Goal: Communication & Community: Answer question/provide support

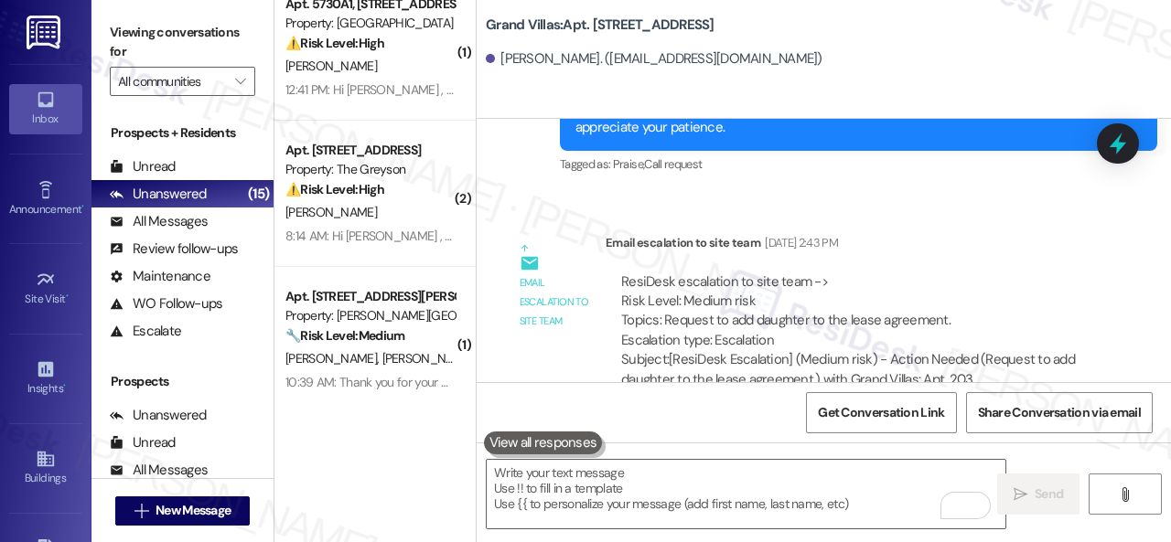
scroll to position [2953, 0]
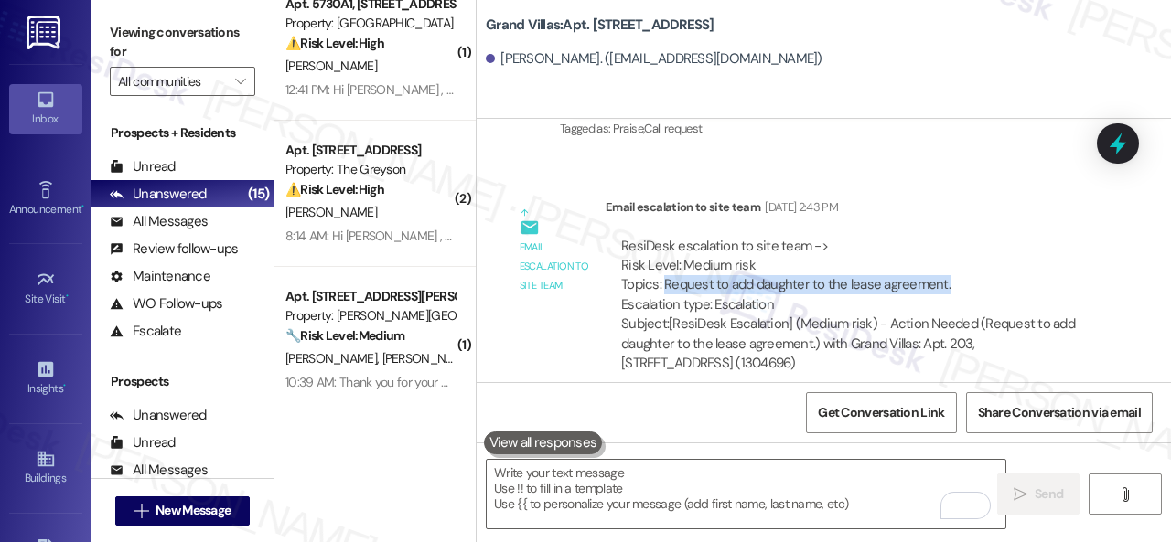
drag, startPoint x: 944, startPoint y: 283, endPoint x: 664, endPoint y: 284, distance: 279.9
click at [664, 284] on div "ResiDesk escalation to site team -> Risk Level: Medium risk Topics: Request to …" at bounding box center [853, 276] width 465 height 79
copy div "Request to add daughter to the lease agreement."
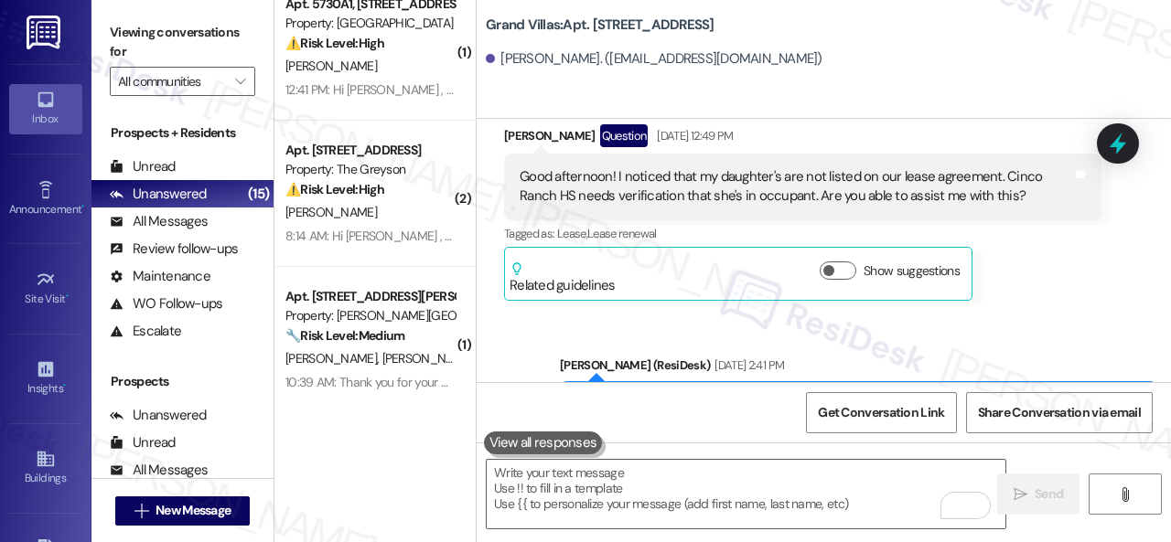
scroll to position [2221, 0]
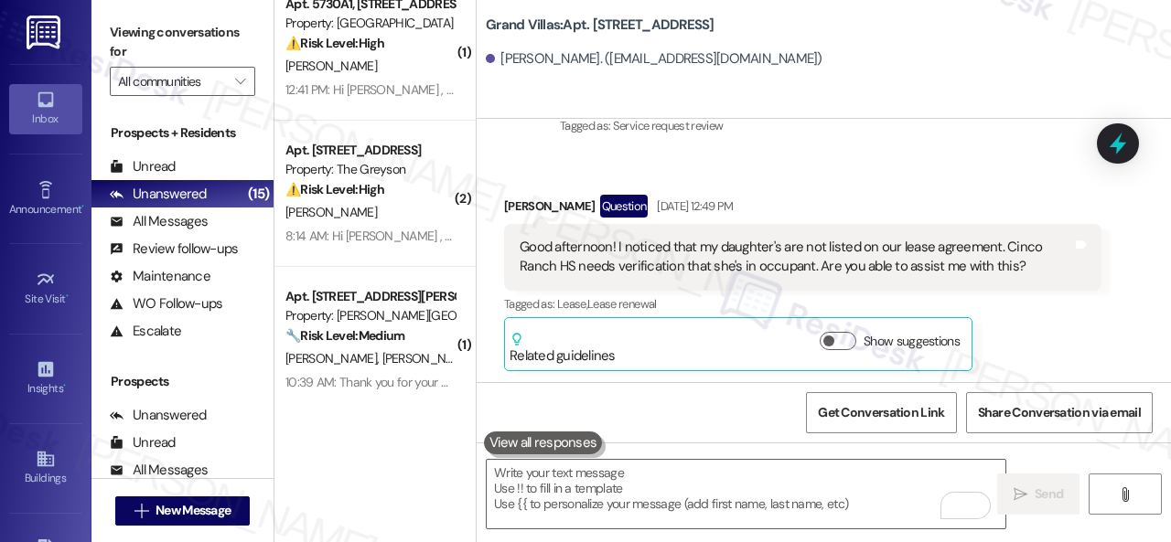
click at [883, 204] on div "[PERSON_NAME] Question [DATE] 12:49 PM" at bounding box center [802, 209] width 597 height 29
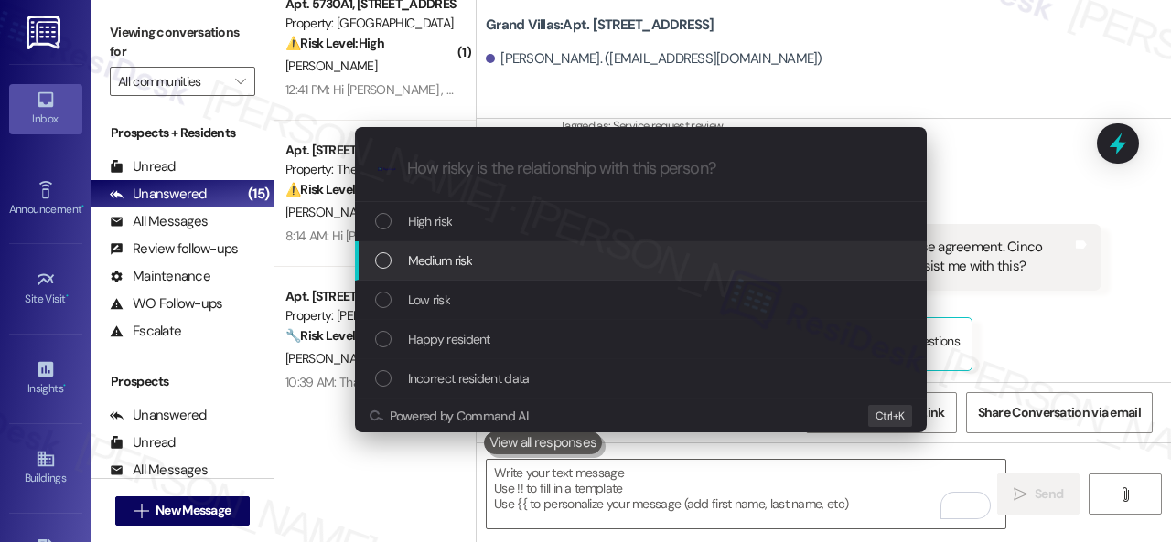
click at [443, 258] on span "Medium risk" at bounding box center [440, 261] width 64 height 20
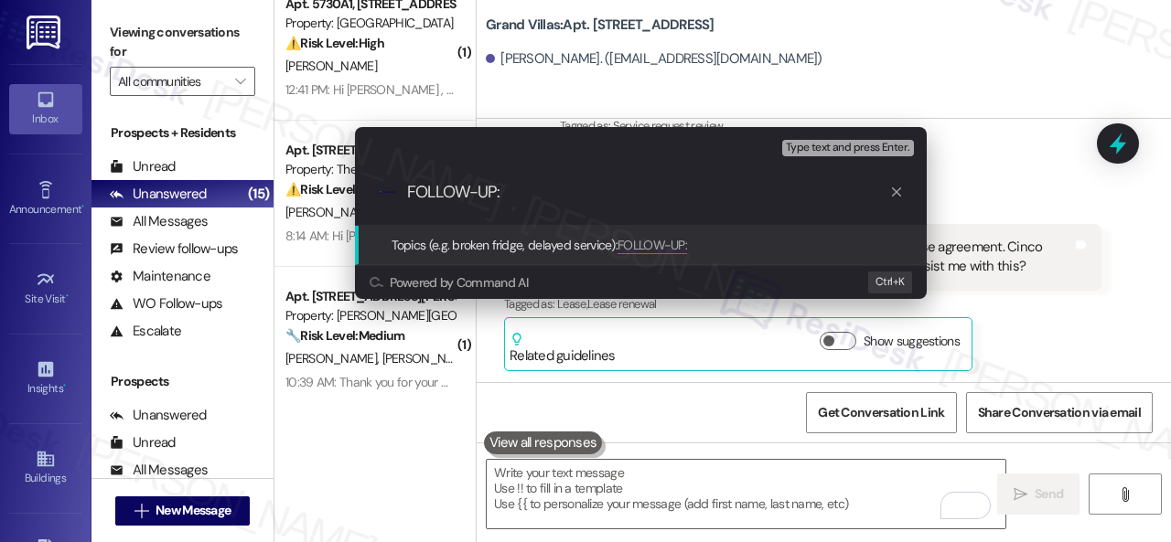
paste input "Request to add daughter to the lease agreement."
type input "FOLLOW-UP: Request to add daughter to the lease agreement."
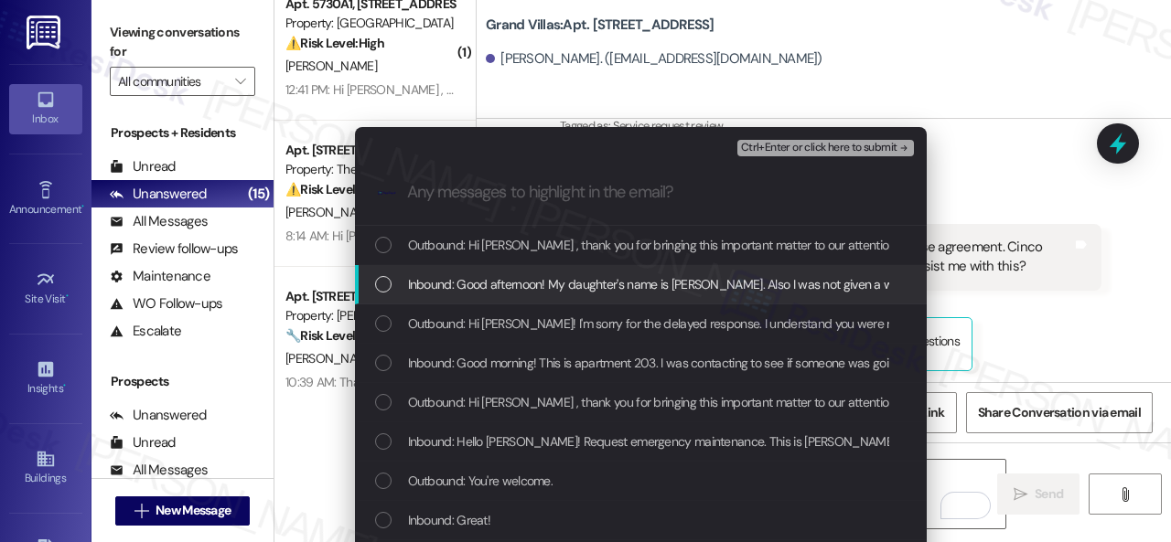
click at [585, 279] on span "Inbound: Good afternoon! My daughter's name is [PERSON_NAME]. Also I was not gi…" at bounding box center [923, 284] width 1030 height 20
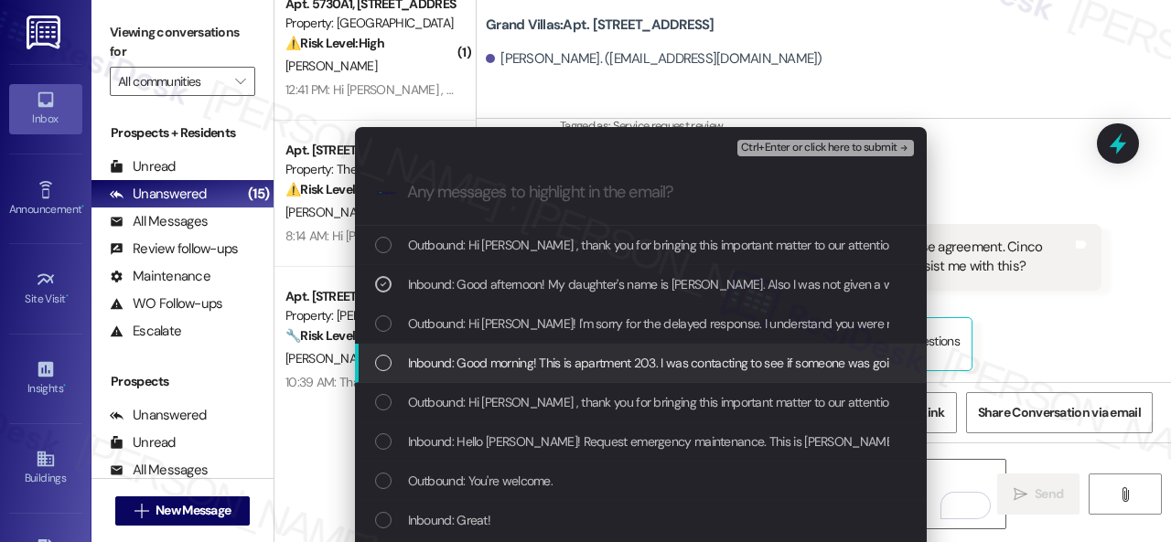
click at [574, 357] on span "Inbound: Good morning! This is apartment 203. I was contacting to see if someon…" at bounding box center [862, 363] width 909 height 20
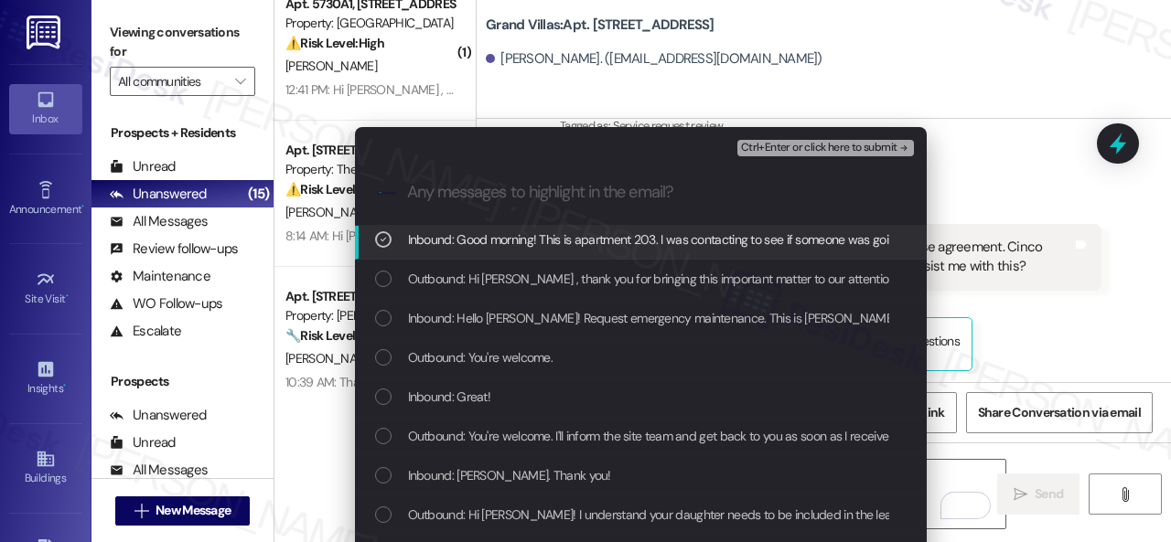
scroll to position [183, 0]
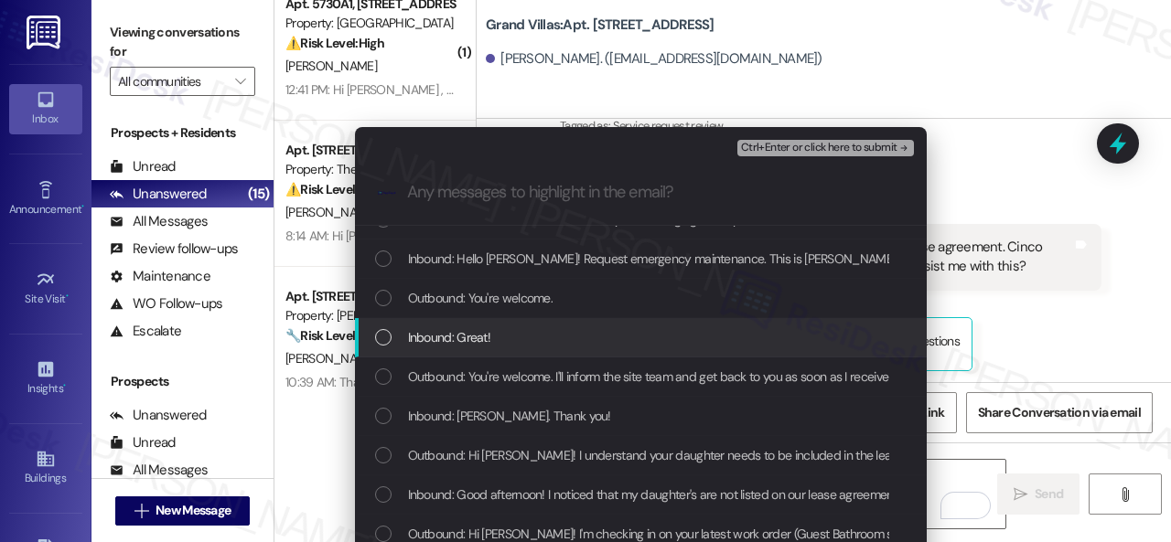
click at [529, 408] on span "Inbound: Ryen Brown. Thank you!" at bounding box center [509, 416] width 203 height 20
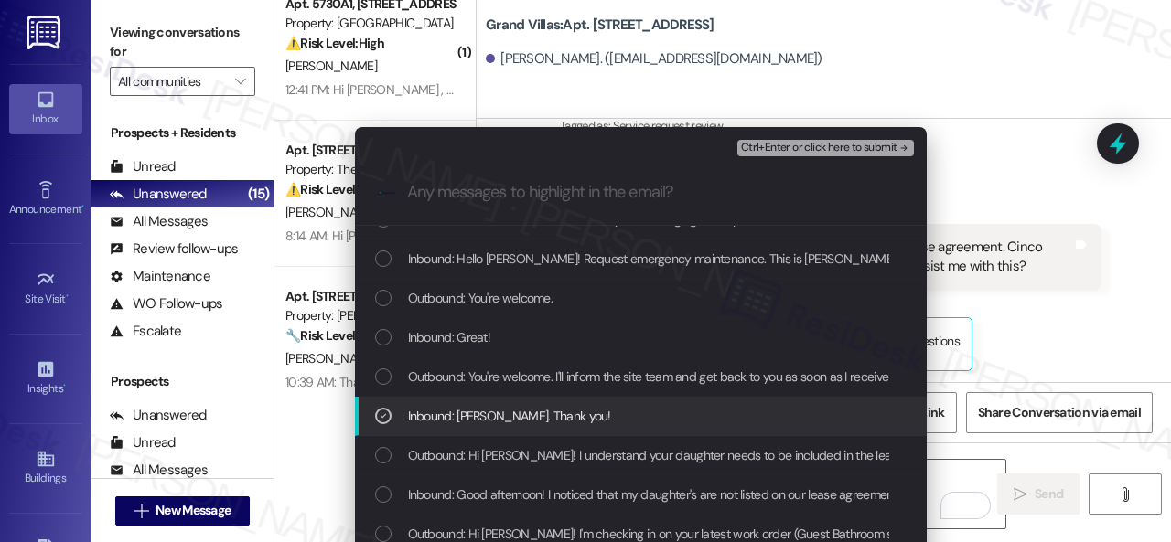
click at [505, 490] on span "Inbound: Good afternoon! I noticed that my daughter's are not listed on our lea…" at bounding box center [901, 495] width 986 height 20
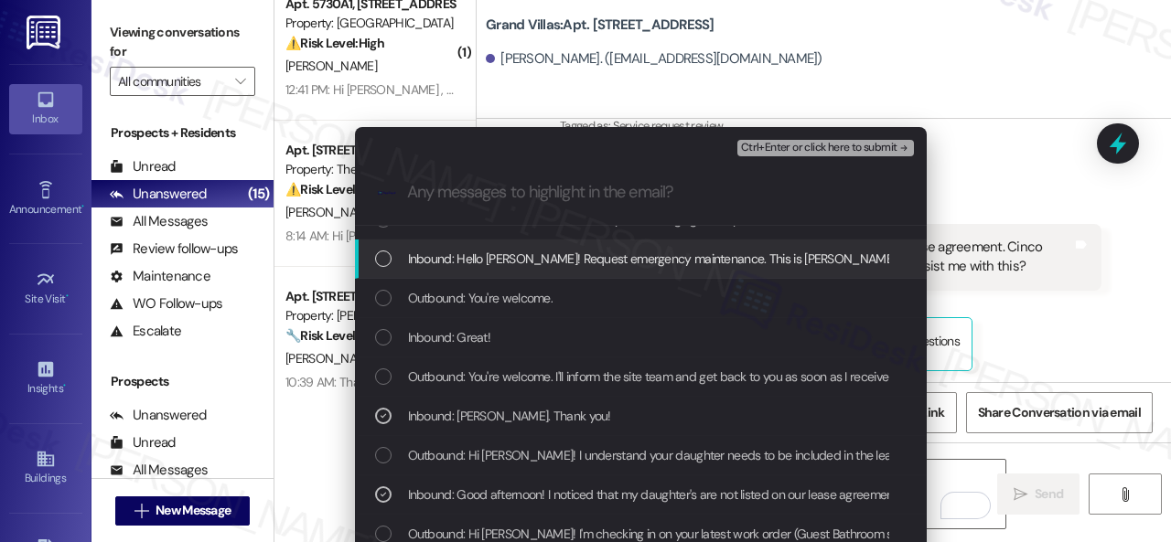
click at [765, 145] on span "Ctrl+Enter or click here to submit" at bounding box center [819, 148] width 156 height 13
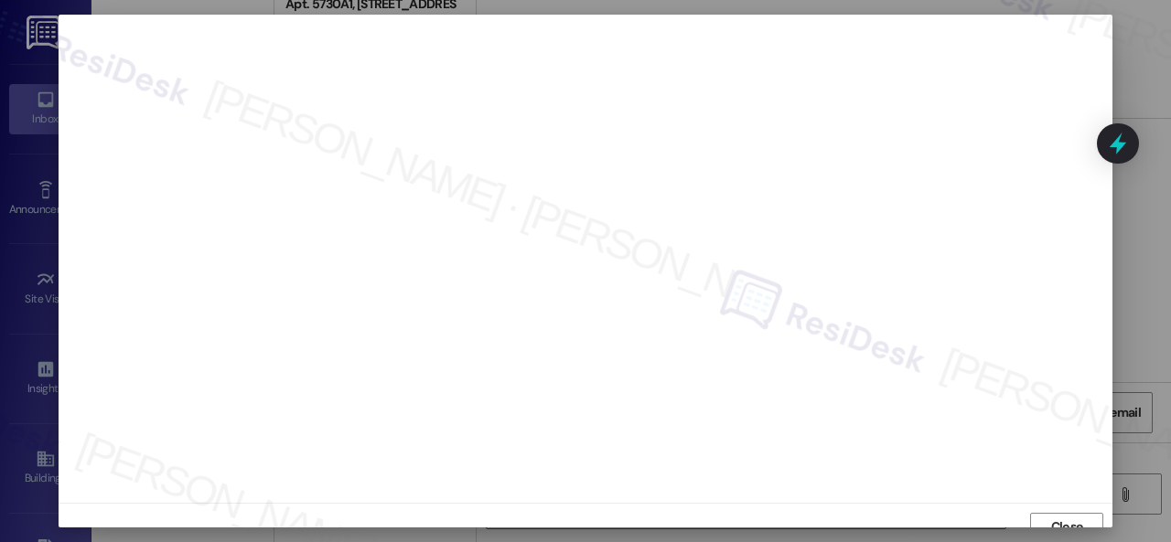
scroll to position [14, 0]
click at [900, 9] on div at bounding box center [585, 271] width 1171 height 542
click at [1054, 506] on span "Close" at bounding box center [1067, 513] width 32 height 19
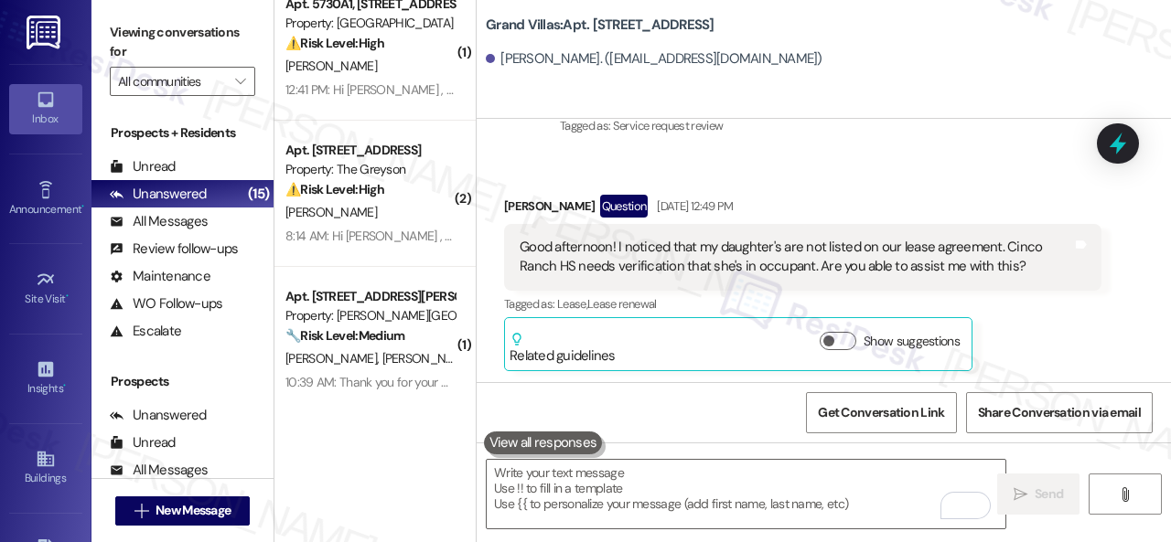
click at [551, 189] on div "Received via SMS Shellery Brown Question Aug 22, 2025 at 12:49 PM Good afternoo…" at bounding box center [802, 283] width 625 height 205
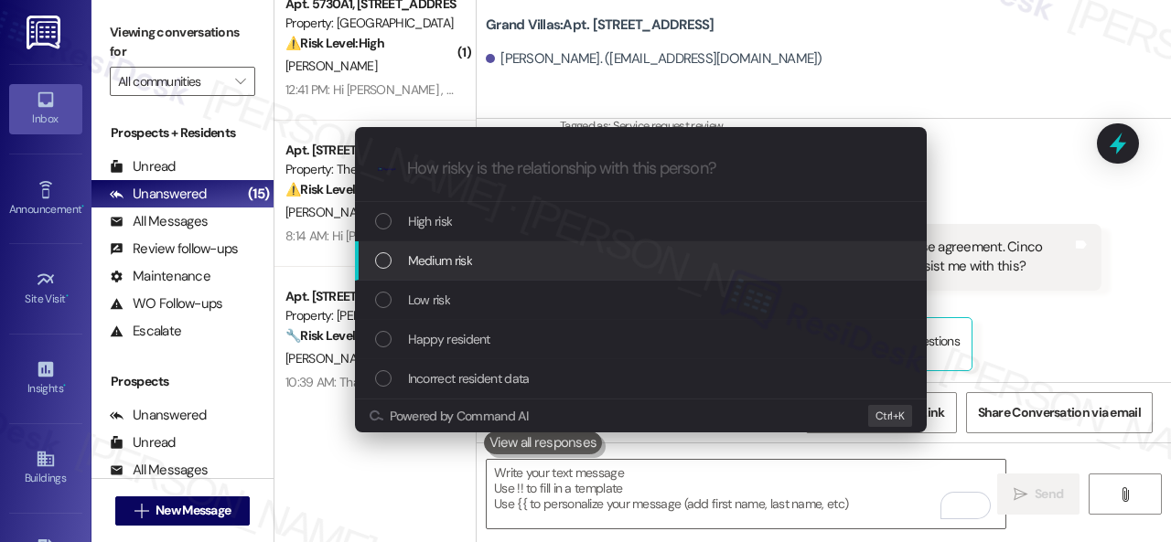
click at [444, 267] on span "Medium risk" at bounding box center [440, 261] width 64 height 20
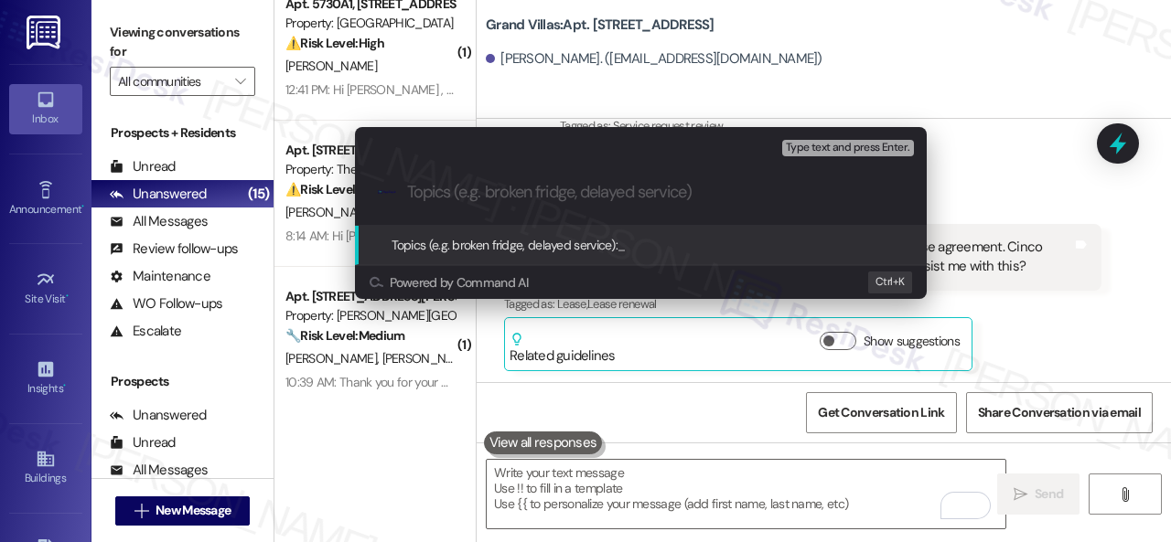
paste input "FOLLOW-UP: Request to add daughter to the lease agreement."
type input "FOLLOW-UP: Request to add daughter to the lease agreement."
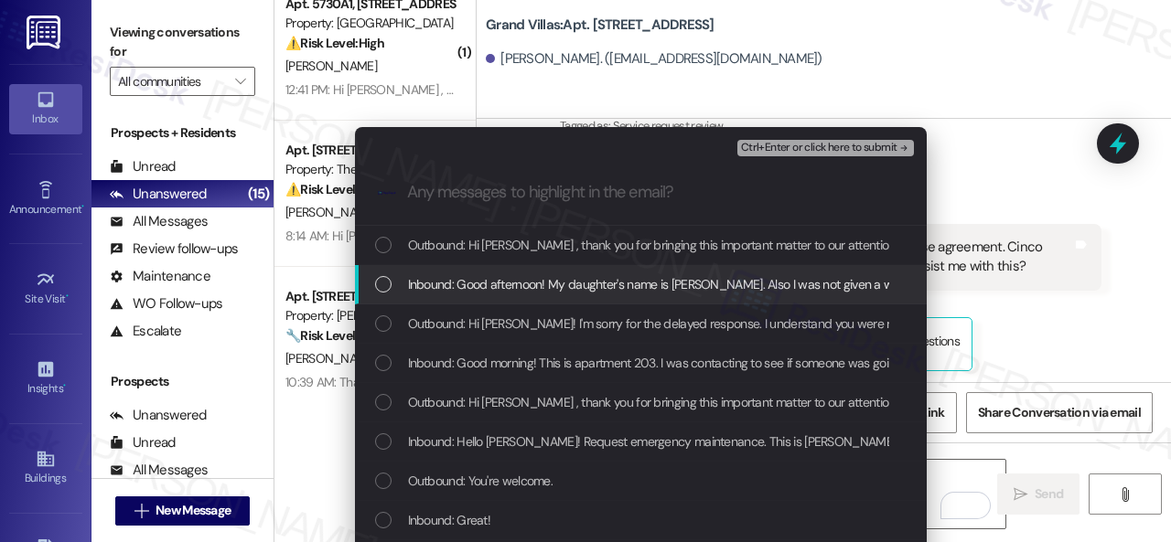
click at [423, 290] on span "Inbound: Good afternoon! My daughter's name is Ryen Brown. Also I was not given…" at bounding box center [923, 284] width 1030 height 20
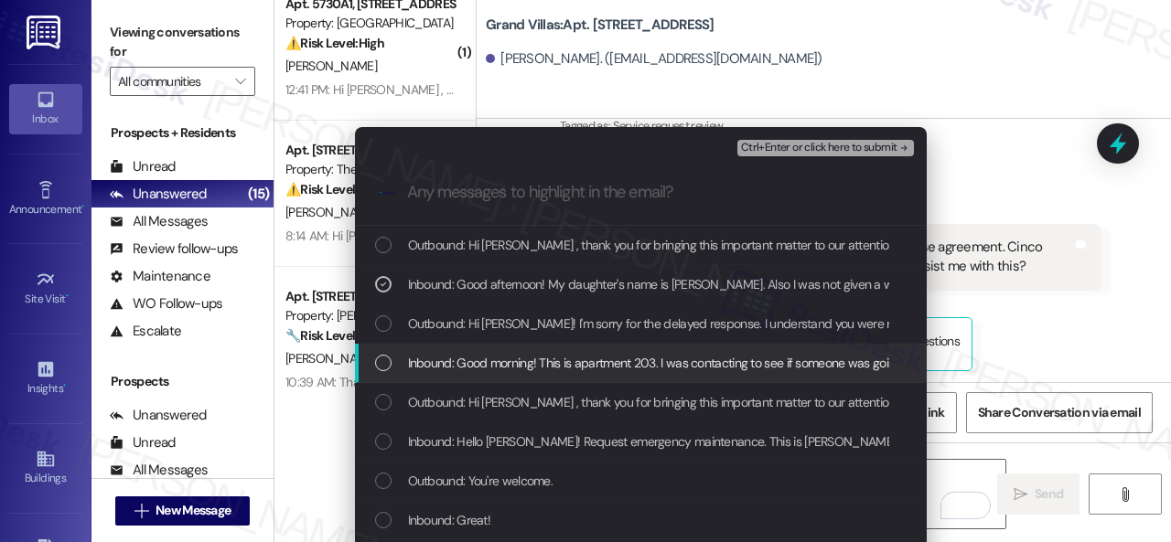
click at [437, 359] on span "Inbound: Good morning! This is apartment 203. I was contacting to see if someon…" at bounding box center [862, 363] width 909 height 20
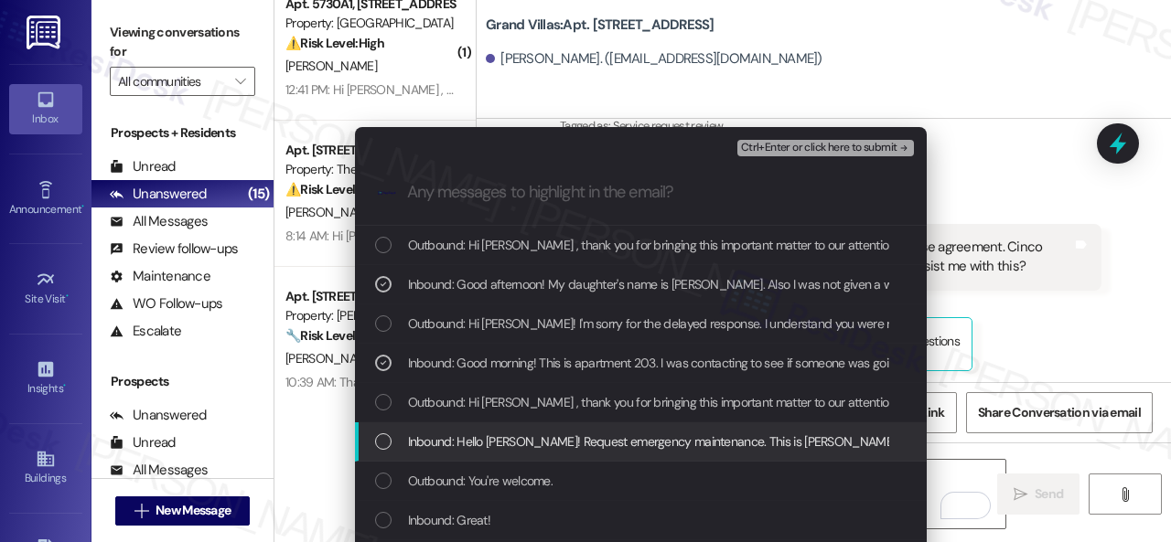
scroll to position [91, 0]
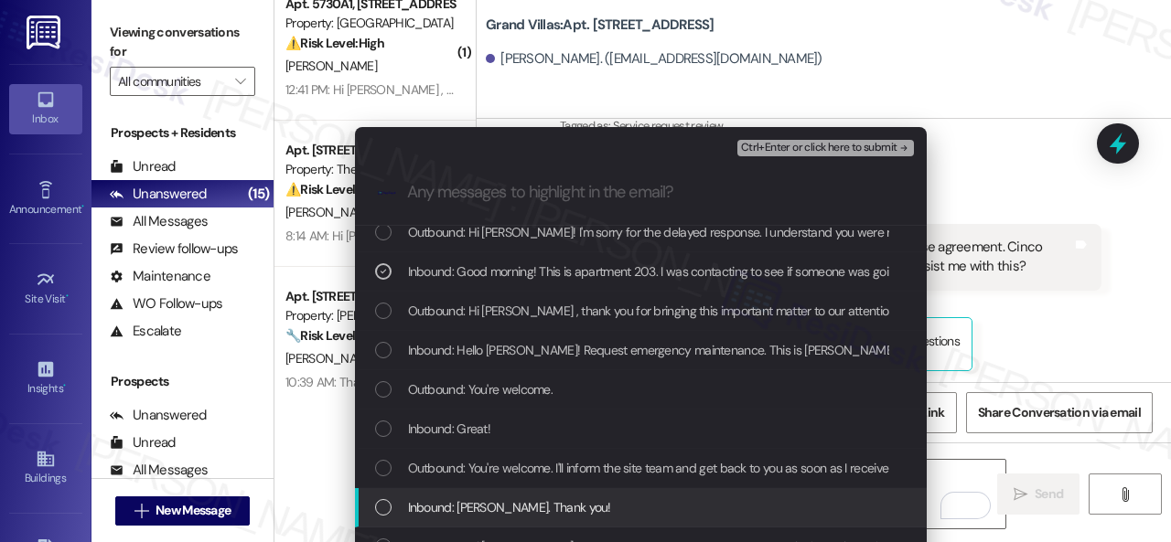
click at [475, 500] on span "Inbound: Ryen Brown. Thank you!" at bounding box center [509, 508] width 203 height 20
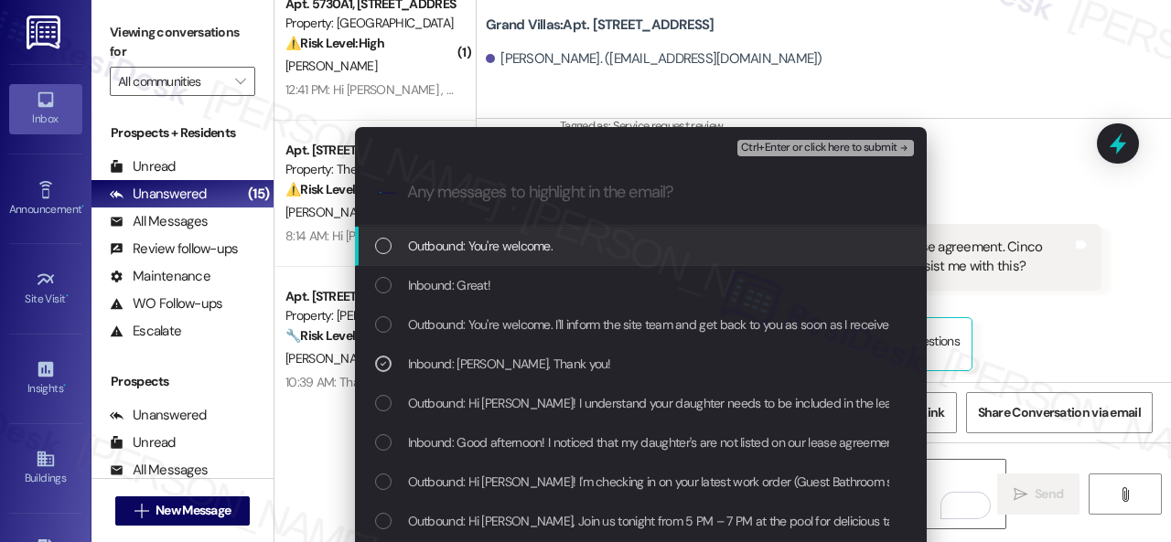
scroll to position [274, 0]
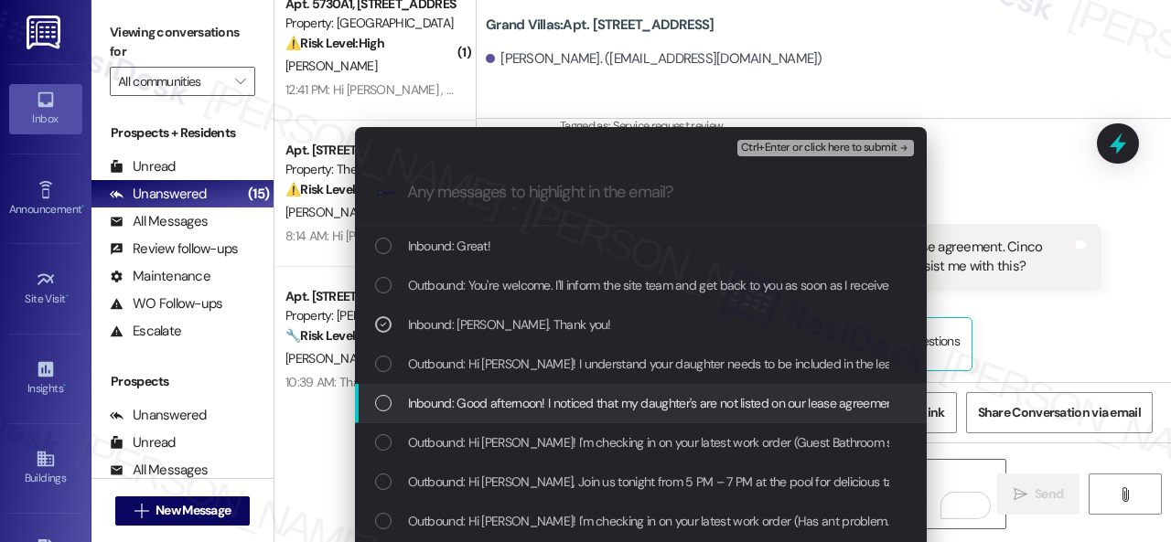
click at [505, 398] on span "Inbound: Good afternoon! I noticed that my daughter's are not listed on our lea…" at bounding box center [901, 403] width 986 height 20
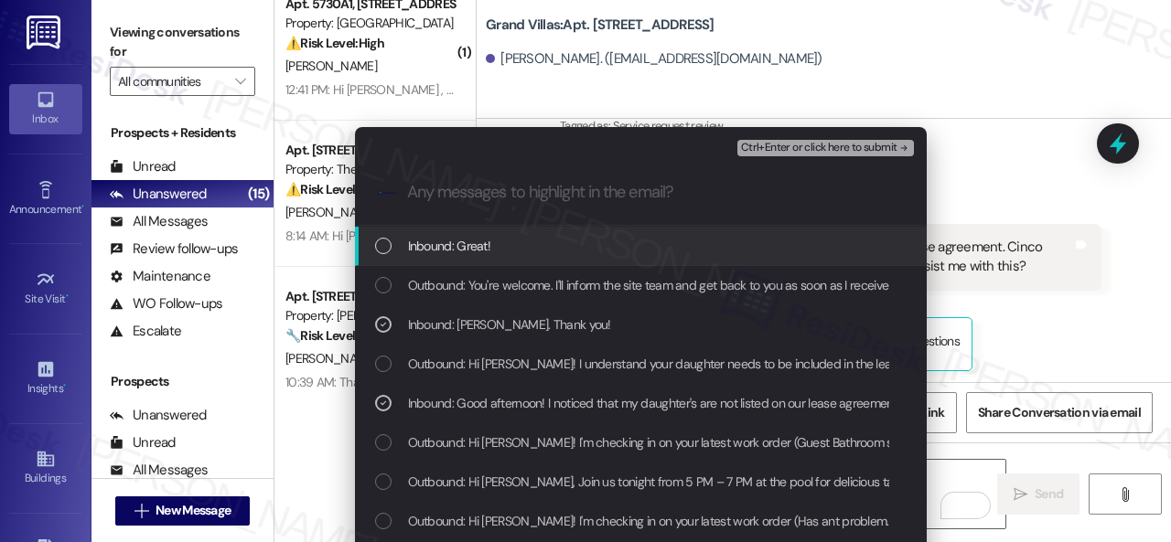
click at [757, 149] on span "Ctrl+Enter or click here to submit" at bounding box center [819, 148] width 156 height 13
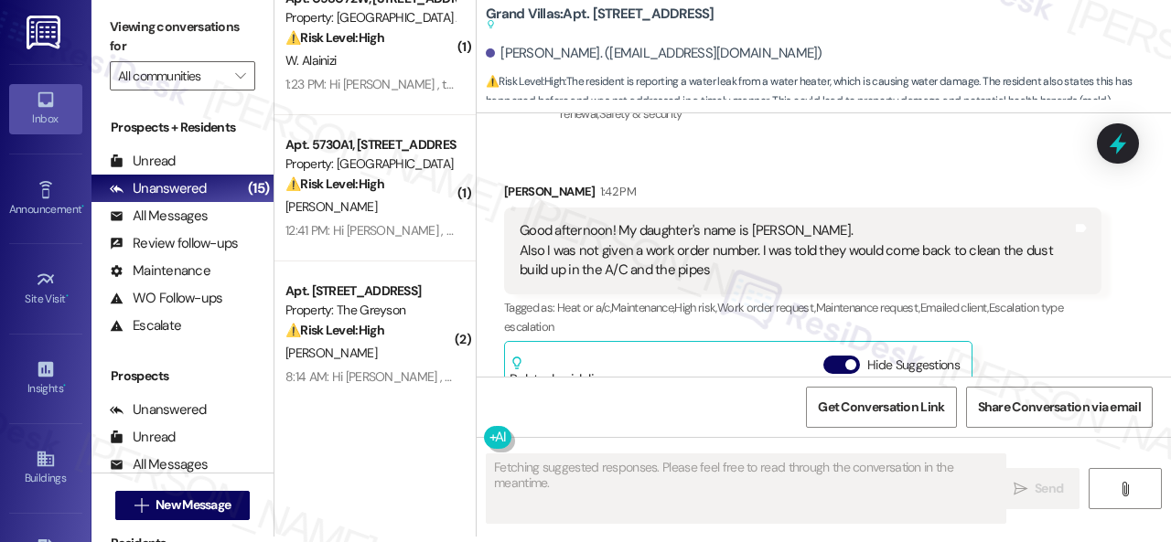
scroll to position [4946, 0]
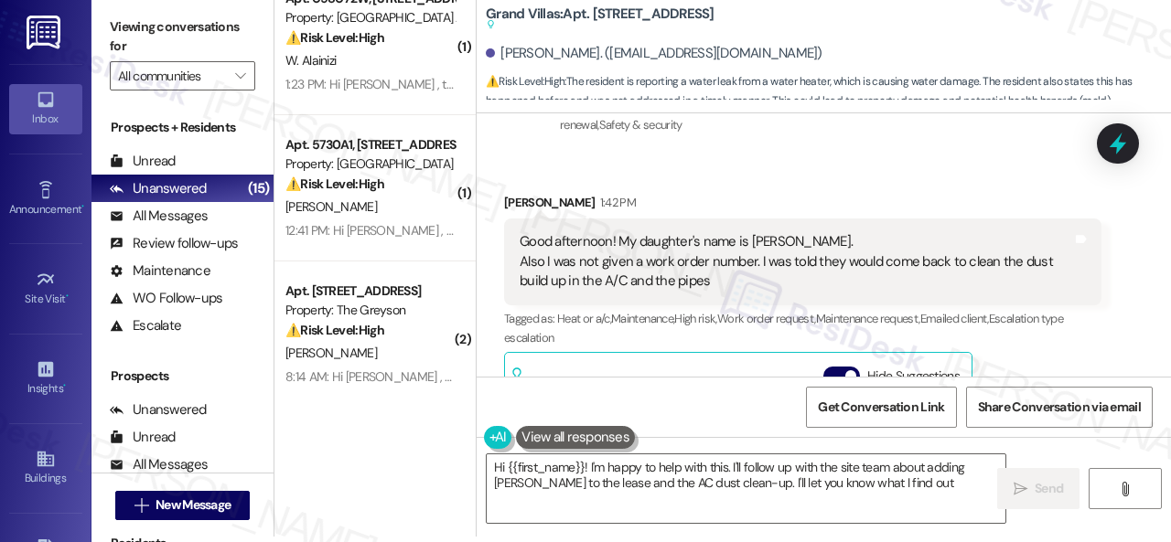
type textarea "Hi {{first_name}}! I'm happy to help with this. I'll follow up with the site te…"
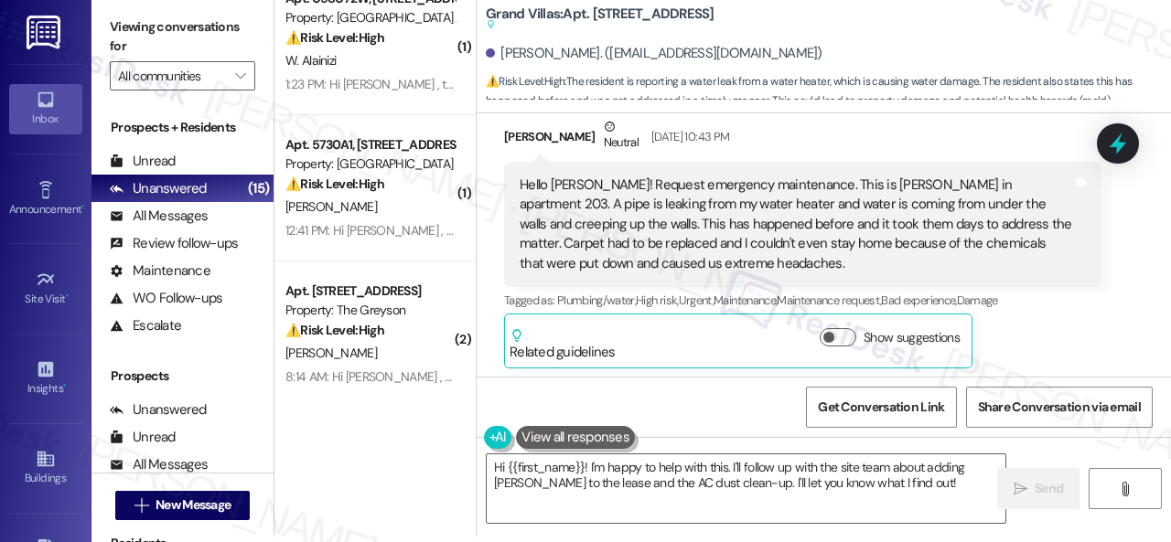
scroll to position [3574, 0]
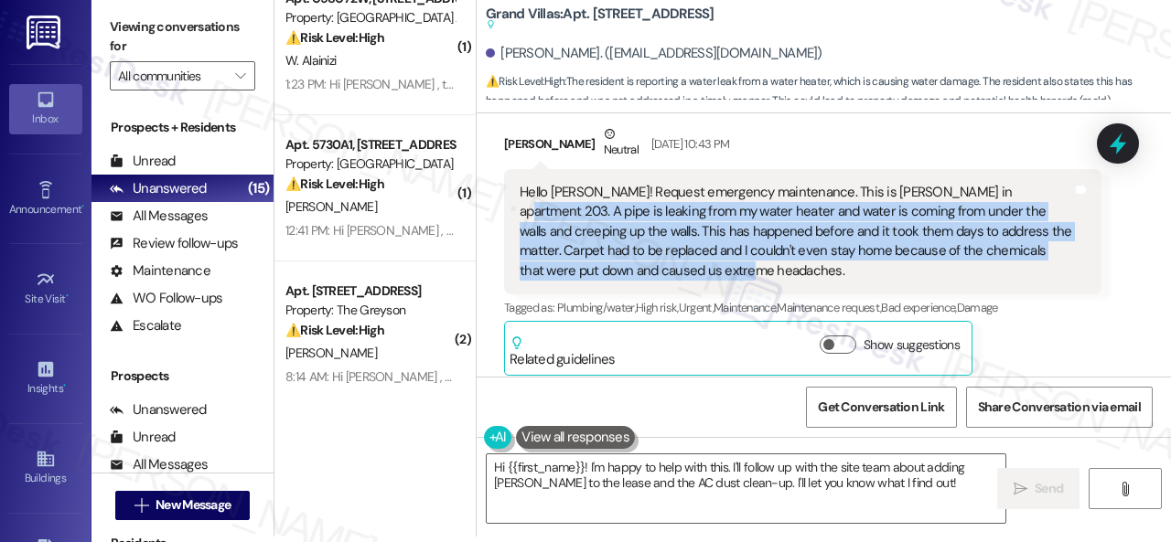
drag, startPoint x: 978, startPoint y: 191, endPoint x: 757, endPoint y: 271, distance: 234.3
click at [757, 271] on div "Hello Sarah! Request emergency maintenance. This is Shellery in apartment 203. …" at bounding box center [795, 232] width 552 height 98
copy div "A pipe is leaking from my water heater and water is coming from under the walls…"
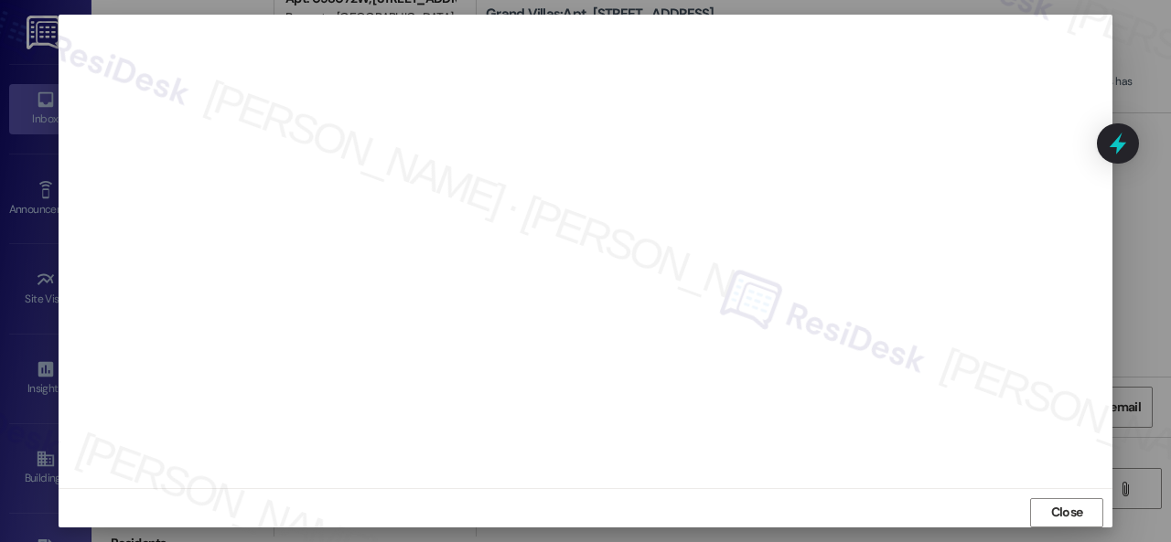
scroll to position [23, 0]
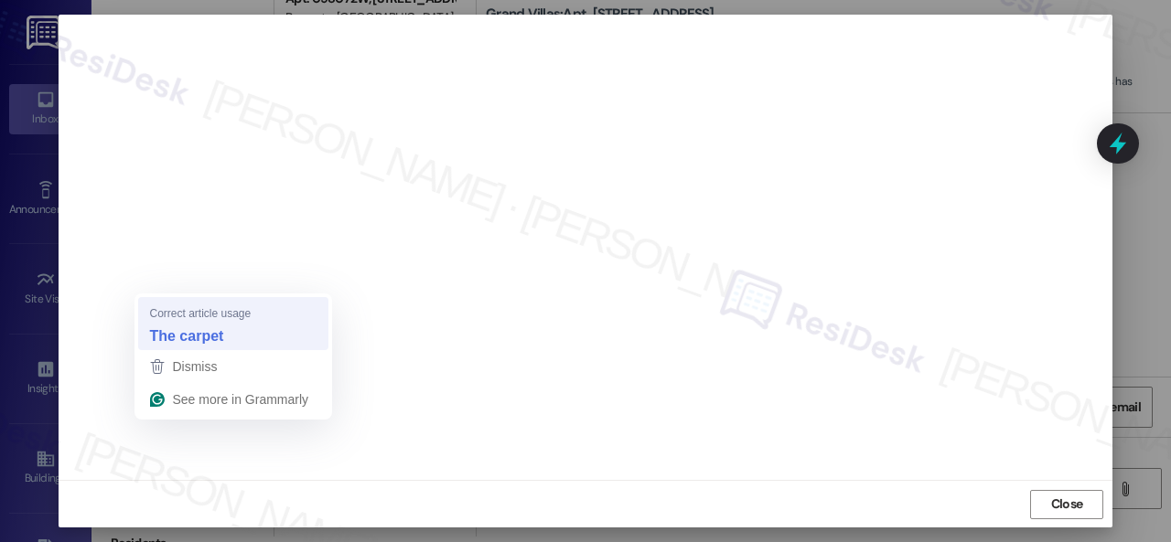
click at [195, 332] on strong "The carpet" at bounding box center [186, 336] width 74 height 20
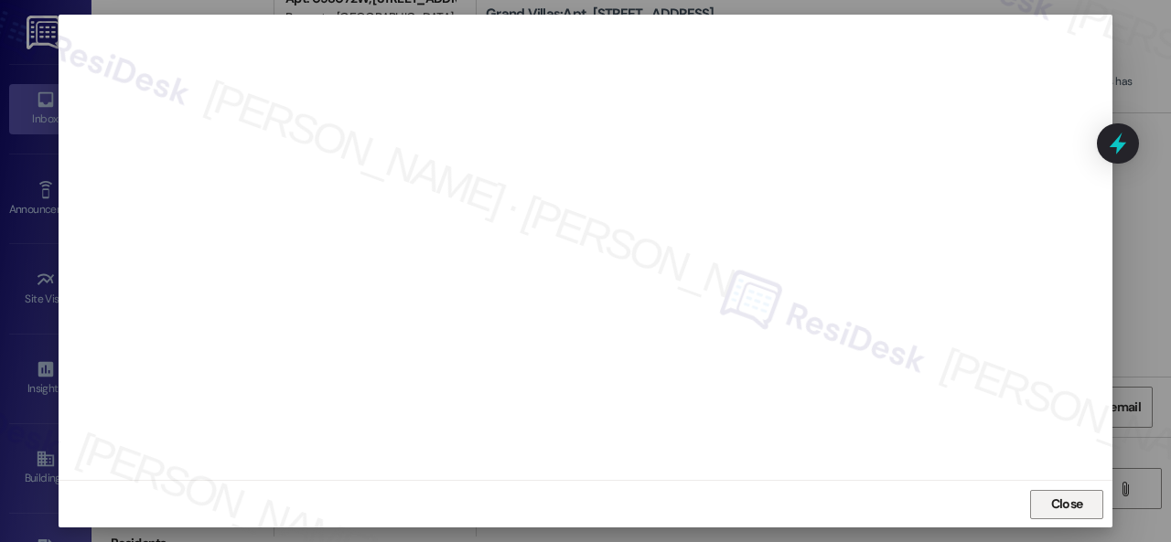
click at [1071, 502] on span "Close" at bounding box center [1067, 504] width 32 height 19
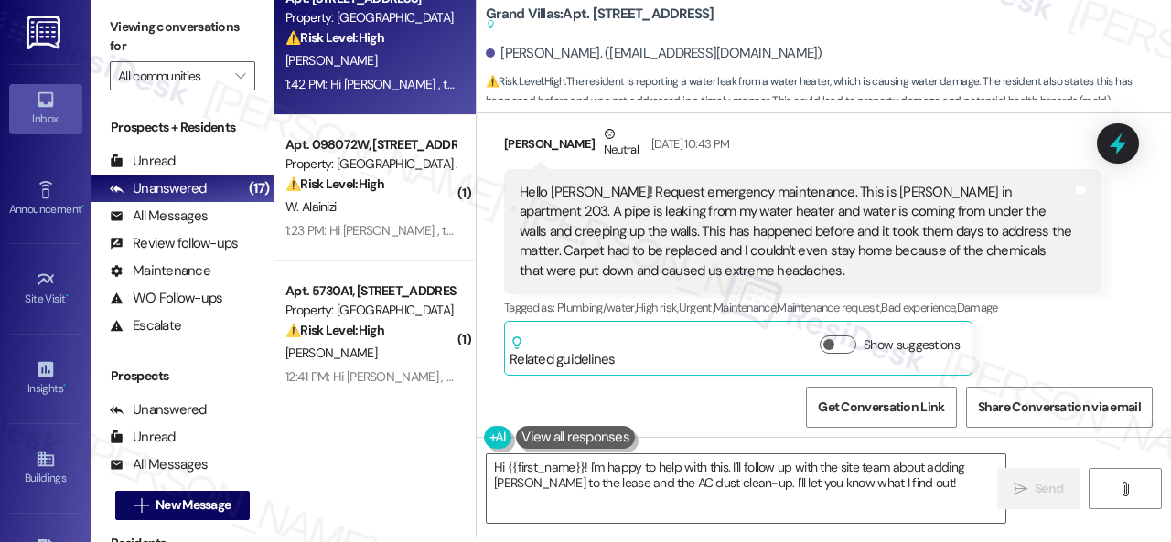
click at [832, 142] on div "Shellery Brown Neutral Aug 23, 2025 at 10:43 PM" at bounding box center [802, 146] width 597 height 45
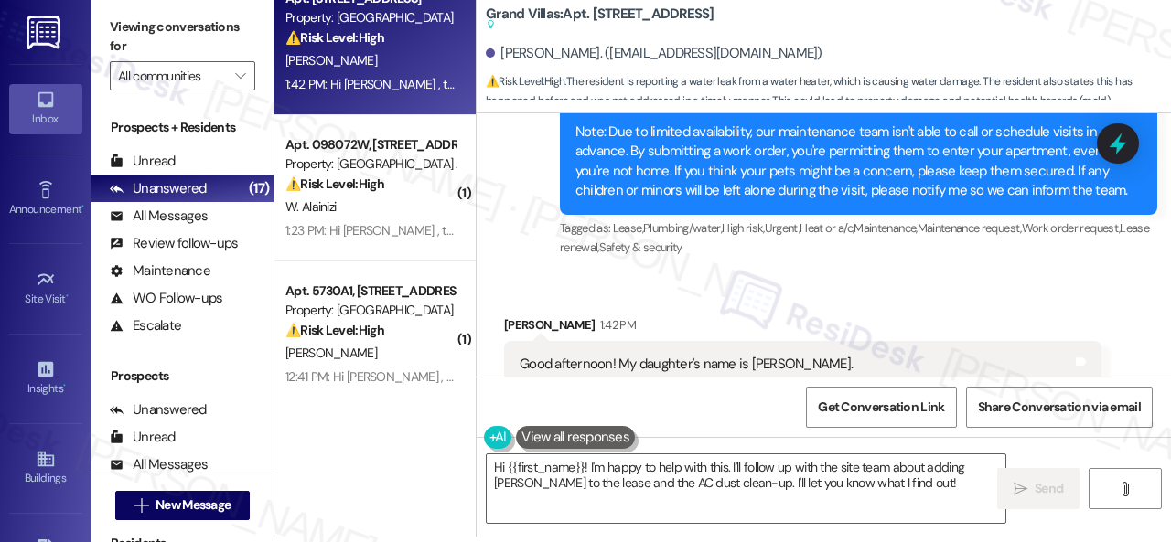
scroll to position [4946, 0]
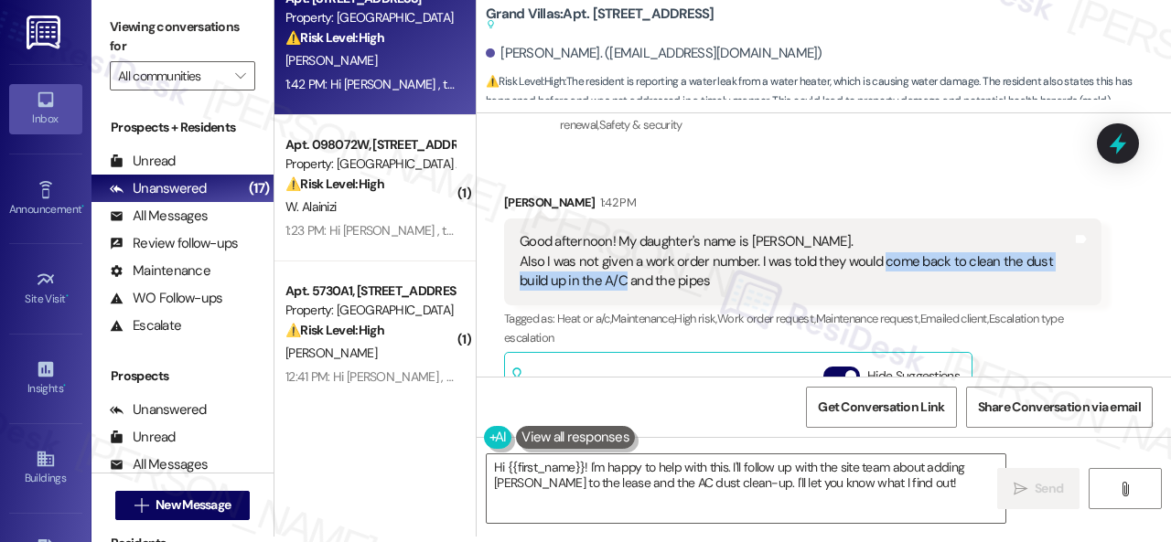
drag, startPoint x: 878, startPoint y: 261, endPoint x: 622, endPoint y: 277, distance: 256.6
click at [622, 277] on div "Good afternoon! My daughter's name is Ryen Brown. Also I was not given a work o…" at bounding box center [795, 261] width 552 height 59
copy div "come back to clean the dust build up in the A/C"
click at [893, 184] on div "Received via SMS Shellery Brown 1:42 PM Good afternoon! My daughter's name is R…" at bounding box center [802, 516] width 625 height 674
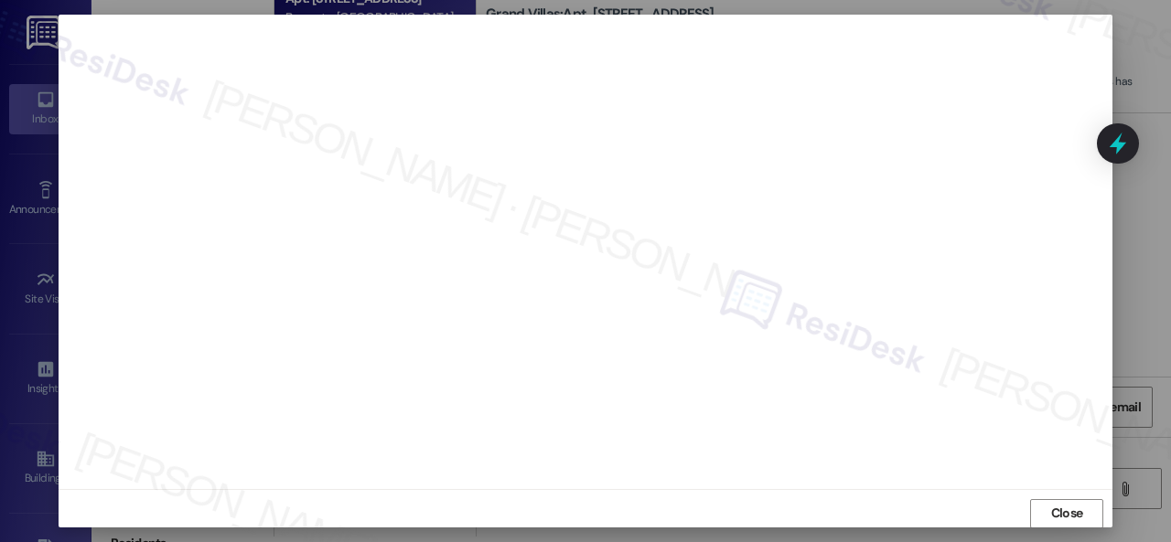
scroll to position [0, 0]
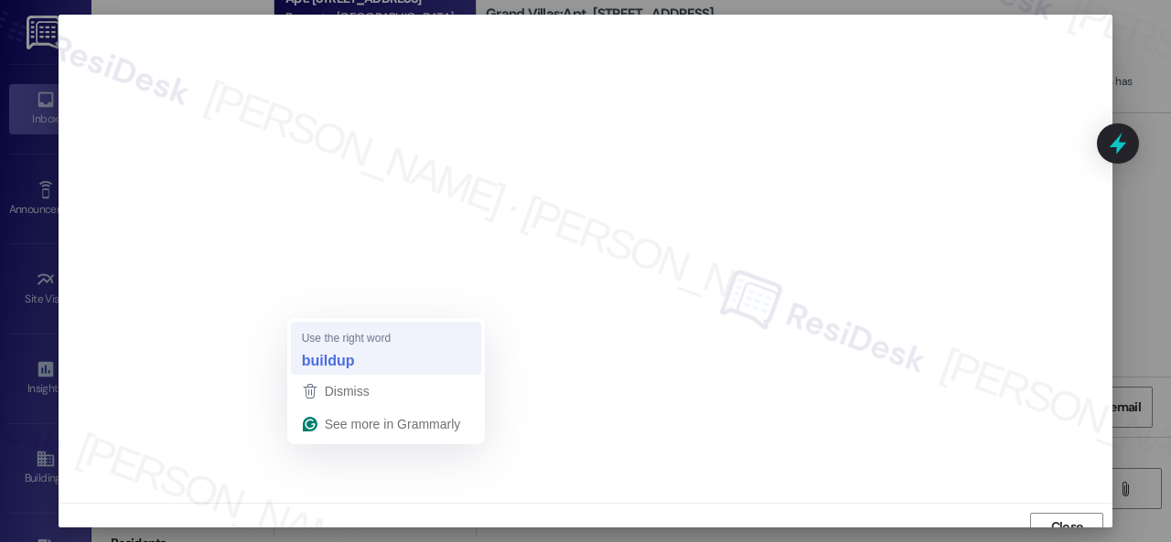
click at [322, 358] on strong "buildup" at bounding box center [328, 360] width 53 height 20
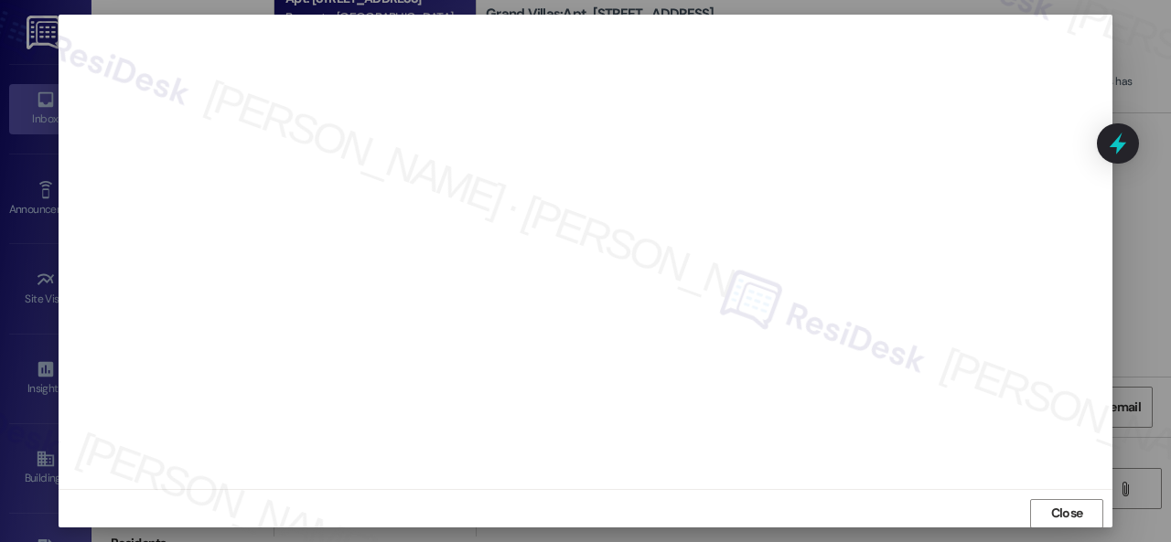
click at [1077, 511] on span "Close" at bounding box center [1067, 513] width 32 height 19
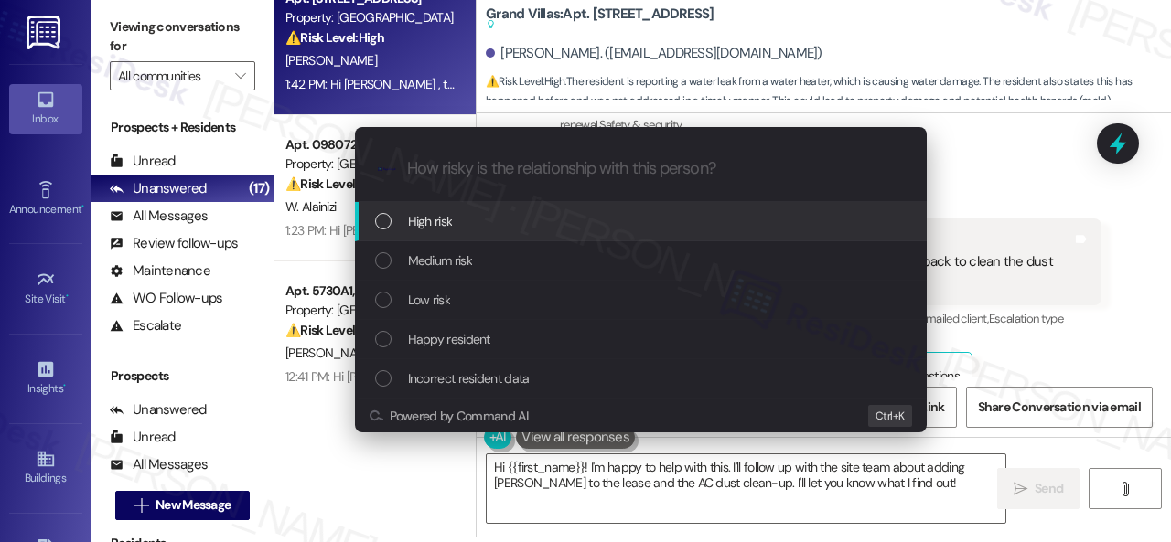
click at [412, 226] on span "High risk" at bounding box center [430, 221] width 45 height 20
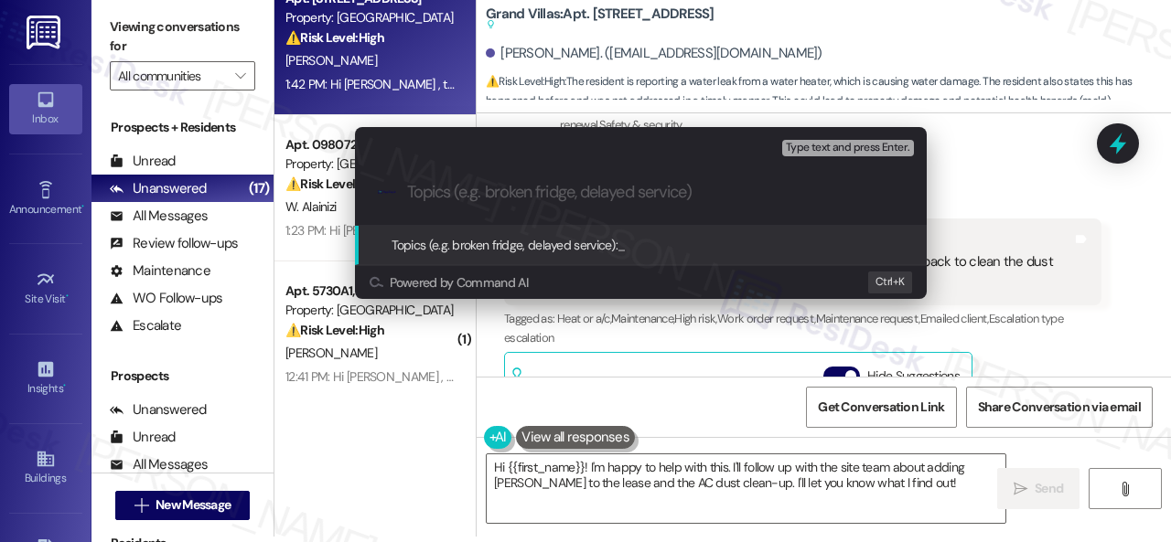
paste input "Work Orders filed by ResiDesk 295363 & 295364"
type input "Work Orders filed by ResiDesk 295363 & 295364"
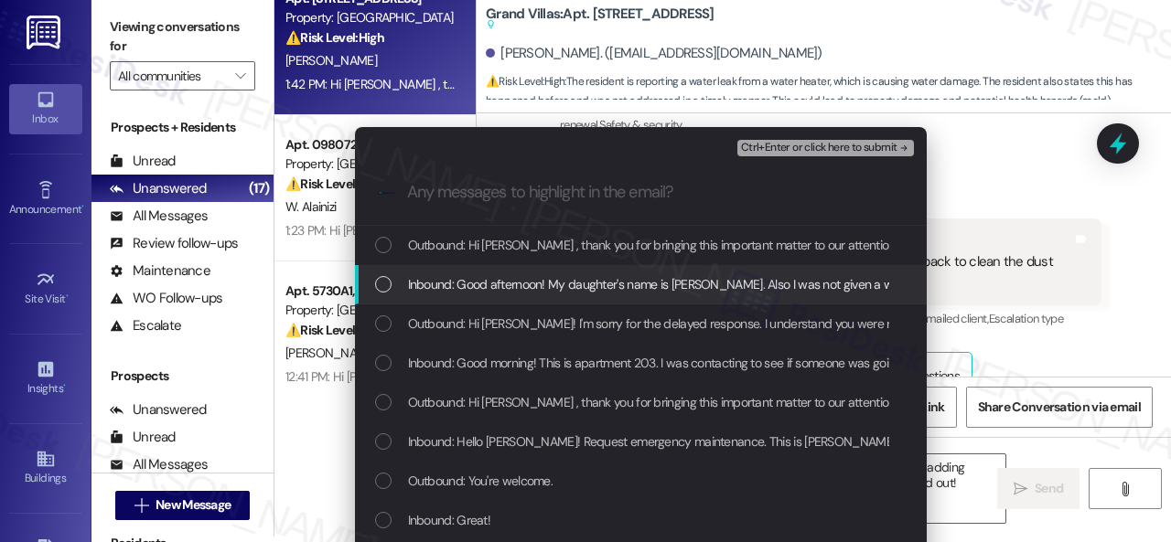
click at [415, 284] on span "Inbound: Good afternoon! My daughter's name is Ryen Brown. Also I was not given…" at bounding box center [923, 284] width 1030 height 20
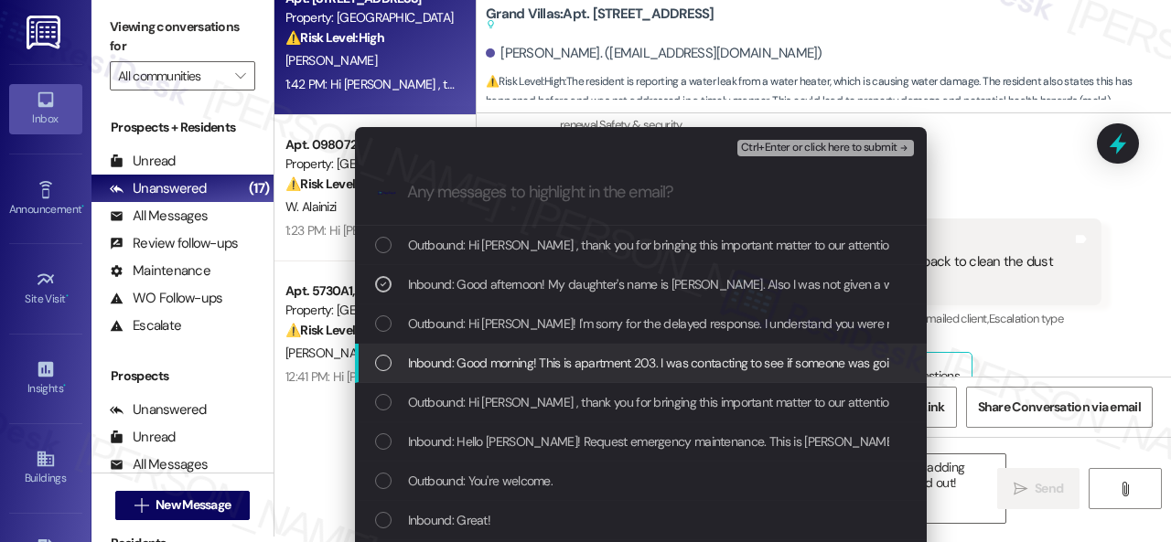
click at [455, 364] on span "Inbound: Good morning! This is apartment 203. I was contacting to see if someon…" at bounding box center [862, 363] width 909 height 20
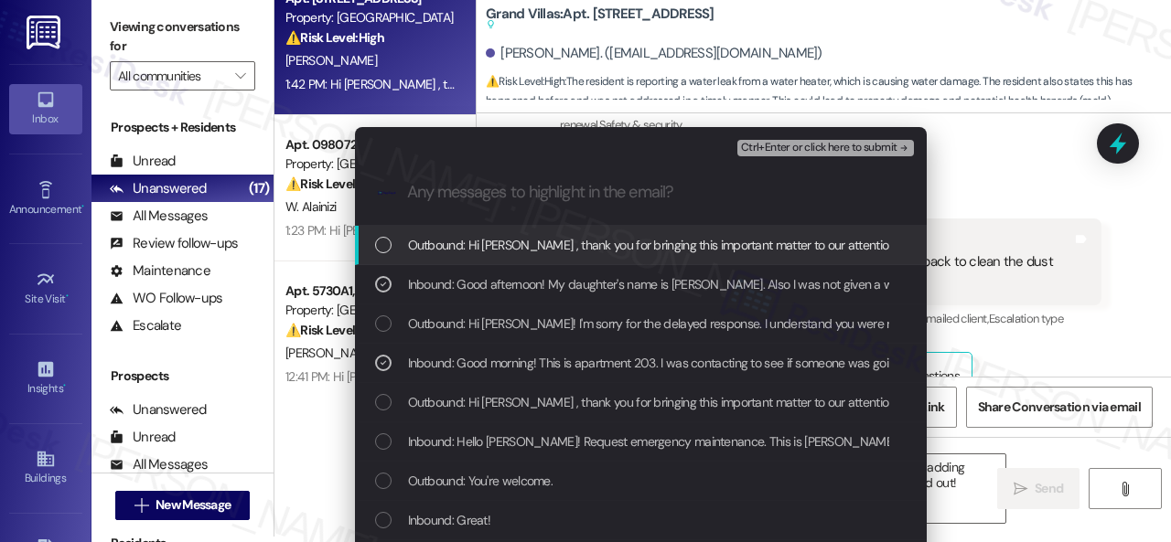
click at [774, 145] on span "Ctrl+Enter or click here to submit" at bounding box center [819, 148] width 156 height 13
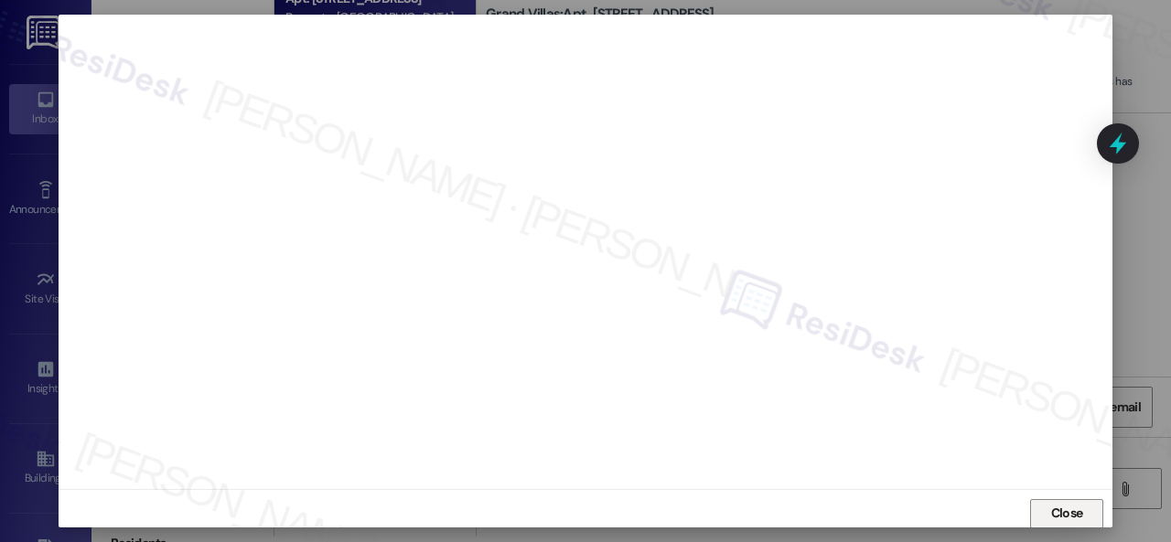
click at [1077, 513] on span "Close" at bounding box center [1067, 513] width 32 height 19
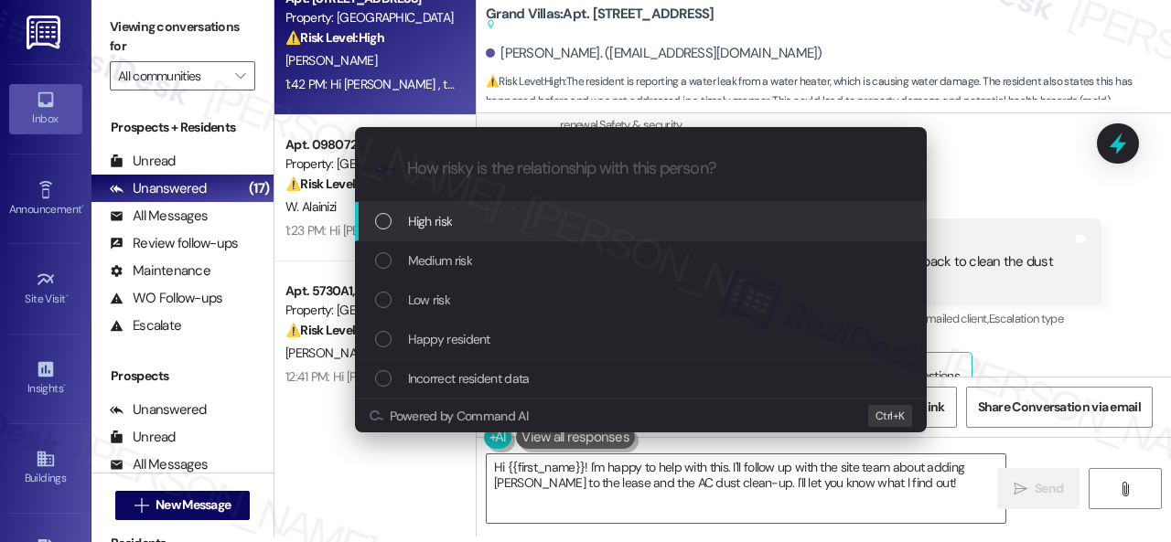
click at [432, 224] on span "High risk" at bounding box center [430, 221] width 45 height 20
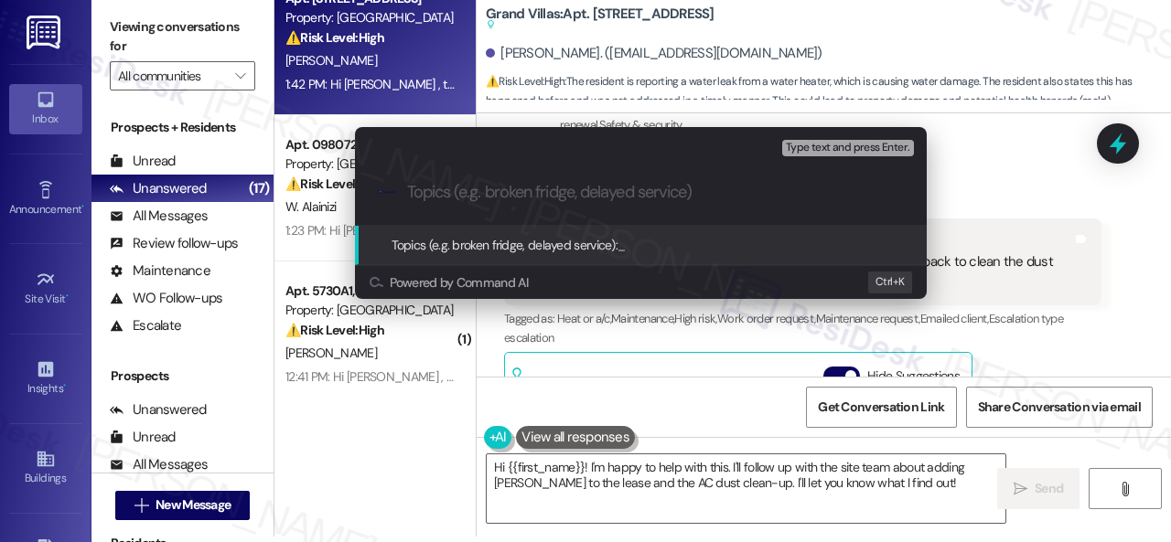
paste input "Work Orders filed by ResiDesk 295363 & 295364"
type input "Work Orders filed by ResiDesk 295363 & 295364"
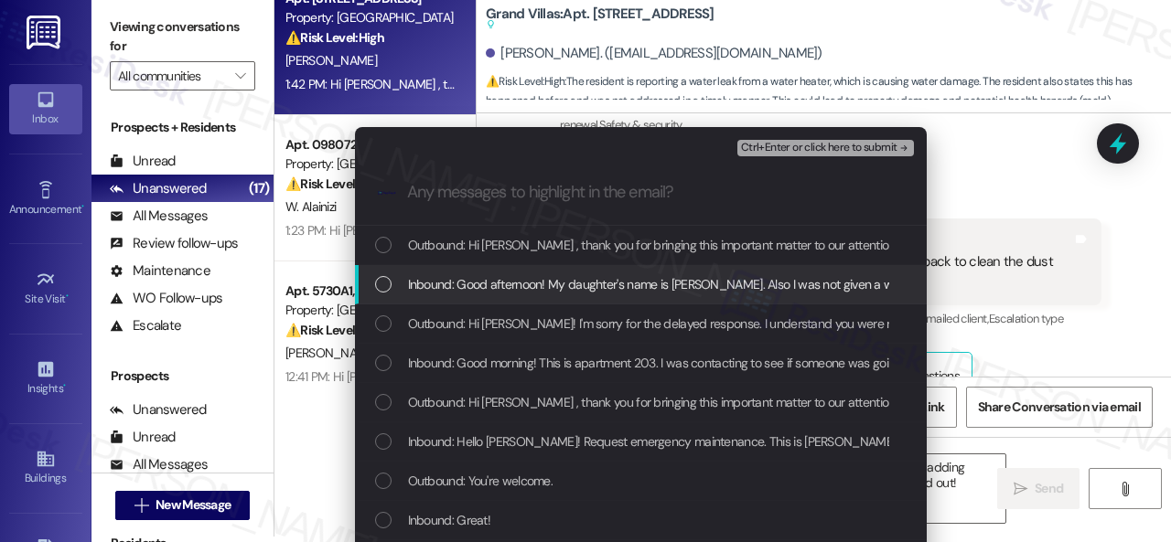
click at [492, 286] on span "Inbound: Good afternoon! My daughter's name is Ryen Brown. Also I was not given…" at bounding box center [923, 284] width 1030 height 20
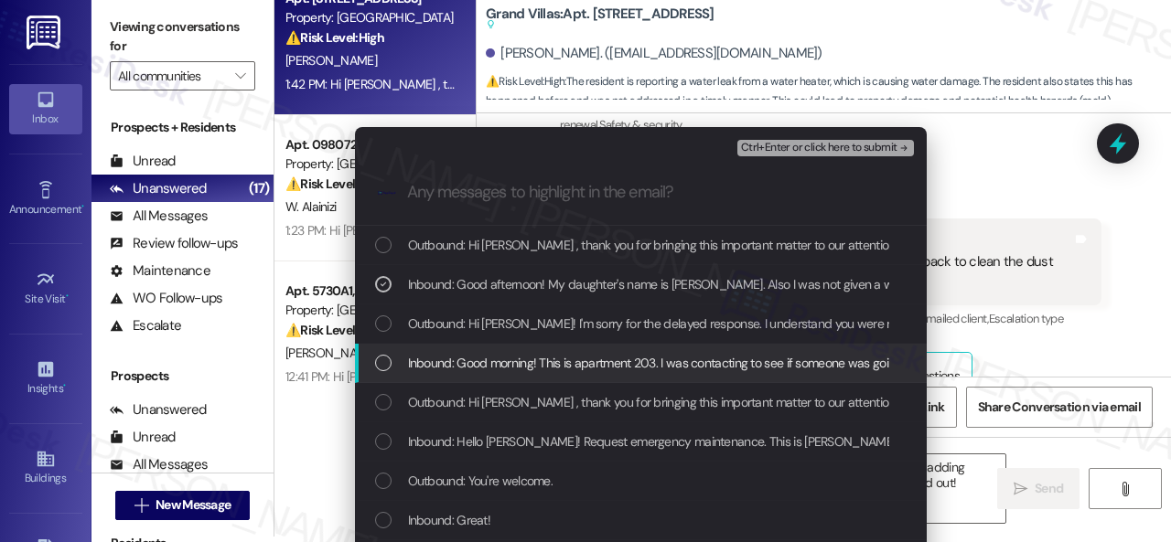
click at [490, 357] on span "Inbound: Good morning! This is apartment 203. I was contacting to see if someon…" at bounding box center [862, 363] width 909 height 20
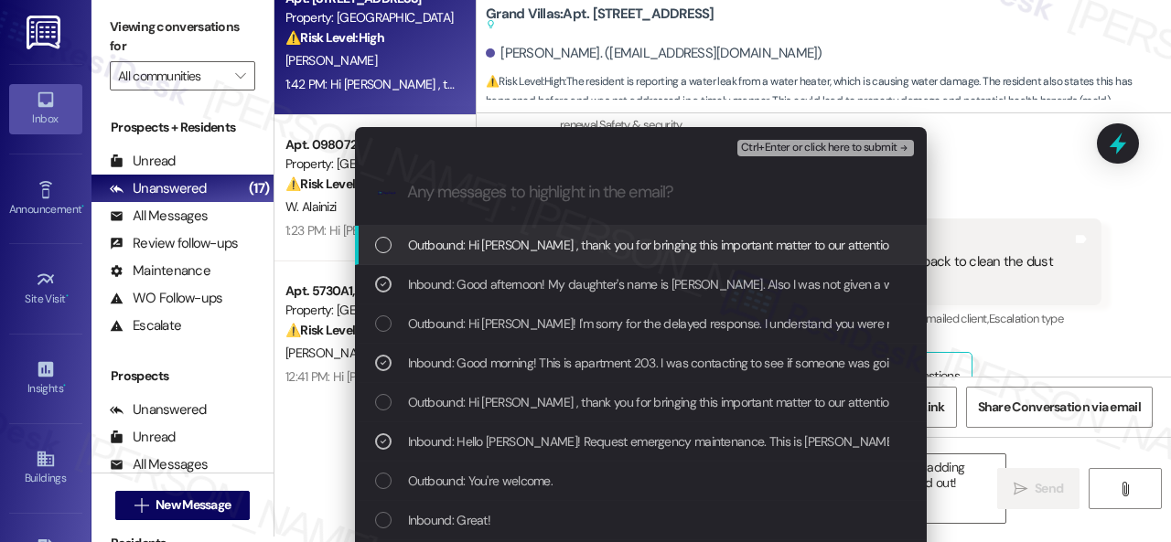
click at [789, 142] on span "Ctrl+Enter or click here to submit" at bounding box center [819, 148] width 156 height 13
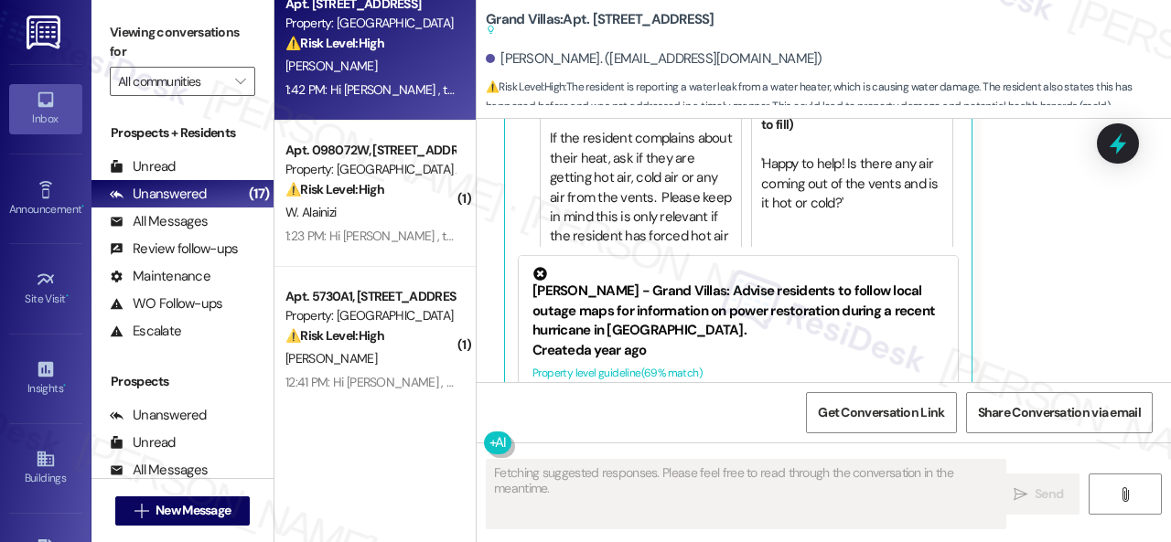
scroll to position [5421, 0]
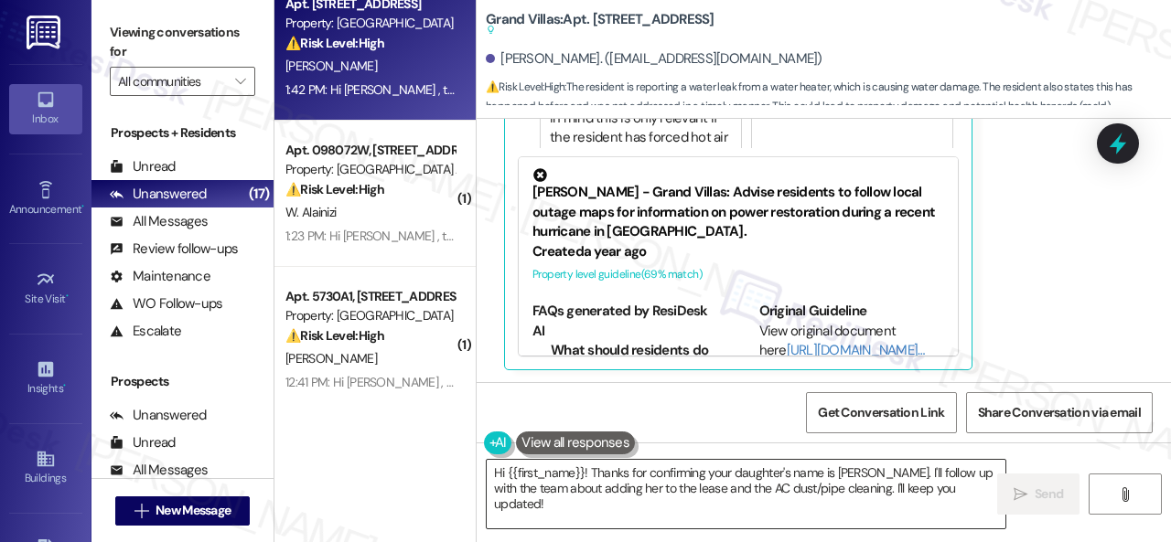
drag, startPoint x: 737, startPoint y: 474, endPoint x: 598, endPoint y: 484, distance: 139.4
click at [737, 474] on textarea "Hi {{first_name}}! Thanks for confirming your daughter's name is Ryen Brown. I'…" at bounding box center [746, 494] width 519 height 69
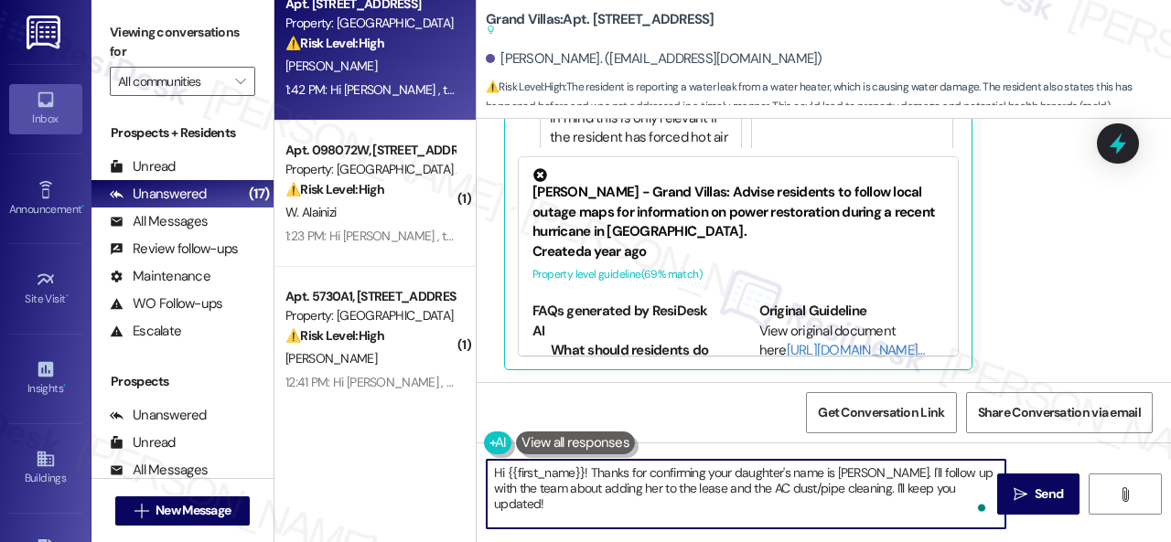
scroll to position [5, 0]
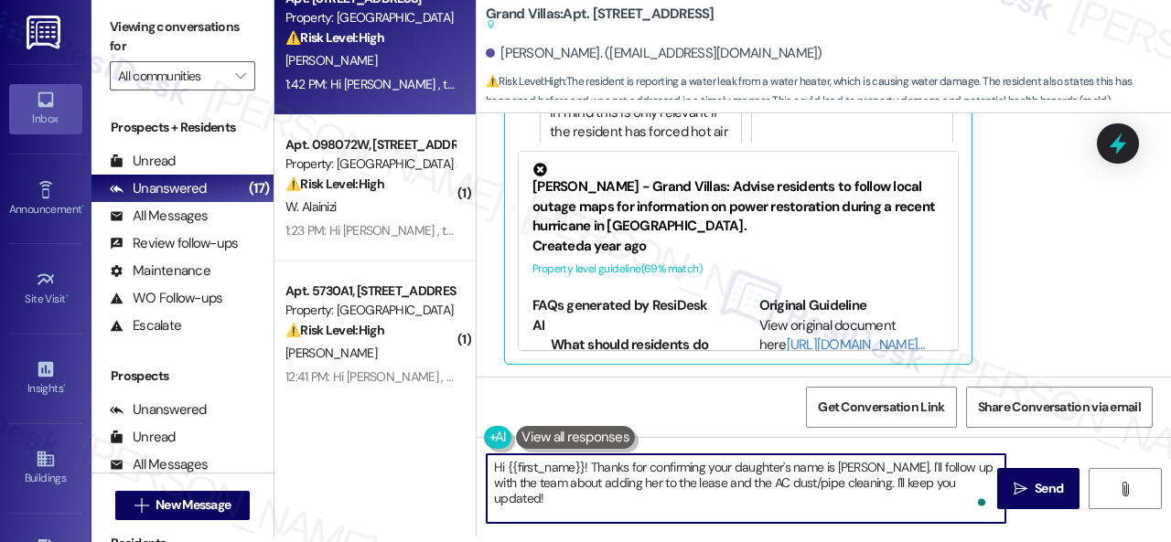
drag, startPoint x: 490, startPoint y: 473, endPoint x: 1170, endPoint y: 578, distance: 687.6
click at [1170, 541] on html "Inbox Go to Inbox Announcement • Send A Text Announcement Site Visit • Go to Si…" at bounding box center [585, 271] width 1171 height 542
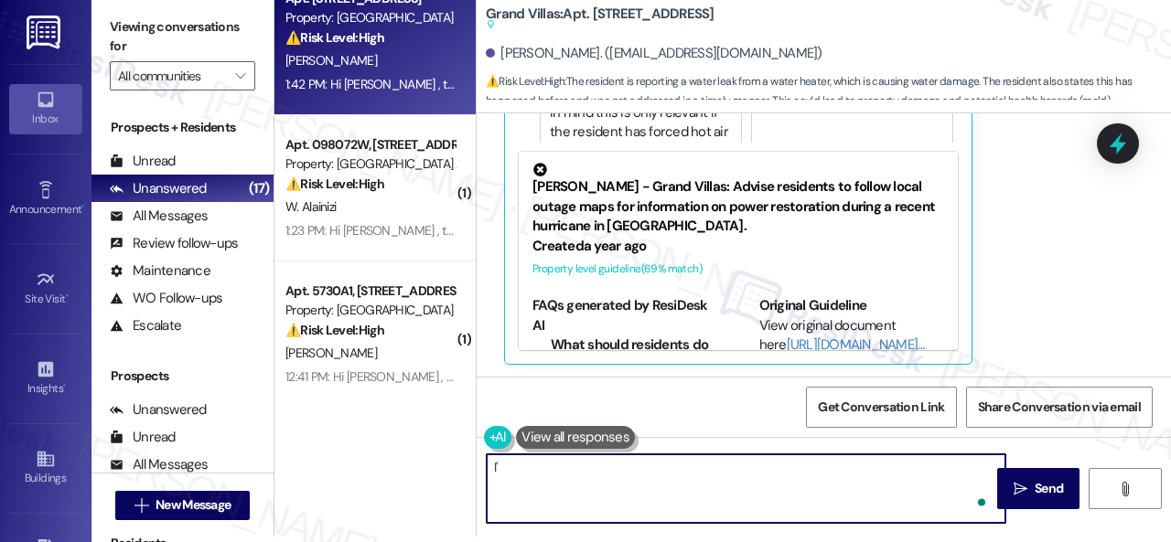
type textarea "I"
paste textarea "submitted work orders on your behalf and notified the site team. Please let me …"
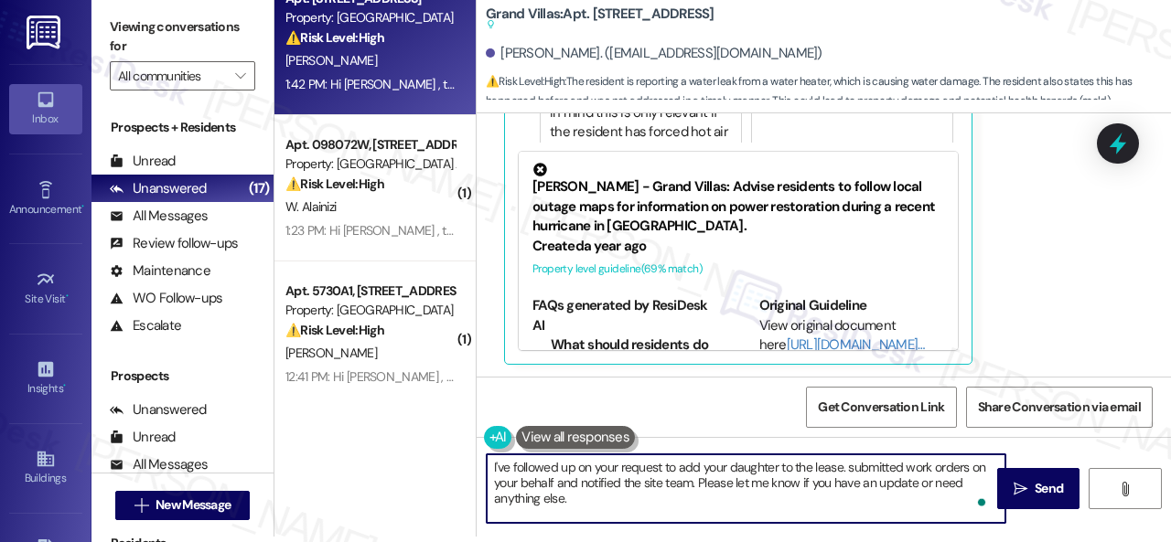
click at [847, 465] on textarea "I've followed up on your request to add your daughter to the lease. submitted w…" at bounding box center [746, 489] width 519 height 69
click at [611, 482] on textarea "I've followed up on your request to add your daughter to the lease. I've also s…" at bounding box center [746, 489] width 519 height 69
click at [928, 492] on textarea "I've followed up on your request to add your daughter to the lease. I've also s…" at bounding box center [746, 489] width 519 height 69
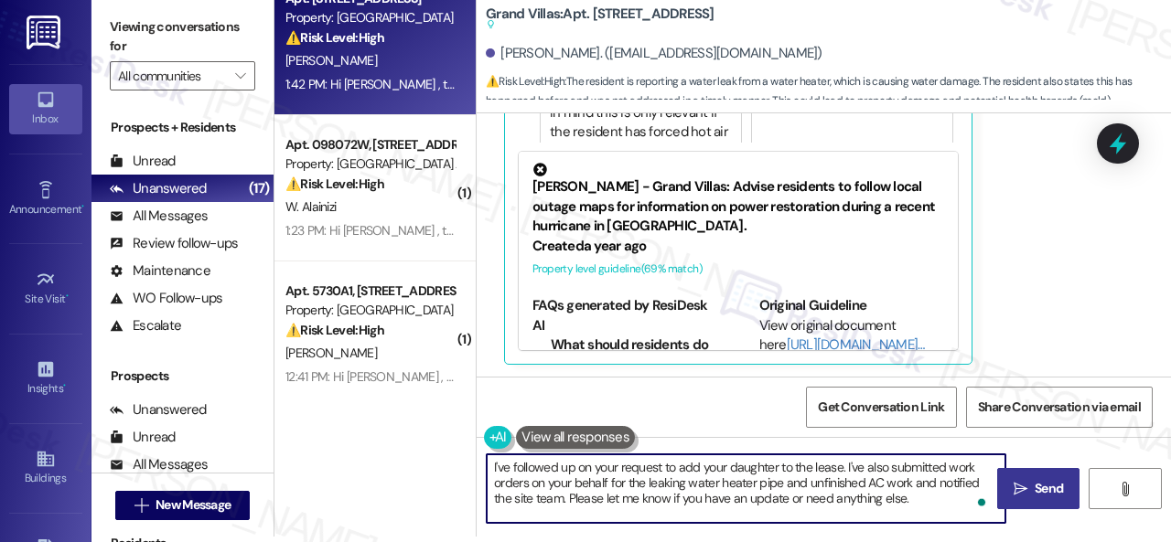
type textarea "I've followed up on your request to add your daughter to the lease. I've also s…"
click at [1031, 489] on span "Send" at bounding box center [1049, 488] width 36 height 19
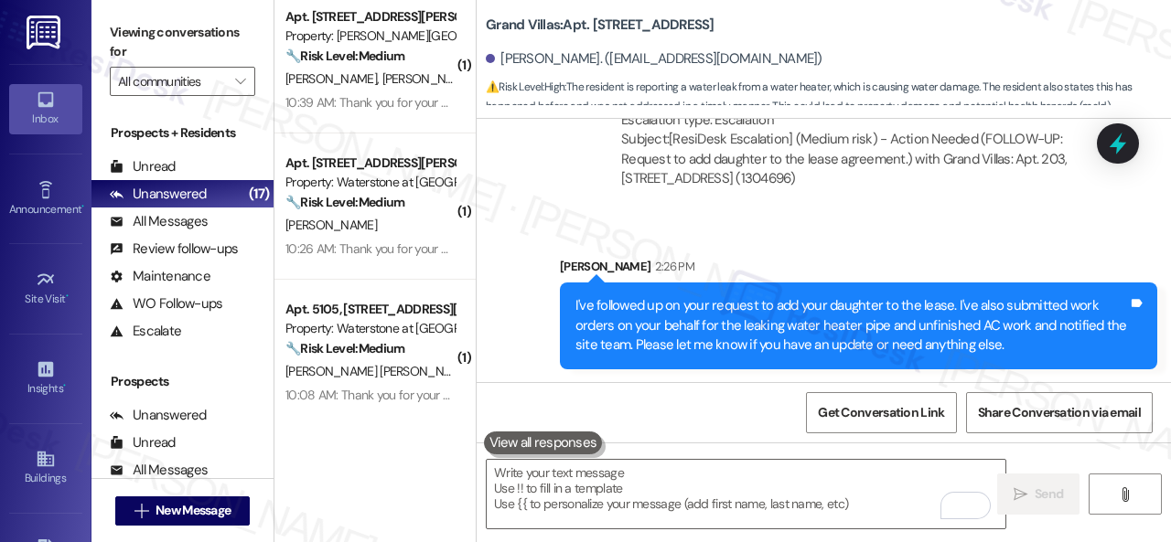
scroll to position [2221, 0]
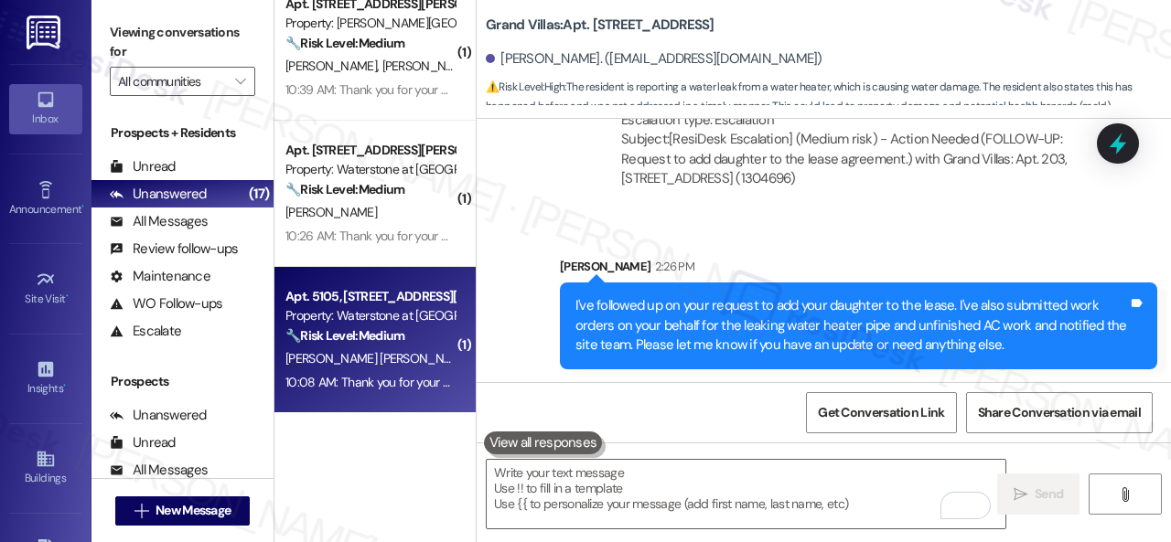
click at [385, 361] on div "A. Garcia Arias" at bounding box center [370, 359] width 173 height 23
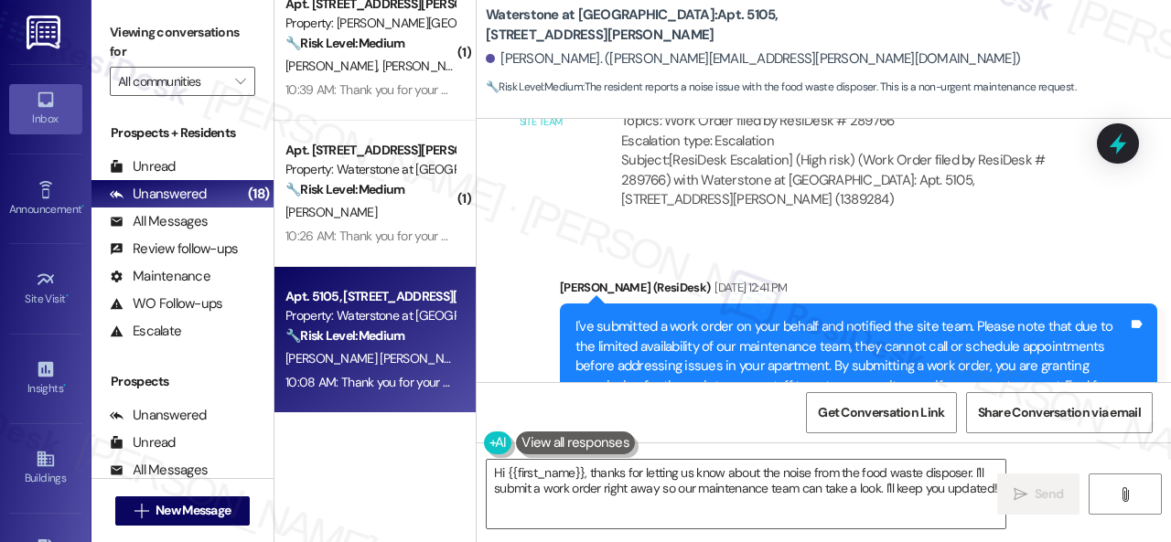
scroll to position [2930, 0]
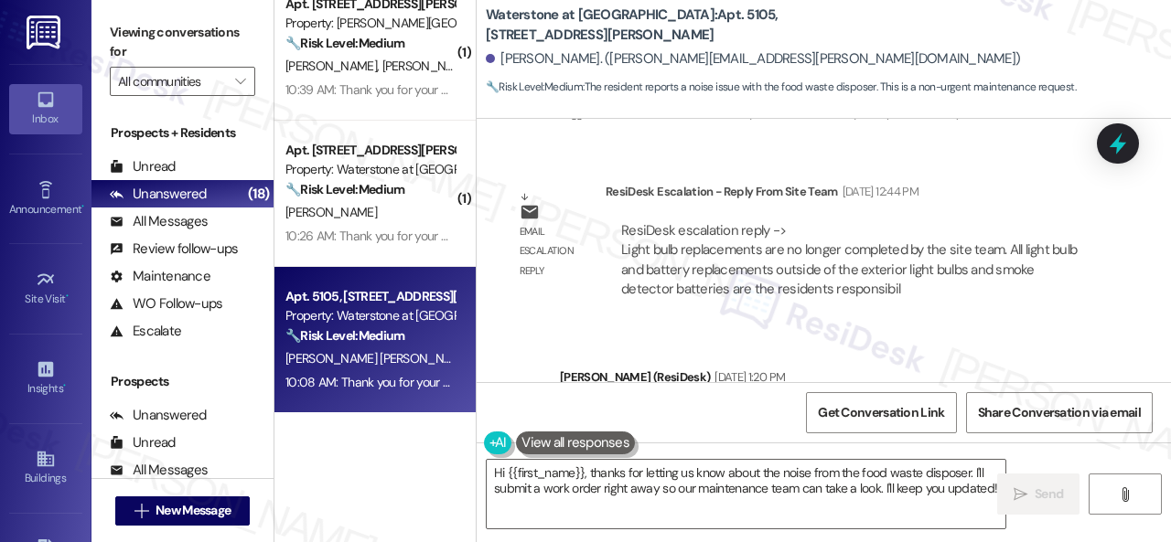
click at [1024, 328] on div "Sent via SMS Sarah (ResiDesk) Jul 21, 2025 at 1:20 PM Hey, I heard back from th…" at bounding box center [823, 463] width 694 height 272
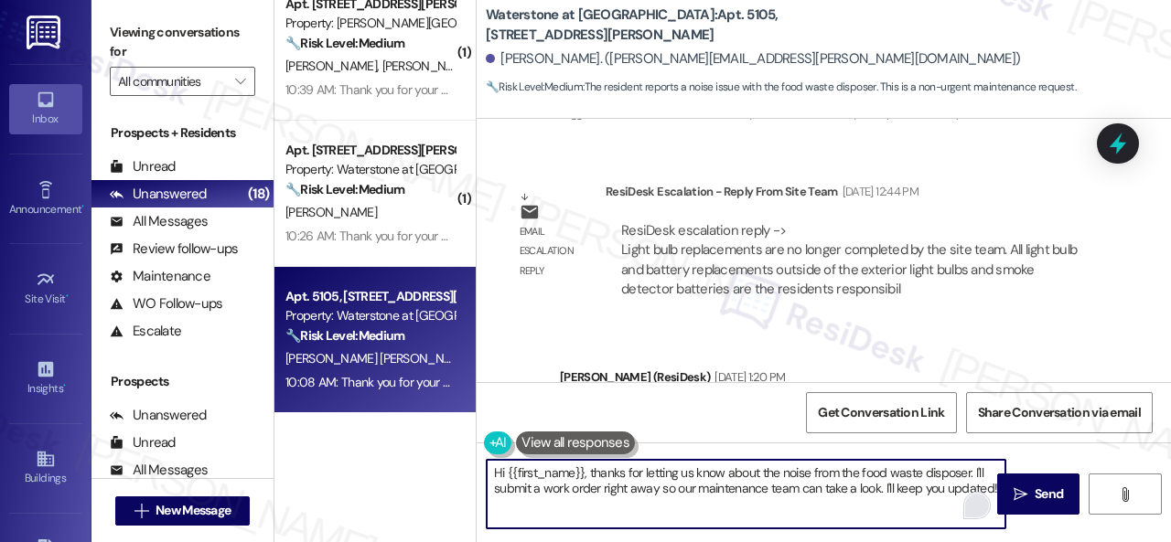
drag, startPoint x: 974, startPoint y: 471, endPoint x: 980, endPoint y: 498, distance: 27.3
click at [980, 498] on div "Hi {{first_name}}, thanks for letting us know about the noise from the food was…" at bounding box center [746, 494] width 520 height 70
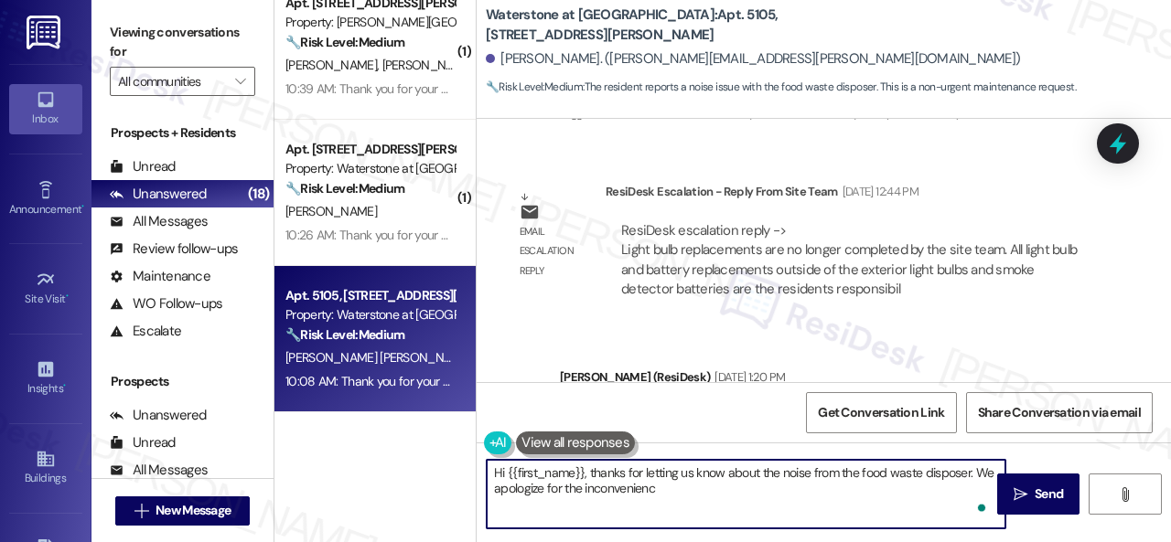
scroll to position [2074, 0]
paste textarea "Is there already a work order for the issue? If so, may I have the work order n…"
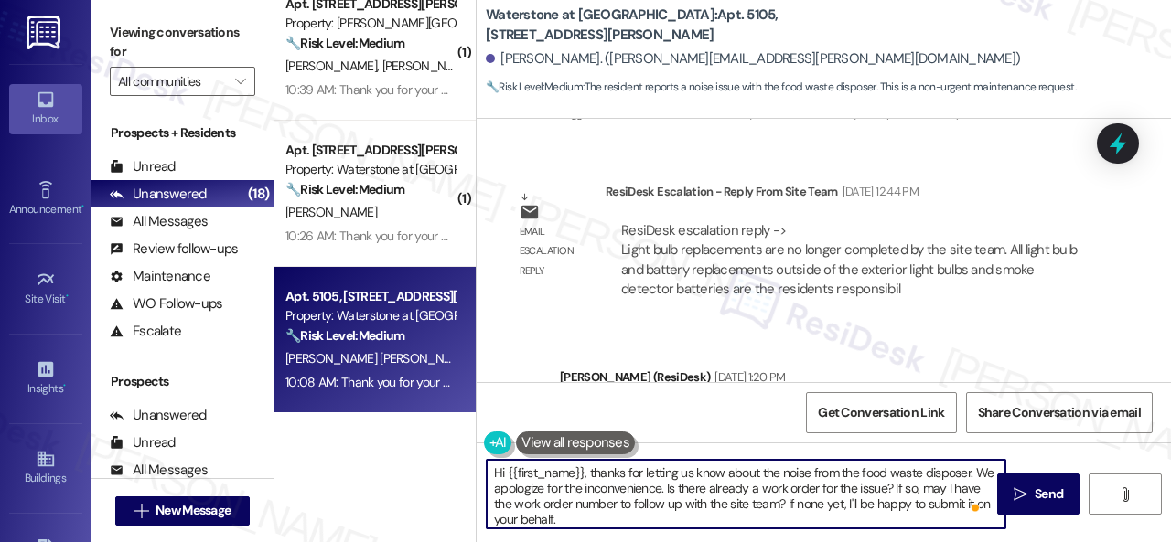
scroll to position [0, 0]
type textarea "Hi {{first_name}}, thanks for letting us know about the noise from the food was…"
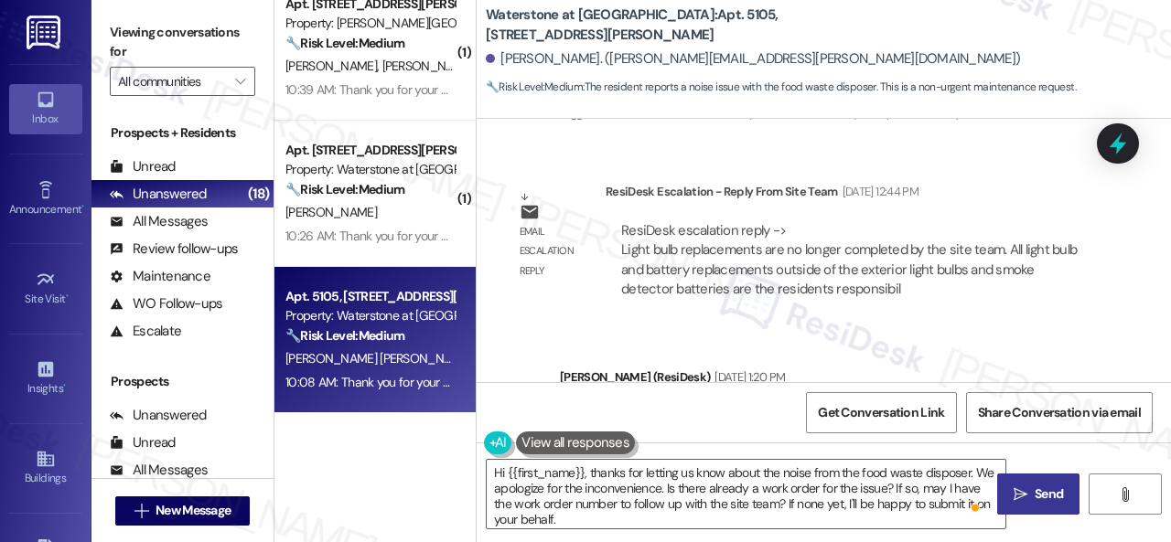
click at [1044, 484] on button " Send" at bounding box center [1038, 494] width 82 height 41
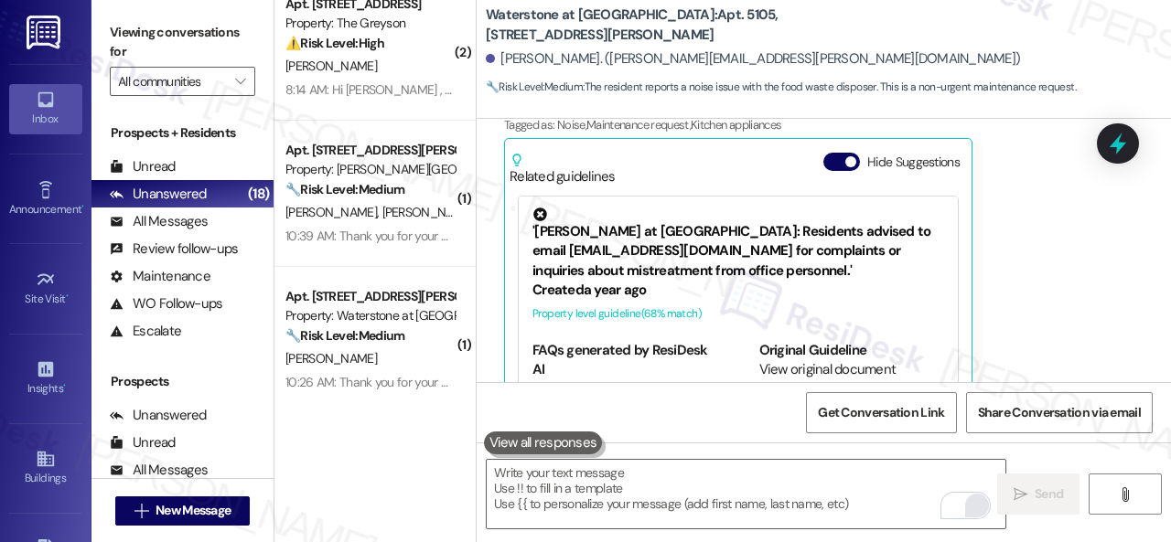
scroll to position [4028, 0]
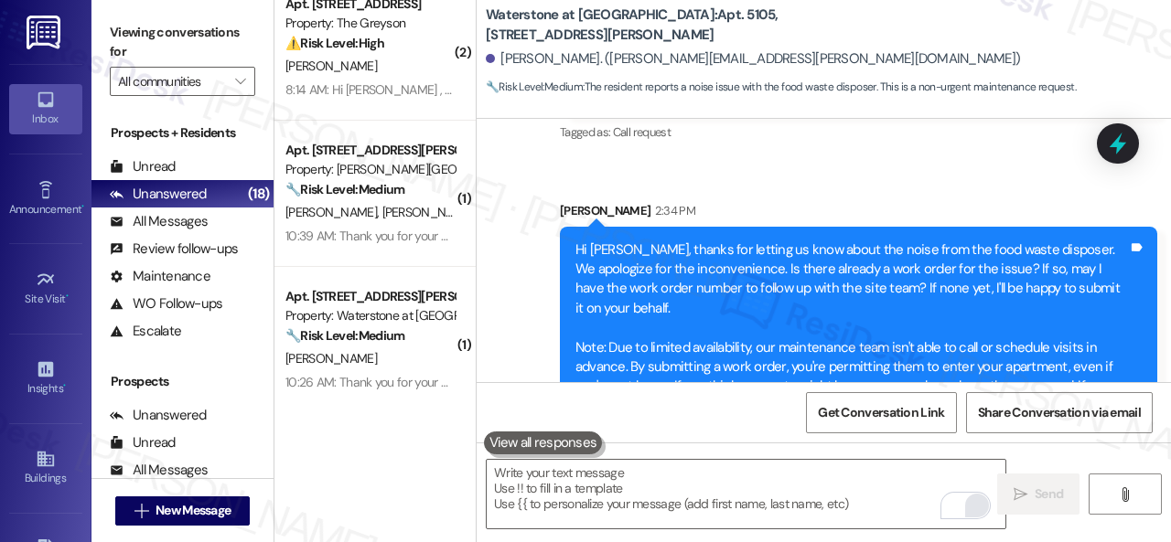
drag, startPoint x: 397, startPoint y: 67, endPoint x: 505, endPoint y: 89, distance: 110.1
click at [397, 65] on div "[PERSON_NAME]" at bounding box center [370, 66] width 173 height 23
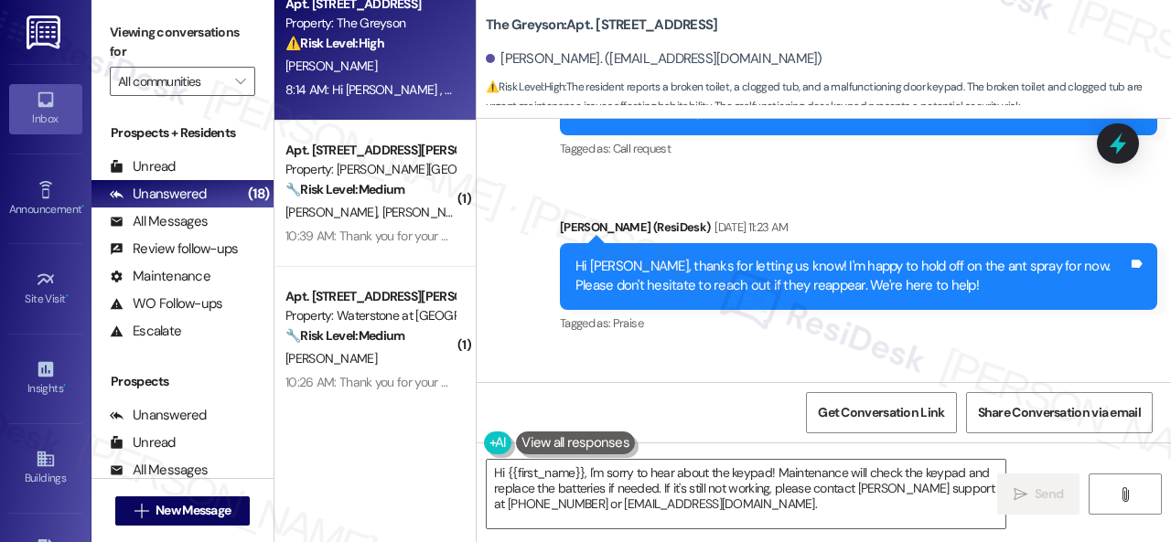
scroll to position [18391, 0]
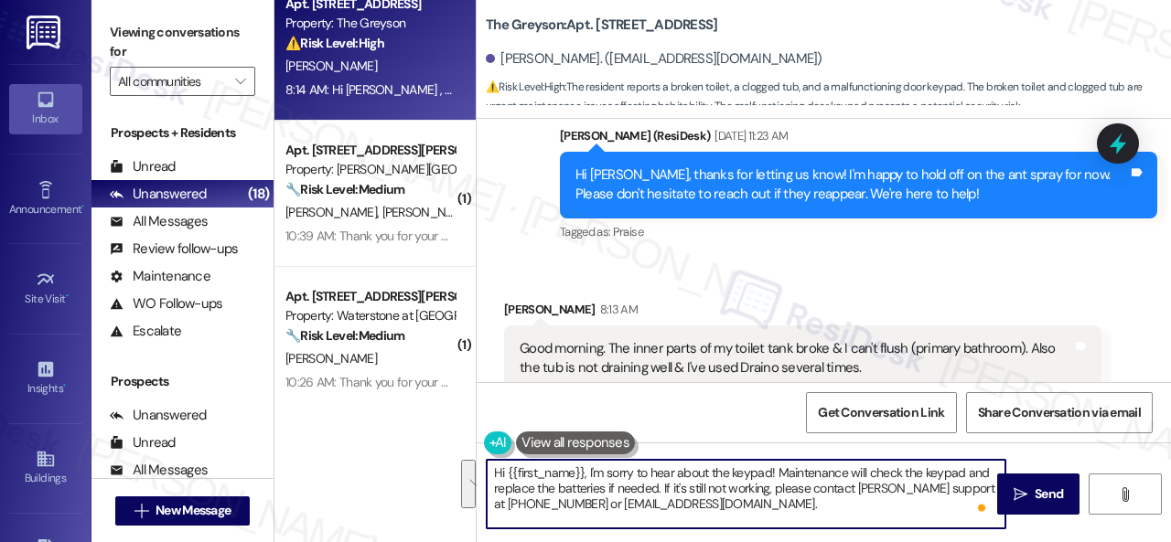
drag, startPoint x: 711, startPoint y: 476, endPoint x: 712, endPoint y: 503, distance: 27.5
click at [712, 503] on textarea "Hi {{first_name}}, I'm sorry to hear about the keypad! Maintenance will check t…" at bounding box center [746, 494] width 519 height 69
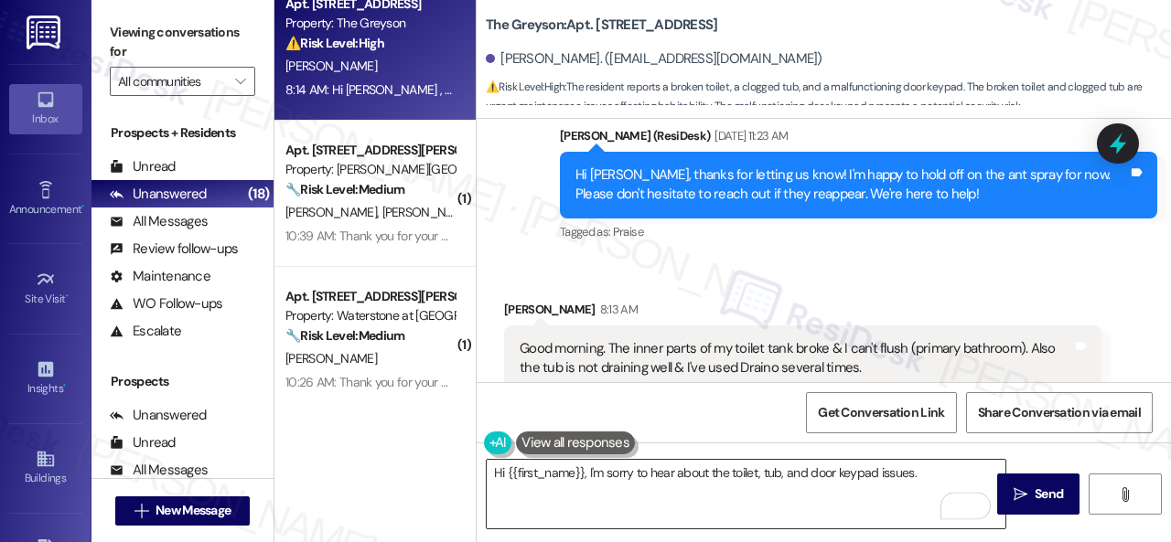
click at [939, 476] on textarea "Hi {{first_name}}, I'm sorry to hear about the toilet, tub, and door keypad iss…" at bounding box center [746, 494] width 519 height 69
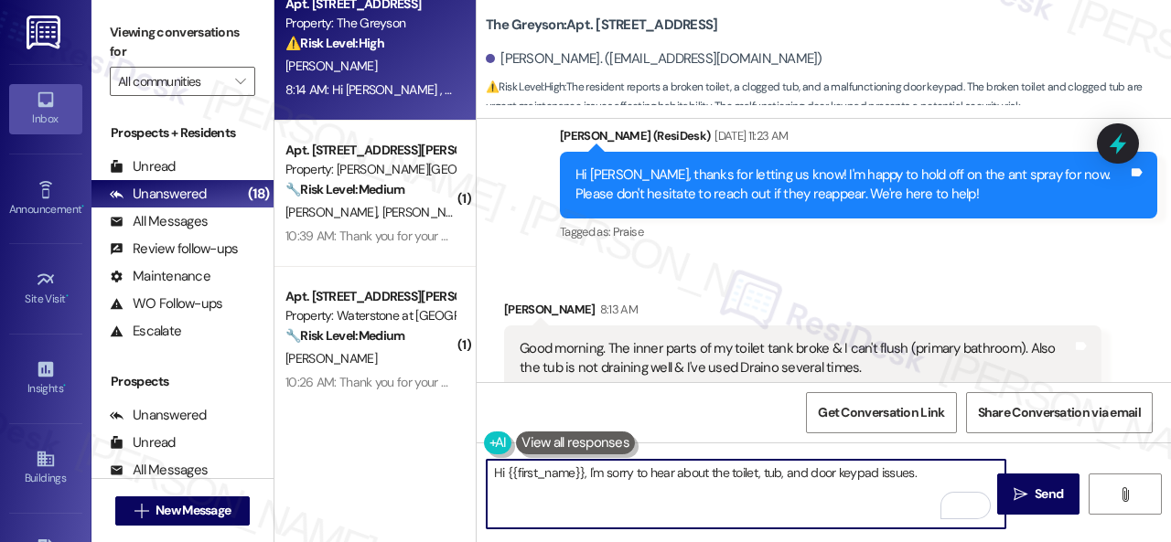
paste textarea "Are there already work orders for the issues? If so, may I have the work order …"
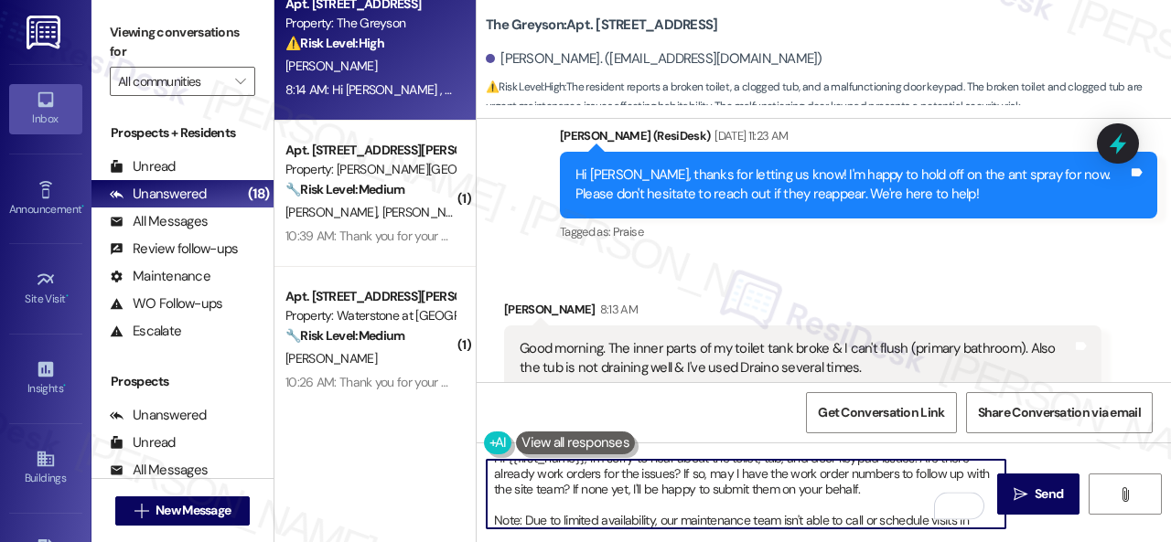
scroll to position [0, 0]
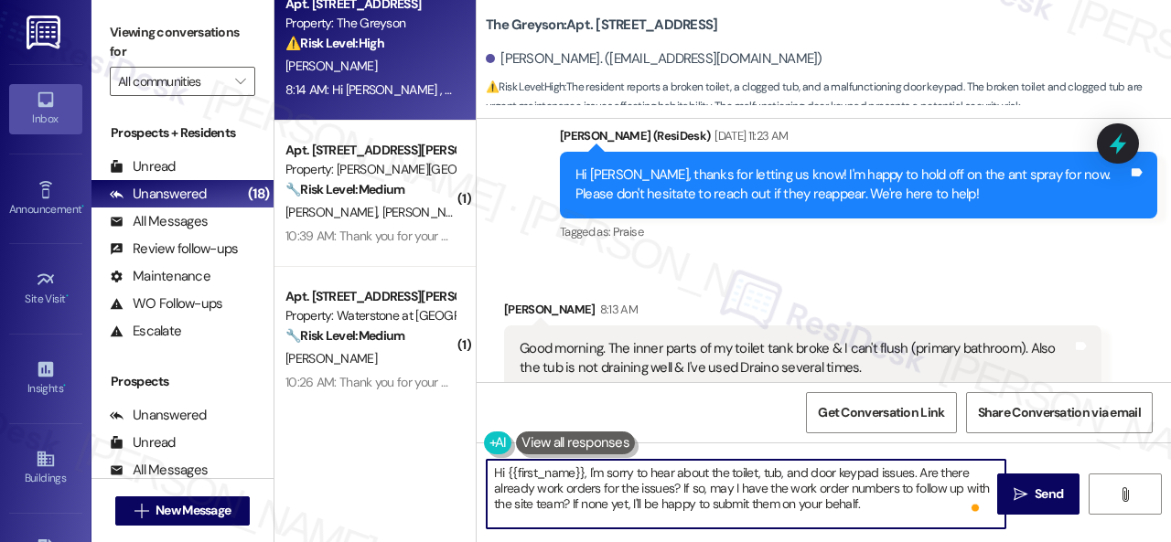
click at [886, 506] on textarea "Hi {{first_name}}, I'm sorry to hear about the toilet, tub, and door keypad iss…" at bounding box center [746, 494] width 519 height 69
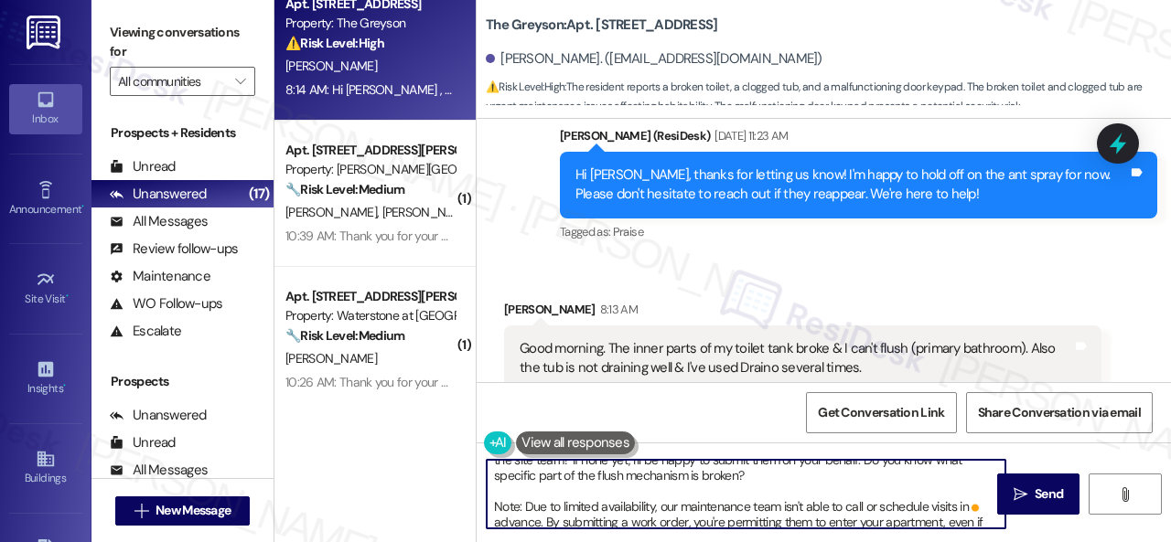
scroll to position [77, 0]
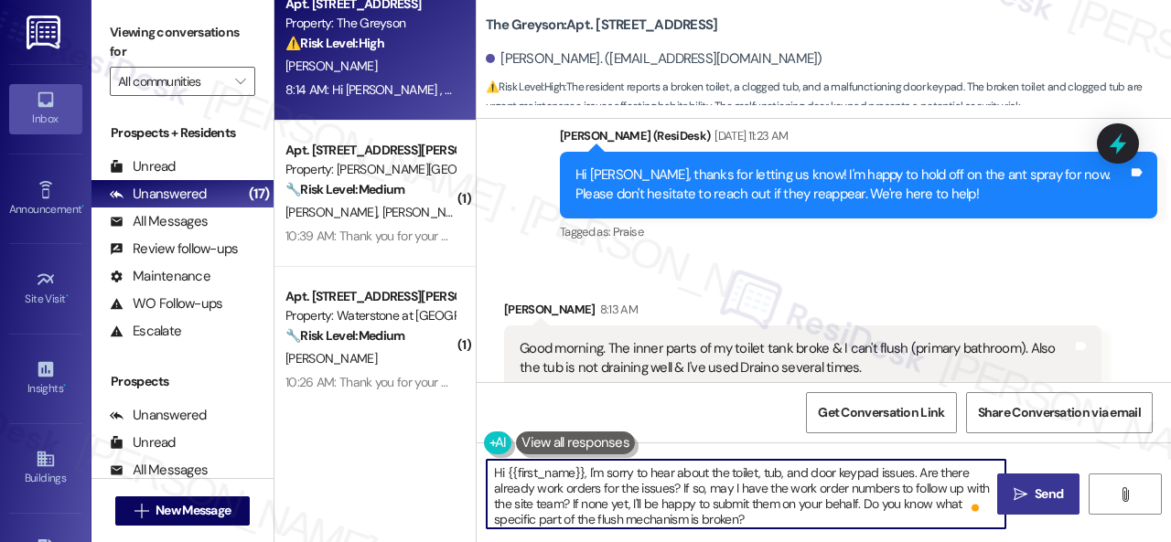
type textarea "Hi {{first_name}}, I'm sorry to hear about the toilet, tub, and door keypad iss…"
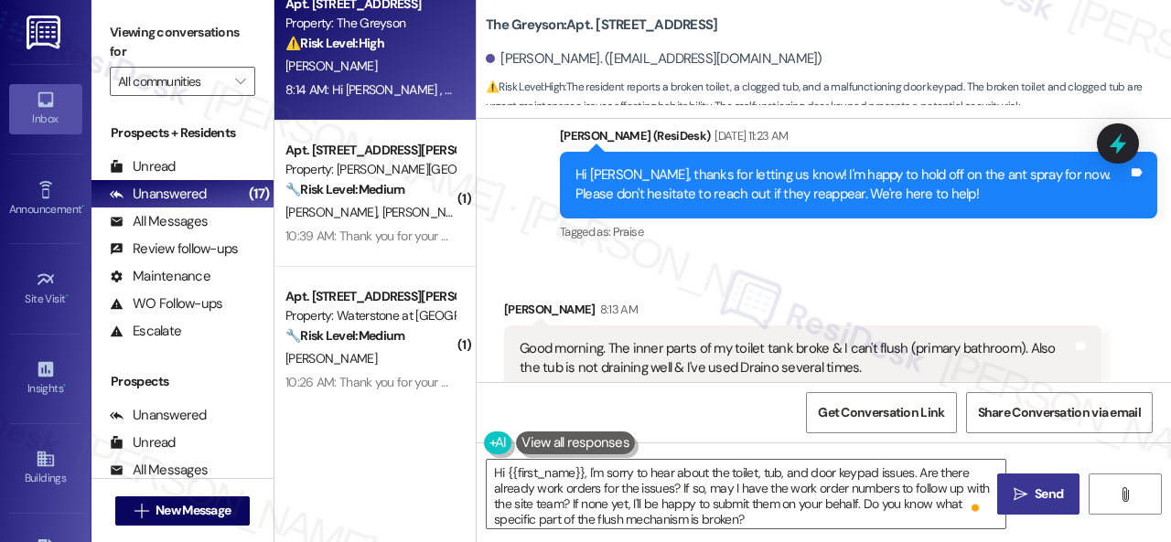
click at [1049, 487] on span "Send" at bounding box center [1048, 494] width 28 height 19
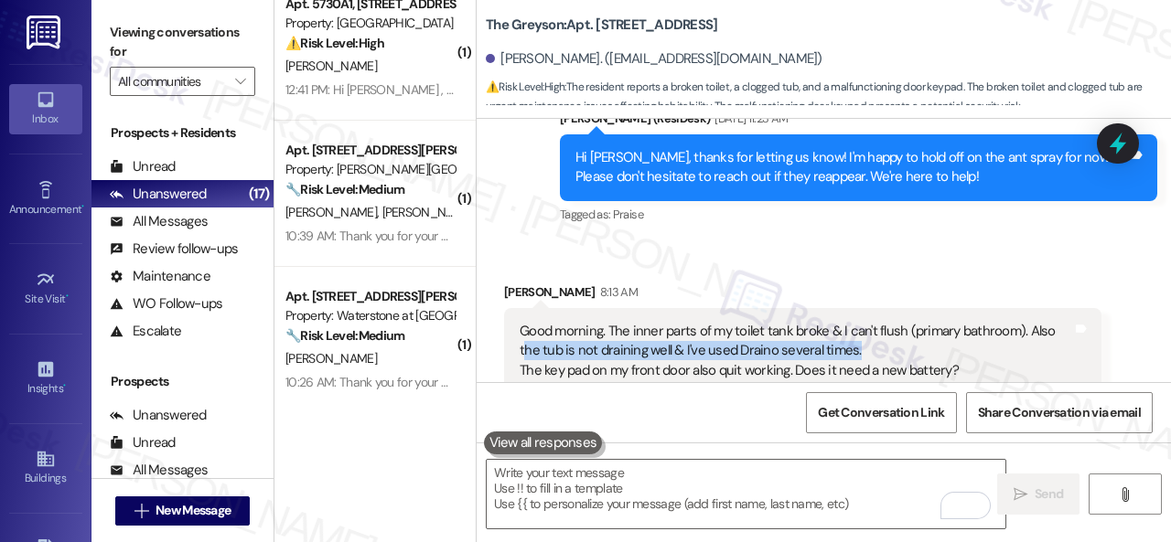
drag, startPoint x: 524, startPoint y: 307, endPoint x: 857, endPoint y: 307, distance: 332.9
click at [857, 322] on div "Good morning. The inner parts of my toilet tank broke & I can't flush (primary …" at bounding box center [795, 361] width 552 height 79
copy div "he tub is not draining well & I've used Draino several times."
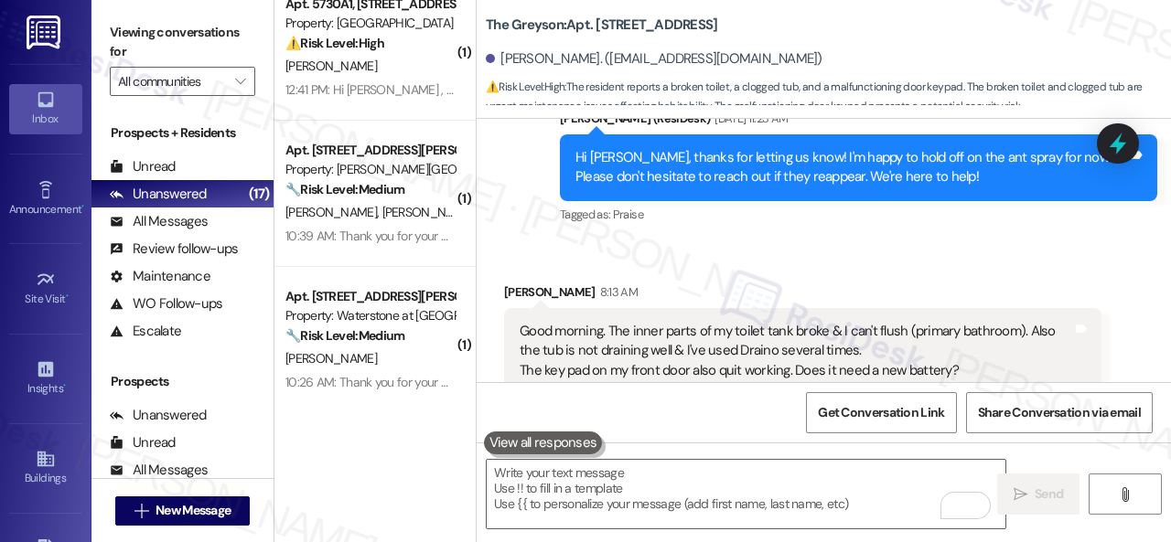
click at [843, 241] on div "Received via SMS Sheri Verrilli 8:13 AM Good morning. The inner parts of my toi…" at bounding box center [823, 374] width 694 height 267
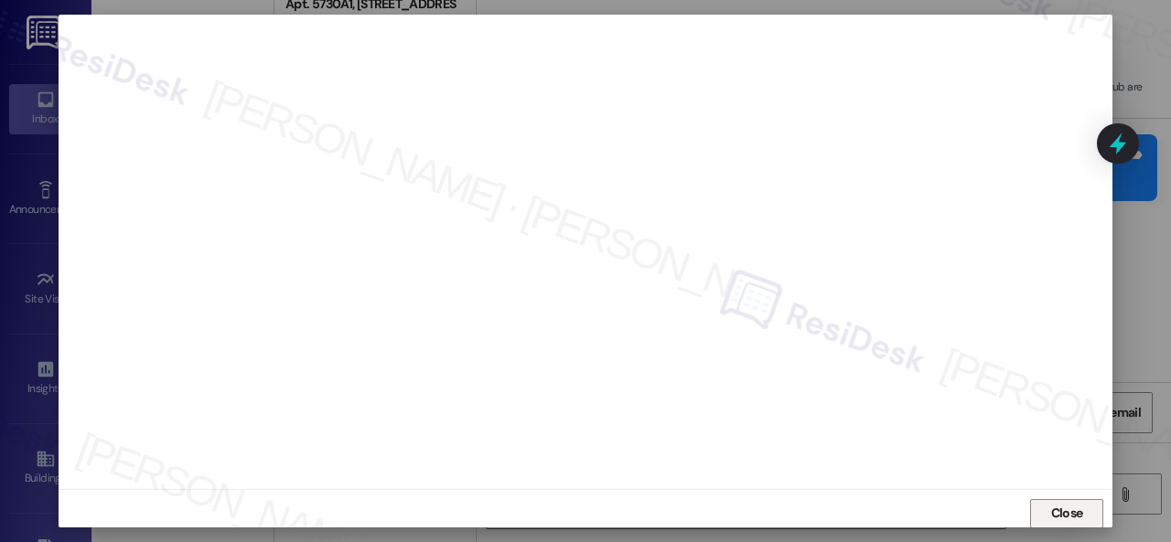
click at [1060, 511] on span "Close" at bounding box center [1067, 513] width 32 height 19
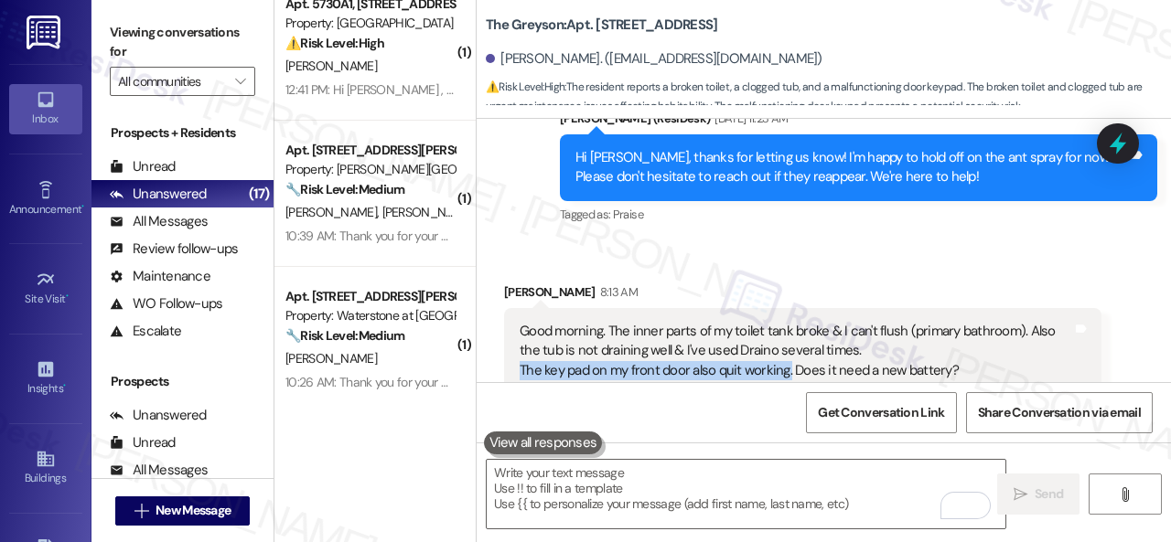
drag, startPoint x: 517, startPoint y: 323, endPoint x: 788, endPoint y: 324, distance: 271.6
click at [788, 324] on div "Good morning. The inner parts of my toilet tank broke & I can't flush (primary …" at bounding box center [796, 361] width 556 height 79
copy div "The key pad on my front door also quit working."
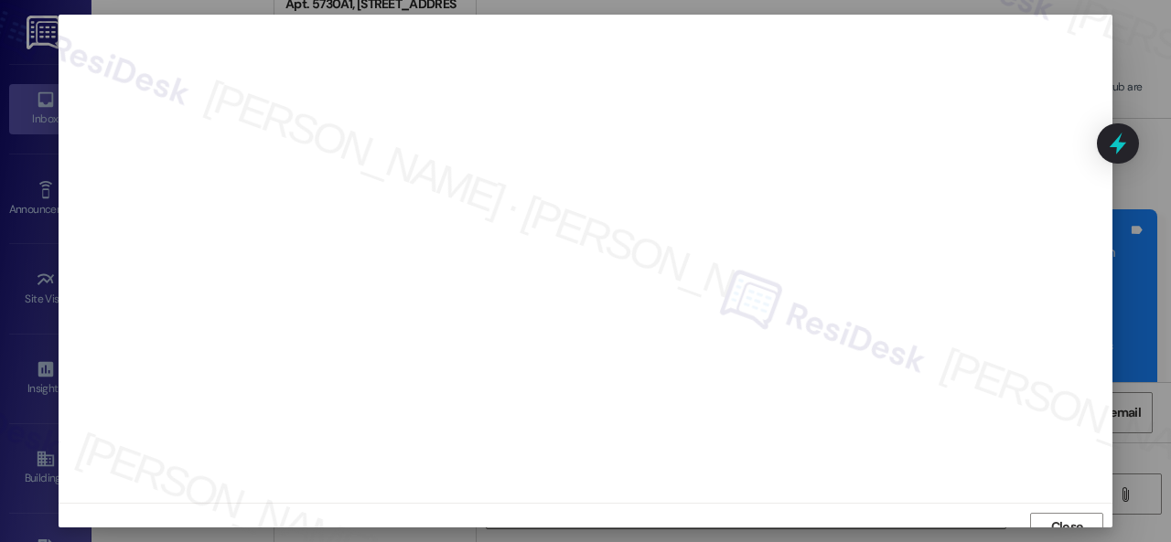
scroll to position [14, 0]
click at [1047, 509] on span "Close" at bounding box center [1066, 513] width 39 height 19
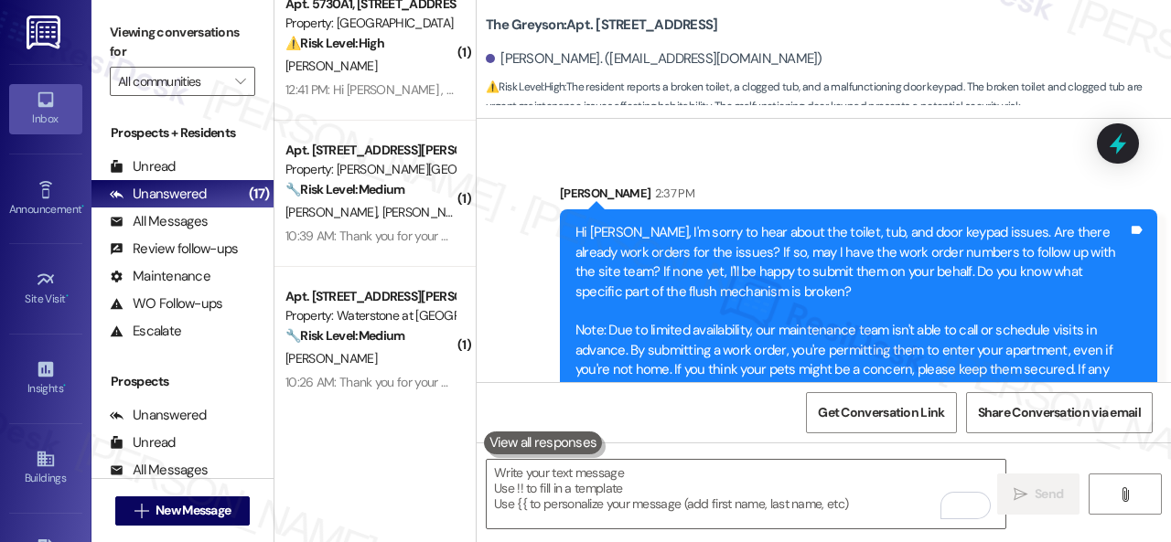
scroll to position [5, 0]
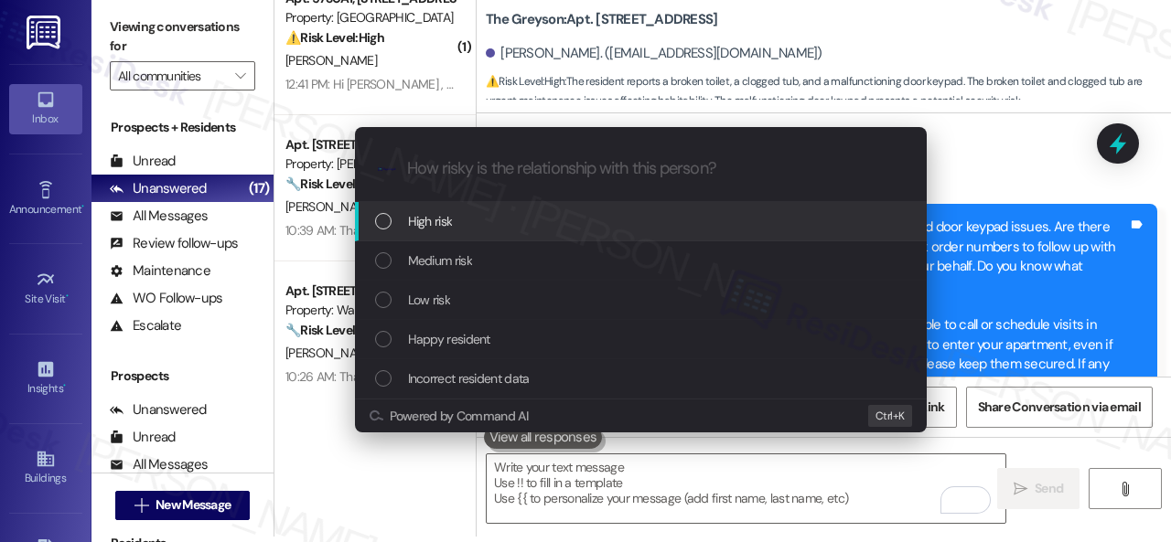
click at [437, 221] on span "High risk" at bounding box center [430, 221] width 45 height 20
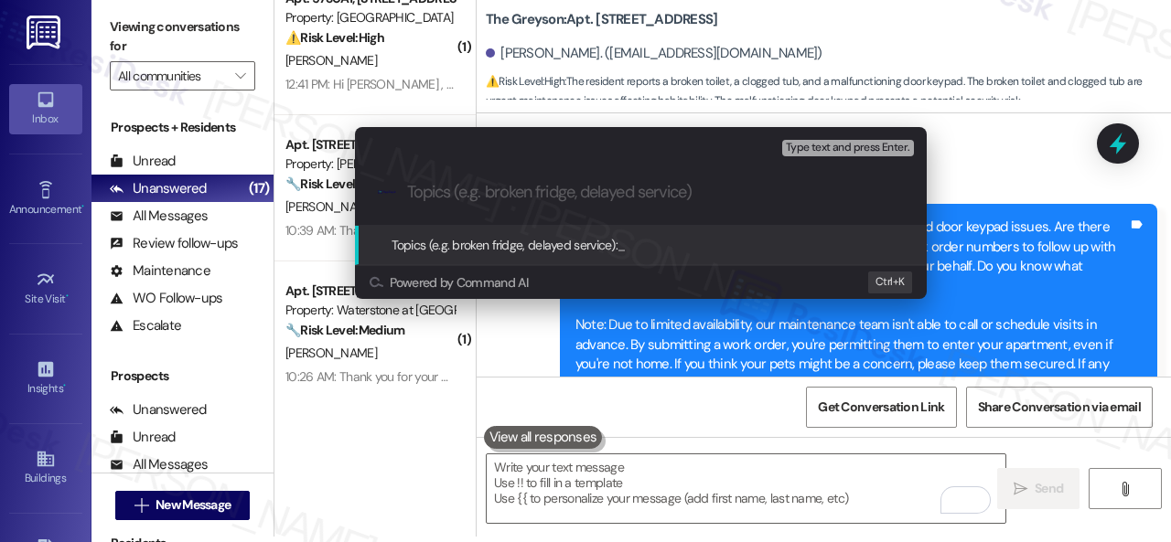
paste input "Work Orders filed by ResiDesk 295370 & 295371 - Tub and door keypad issues"
type input "Work Orders filed by ResiDesk 295370 & 295371 - Tub and door keypad issues"
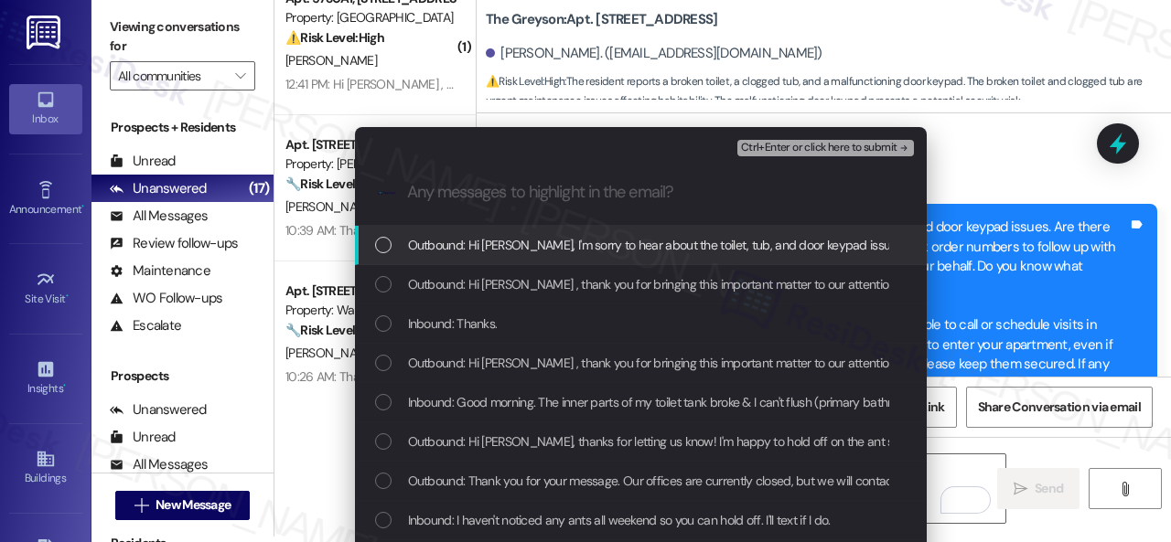
scroll to position [0, 0]
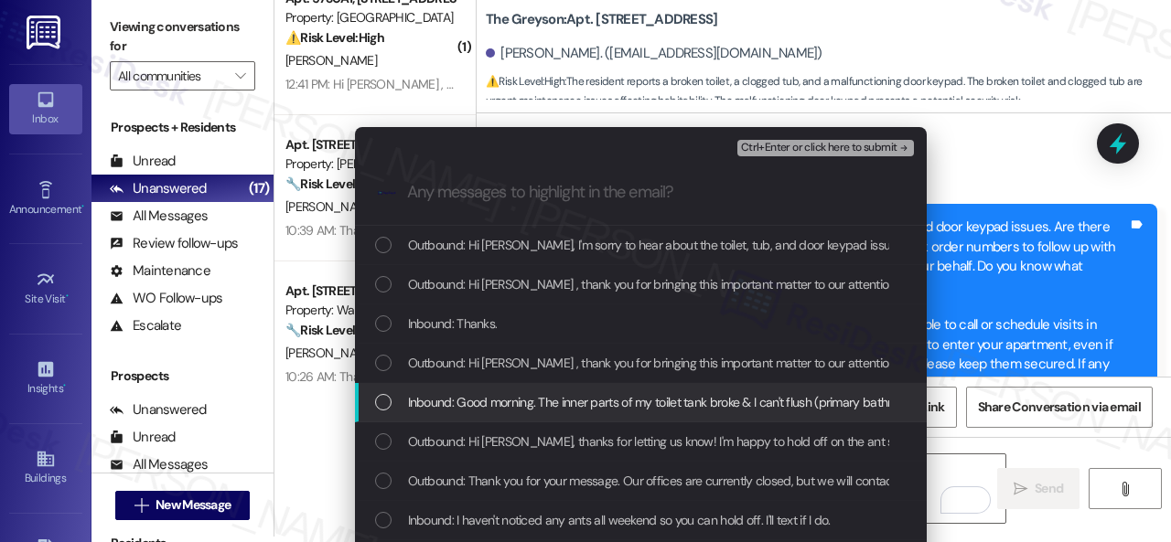
click at [476, 401] on span "Inbound: Good morning. The inner parts of my toilet tank broke & I can't flush …" at bounding box center [1108, 402] width 1400 height 20
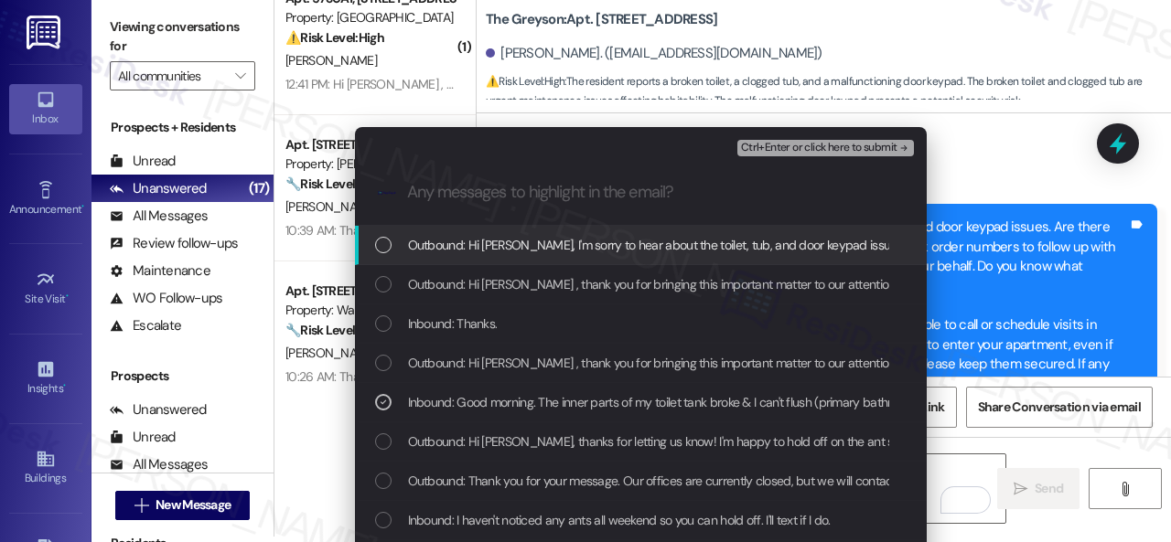
click at [773, 140] on button "Ctrl+Enter or click here to submit" at bounding box center [825, 148] width 177 height 16
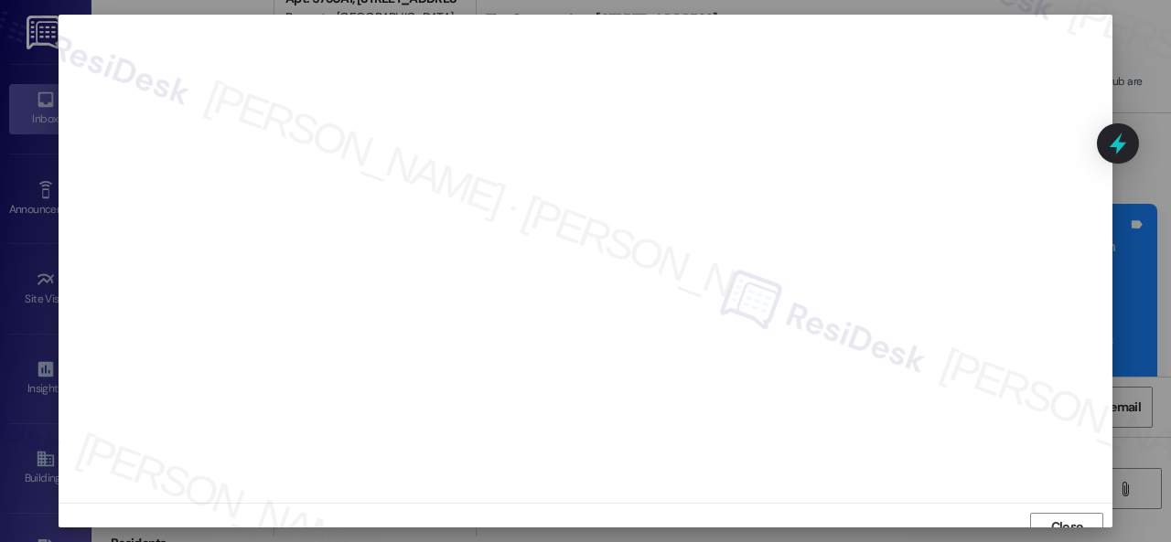
scroll to position [14, 0]
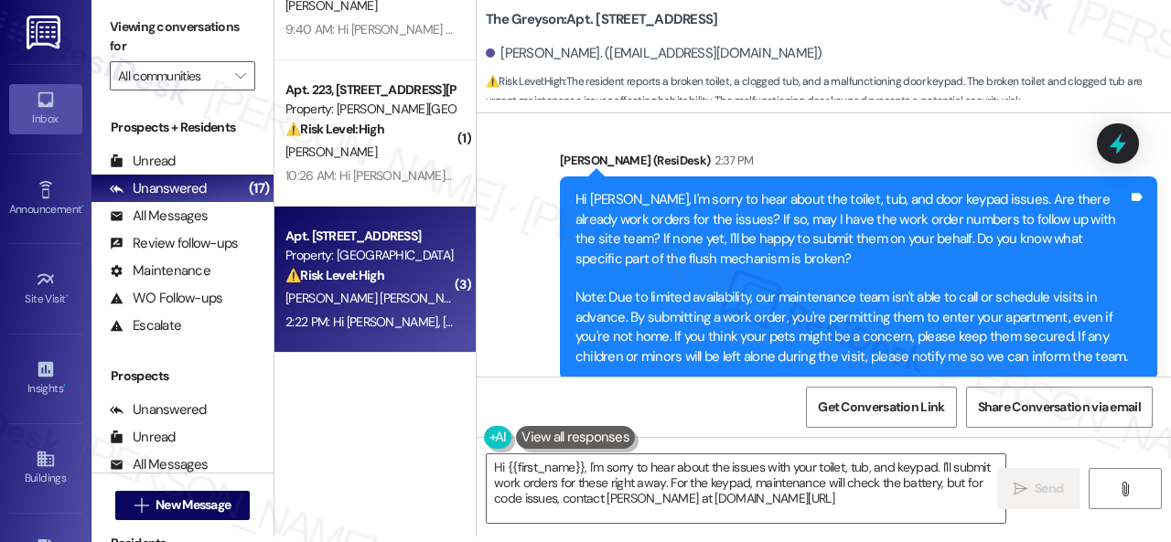
scroll to position [830, 0]
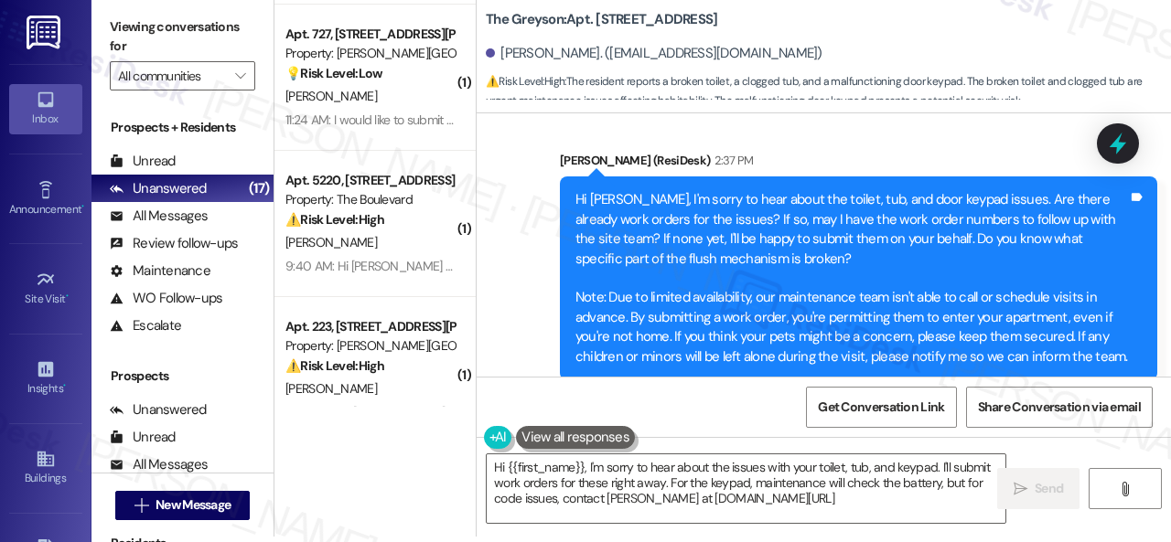
type textarea "Hi {{first_name}}, I'm sorry to hear about the issues with your toilet, tub, an…"
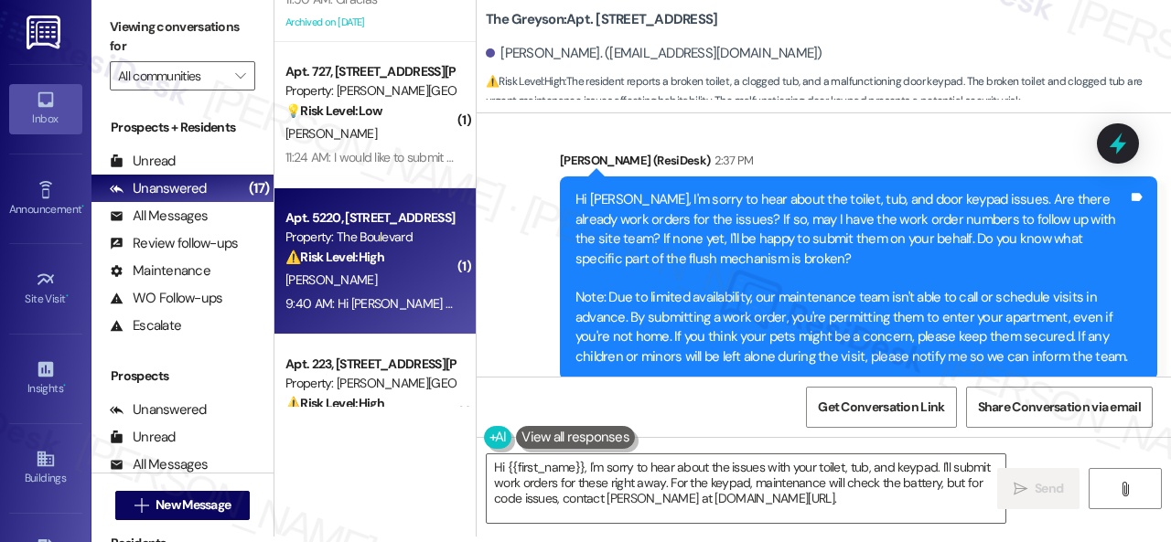
click at [422, 272] on div "M. Rouse" at bounding box center [370, 280] width 173 height 23
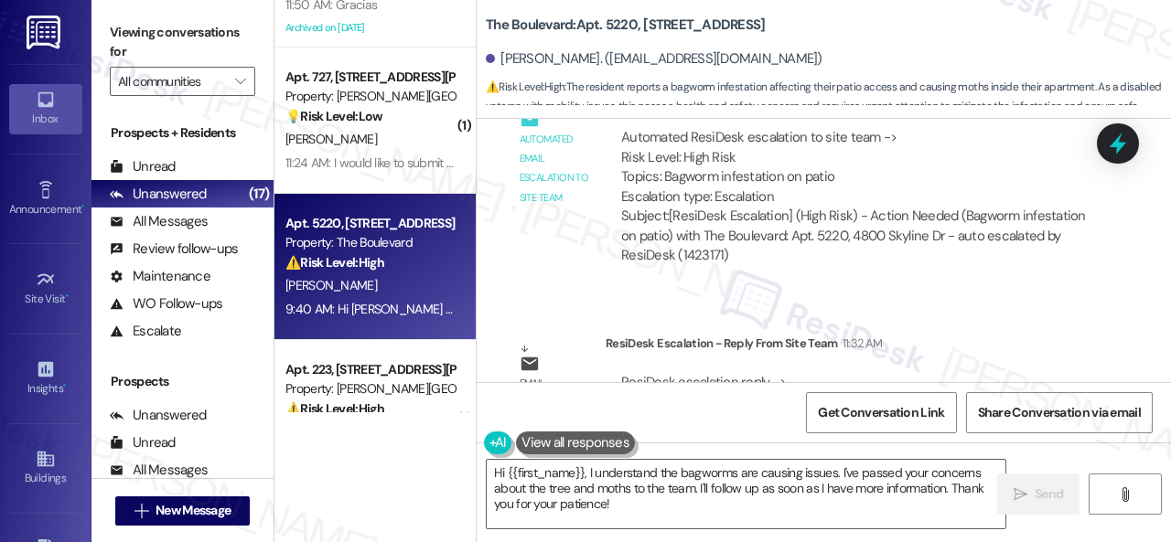
scroll to position [5114, 0]
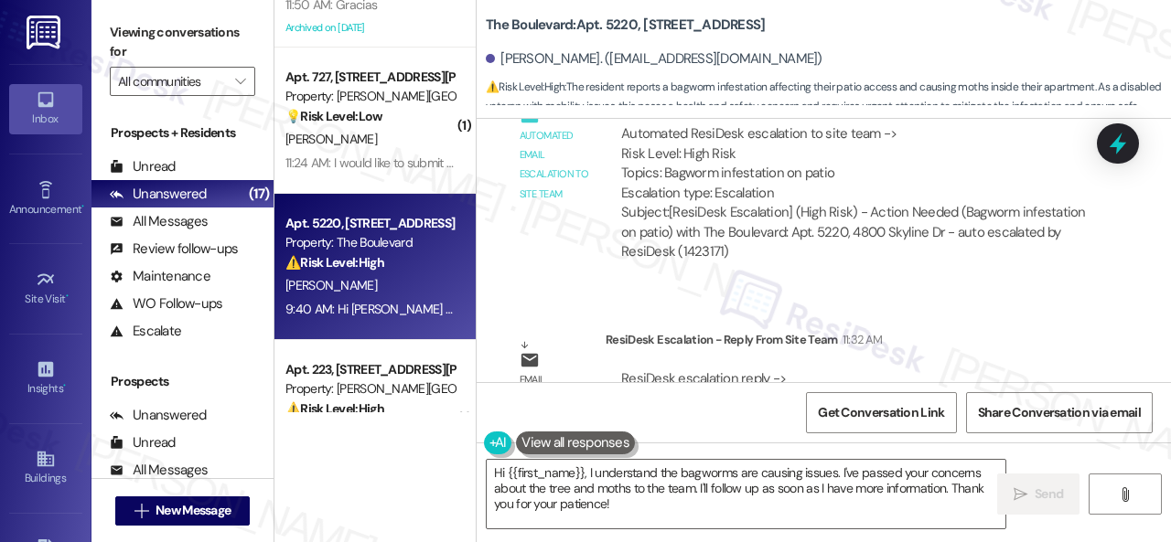
click at [739, 272] on div "Automated ResiDesk escalation to site team -> Risk Level: High Risk Topics: Bag…" at bounding box center [853, 193] width 496 height 165
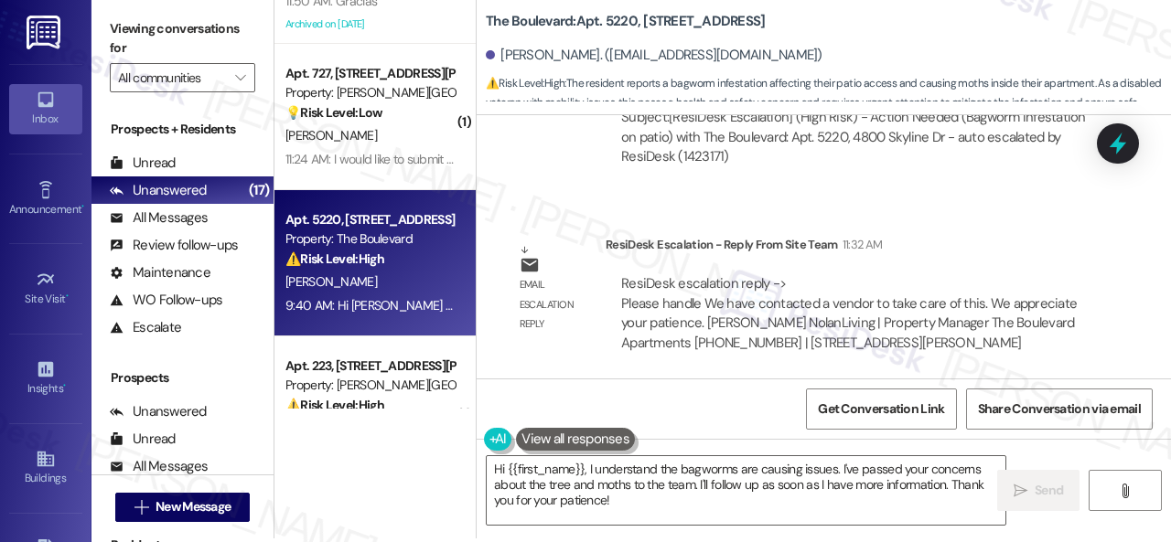
scroll to position [5, 0]
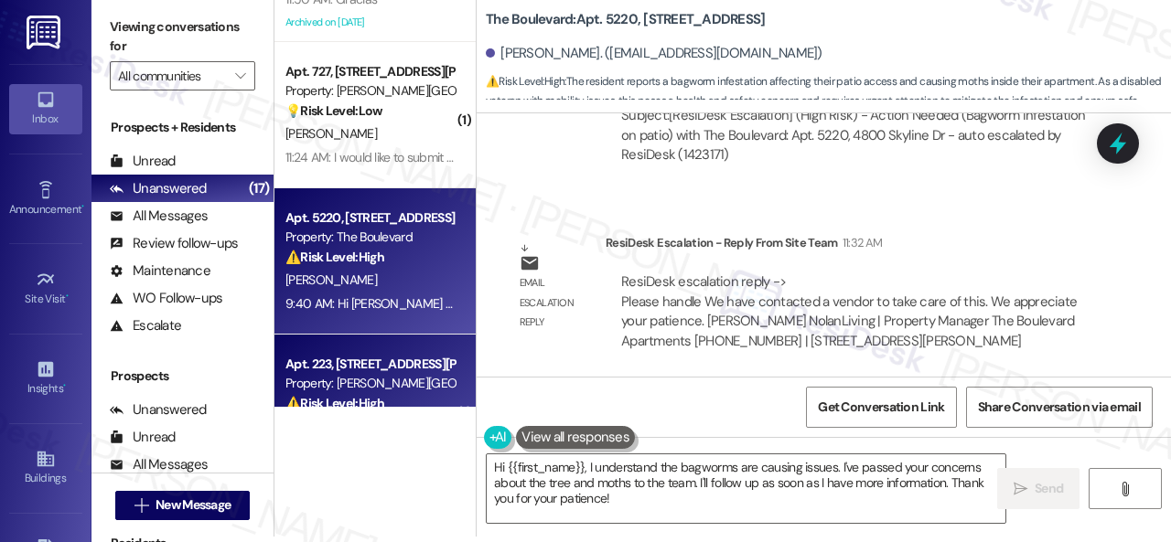
click at [317, 396] on div "( 1 ) Apt. 612, 1400 Nicollet Ave Property: Marquee 🔧 Risk Level: Medium The re…" at bounding box center [722, 266] width 896 height 542
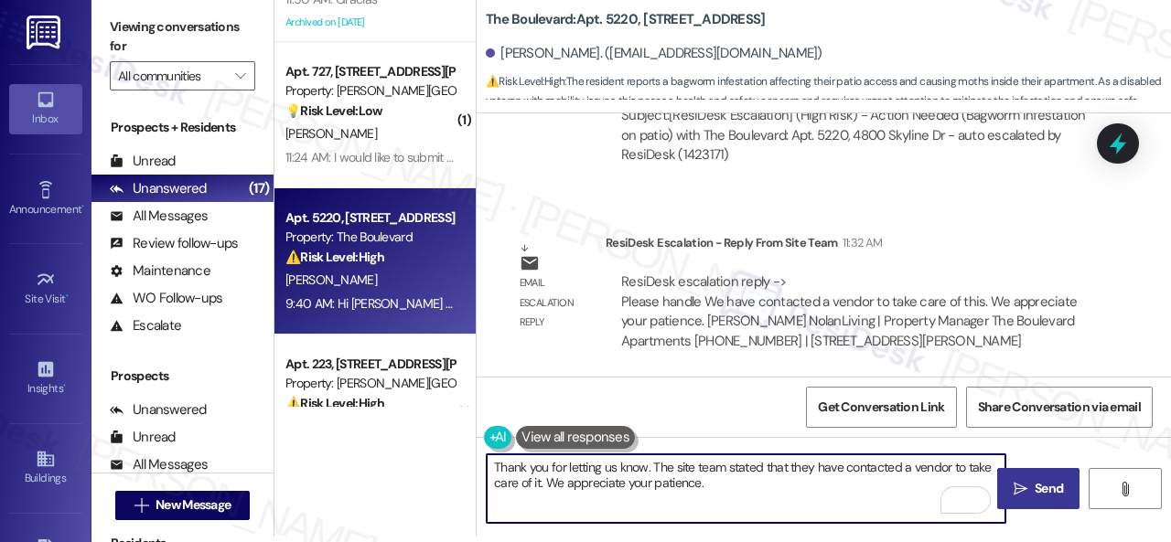
type textarea "Thank you for letting us know. The site team stated that they have contacted a …"
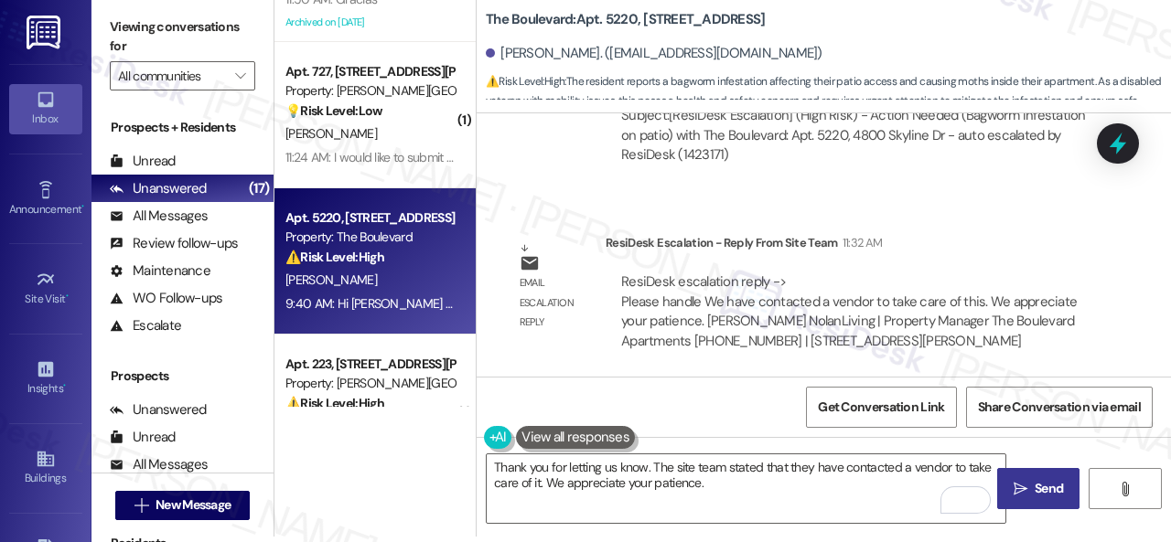
click at [1043, 482] on span "Send" at bounding box center [1048, 488] width 28 height 19
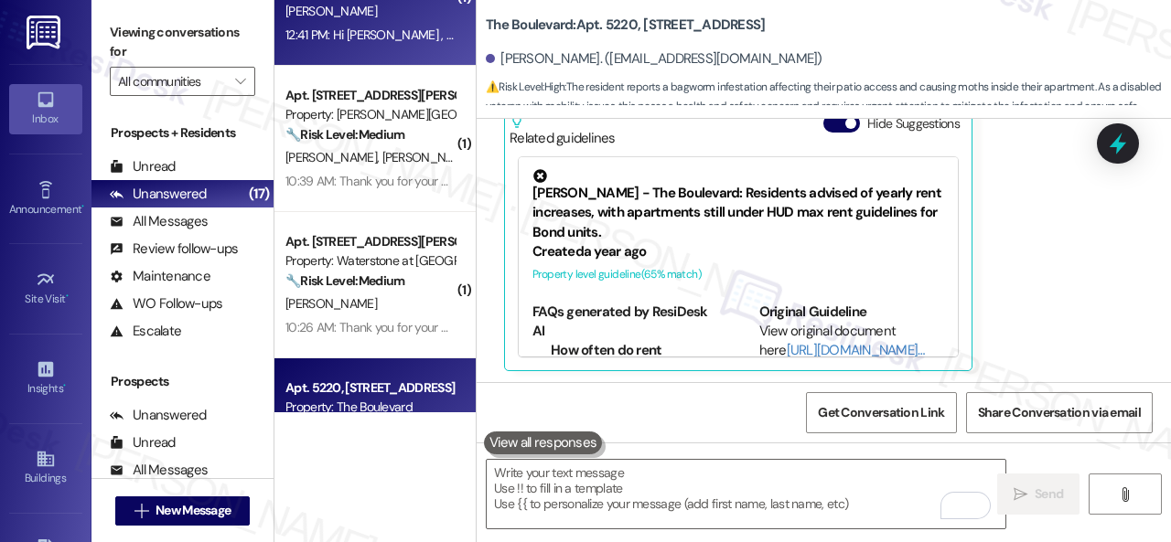
scroll to position [1928, 0]
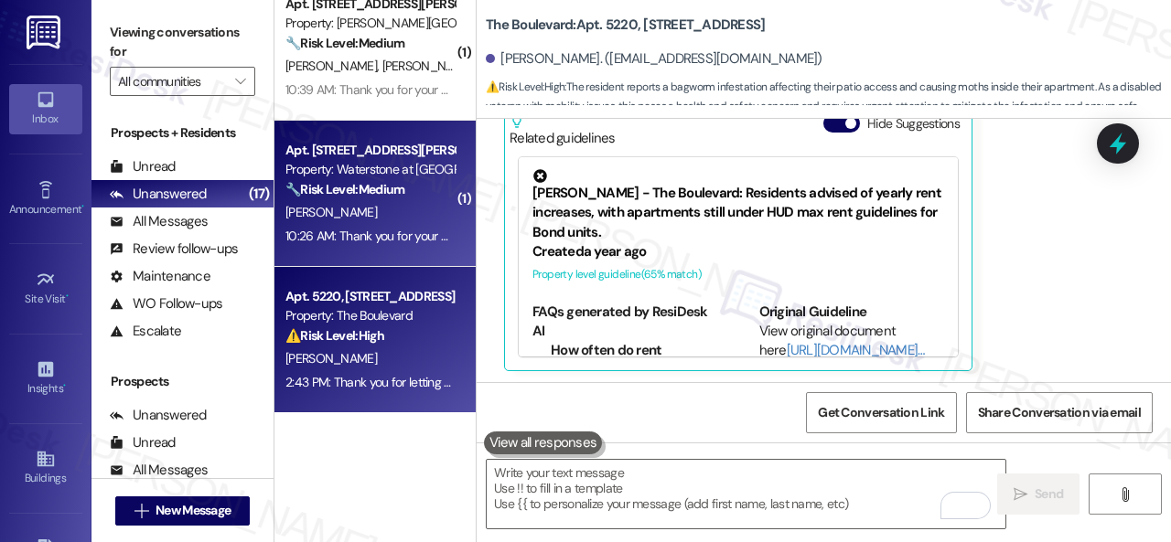
click at [403, 219] on div "[PERSON_NAME]" at bounding box center [370, 212] width 173 height 23
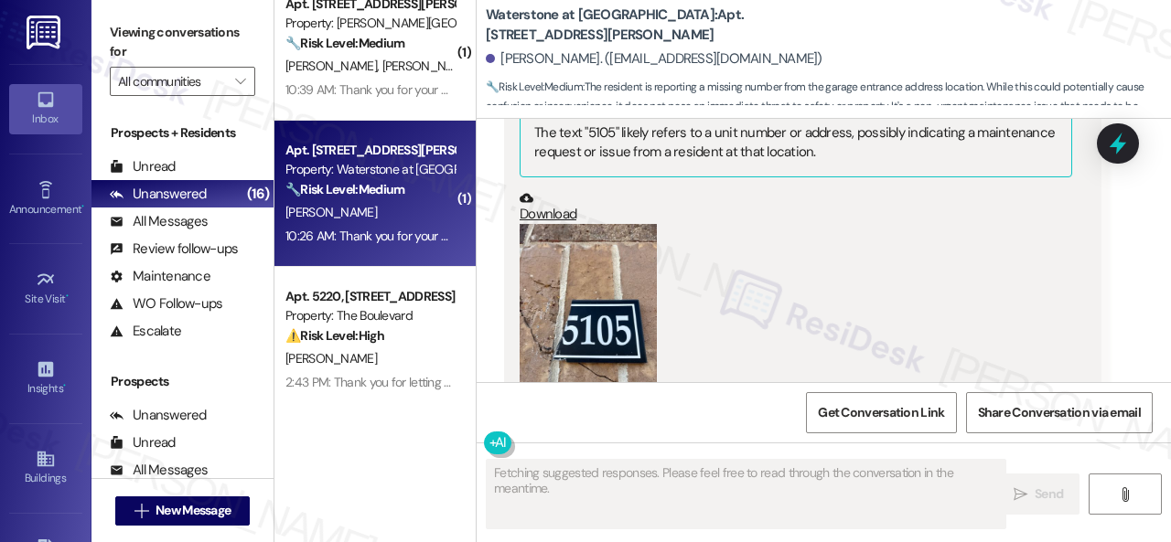
scroll to position [1233, 0]
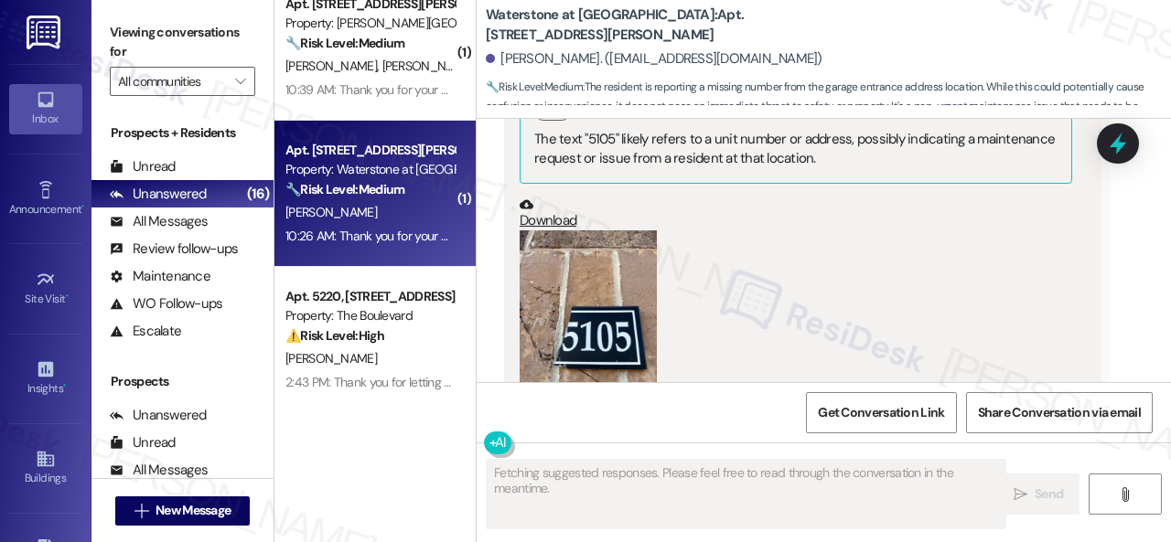
click at [648, 305] on button "Zoom image" at bounding box center [587, 321] width 137 height 183
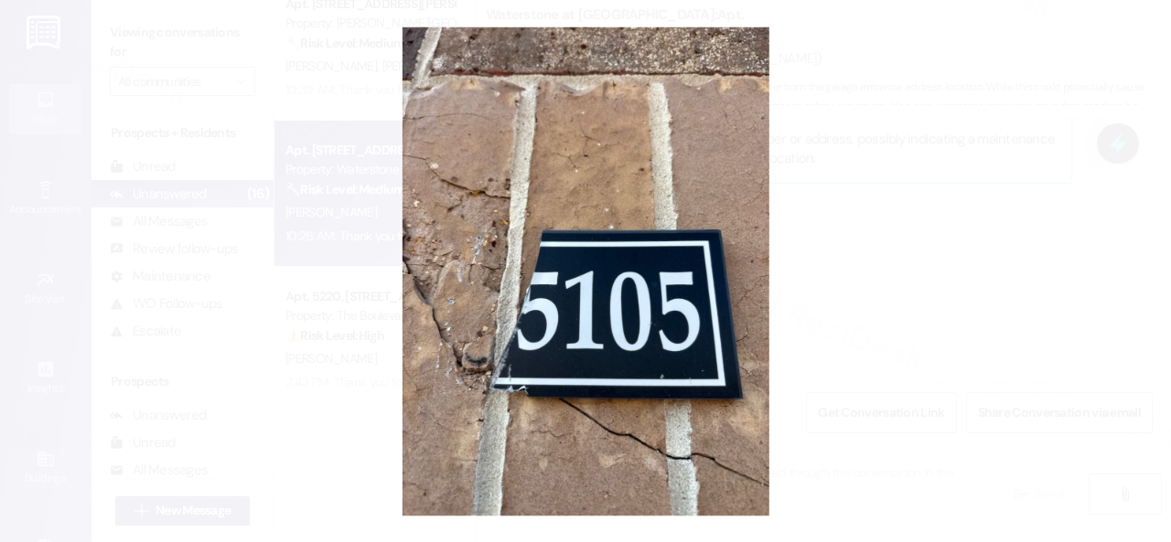
click at [648, 305] on button "Unzoom image" at bounding box center [585, 271] width 1171 height 542
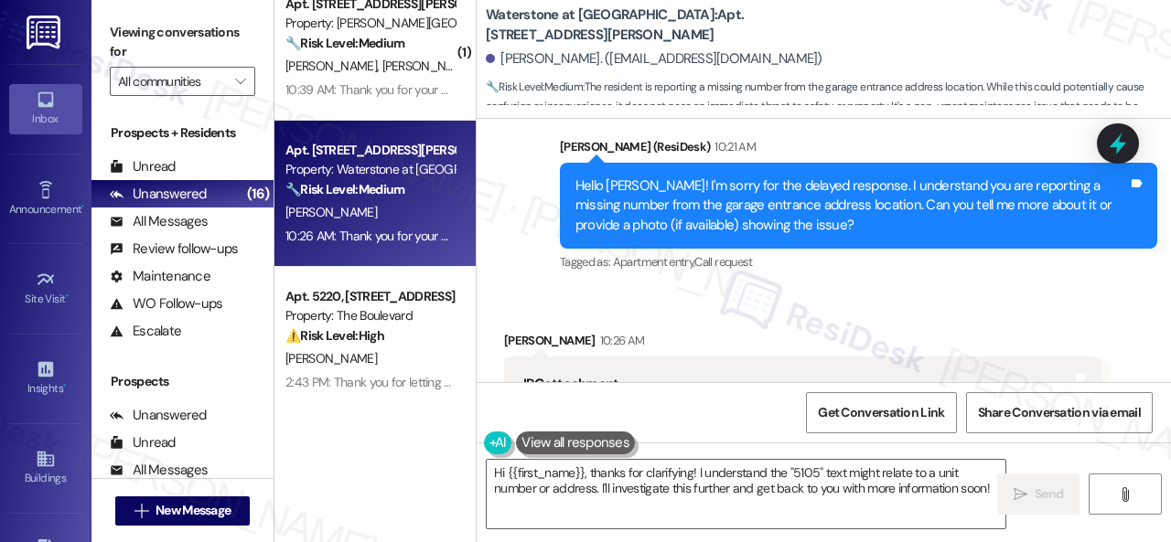
scroll to position [867, 0]
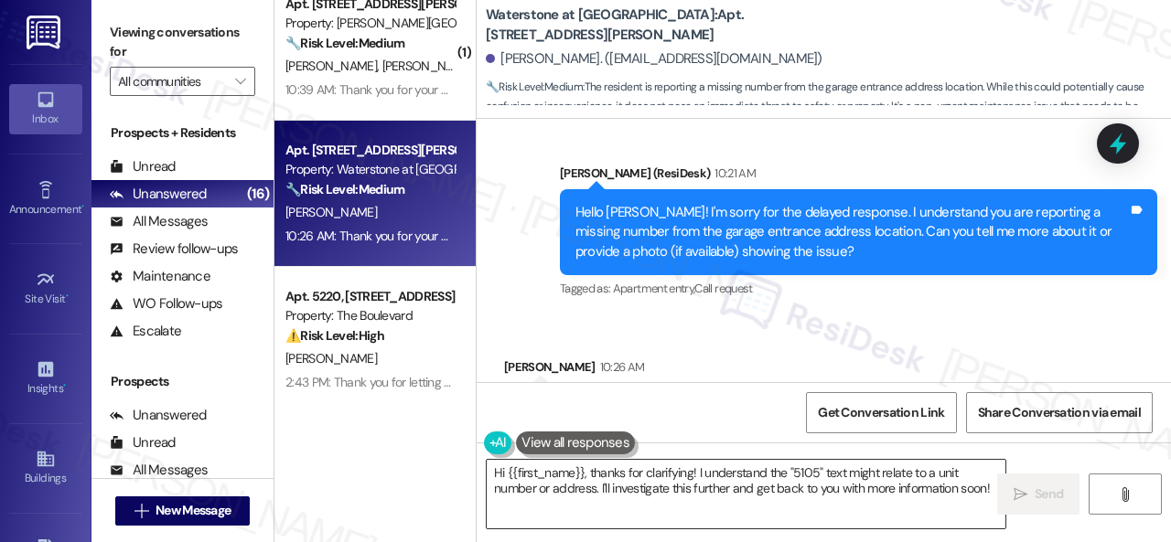
click at [725, 485] on textarea "Hi {{first_name}}, thanks for clarifying! I understand the "5105" text might re…" at bounding box center [746, 494] width 519 height 69
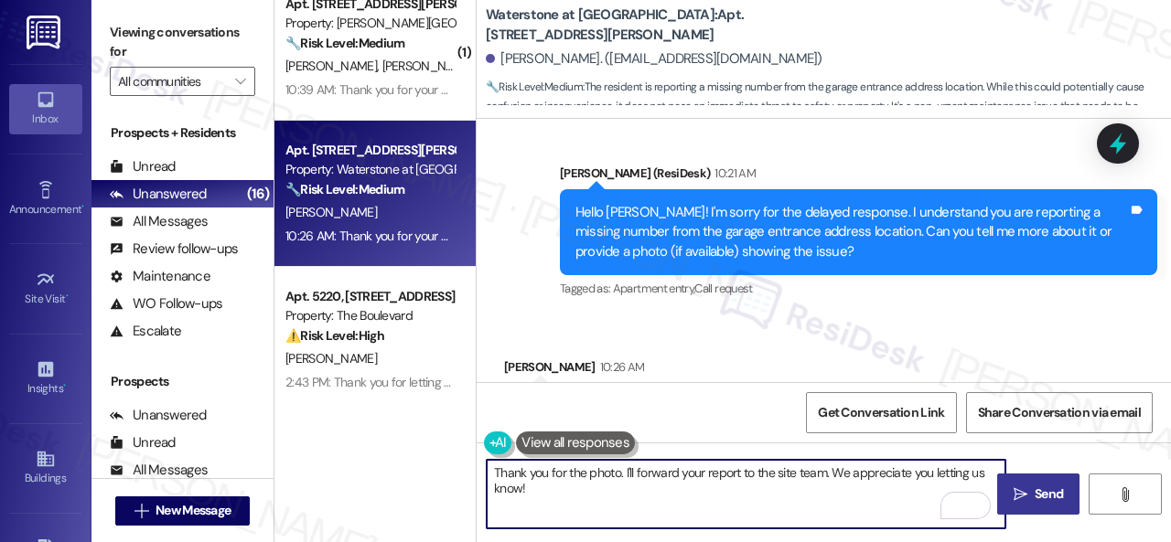
type textarea "Thank you for the photo. I'll forward your report to the site team. We apprecia…"
click at [1031, 506] on button " Send" at bounding box center [1038, 494] width 82 height 41
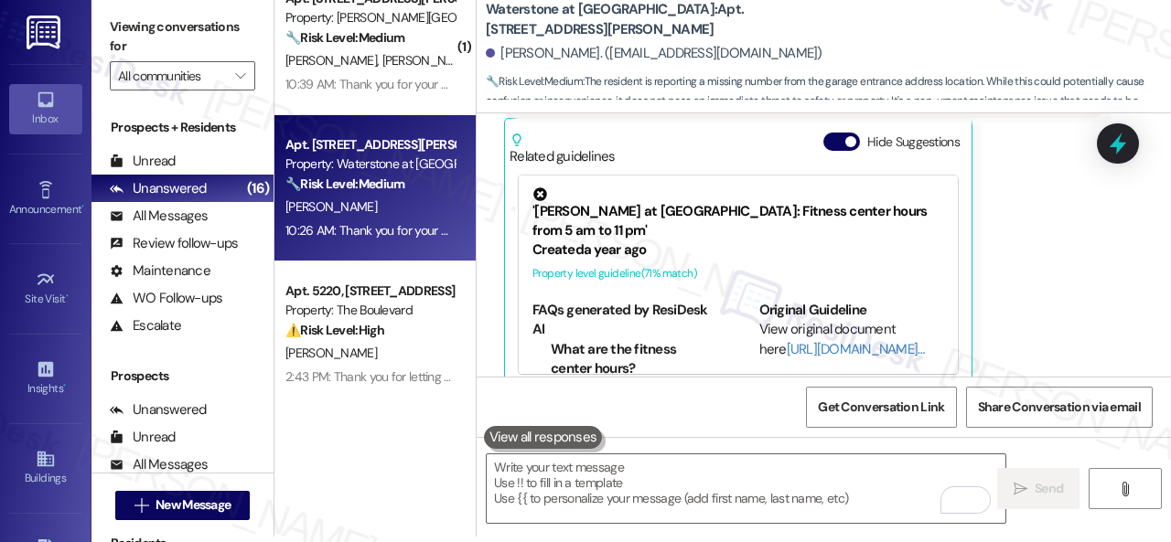
scroll to position [1288, 0]
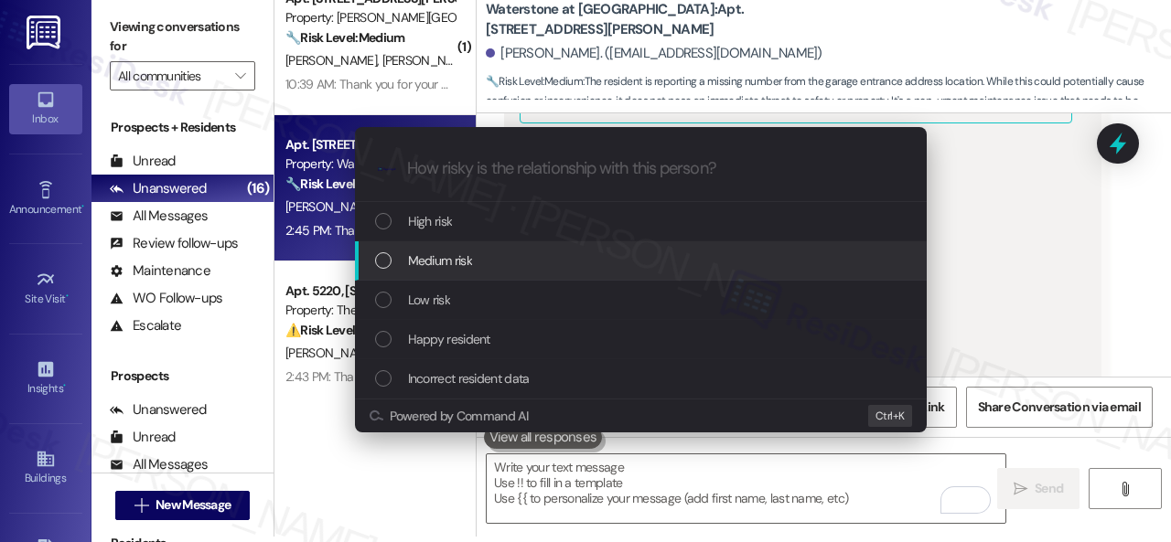
click at [1007, 242] on div "Escalate Conversation How risky is the relationship with this person? Topics (e…" at bounding box center [585, 271] width 1171 height 542
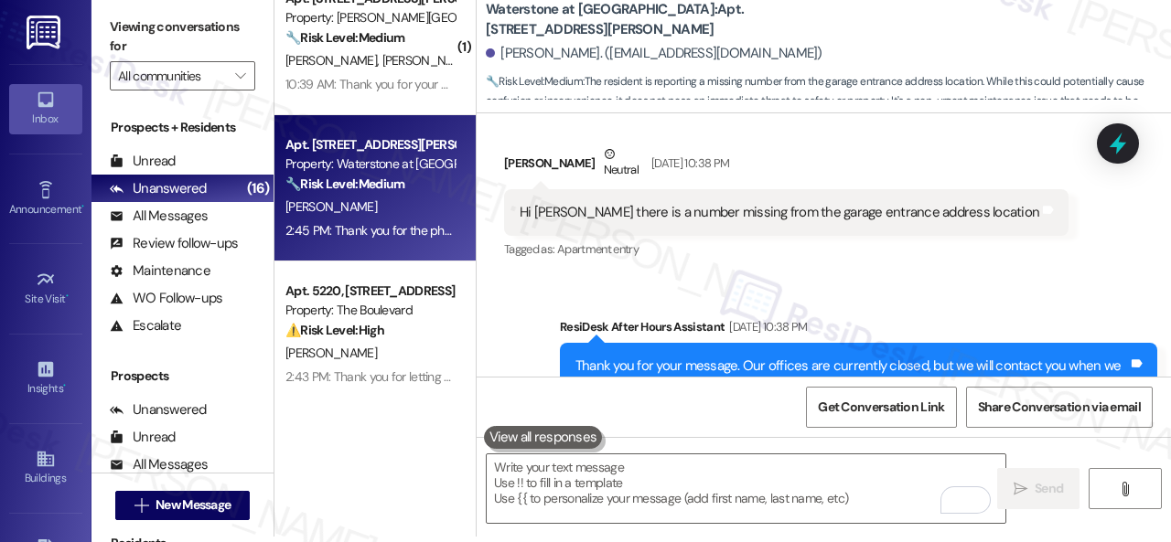
scroll to position [465, 0]
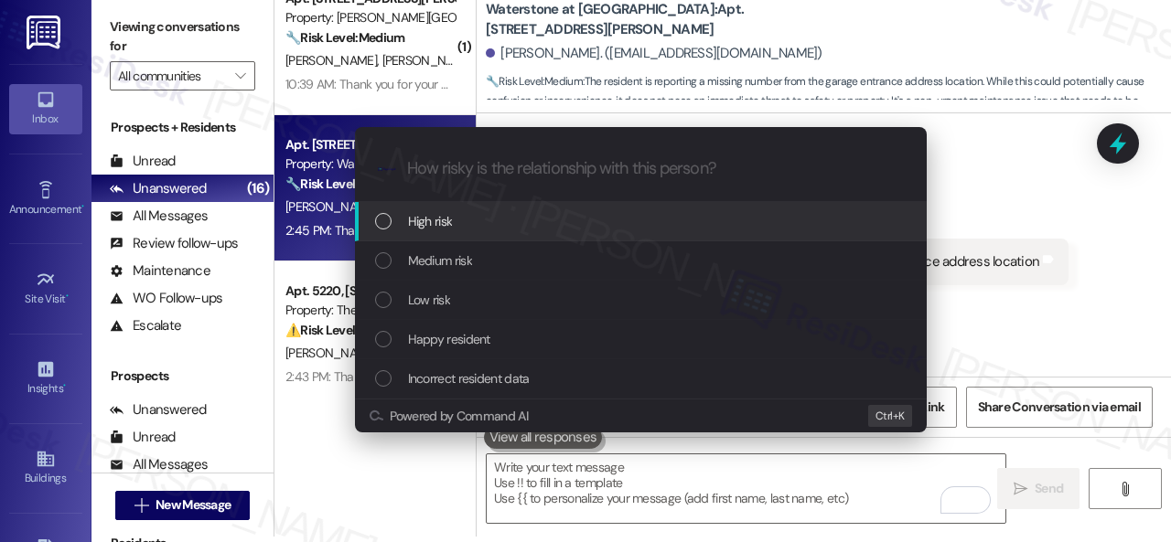
click at [1017, 260] on div "Escalate Conversation How risky is the relationship with this person? Topics (e…" at bounding box center [585, 271] width 1171 height 542
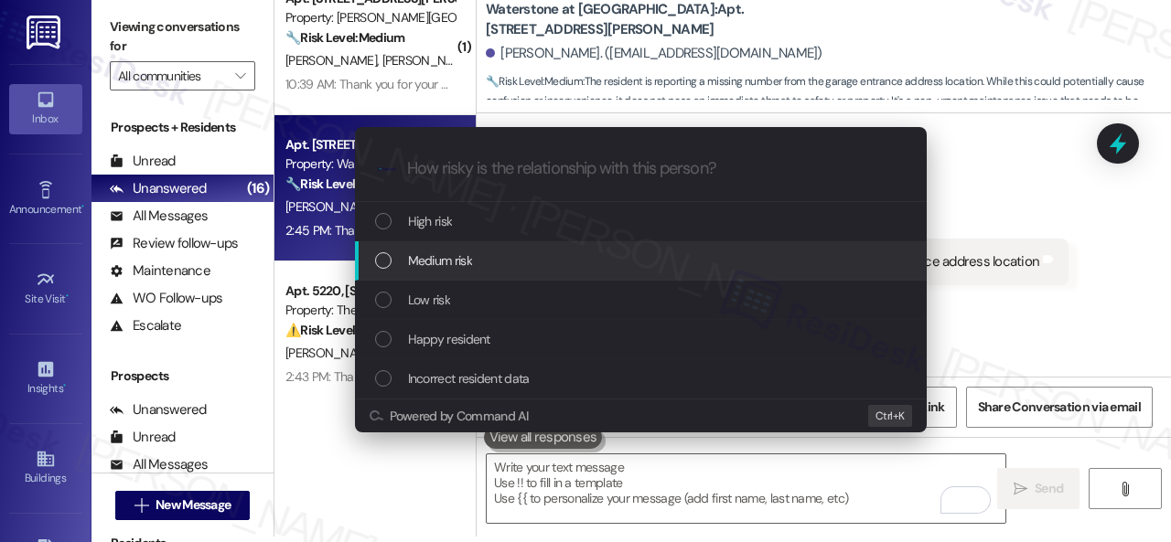
click at [437, 263] on span "Medium risk" at bounding box center [440, 261] width 64 height 20
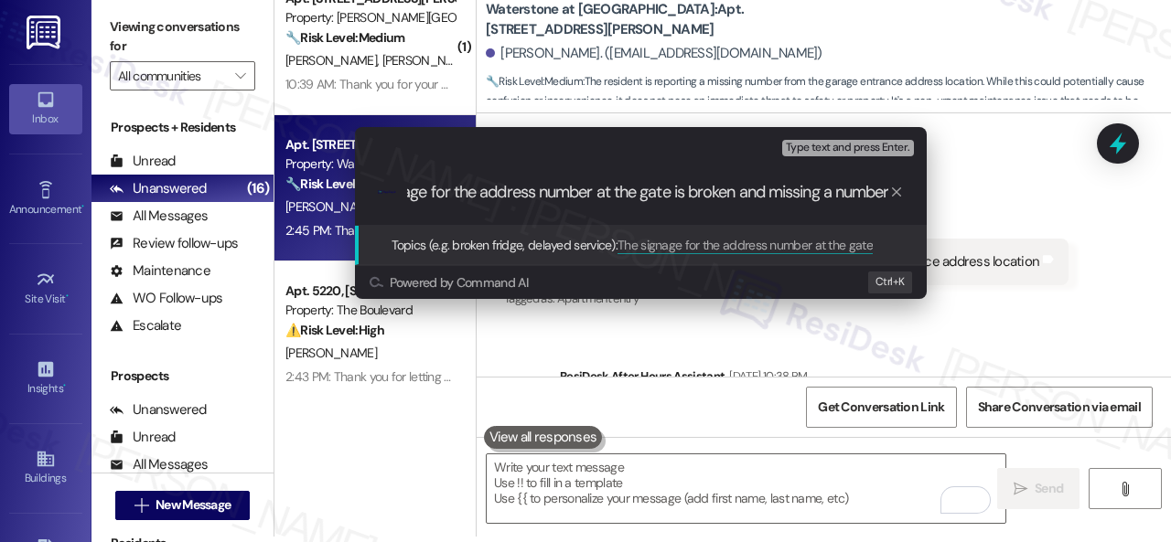
type input "The signage for the address number at the gate is broken and missing a number."
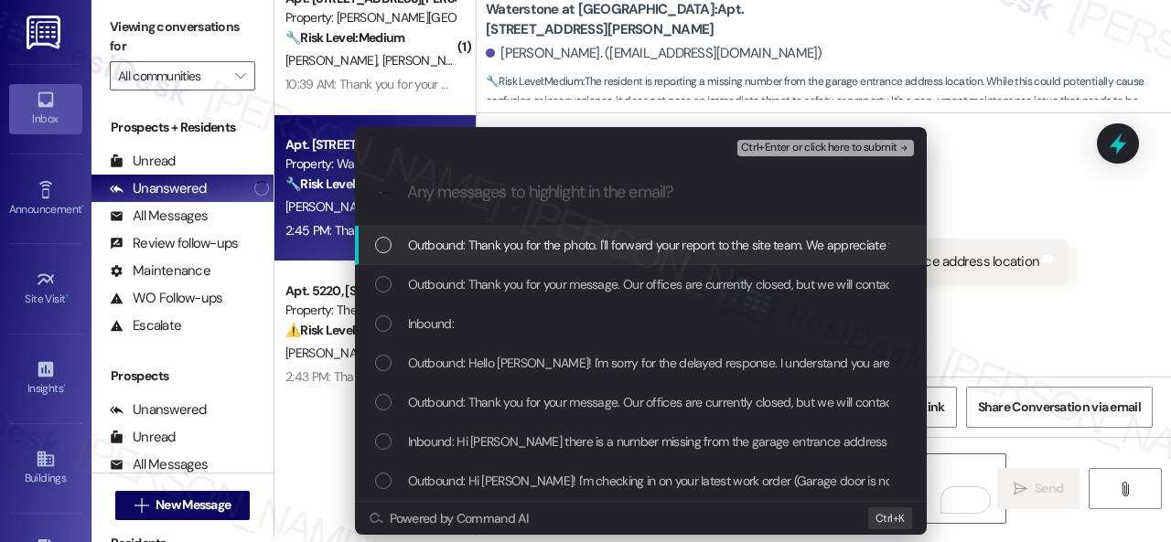
scroll to position [0, 0]
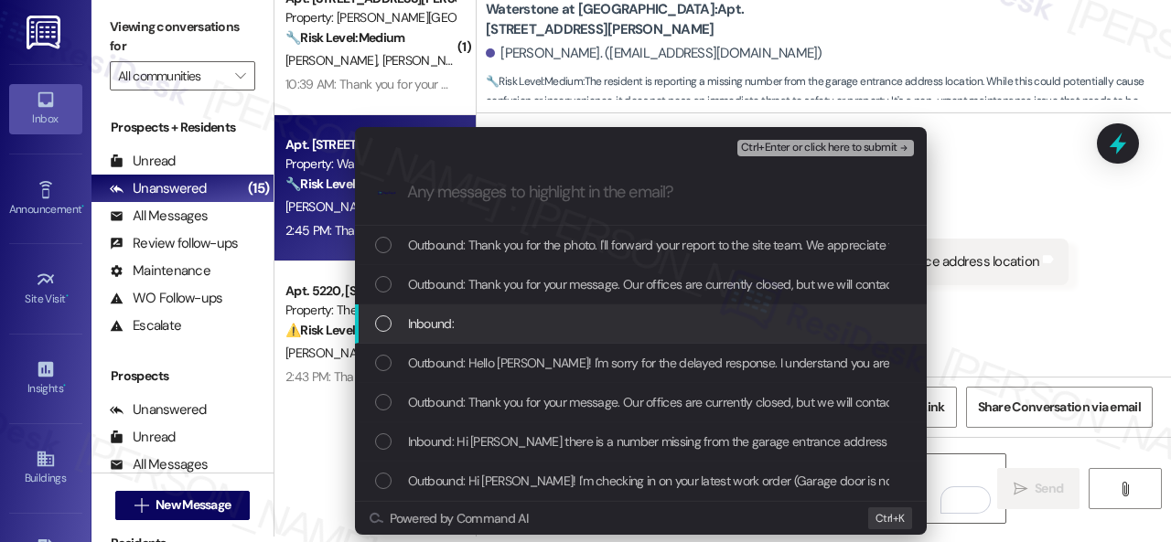
click at [434, 332] on span "Inbound:" at bounding box center [431, 324] width 46 height 20
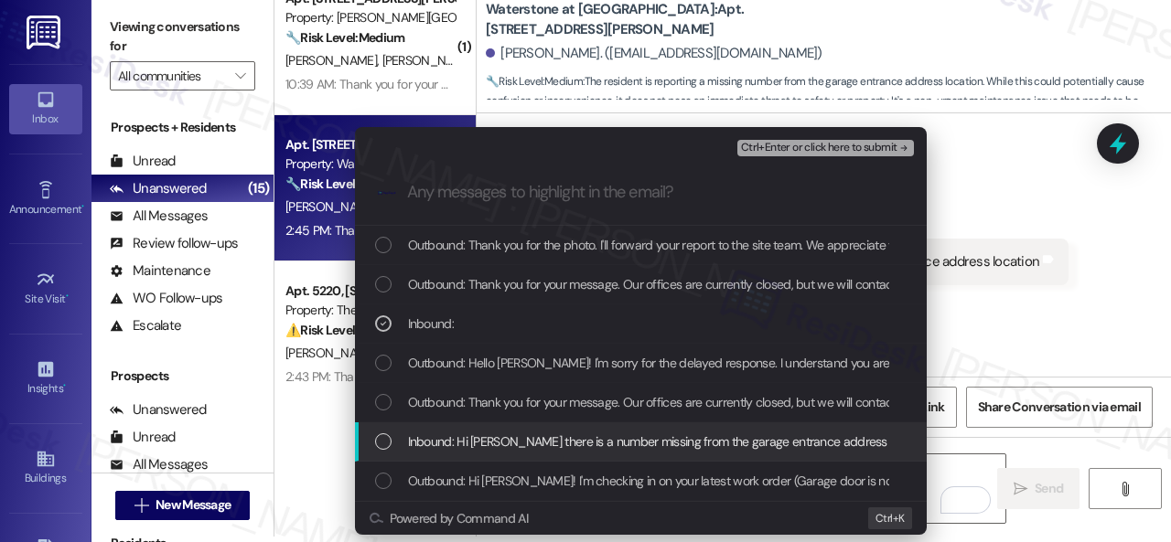
click at [462, 443] on span "Inbound: Hi Sarah there is a number missing from the garage entrance address lo…" at bounding box center [670, 442] width 524 height 20
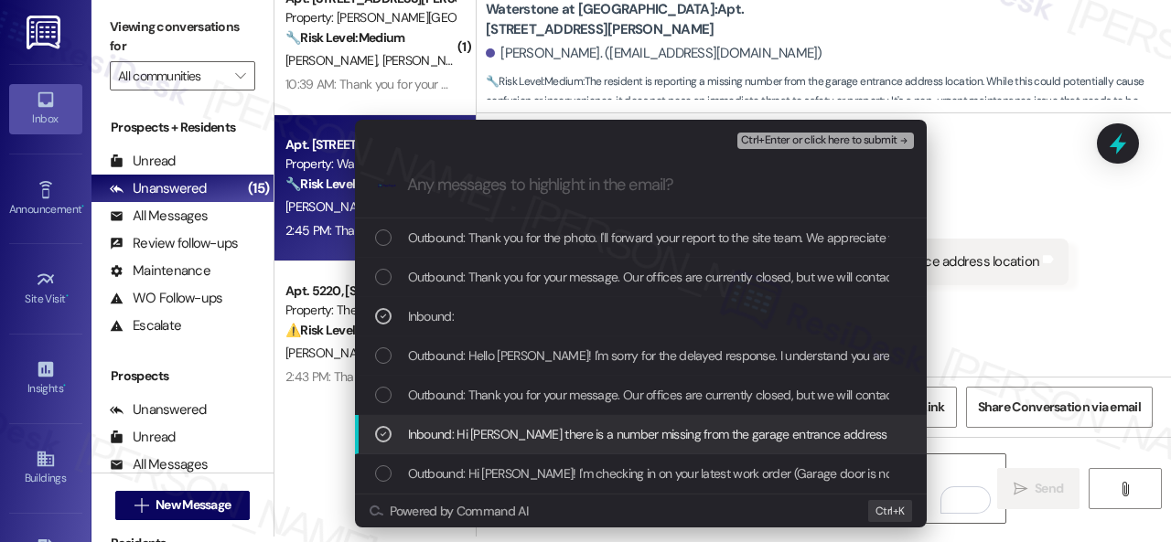
scroll to position [10, 0]
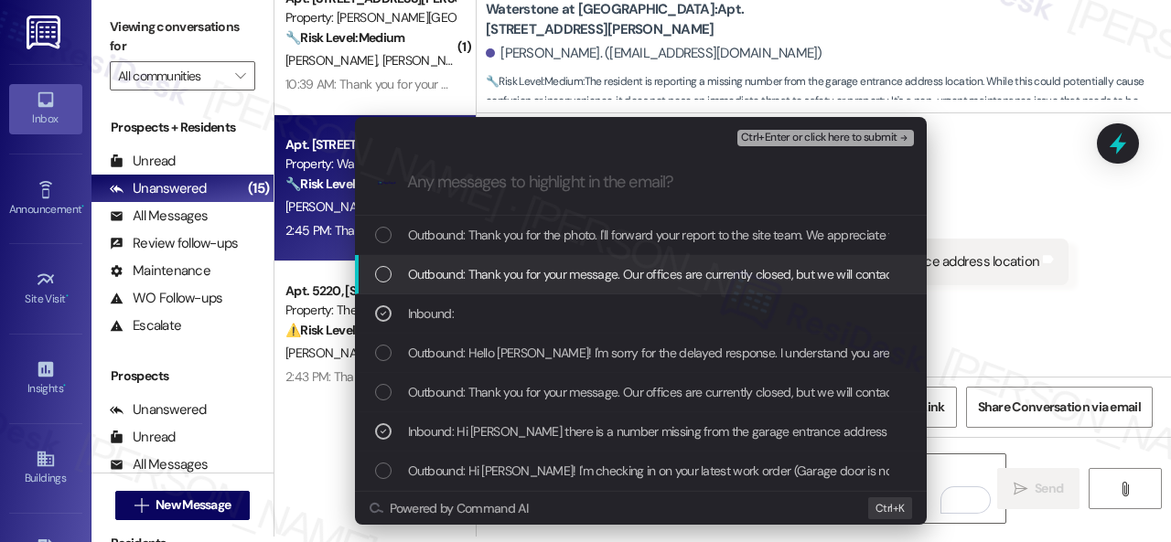
click at [758, 133] on span "Ctrl+Enter or click here to submit" at bounding box center [819, 138] width 156 height 13
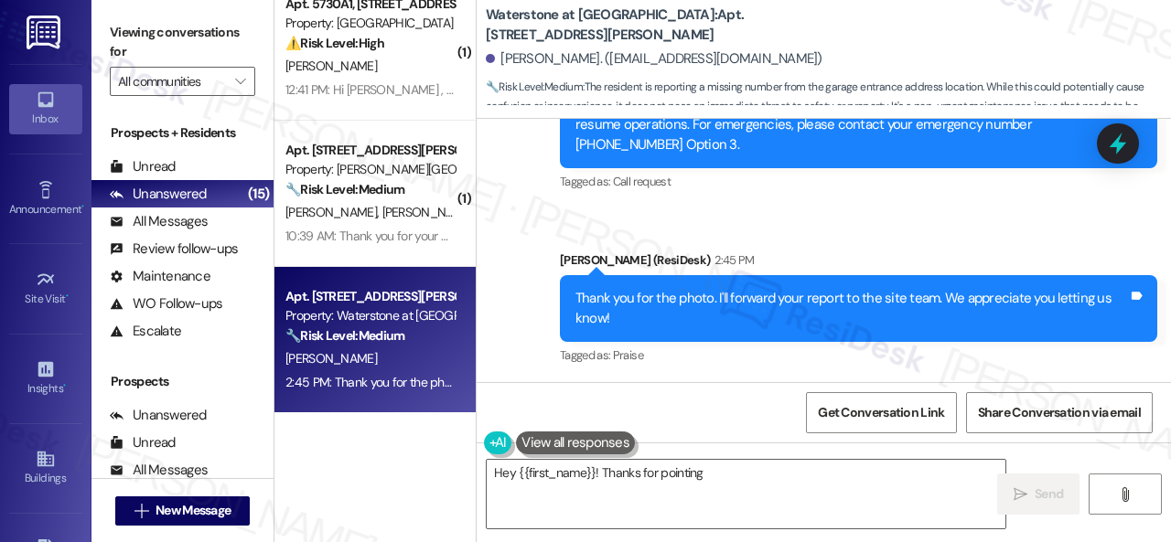
scroll to position [5, 0]
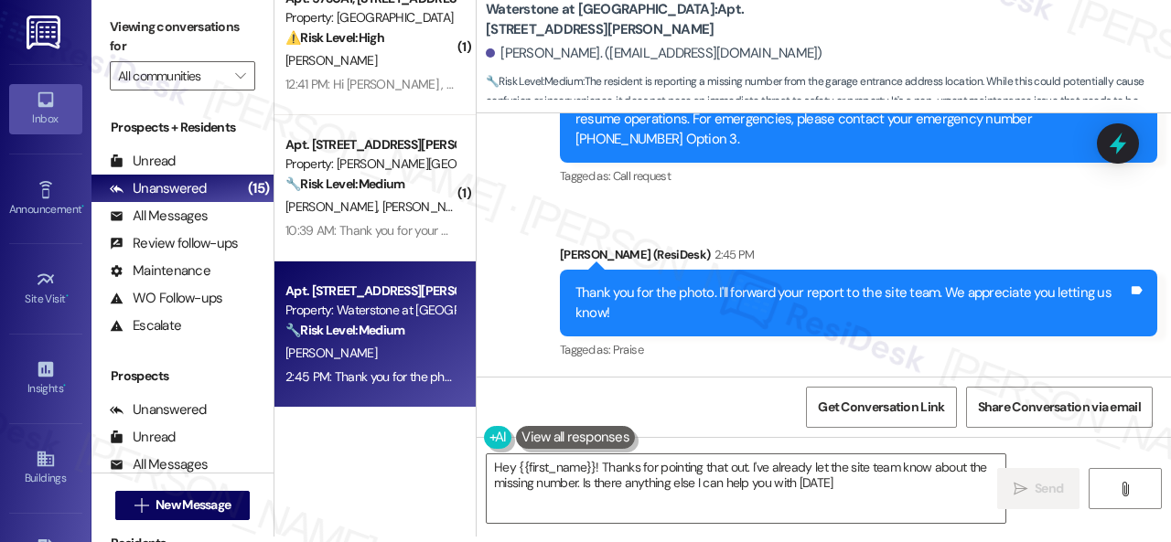
type textarea "Hey {{first_name}}! Thanks for pointing that out. I've already let the site tea…"
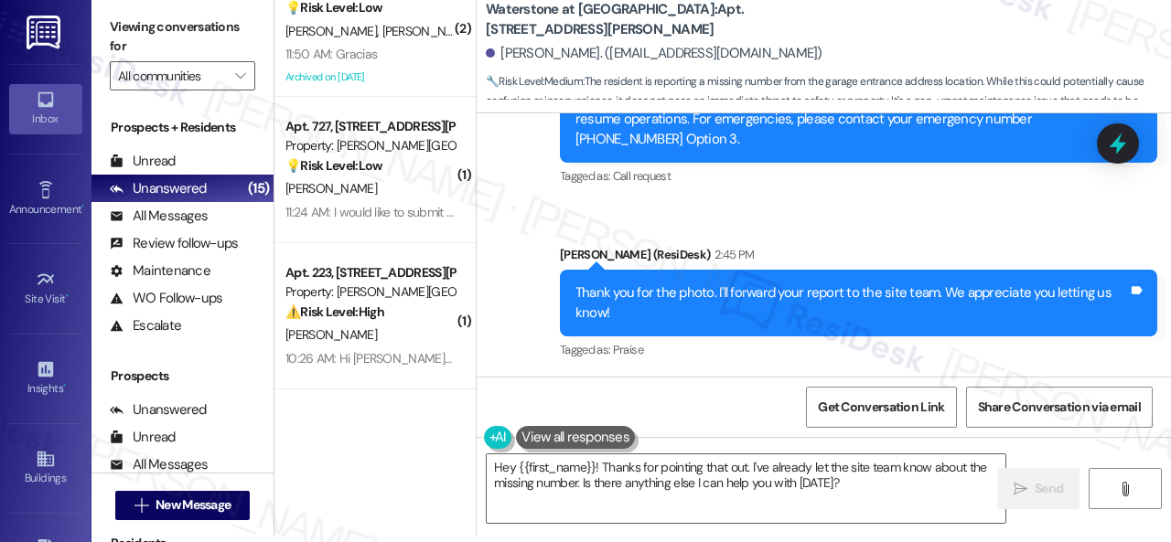
scroll to position [867, 0]
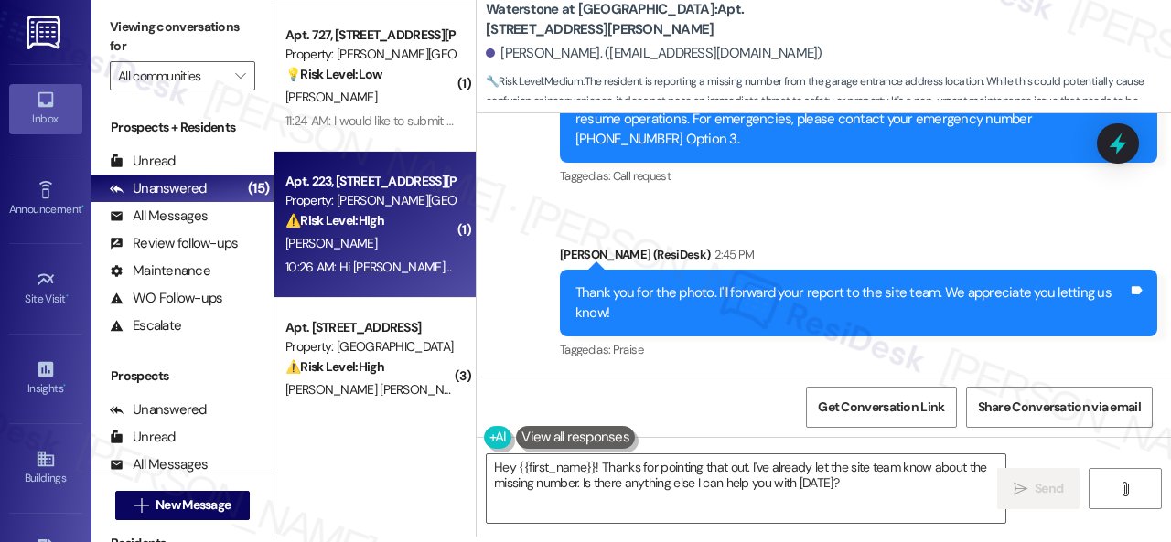
click at [371, 241] on div "J. Sayers" at bounding box center [370, 243] width 173 height 23
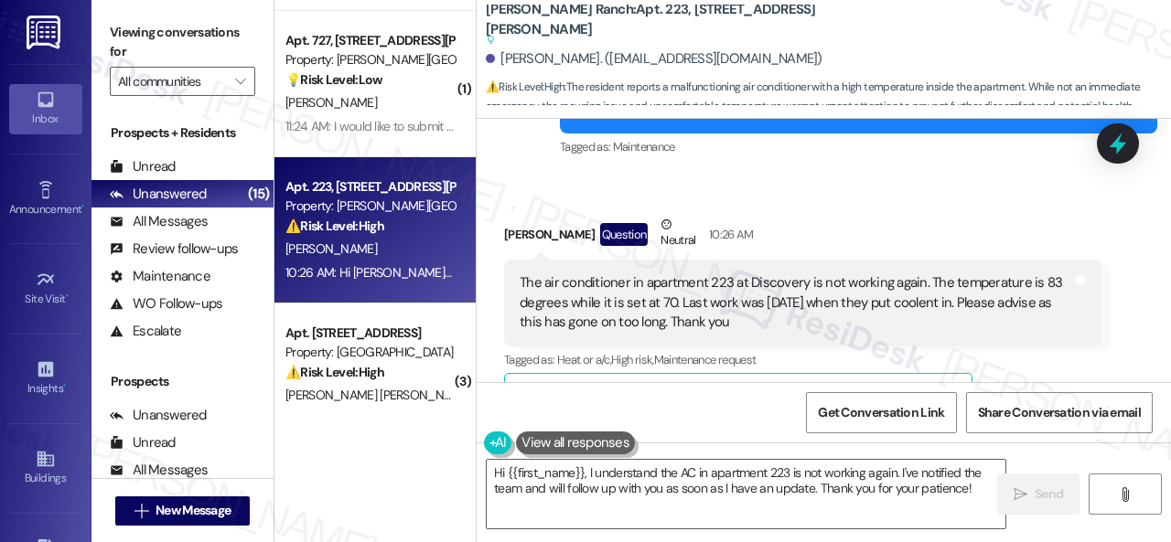
scroll to position [4031, 0]
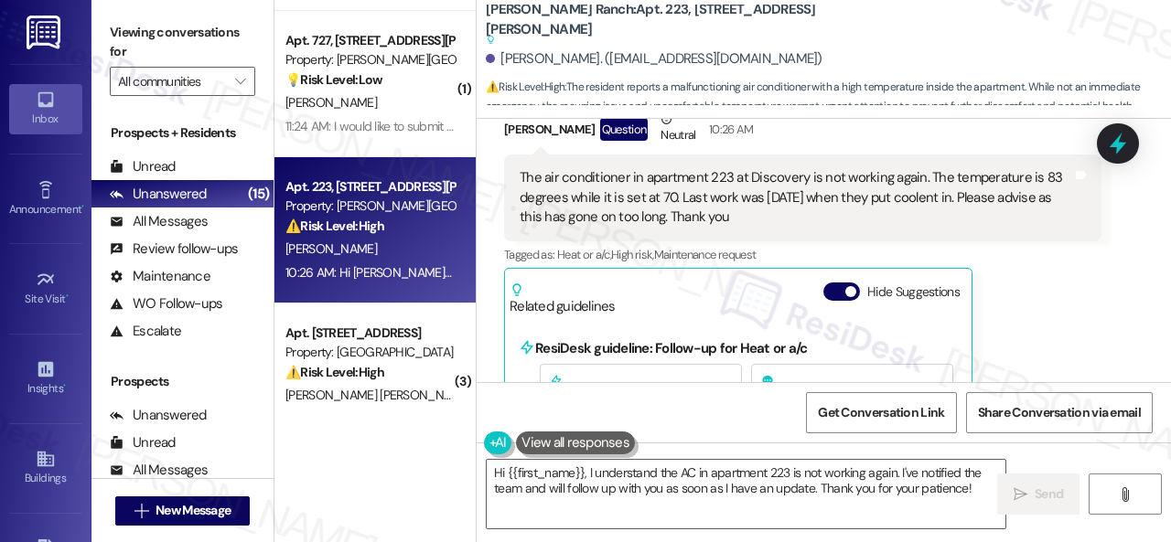
click at [518, 168] on div "The air conditioner in apartment 223 at Discovery is not working again. The tem…" at bounding box center [796, 197] width 556 height 59
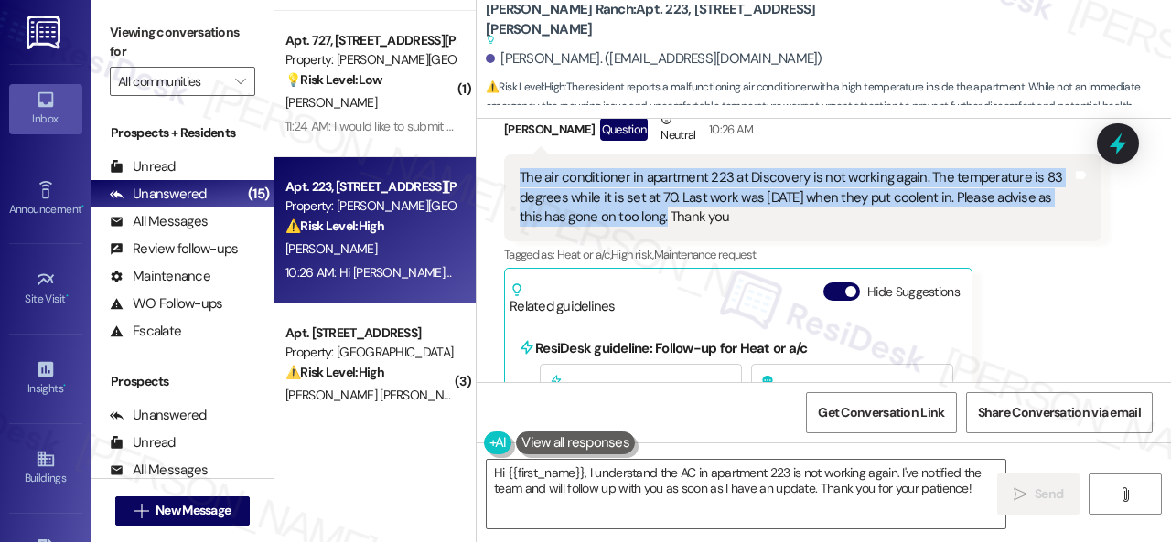
drag, startPoint x: 518, startPoint y: 155, endPoint x: 662, endPoint y: 200, distance: 151.6
click at [662, 200] on div "The air conditioner in apartment 223 at Discovery is not working again. The tem…" at bounding box center [796, 197] width 556 height 59
copy div "The air conditioner in apartment 223 at Discovery is not working again. The tem…"
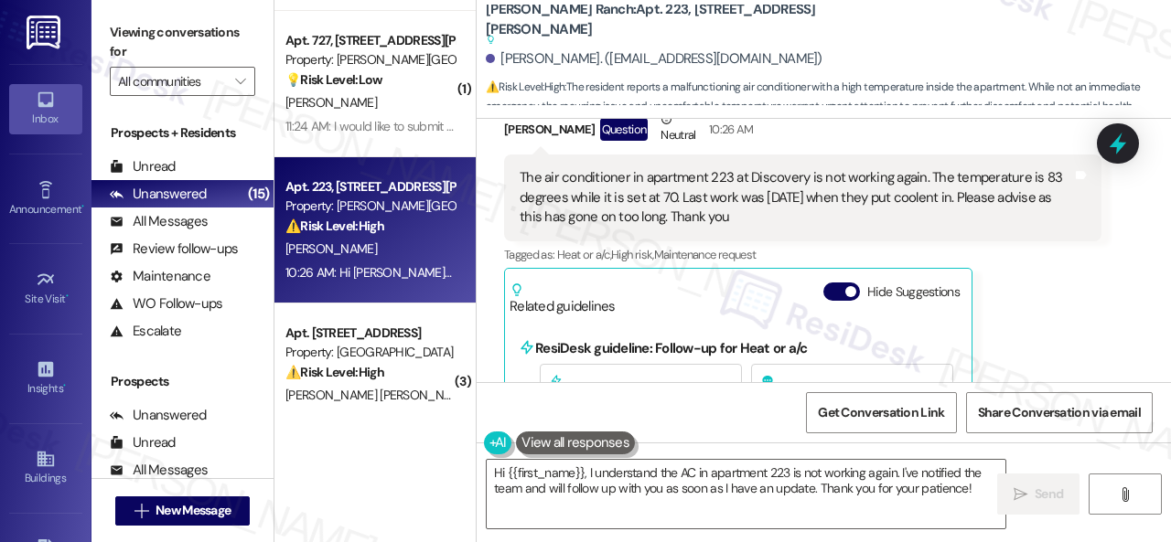
click at [558, 283] on div "Related guidelines" at bounding box center [562, 300] width 106 height 34
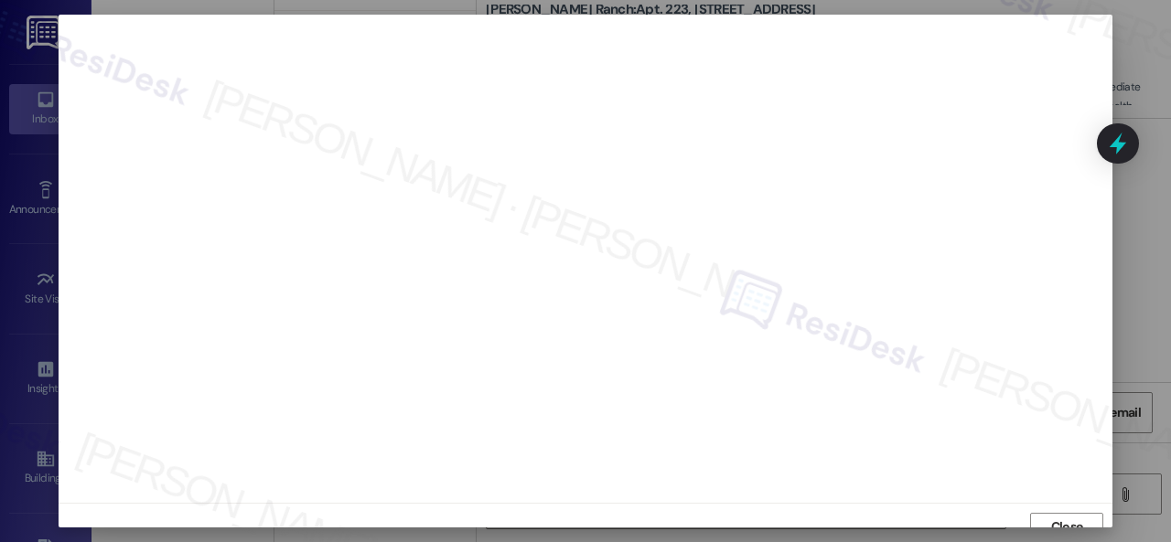
scroll to position [14, 0]
click at [1065, 515] on span "Close" at bounding box center [1067, 513] width 32 height 19
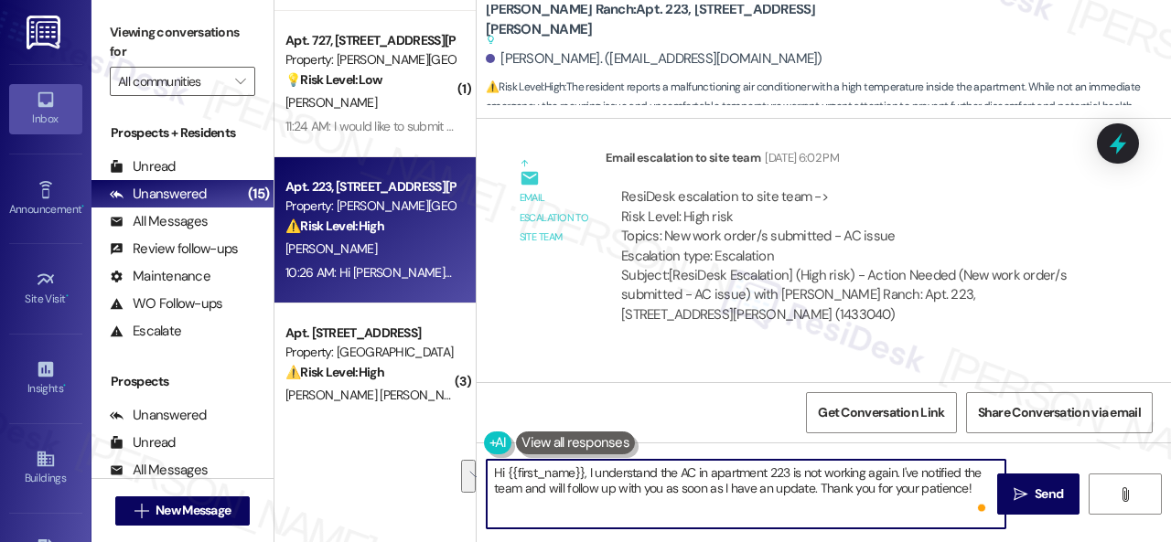
drag, startPoint x: 593, startPoint y: 475, endPoint x: 969, endPoint y: 497, distance: 377.4
click at [969, 497] on textarea "Hi {{first_name}}, I understand the AC in apartment 223 is not working again. I…" at bounding box center [746, 494] width 519 height 69
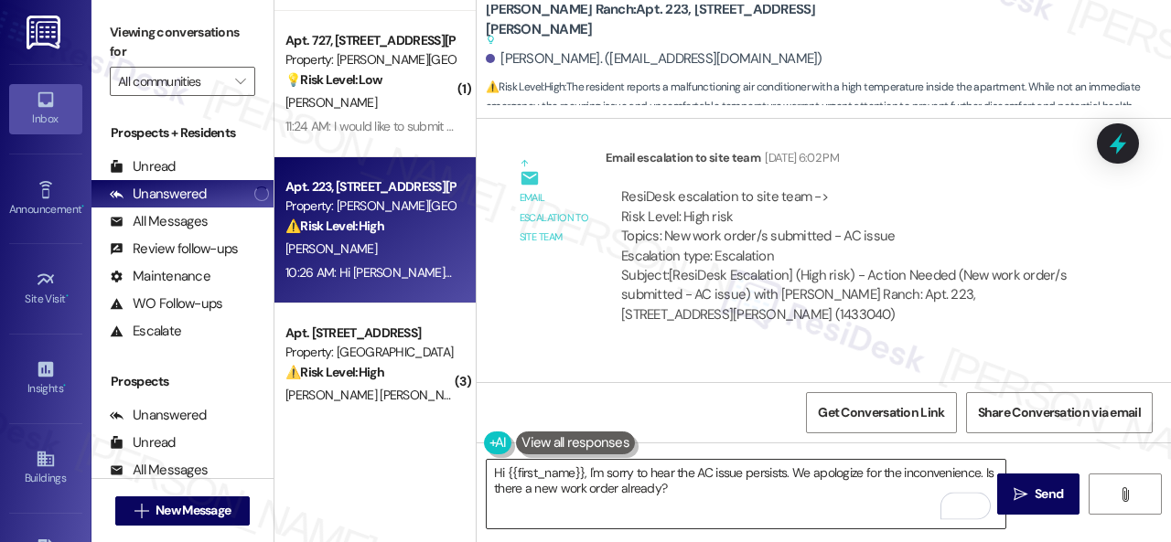
click at [766, 495] on textarea "Hi {{first_name}}, I'm sorry to hear the AC issue persists. We apologize for th…" at bounding box center [746, 494] width 519 height 69
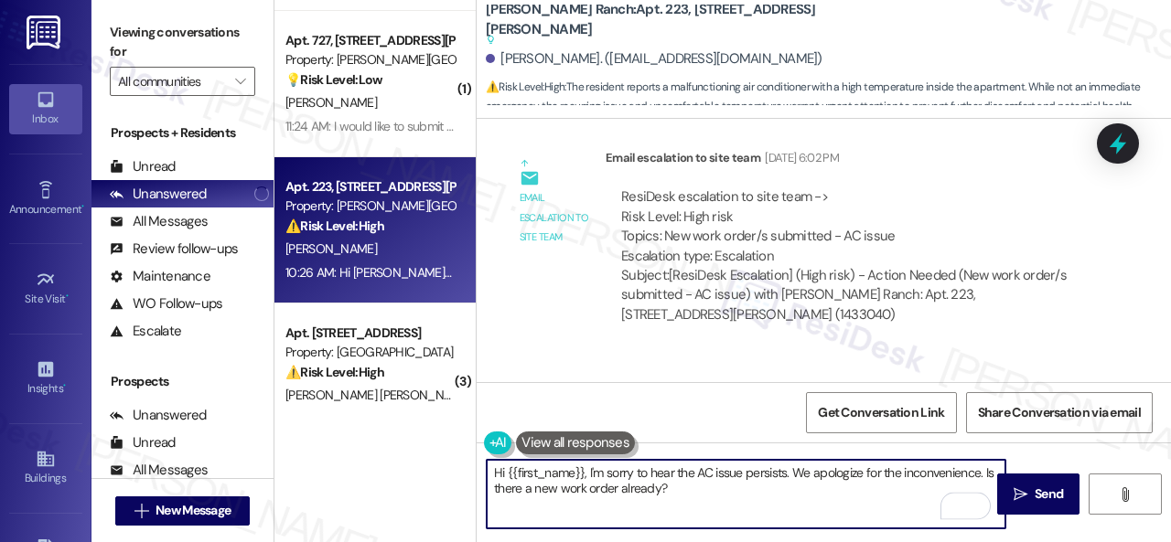
click at [735, 500] on textarea "Hi {{first_name}}, I'm sorry to hear the AC issue persists. We apologize for th…" at bounding box center [746, 494] width 519 height 69
paste textarea "If so, may I have the work order number to follow up with the site team? If non…"
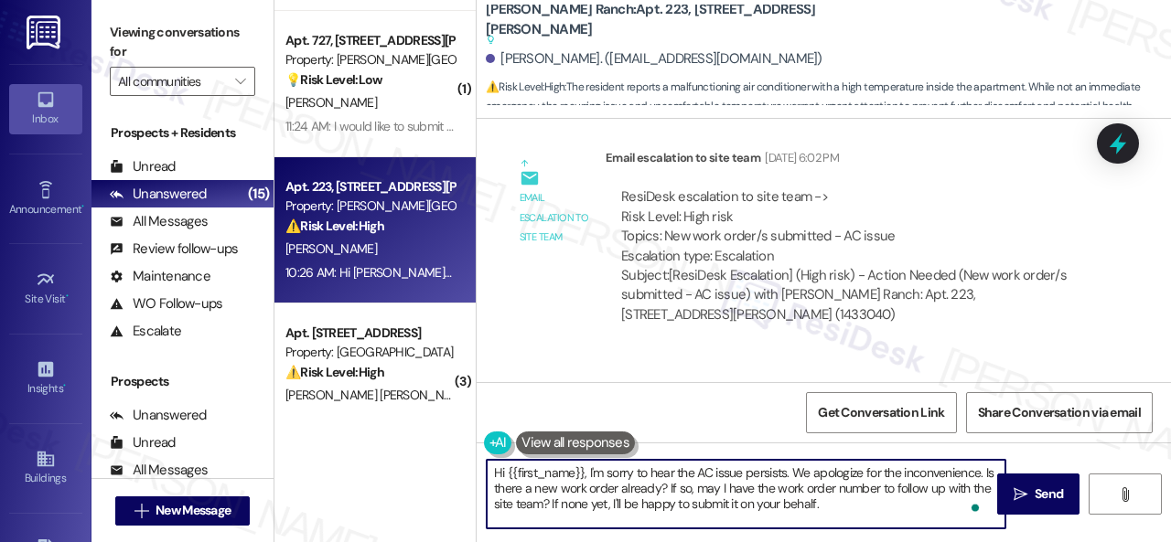
scroll to position [0, 0]
click at [787, 487] on textarea "Hi {{first_name}}, I'm sorry to hear the AC issue persists. We apologize for th…" at bounding box center [746, 494] width 519 height 69
type textarea "Hi {{first_name}}, I'm sorry to hear the AC issue persists. We apologize for th…"
click at [1049, 493] on span "Send" at bounding box center [1048, 494] width 28 height 19
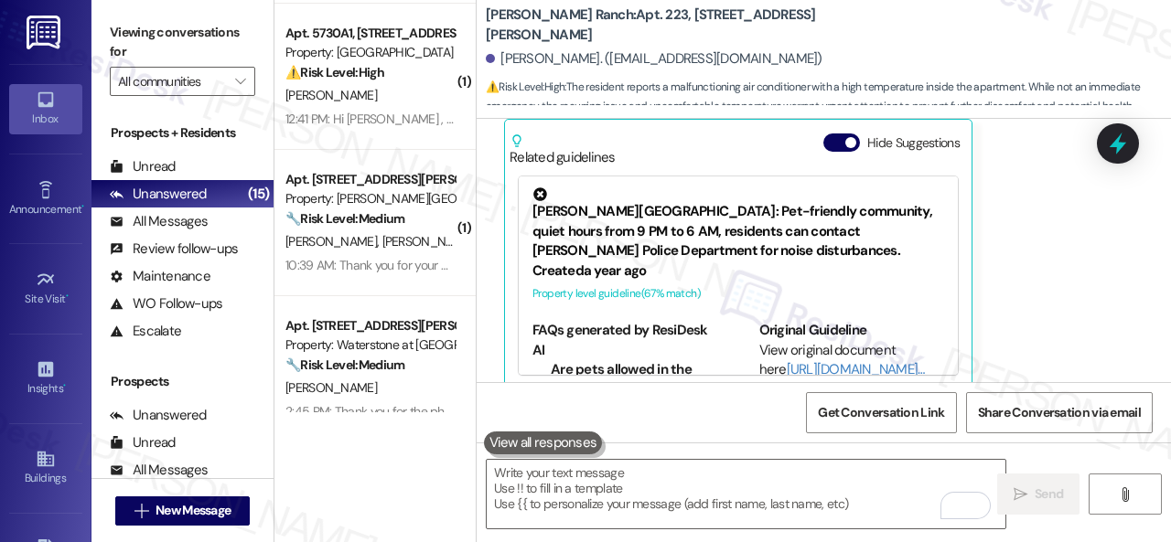
scroll to position [1782, 0]
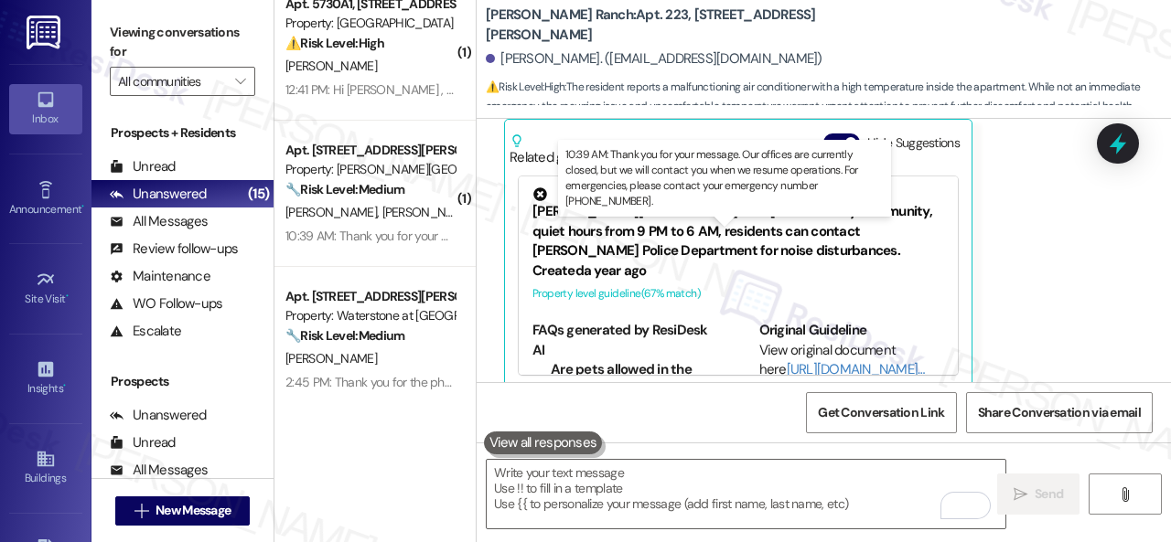
click at [415, 233] on div "10:39 AM: Thank you for your message. Our offices are currently closed, but we …" at bounding box center [823, 236] width 1077 height 16
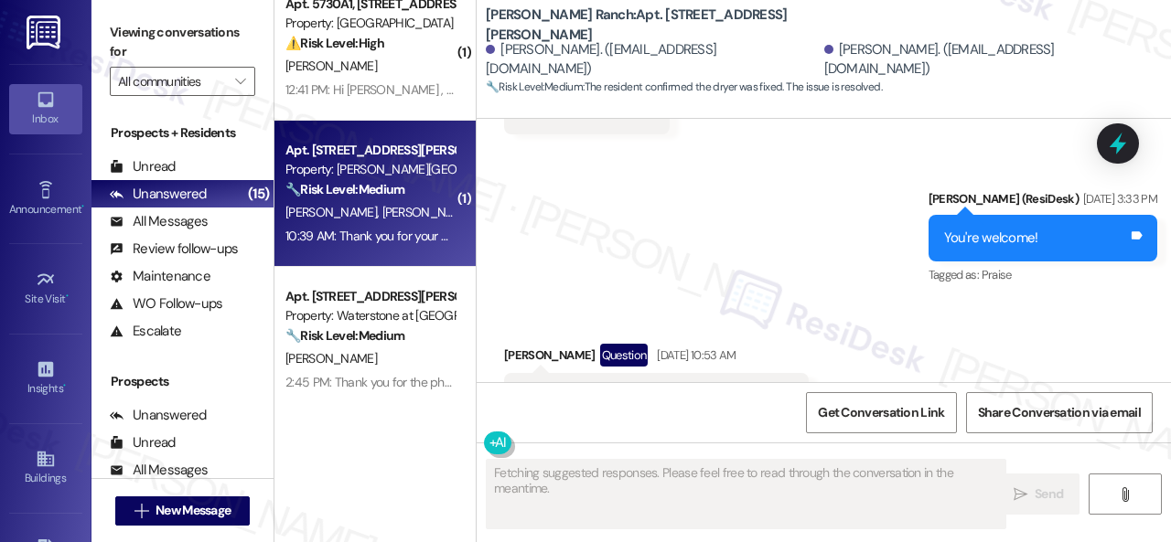
scroll to position [7248, 0]
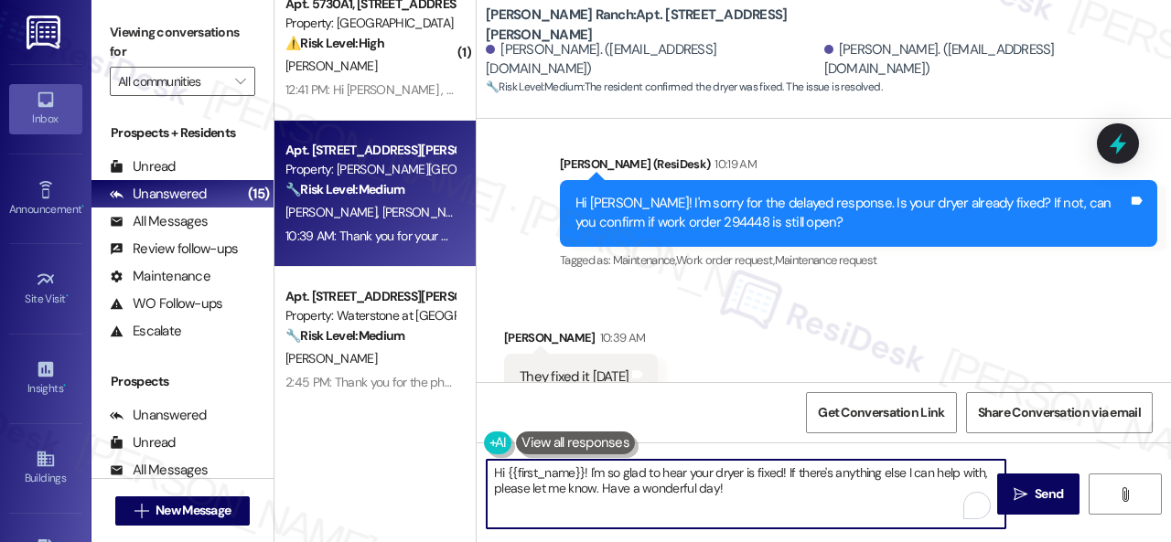
drag, startPoint x: 787, startPoint y: 473, endPoint x: 602, endPoint y: 491, distance: 186.6
click at [602, 491] on textarea "Hi {{first_name}}! I'm so glad to hear your dryer is fixed! If there's anything…" at bounding box center [746, 494] width 519 height 69
drag, startPoint x: 589, startPoint y: 466, endPoint x: 465, endPoint y: 471, distance: 124.5
click at [465, 471] on div "( 1 ) Apt. 312, 4101 S Custer Rd Property: Craig Ranch ⚠️ Risk Level: High The …" at bounding box center [722, 271] width 896 height 542
click at [864, 484] on textarea "I'm so glad to hear your dryer is fixed! Have a wonderful day!" at bounding box center [746, 494] width 519 height 69
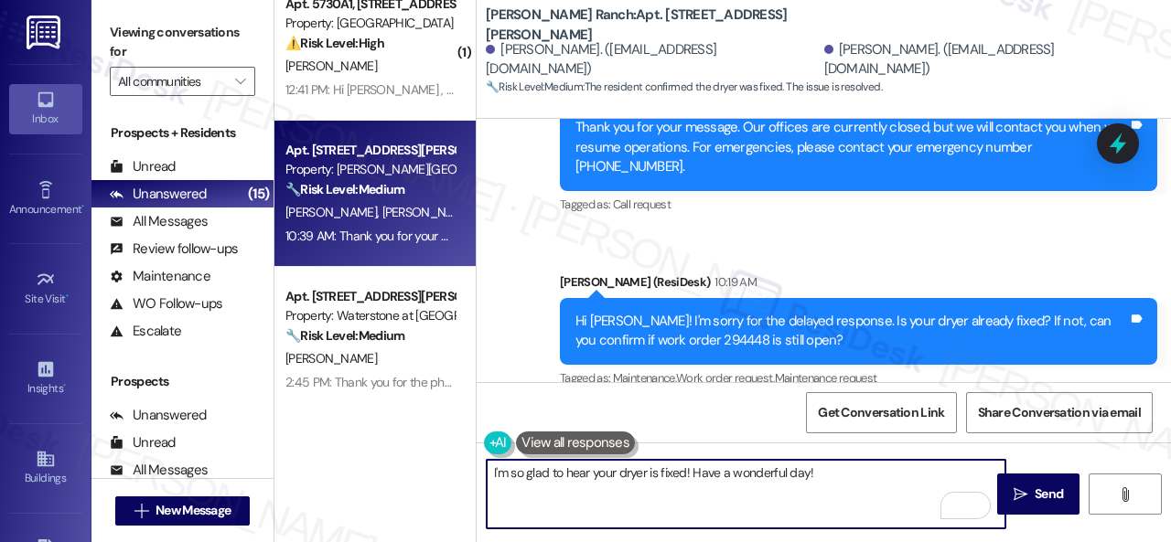
scroll to position [7157, 0]
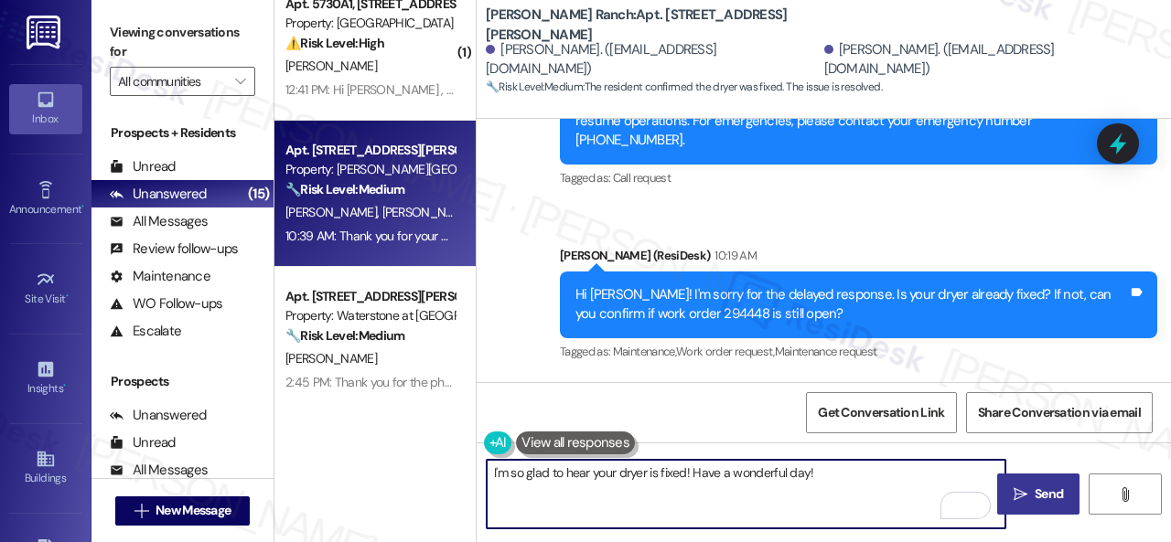
type textarea "I'm so glad to hear your dryer is fixed! Have a wonderful day!"
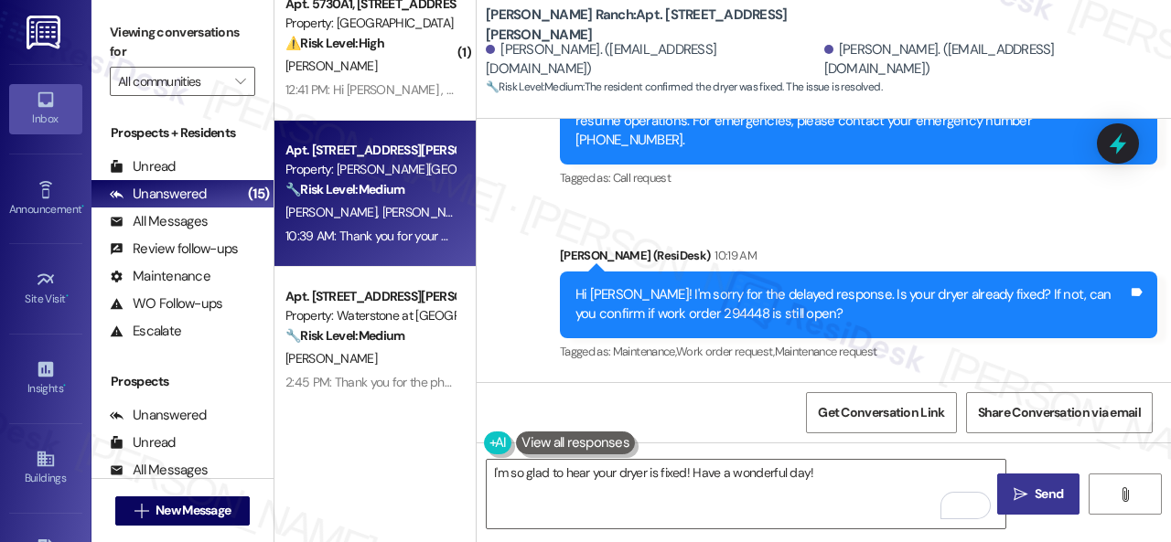
click at [1034, 491] on span "Send" at bounding box center [1048, 494] width 28 height 19
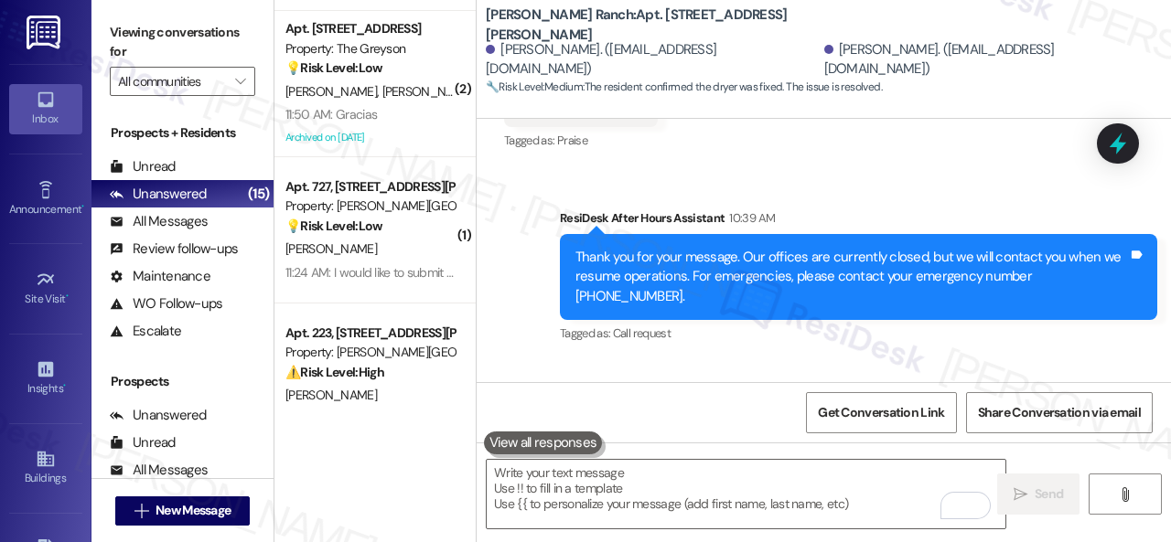
scroll to position [684, 0]
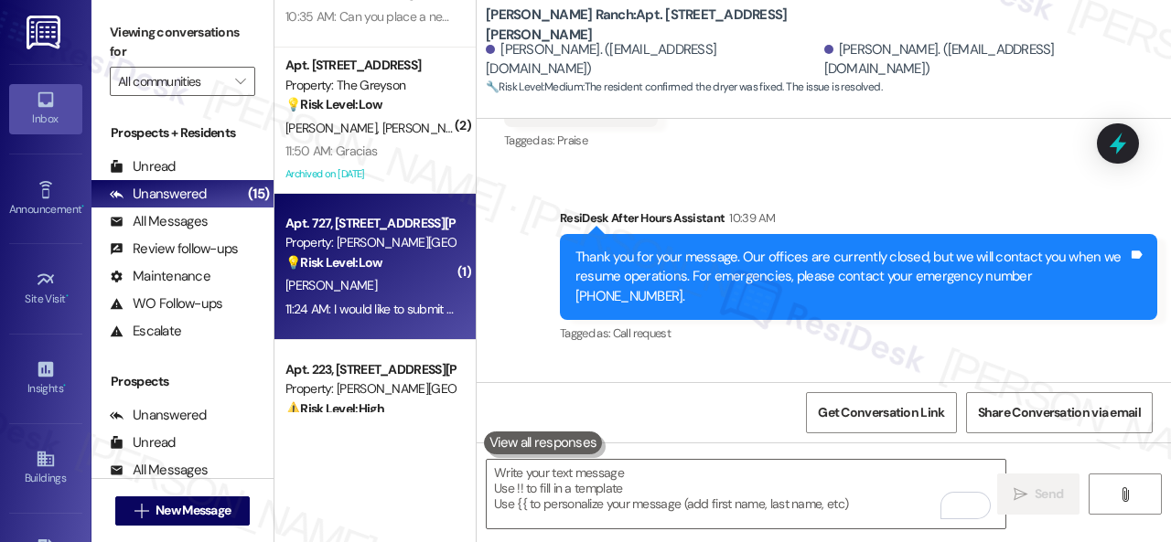
click at [393, 288] on div "G. Moffett" at bounding box center [370, 285] width 173 height 23
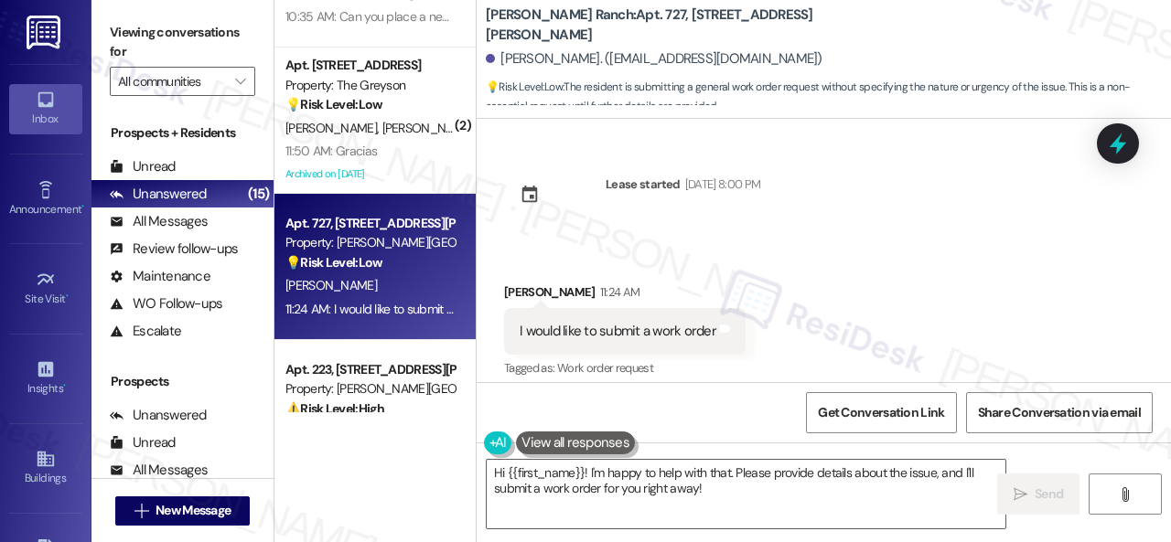
scroll to position [15, 0]
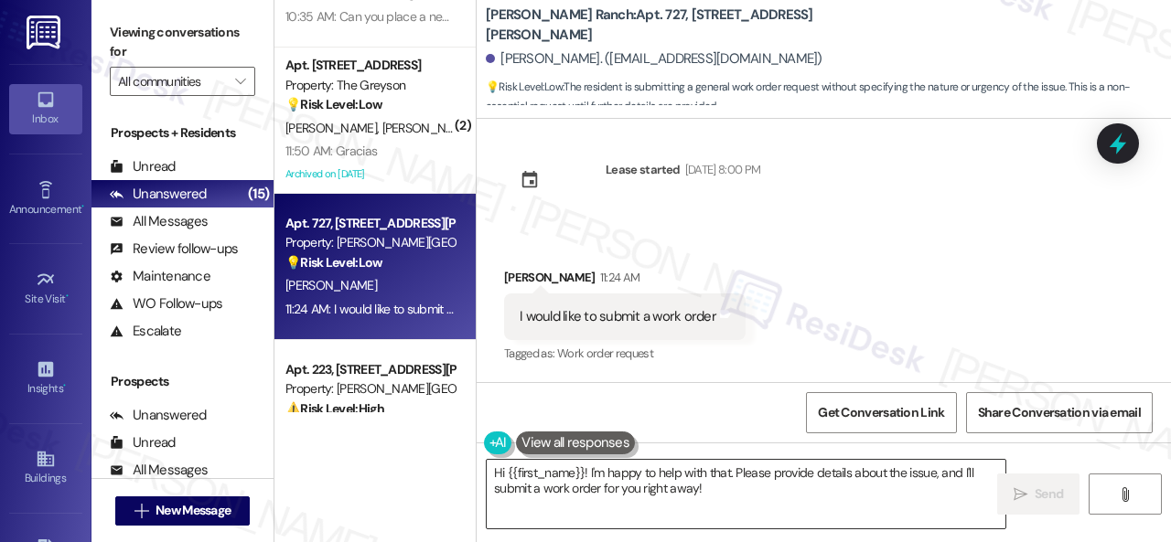
click at [749, 491] on textarea "Hi {{first_name}}! I'm happy to help with that. Please provide details about th…" at bounding box center [746, 494] width 519 height 69
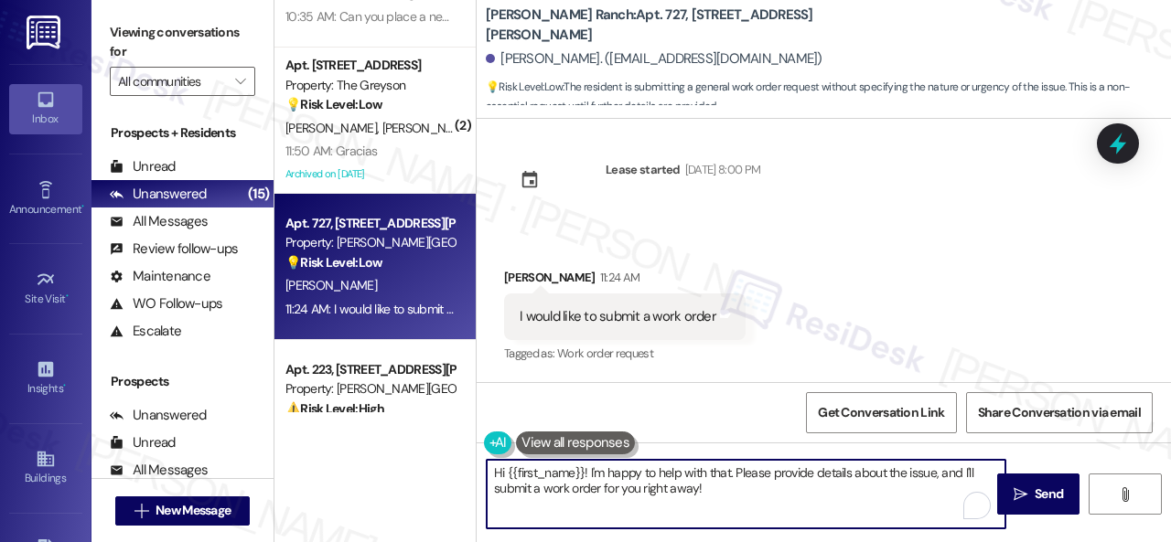
paste textarea "Please provide as much detail as possible and include photos if available. Note…"
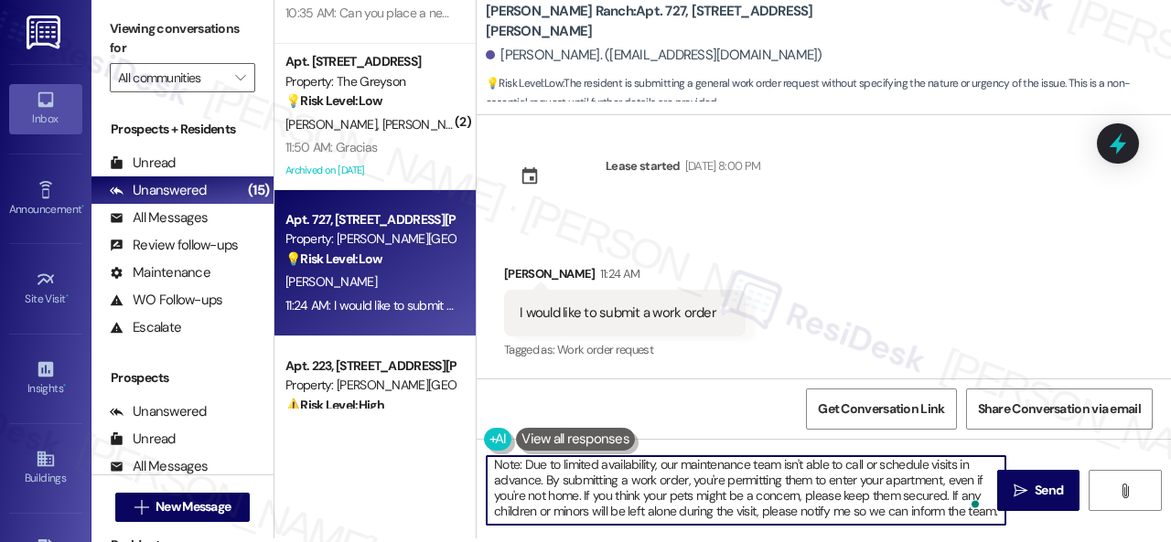
scroll to position [0, 0]
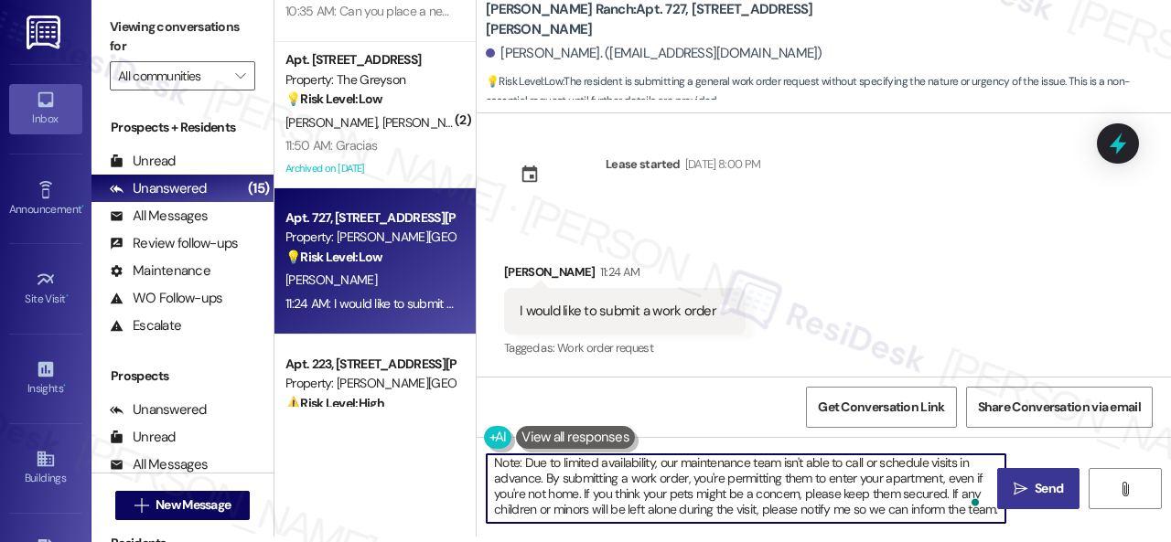
click at [1018, 476] on button " Send" at bounding box center [1038, 488] width 82 height 41
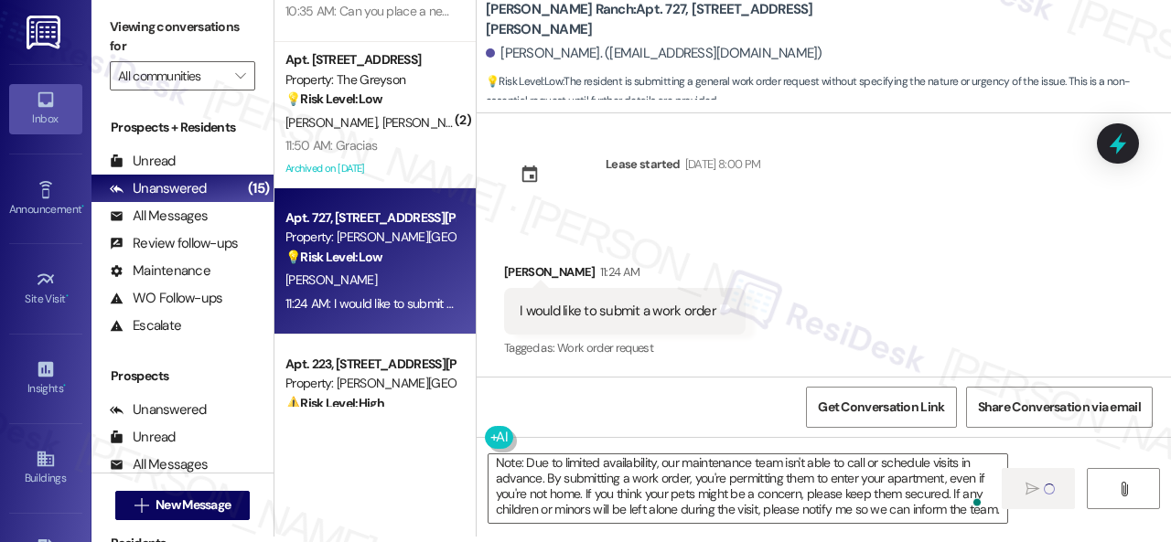
type textarea "Fetching suggested responses. Please feel free to read through the conversation…"
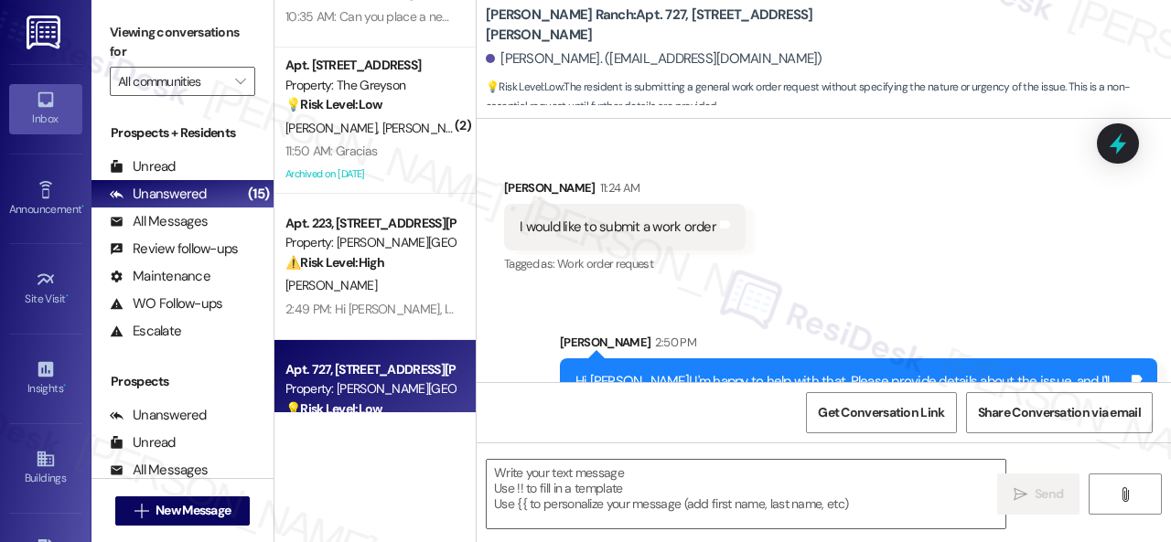
click at [415, 146] on div "11:50 AM: Gracias 11:50 AM: Gracias" at bounding box center [370, 151] width 173 height 23
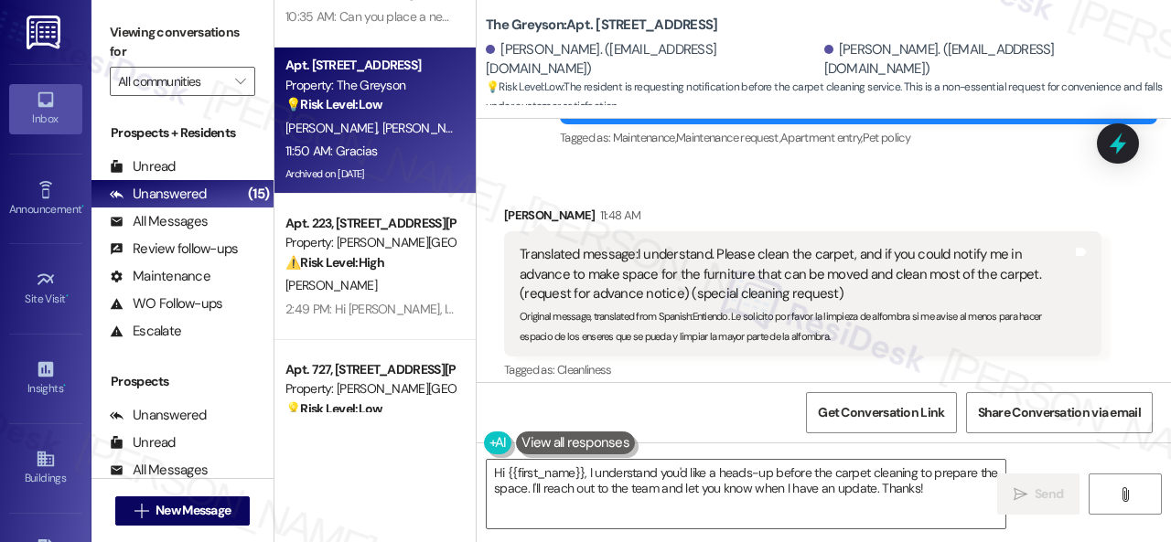
scroll to position [40230, 0]
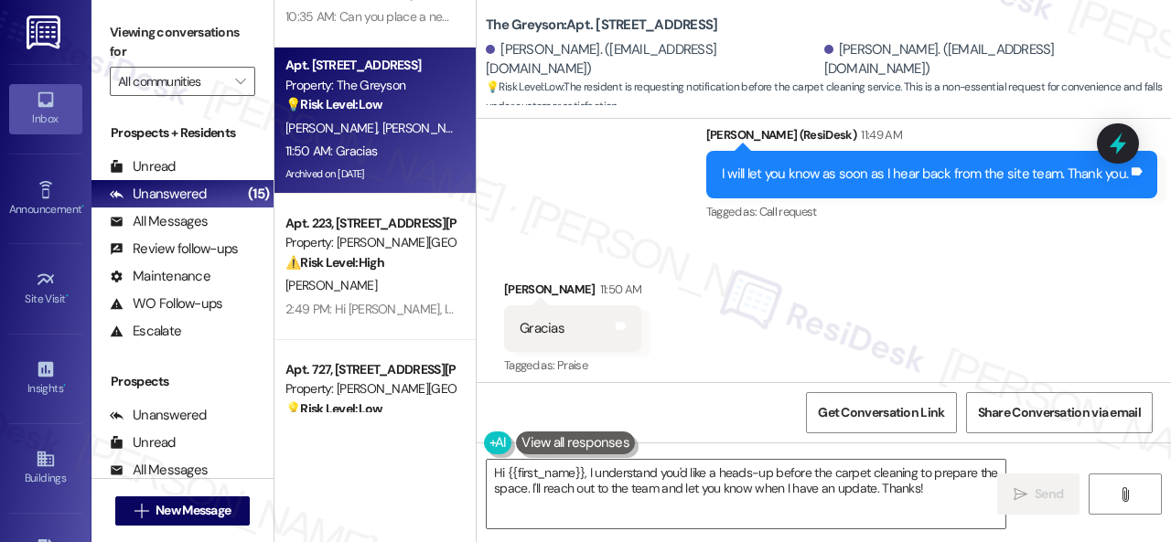
click at [569, 456] on div "Hi {{first_name}}, I understand you'd like a heads-up before the carpet cleanin…" at bounding box center [823, 511] width 694 height 137
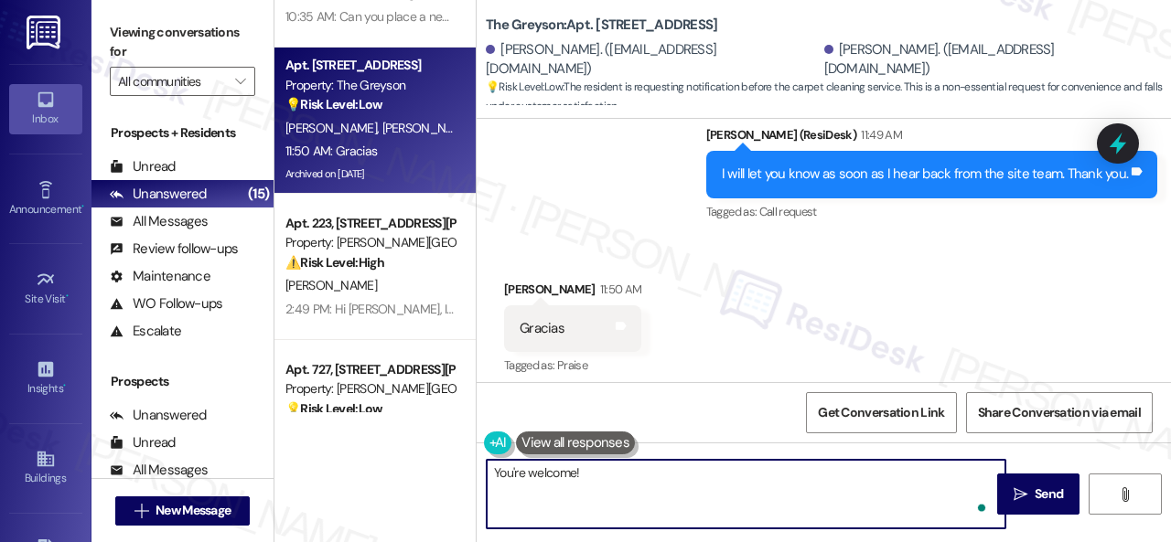
type textarea "You're welcome!"
click at [727, 420] on div "Get Conversation Link Share Conversation via email" at bounding box center [823, 412] width 694 height 60
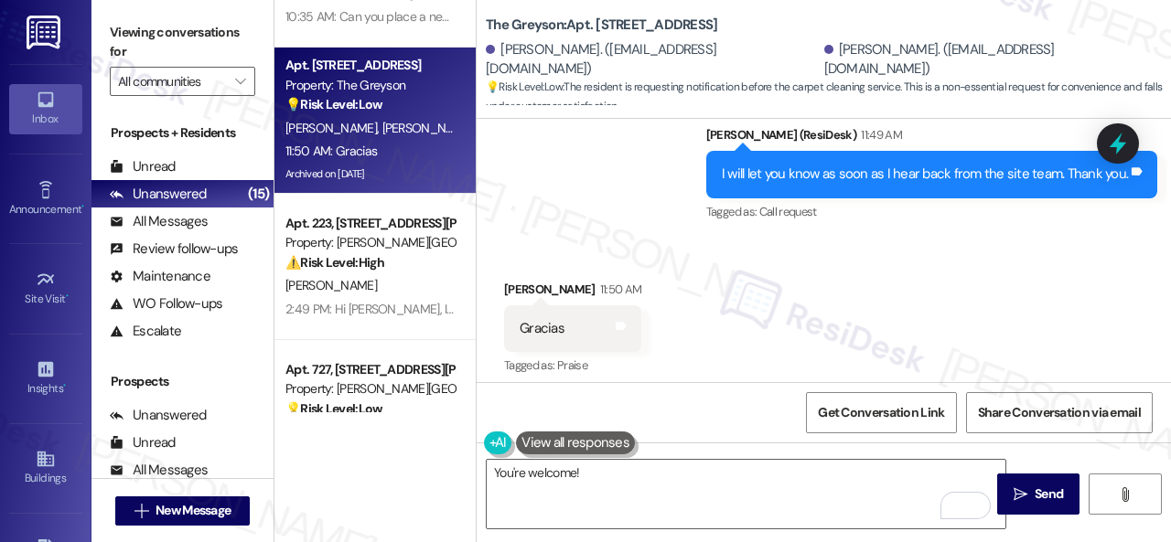
click at [671, 422] on div "Get Conversation Link Share Conversation via email" at bounding box center [823, 412] width 694 height 60
click at [693, 409] on div "Get Conversation Link Share Conversation via email" at bounding box center [823, 412] width 694 height 60
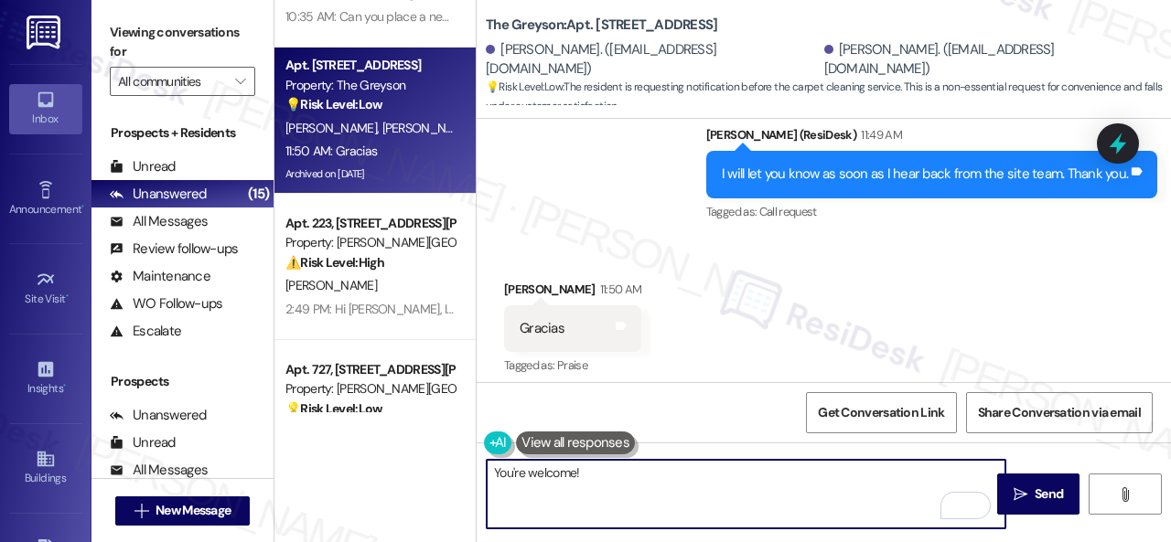
click at [620, 474] on textarea "You're welcome!" at bounding box center [746, 494] width 519 height 69
click at [706, 414] on div "Get Conversation Link Share Conversation via email" at bounding box center [823, 412] width 694 height 60
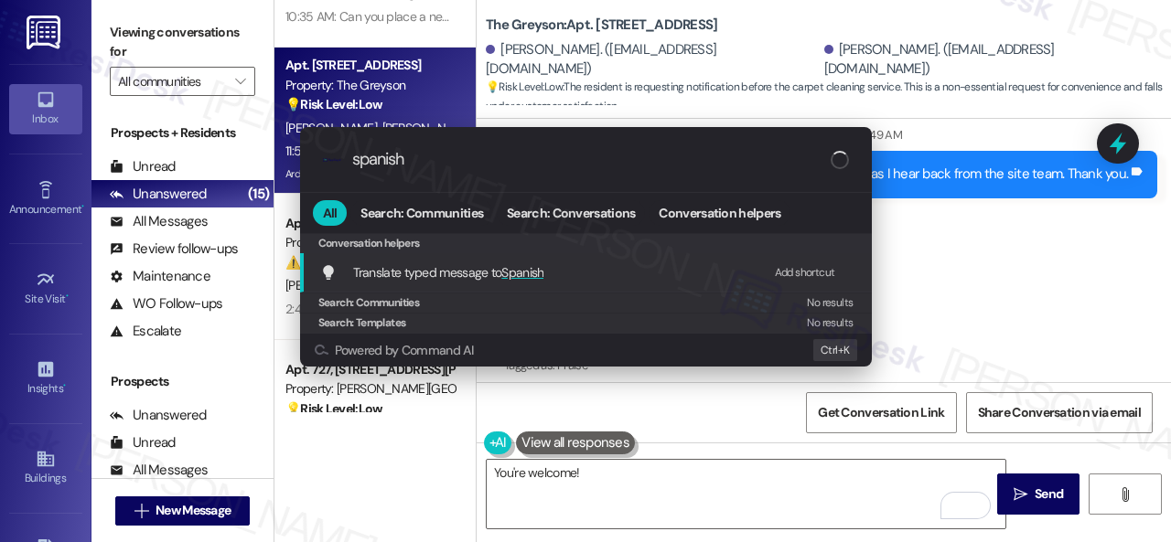
type input "spanish"
click at [805, 270] on div "Add shortcut" at bounding box center [805, 272] width 60 height 19
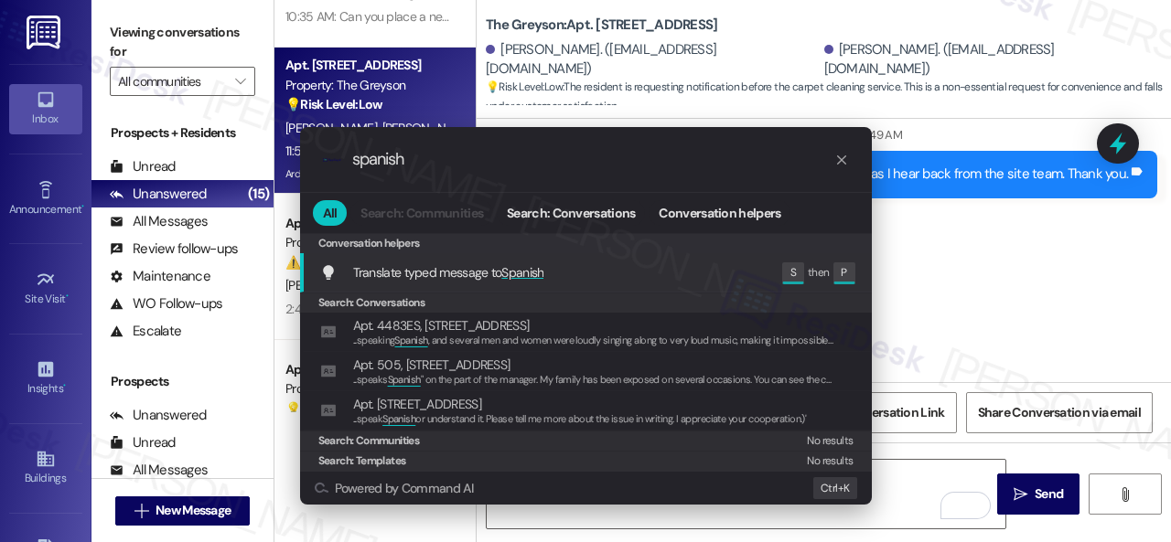
click at [465, 268] on span "Translate typed message to Spanish" at bounding box center [448, 272] width 191 height 16
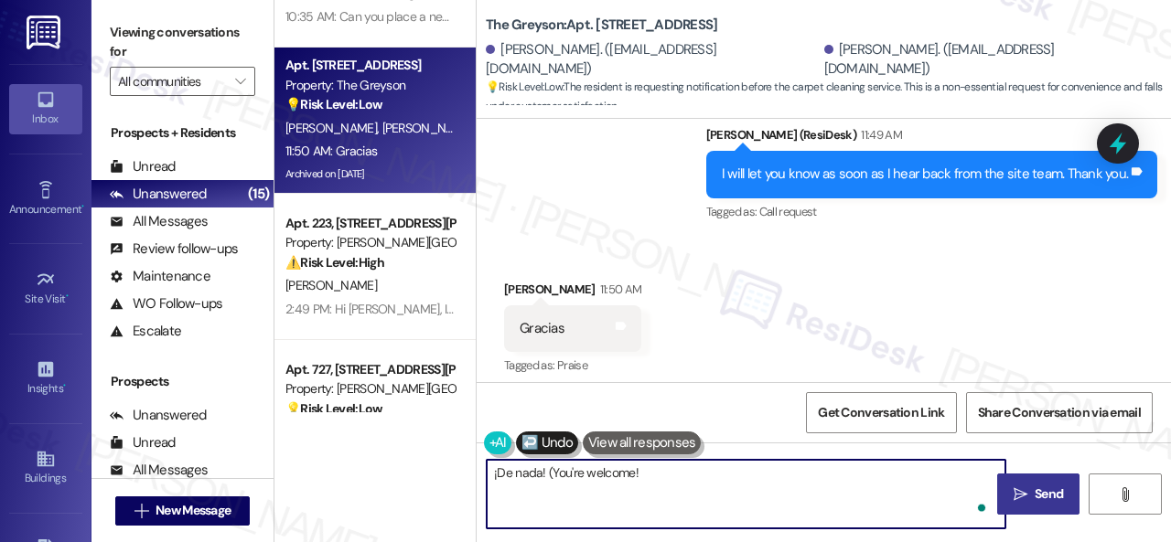
type textarea "¡De nada! (You're welcome!)"
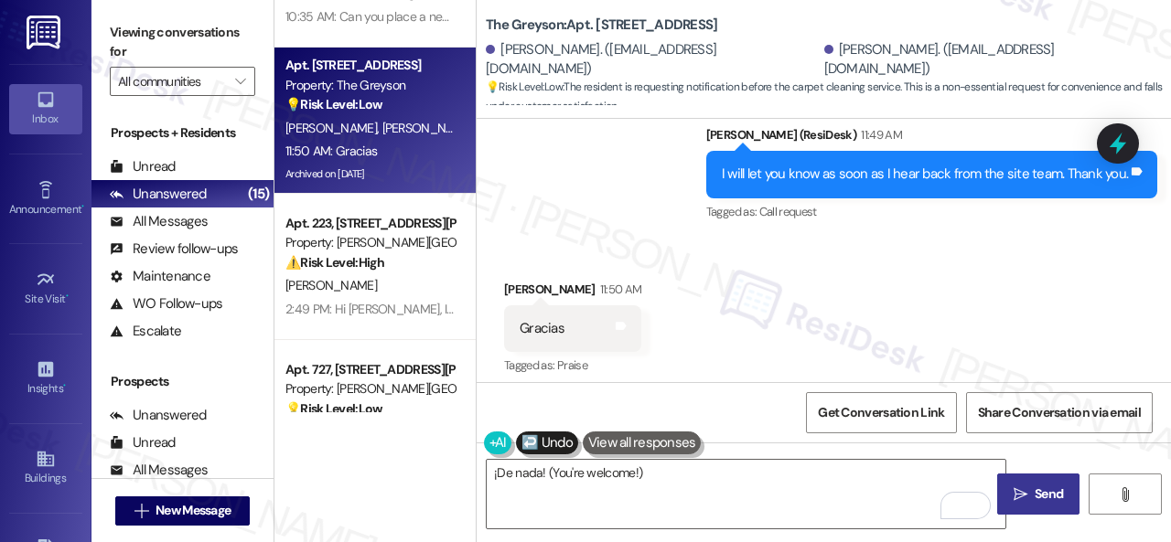
click at [1035, 491] on span "Send" at bounding box center [1048, 494] width 28 height 19
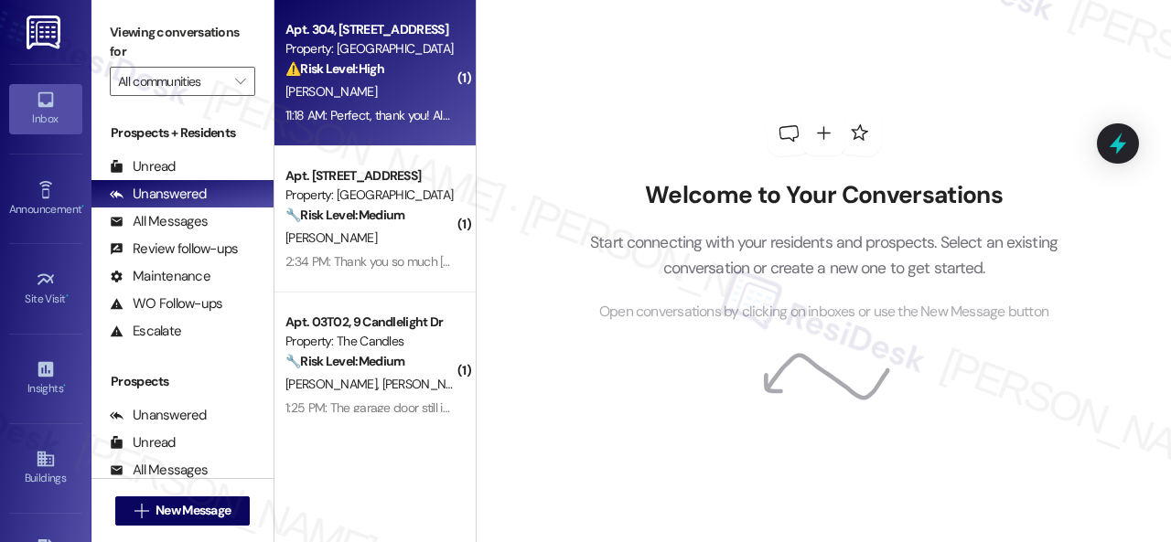
click at [424, 100] on div "[PERSON_NAME]" at bounding box center [370, 91] width 173 height 23
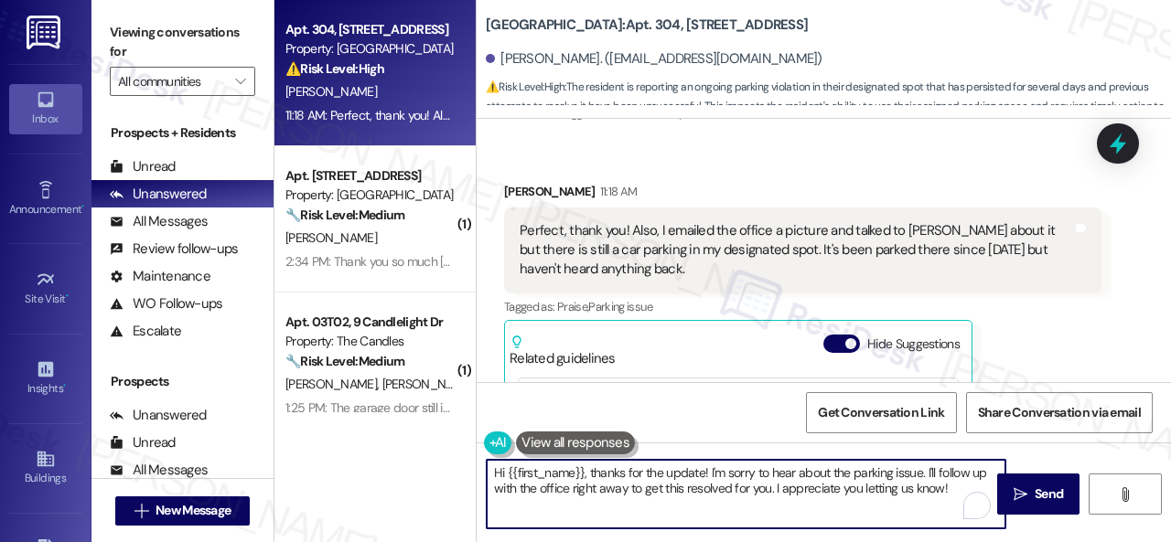
scroll to position [5, 0]
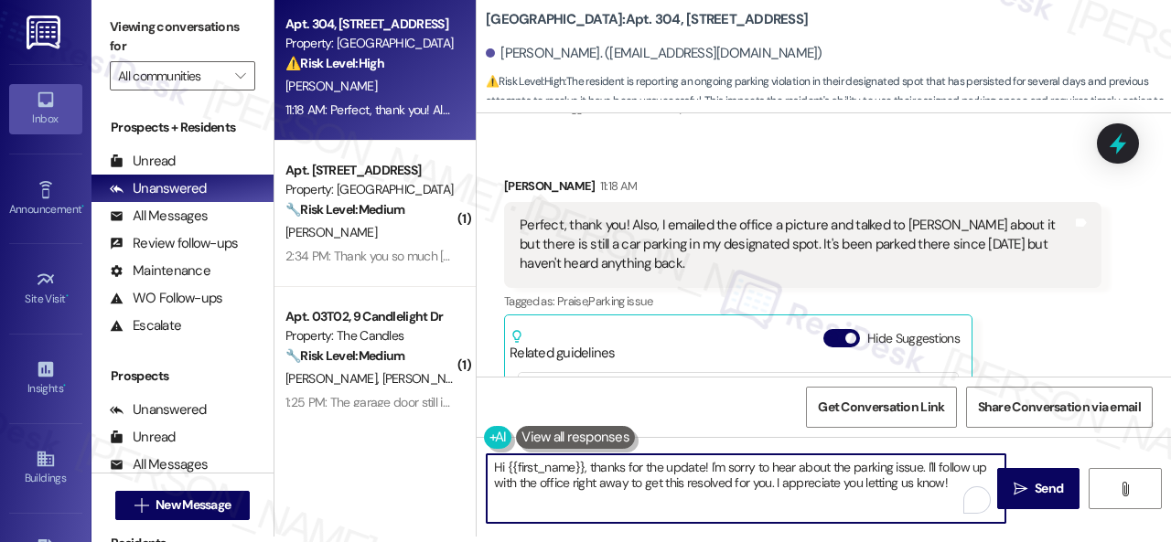
drag, startPoint x: 494, startPoint y: 475, endPoint x: 1125, endPoint y: 554, distance: 636.0
click at [1125, 541] on html "Inbox Go to Inbox Announcement • Send A Text Announcement Site Visit • Go to Si…" at bounding box center [585, 271] width 1171 height 542
click at [838, 473] on textarea "Hi {{first_name}}, thanks for the update! I'm sorry to hear about the parking i…" at bounding box center [746, 489] width 519 height 69
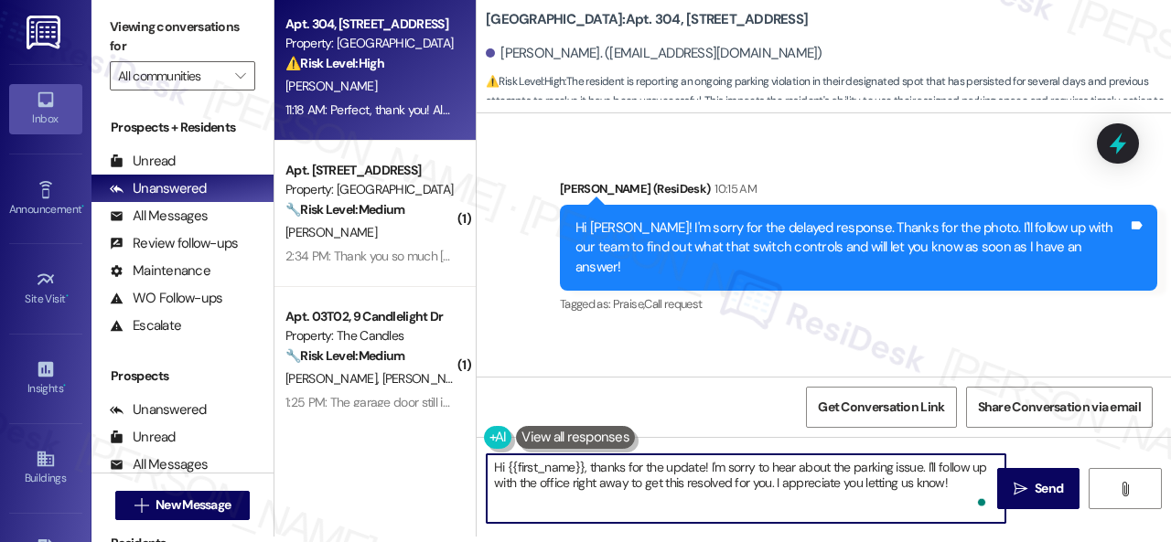
scroll to position [2489, 0]
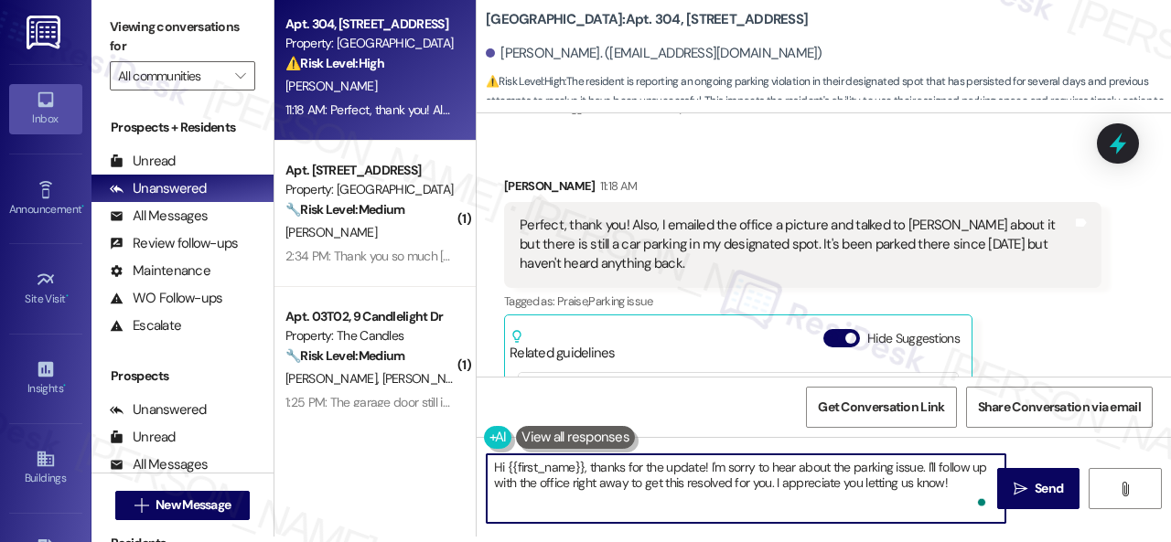
drag, startPoint x: 775, startPoint y: 484, endPoint x: 463, endPoint y: 444, distance: 314.5
click at [463, 444] on div "Apt. 304, 8755 W 121st Terrace Property: Springhill ⚠️ Risk Level: High The res…" at bounding box center [722, 266] width 896 height 542
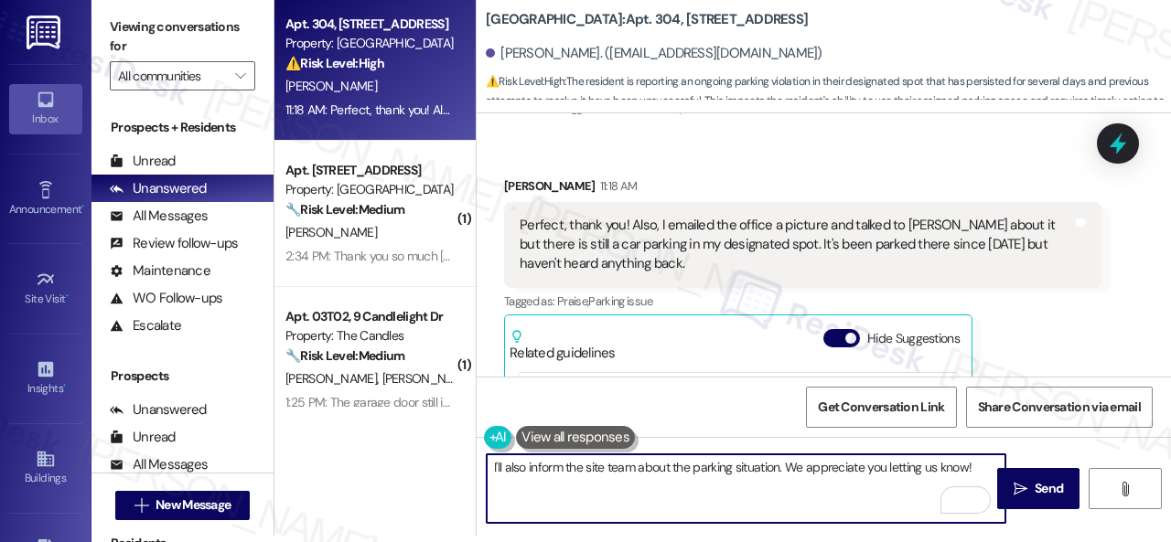
click at [974, 464] on textarea "I'll also inform the site team about the parking situation. We appreciate you l…" at bounding box center [746, 489] width 519 height 69
type textarea "I'll also inform the site team about the parking situation. We appreciate you l…"
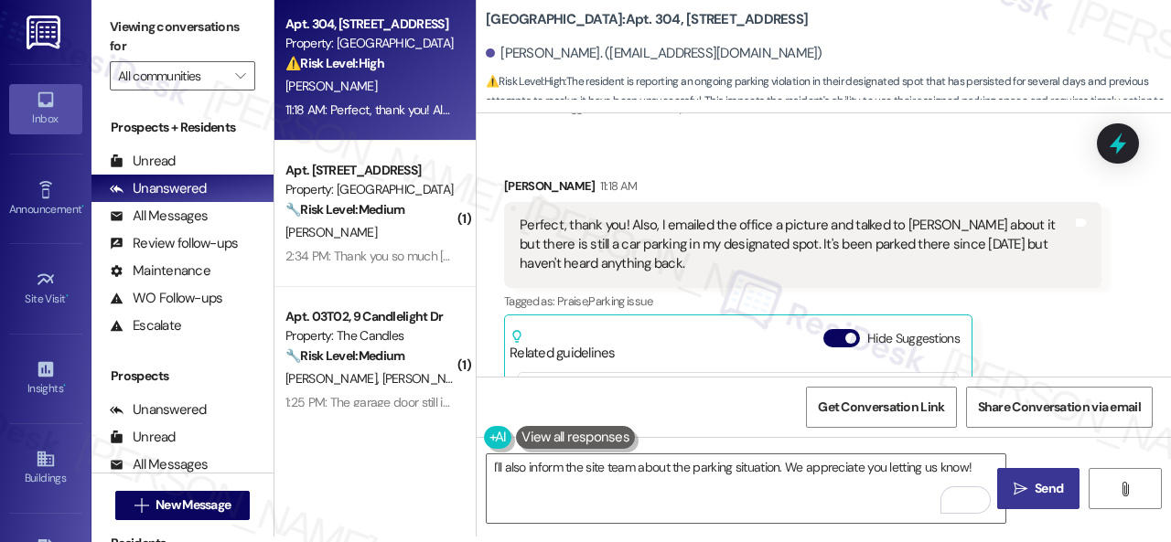
click at [1034, 488] on span "Send" at bounding box center [1048, 488] width 28 height 19
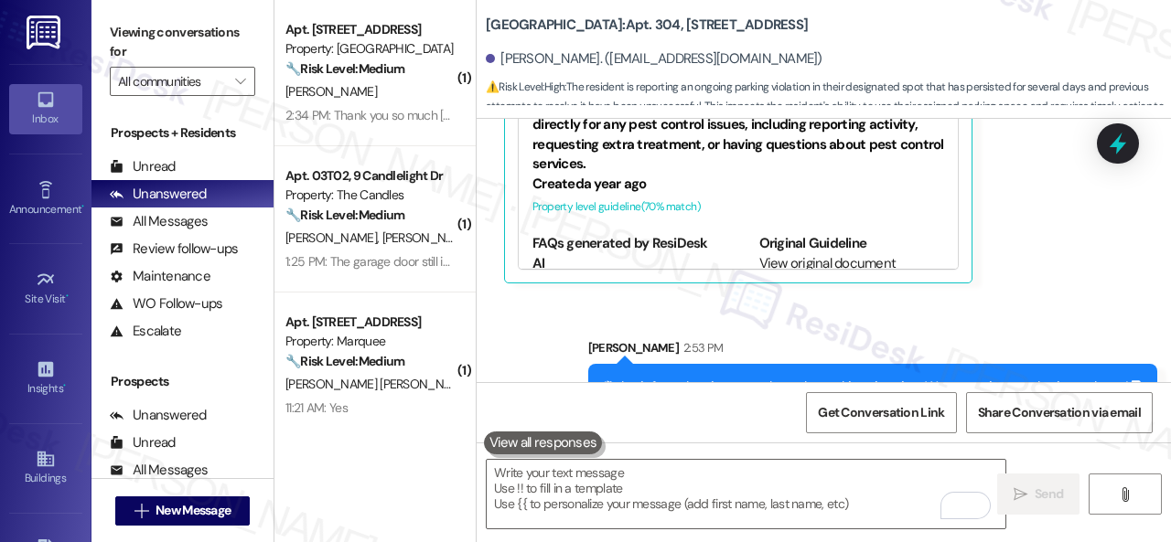
scroll to position [2799, 0]
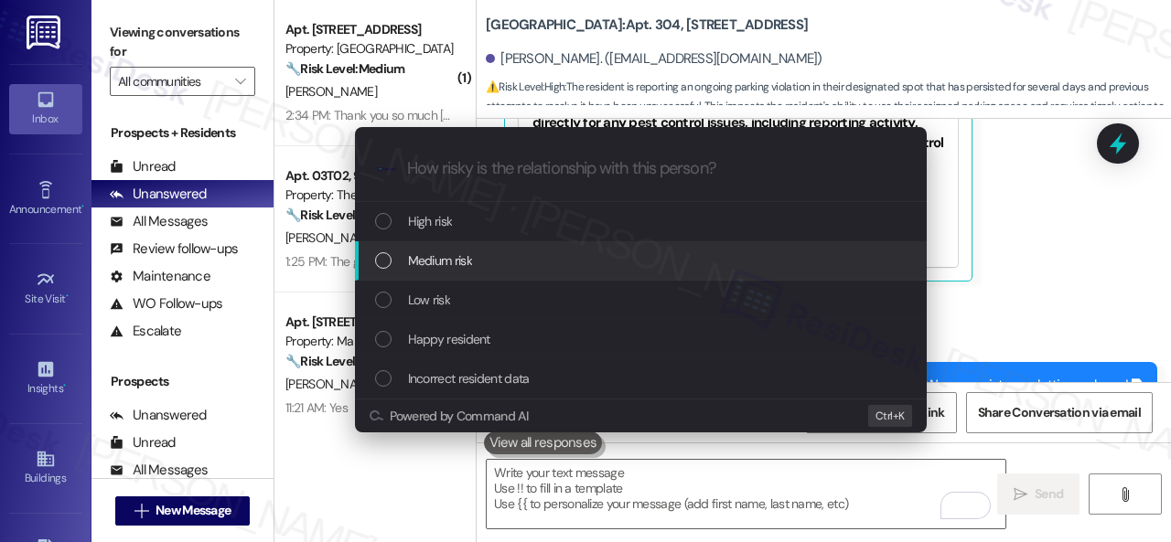
click at [435, 261] on span "Medium risk" at bounding box center [440, 261] width 64 height 20
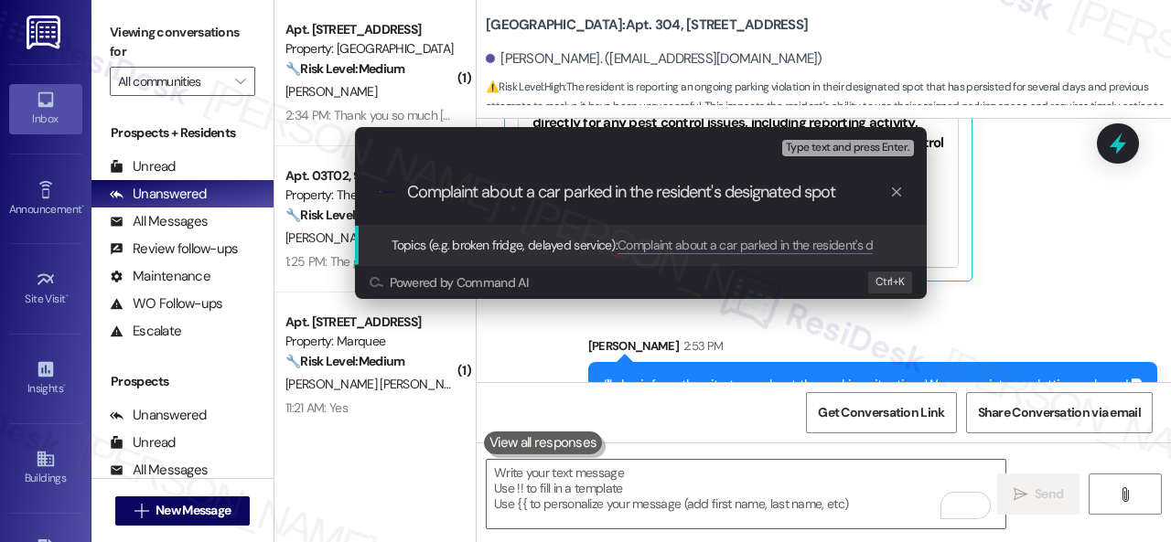
type input "Complaint about a car parked in the resident's designated spot."
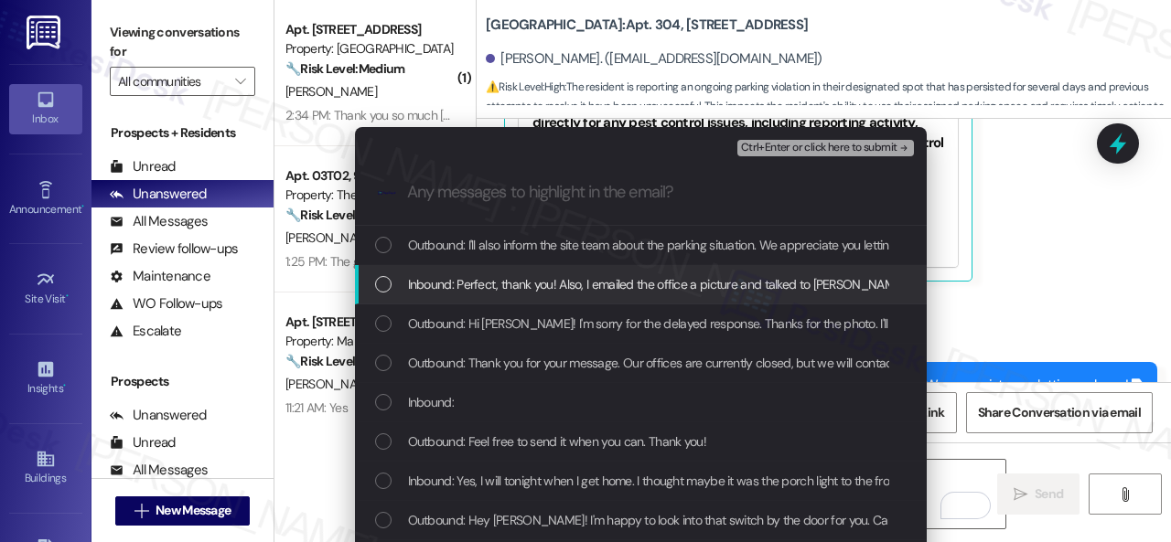
click at [487, 284] on span "Inbound: Perfect, thank you! Also, I emailed the office a picture and talked to…" at bounding box center [998, 284] width 1181 height 20
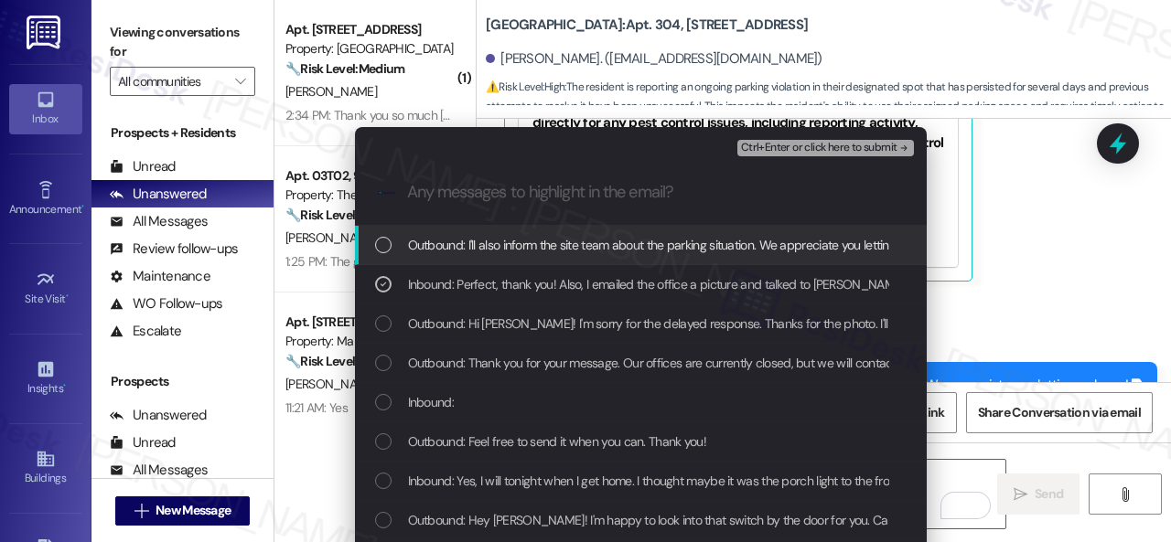
click at [764, 147] on span "Ctrl+Enter or click here to submit" at bounding box center [819, 148] width 156 height 13
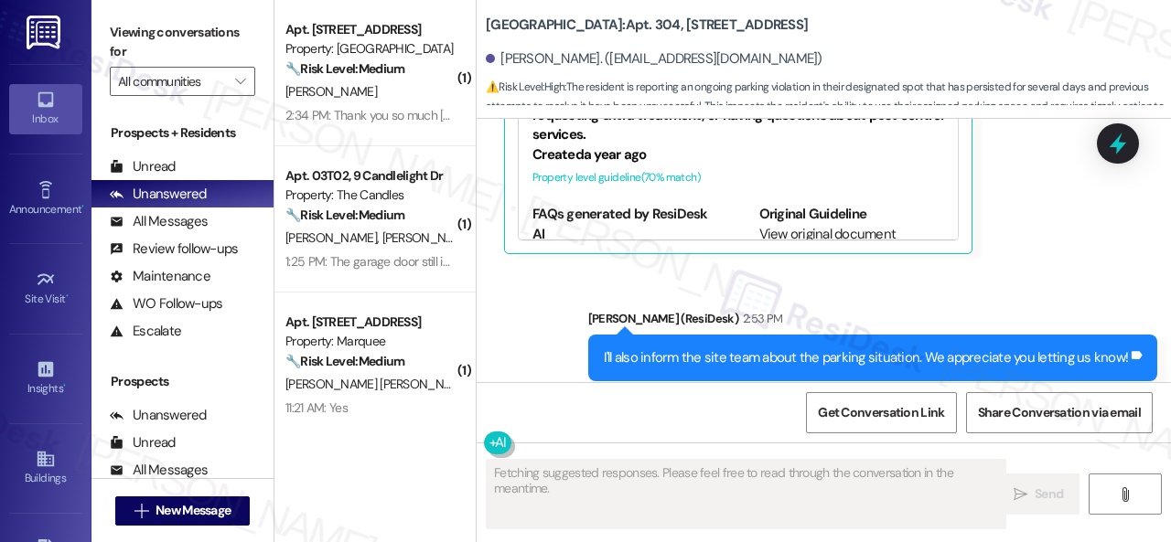
scroll to position [2671, 0]
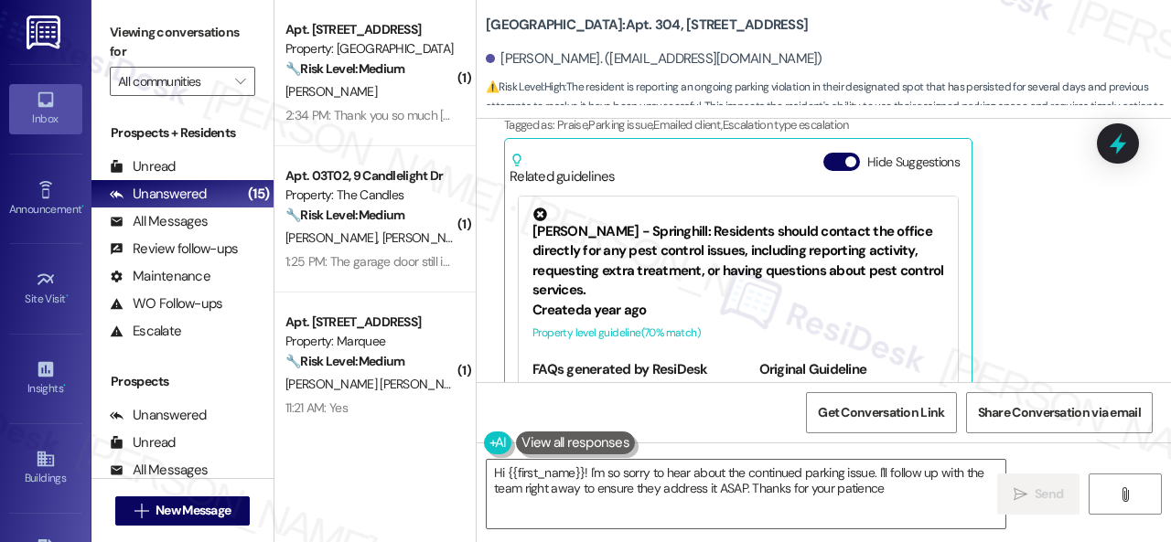
type textarea "Hi {{first_name}}! I'm so sorry to hear about the continued parking issue. I'll…"
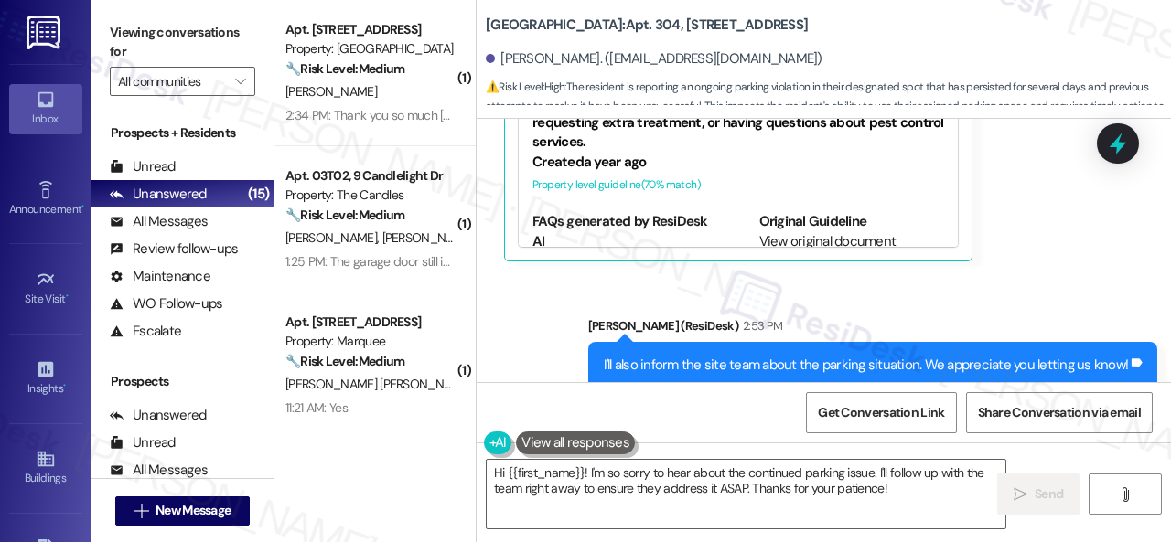
scroll to position [2826, 0]
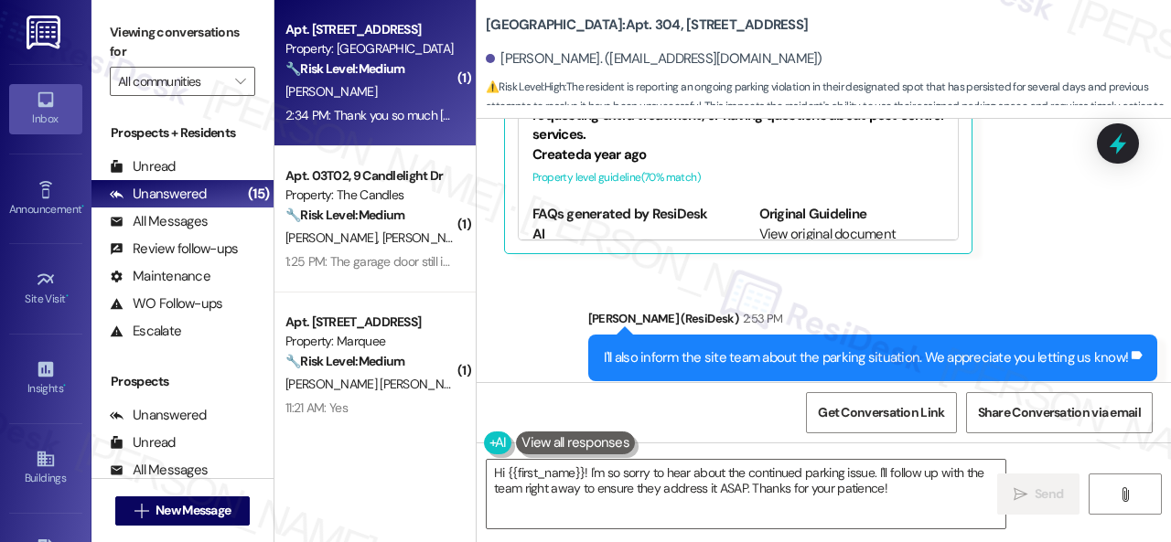
click at [395, 85] on div "[PERSON_NAME]" at bounding box center [370, 91] width 173 height 23
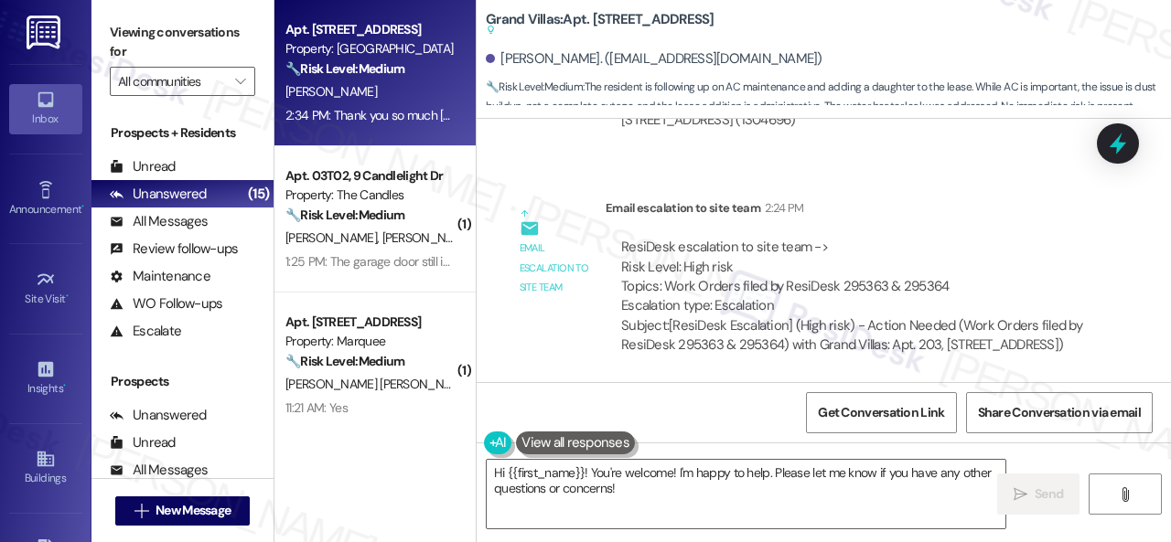
scroll to position [6265, 0]
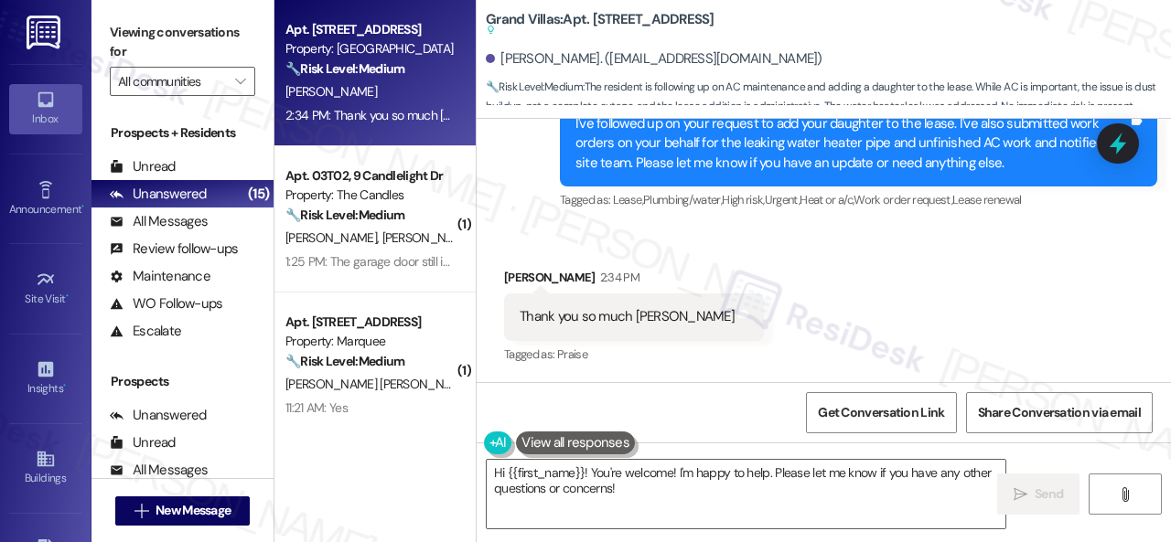
drag, startPoint x: 637, startPoint y: 498, endPoint x: 412, endPoint y: 440, distance: 232.5
click at [428, 444] on div "Apt. 203, 1550 Katy Gap Rd Property: Grand Villas 🔧 Risk Level: Medium The resi…" at bounding box center [722, 271] width 896 height 542
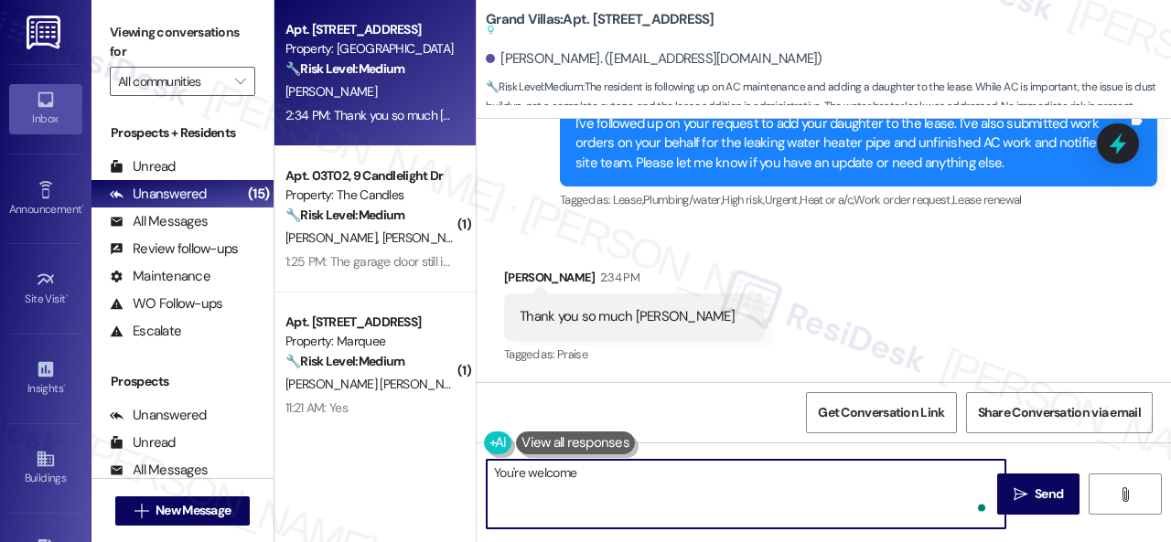
type textarea "You're welcome!"
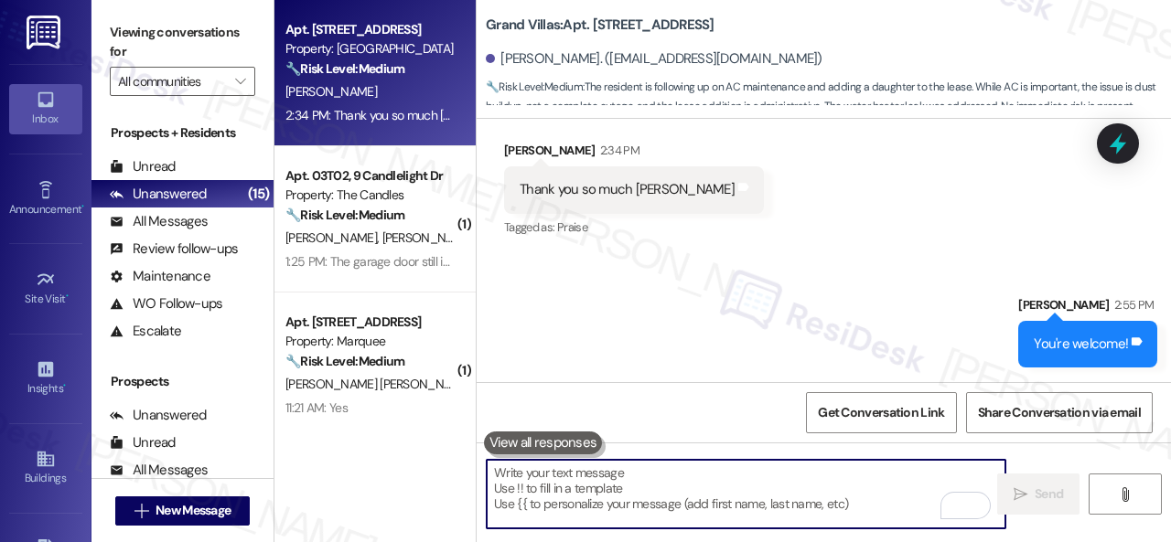
scroll to position [6392, 0]
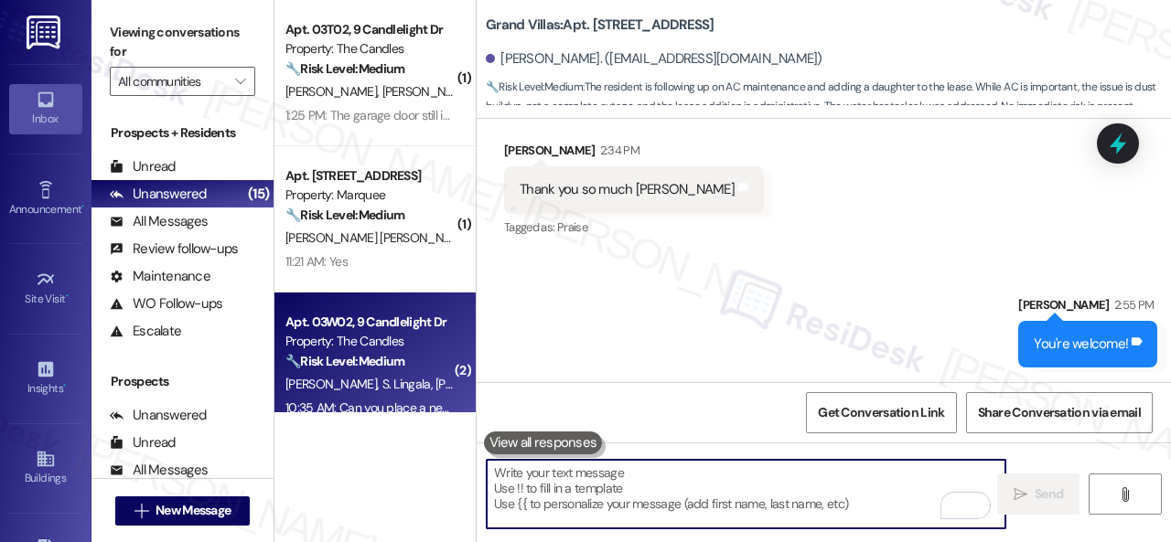
click at [382, 381] on span "S. Lingala" at bounding box center [409, 384] width 54 height 16
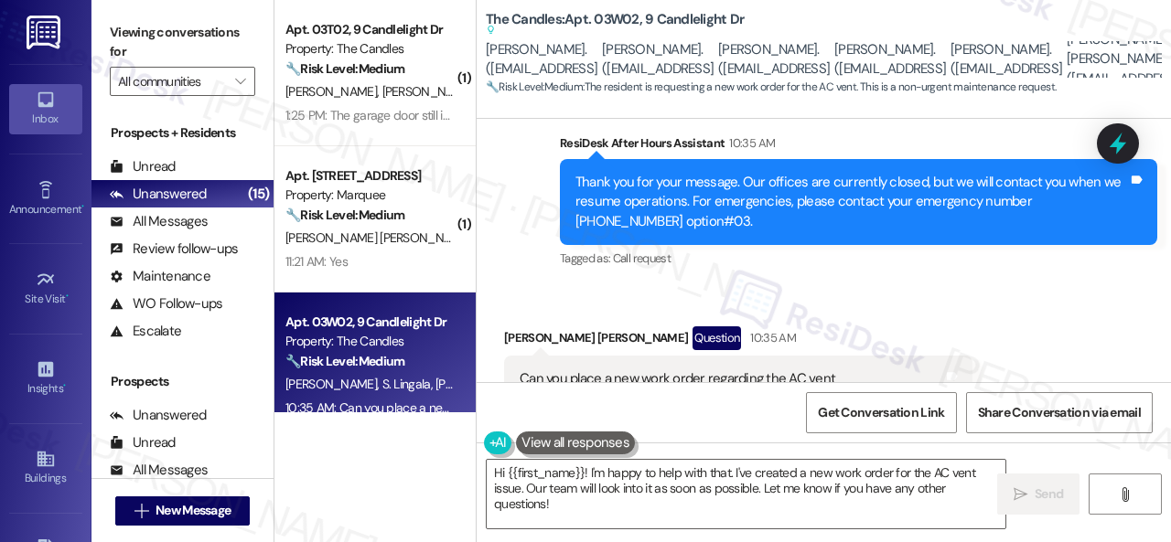
scroll to position [3256, 0]
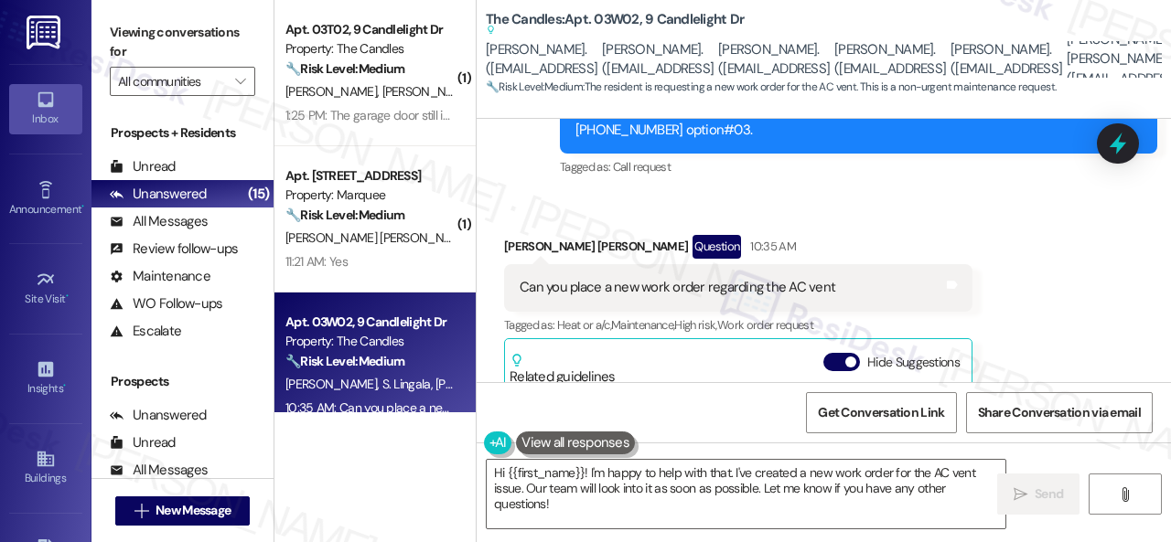
click at [805, 177] on div "Tagged as: Call request Click to highlight conversations about Call request" at bounding box center [858, 167] width 597 height 27
click at [819, 198] on div "Received via SMS Siva Sai Charan Lingala Question 10:35 AM Can you place a new …" at bounding box center [823, 517] width 694 height 647
click at [338, 438] on div "( 1 ) Apt. 03T02, 9 Candlelight Dr Property: The Candles 🔧 Risk Level: Medium T…" at bounding box center [722, 271] width 896 height 542
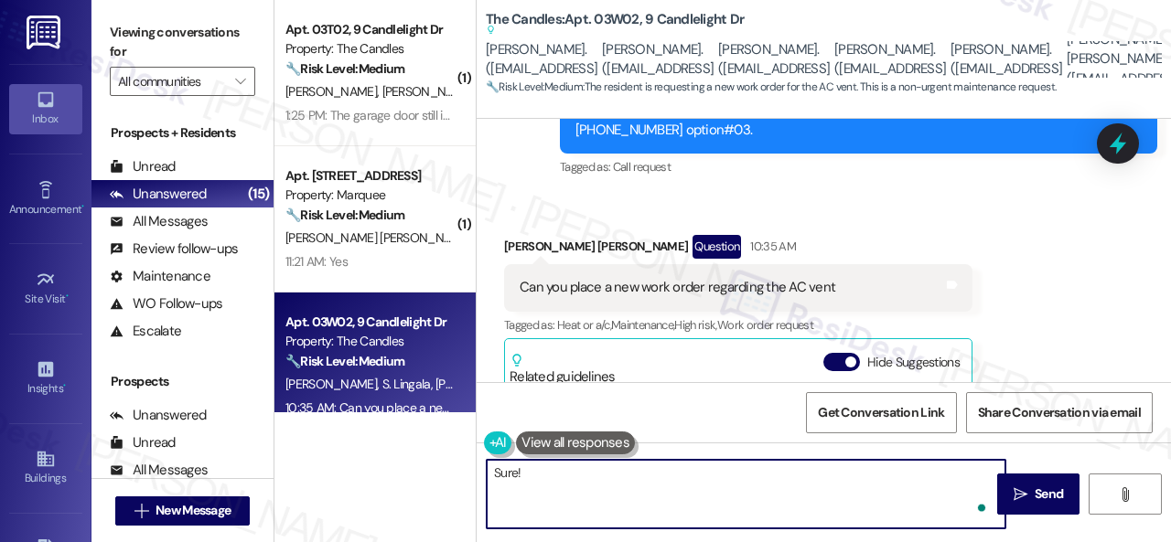
paste textarea "I'll be happy to submit it on your behalf. Please provide as much detail as pos…"
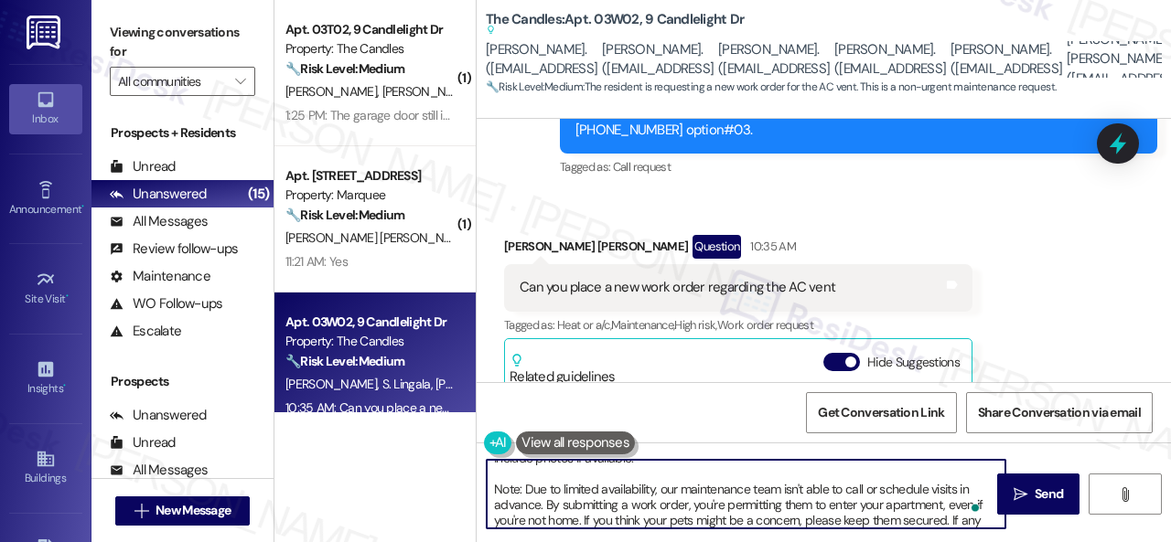
scroll to position [0, 0]
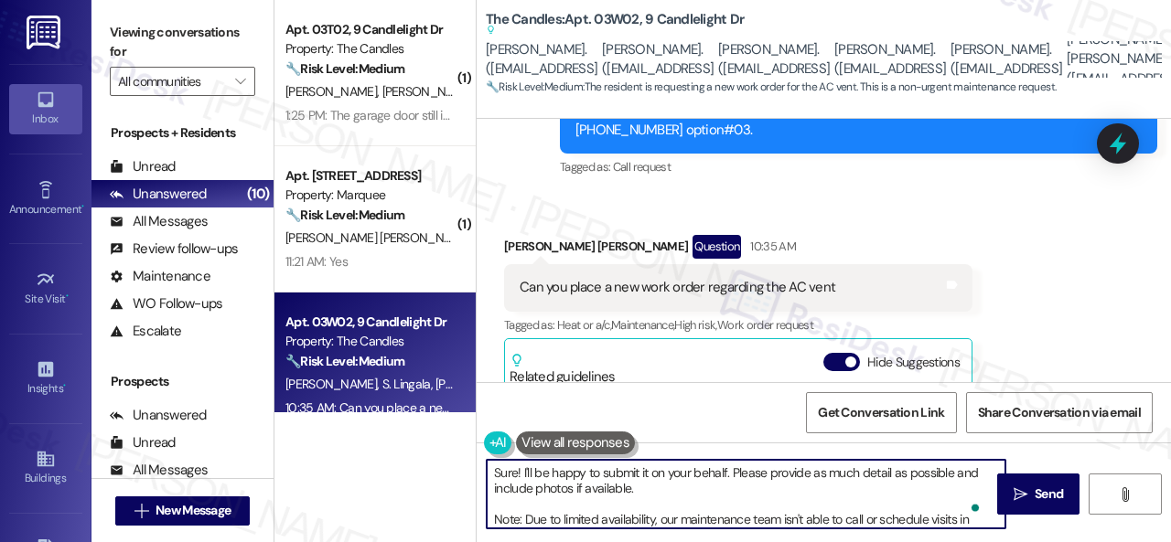
click at [893, 476] on textarea "Sure! I'll be happy to submit it on your behalf. Please provide as much detail …" at bounding box center [746, 494] width 519 height 69
type textarea "Sure! I'll be happy to submit it on your behalf. Please provide as much detail …"
click at [1020, 503] on span " Send" at bounding box center [1039, 494] width 58 height 19
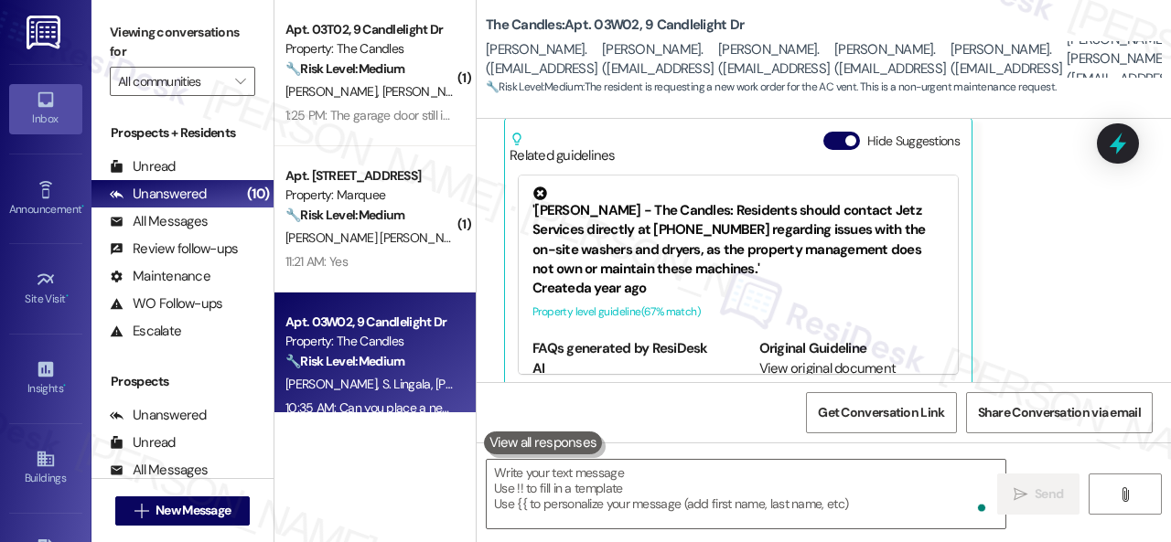
scroll to position [3495, 0]
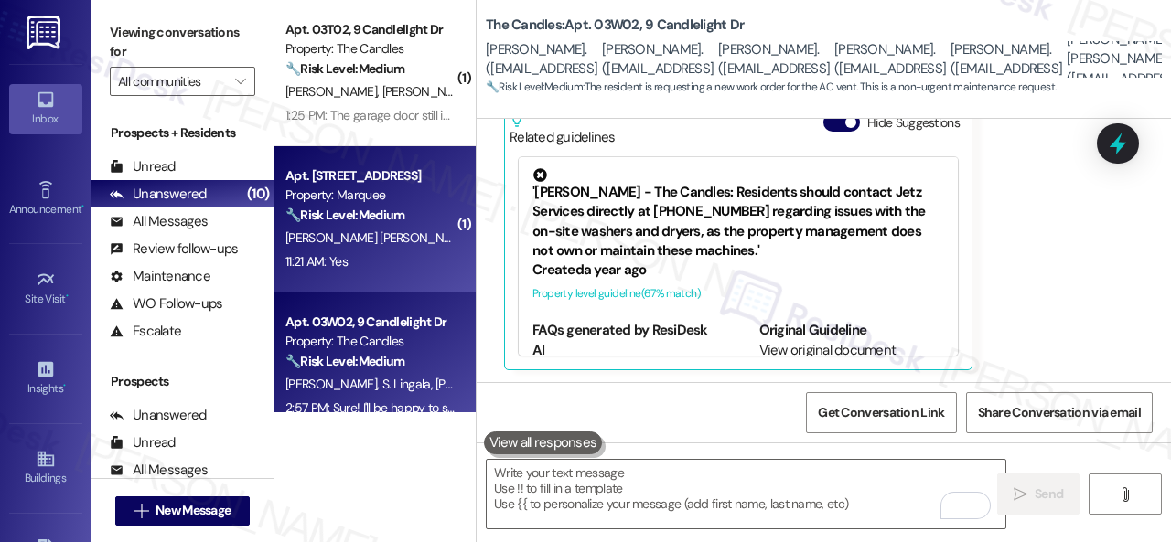
click at [399, 244] on div "B. Ortiz Sanchez" at bounding box center [370, 238] width 173 height 23
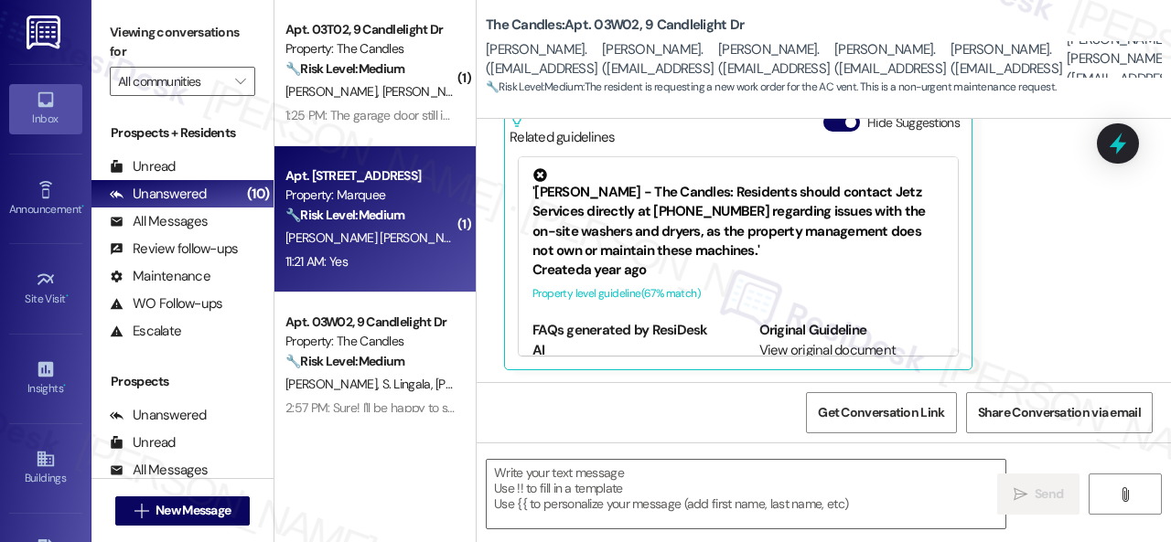
type textarea "Fetching suggested responses. Please feel free to read through the conversation…"
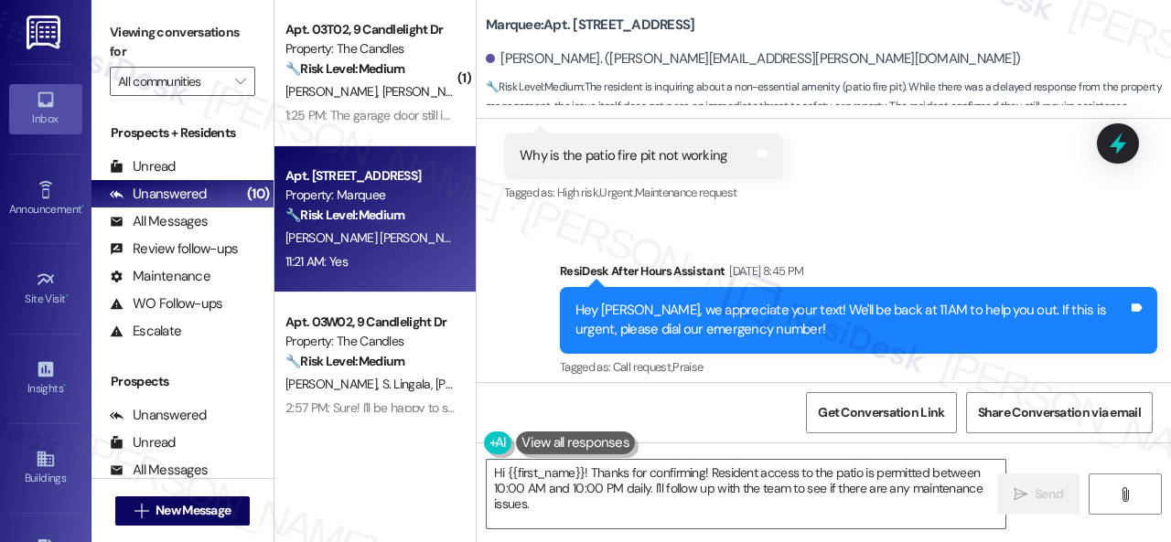
scroll to position [6923, 0]
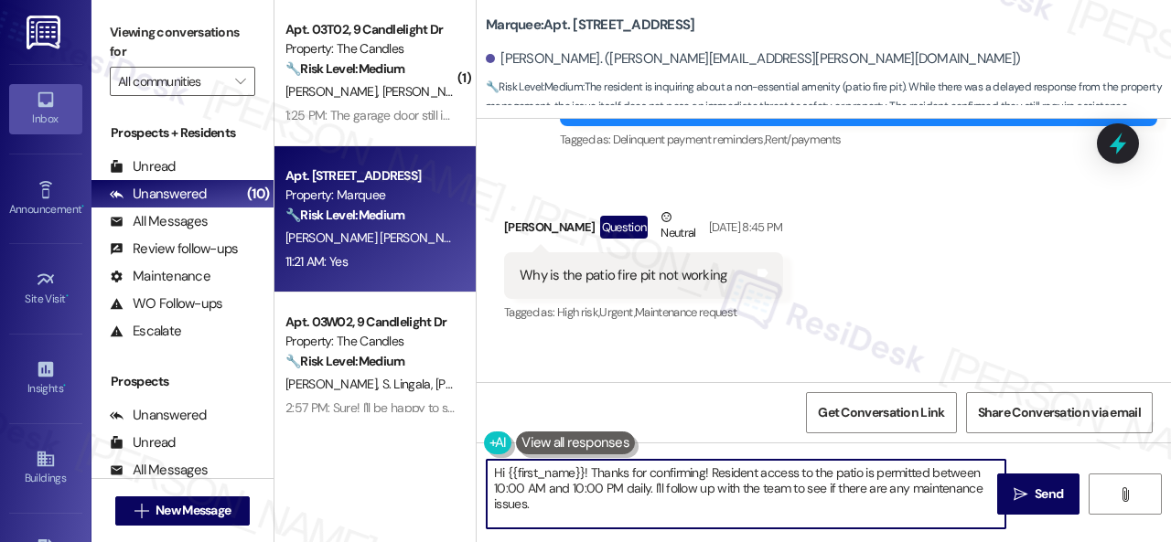
click at [470, 459] on div "( 1 ) Apt. 03T02, 9 Candlelight Dr Property: The Candles 🔧 Risk Level: Medium T…" at bounding box center [722, 271] width 896 height 542
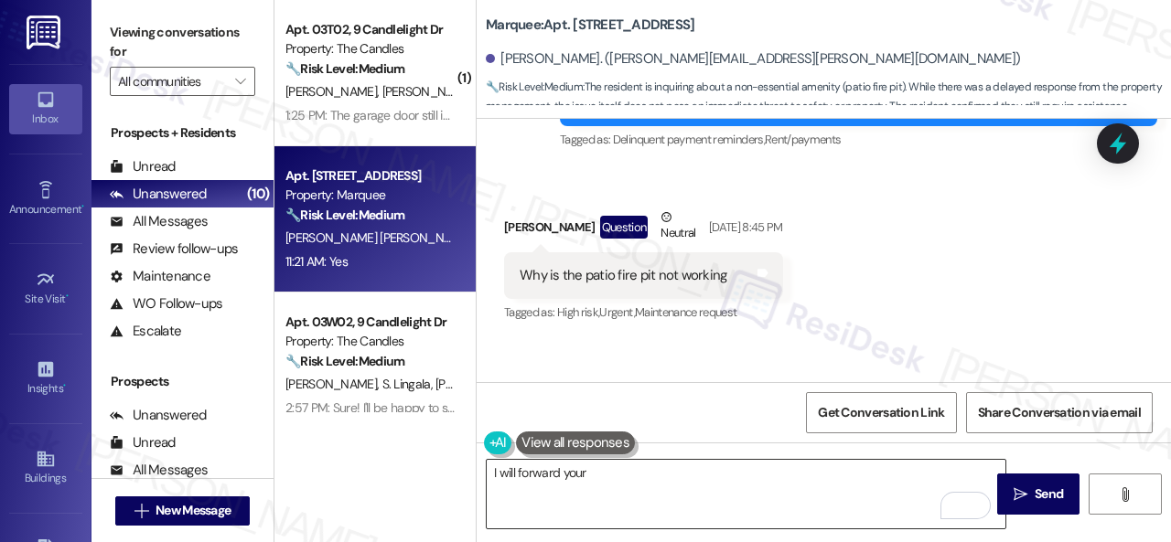
click at [872, 472] on textarea "I will forward your" at bounding box center [746, 494] width 519 height 69
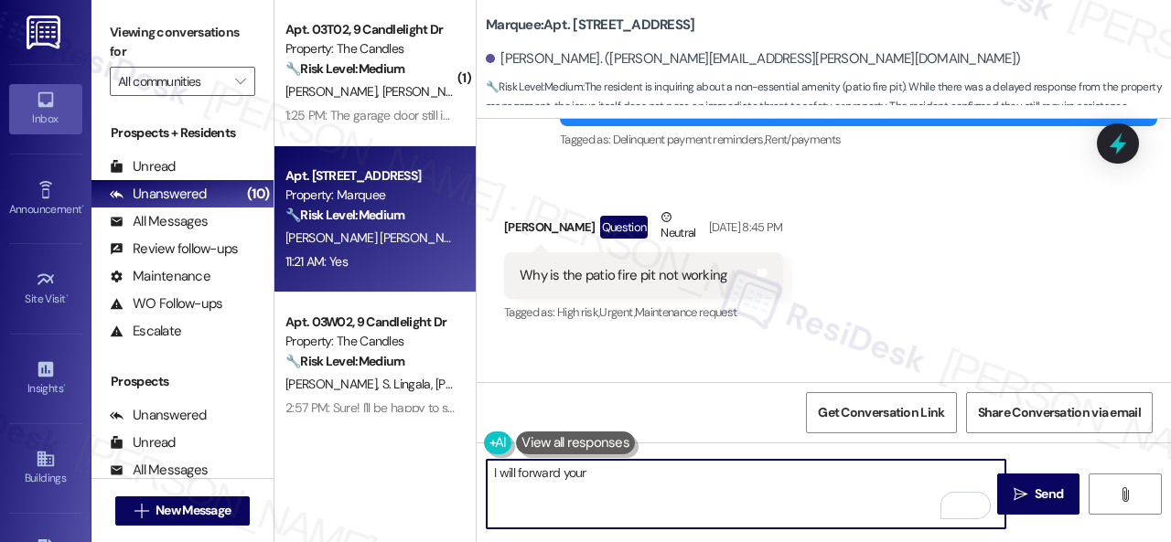
paste textarea "inquiry to the site team and get back to you as soon as I receive a response. I…"
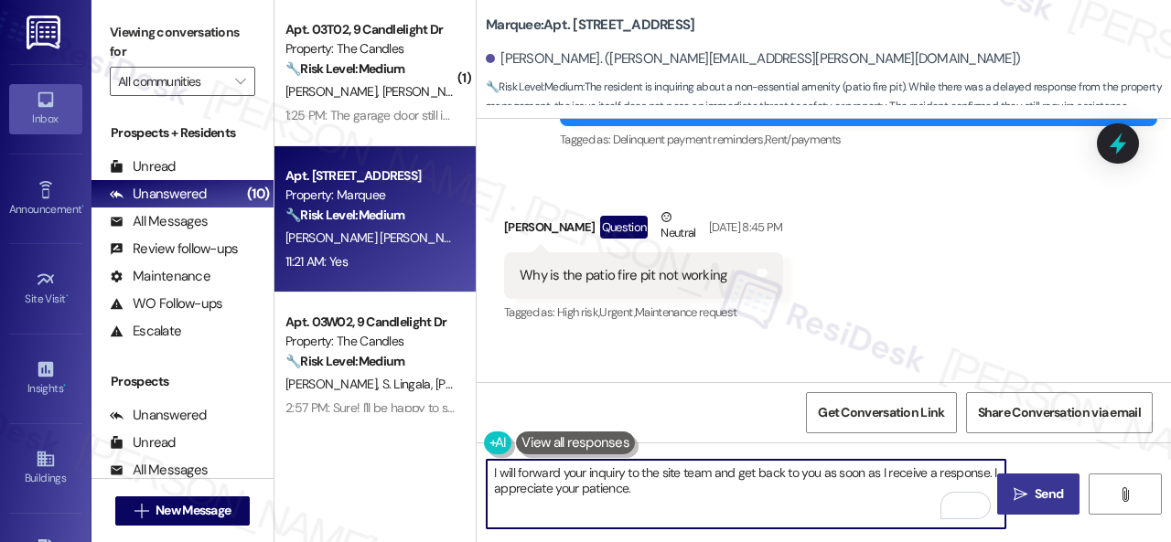
type textarea "I will forward your inquiry to the site team and get back to you as soon as I r…"
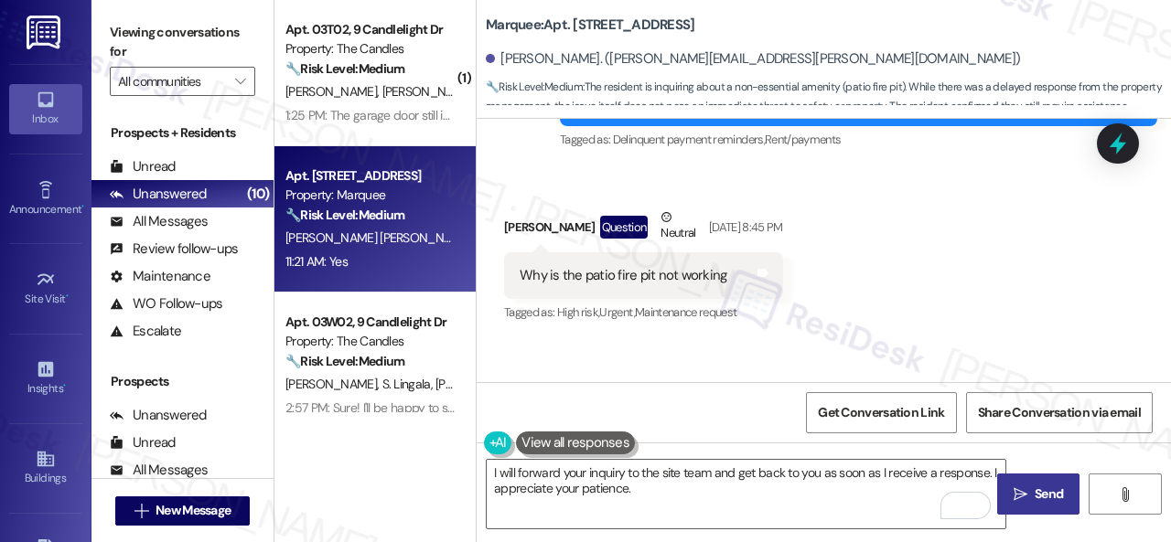
click at [1040, 494] on span "Send" at bounding box center [1048, 494] width 28 height 19
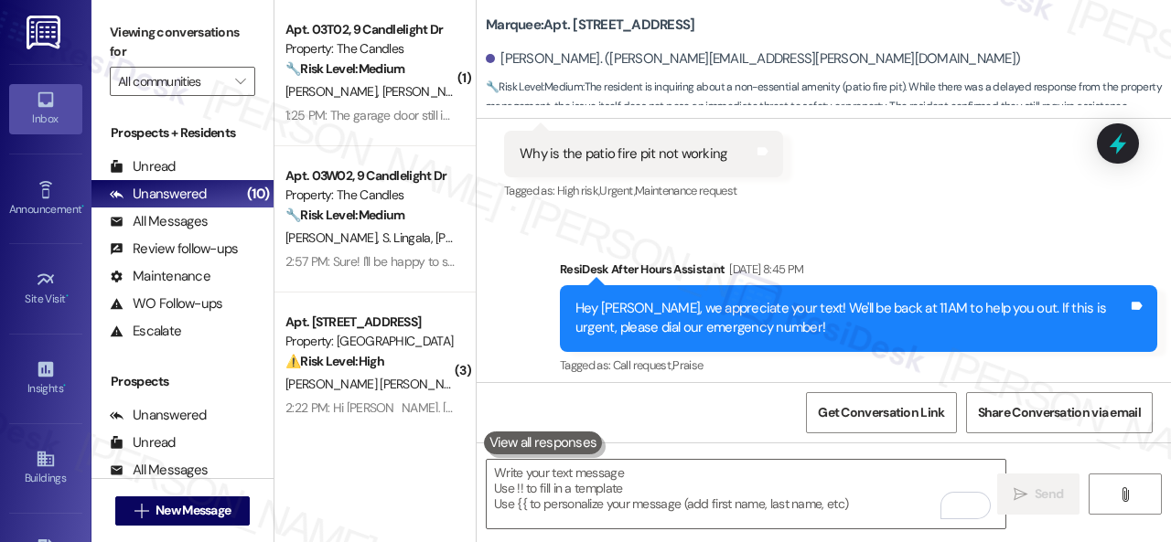
scroll to position [7015, 0]
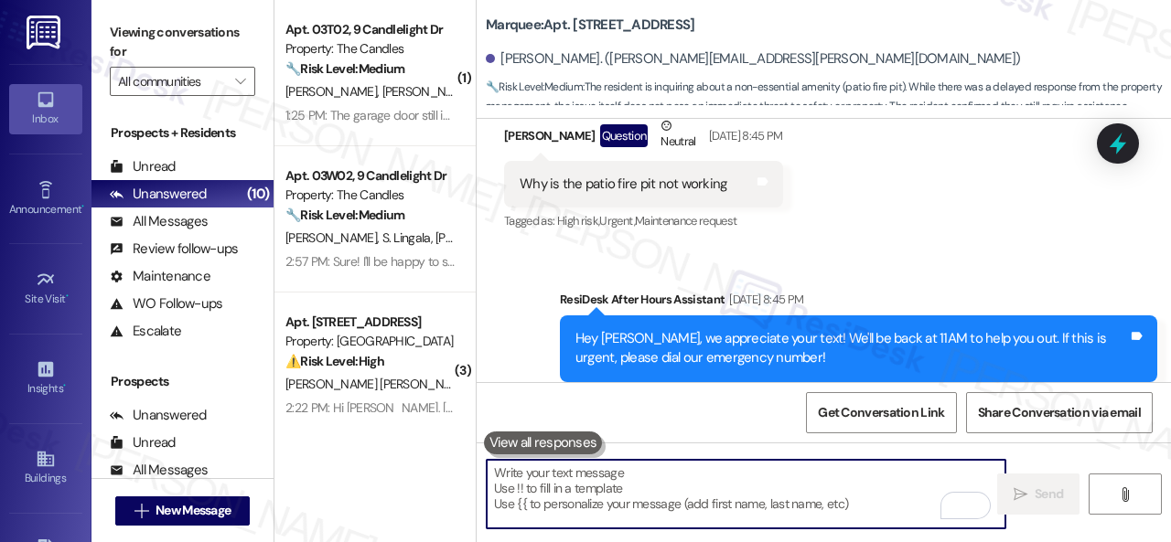
click at [629, 476] on textarea "To enrich screen reader interactions, please activate Accessibility in Grammarl…" at bounding box center [746, 494] width 519 height 69
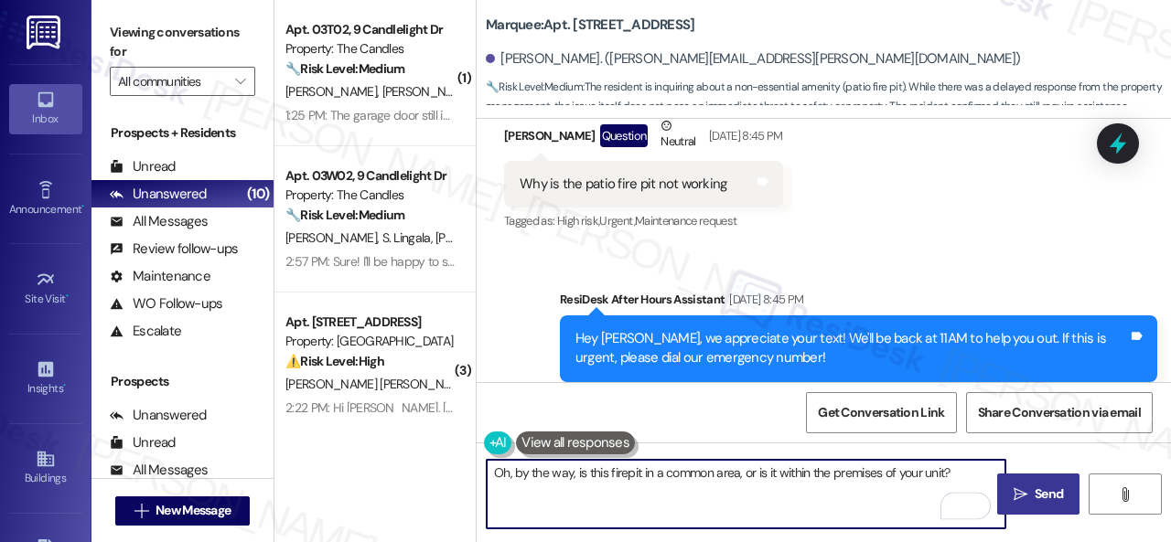
click at [629, 476] on textarea "Oh, by the way, is this firepit in a common area, or is it within the premises …" at bounding box center [746, 494] width 519 height 69
click at [585, 473] on textarea "Oh, by the way, is this firepit in a common area, or is it within the premises …" at bounding box center [746, 494] width 519 height 69
click at [736, 473] on textarea "Oh, by the way, can you confirm if this firepit in a common area, or is it with…" at bounding box center [746, 494] width 519 height 69
click at [796, 492] on textarea "Oh, by the way, can you confirm if this firepit is in a common area, or is it w…" at bounding box center [746, 494] width 519 height 69
type textarea "Oh, by the way, can you confirm if this firepit is in a common area, or is it w…"
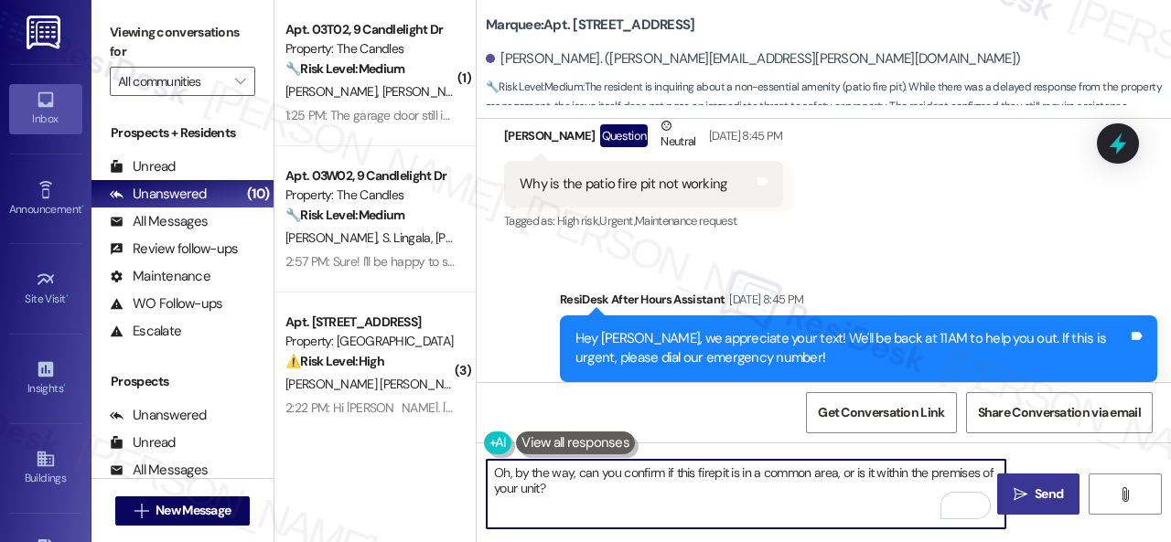
click at [1038, 489] on span "Send" at bounding box center [1048, 494] width 28 height 19
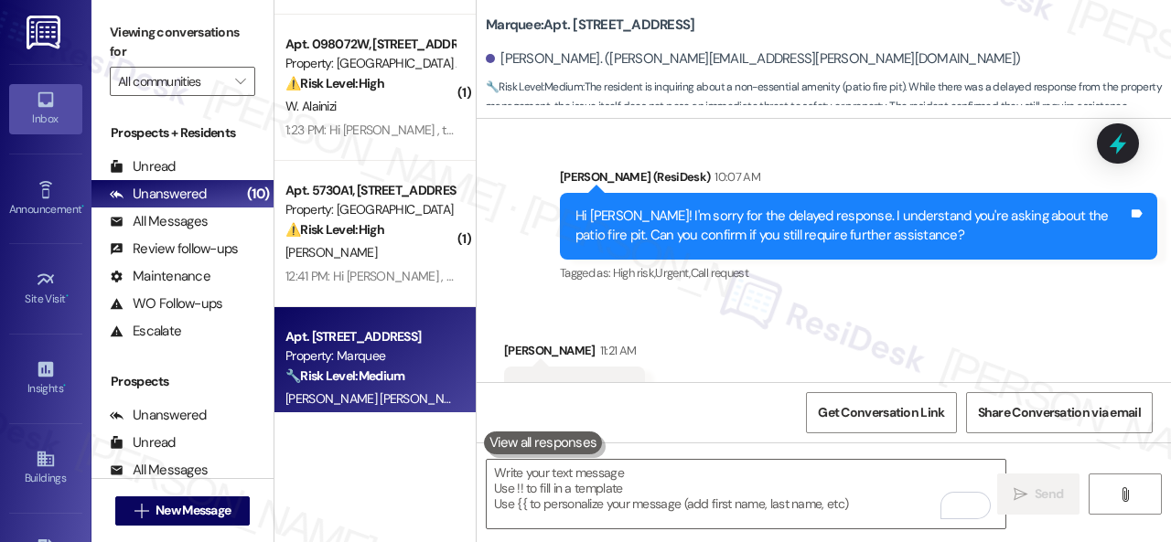
scroll to position [732, 0]
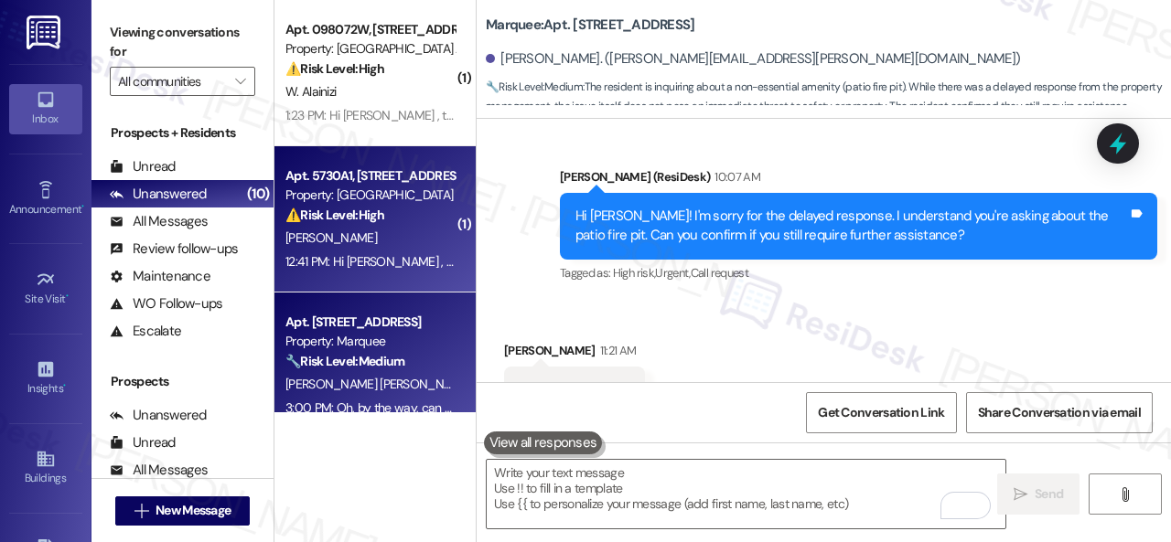
click at [417, 236] on div "[PERSON_NAME]" at bounding box center [370, 238] width 173 height 23
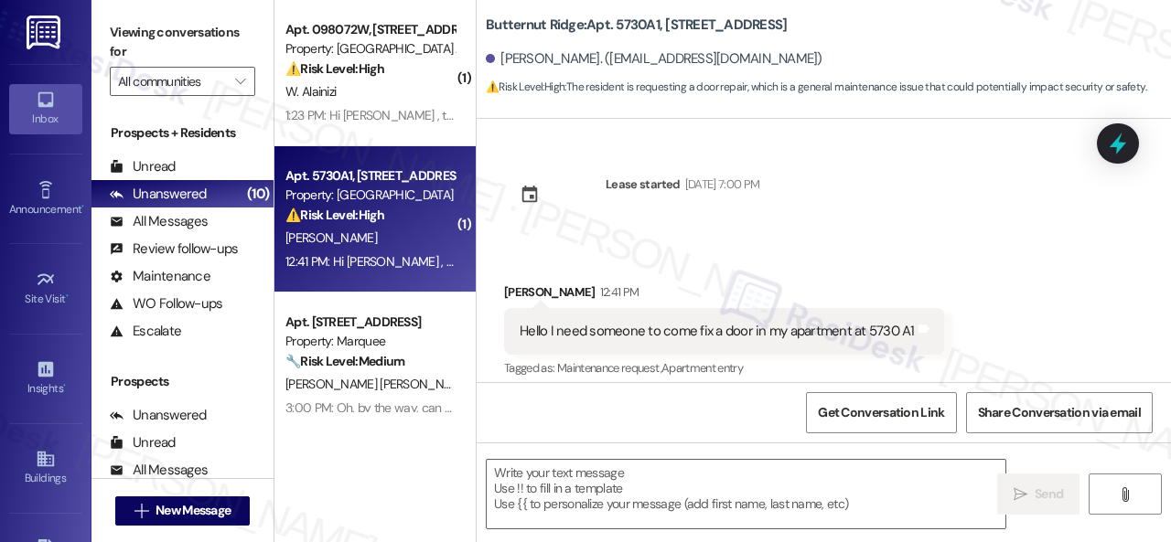
type textarea "Fetching suggested responses. Please feel free to read through the conversation…"
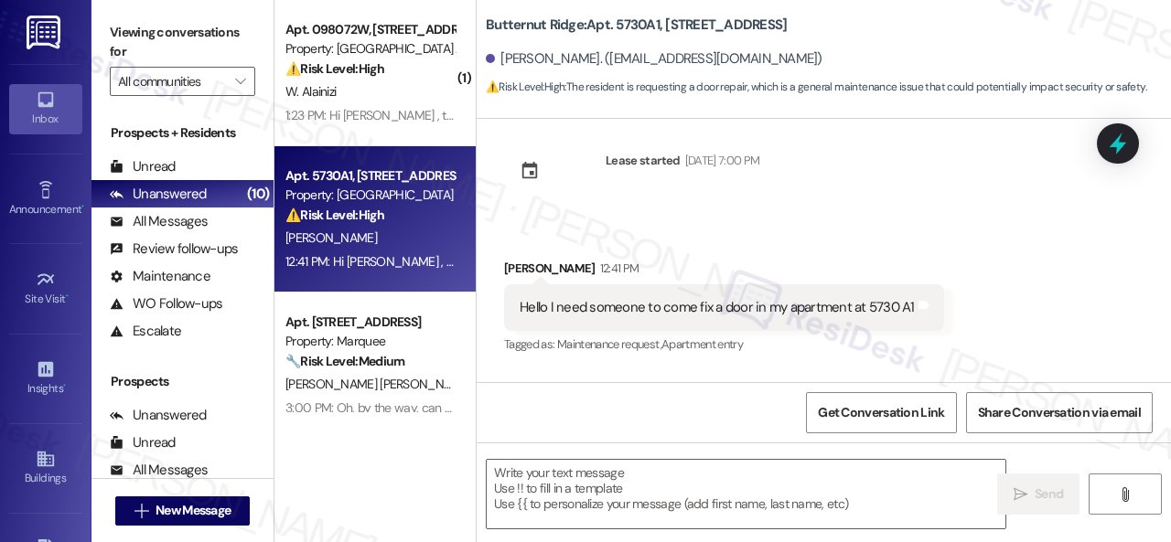
scroll to position [0, 0]
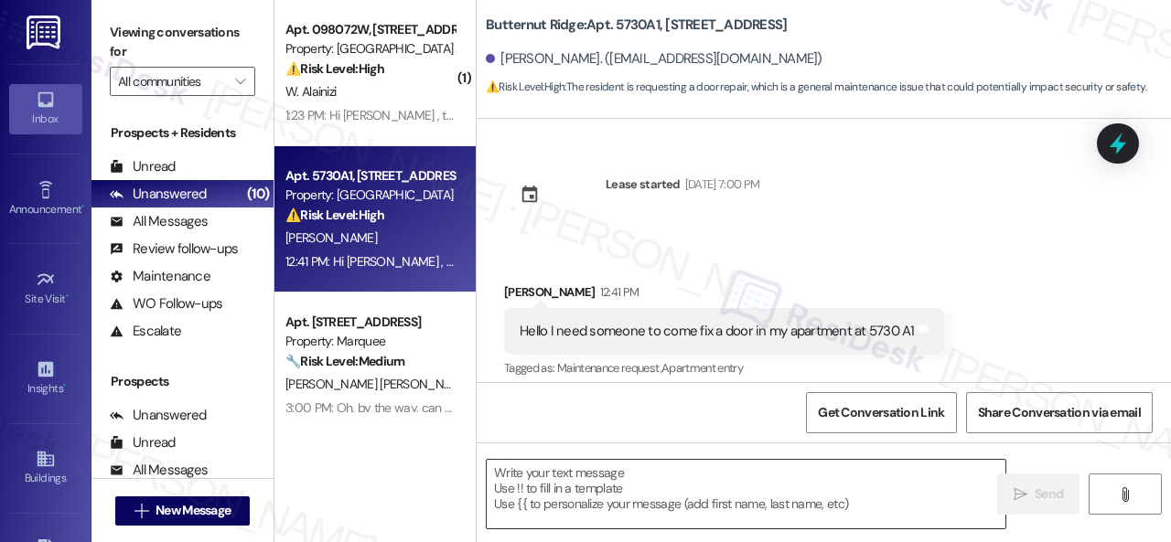
click at [640, 489] on textarea at bounding box center [746, 494] width 519 height 69
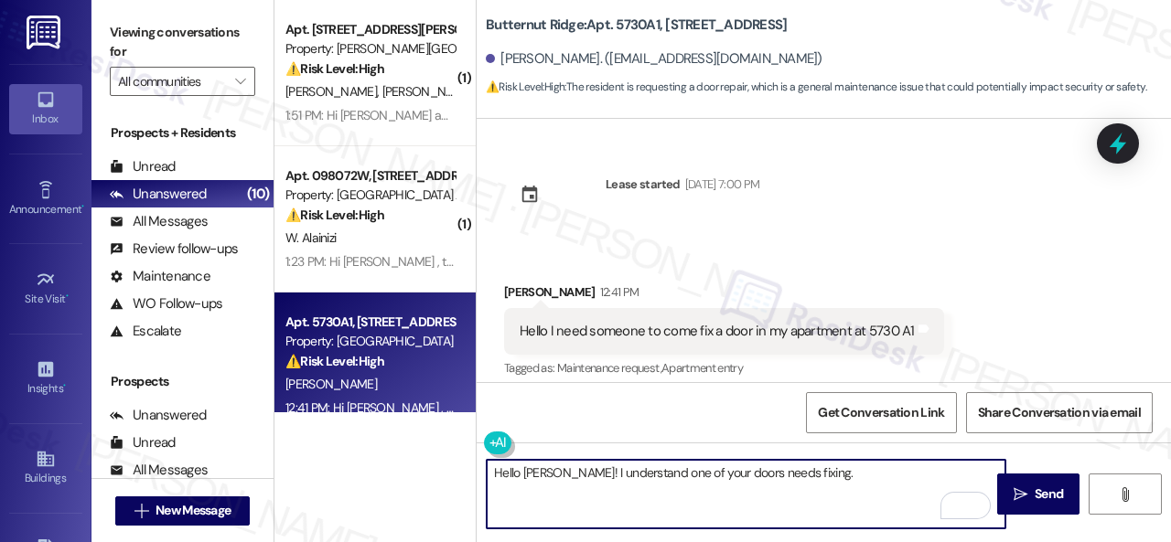
click at [855, 479] on textarea "Hello Madison! I understand one of your doors needs fixing." at bounding box center [746, 494] width 519 height 69
paste textarea "I'll be happy to submit it on your behalf. Please provide as much detail as pos…"
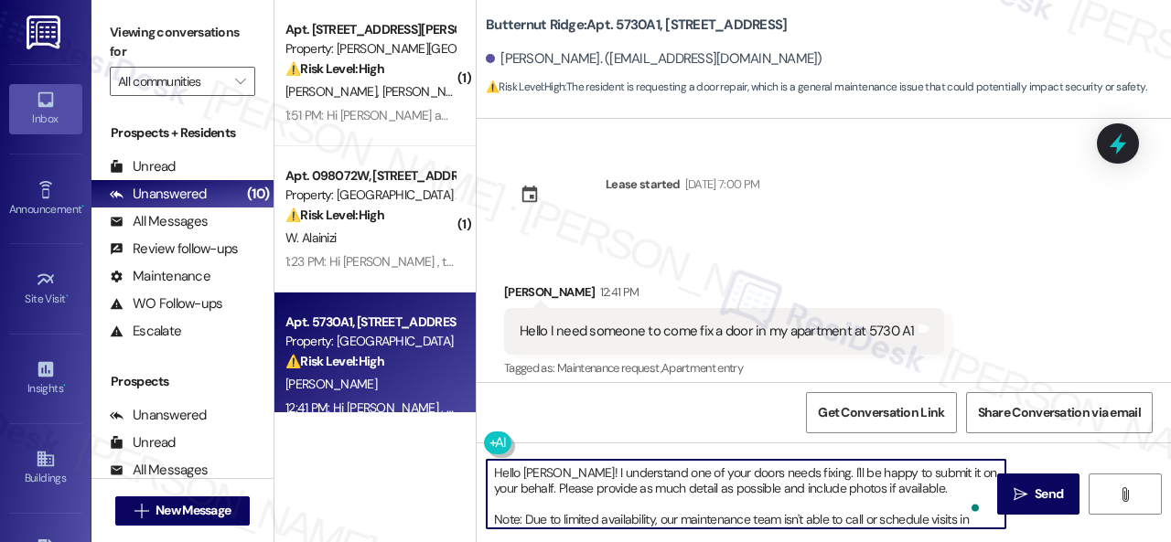
click at [934, 473] on textarea "Hello Madison! I understand one of your doors needs fixing. I'll be happy to su…" at bounding box center [746, 494] width 519 height 69
click at [926, 475] on textarea "Hello Madison! I understand one of your doors needs fixing. I'll be happy to su…" at bounding box center [746, 494] width 519 height 69
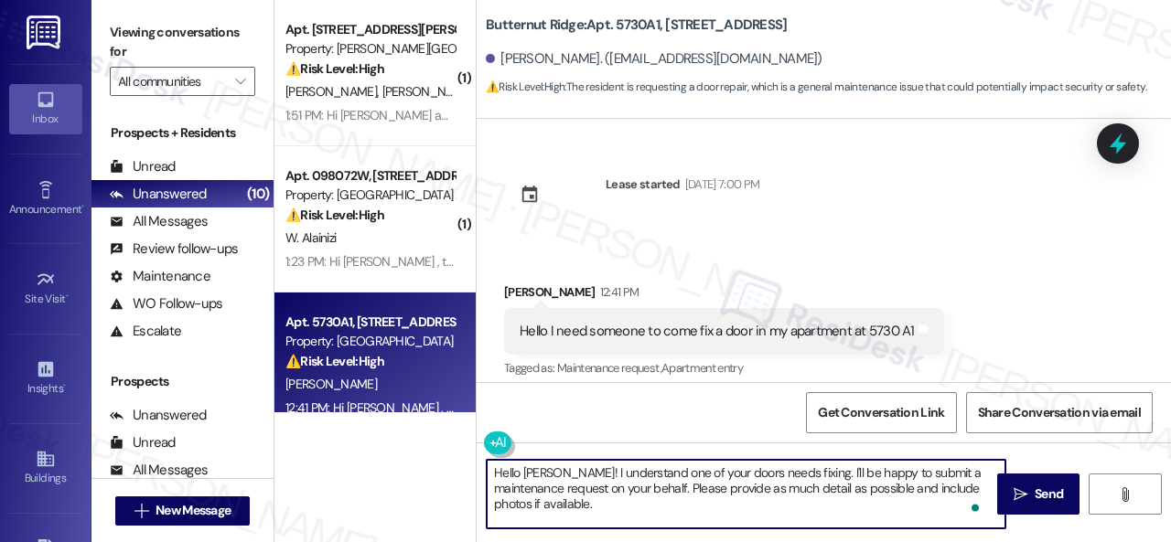
click at [691, 487] on textarea "Hello Madison! I understand one of your doors needs fixing. I'll be happy to su…" at bounding box center [746, 494] width 519 height 69
click at [790, 494] on textarea "Hello Madison! I understand one of your doors needs fixing. I'll be happy to su…" at bounding box center [746, 494] width 519 height 69
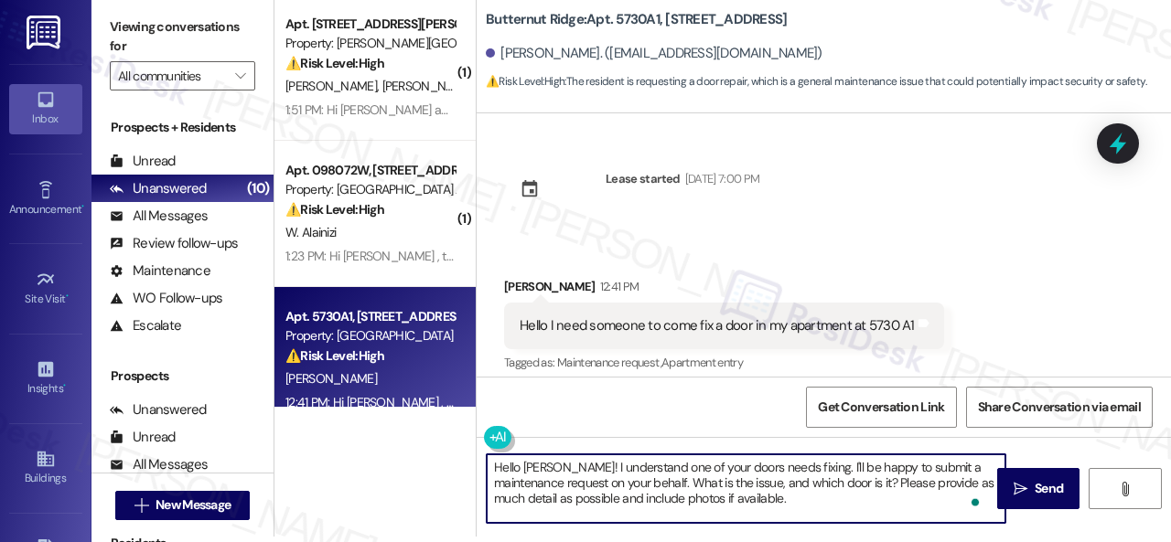
scroll to position [33, 0]
type textarea "Hello Madison! I understand one of your doors needs fixing. I'll be happy to su…"
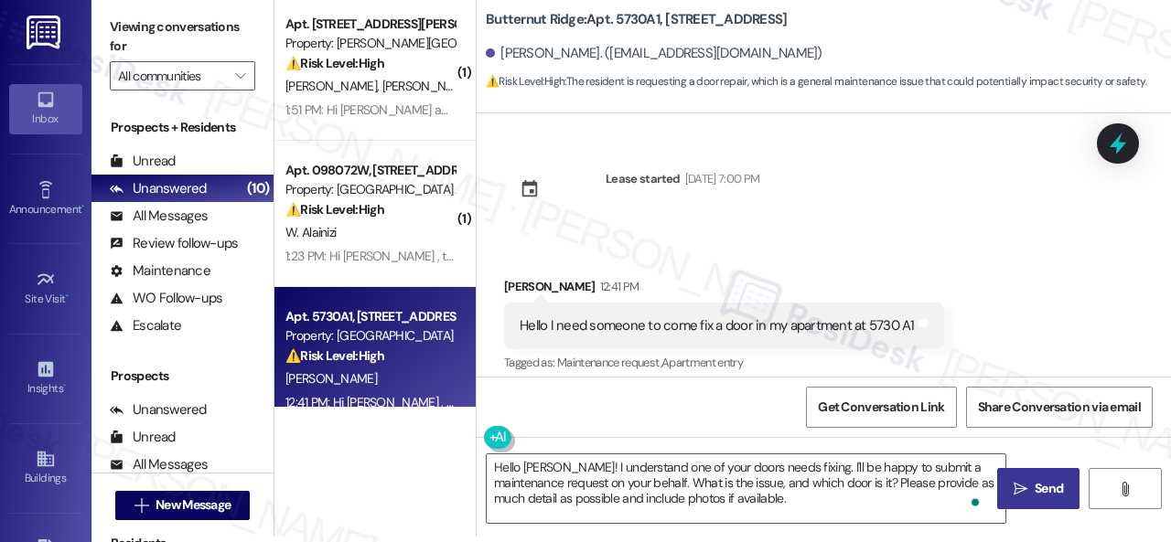
click at [1031, 487] on span "Send" at bounding box center [1049, 488] width 36 height 19
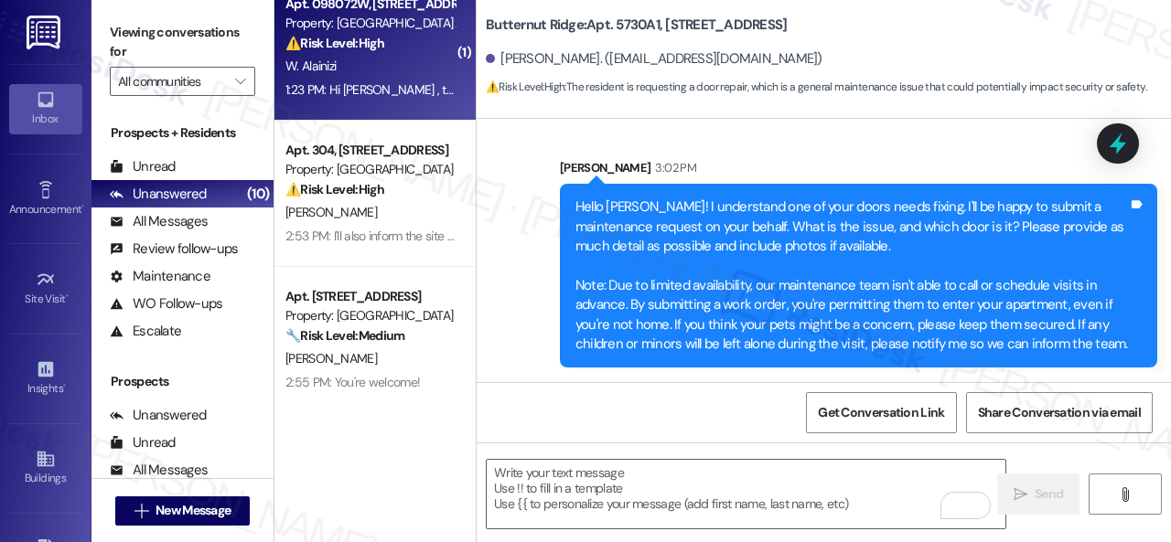
click at [407, 48] on div "⚠️ Risk Level: High The resident reports a leaking flush in the guest bathroom.…" at bounding box center [369, 43] width 169 height 19
type textarea "Fetching suggested responses. Please feel free to read through the conversation…"
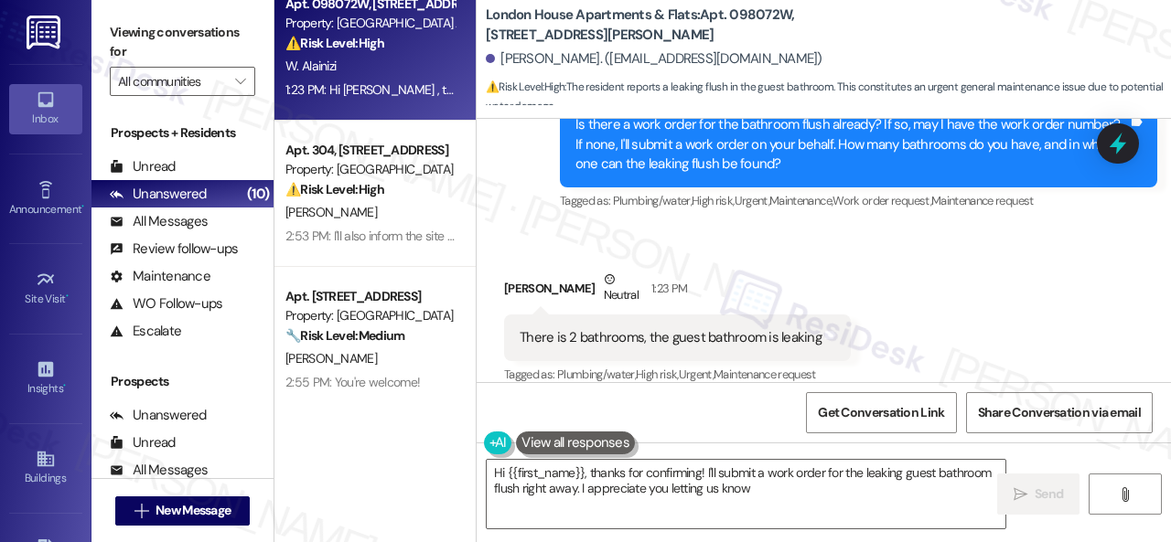
type textarea "Hi {{first_name}}, thanks for confirming! I'll submit a work order for the leak…"
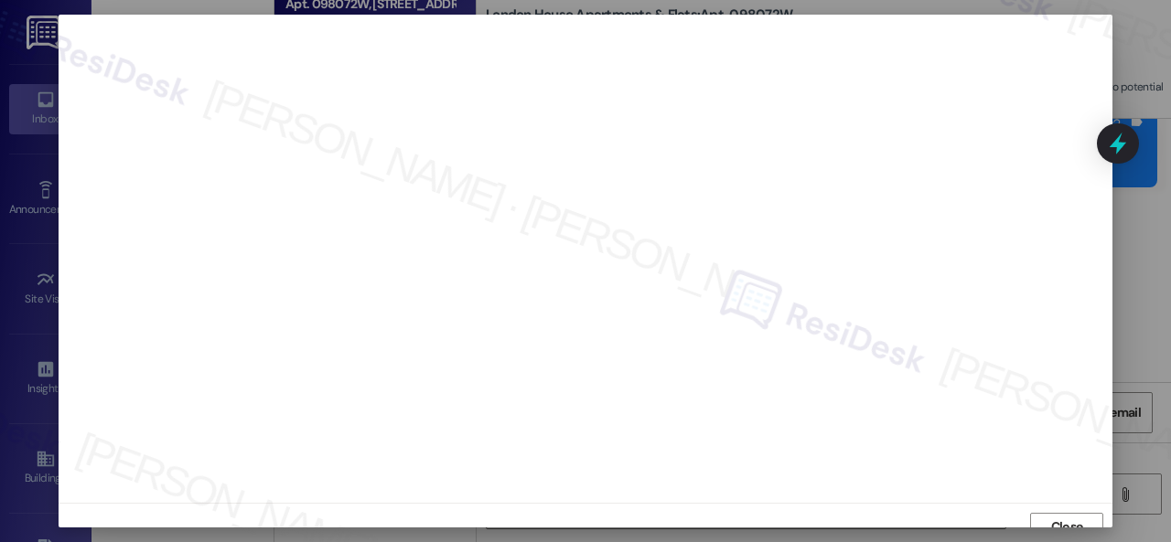
scroll to position [14, 0]
click at [1047, 504] on span "Close" at bounding box center [1066, 513] width 39 height 19
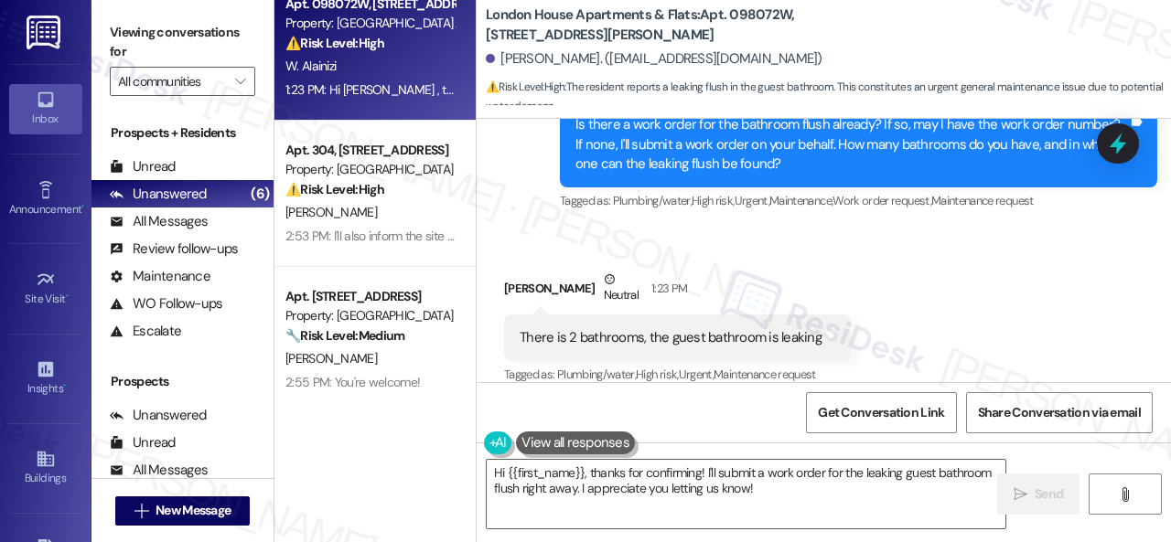
click at [862, 244] on div "Received via SMS Wissam Alainizi Neutral 1:23 PM There is 2 bathrooms, the gues…" at bounding box center [823, 316] width 694 height 174
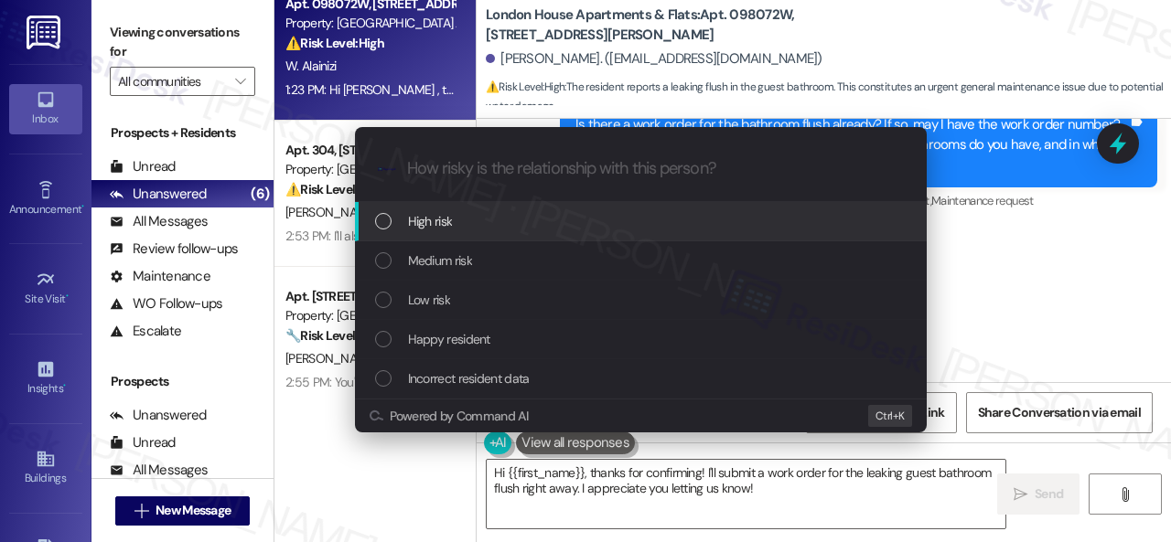
click at [433, 216] on span "High risk" at bounding box center [430, 221] width 45 height 20
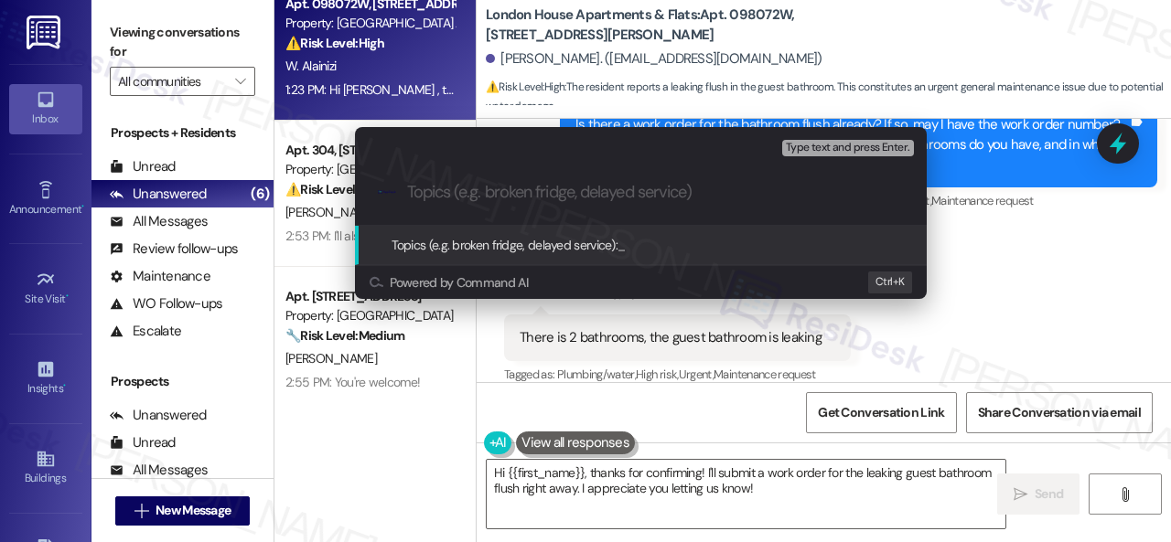
paste input "Work Order filed by ResiDesk 295374"
type input "Work Order filed by ResiDesk 295374"
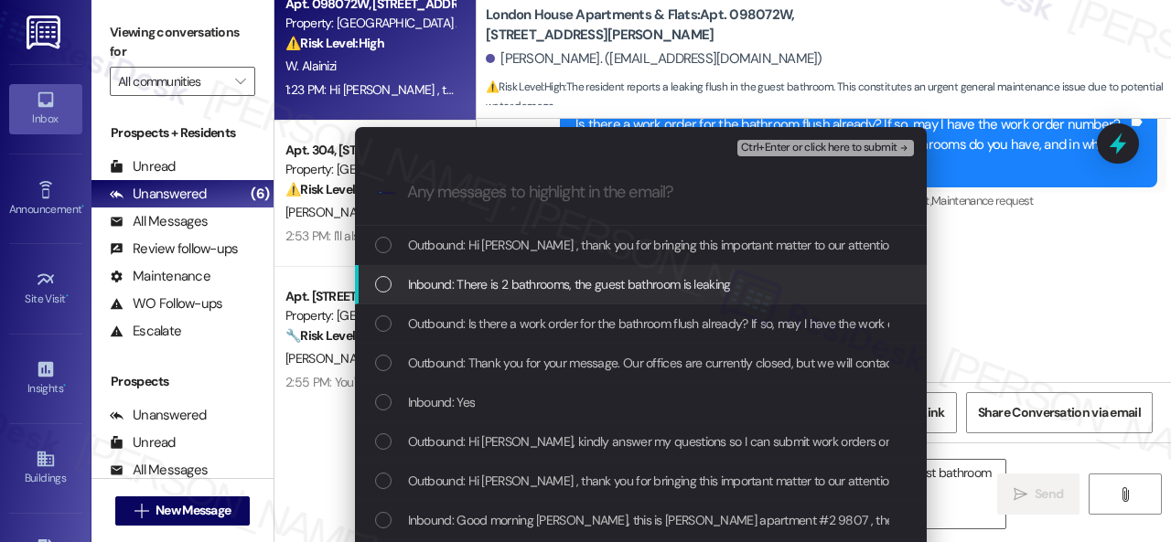
click at [450, 283] on span "Inbound: There is 2 bathrooms, the guest bathroom is leaking" at bounding box center [569, 284] width 323 height 20
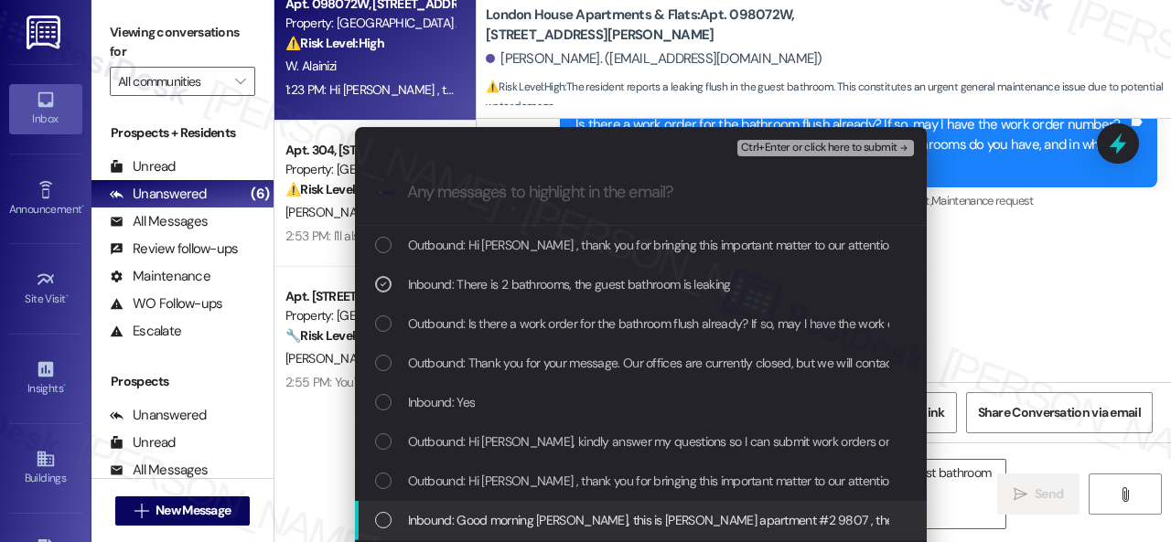
click at [455, 520] on span "Inbound: Good morning Sarah, this is Wissam apartment #2 9807 , the still in th…" at bounding box center [718, 520] width 620 height 20
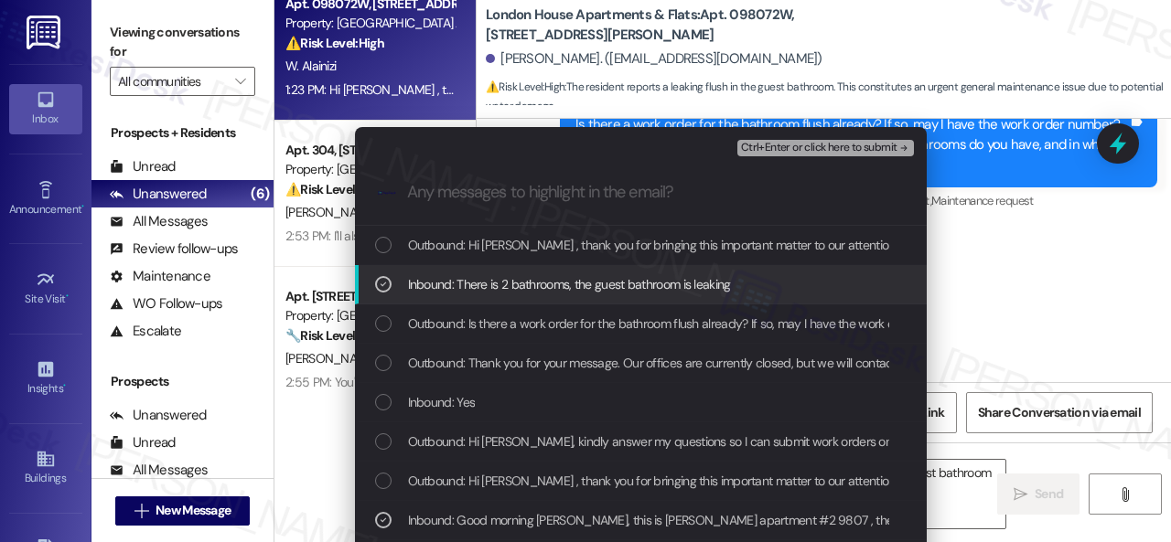
click at [783, 151] on span "Ctrl+Enter or click here to submit" at bounding box center [819, 148] width 156 height 13
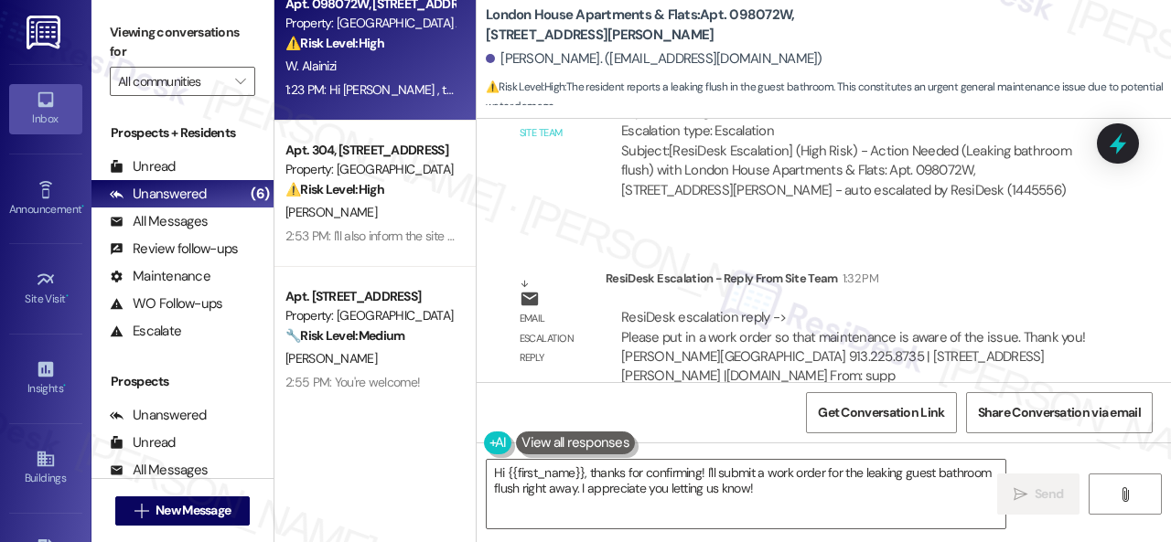
scroll to position [3395, 0]
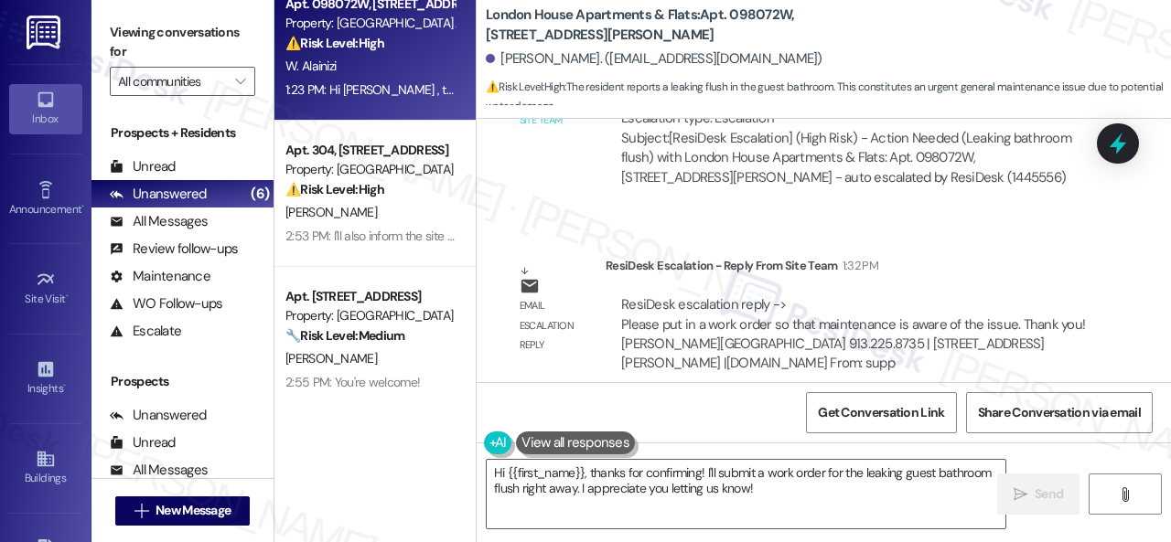
drag, startPoint x: 693, startPoint y: 406, endPoint x: 694, endPoint y: 418, distance: 11.9
click at [693, 406] on div "Get Conversation Link Share Conversation via email" at bounding box center [823, 412] width 694 height 60
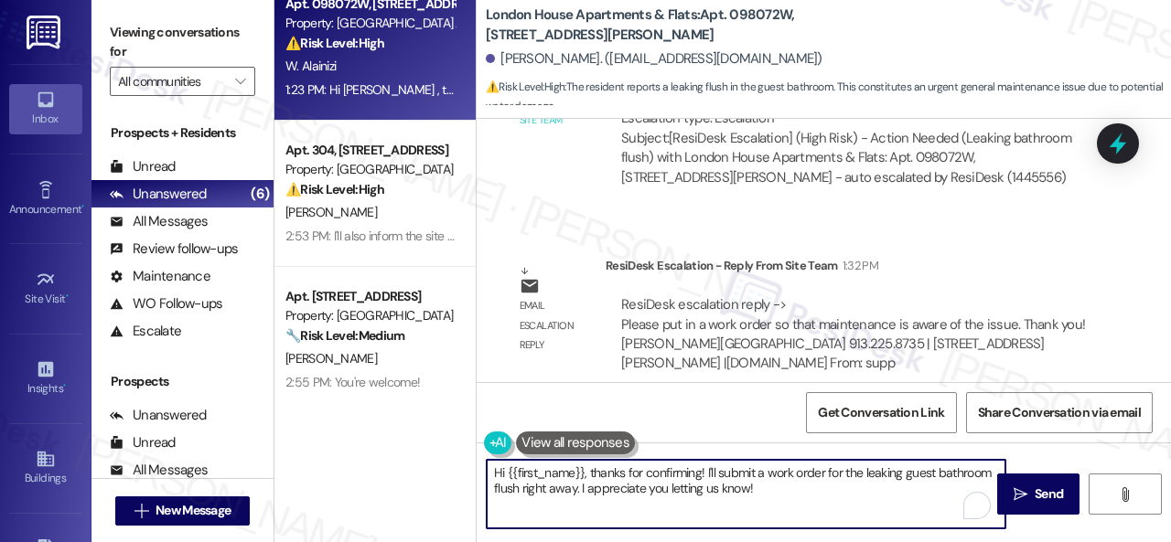
drag, startPoint x: 782, startPoint y: 489, endPoint x: 391, endPoint y: 453, distance: 393.1
click at [386, 453] on div "( 1 ) Apt. 2804, 1550 Katy Gap Rd Property: Grand Villas ⚠️ Risk Level: High Th…" at bounding box center [722, 271] width 896 height 542
paste textarea "Thank you. I've submitted a work order on your behalf and notified the site tea…"
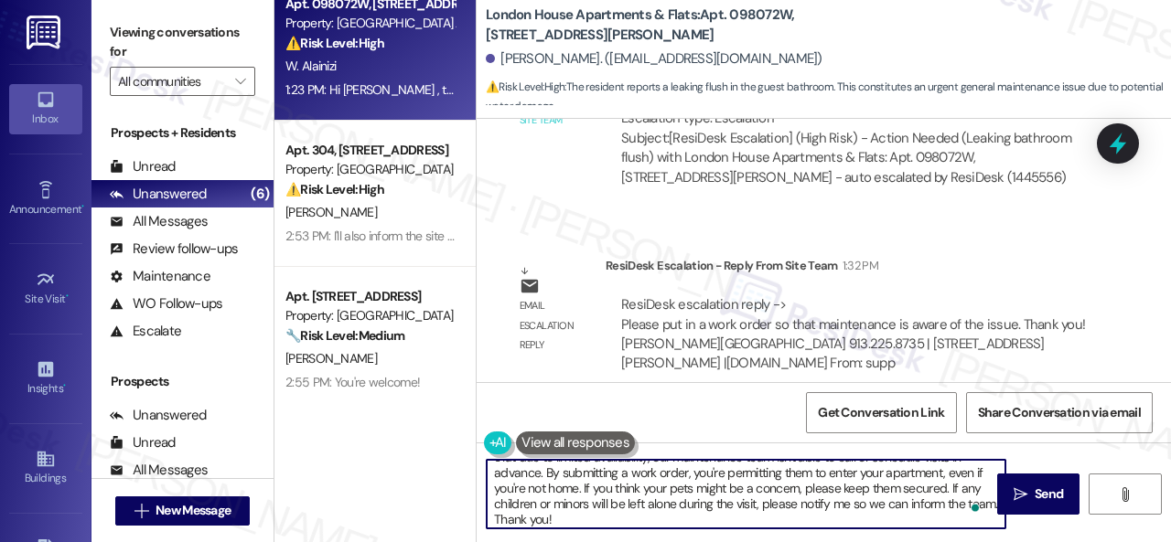
scroll to position [31, 0]
type textarea "Thank you. I've submitted a work order on your behalf and notified the site tea…"
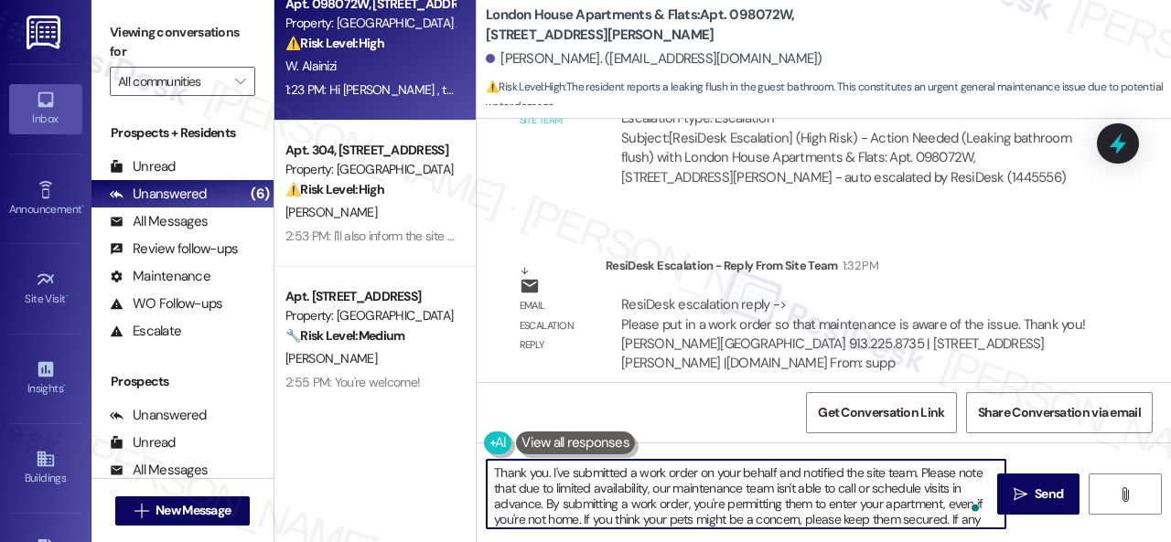
scroll to position [0, 0]
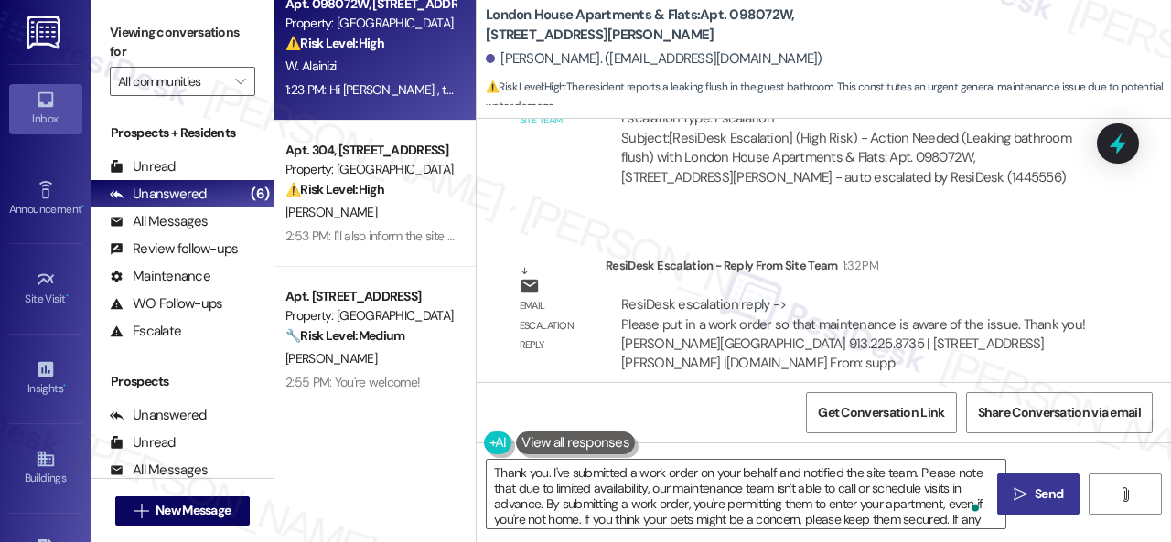
click at [1038, 494] on span "Send" at bounding box center [1048, 494] width 28 height 19
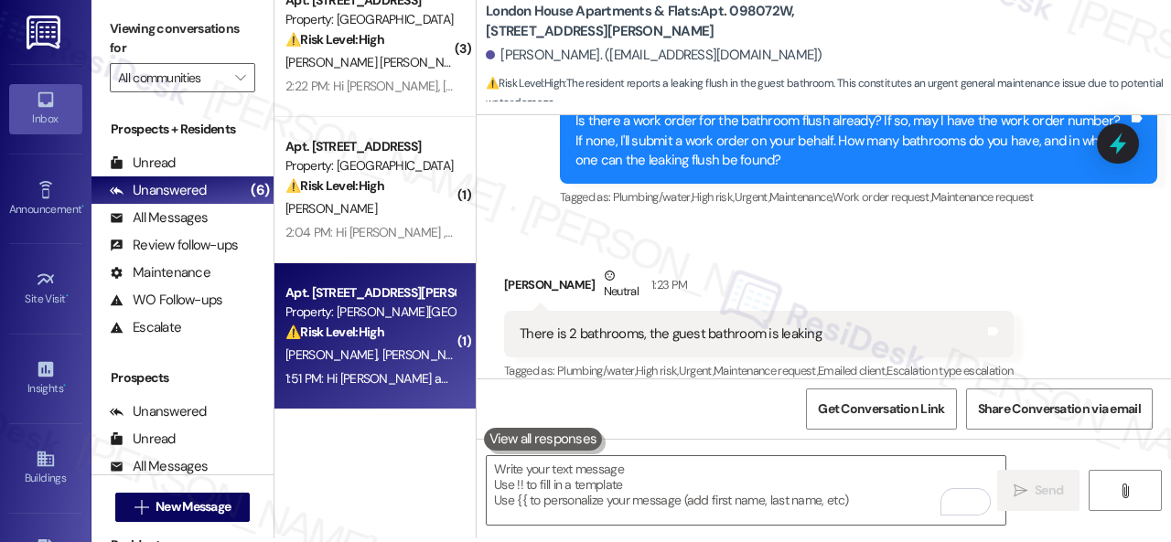
scroll to position [5, 0]
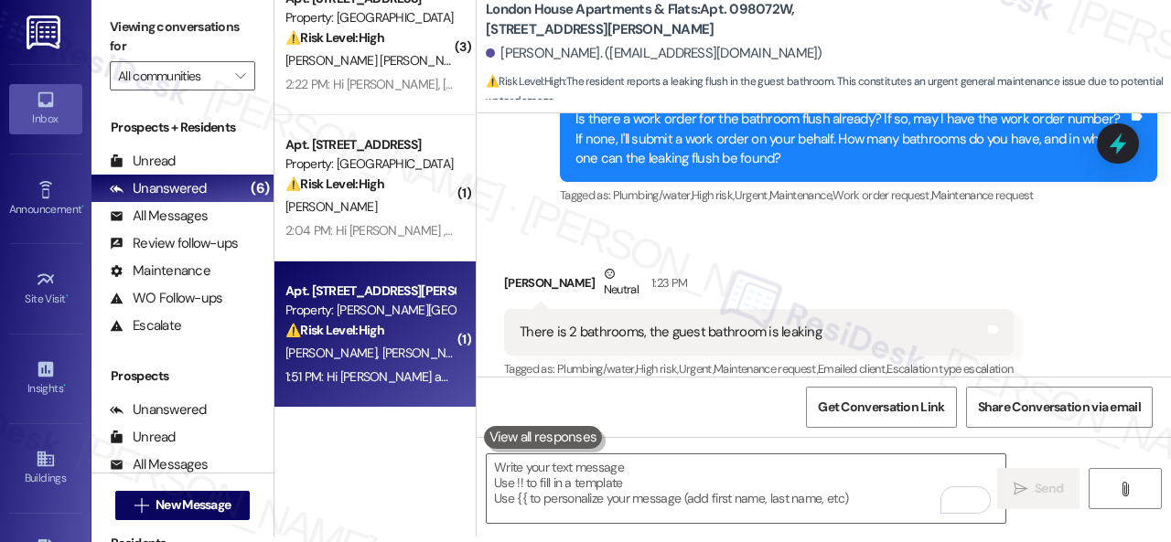
click at [421, 333] on div "⚠️ Risk Level: High The resident is following up on a pest control appointment …" at bounding box center [369, 330] width 169 height 19
type textarea "Fetching suggested responses. Please feel free to read through the conversation…"
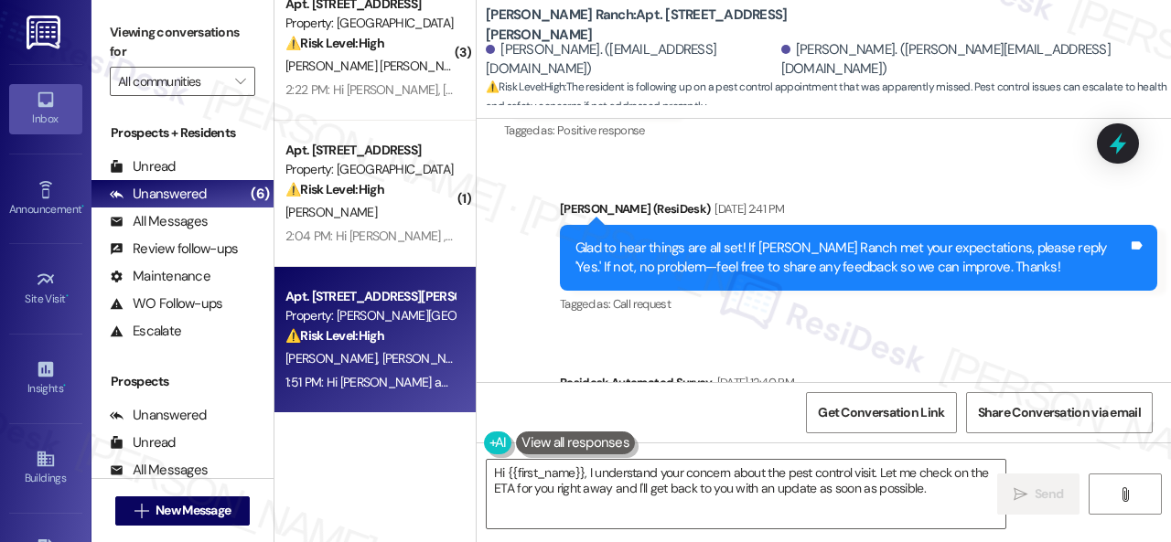
scroll to position [7269, 0]
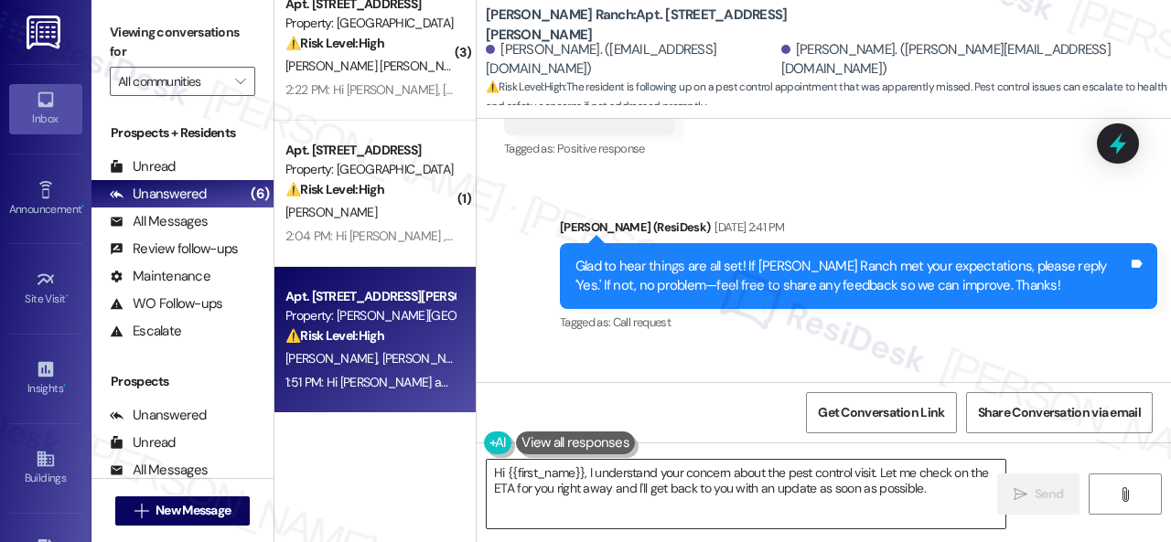
click at [754, 487] on textarea "Hi {{first_name}}, I understand your concern about the pest control visit. Let …" at bounding box center [746, 494] width 519 height 69
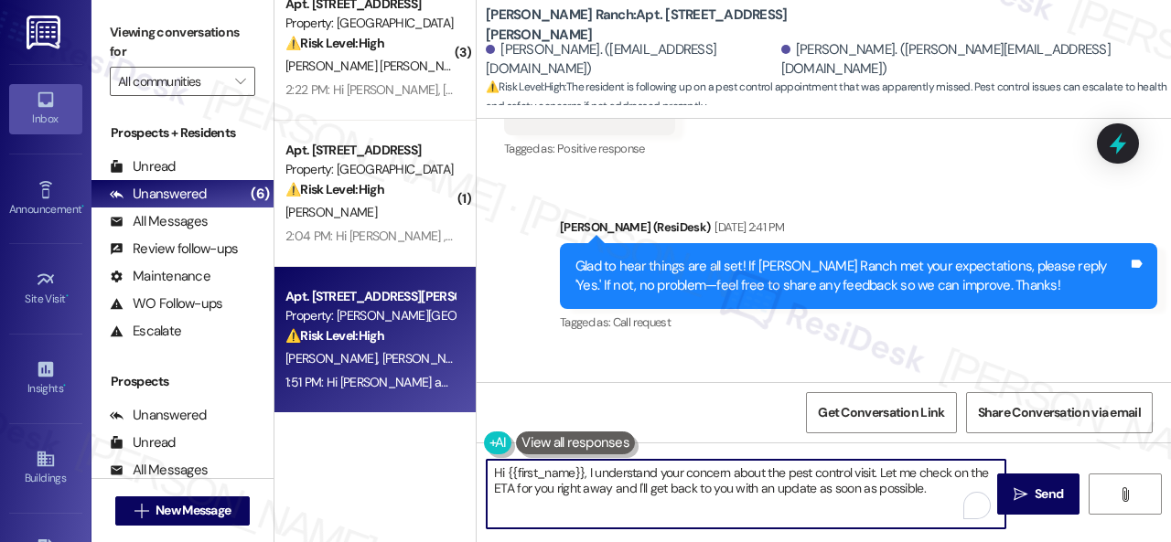
drag, startPoint x: 928, startPoint y: 494, endPoint x: 359, endPoint y: 434, distance: 573.0
click at [359, 434] on div "( 1 ) Apt. 03T02, 9 Candlelight Dr Property: The Candles 🔧 Risk Level: Medium T…" at bounding box center [722, 271] width 896 height 542
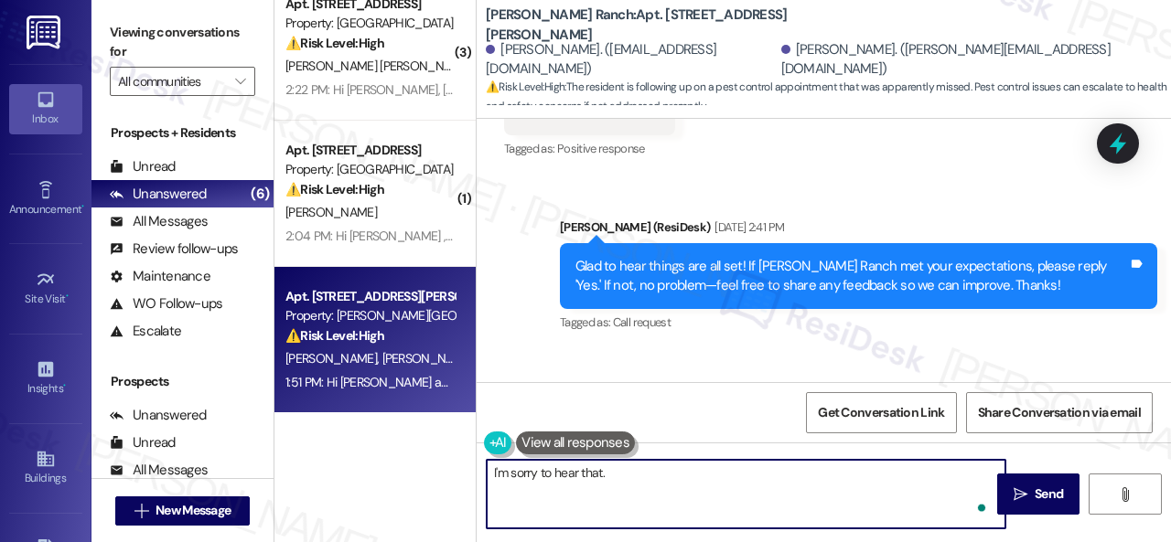
paste textarea "submit a work order on your behalf. What types of pests need to be eliminated? …"
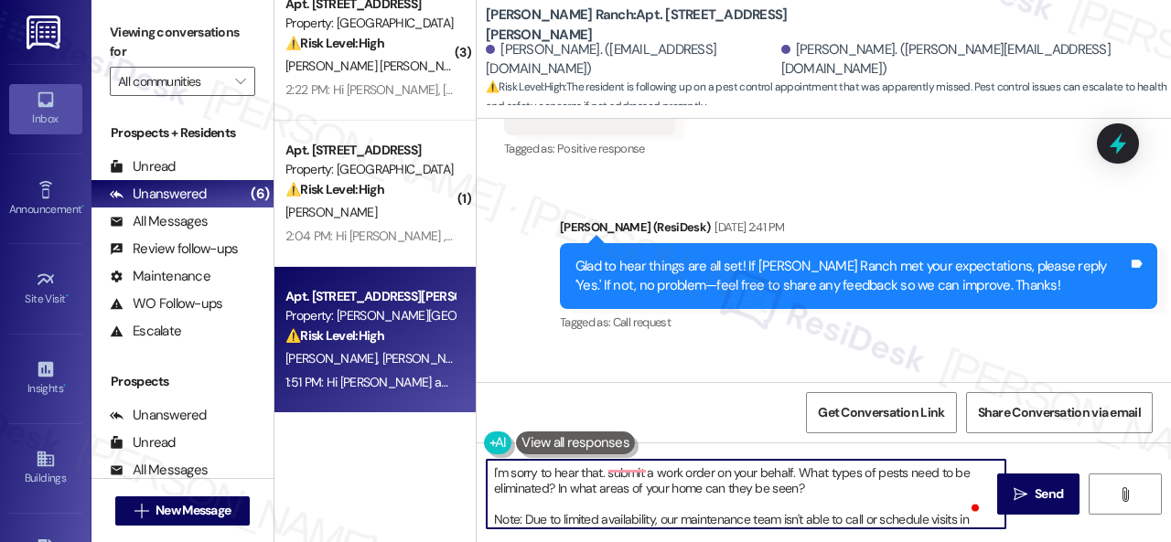
scroll to position [0, 0]
click at [609, 473] on textarea "I'm sorry to hear that. submit a work order on your behalf. What types of pests…" at bounding box center [746, 494] width 519 height 69
drag, startPoint x: 616, startPoint y: 472, endPoint x: 607, endPoint y: 476, distance: 9.9
click at [607, 475] on textarea "I'm sorry to hear that. I'll submit a work order on your behalf. What types of …" at bounding box center [746, 494] width 519 height 69
click at [698, 474] on textarea "I'm sorry to hear that. Let me submit a work order on your behalf. What types o…" at bounding box center [746, 494] width 519 height 69
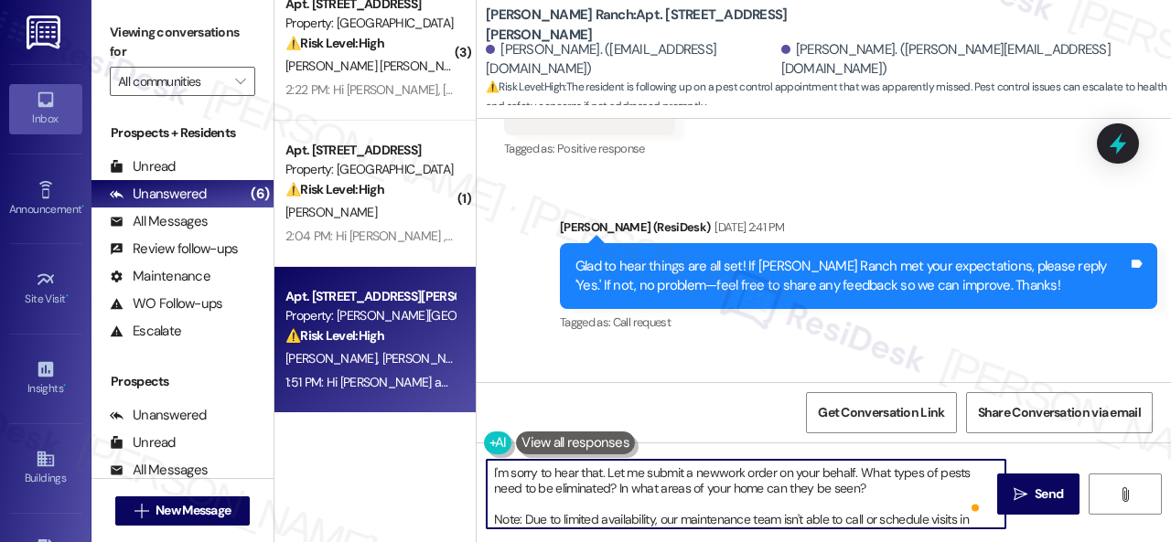
type textarea "I'm sorry to hear that. Let me submit a new work order on your behalf. What typ…"
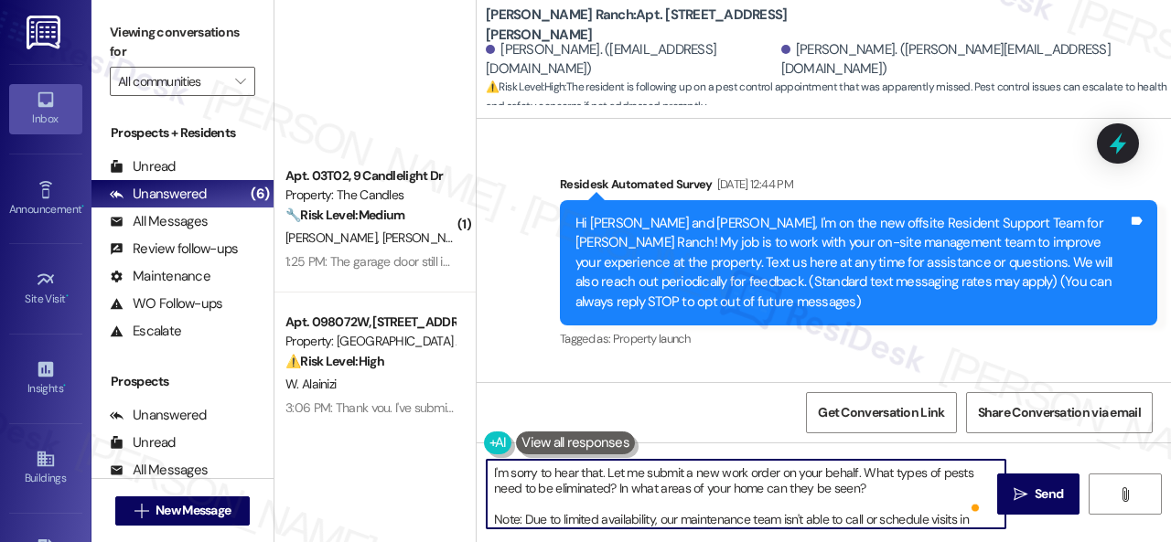
click at [858, 473] on textarea "I'm sorry to hear that. Let me submit a new work order on your behalf. What typ…" at bounding box center [746, 494] width 519 height 69
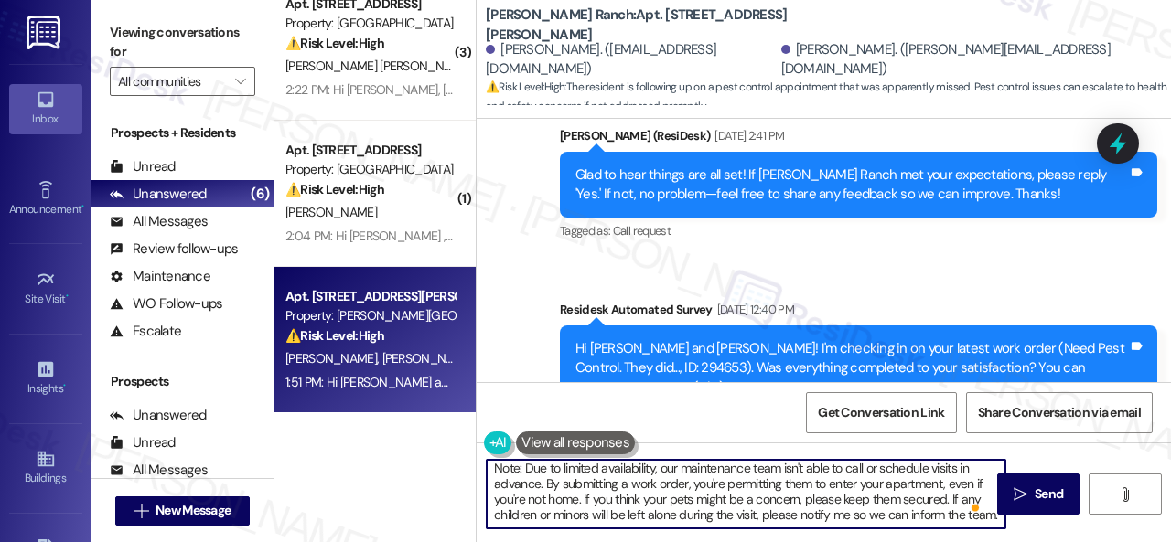
scroll to position [7909, 0]
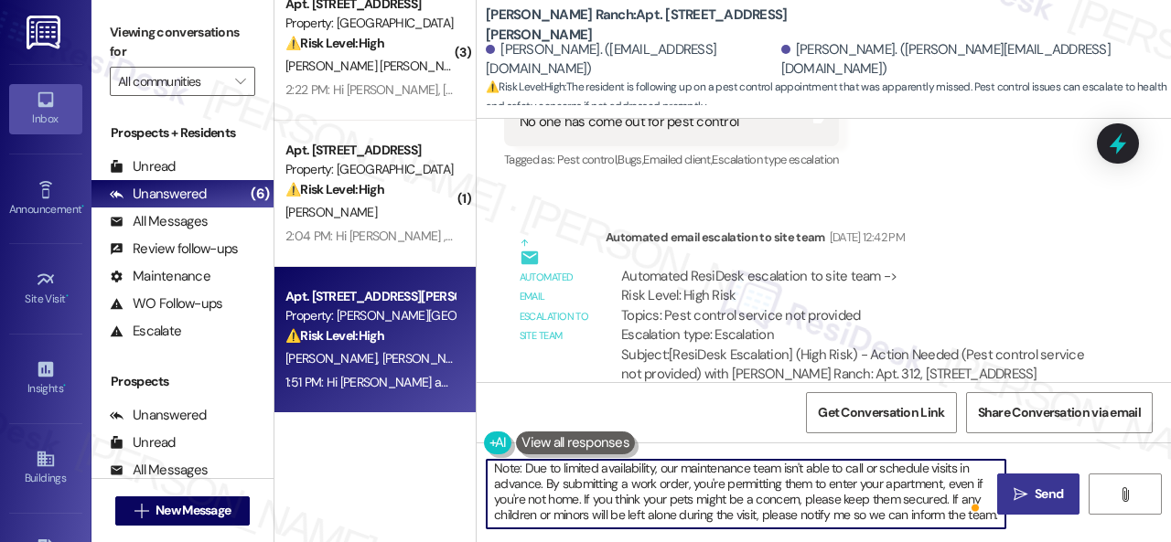
type textarea "I'm sorry to hear that. Let me submit a new work order on your behalf instead. …"
click at [1034, 485] on span "Send" at bounding box center [1048, 494] width 28 height 19
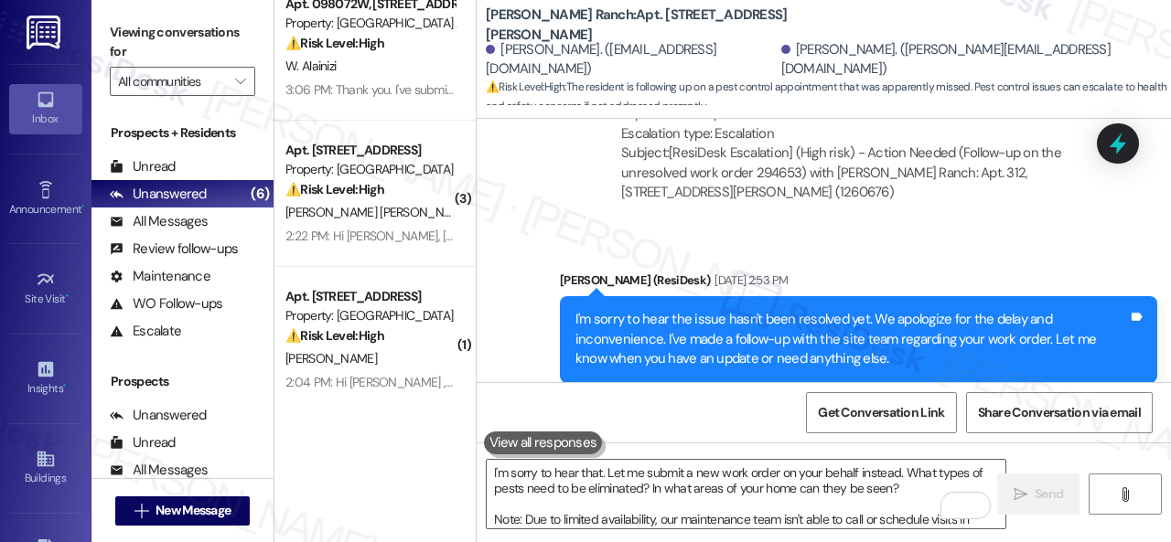
scroll to position [0, 0]
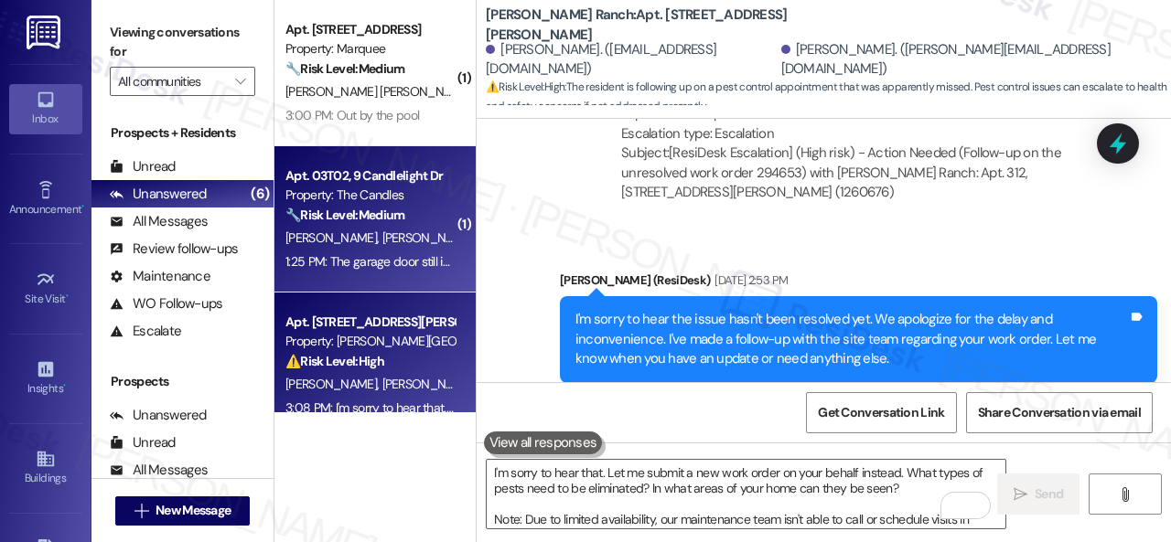
click at [402, 230] on div "M. Smith S. Smith" at bounding box center [370, 238] width 173 height 23
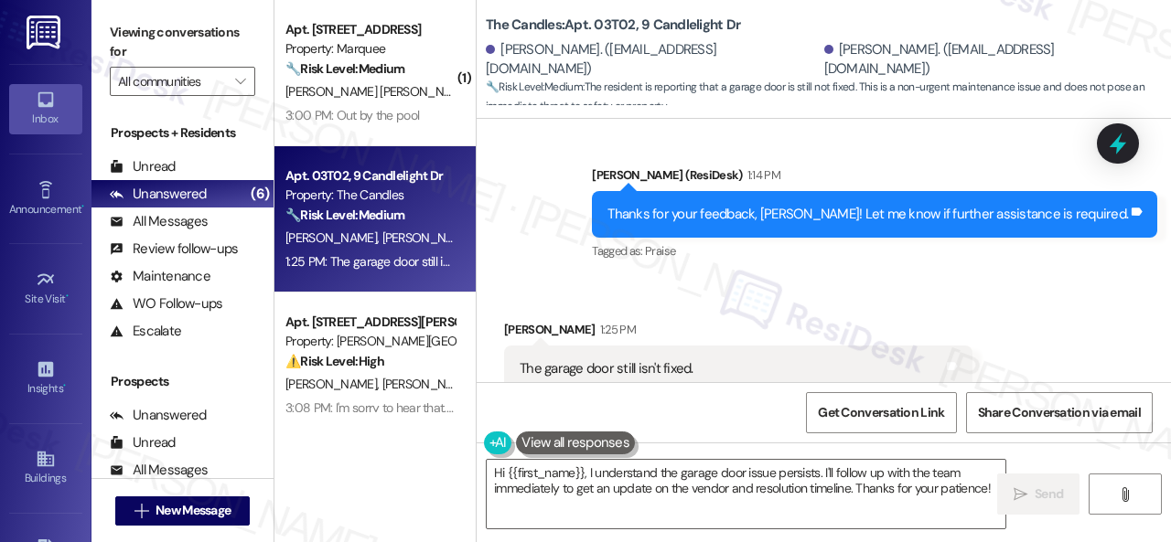
scroll to position [5401, 0]
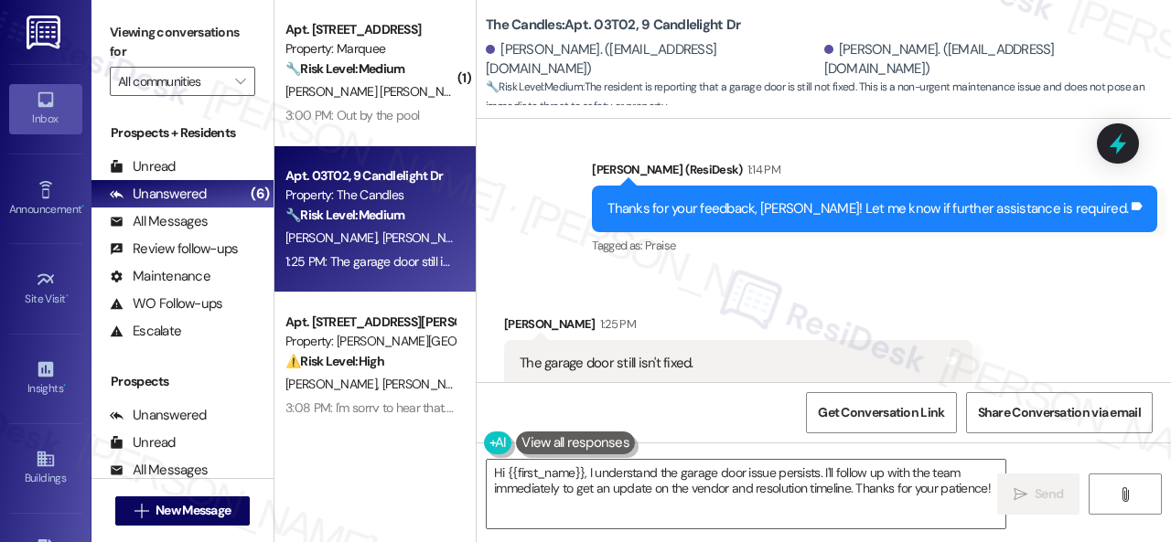
click at [562, 219] on div "Sent via SMS ResiDesk After Hours Assistant Yesterday at 8:15 PM Thank you for …" at bounding box center [823, 99] width 694 height 348
click at [816, 485] on textarea "Hi {{first_name}}, I understand the garage door issue persists. I'll follow up …" at bounding box center [746, 494] width 519 height 69
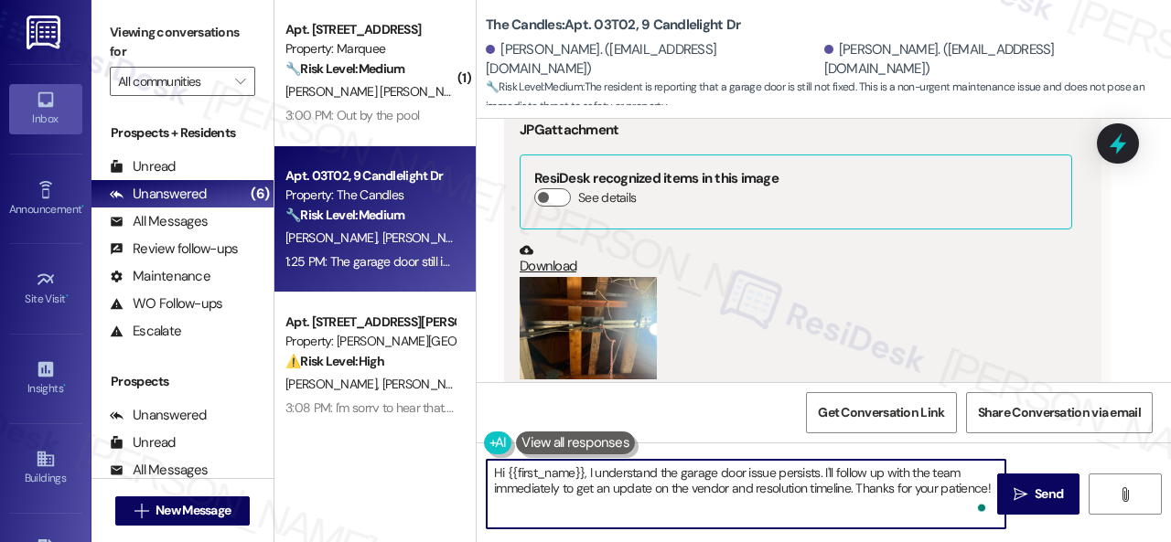
scroll to position [2286, 0]
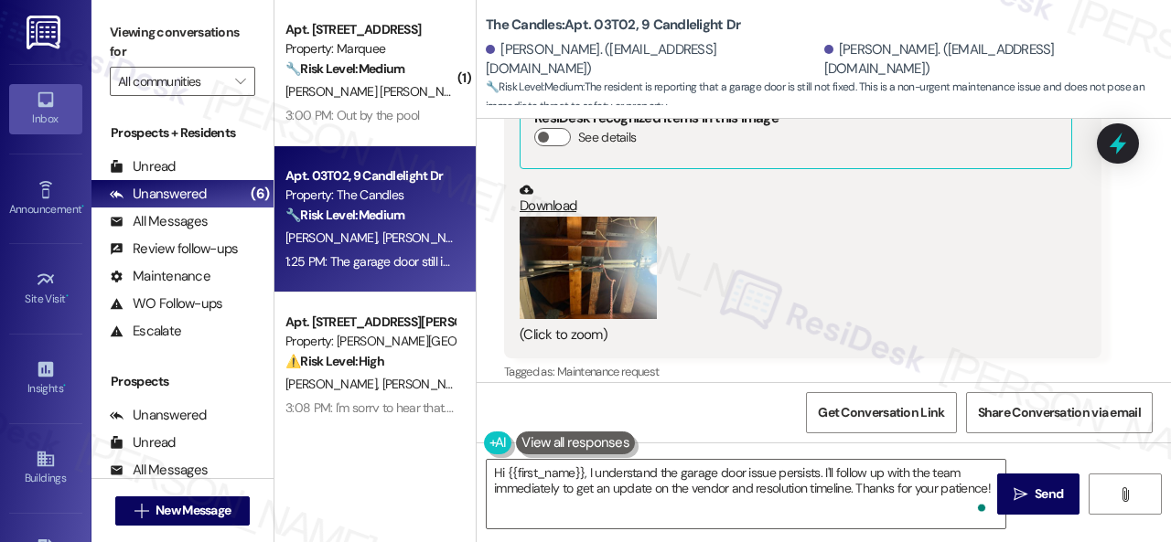
click at [569, 231] on button "Zoom image" at bounding box center [587, 268] width 137 height 103
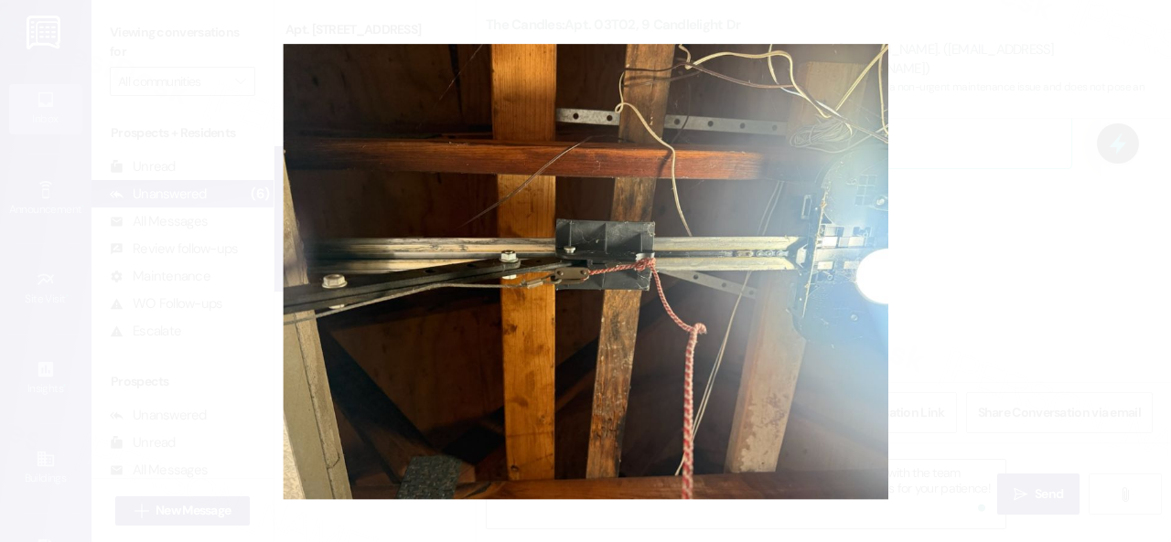
click at [768, 194] on button "Unzoom image" at bounding box center [585, 271] width 1171 height 542
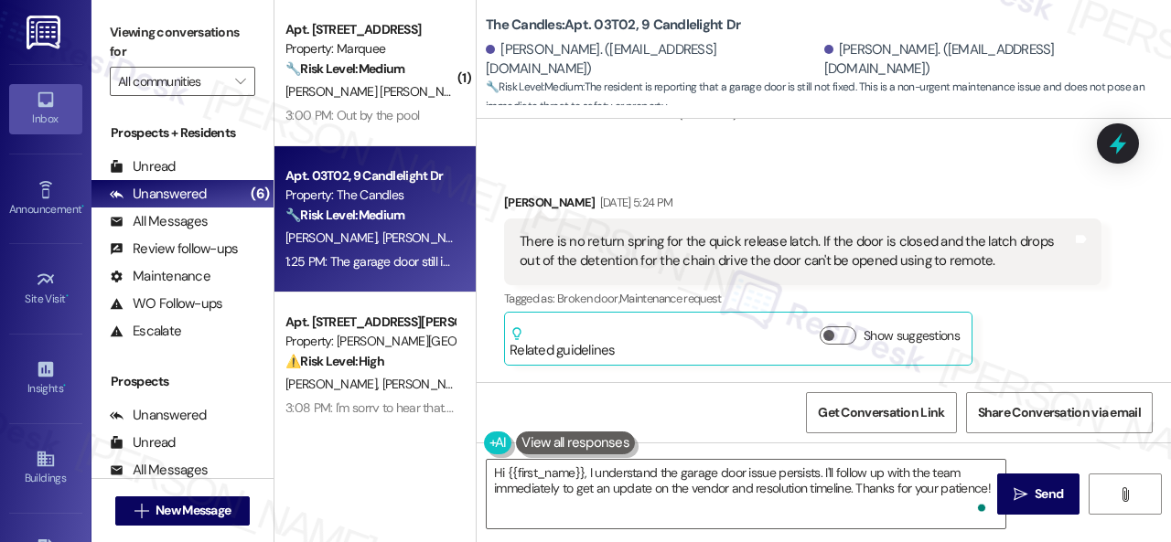
scroll to position [2835, 0]
click at [529, 233] on div "There is no return spring for the quick release latch. If the door is closed an…" at bounding box center [795, 249] width 552 height 39
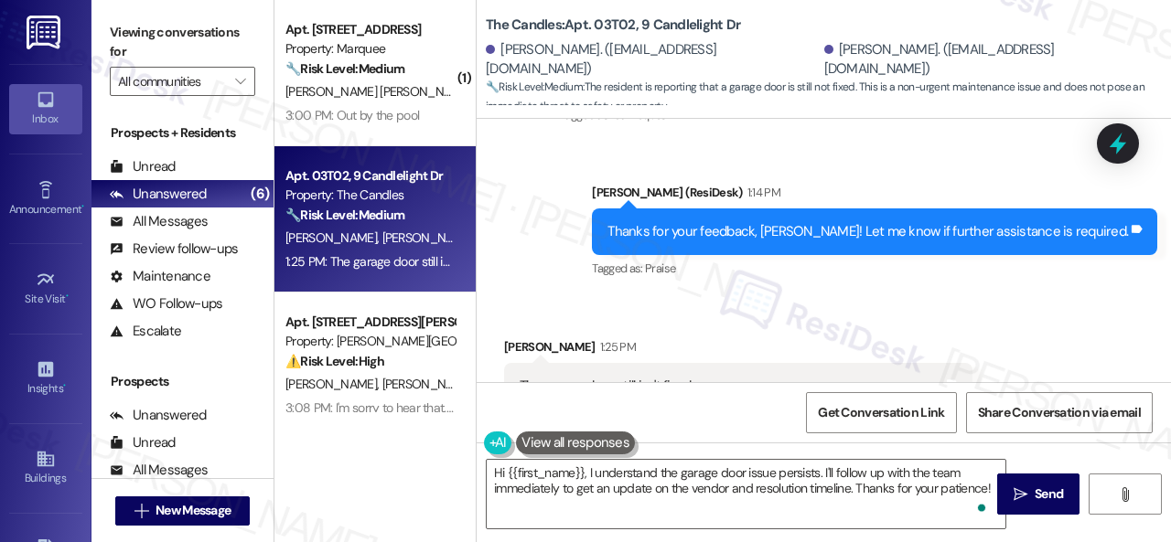
scroll to position [5396, 0]
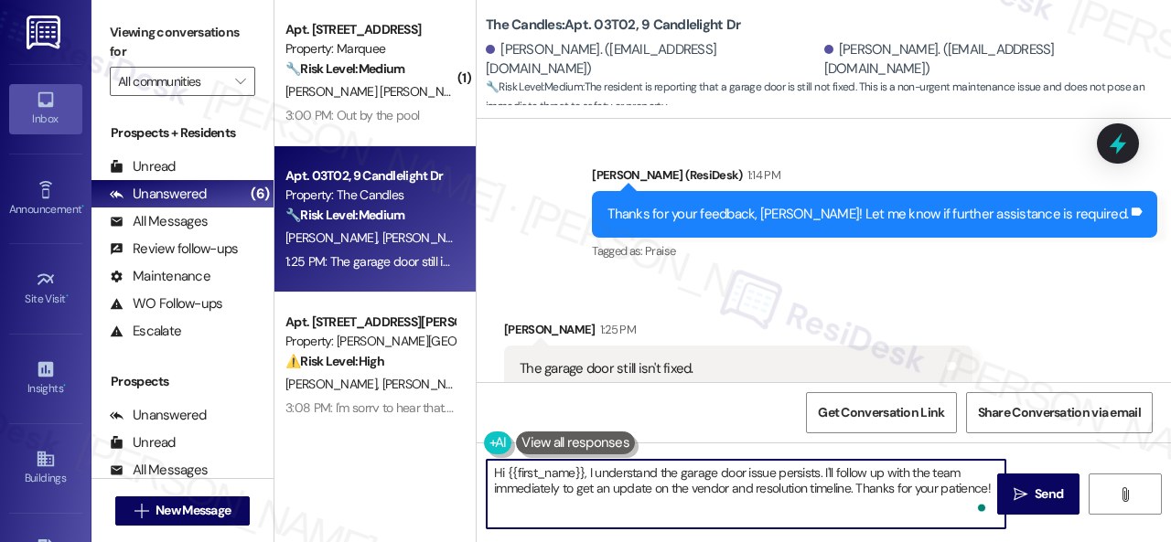
drag, startPoint x: 587, startPoint y: 475, endPoint x: 476, endPoint y: 473, distance: 111.6
click at [476, 473] on div "Hi {{first_name}}, I understand the garage door issue persists. I'll follow up …" at bounding box center [736, 494] width 520 height 70
drag, startPoint x: 726, startPoint y: 471, endPoint x: 887, endPoint y: 491, distance: 162.2
click at [887, 491] on textarea "I understand the garage door issue persists. I'll follow up with the team immed…" at bounding box center [746, 494] width 519 height 69
paste textarea "m sorry to hear the issue hasn't been resolved yet. We apologize for the delay …"
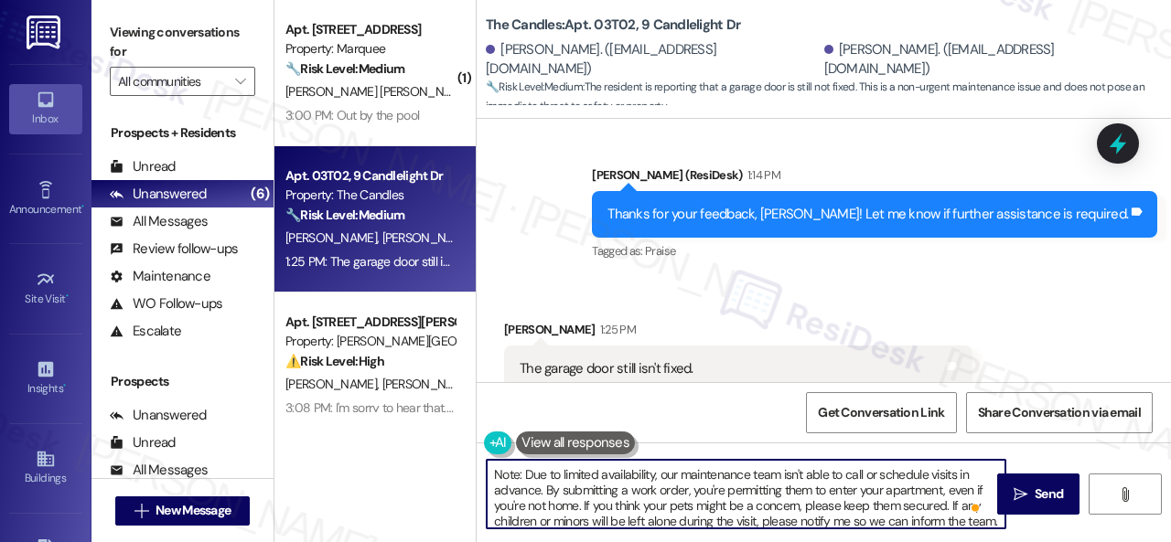
scroll to position [113, 0]
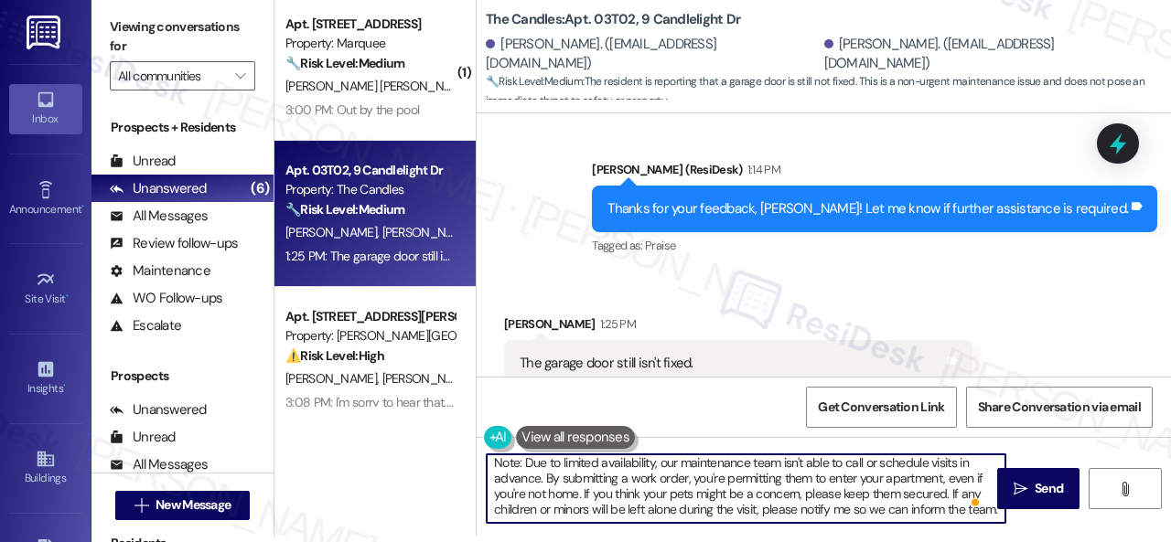
drag, startPoint x: 493, startPoint y: 476, endPoint x: 827, endPoint y: 578, distance: 349.2
click at [827, 541] on html "Inbox Go to Inbox Announcement • Send A Text Announcement Site Visit • Go to Si…" at bounding box center [585, 271] width 1171 height 542
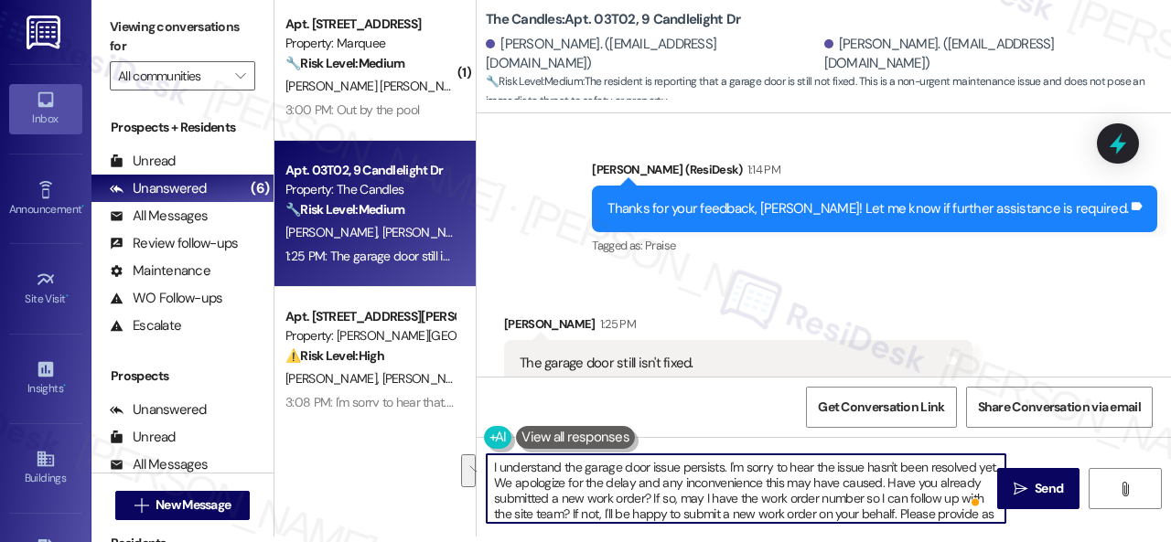
drag, startPoint x: 727, startPoint y: 467, endPoint x: 516, endPoint y: 484, distance: 211.9
click at [516, 484] on textarea "I understand the garage door issue persists. I'm sorry to hear the issue hasn't…" at bounding box center [746, 489] width 519 height 69
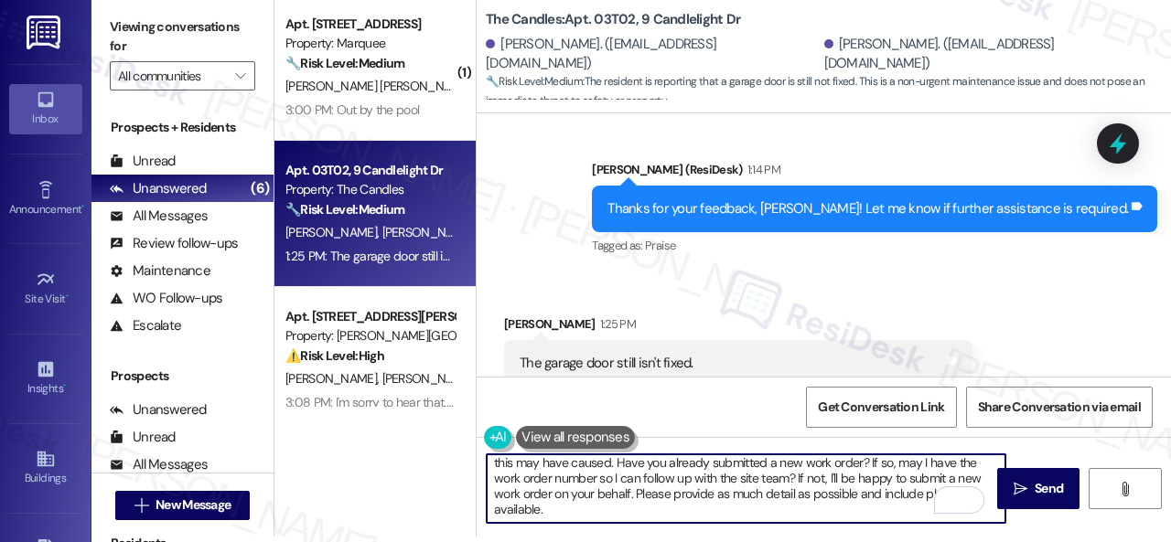
drag, startPoint x: 710, startPoint y: 463, endPoint x: 723, endPoint y: 482, distance: 23.1
click at [723, 482] on textarea "I understand the garage door issue persists. We apologize for the delay and any…" at bounding box center [746, 489] width 519 height 69
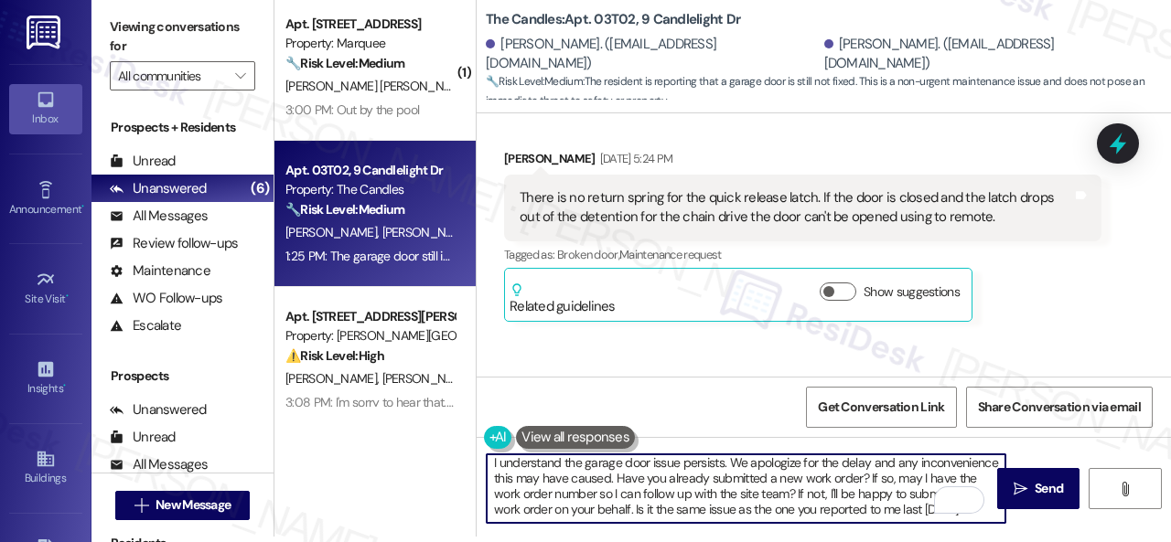
scroll to position [2835, 0]
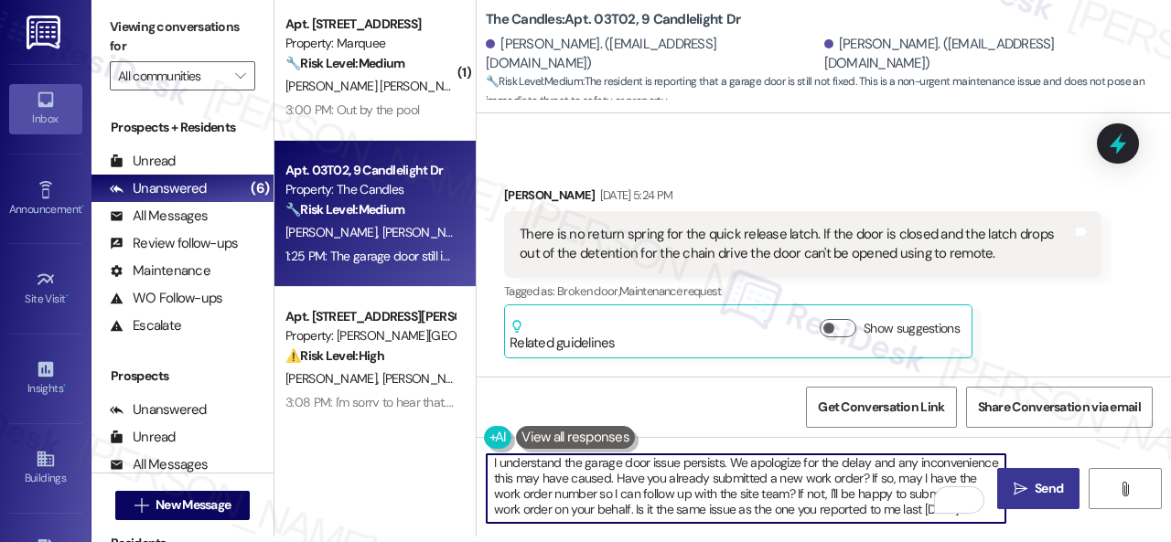
type textarea "I understand the garage door issue persists. We apologize for the delay and any…"
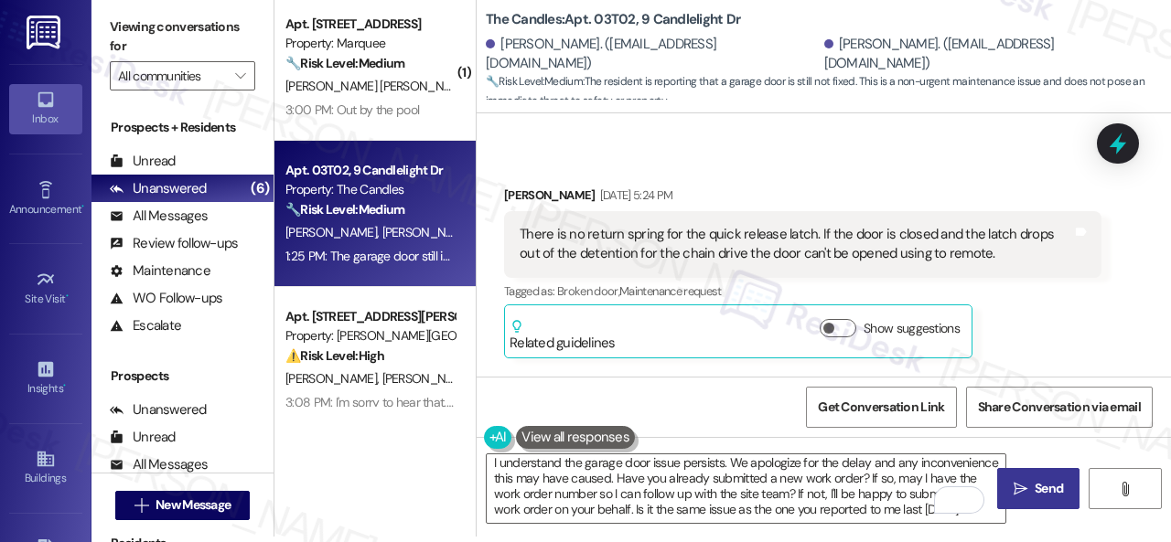
click at [1034, 483] on span "Send" at bounding box center [1048, 488] width 28 height 19
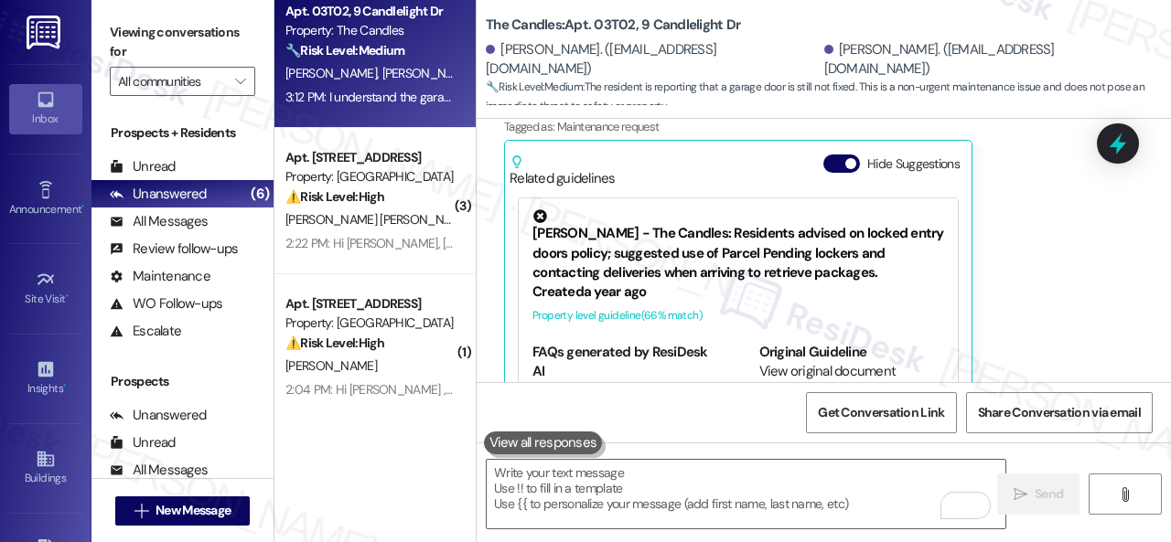
scroll to position [465, 0]
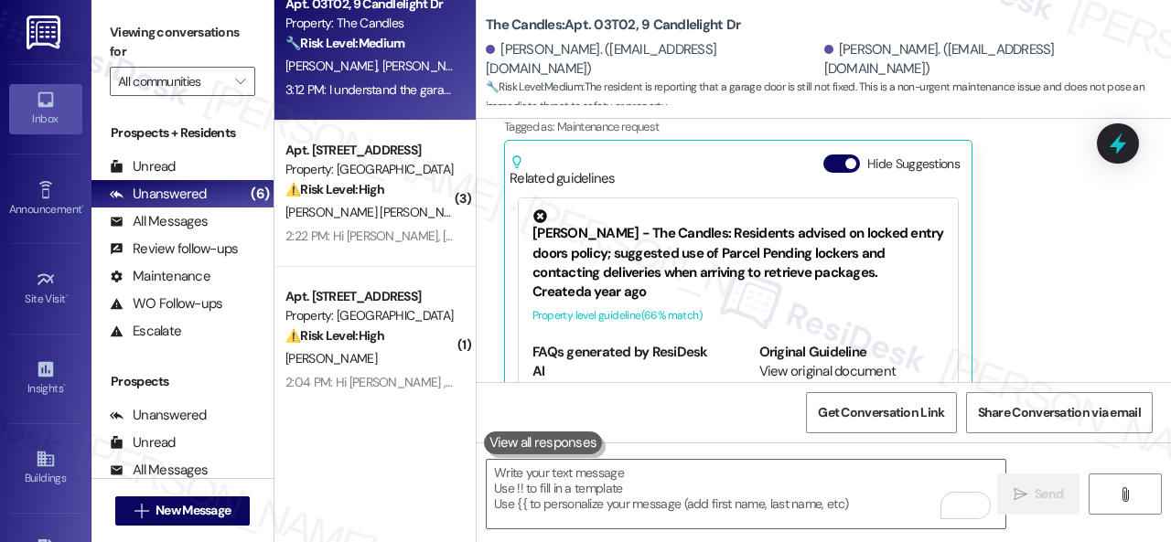
drag, startPoint x: 390, startPoint y: 365, endPoint x: 495, endPoint y: 365, distance: 105.2
click at [391, 364] on div "[PERSON_NAME]" at bounding box center [370, 359] width 173 height 23
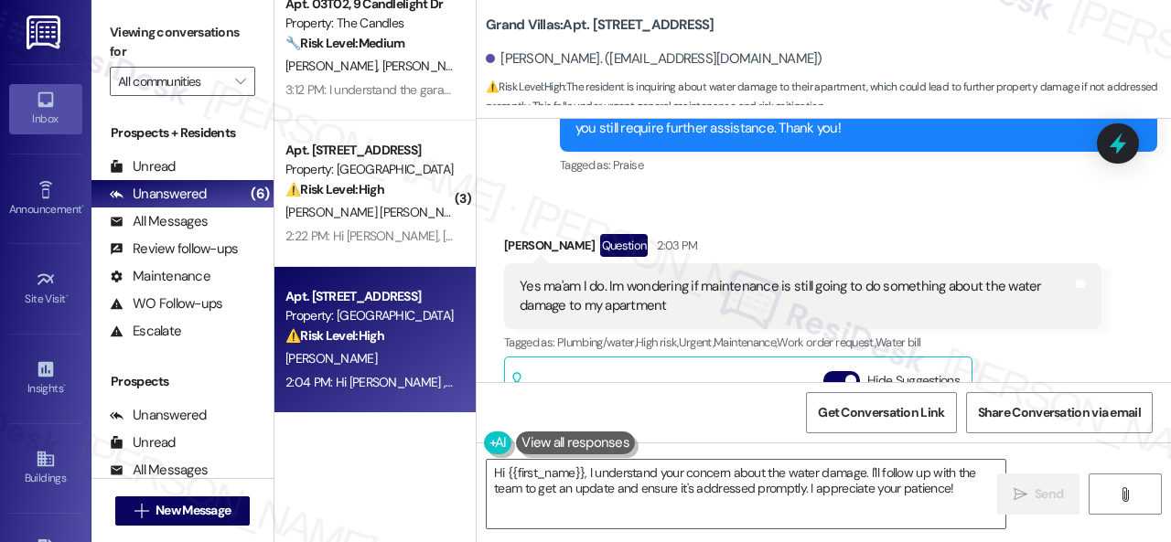
scroll to position [14763, 0]
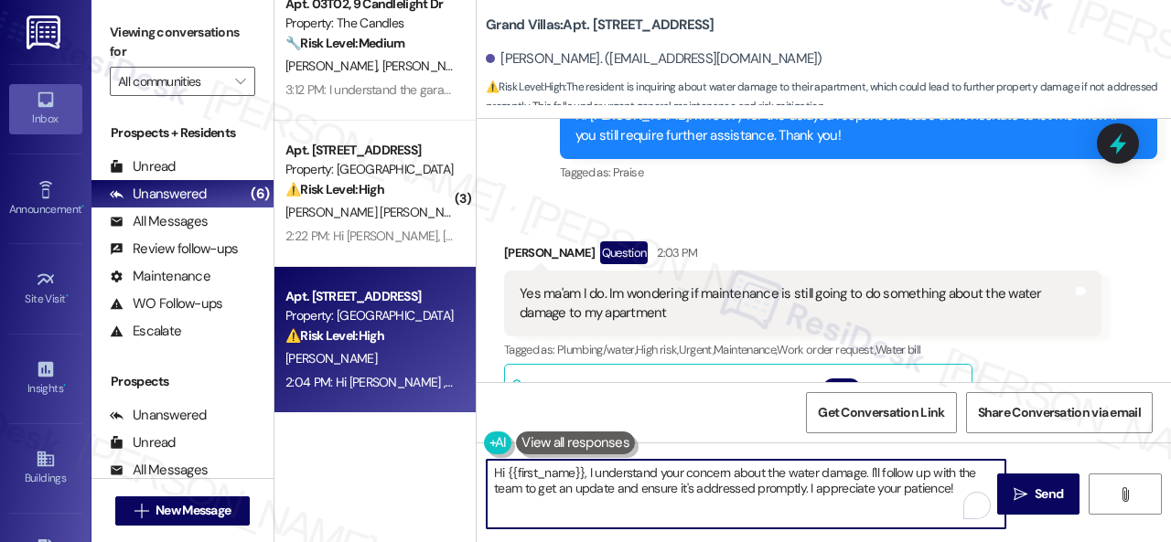
click at [682, 475] on textarea "Hi {{first_name}}, I understand your concern about the water damage. I'll follo…" at bounding box center [746, 494] width 519 height 69
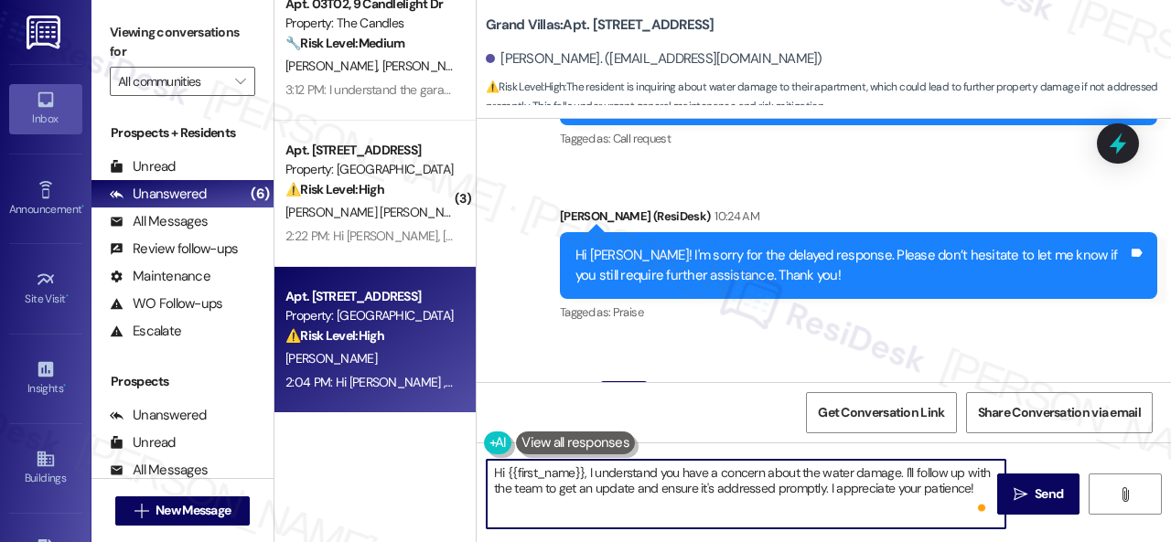
scroll to position [14489, 0]
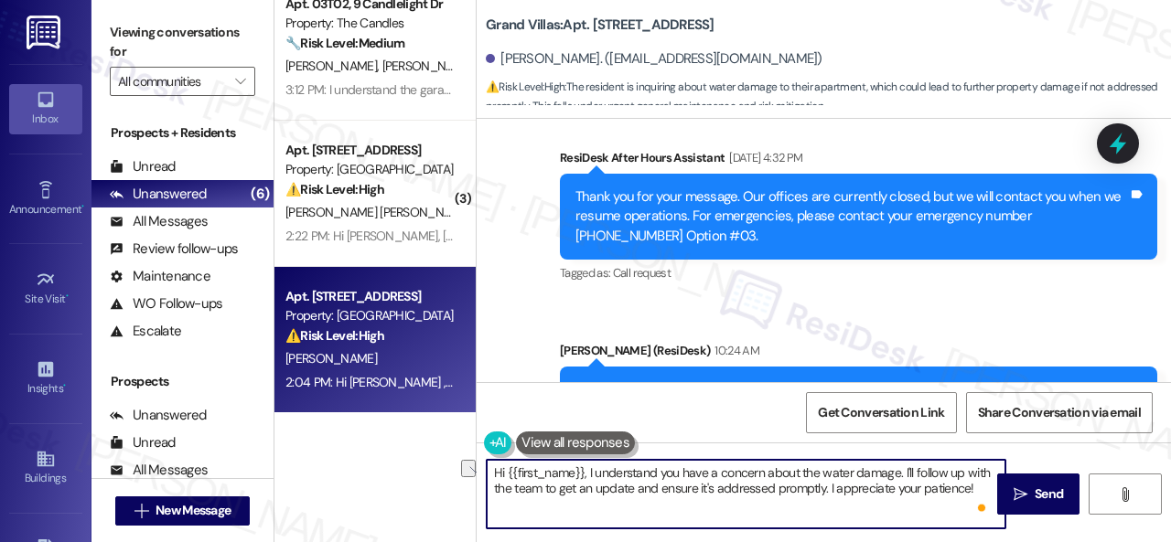
drag, startPoint x: 587, startPoint y: 474, endPoint x: 454, endPoint y: 471, distance: 133.6
click at [454, 471] on div "Apt. 312, 4101 S Custer Rd Property: Craig Ranch ⚠️ Risk Level: High The reside…" at bounding box center [722, 271] width 896 height 542
click at [710, 473] on textarea "I understand you have a concern about the water damage. I'll follow up with the…" at bounding box center [746, 494] width 519 height 69
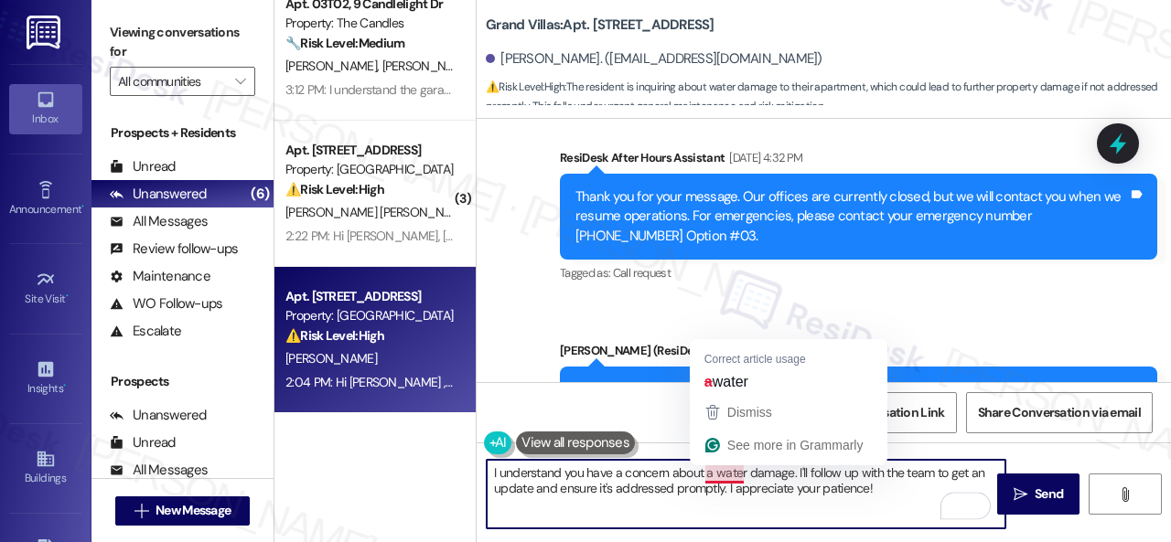
click at [728, 466] on textarea "I understand you have a concern about a water damage. I'll follow up with the t…" at bounding box center [746, 494] width 519 height 69
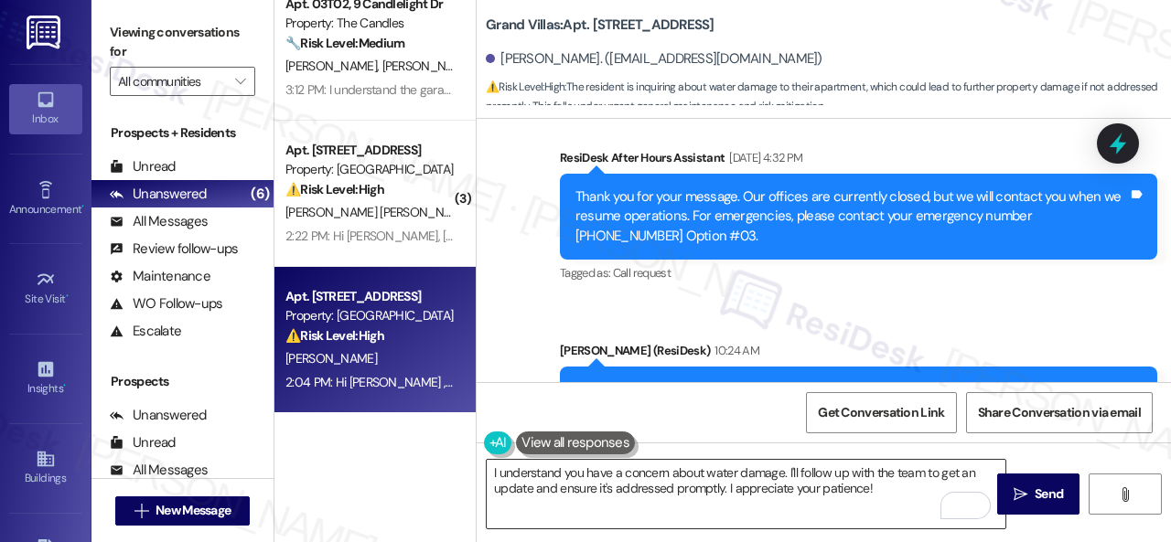
click at [877, 476] on textarea "I understand you have a concern about water damage. I'll follow up with the tea…" at bounding box center [746, 494] width 519 height 69
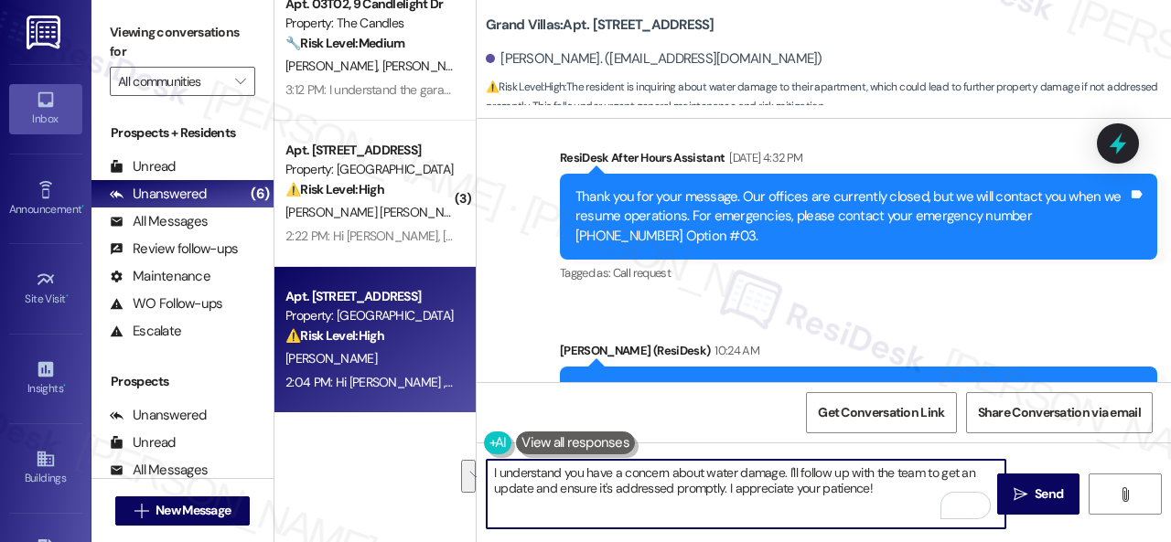
drag, startPoint x: 784, startPoint y: 474, endPoint x: 881, endPoint y: 500, distance: 100.5
click at [881, 500] on textarea "I understand you have a concern about water damage. I'll follow up with the tea…" at bounding box center [746, 494] width 519 height 69
paste textarea "Do you have a maintenance request for the issue? If so, is the work order still…"
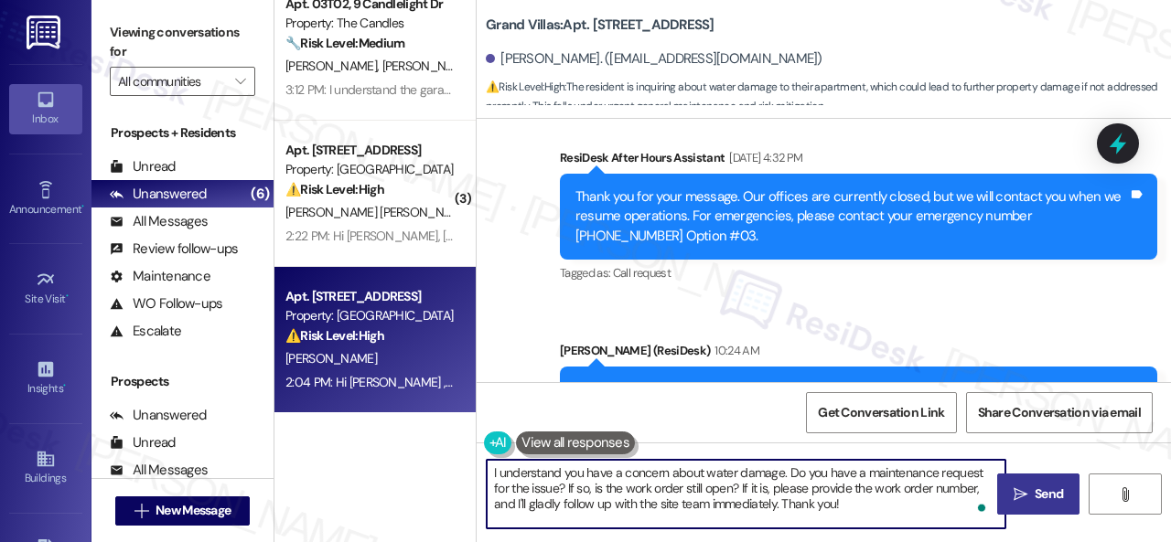
type textarea "I understand you have a concern about water damage. Do you have a maintenance r…"
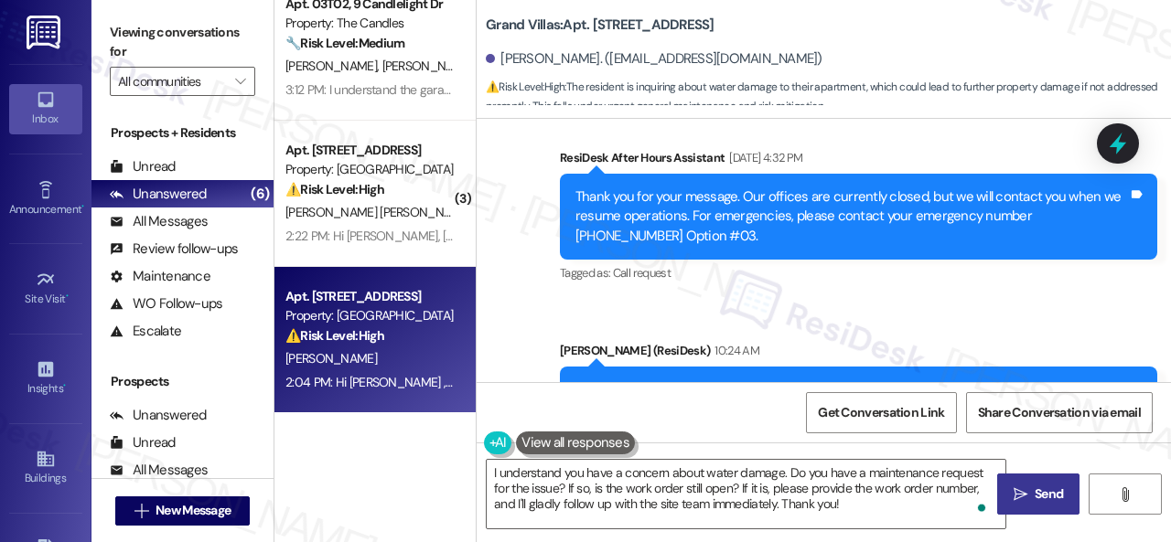
click at [1040, 491] on span "Send" at bounding box center [1048, 494] width 28 height 19
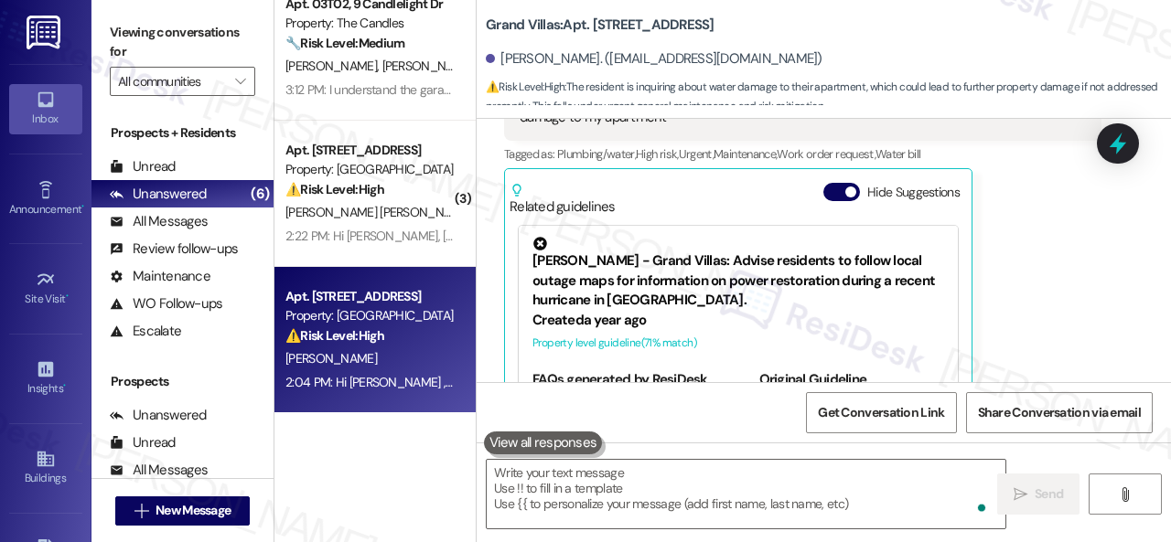
scroll to position [14963, 0]
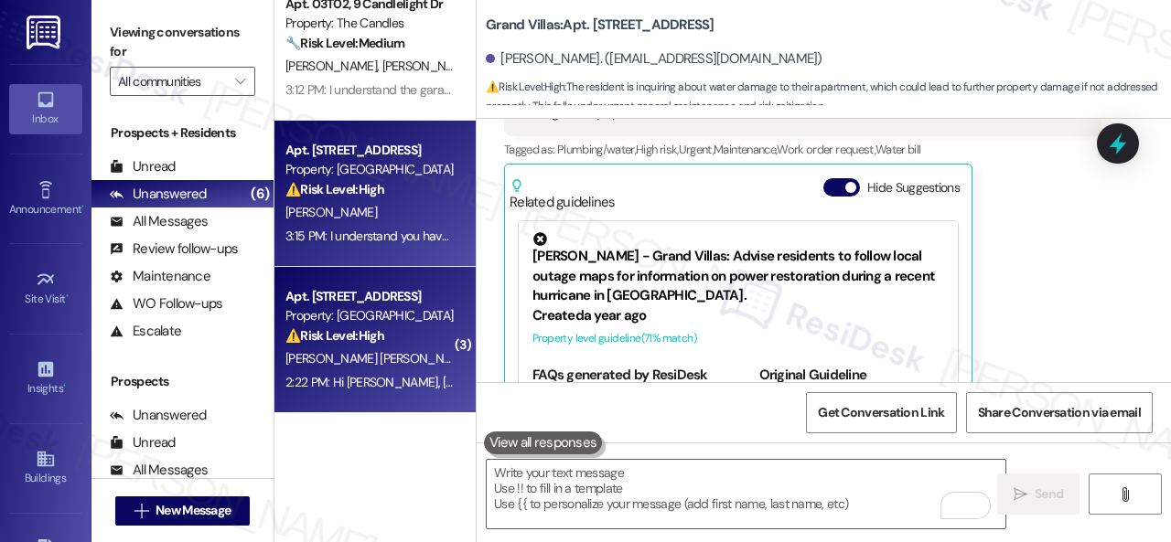
click at [419, 336] on div "⚠️ Risk Level: High The resident is reporting that the dryer is still having pr…" at bounding box center [369, 336] width 169 height 19
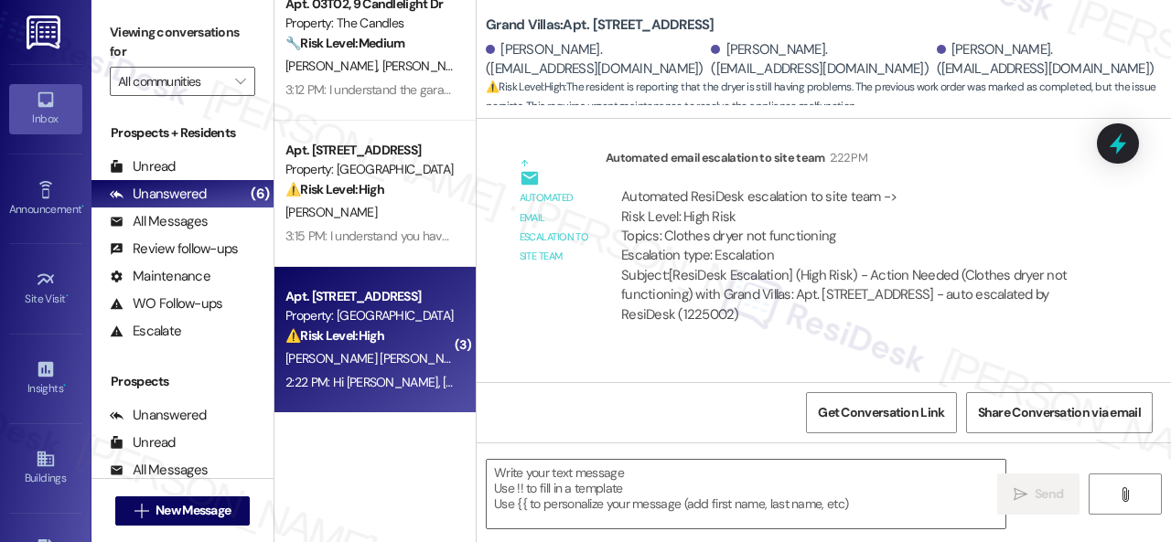
type textarea "Fetching suggested responses. Please feel free to read through the conversation…"
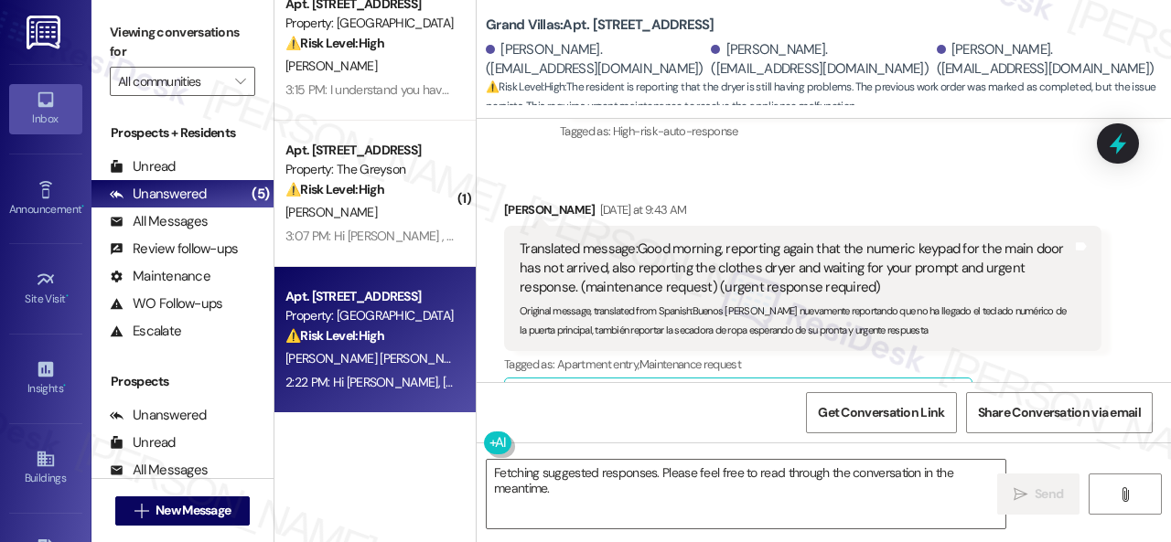
scroll to position [7708, 0]
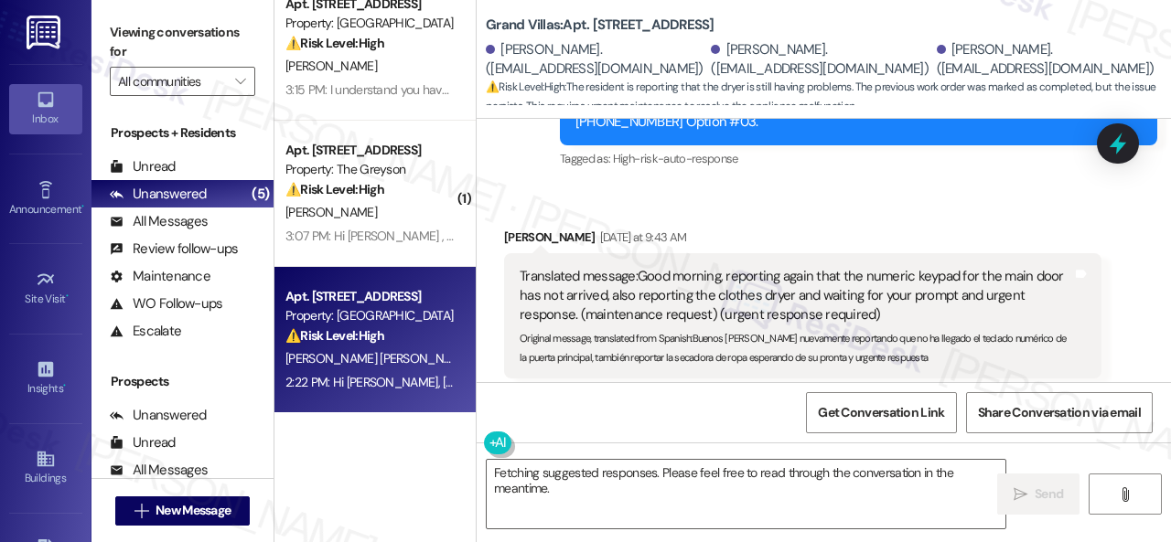
click at [1094, 336] on div "Received via SMS Nadia Hernandez Yesterday at 9:43 AM Translated message: Good …" at bounding box center [802, 344] width 625 height 260
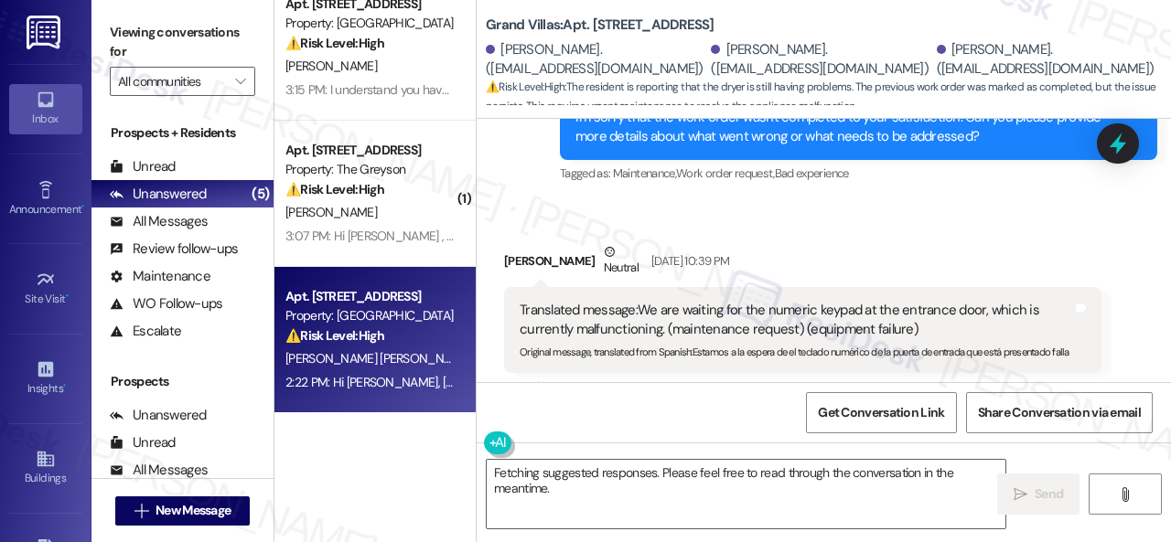
scroll to position [6885, 0]
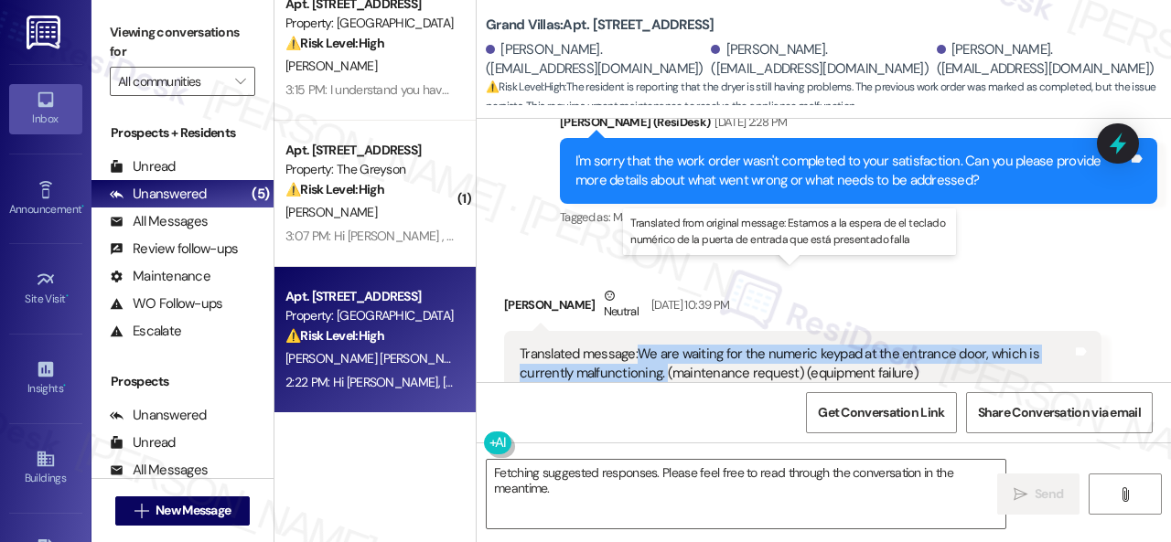
drag, startPoint x: 640, startPoint y: 273, endPoint x: 661, endPoint y: 294, distance: 29.1
click at [661, 345] on div "Translated message: We are waiting for the numeric keypad at the entrance door,…" at bounding box center [795, 364] width 552 height 39
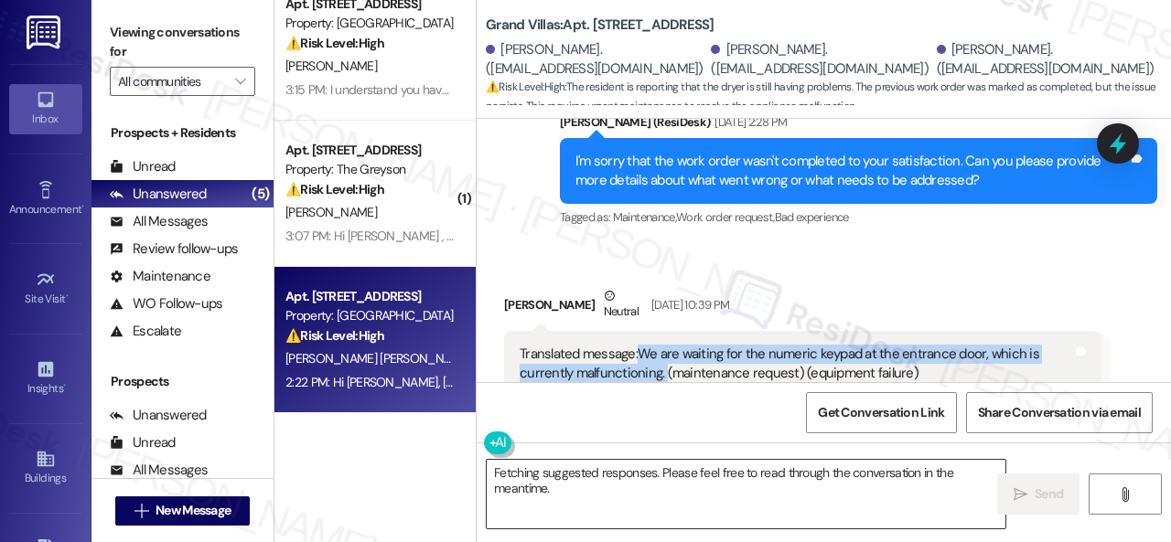
copy div "We are waiting for the numeric keypad at the entrance door, which is currently …"
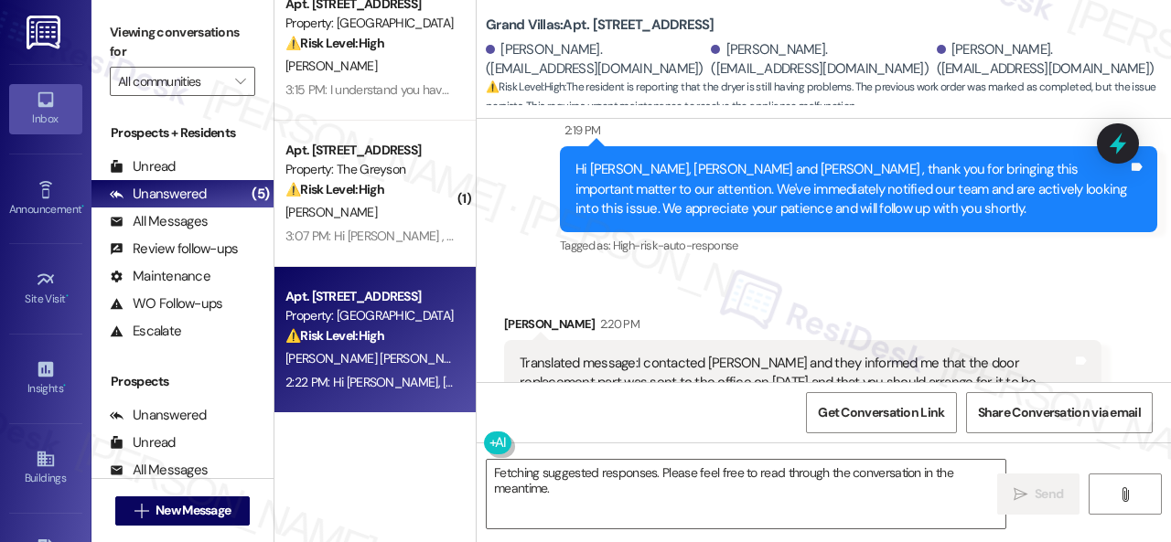
scroll to position [9446, 0]
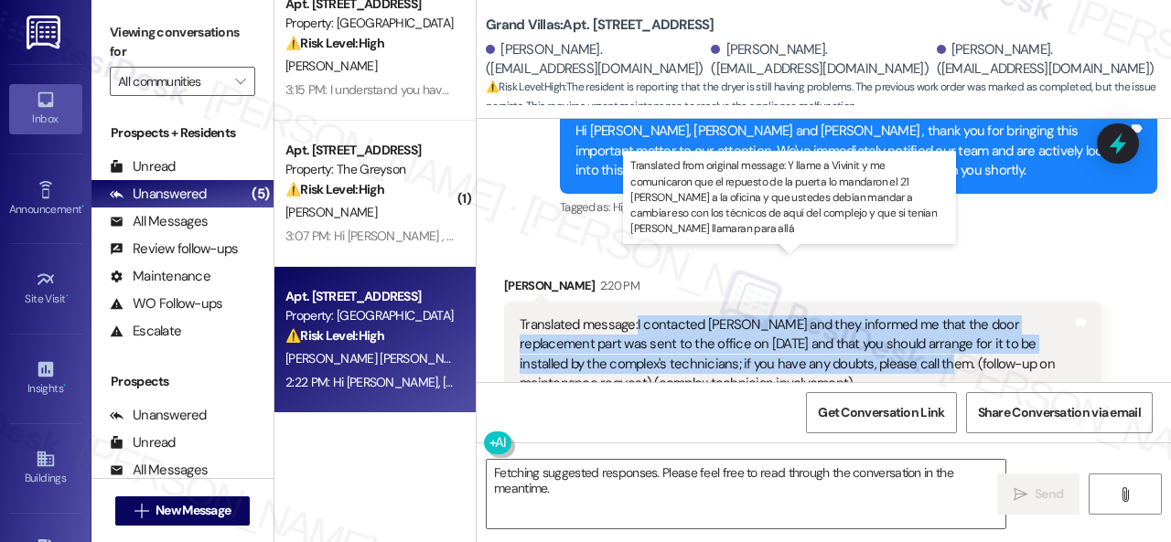
drag, startPoint x: 636, startPoint y: 262, endPoint x: 879, endPoint y: 305, distance: 247.2
click at [879, 316] on div "Translated message: I contacted Vivinit and they informed me that the door repl…" at bounding box center [795, 355] width 552 height 79
copy div "I contacted Vivinit and they informed me that the door replacement part was sen…"
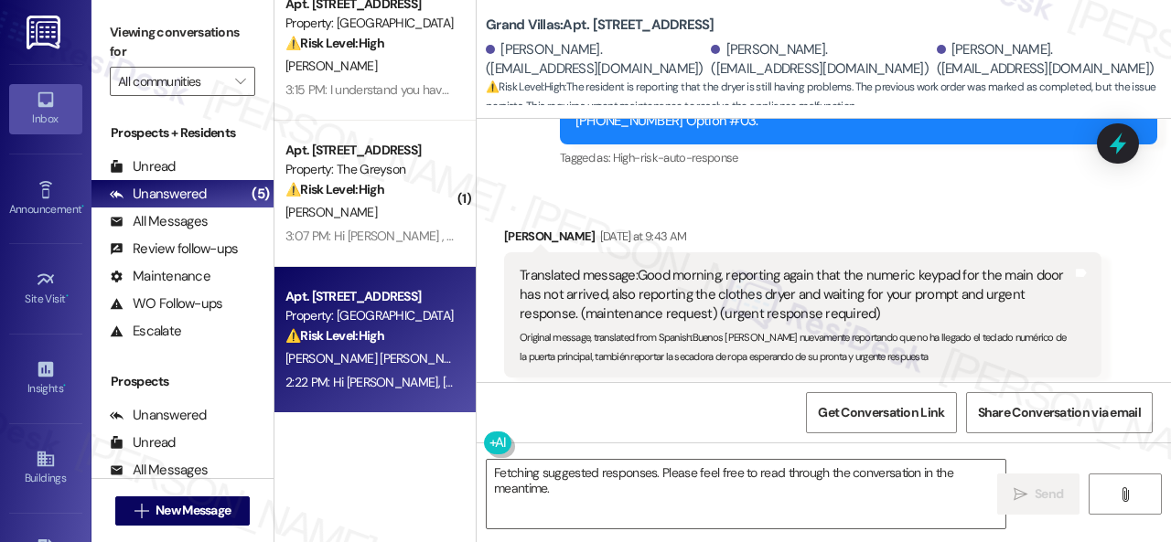
scroll to position [7708, 0]
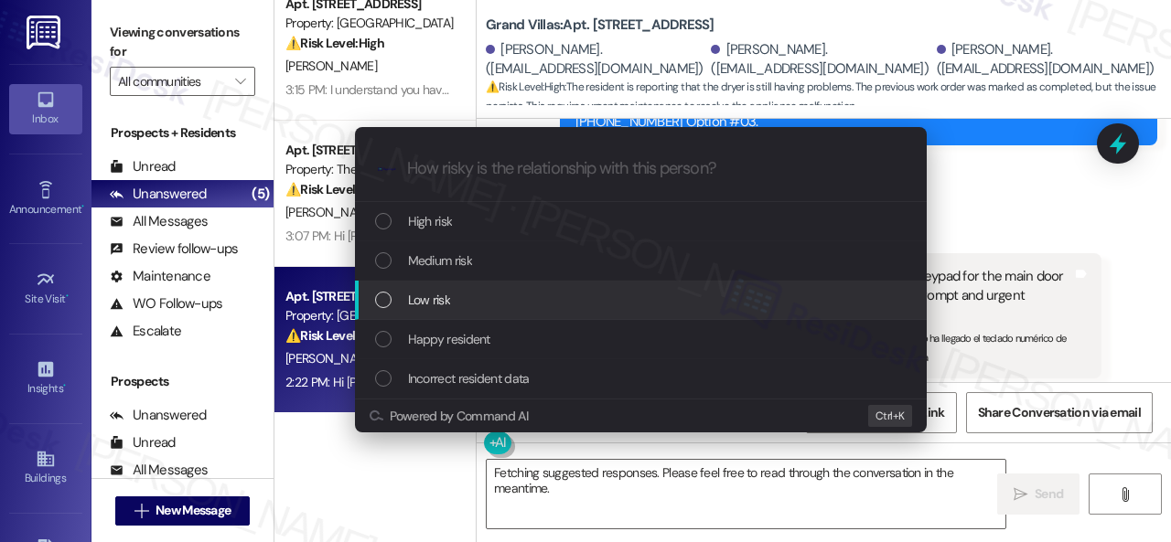
click at [1025, 333] on div "Escalate Conversation How risky is the relationship with this person? Topics (e…" at bounding box center [585, 271] width 1171 height 542
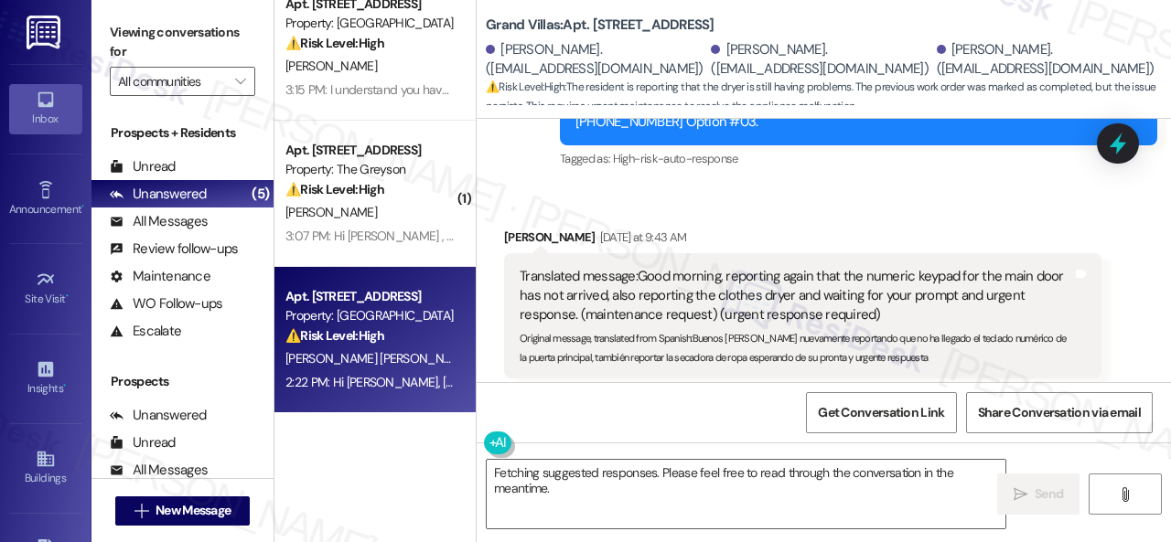
click at [1029, 352] on div "Nadia Hernandez Yesterday at 9:43 AM Translated message: Good morning, reportin…" at bounding box center [802, 344] width 597 height 232
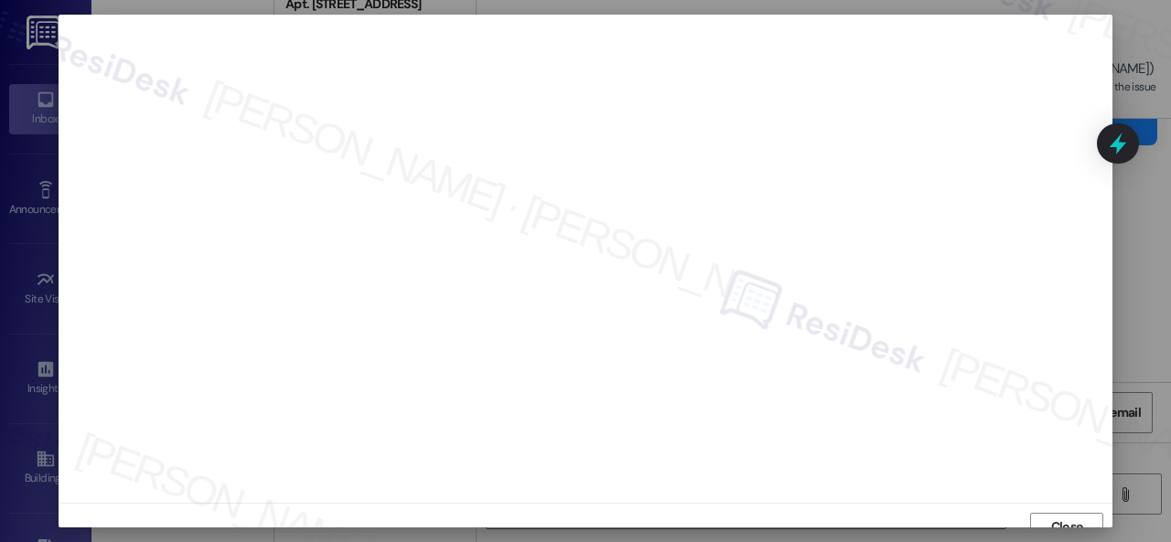
scroll to position [14, 0]
click at [1054, 514] on span "Close" at bounding box center [1067, 513] width 32 height 19
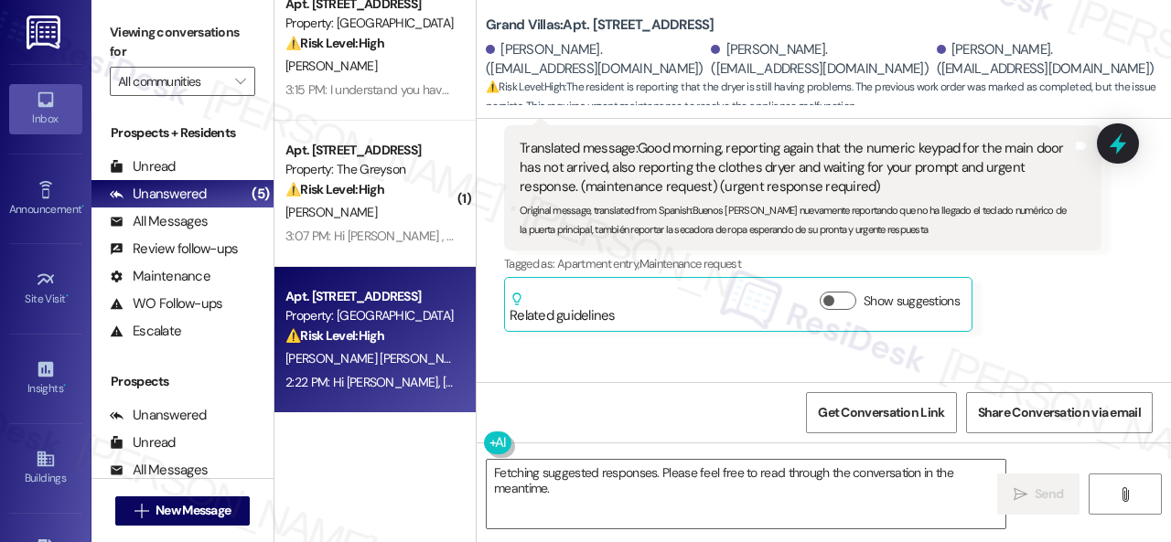
scroll to position [7708, 0]
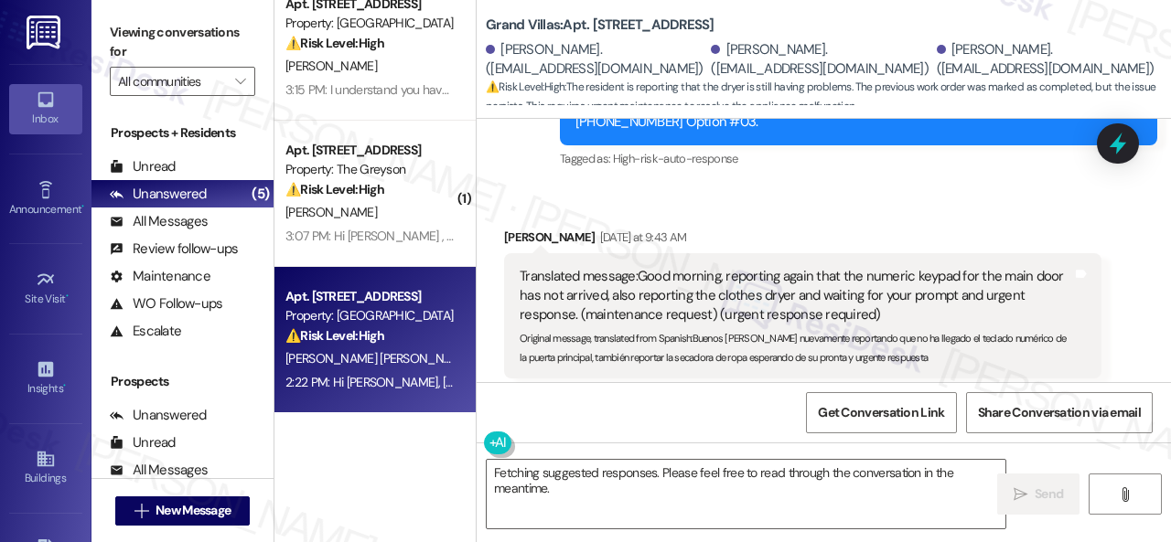
click at [616, 408] on div "Get Conversation Link Share Conversation via email" at bounding box center [823, 412] width 694 height 60
click at [661, 402] on div "Get Conversation Link Share Conversation via email" at bounding box center [823, 412] width 694 height 60
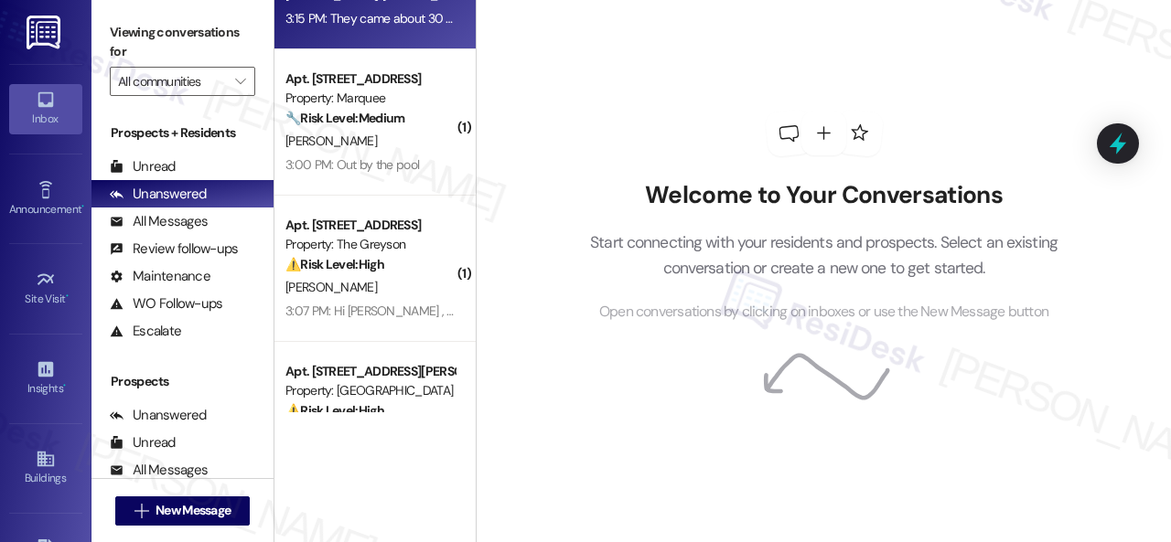
scroll to position [172, 0]
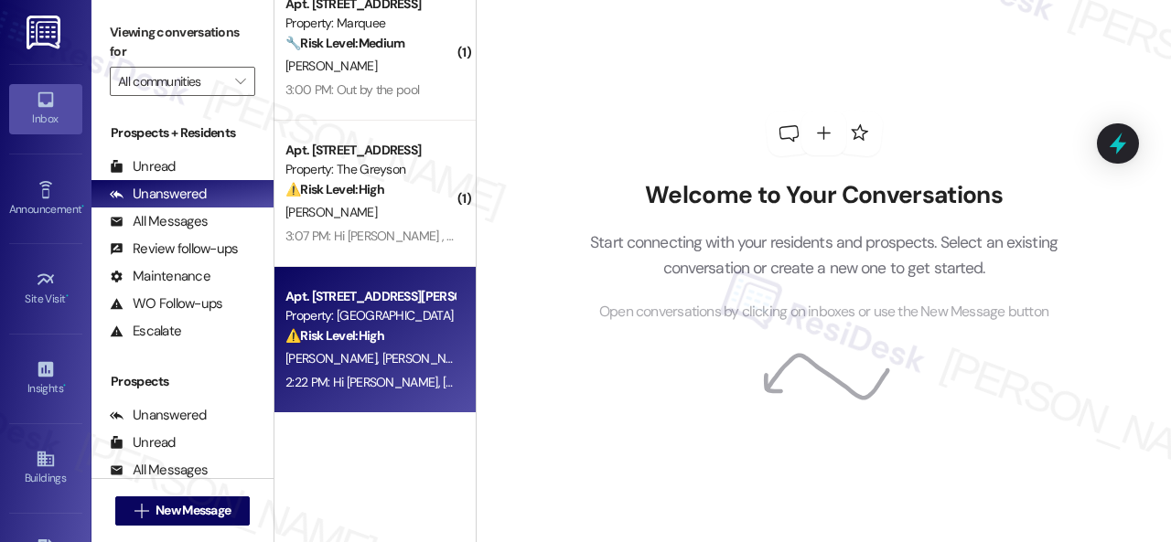
click at [414, 314] on div "Property: [GEOGRAPHIC_DATA]" at bounding box center [369, 315] width 169 height 19
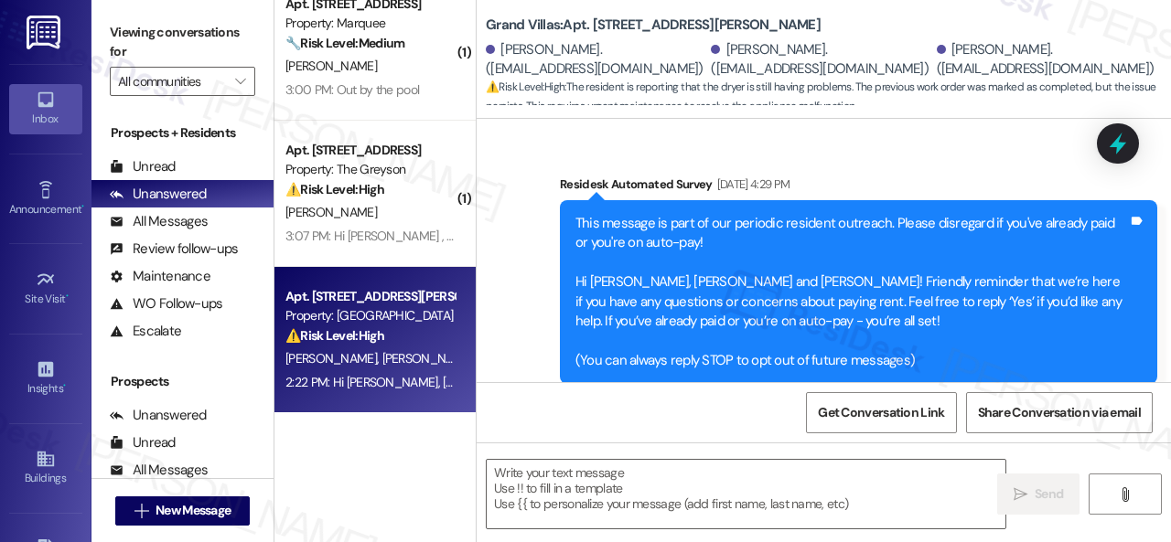
scroll to position [10635, 0]
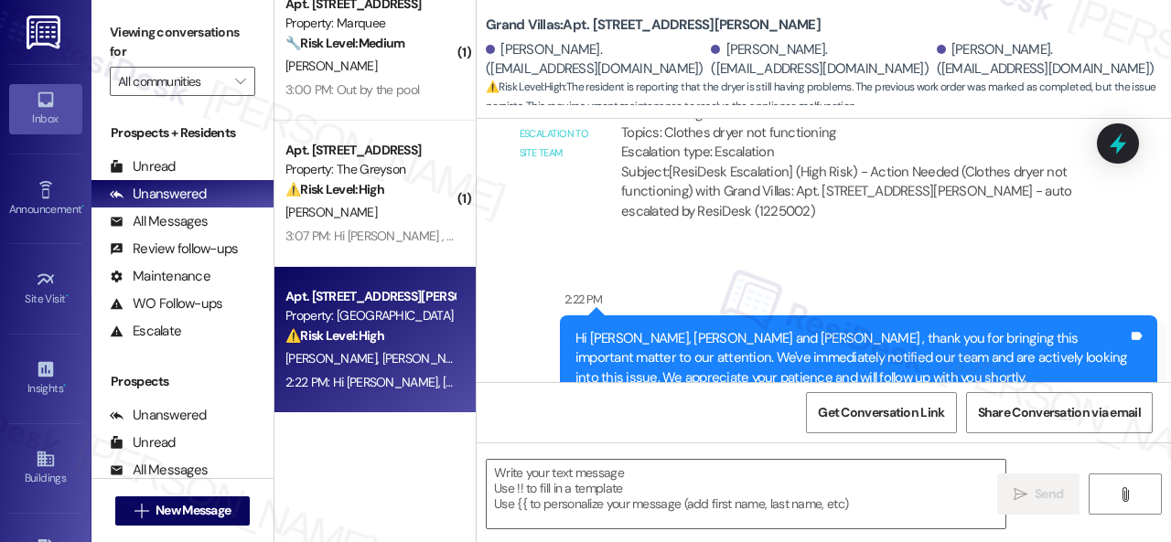
type textarea "Fetching suggested responses. Please feel free to read through the conversation…"
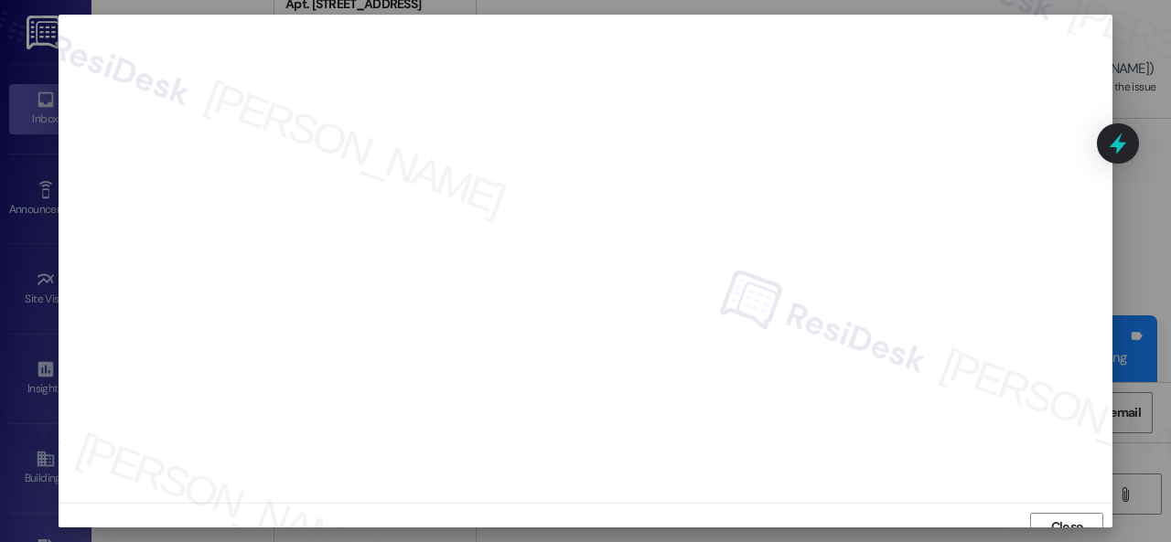
scroll to position [14, 0]
click at [1065, 510] on span "Close" at bounding box center [1067, 513] width 32 height 19
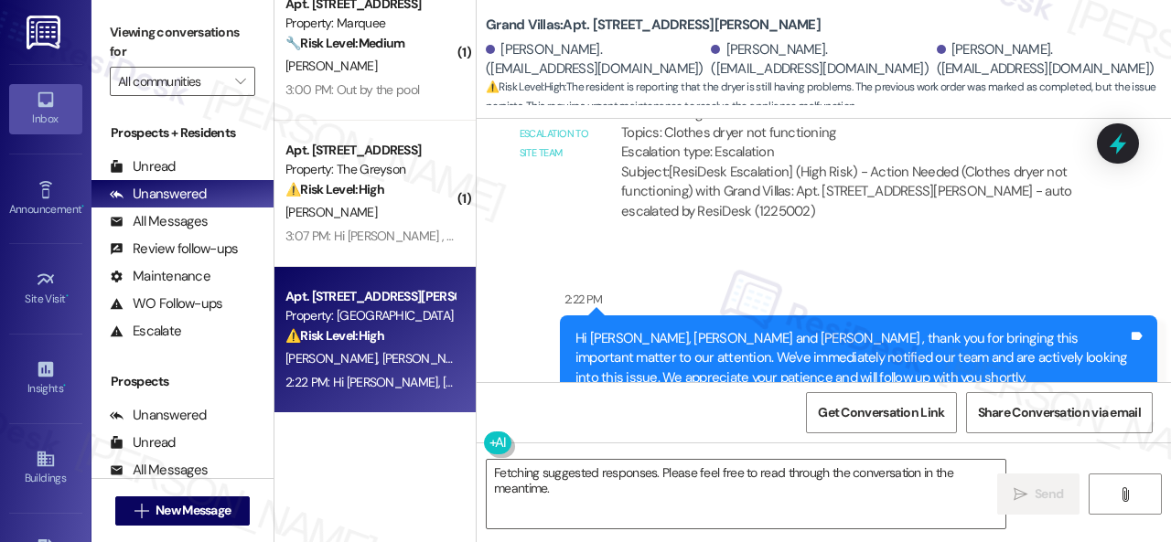
click at [846, 276] on div "Sent via SMS 2:22 PM Hi [PERSON_NAME], [PERSON_NAME] and [PERSON_NAME] , thank …" at bounding box center [858, 359] width 625 height 166
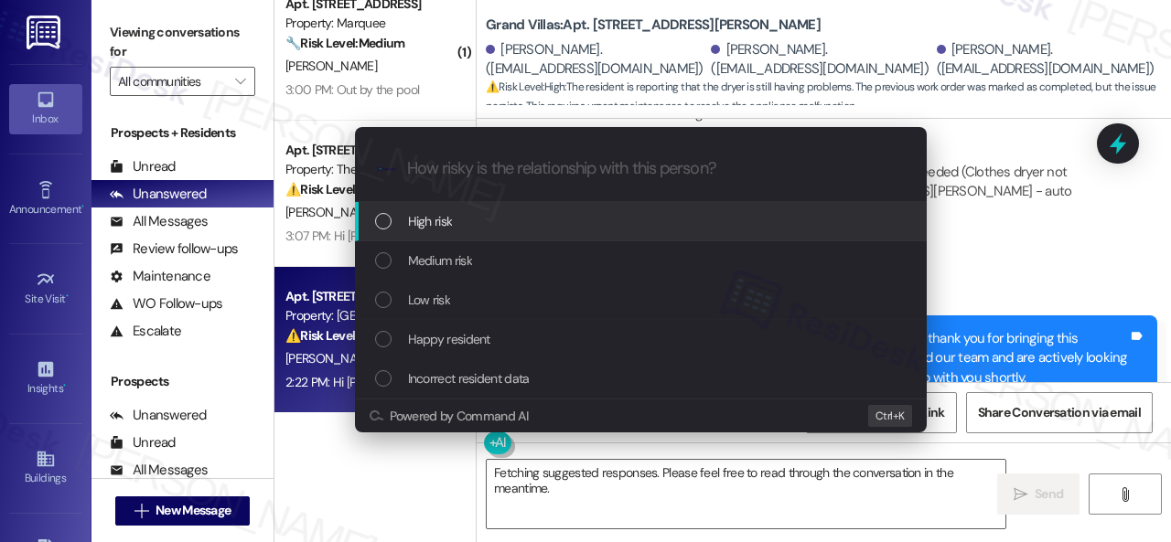
click at [421, 225] on span "High risk" at bounding box center [430, 221] width 45 height 20
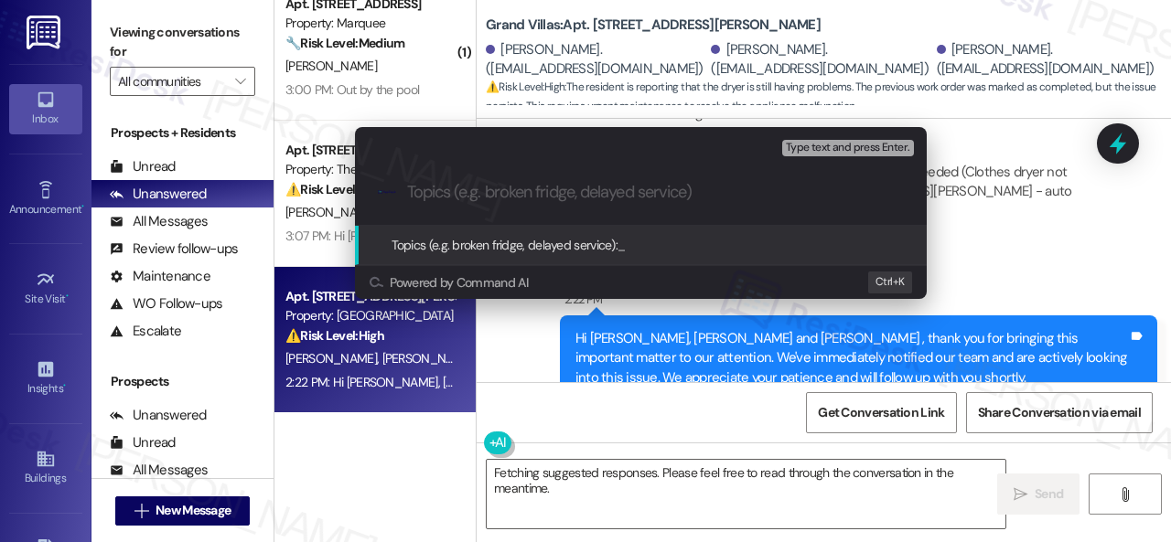
paste input "Work Order filed by ResiDesk 295376"
type input "Work Order filed by ResiDesk 295376"
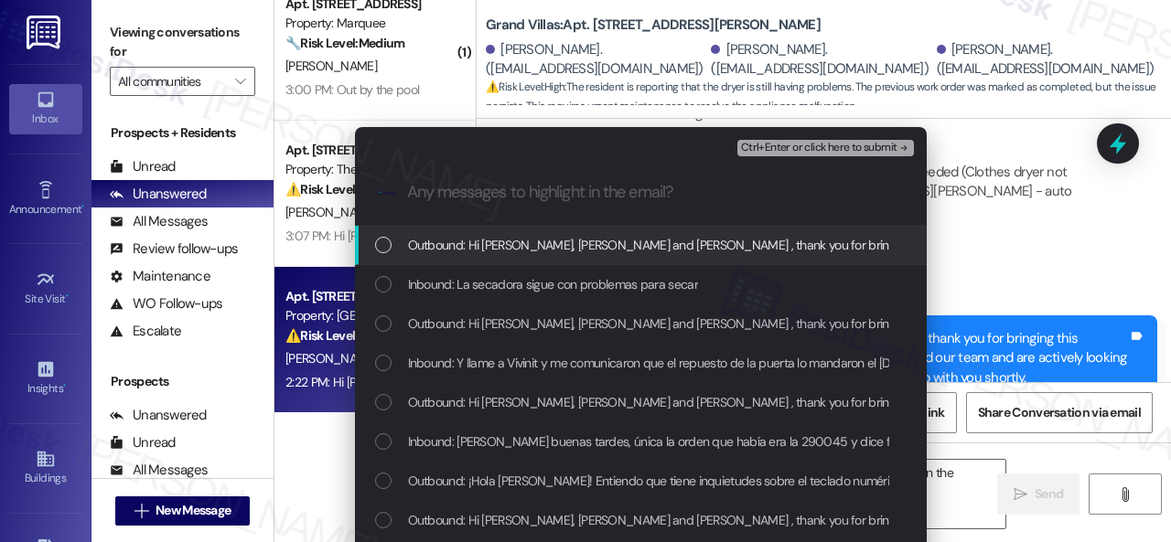
click at [974, 211] on div "Escalate Conversation High risk Work Order filed by ResiDesk 295376 Any message…" at bounding box center [585, 271] width 1171 height 542
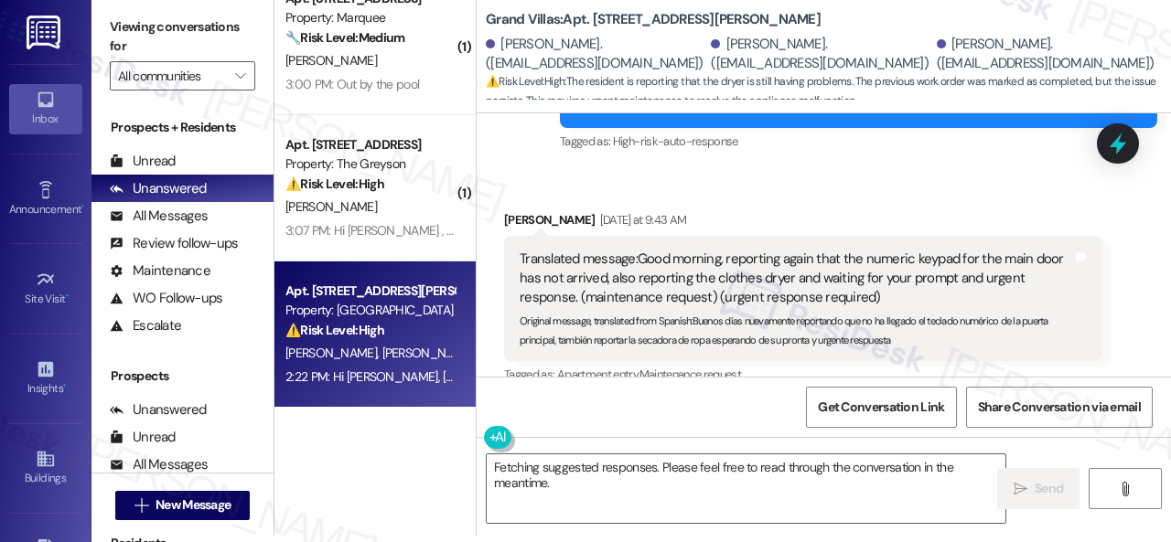
scroll to position [7708, 0]
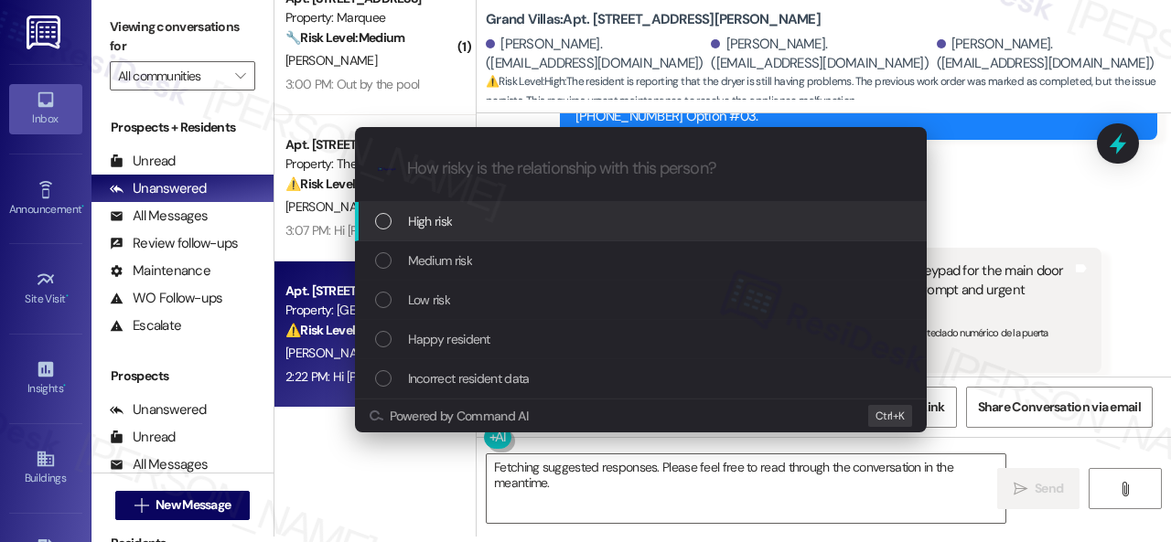
click at [433, 219] on span "High risk" at bounding box center [430, 221] width 45 height 20
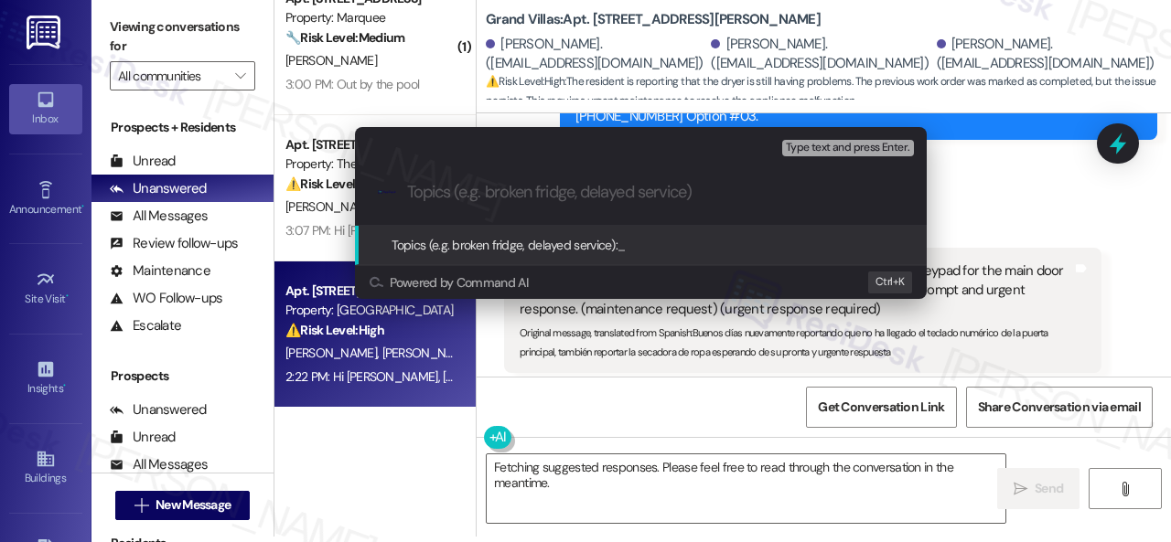
paste input "Work Order filed by ResiDesk 295376"
type input "Work Order filed by ResiDesk 295376"
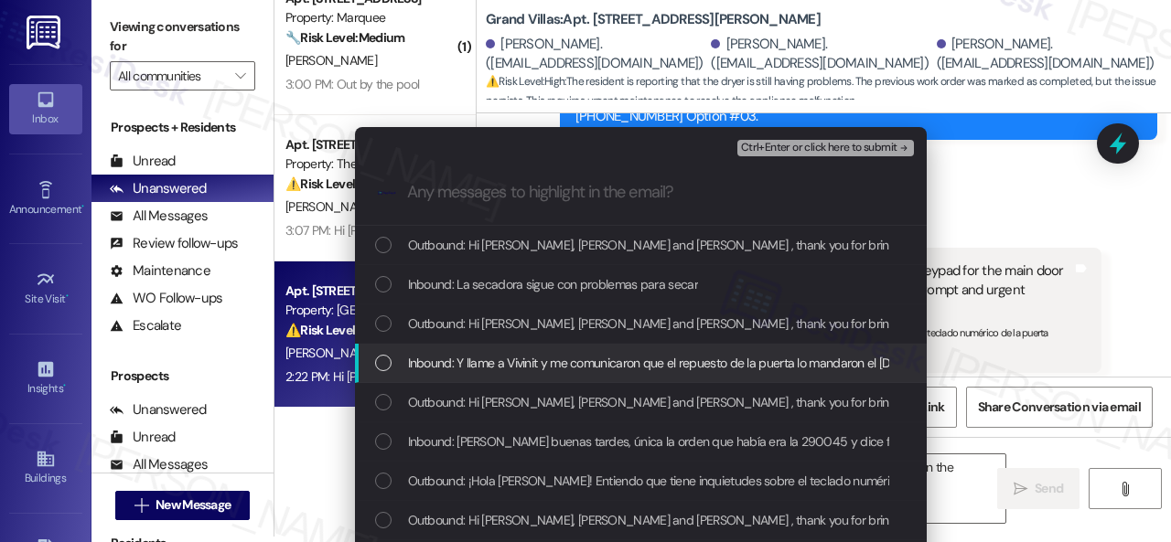
click at [493, 360] on span "Inbound: Y llame a Vivinit y me comunicaron que el repuesto de la puerta lo man…" at bounding box center [1066, 363] width 1317 height 20
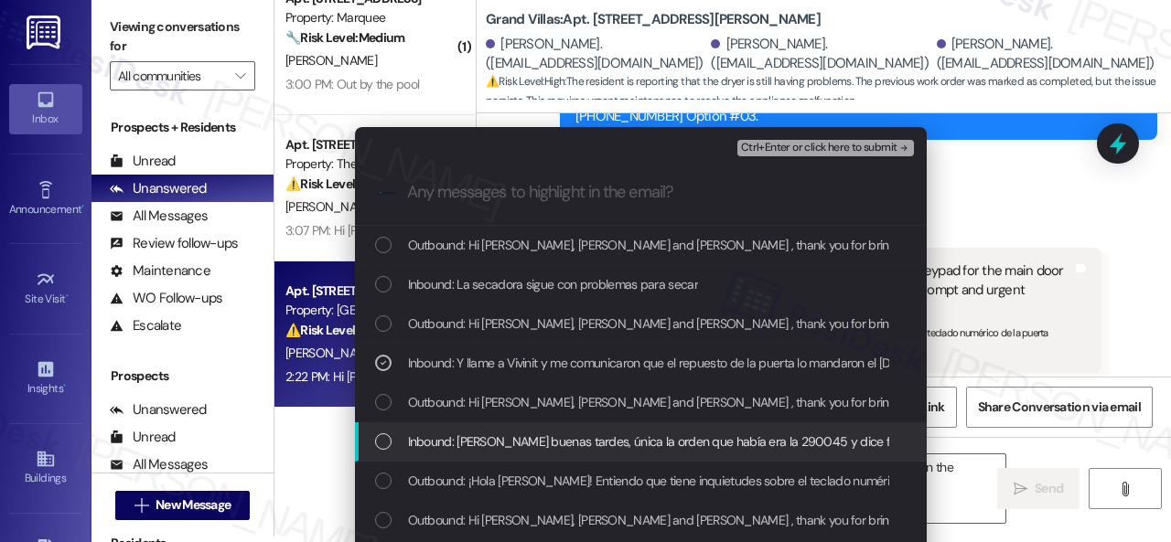
scroll to position [91, 0]
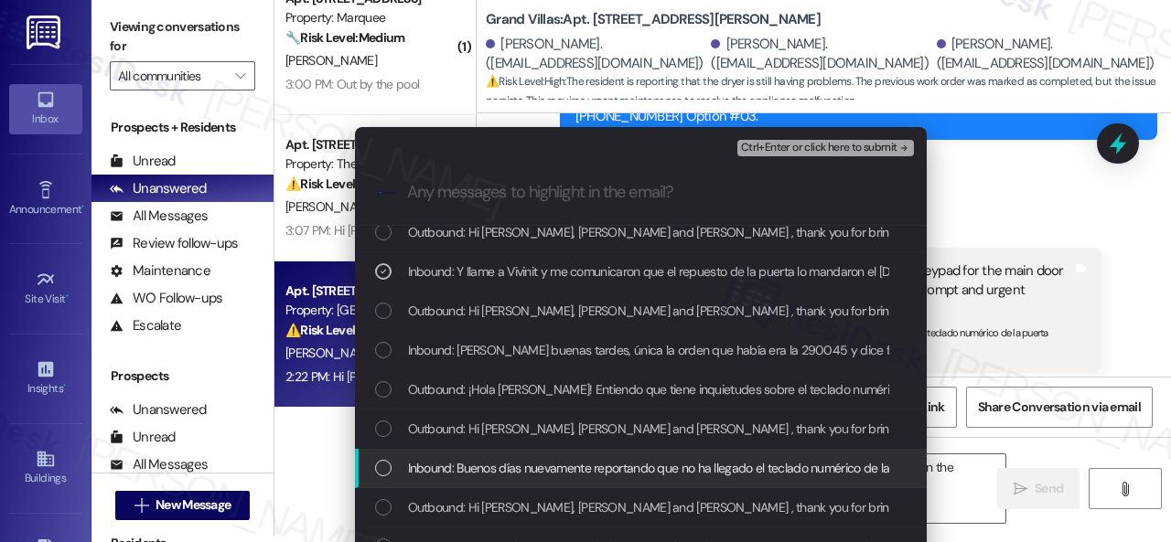
click at [531, 470] on span "Inbound: Buenos días nuevamente reportando que no ha llegado el teclado numéric…" at bounding box center [917, 468] width 1018 height 20
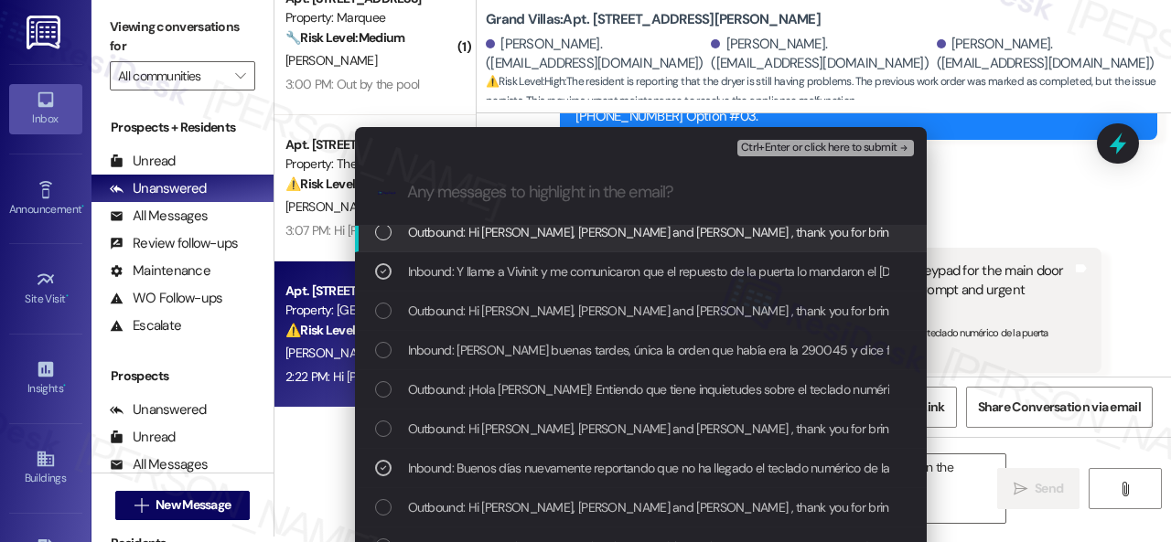
click at [793, 151] on span "Ctrl+Enter or click here to submit" at bounding box center [819, 148] width 156 height 13
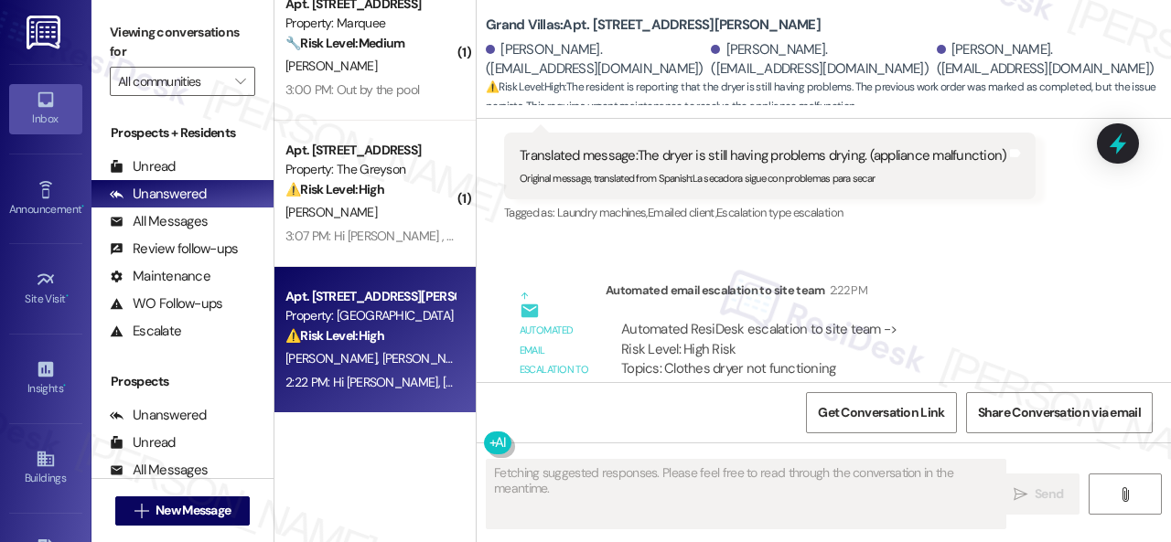
scroll to position [10195, 0]
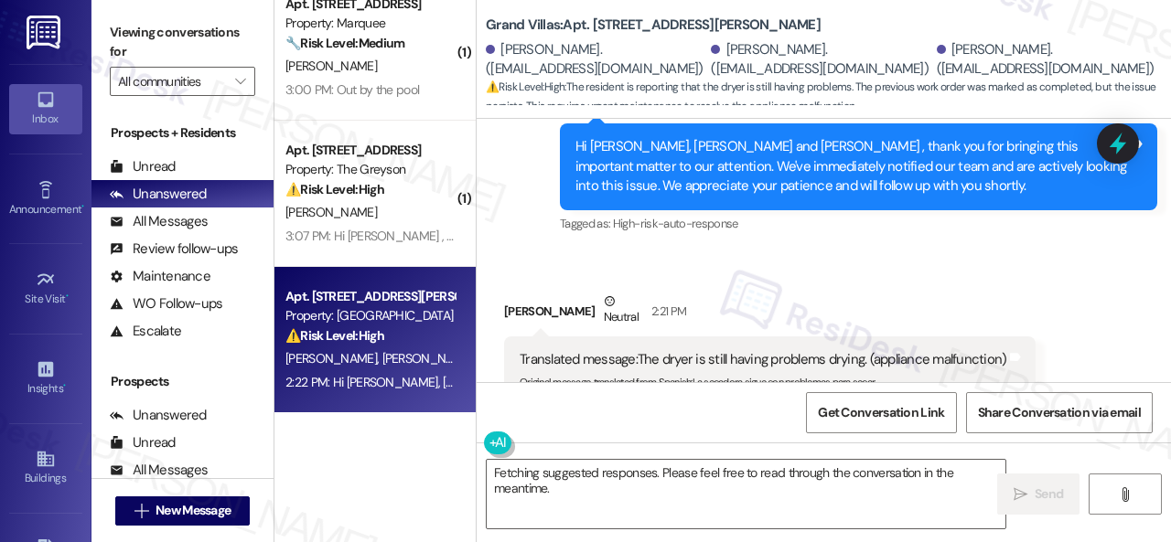
drag, startPoint x: 540, startPoint y: 404, endPoint x: 541, endPoint y: 420, distance: 15.7
click at [540, 404] on div "Get Conversation Link Share Conversation via email" at bounding box center [823, 412] width 694 height 60
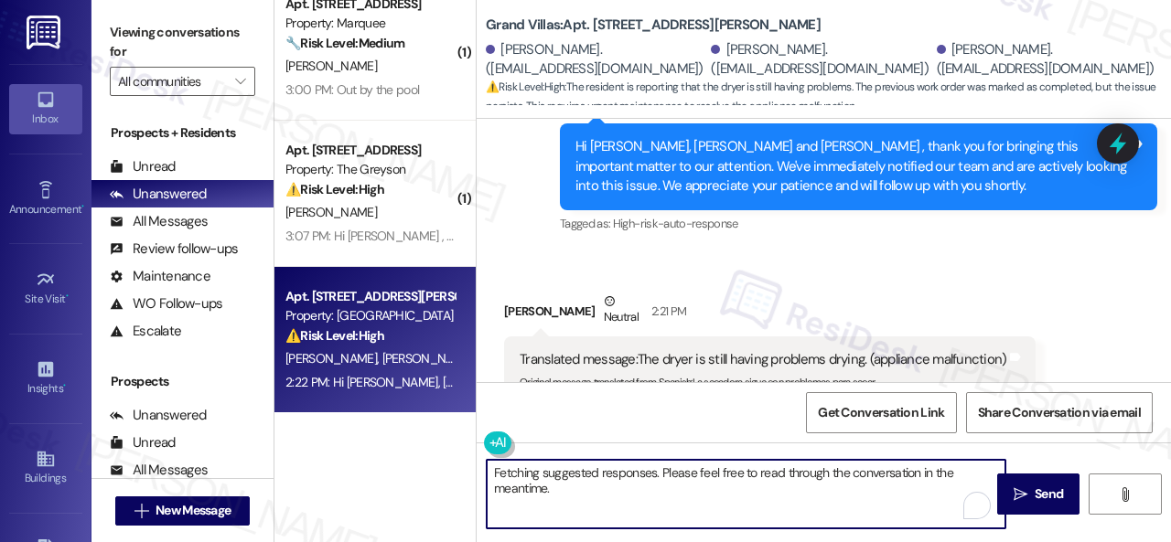
drag, startPoint x: 435, startPoint y: 443, endPoint x: 405, endPoint y: 436, distance: 30.9
click at [427, 438] on div "( 1 ) Apt. [STREET_ADDRESS][PERSON_NAME] Property: [PERSON_NAME] Ranch 🔧 Risk L…" at bounding box center [722, 271] width 896 height 542
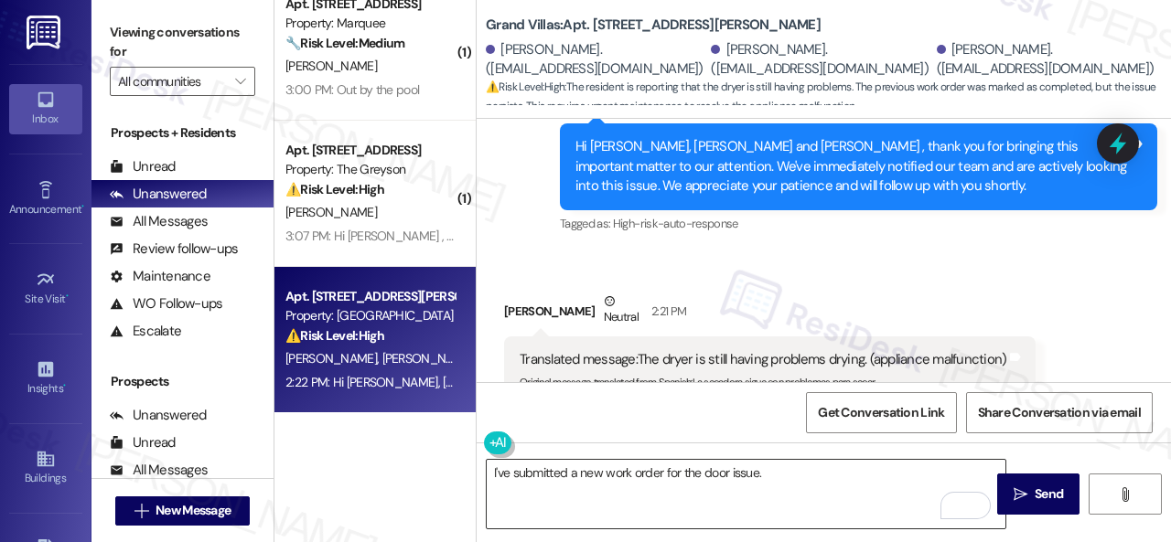
click at [783, 475] on textarea "I've submitted a new work order for the door issue." at bounding box center [746, 494] width 519 height 69
click at [764, 475] on textarea "I've submitted a new work order for the door issue. Can you tell me more about …" at bounding box center [746, 494] width 519 height 69
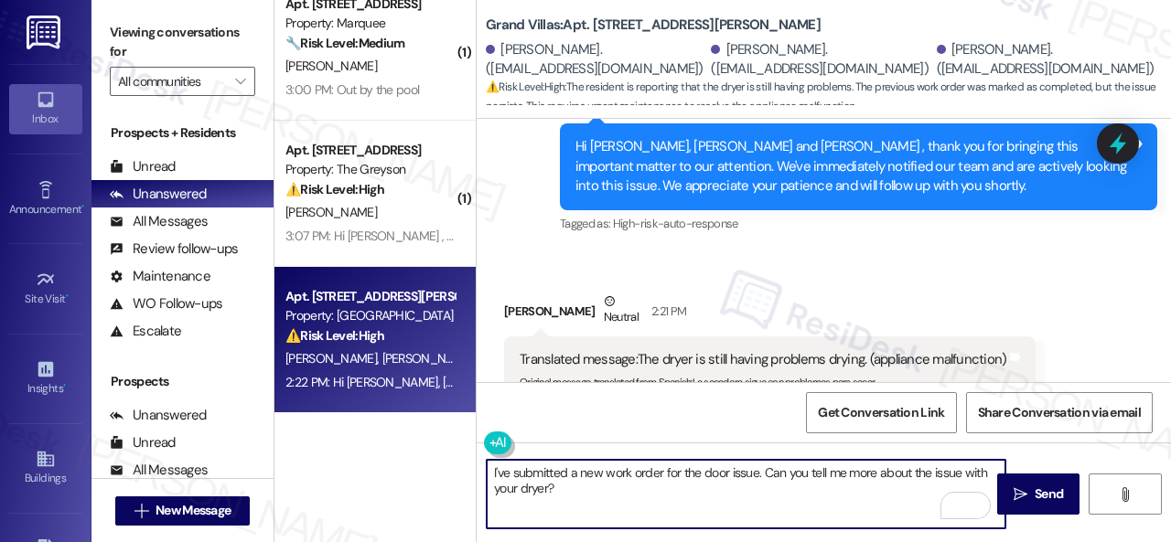
paste textarea "Please note that due to limited availability, our maintenance team isn't able t…"
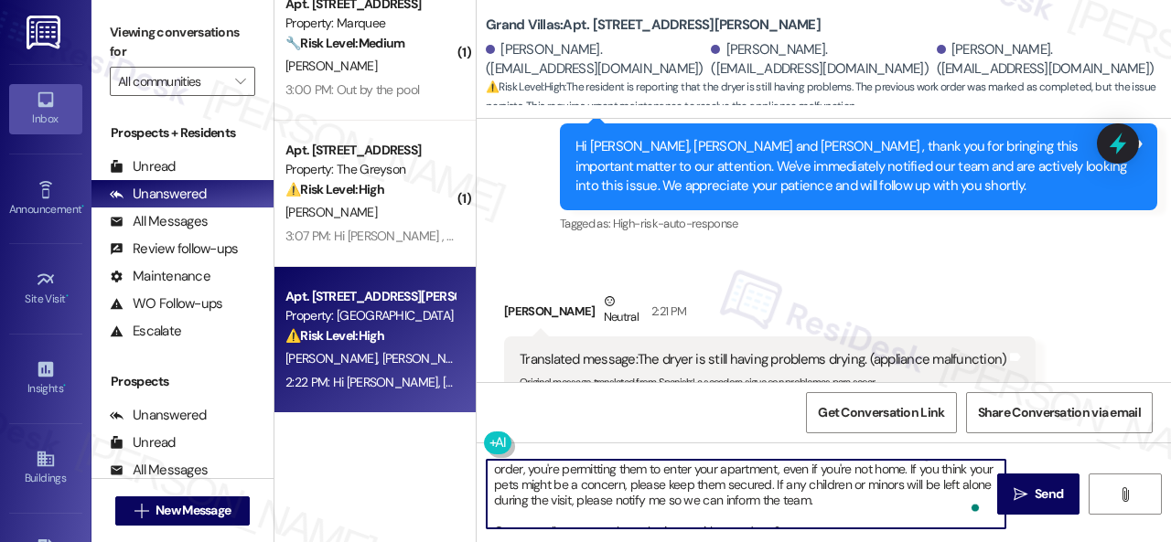
scroll to position [51, 0]
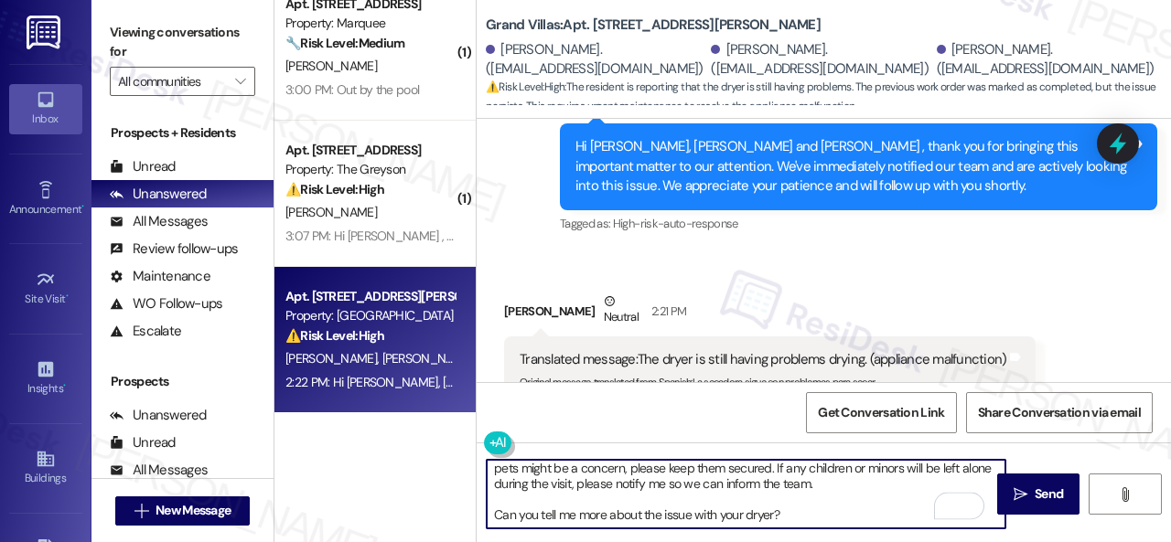
click at [813, 514] on textarea "I've submitted a new work order for the door issue. Please note that due to lim…" at bounding box center [746, 494] width 519 height 69
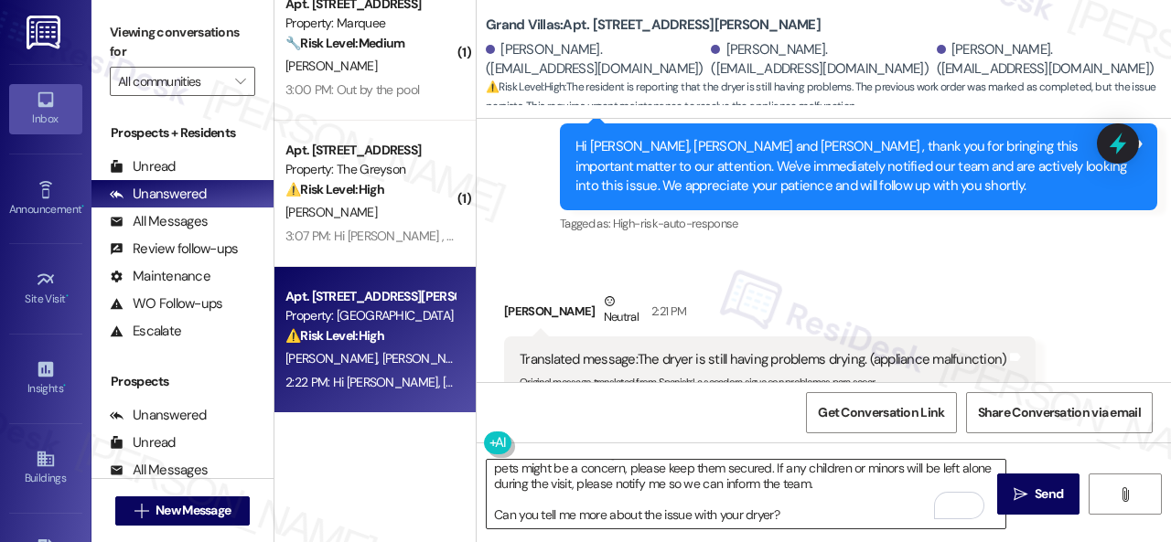
click at [838, 513] on textarea "I've submitted a new work order for the door issue. Please note that due to lim…" at bounding box center [746, 494] width 519 height 69
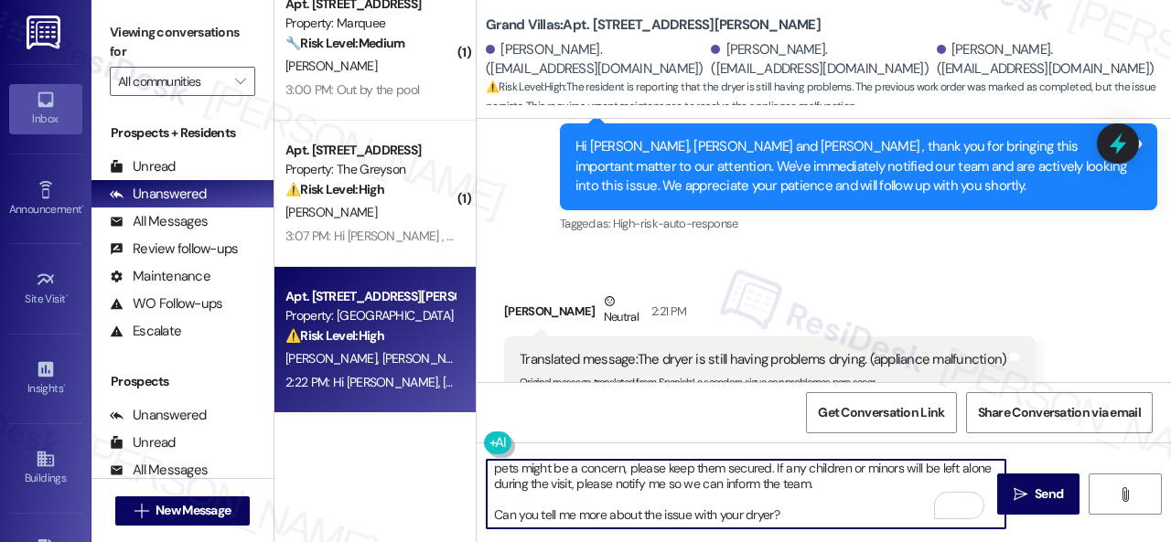
paste textarea "Please provide as much detail as possible and include photos if available."
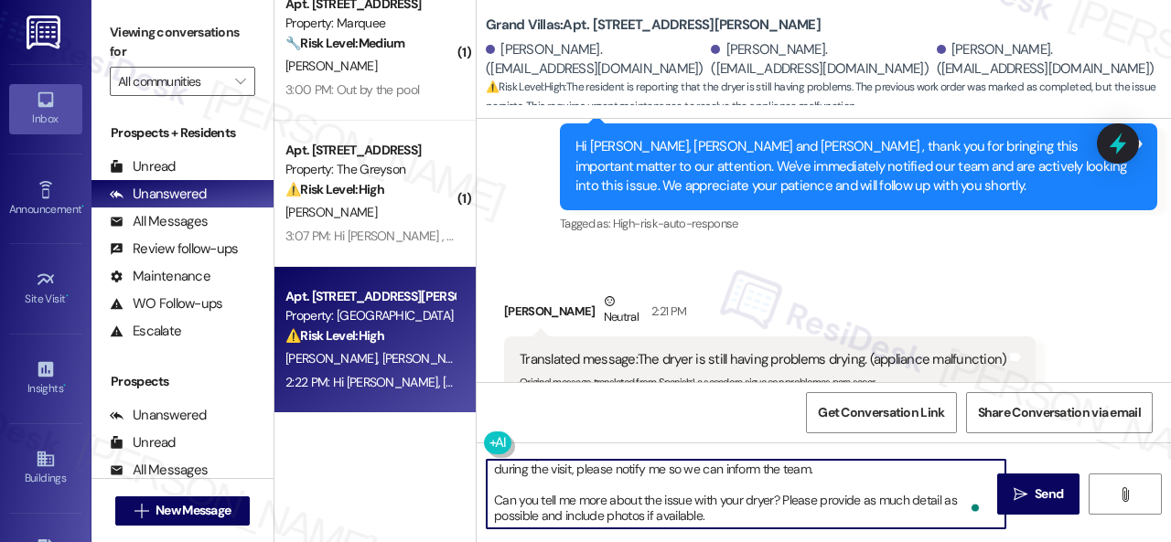
click at [724, 413] on div "Get Conversation Link Share Conversation via email" at bounding box center [823, 412] width 694 height 60
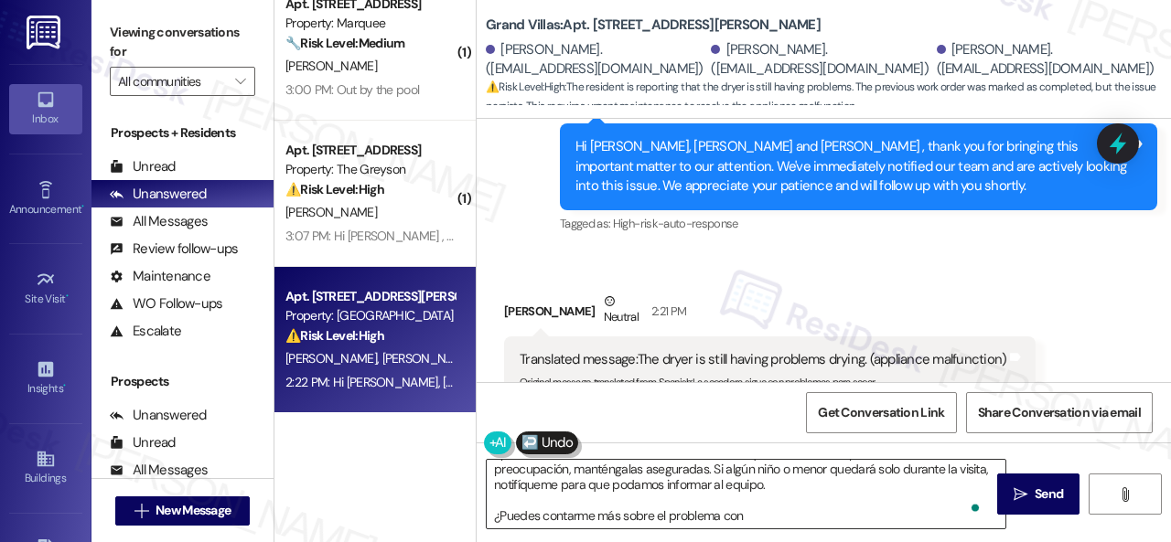
scroll to position [0, 0]
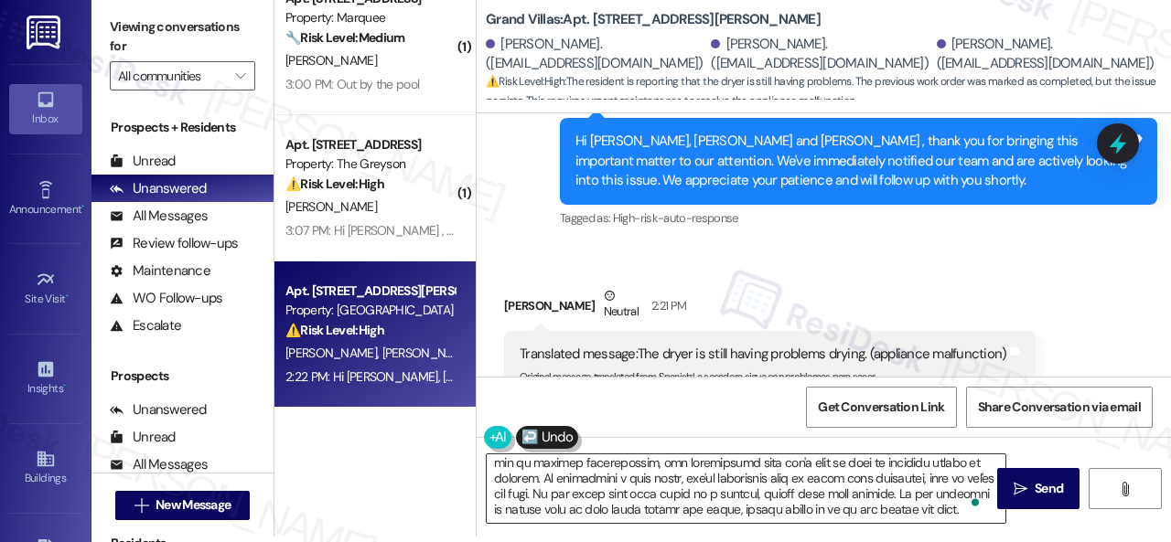
type textarea "He enviado una nueva orden de trabajo para el problema de la puerta. Tenga en c…"
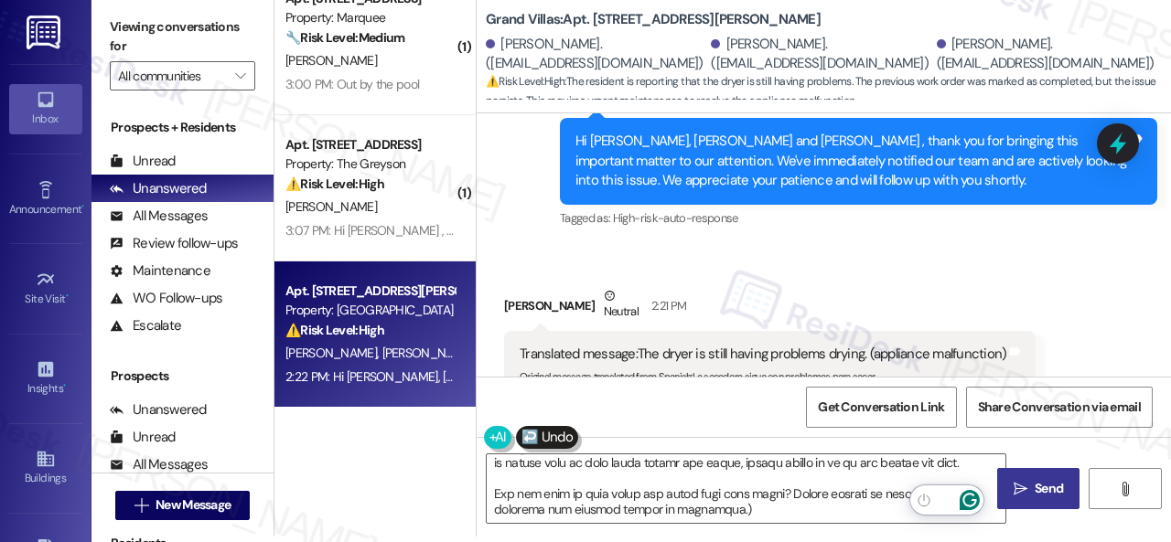
click at [1034, 483] on span "Send" at bounding box center [1048, 488] width 28 height 19
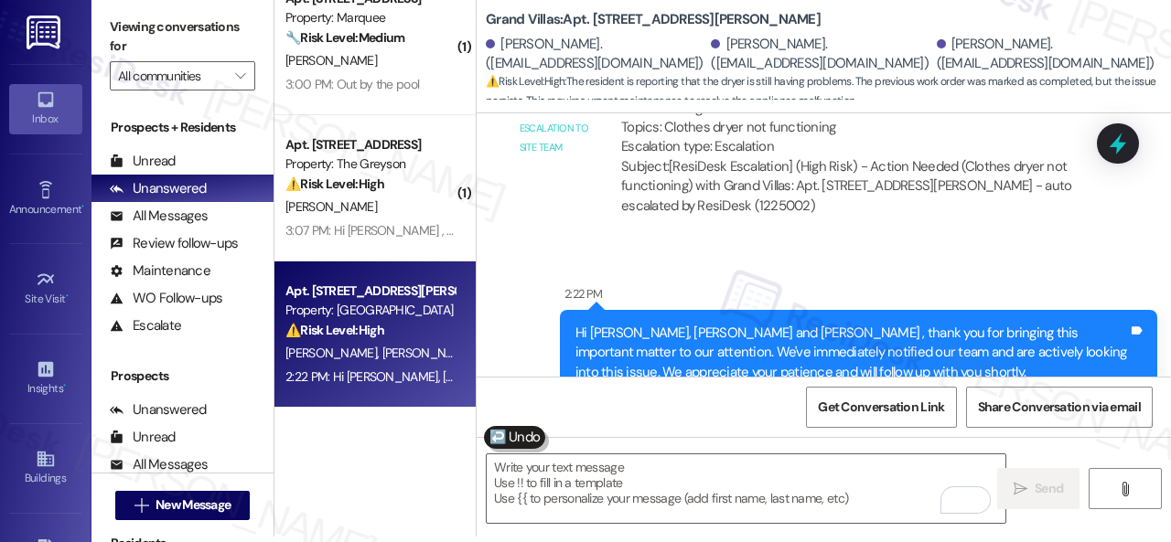
click at [581, 398] on div "Get Conversation Link Share Conversation via email" at bounding box center [823, 407] width 694 height 60
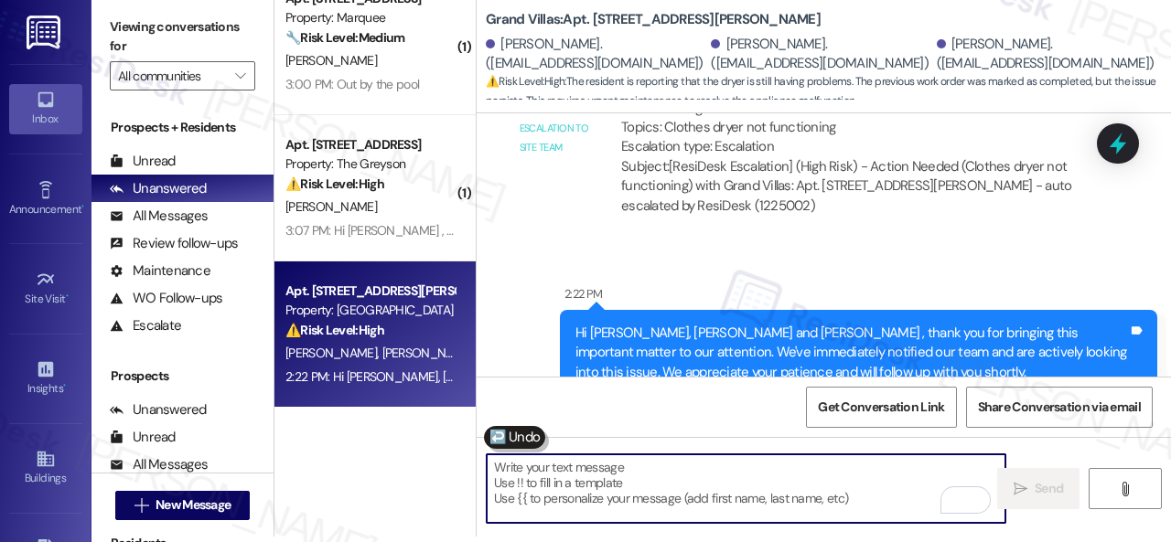
click at [576, 488] on textarea "To enrich screen reader interactions, please activate Accessibility in Grammarl…" at bounding box center [746, 489] width 519 height 69
paste textarea "Please provide as much detail as possible and include photos if available."
type textarea "Please provide as much detail as possible and include photos if available."
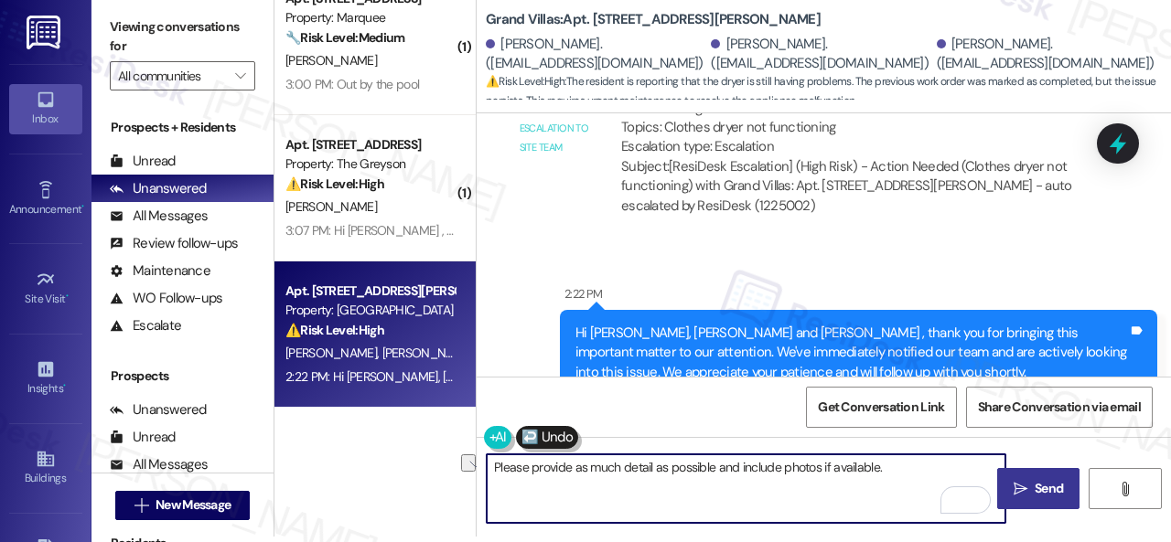
drag, startPoint x: 900, startPoint y: 468, endPoint x: 488, endPoint y: 465, distance: 411.6
click at [488, 465] on textarea "Please provide as much detail as possible and include photos if available." at bounding box center [746, 489] width 519 height 69
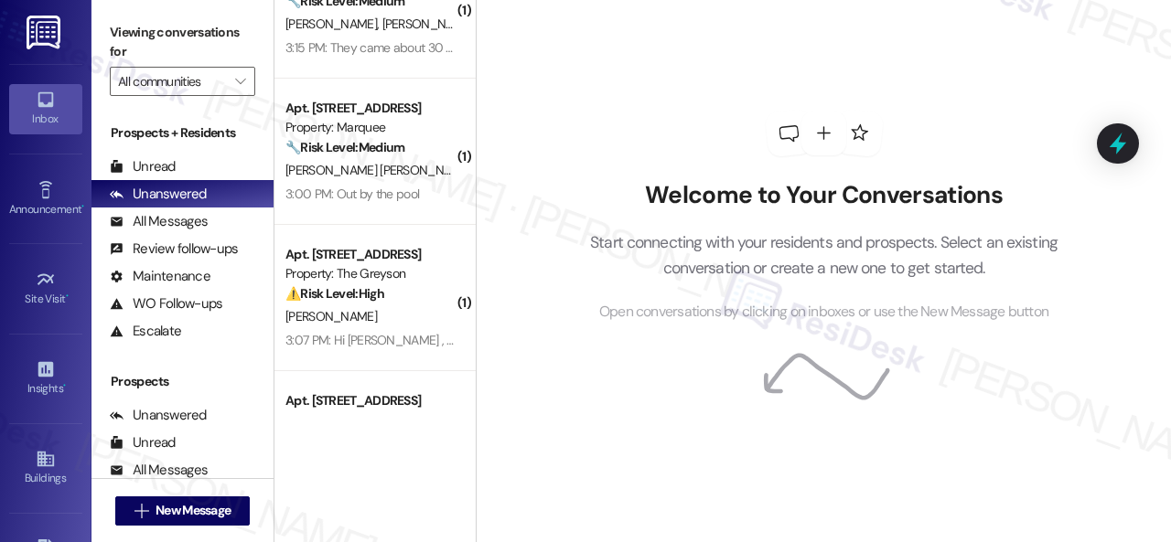
scroll to position [172, 0]
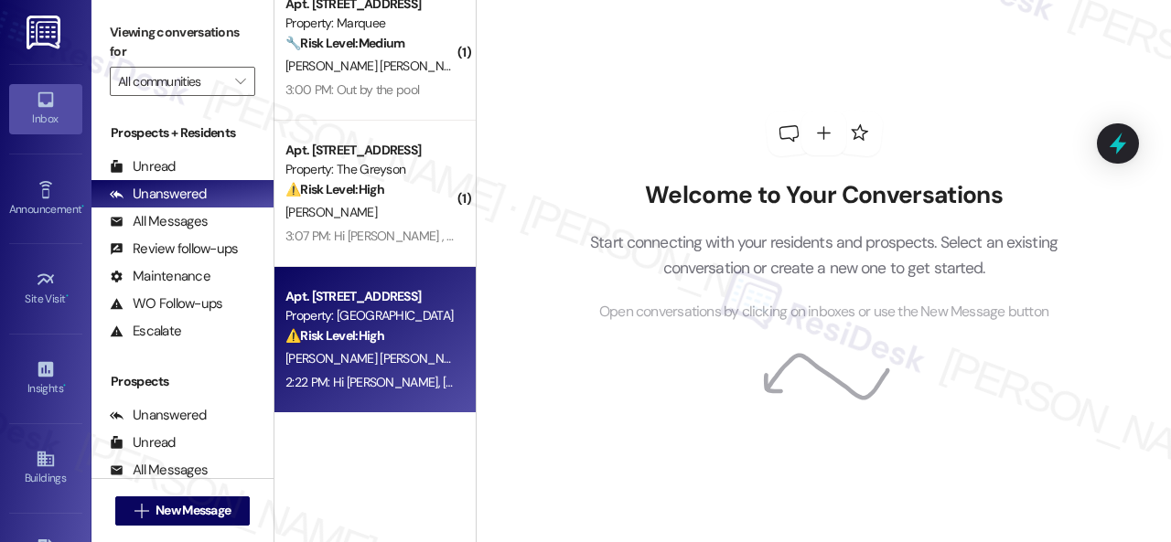
click at [383, 352] on span "[PERSON_NAME] [PERSON_NAME]" at bounding box center [380, 358] width 191 height 16
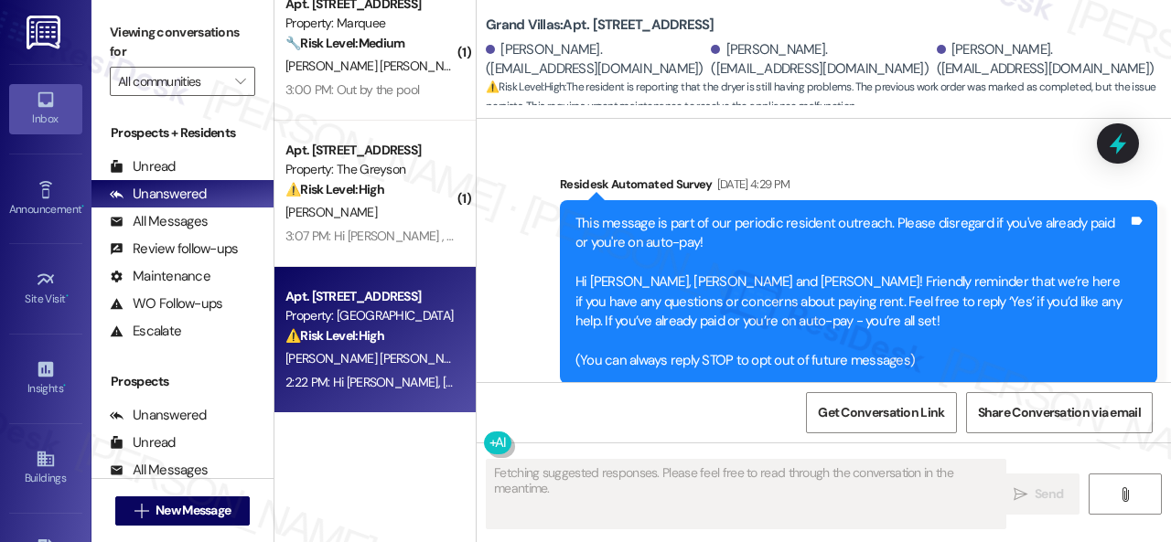
scroll to position [10860, 0]
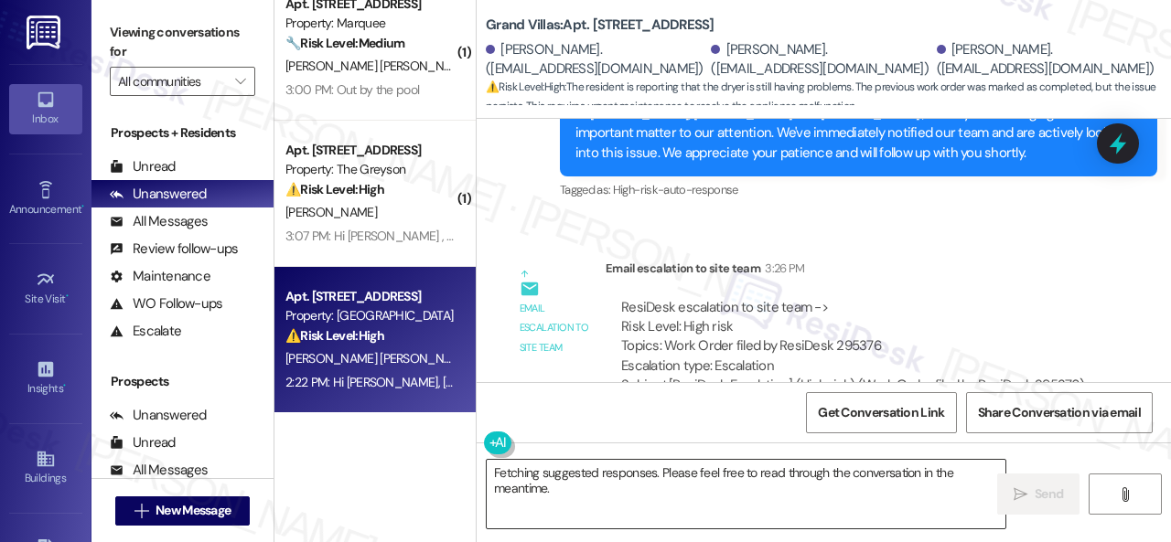
drag, startPoint x: 730, startPoint y: 501, endPoint x: 715, endPoint y: 498, distance: 14.9
click at [732, 501] on textarea "Fetching suggested responses. Please feel free to read through the conversation…" at bounding box center [746, 494] width 519 height 69
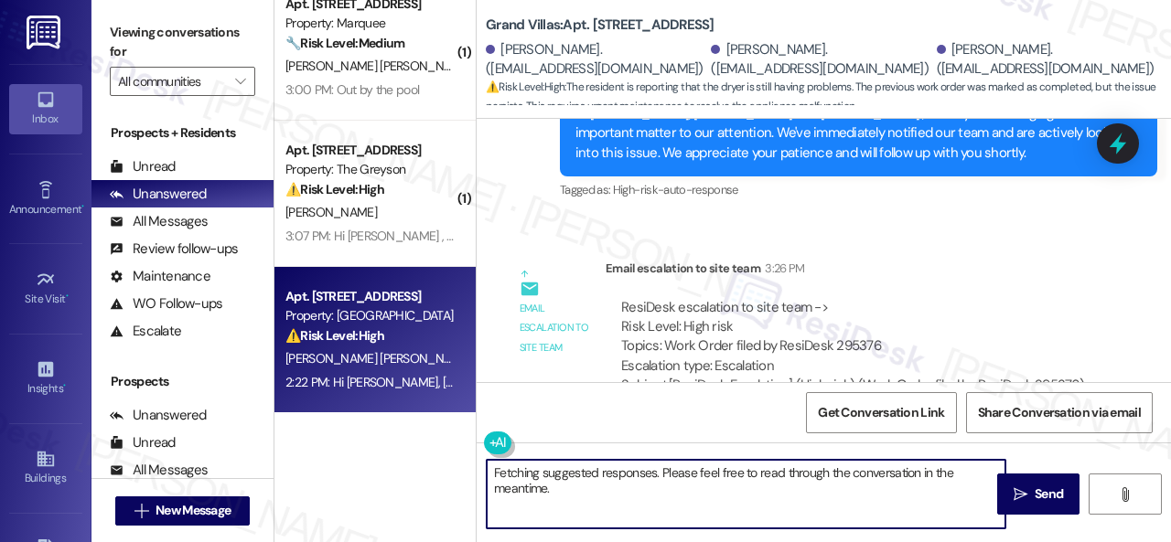
drag, startPoint x: 566, startPoint y: 486, endPoint x: 448, endPoint y: 448, distance: 123.8
click at [448, 448] on div "( 1 ) Apt. 312, 4101 S Custer Rd Property: Craig Ranch 🔧 Risk Level: Medium Res…" at bounding box center [722, 271] width 896 height 542
paste textarea "I've submitted a work order on your behalf and notified the site team. Please n…"
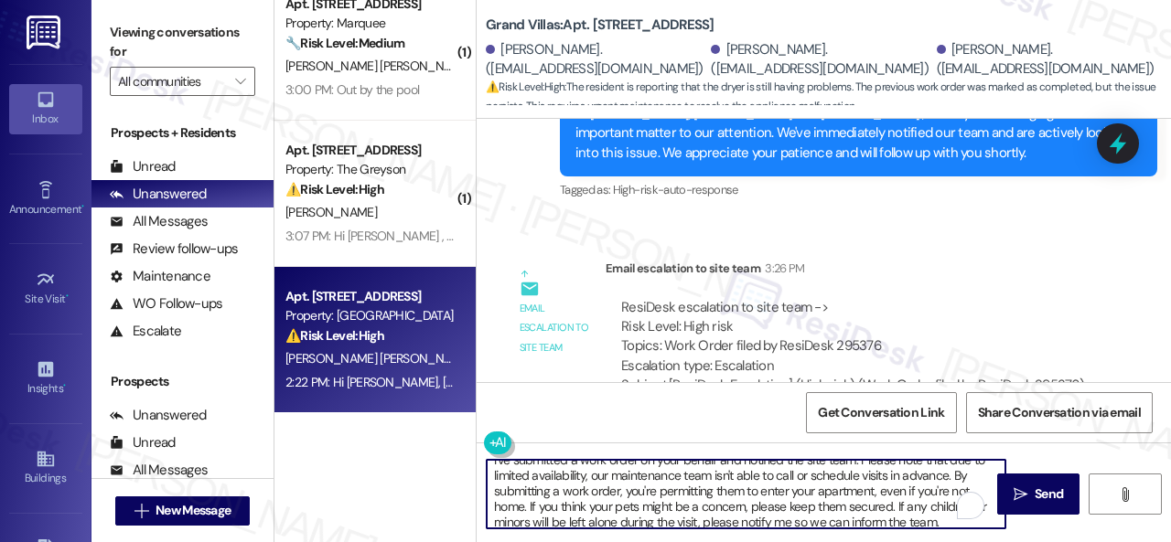
scroll to position [0, 0]
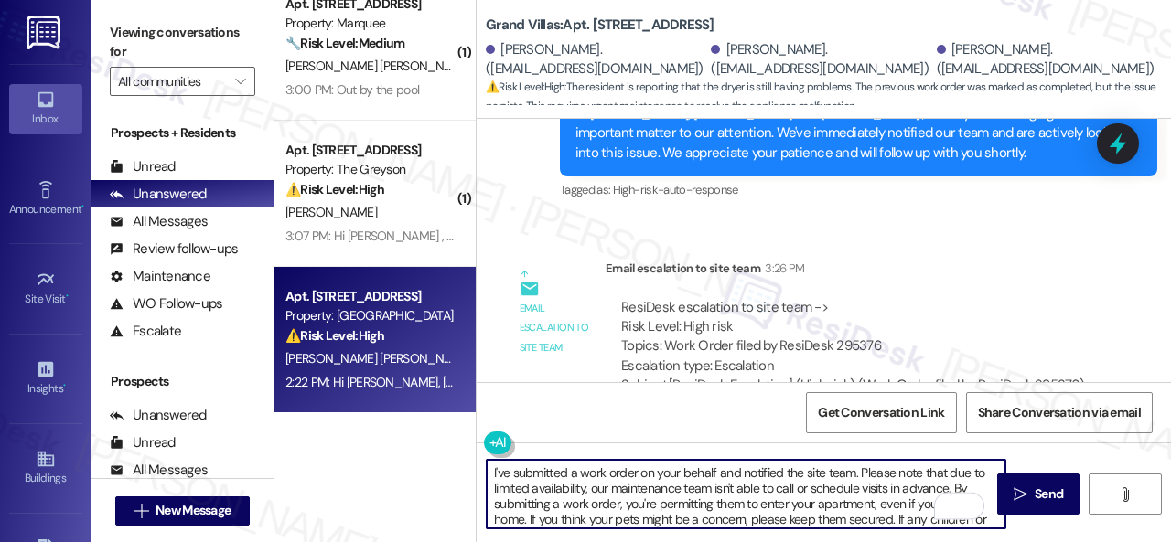
click at [582, 470] on textarea "I've submitted a work order on your behalf and notified the site team. Please n…" at bounding box center [746, 494] width 519 height 69
click at [664, 475] on textarea "I've submitted a new work order on your behalf and notified the site team. Plea…" at bounding box center [746, 494] width 519 height 69
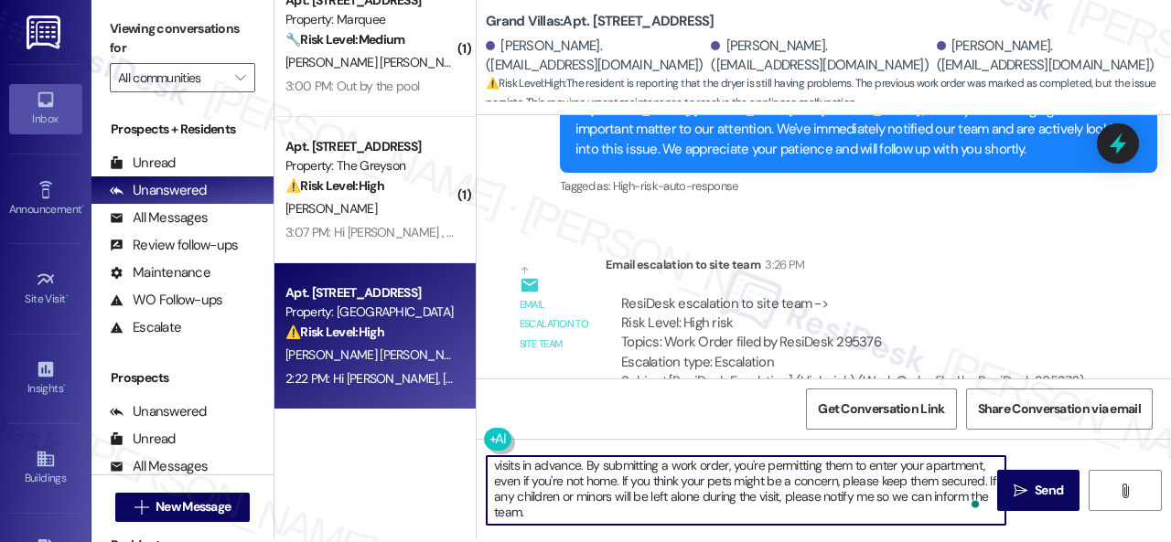
scroll to position [5, 0]
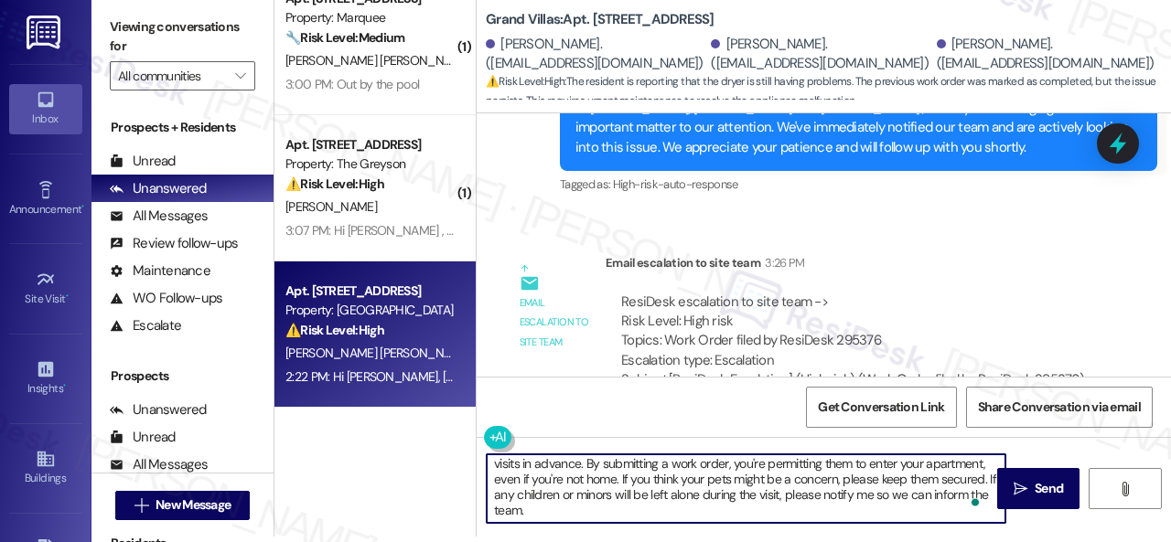
click at [740, 391] on div "Get Conversation Link Share Conversation via email" at bounding box center [823, 407] width 694 height 60
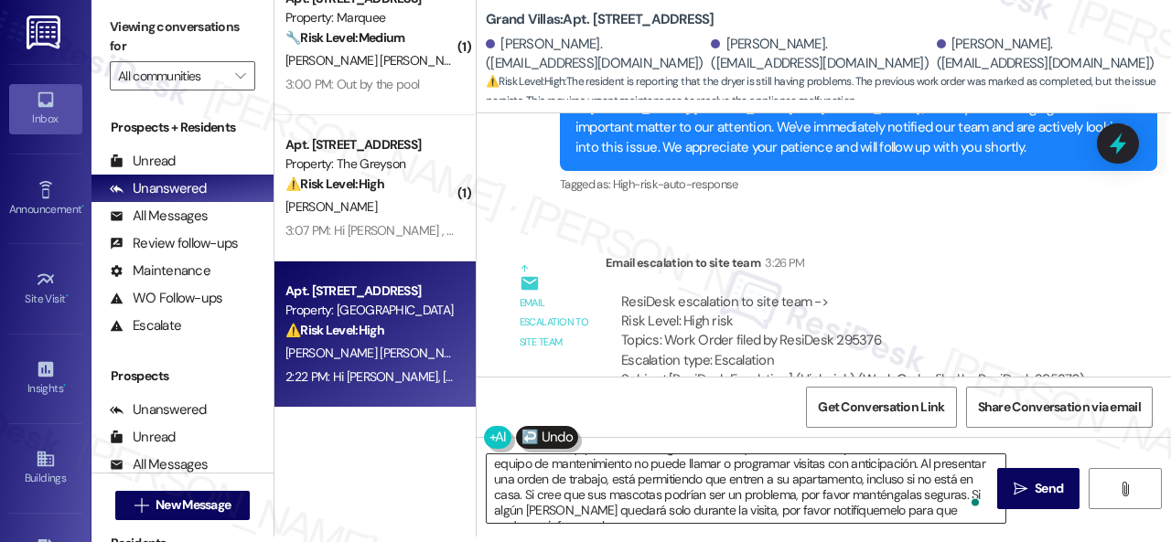
scroll to position [0, 0]
type textarea "He presentado una nueva orden de trabajo para el problema de la puerta en su no…"
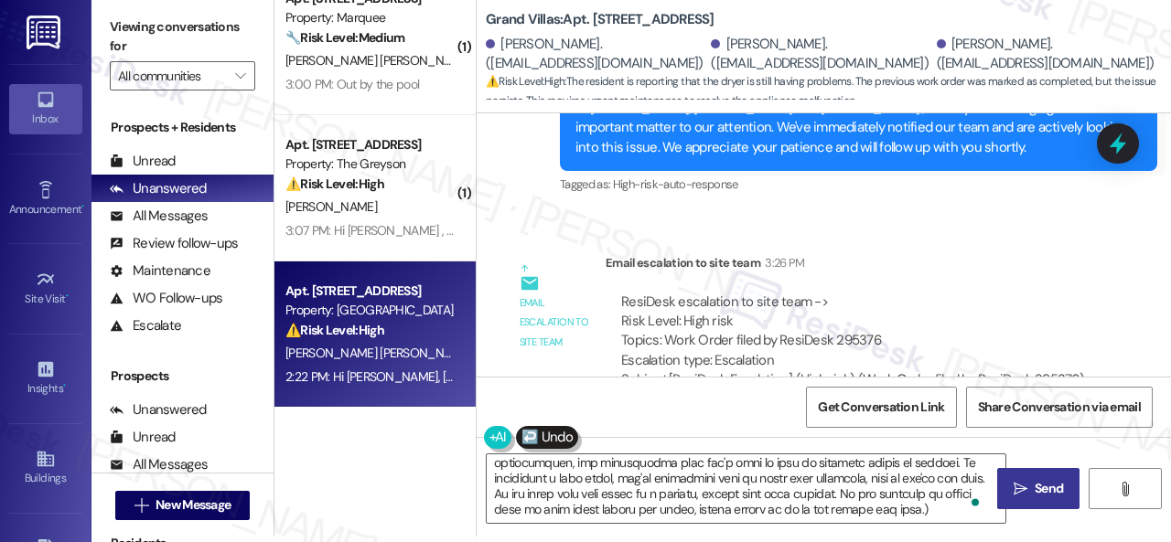
click at [1041, 480] on span "Send" at bounding box center [1048, 488] width 28 height 19
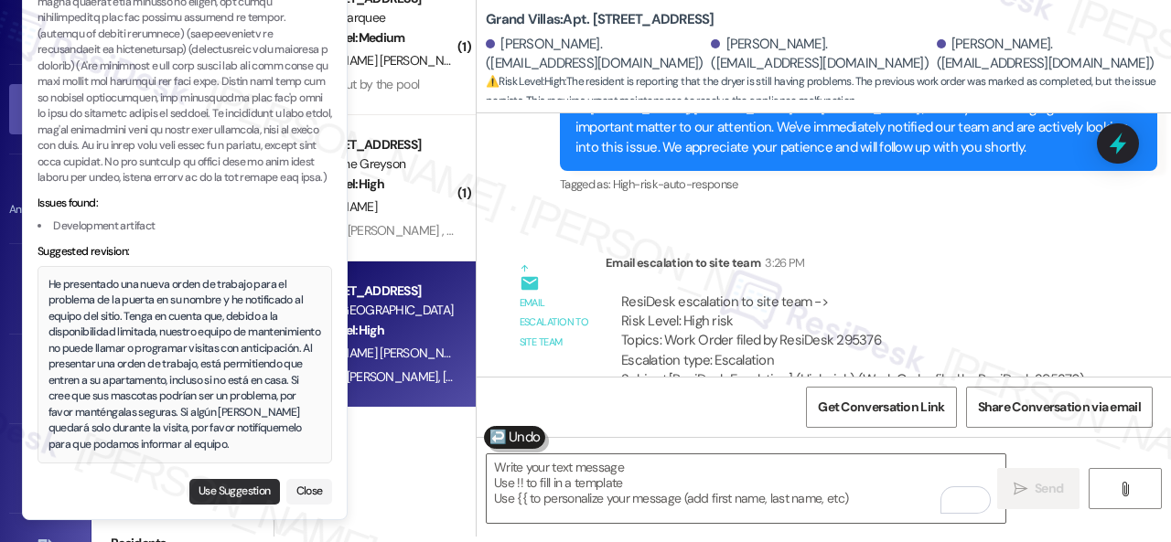
click at [207, 500] on button "Use Suggestion" at bounding box center [234, 492] width 91 height 26
type textarea "He presentado una nueva orden de trabajo para el problema de la puerta en su no…"
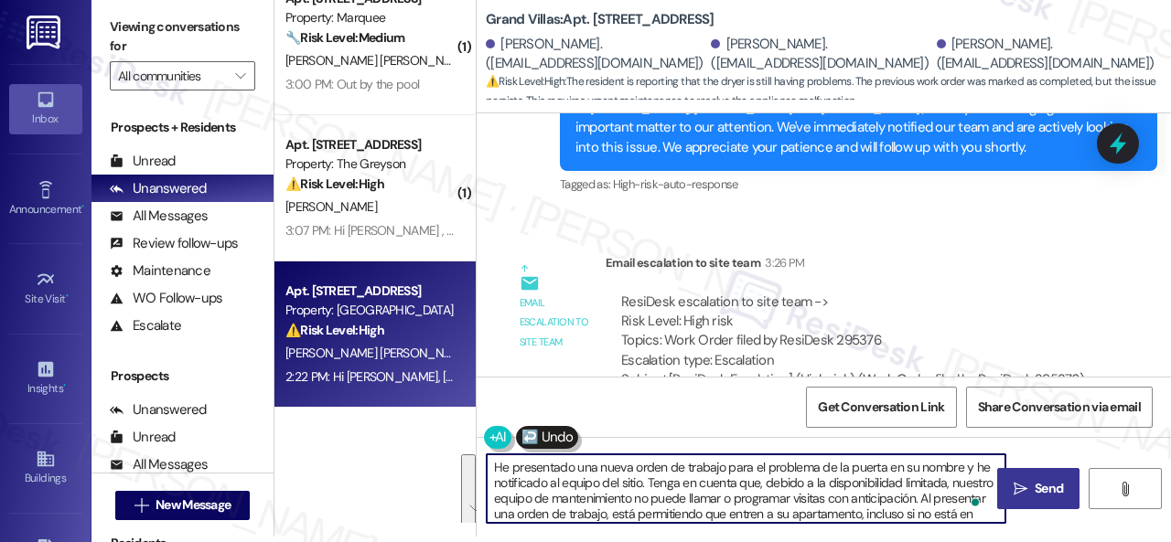
drag, startPoint x: 685, startPoint y: 515, endPoint x: 419, endPoint y: 438, distance: 277.0
click at [419, 438] on div "( 1 ) Apt. 312, 4101 S Custer Rd Property: Craig Ranch 🔧 Risk Level: Medium Res…" at bounding box center [722, 266] width 896 height 542
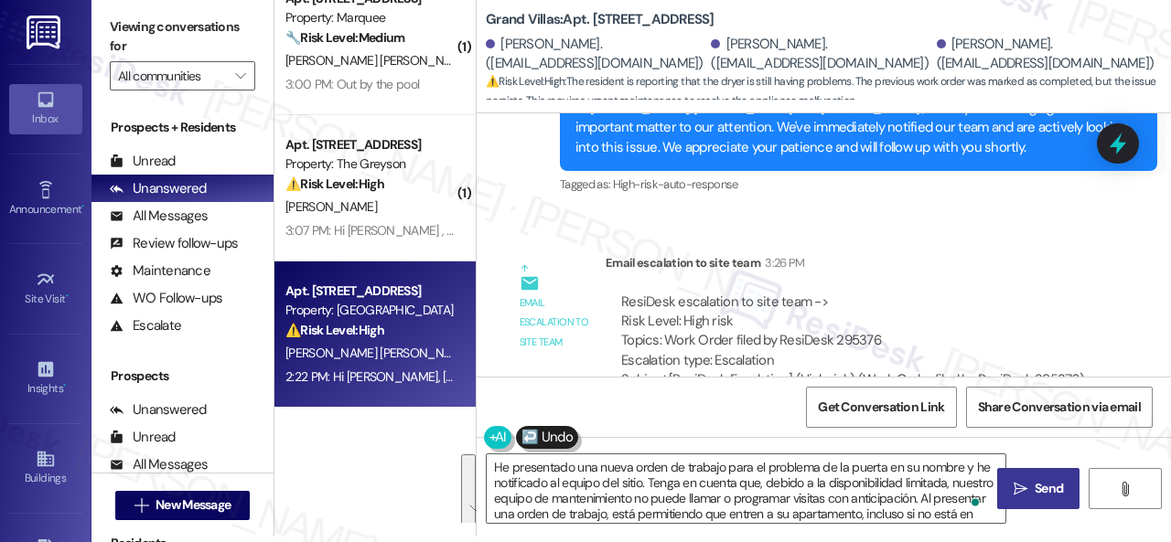
click at [1036, 488] on span "Send" at bounding box center [1048, 488] width 28 height 19
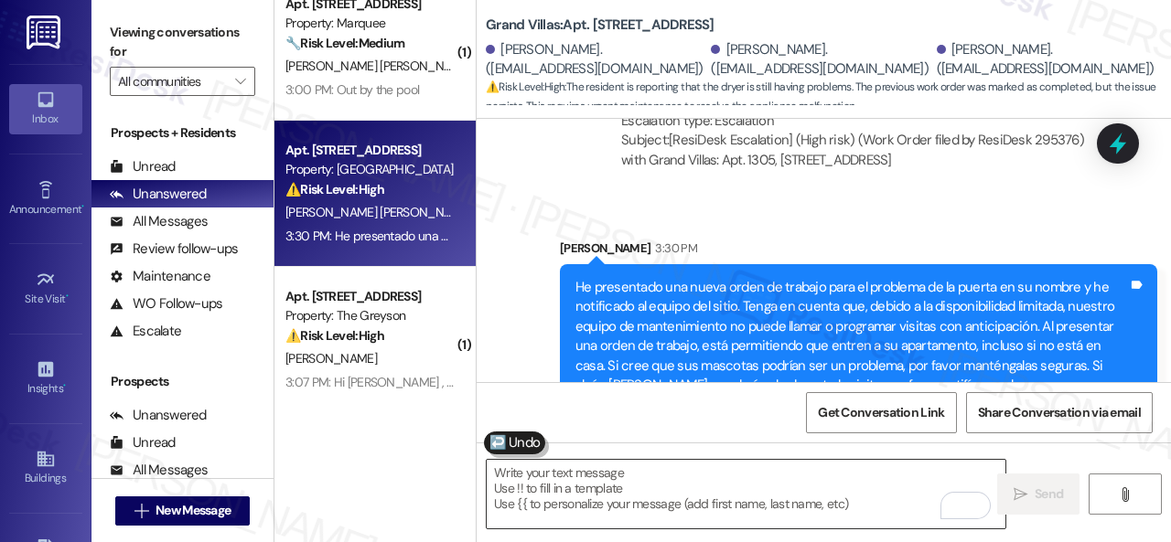
click at [636, 495] on textarea "To enrich screen reader interactions, please activate Accessibility in Grammarl…" at bounding box center [746, 494] width 519 height 69
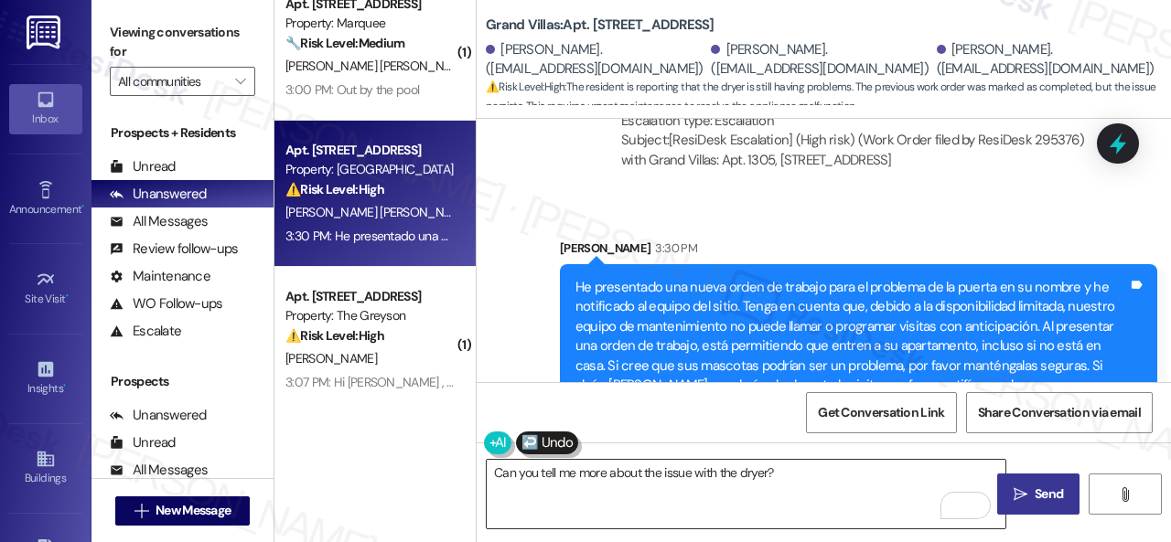
click at [806, 468] on textarea "Can you tell me more about the issue with the dryer?" at bounding box center [746, 494] width 519 height 69
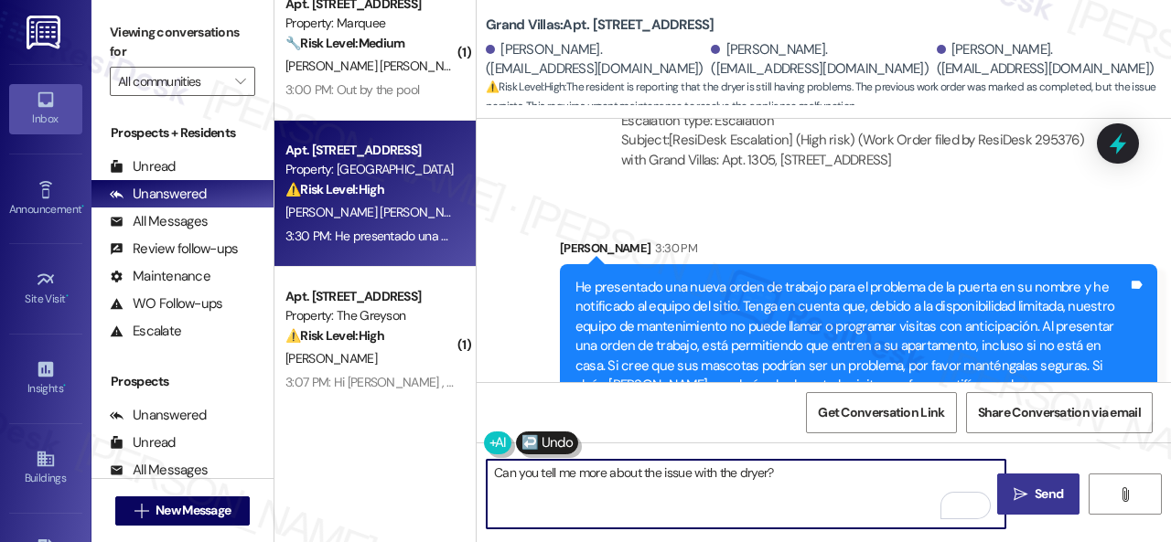
paste textarea "Please provide as much detail as possible and include photos if available."
click at [732, 418] on div "Get Conversation Link Share Conversation via email" at bounding box center [823, 412] width 694 height 60
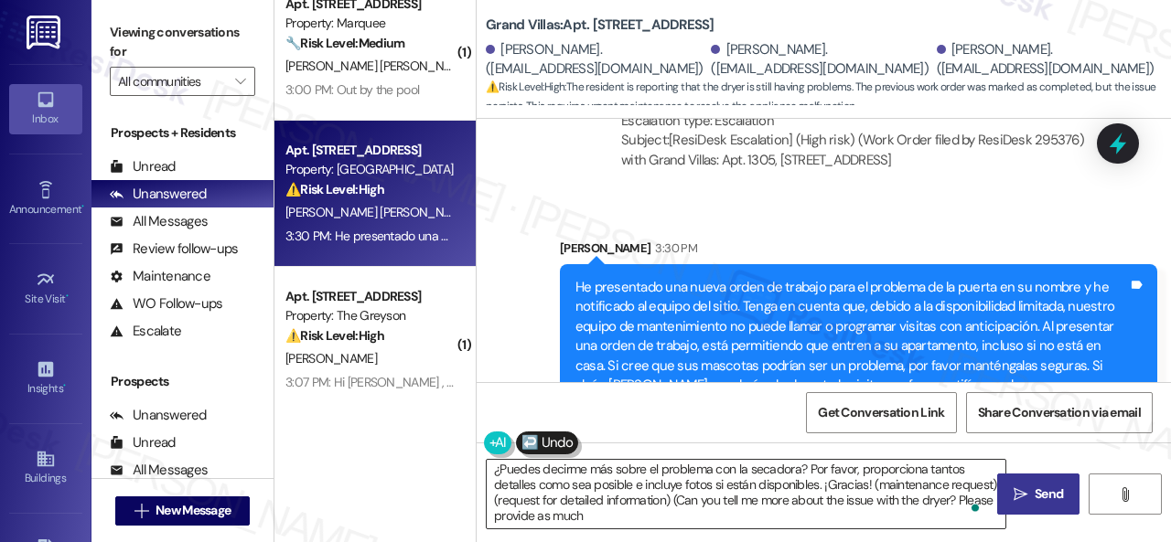
scroll to position [4, 0]
type textarea "¿Puedes decirme más sobre el problema con la secadora? Por favor, proporciona t…"
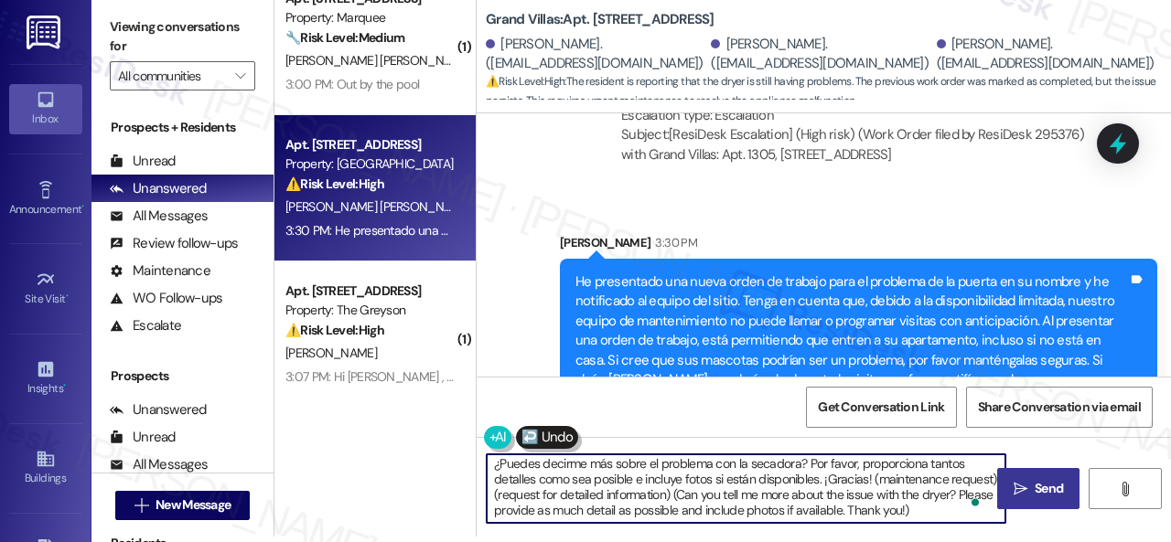
scroll to position [0, 0]
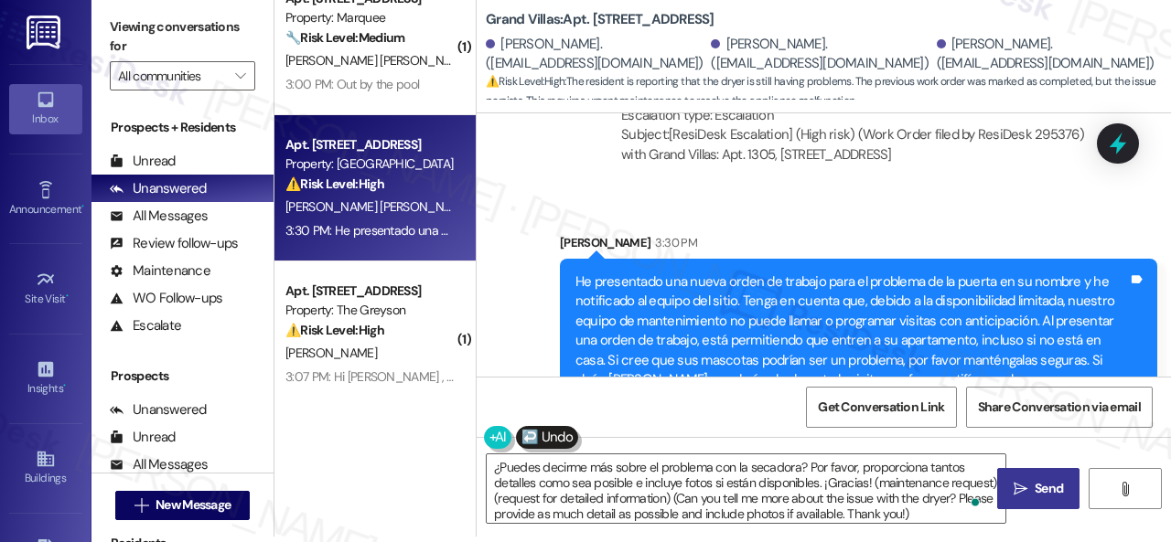
click at [1033, 478] on button " Send" at bounding box center [1038, 488] width 82 height 41
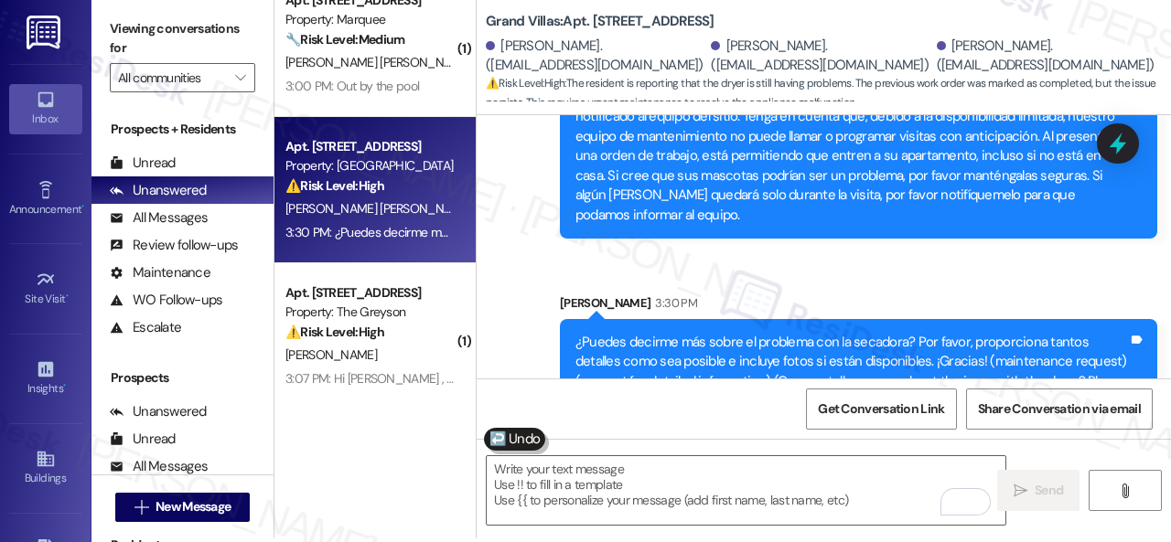
scroll to position [5, 0]
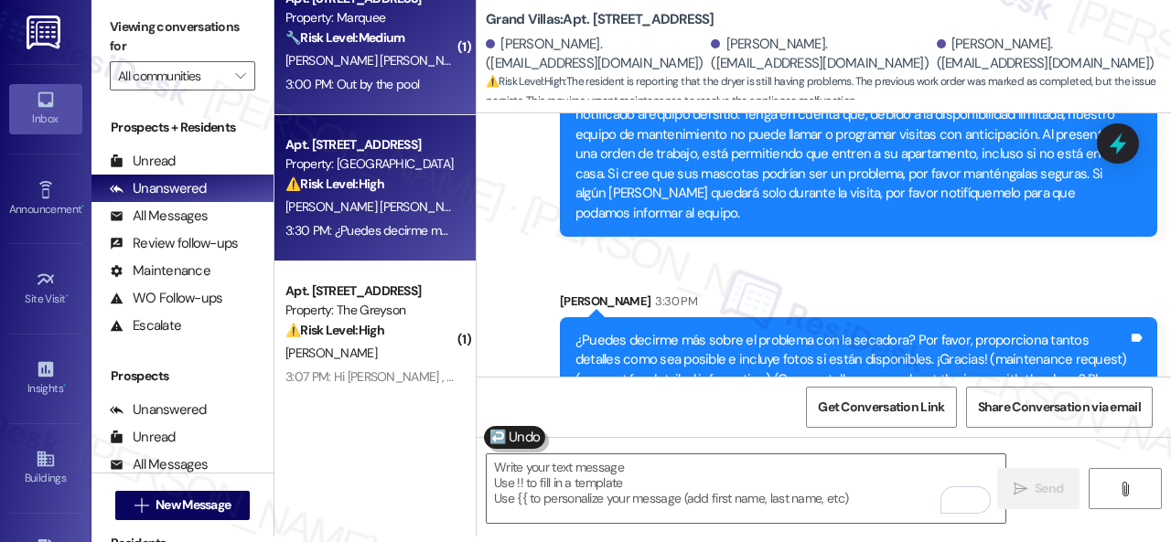
click at [419, 73] on div "3:00 PM: Out by the pool 3:00 PM: Out by the pool" at bounding box center [370, 84] width 173 height 23
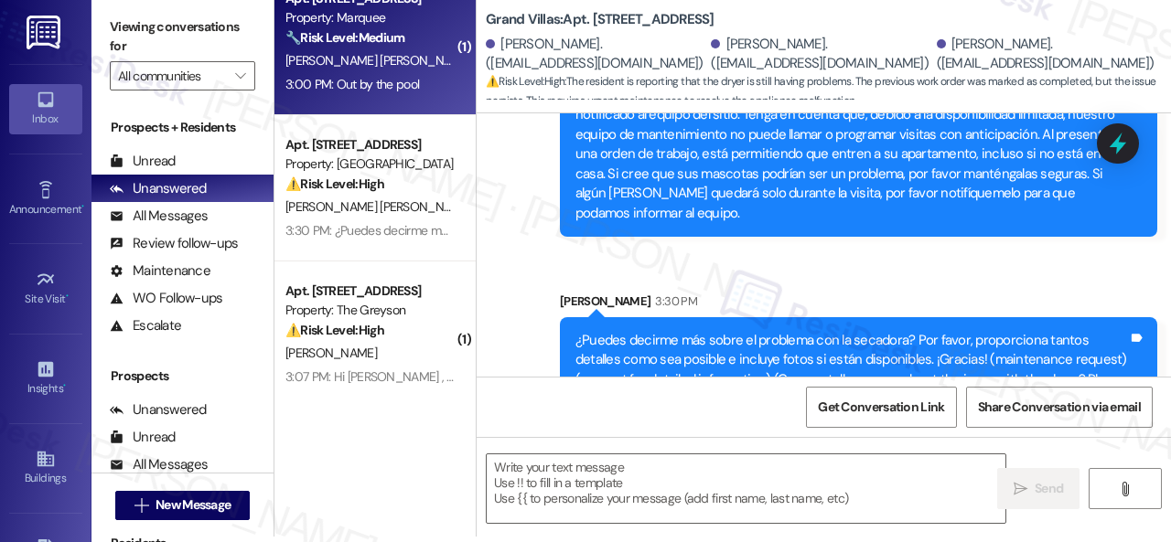
type textarea "Fetching suggested responses. Please feel free to read through the conversation…"
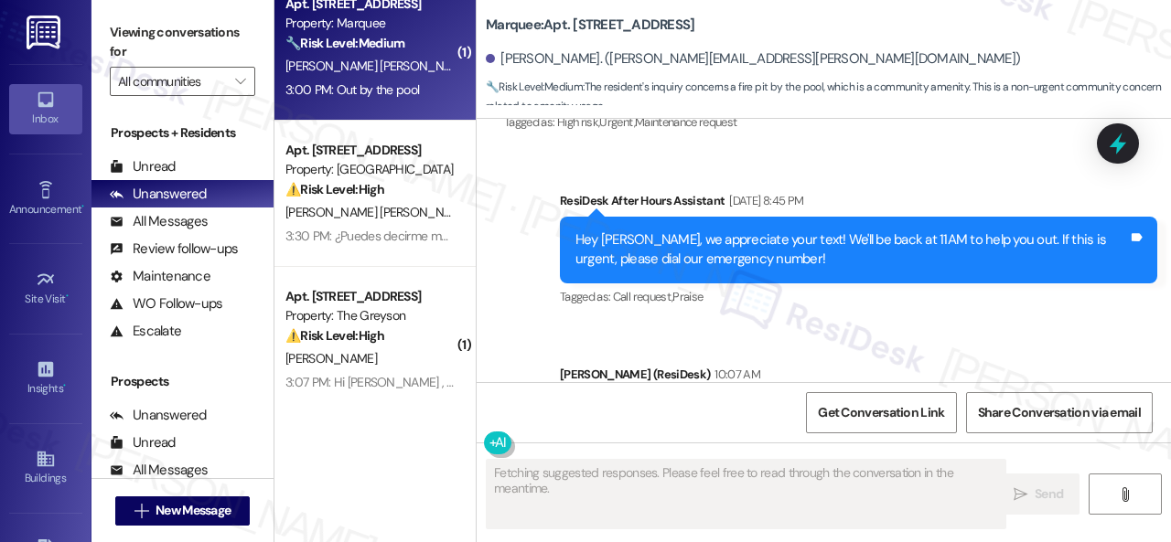
scroll to position [7858, 0]
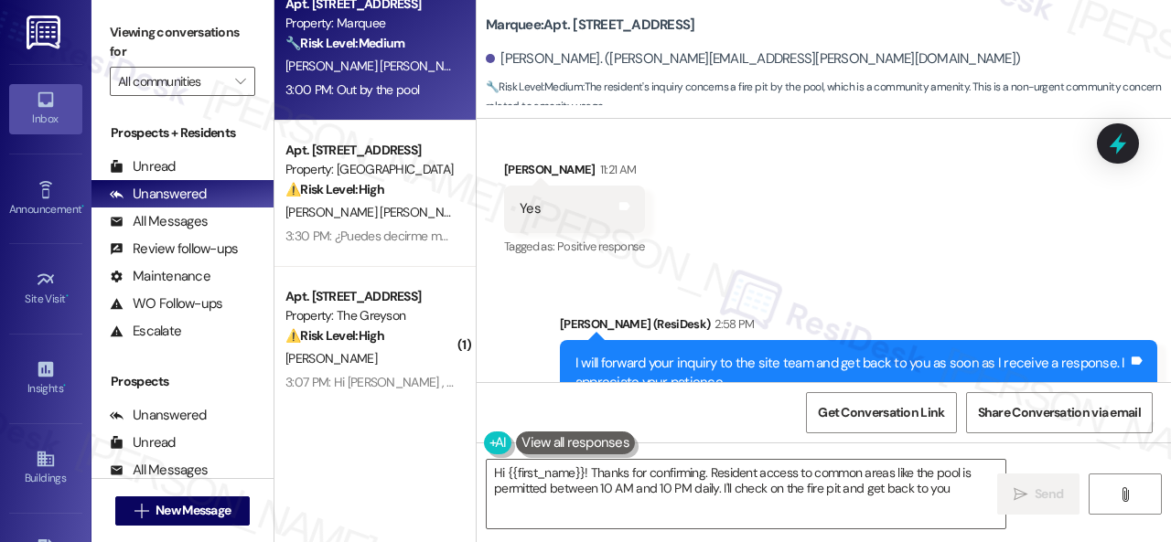
type textarea "Hi {{first_name}}! Thanks for confirming. Resident access to common areas like …"
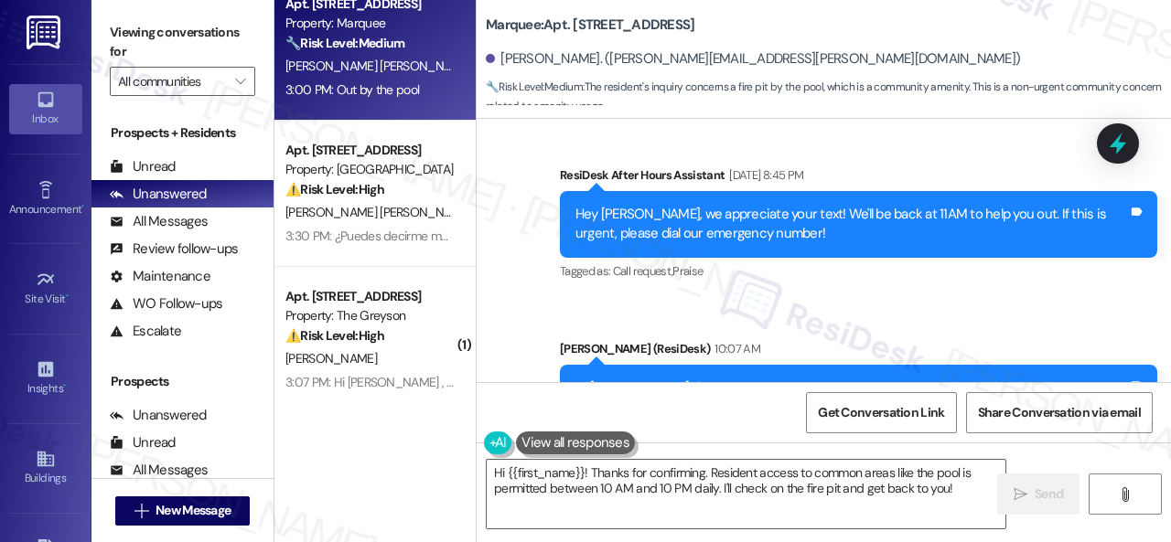
scroll to position [7035, 0]
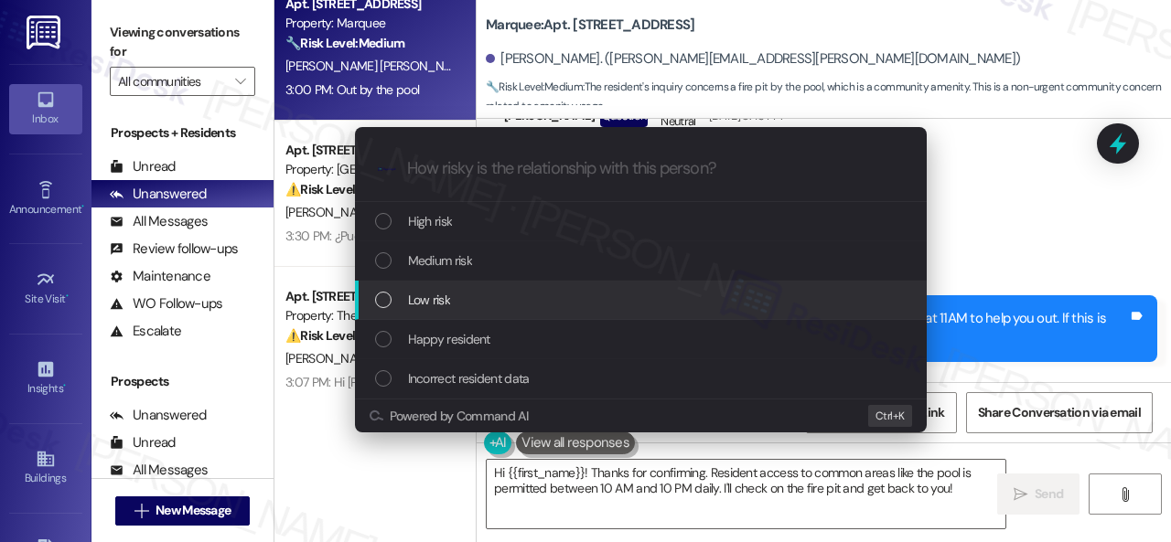
click at [421, 297] on span "Low risk" at bounding box center [429, 300] width 42 height 20
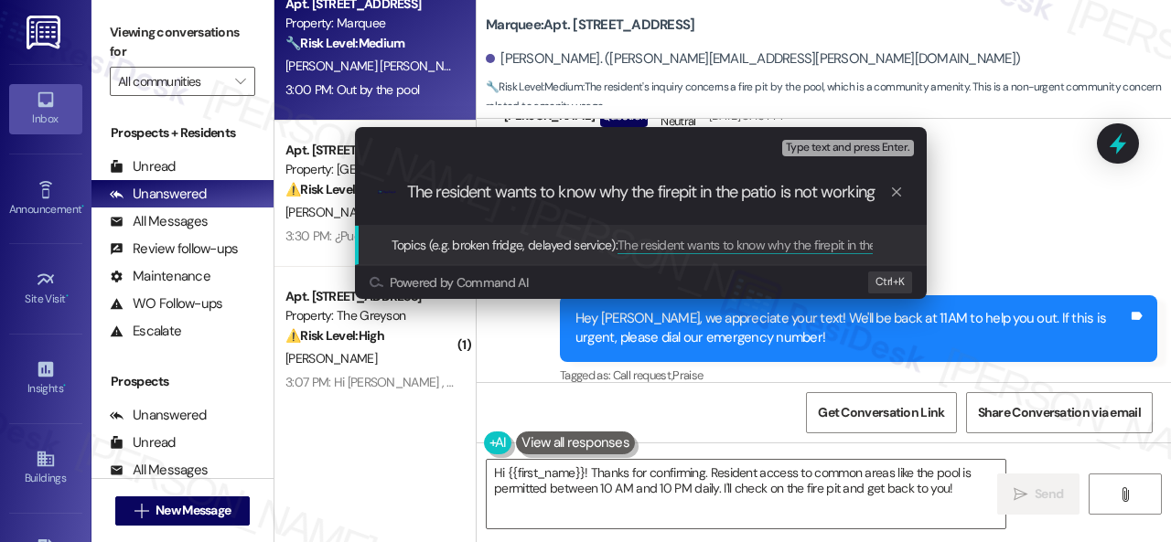
type input "The resident wants to know why the firepit in the patio is not working."
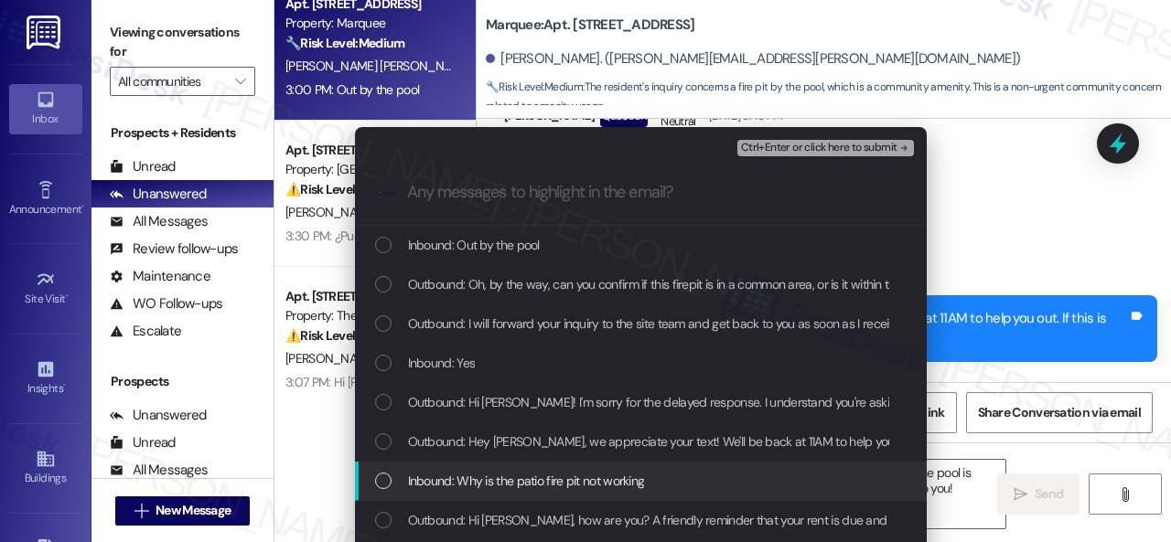
click at [567, 480] on span "Inbound: Why is the patio fire pit not working" at bounding box center [526, 481] width 237 height 20
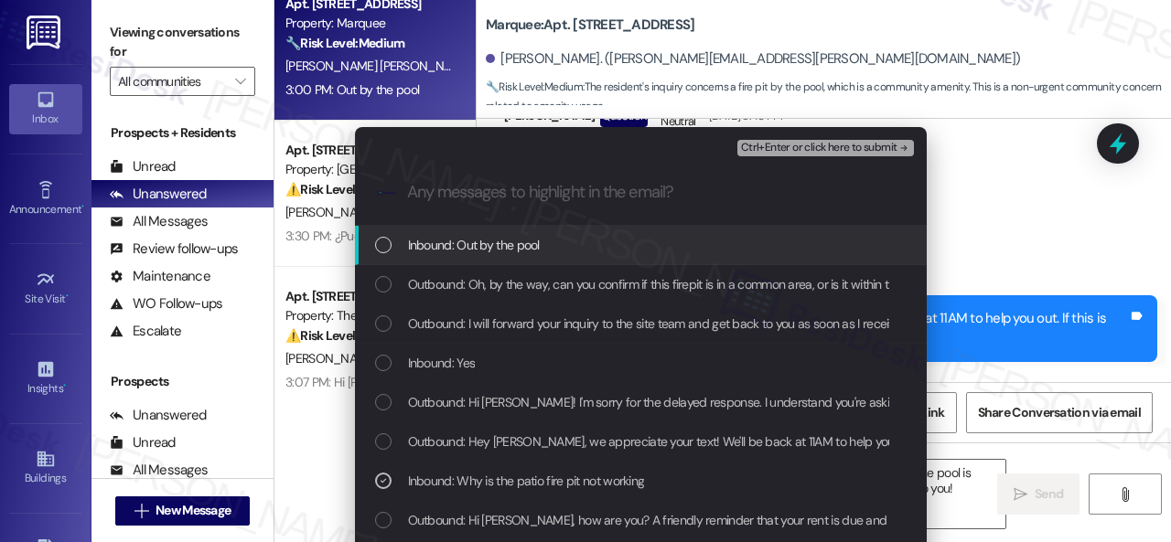
click at [401, 245] on div "Inbound: Out by the pool" at bounding box center [642, 245] width 535 height 20
click at [800, 145] on span "Ctrl+Enter or click here to submit" at bounding box center [819, 148] width 156 height 13
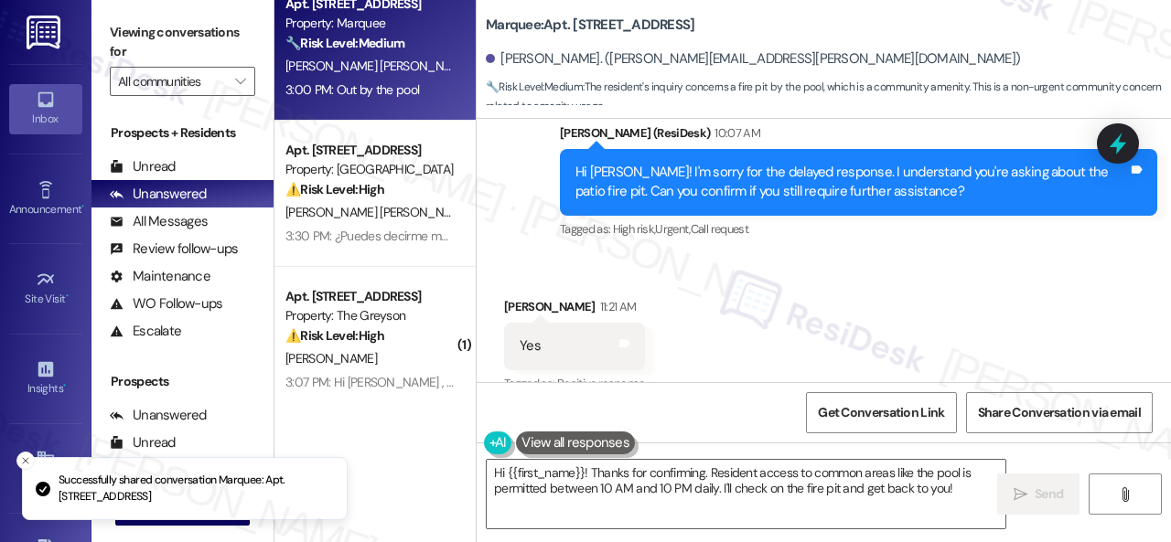
scroll to position [7858, 0]
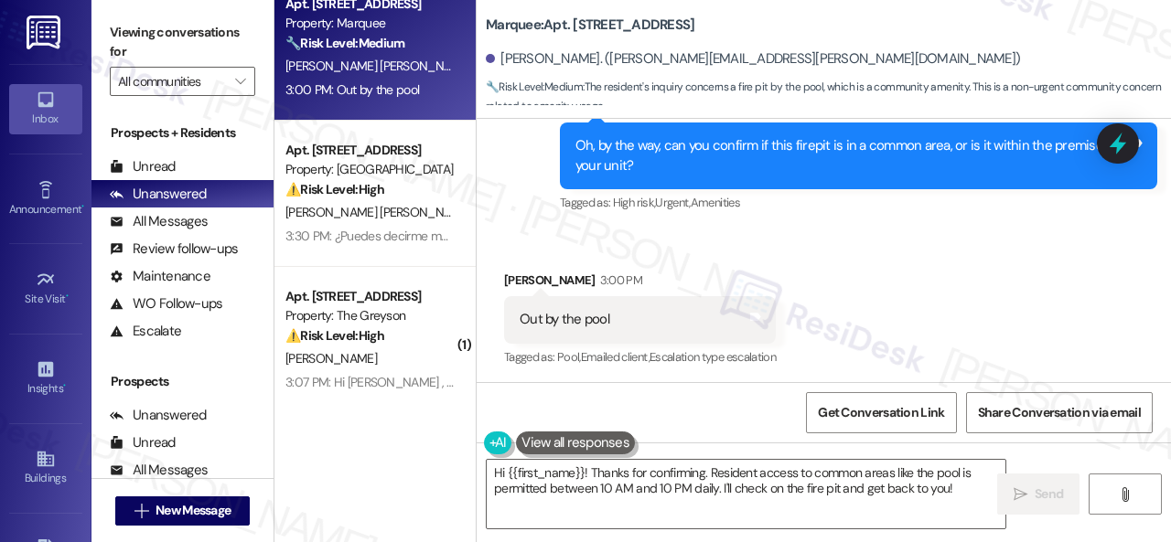
click at [902, 268] on div "Received via SMS Bacilio Ortiz Sanchez 3:00 PM Out by the pool Tags and notes T…" at bounding box center [823, 307] width 694 height 155
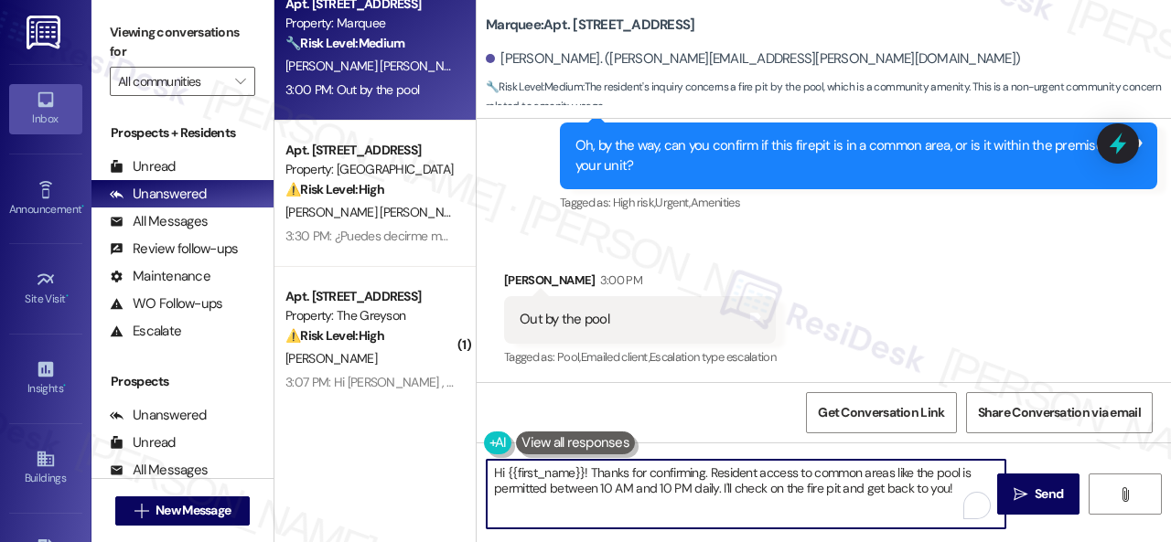
drag, startPoint x: 720, startPoint y: 493, endPoint x: 440, endPoint y: 435, distance: 285.7
click at [440, 435] on div "( 1 ) Apt. 312, 4101 S Custer Rd Property: Craig Ranch 🔧 Risk Level: Medium Res…" at bounding box center [722, 271] width 896 height 542
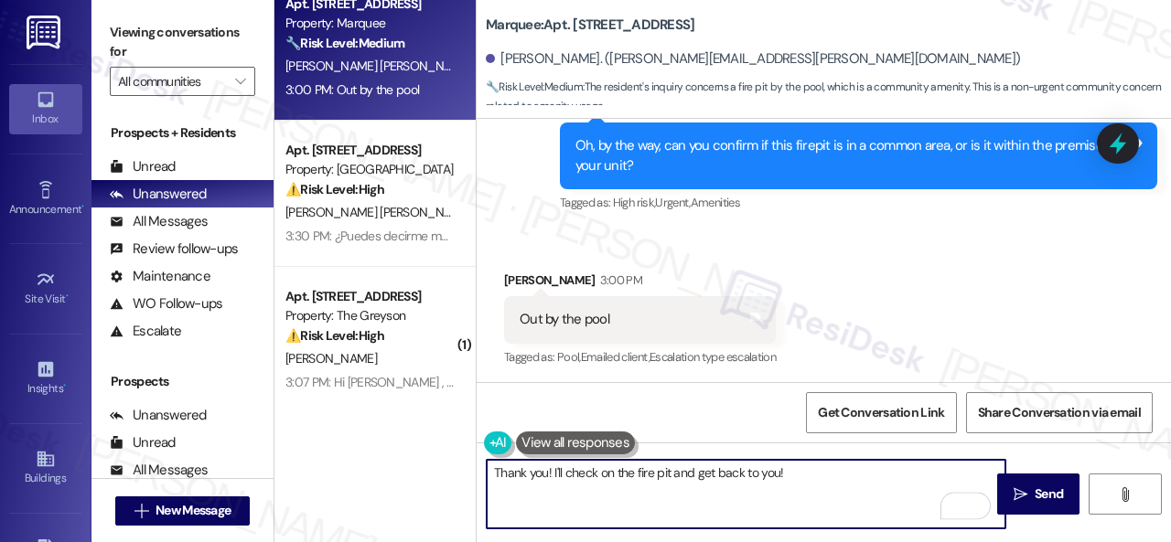
click at [814, 476] on textarea "Thank you! I'll check on the fire pit and get back to you!" at bounding box center [746, 494] width 519 height 69
type textarea "Thank you! I'll check on the fire pit and get back to you!"
click at [1044, 490] on span "Send" at bounding box center [1048, 494] width 28 height 19
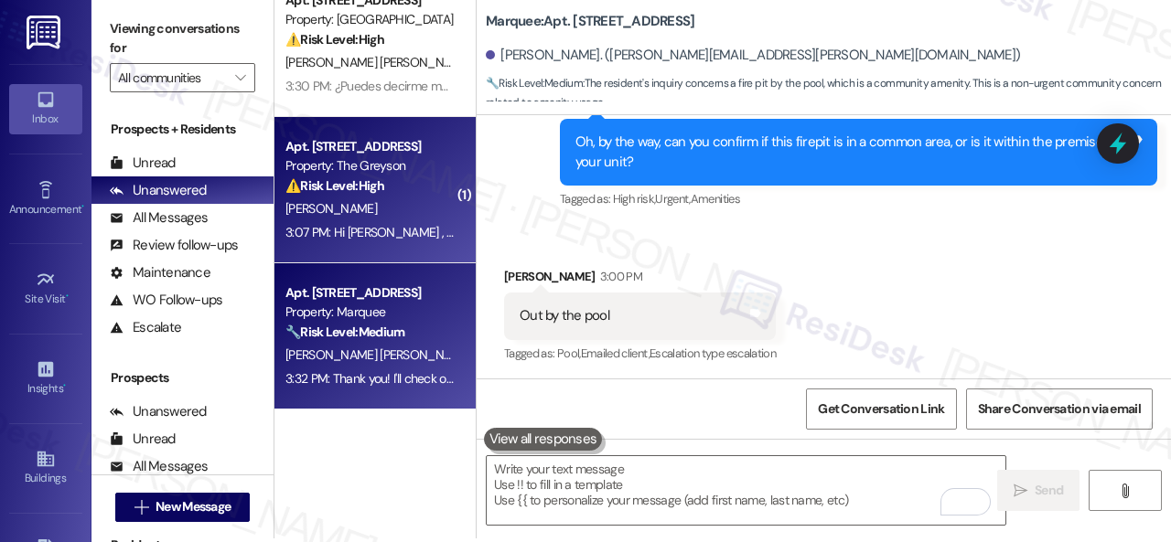
scroll to position [5, 0]
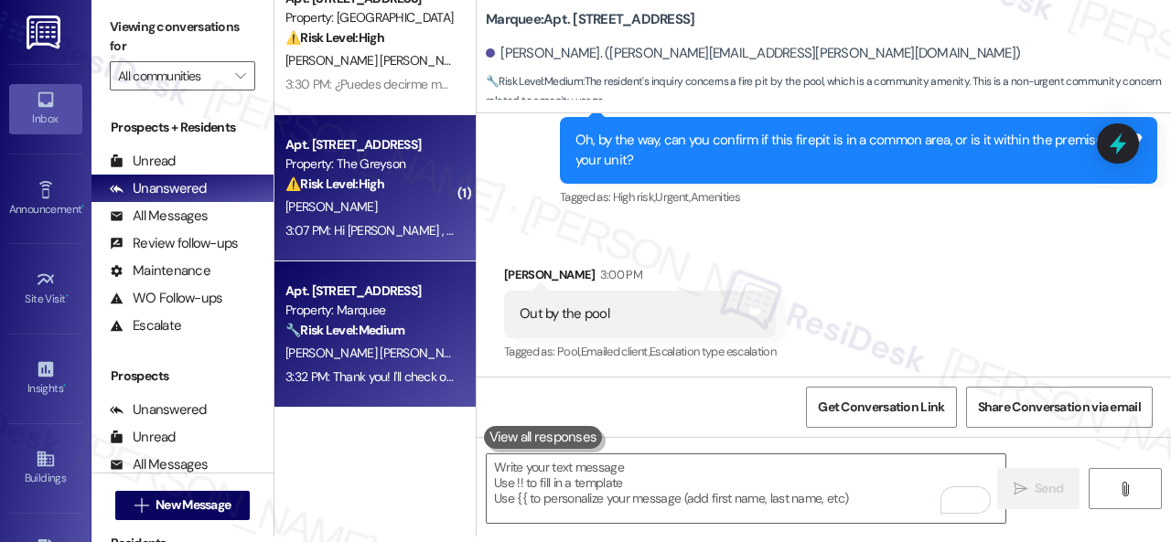
click at [416, 207] on div "[PERSON_NAME]" at bounding box center [370, 207] width 173 height 23
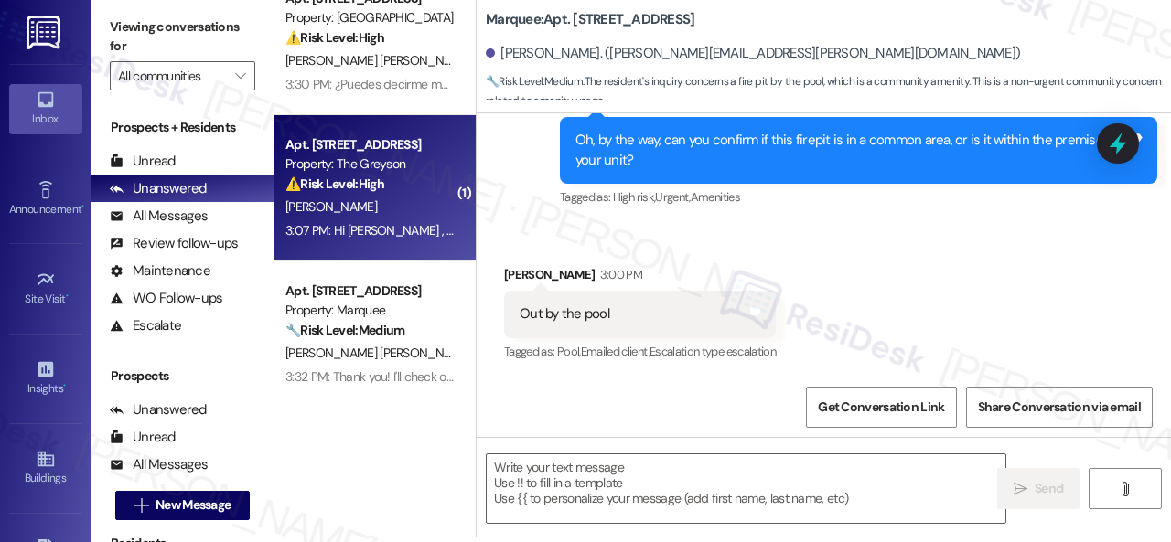
type textarea "Fetching suggested responses. Please feel free to read through the conversation…"
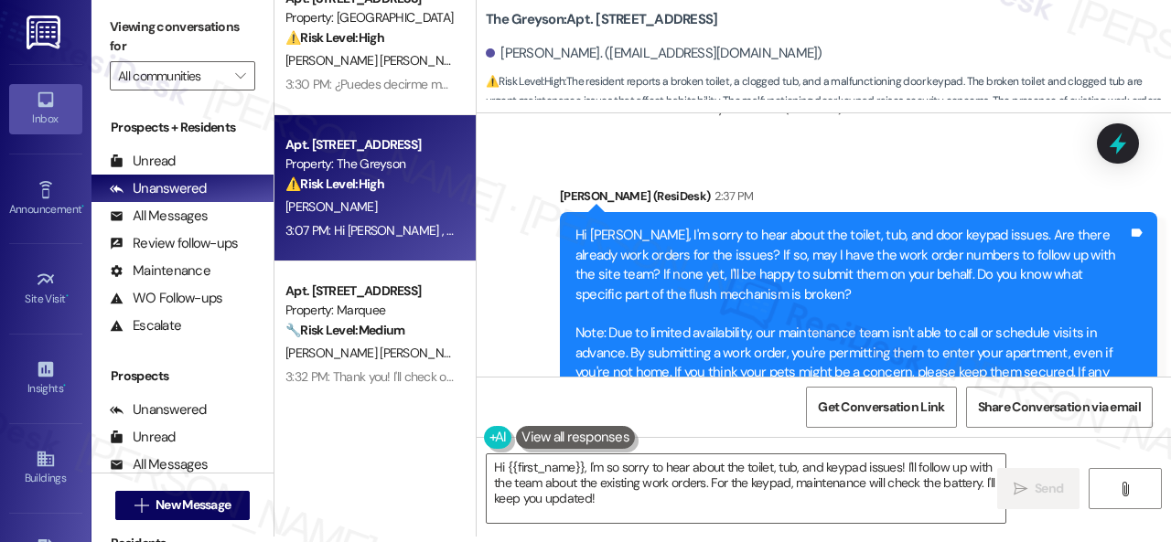
scroll to position [19853, 0]
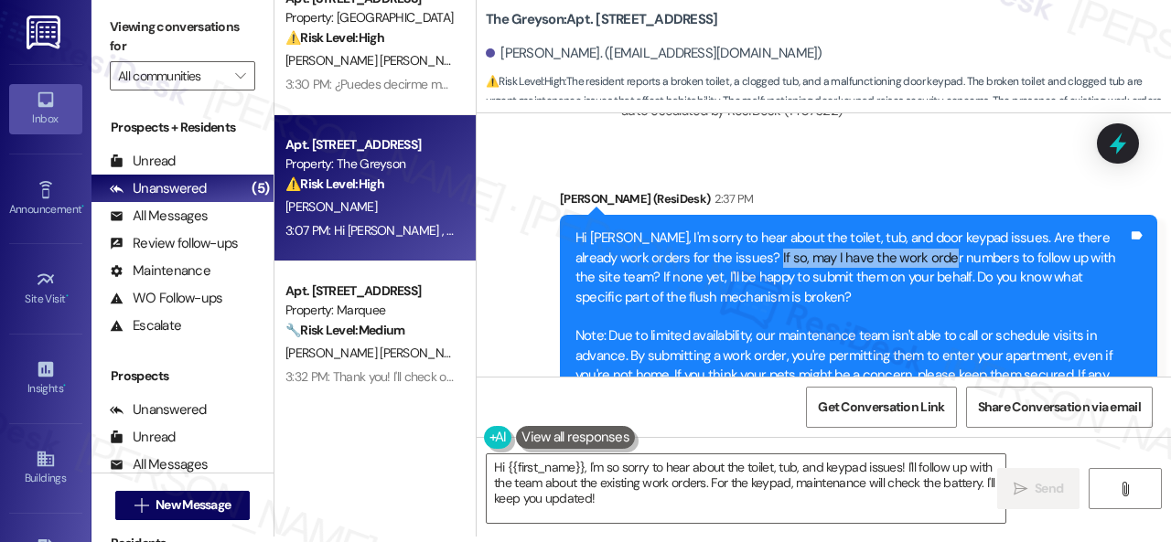
drag, startPoint x: 738, startPoint y: 212, endPoint x: 923, endPoint y: 218, distance: 184.8
click at [923, 229] on div "Hi Sheri, I'm sorry to hear about the toilet, tub, and door keypad issues. Are …" at bounding box center [851, 317] width 552 height 177
copy div "ay I have the work order number"
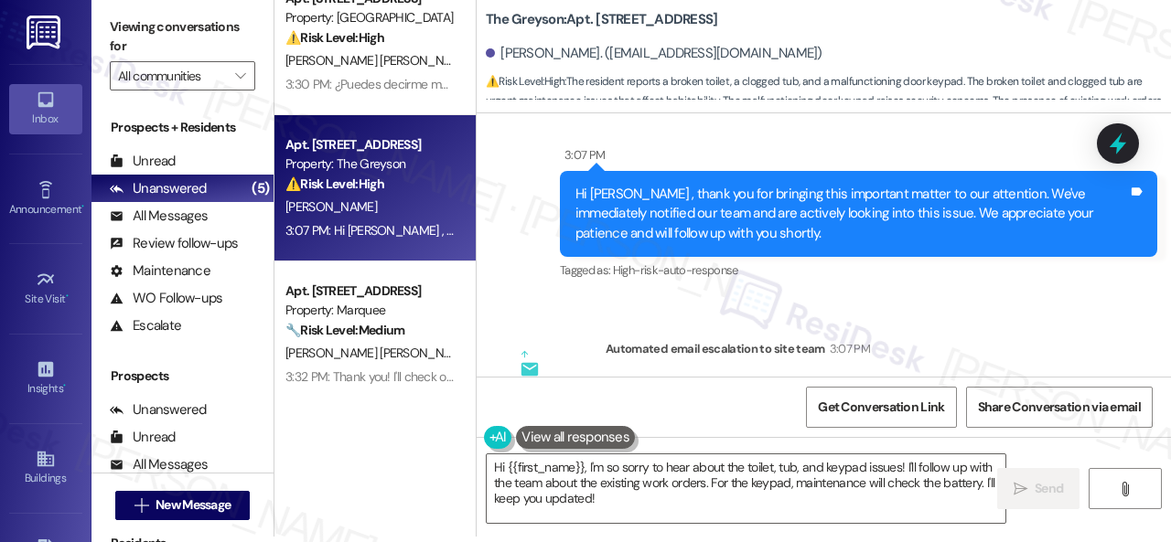
scroll to position [20768, 0]
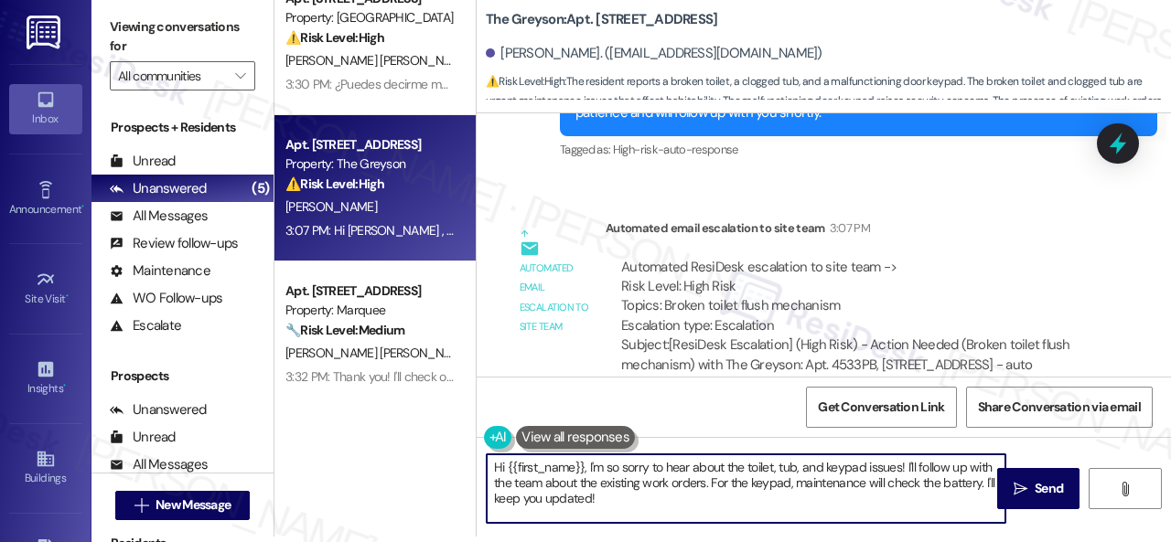
click at [445, 444] on div "( 1 ) Apt. 03T02, 9 Candlelight Dr Property: The Candles 🔧 Risk Level: Medium T…" at bounding box center [722, 266] width 896 height 542
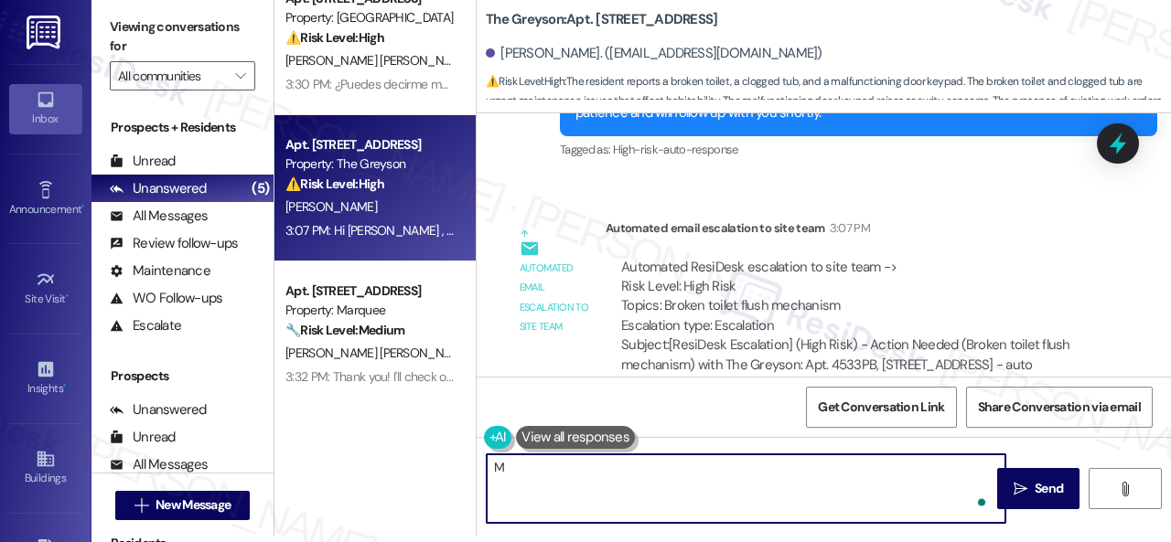
paste textarea "ay I have the work order number"
click at [488, 467] on textarea "May I have the work order numbers?" at bounding box center [746, 489] width 519 height 69
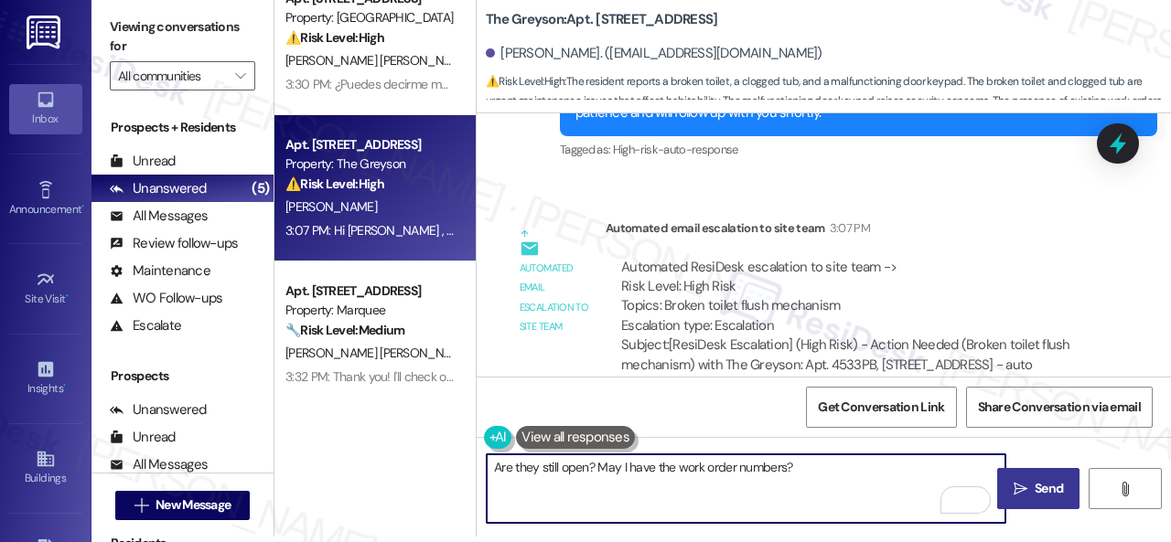
type textarea "Are they still open? May I have the work order numbers?"
click at [1037, 489] on span "Send" at bounding box center [1048, 488] width 28 height 19
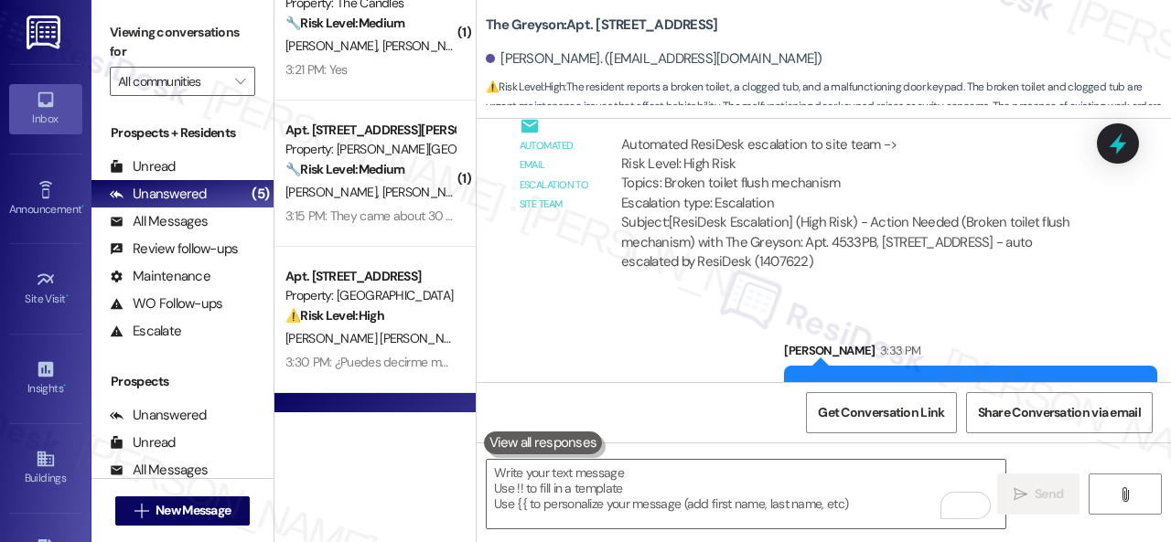
scroll to position [44, 0]
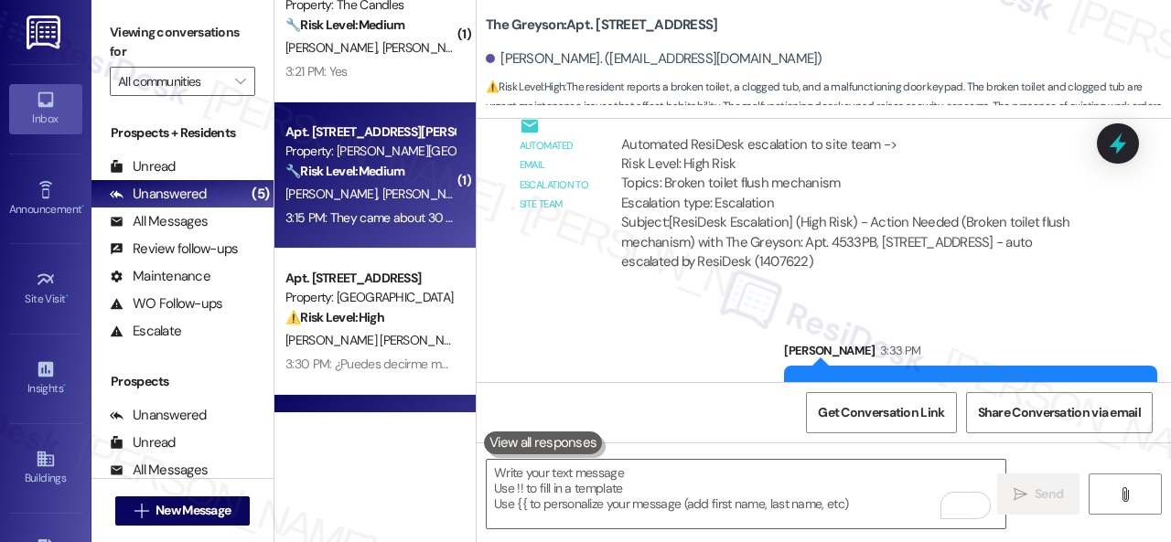
click at [387, 186] on span "K. Richardson" at bounding box center [427, 194] width 91 height 16
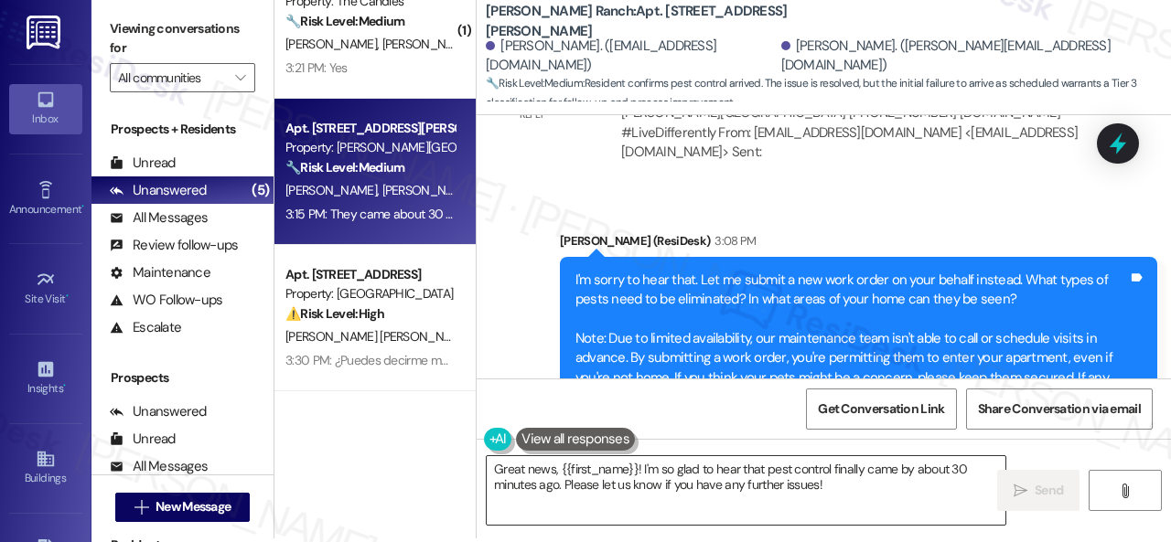
scroll to position [5, 0]
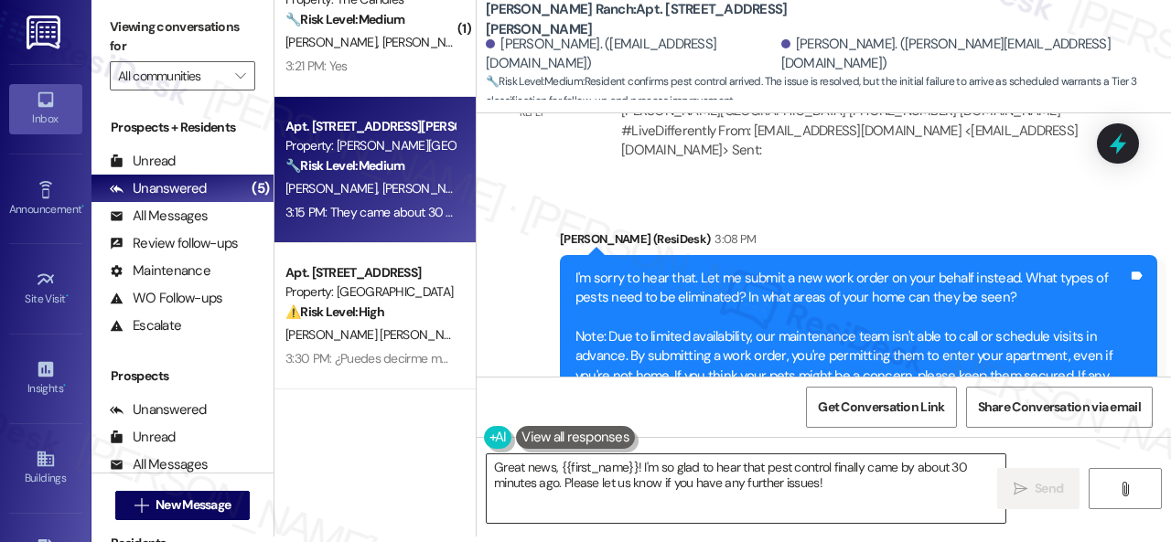
click at [846, 467] on textarea "Great news, {{first_name}}! I'm so glad to hear that pest control finally came …" at bounding box center [746, 489] width 519 height 69
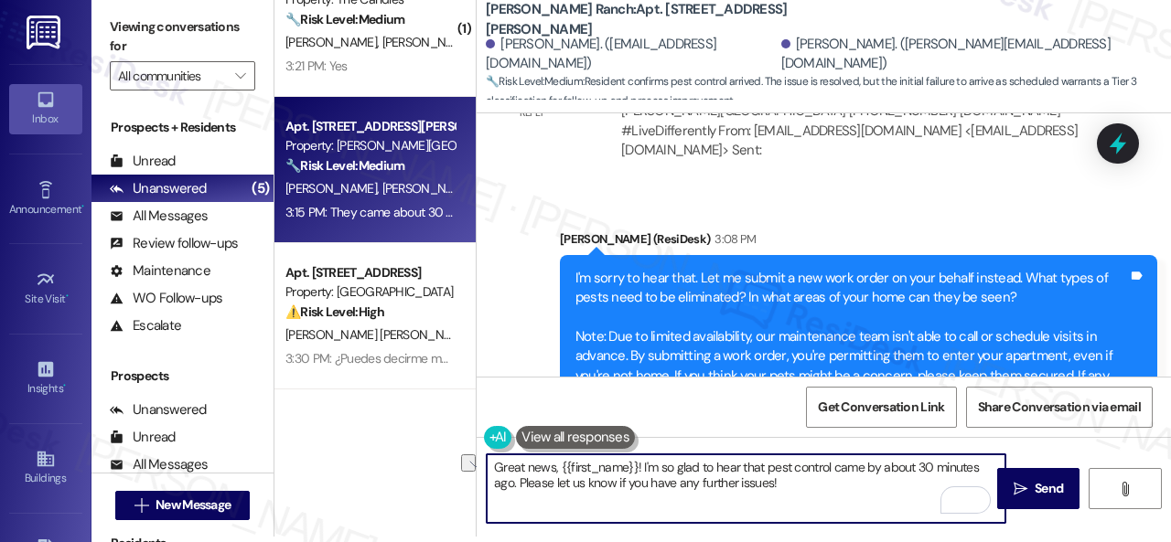
drag, startPoint x: 641, startPoint y: 463, endPoint x: 440, endPoint y: 474, distance: 201.5
click at [440, 474] on div "( 1 ) Apt. 03T02, 9 Candlelight Dr Property: The Candles 🔧 Risk Level: Medium T…" at bounding box center [722, 266] width 896 height 542
type textarea "I'm so glad to hear that pest control came by about 30 minutes ago. Please let …"
click at [1023, 485] on span " Send" at bounding box center [1039, 488] width 58 height 19
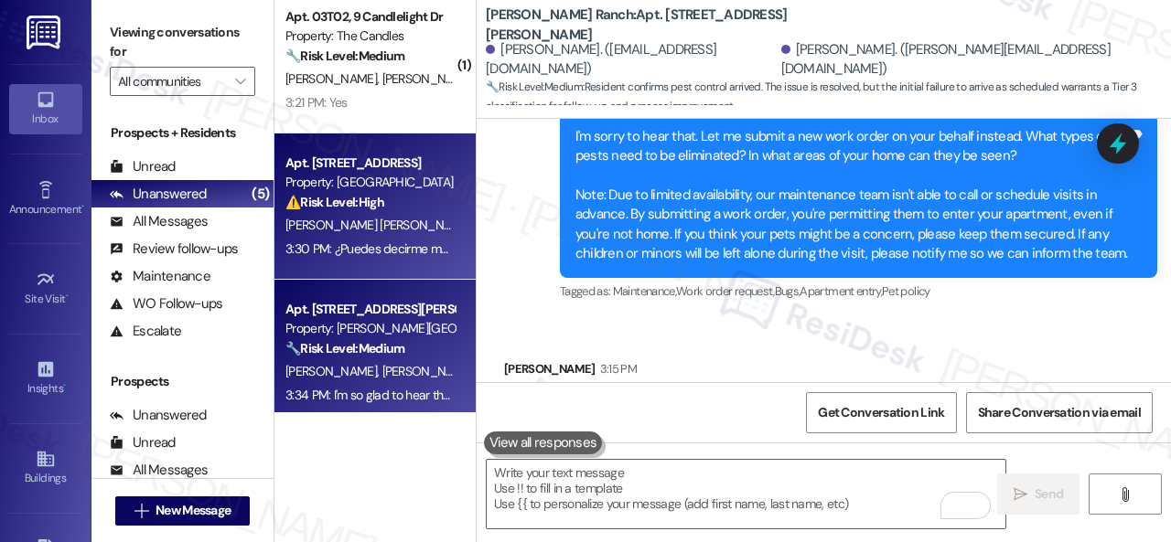
scroll to position [0, 0]
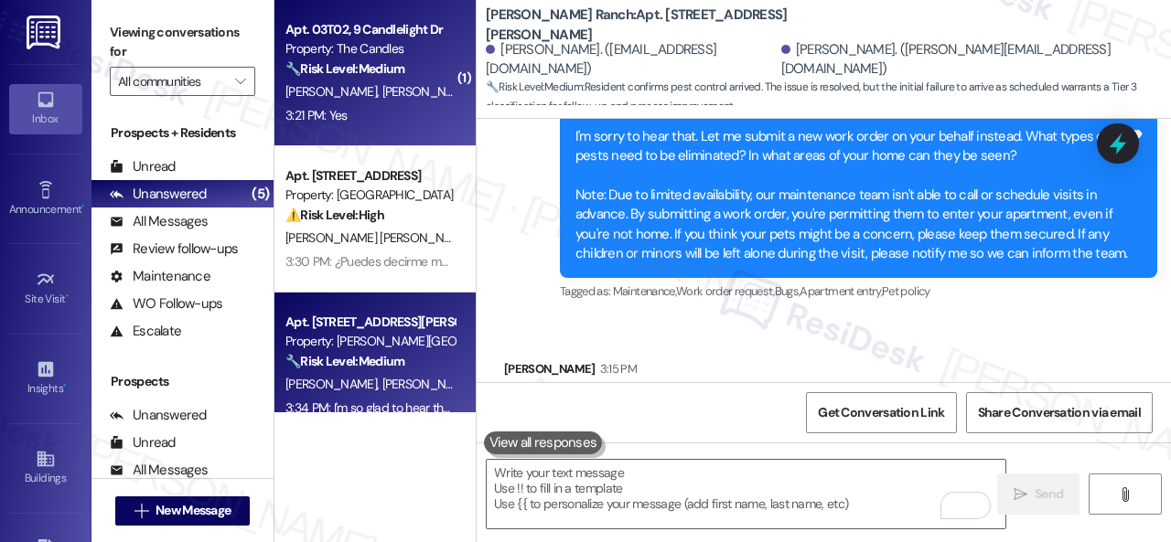
click at [397, 117] on div "3:21 PM: Yes 3:21 PM: Yes" at bounding box center [370, 115] width 173 height 23
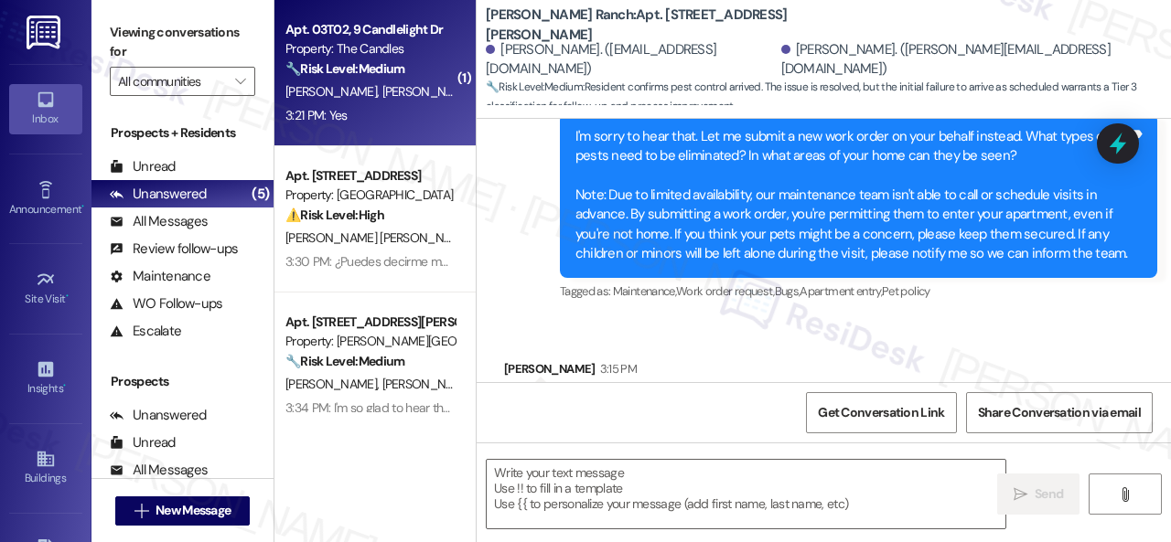
type textarea "Fetching suggested responses. Please feel free to read through the conversation…"
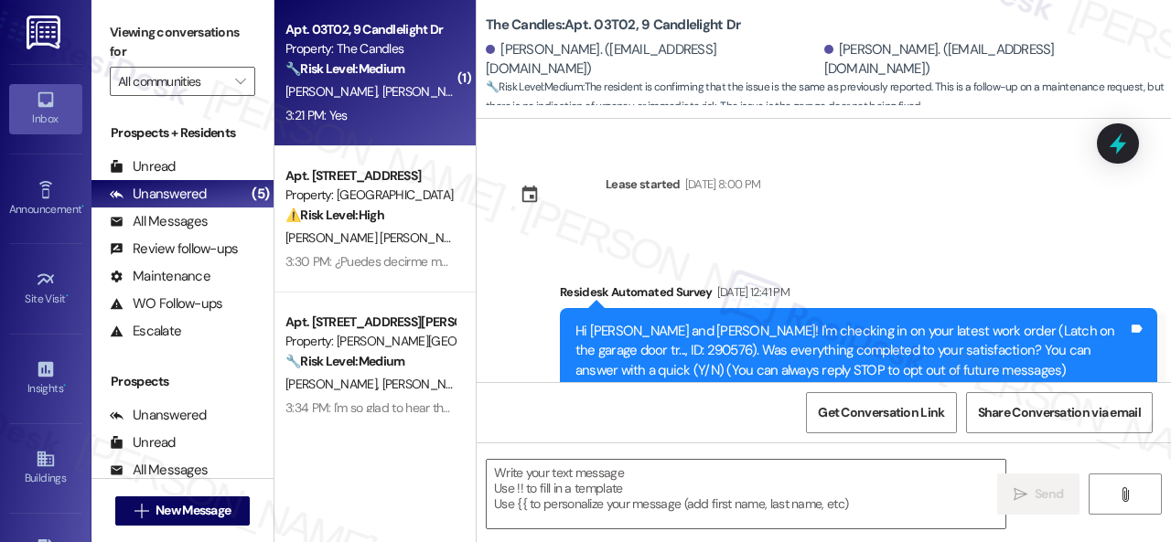
scroll to position [5827, 0]
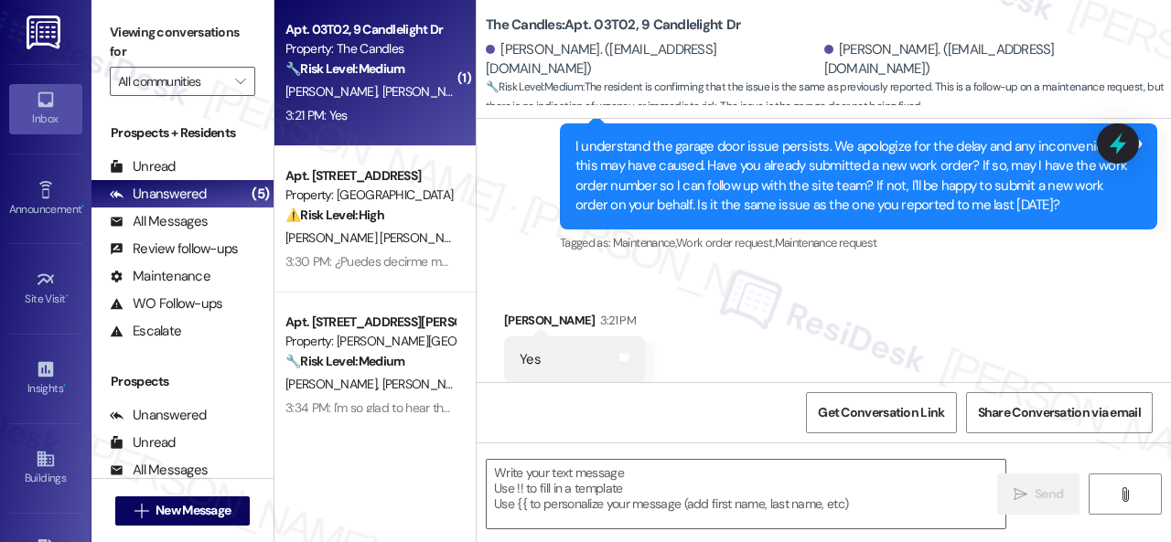
type textarea "Fetching suggested responses. Please feel free to read through the conversation…"
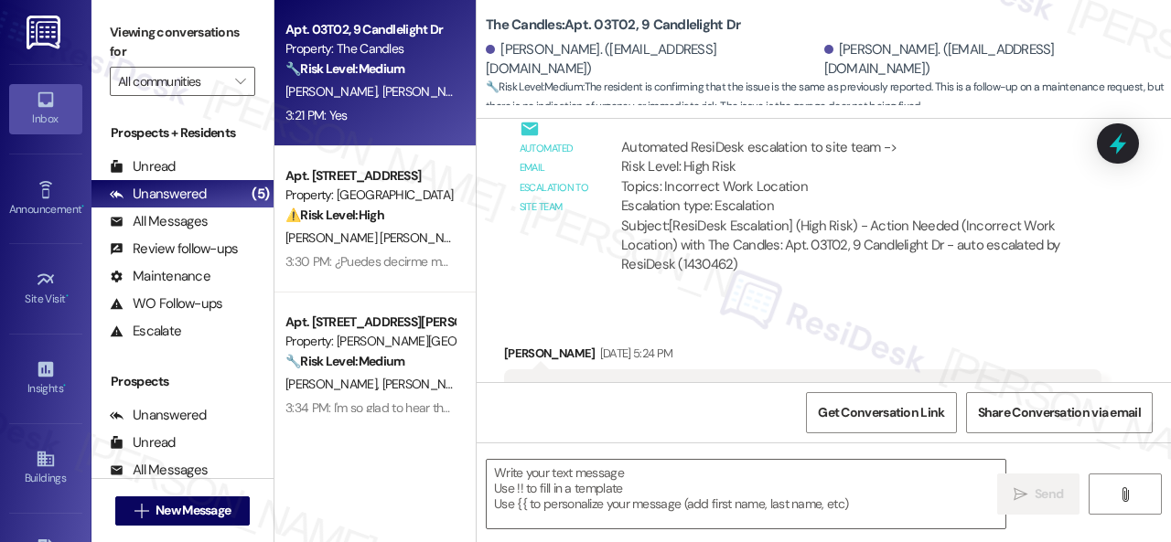
scroll to position [2835, 0]
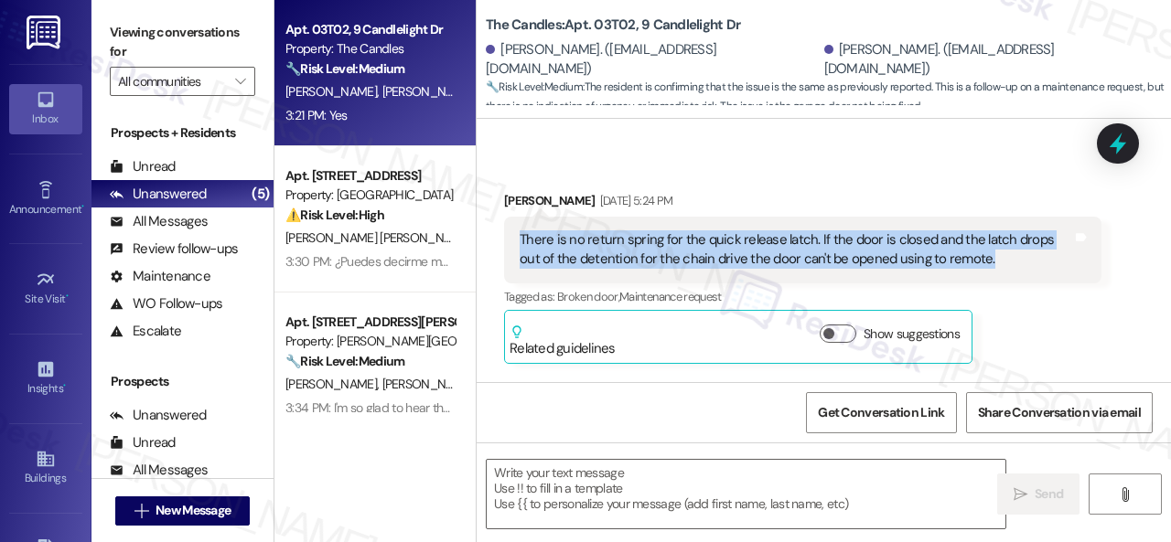
drag, startPoint x: 515, startPoint y: 219, endPoint x: 960, endPoint y: 243, distance: 446.1
click at [960, 243] on div "There is no return spring for the quick release latch. If the door is closed an…" at bounding box center [802, 250] width 597 height 67
copy div "There is no return spring for the quick release latch. If the door is closed an…"
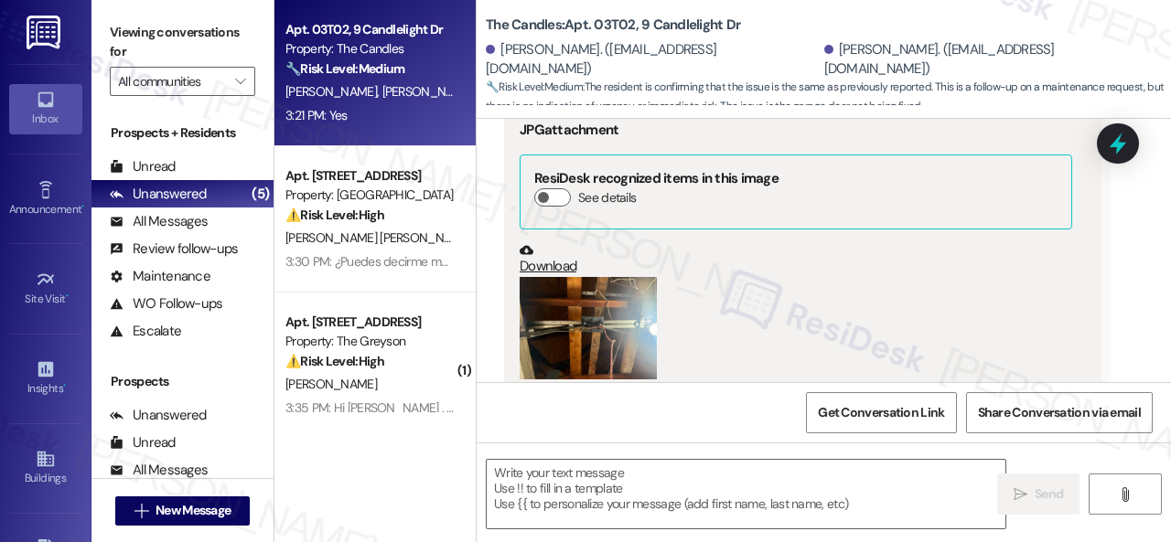
scroll to position [2195, 0]
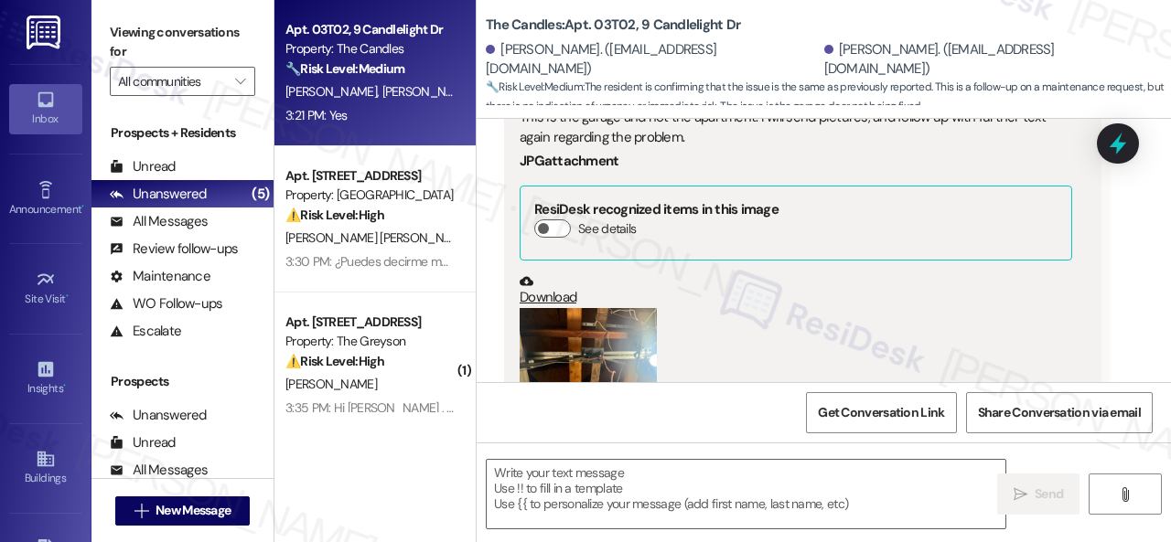
click at [568, 308] on button "Zoom image" at bounding box center [587, 359] width 137 height 103
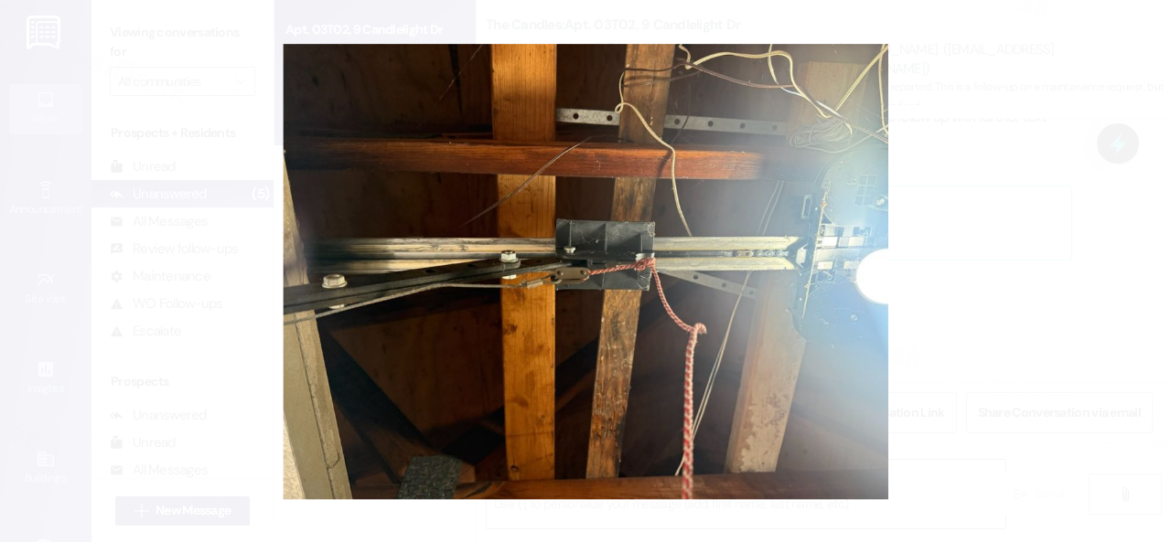
click at [810, 276] on button "Unzoom image" at bounding box center [585, 271] width 1171 height 542
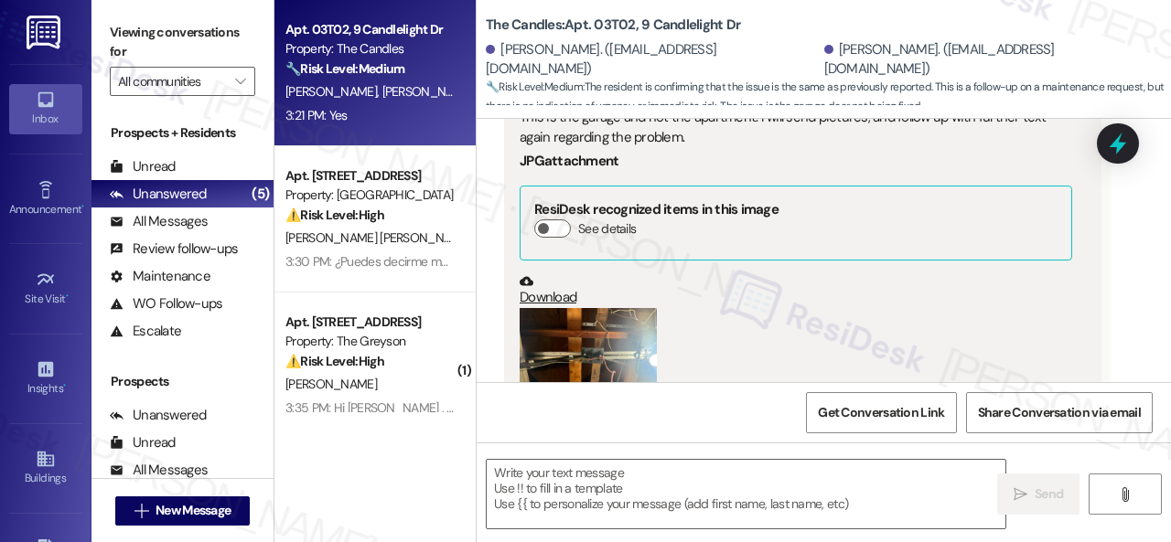
click at [1023, 279] on div "Download" at bounding box center [795, 290] width 552 height 33
click at [883, 308] on div "(Click to zoom)" at bounding box center [795, 372] width 552 height 128
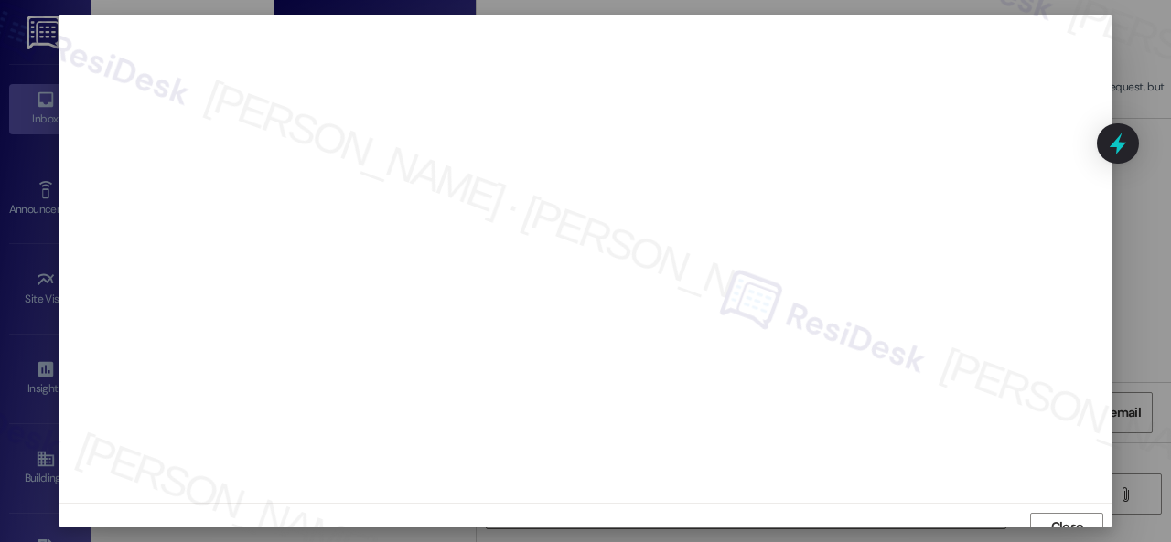
scroll to position [14, 0]
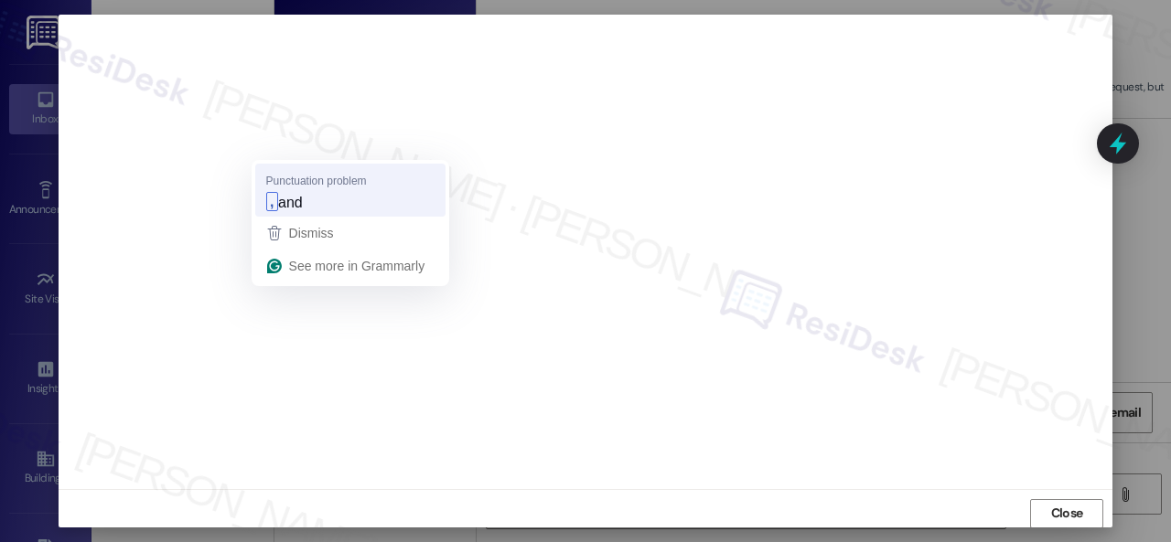
click at [270, 209] on strong "," at bounding box center [272, 201] width 12 height 19
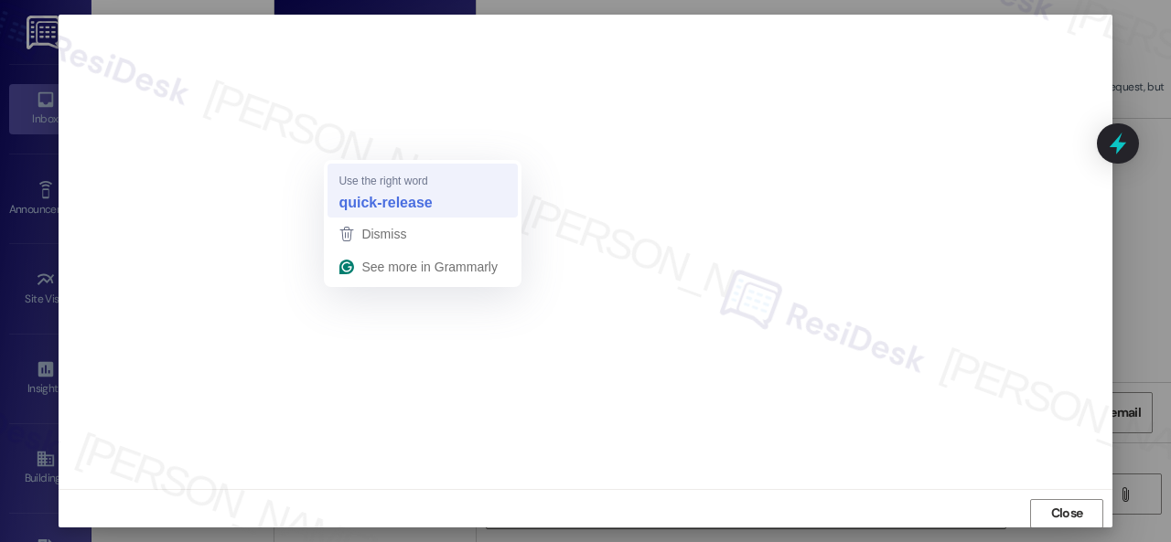
click at [375, 206] on strong "quick-release" at bounding box center [384, 202] width 93 height 20
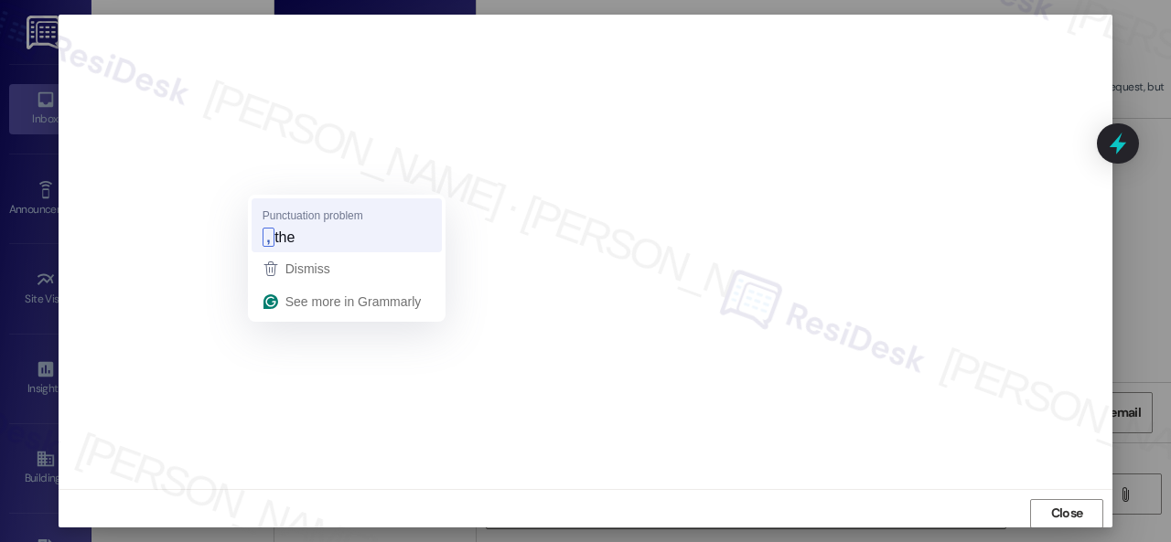
click at [268, 236] on strong "," at bounding box center [268, 237] width 12 height 19
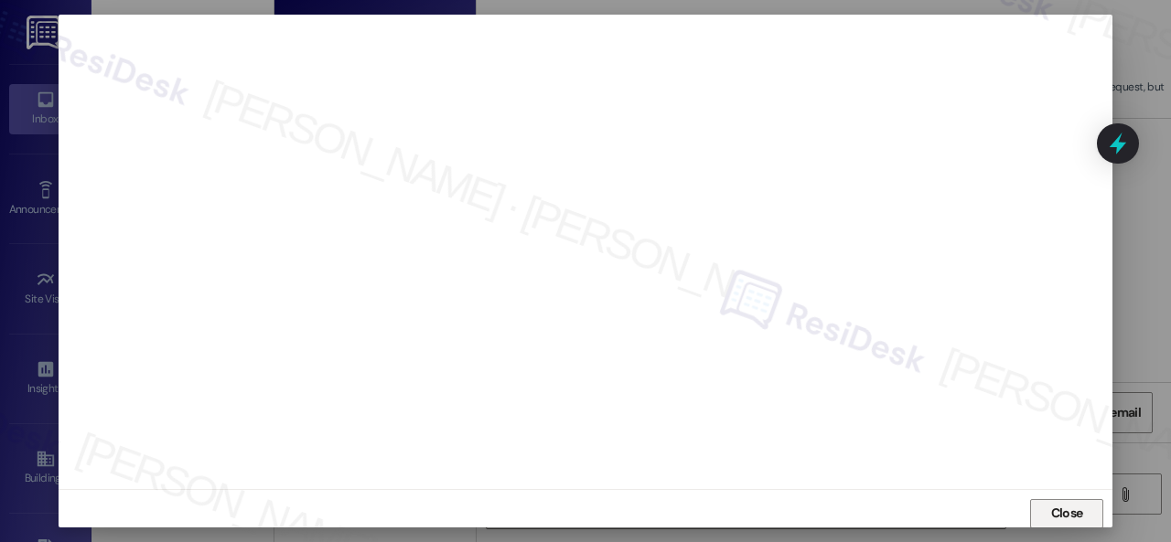
click at [1074, 507] on span "Close" at bounding box center [1067, 513] width 32 height 19
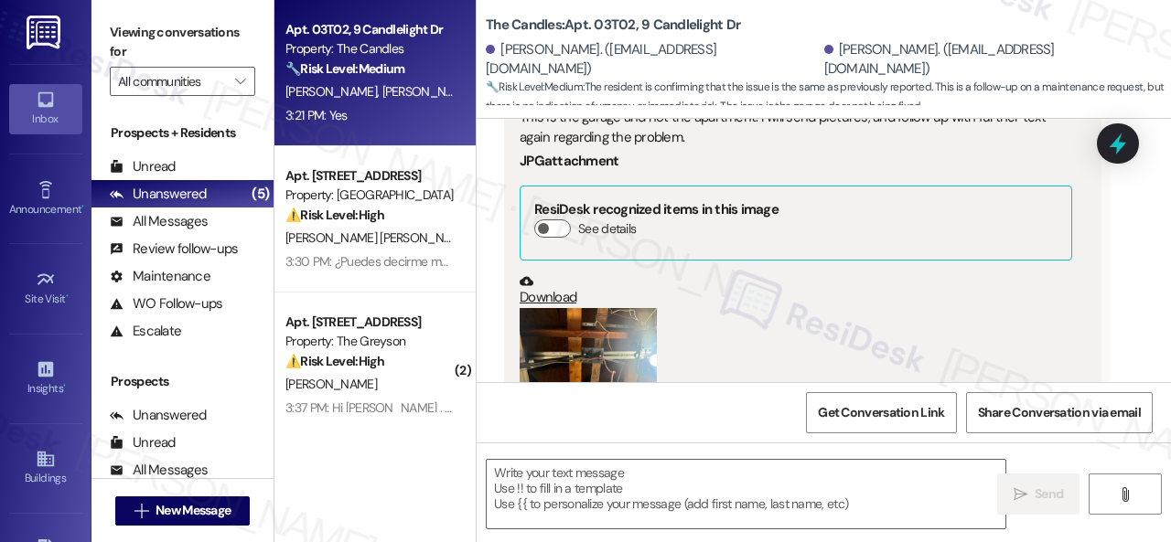
click at [722, 424] on div "Get Conversation Link Share Conversation via email" at bounding box center [823, 412] width 694 height 60
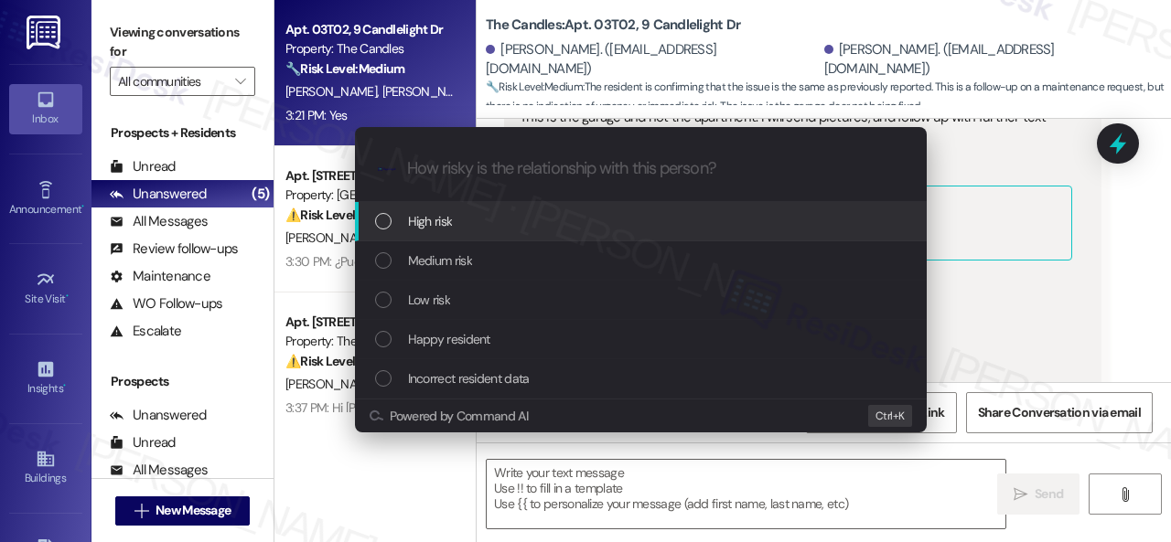
click at [425, 223] on span "High risk" at bounding box center [430, 221] width 45 height 20
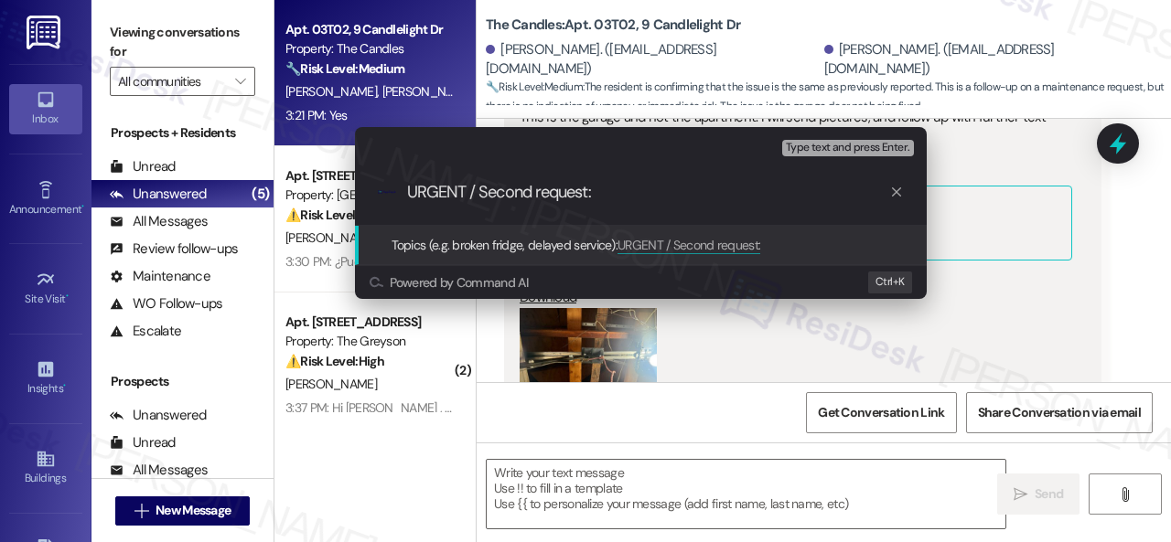
paste input "Work Order filed by ResiDesk 295379"
type input "URGENT / Second request: Work Order filed by ResiDesk 295379"
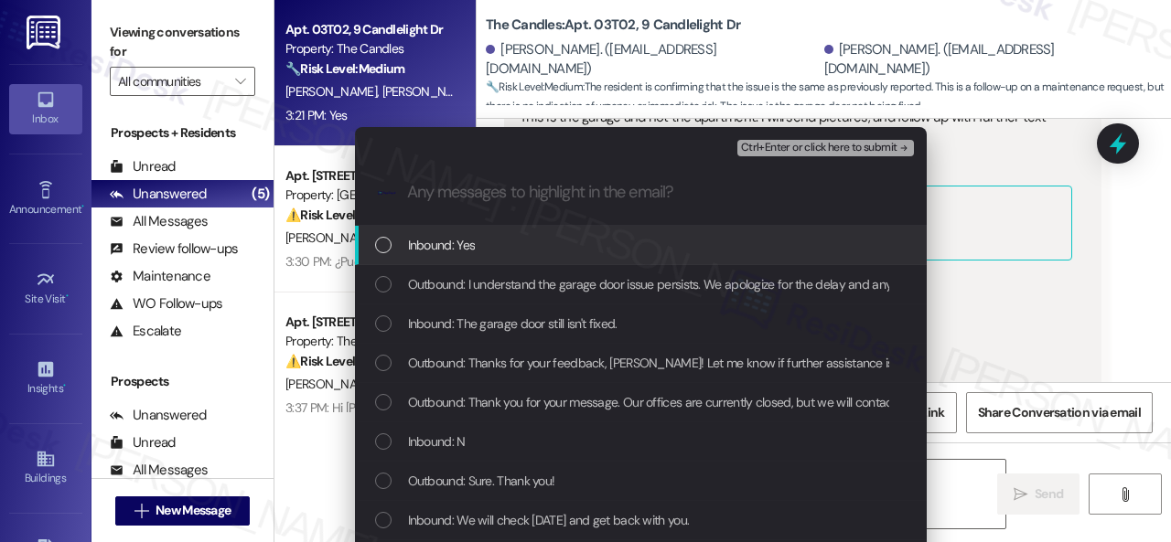
click at [421, 247] on span "Inbound: Yes" at bounding box center [442, 245] width 68 height 20
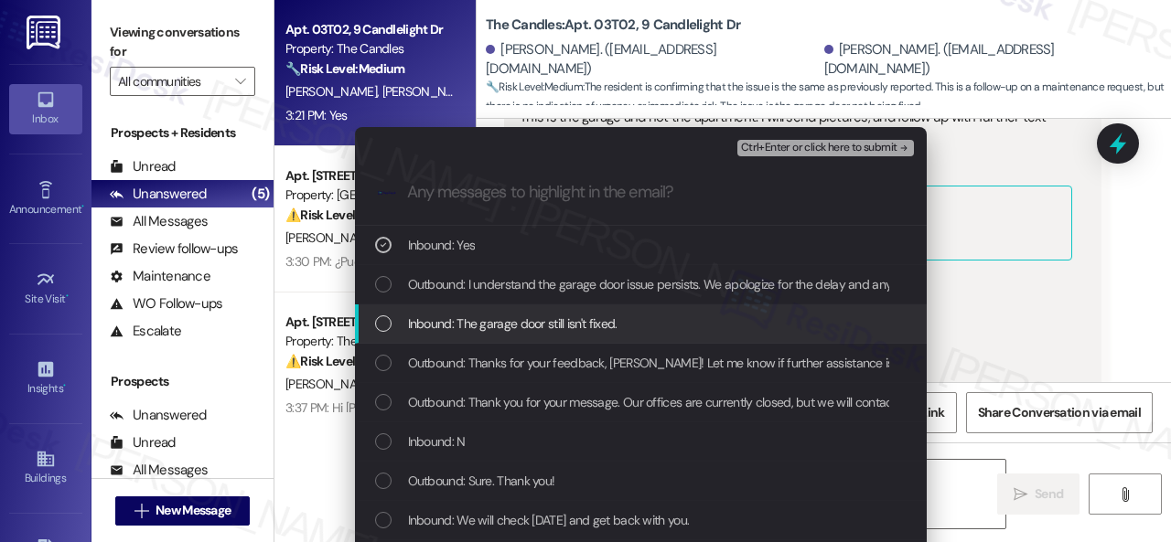
click at [434, 322] on span "Inbound: The garage door still isn't fixed." at bounding box center [512, 324] width 209 height 20
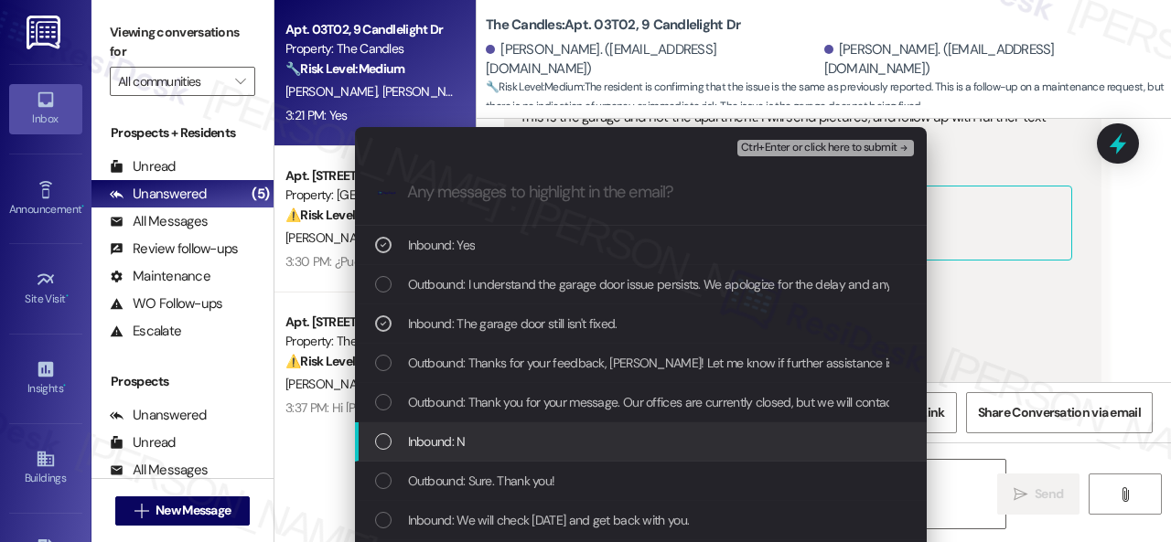
click at [437, 439] on span "Inbound: N" at bounding box center [437, 442] width 58 height 20
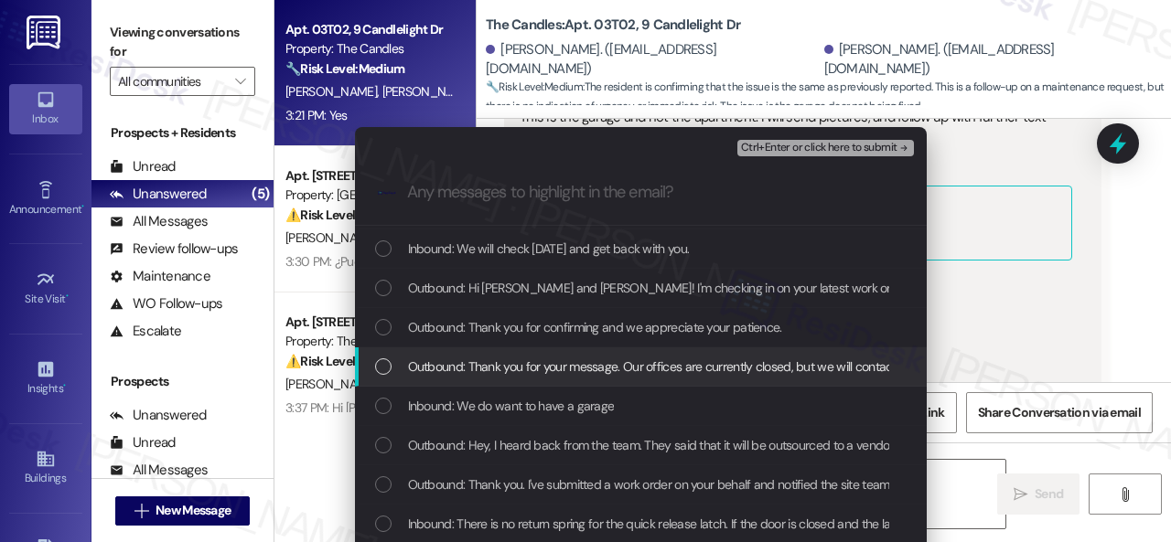
scroll to position [366, 0]
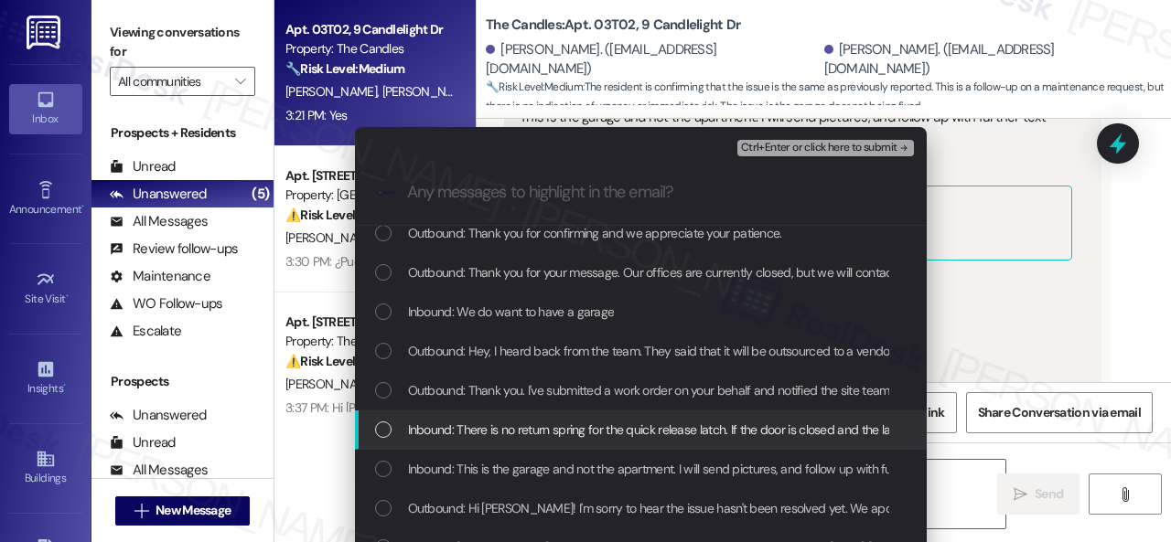
click at [485, 427] on span "Inbound: There is no return spring for the quick release latch. If the door is …" at bounding box center [891, 430] width 967 height 20
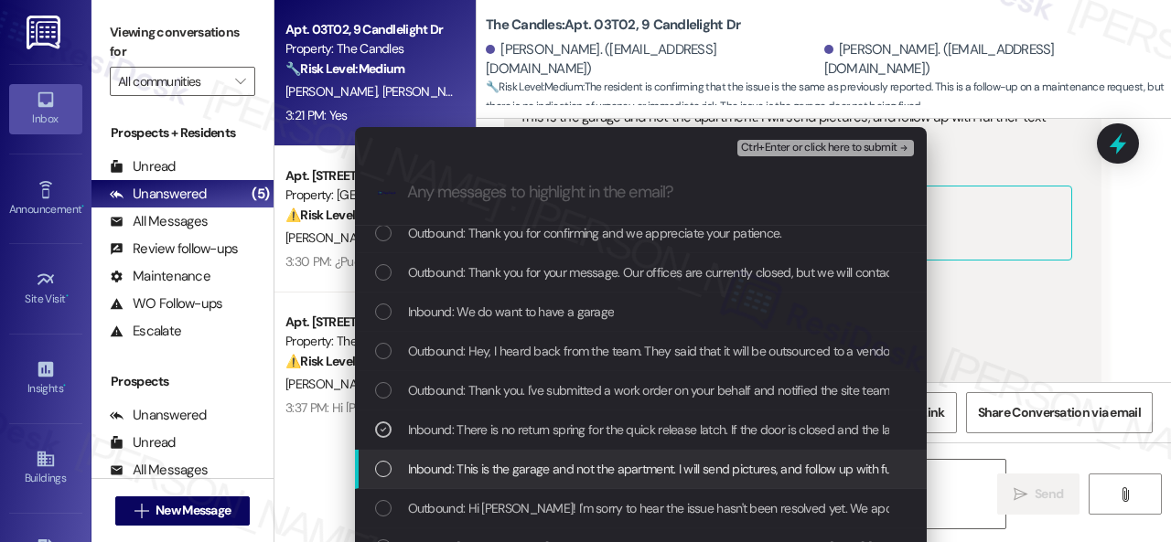
click at [490, 469] on span "Inbound: This is the garage and not the apartment. I will send pictures, and fo…" at bounding box center [752, 469] width 689 height 20
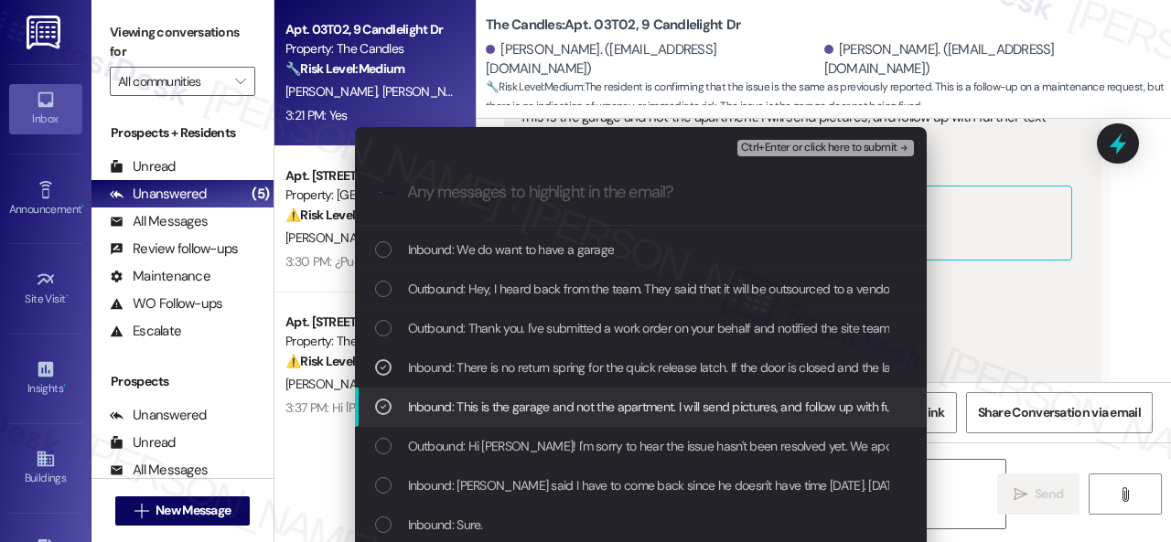
scroll to position [457, 0]
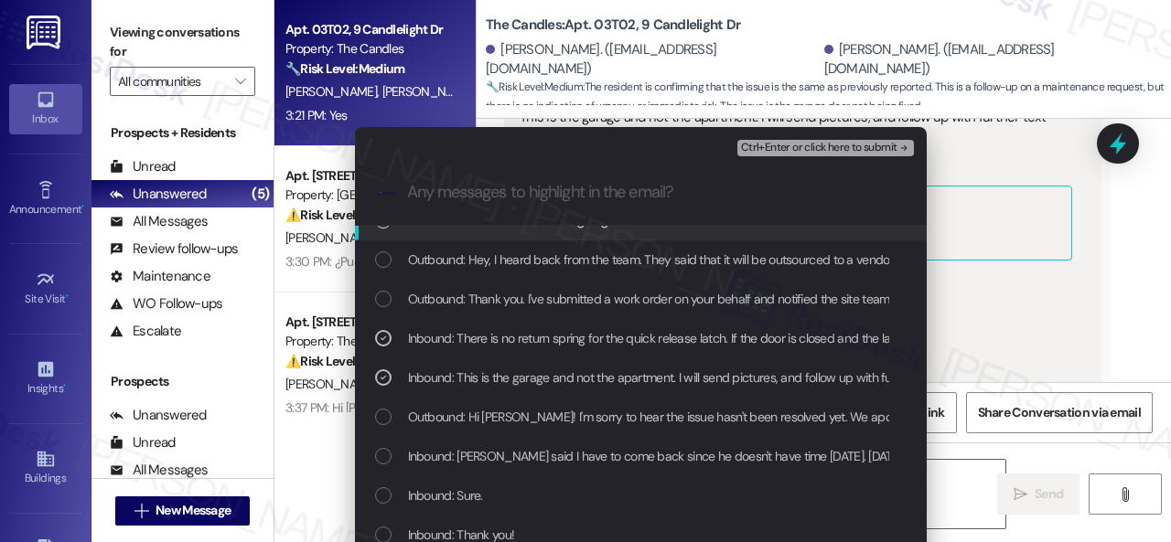
click at [786, 151] on span "Ctrl+Enter or click here to submit" at bounding box center [819, 148] width 156 height 13
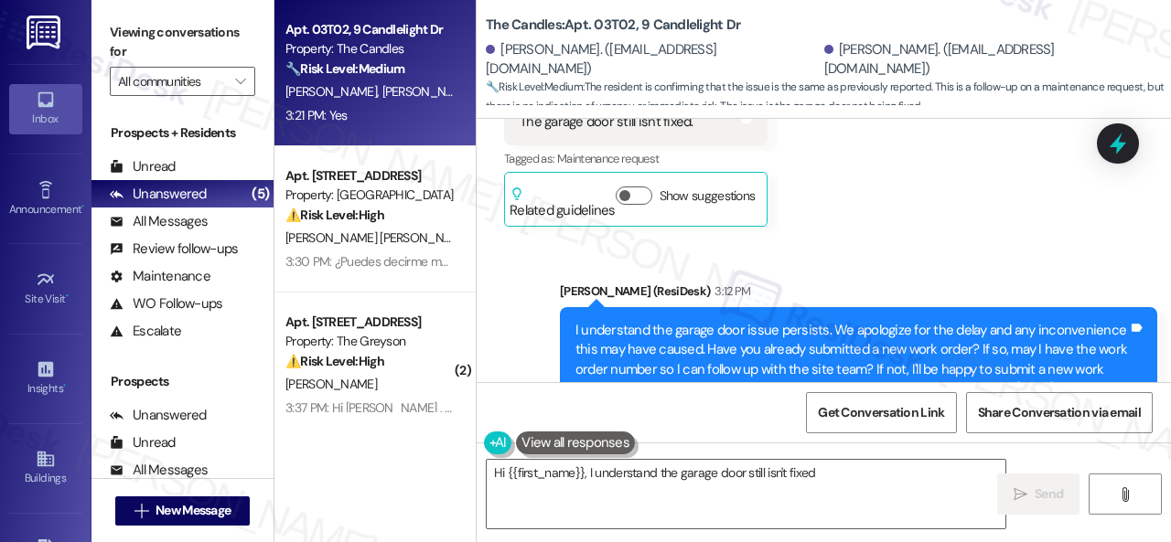
scroll to position [5827, 0]
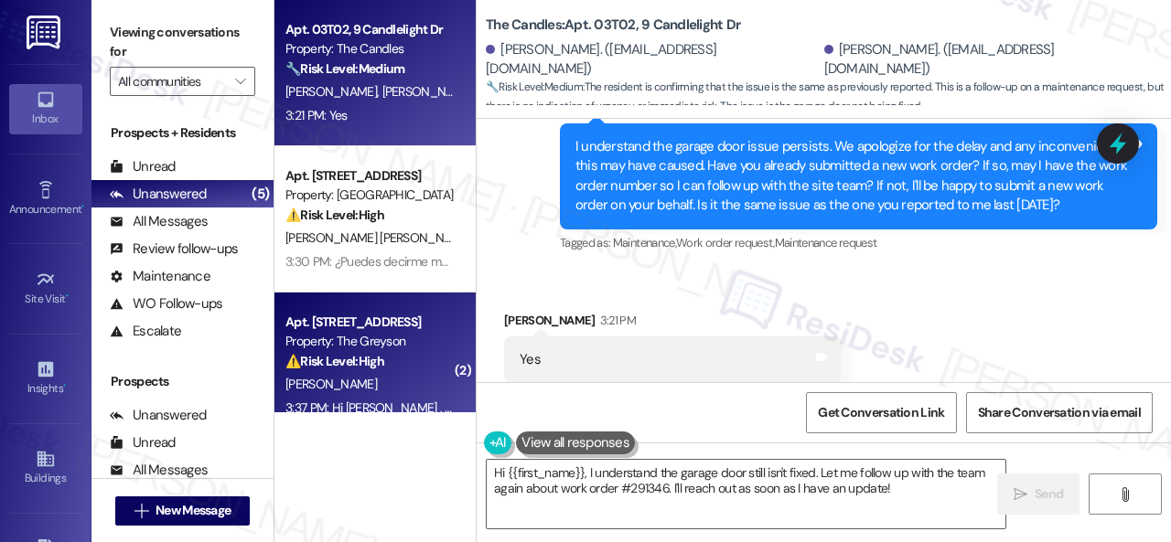
drag, startPoint x: 895, startPoint y: 487, endPoint x: 314, endPoint y: 351, distance: 597.4
click at [424, 364] on div "Apt. 03T02, 9 Candlelight Dr Property: The Candles 🔧 Risk Level: Medium The res…" at bounding box center [722, 271] width 896 height 542
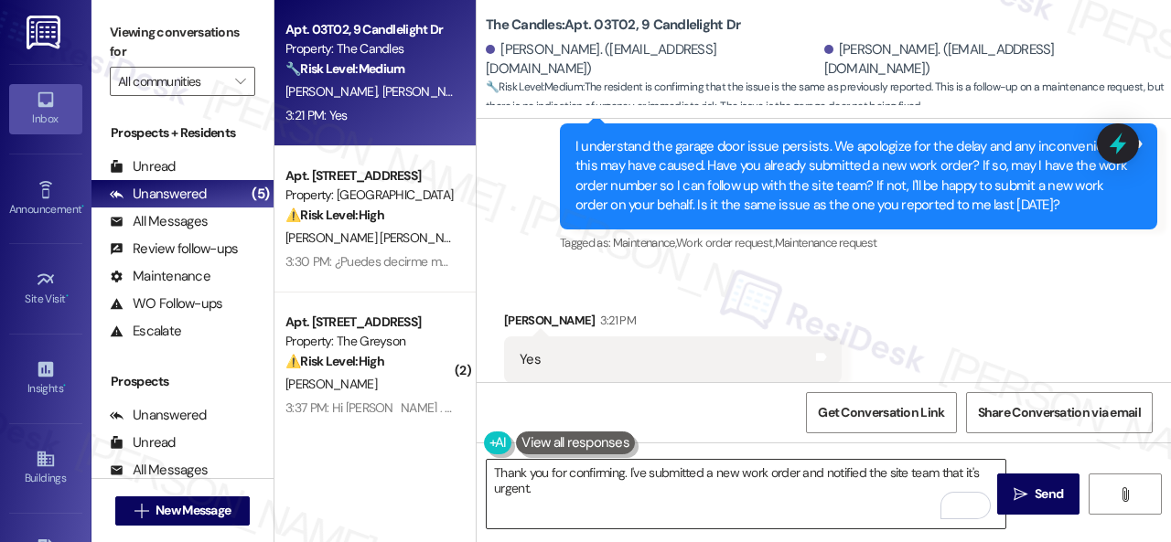
click at [855, 489] on textarea "Thank you for confirming. I've submitted a new work order and notified the site…" at bounding box center [746, 494] width 519 height 69
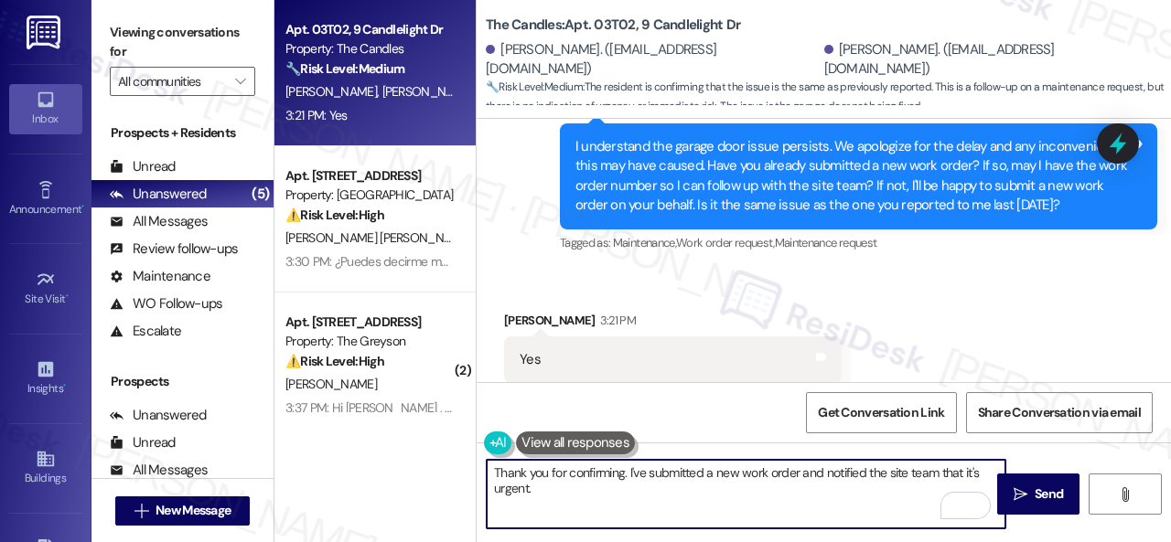
paste textarea "Let me know when you have an update or need anything else."
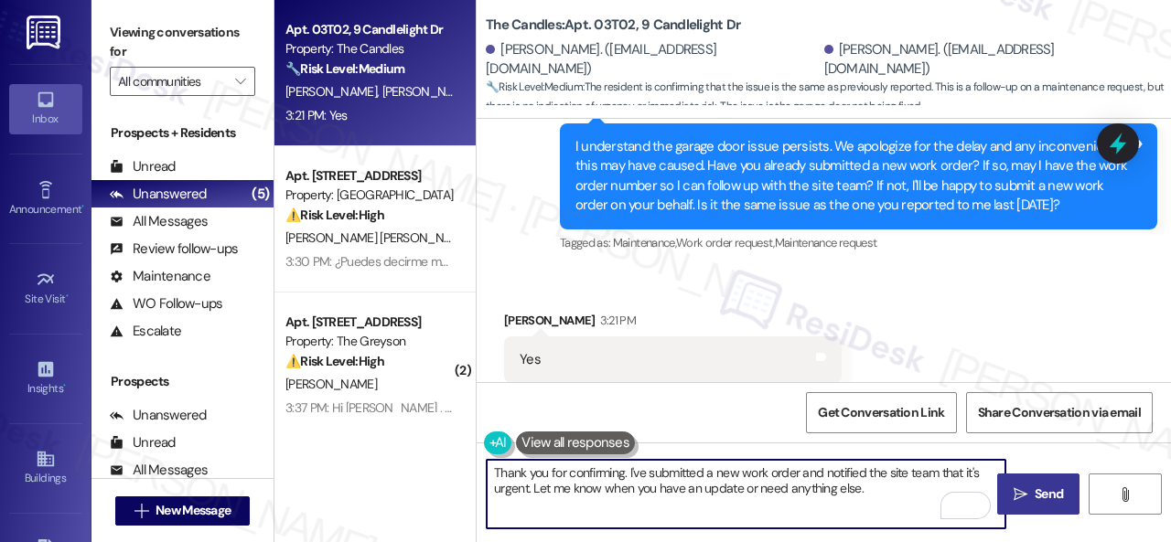
type textarea "Thank you for confirming. I've submitted a new work order and notified the site…"
click at [1023, 492] on span " Send" at bounding box center [1039, 494] width 58 height 19
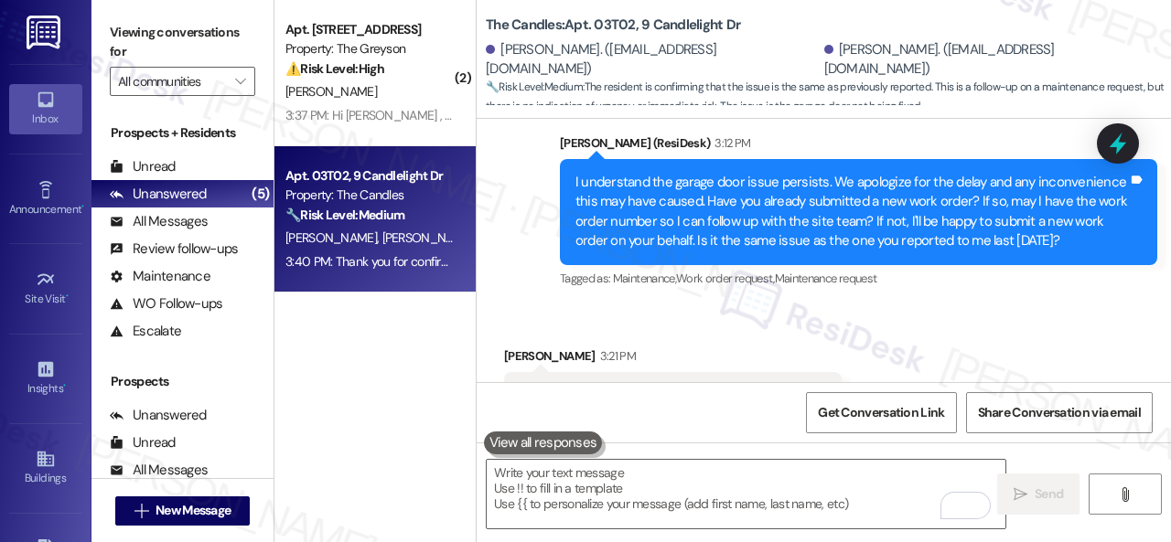
scroll to position [5883, 0]
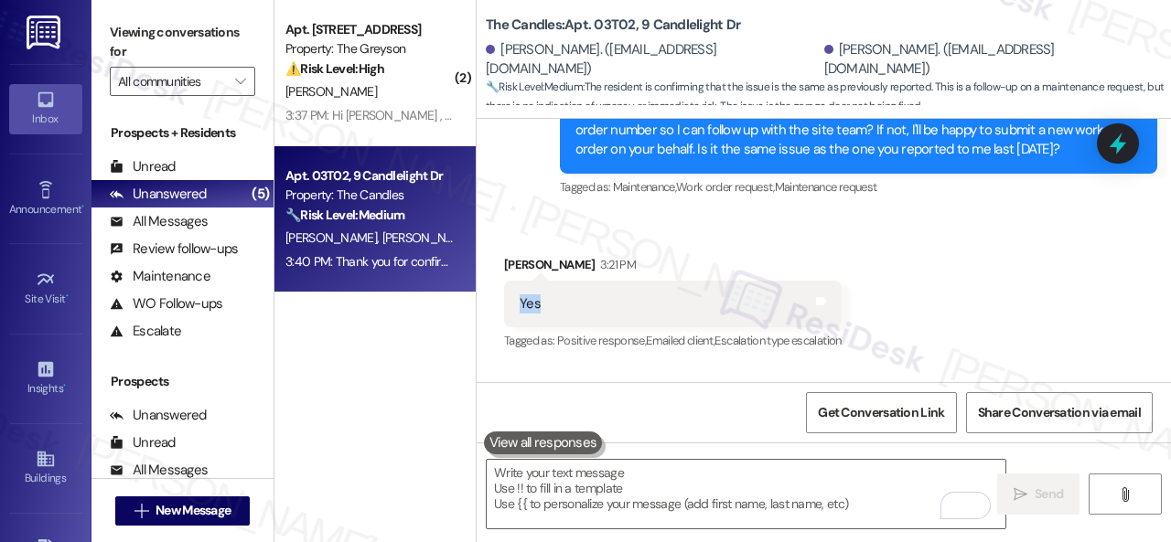
drag, startPoint x: 555, startPoint y: 257, endPoint x: 519, endPoint y: 263, distance: 36.2
click at [519, 281] on div "Yes Tags and notes" at bounding box center [672, 304] width 337 height 47
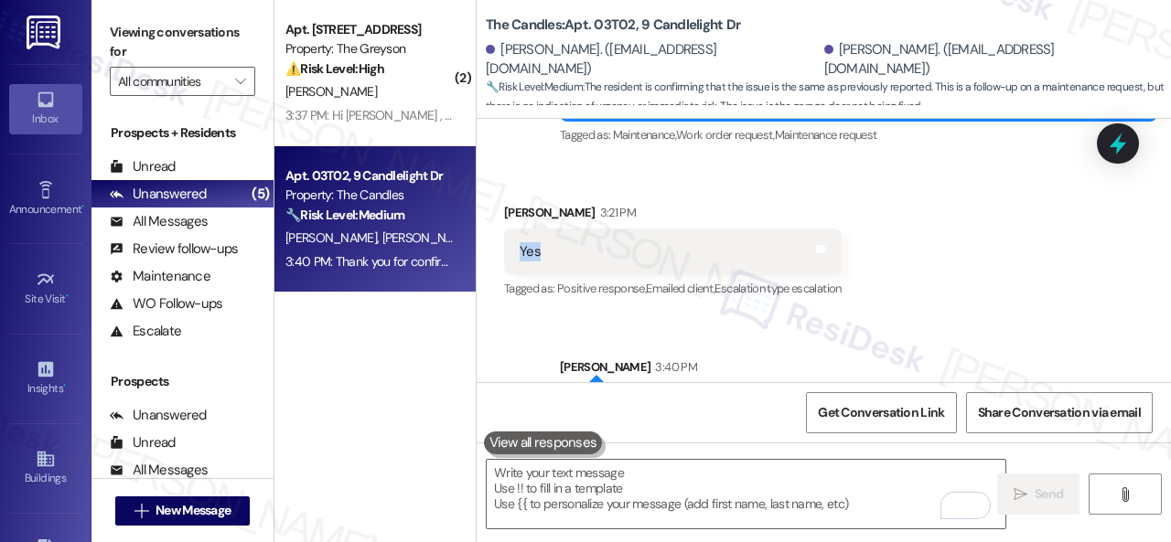
scroll to position [5974, 0]
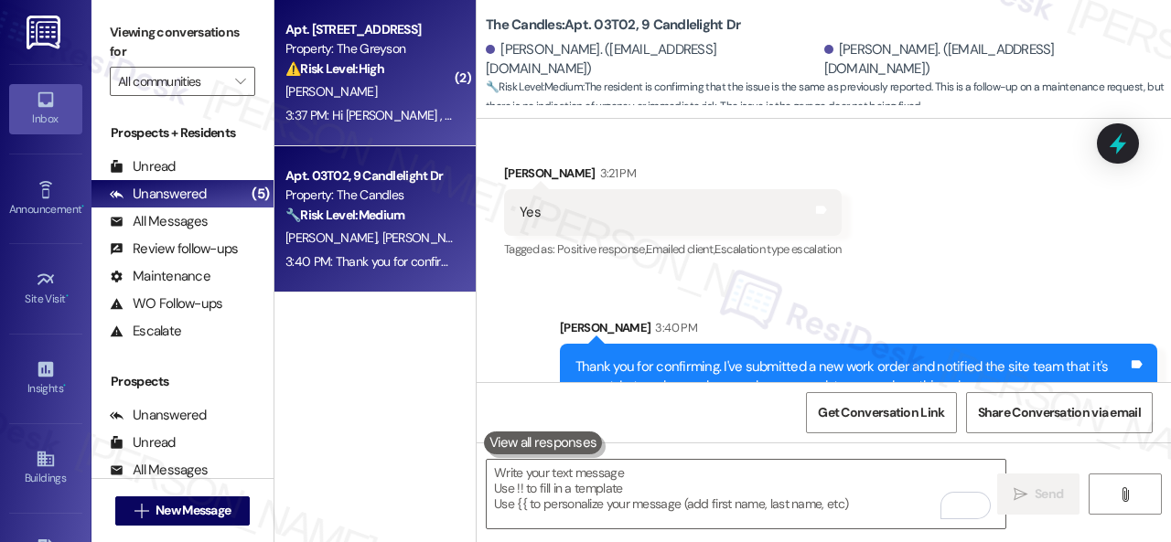
click at [405, 101] on div "[PERSON_NAME]" at bounding box center [370, 91] width 173 height 23
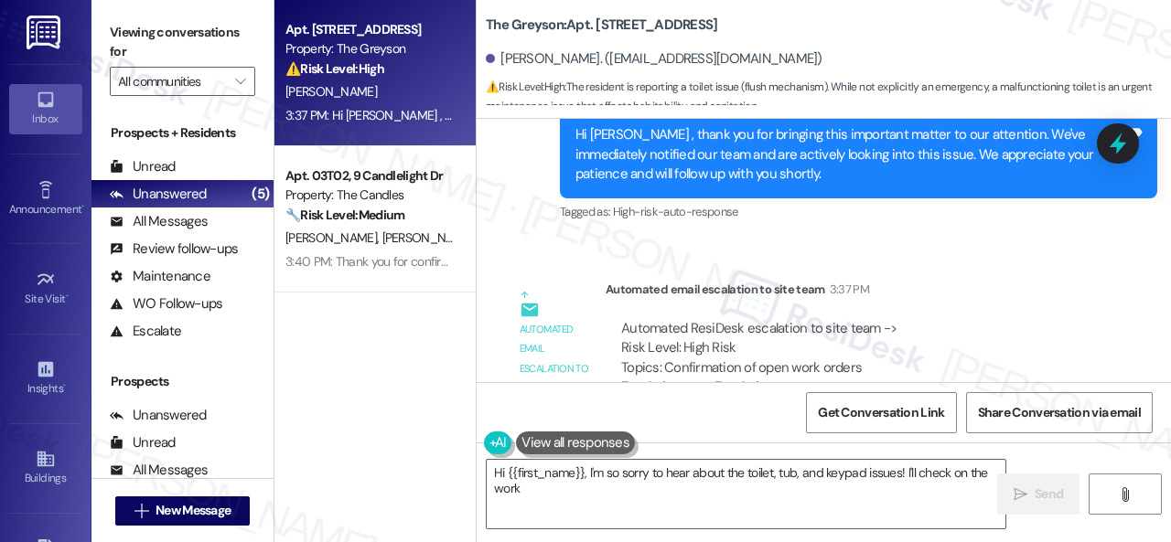
scroll to position [22109, 0]
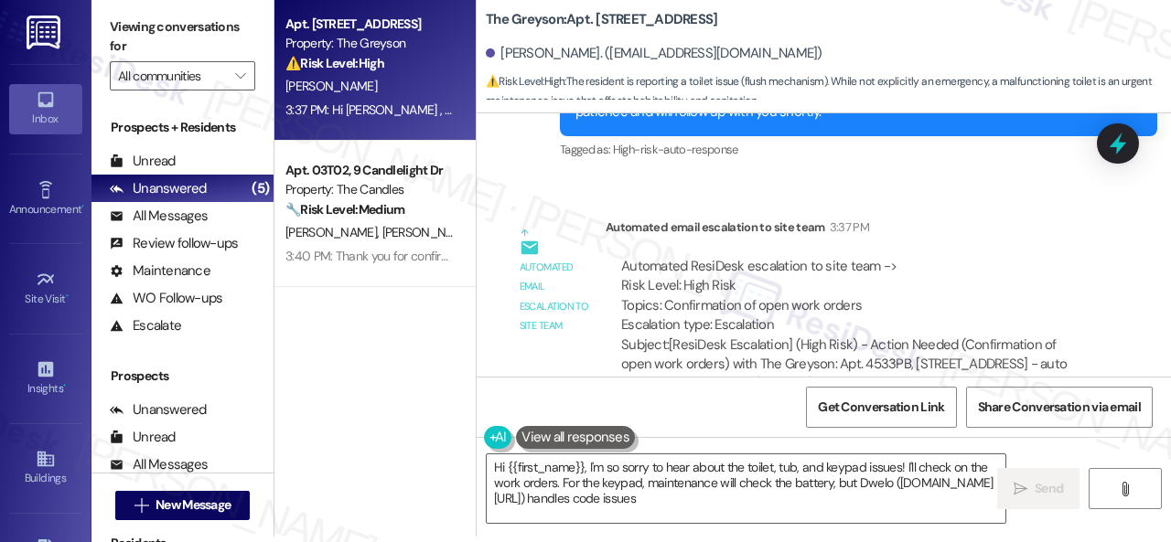
type textarea "Hi {{first_name}}, I'm so sorry to hear about the toilet, tub, and keypad issue…"
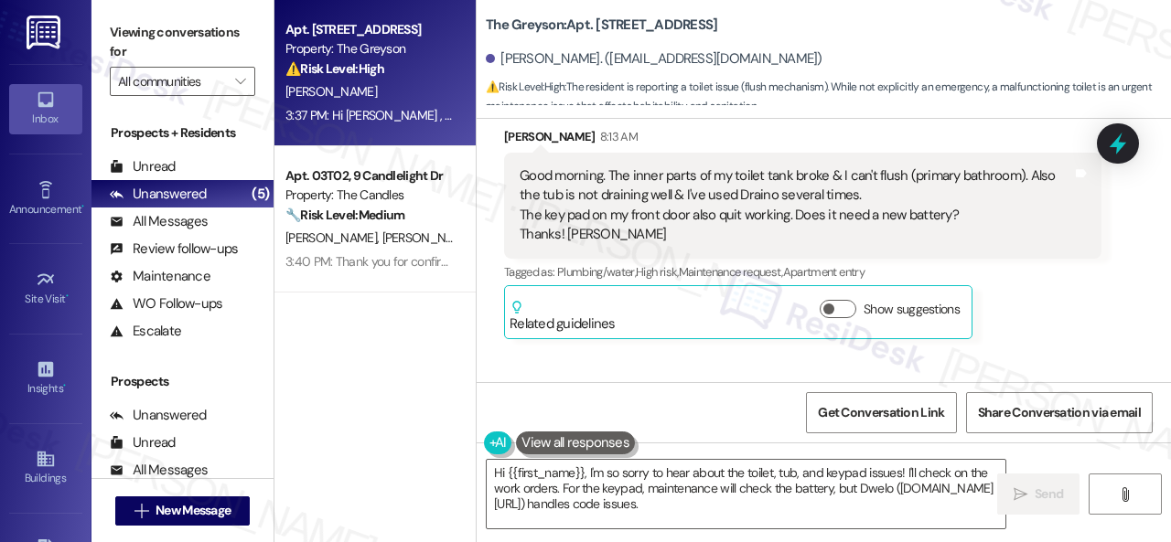
scroll to position [18542, 0]
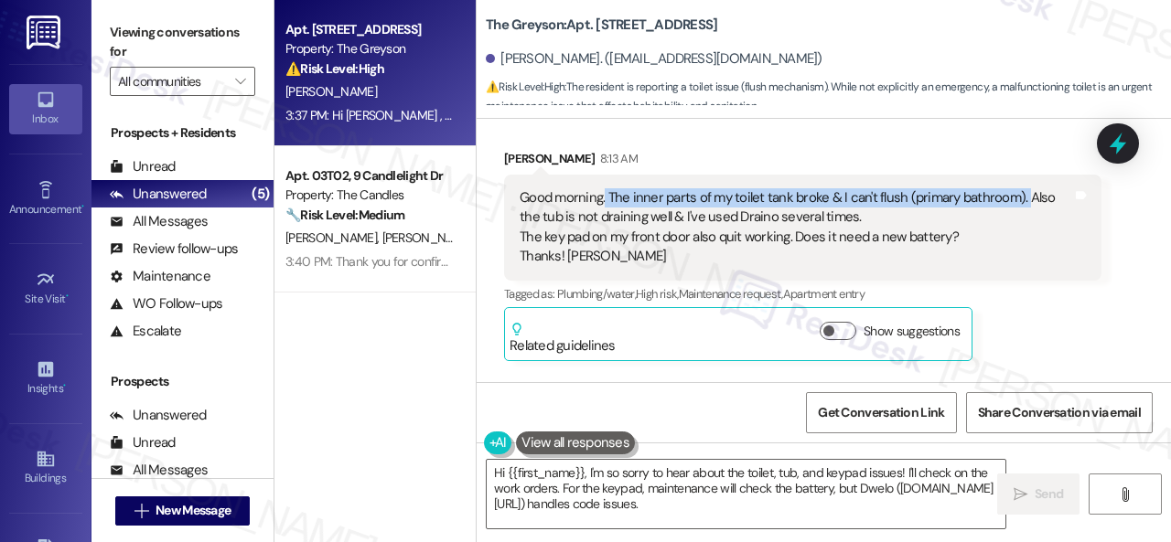
drag, startPoint x: 605, startPoint y: 153, endPoint x: 1020, endPoint y: 153, distance: 415.2
click at [1020, 188] on div "Good morning. The inner parts of my toilet tank broke & I can't flush (primary …" at bounding box center [795, 227] width 552 height 79
copy div "The inner parts of my toilet tank broke & I can't flush (primary bathroom)."
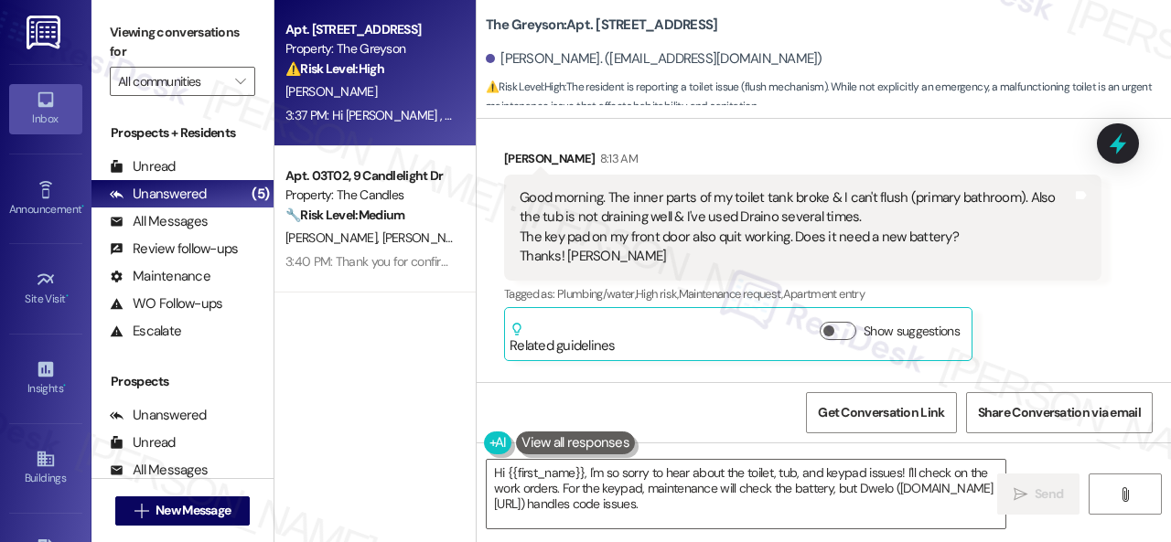
click at [1064, 269] on div "Sheri Verrilli 8:13 AM Good morning. The inner parts of my toilet tank broke & …" at bounding box center [802, 255] width 597 height 212
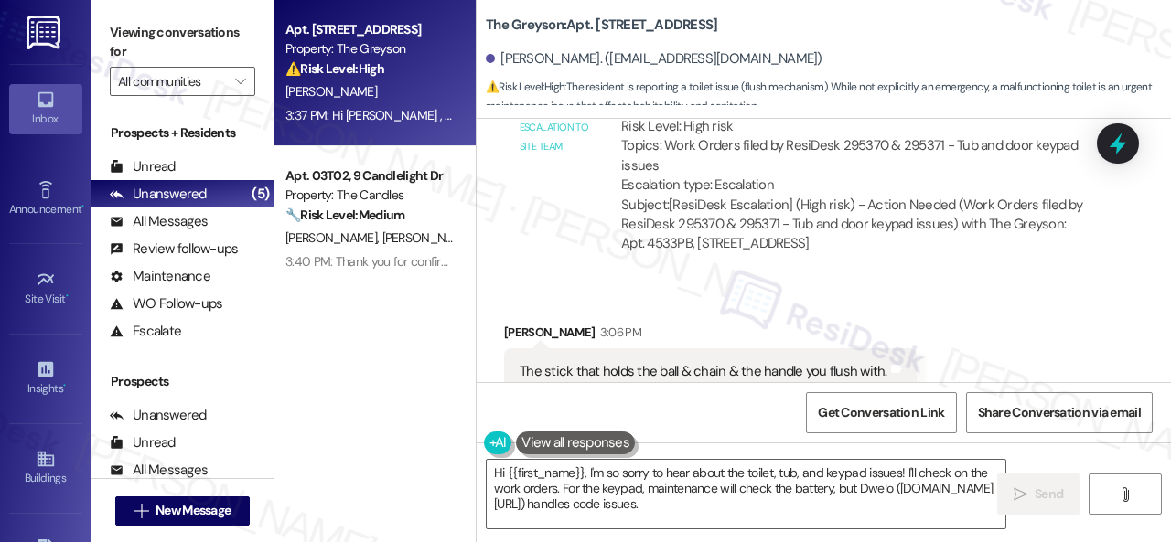
scroll to position [20371, 0]
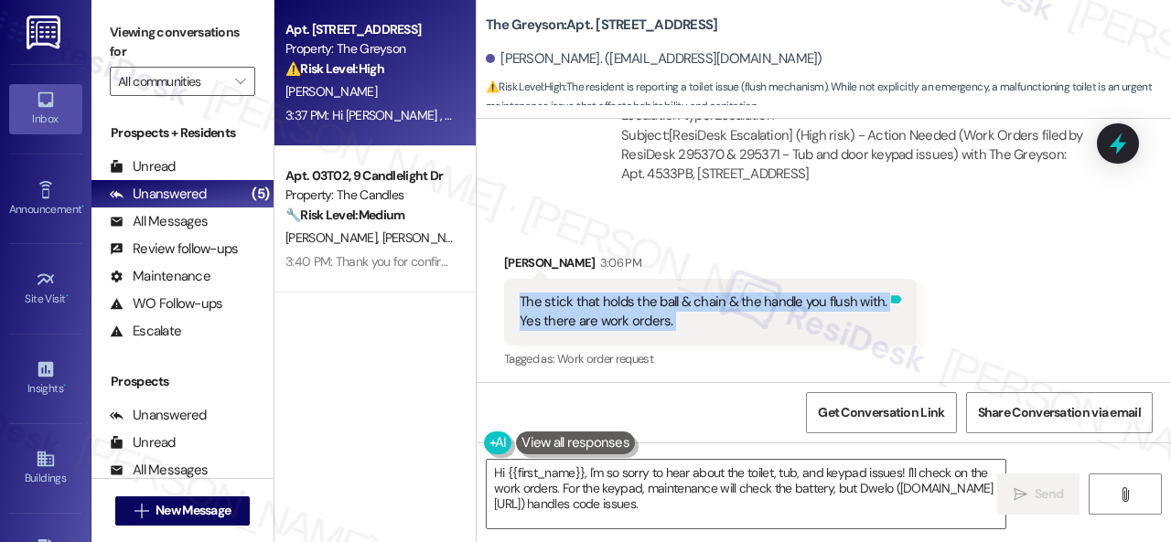
drag, startPoint x: 520, startPoint y: 259, endPoint x: 881, endPoint y: 255, distance: 360.4
click at [881, 279] on div "The stick that holds the ball & chain & the handle you flush with. Yes there ar…" at bounding box center [710, 312] width 412 height 67
click at [959, 292] on div "Received via SMS Sheri Verrilli 3:06 PM The stick that holds the ball & chain &…" at bounding box center [823, 299] width 694 height 174
drag, startPoint x: 519, startPoint y: 254, endPoint x: 880, endPoint y: 250, distance: 361.3
click at [880, 293] on div "The stick that holds the ball & chain & the handle you flush with. Yes there ar…" at bounding box center [703, 312] width 371 height 39
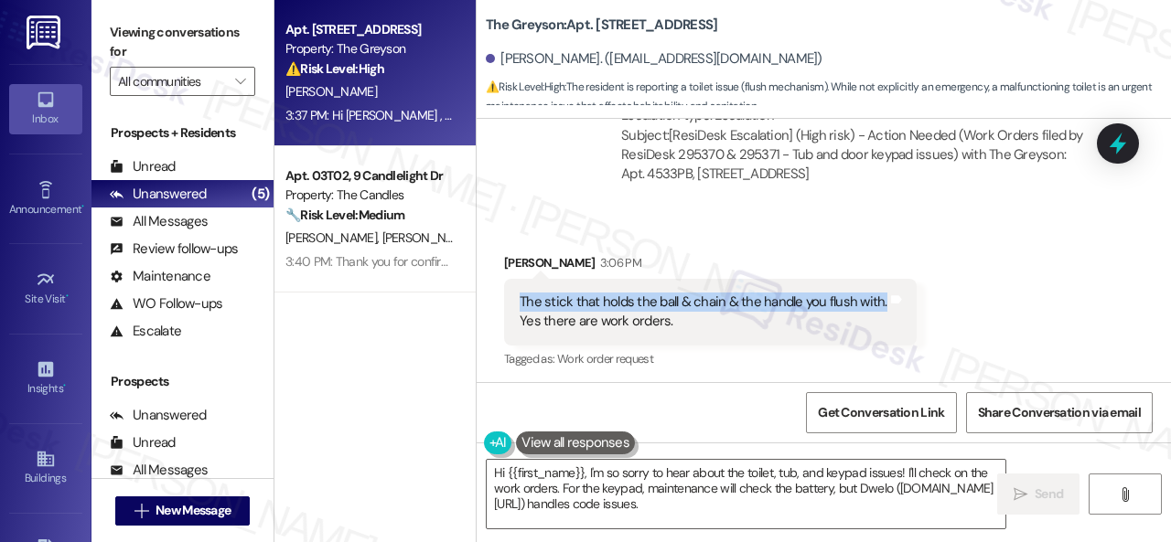
copy div "The stick that holds the ball & chain & the handle you flush with."
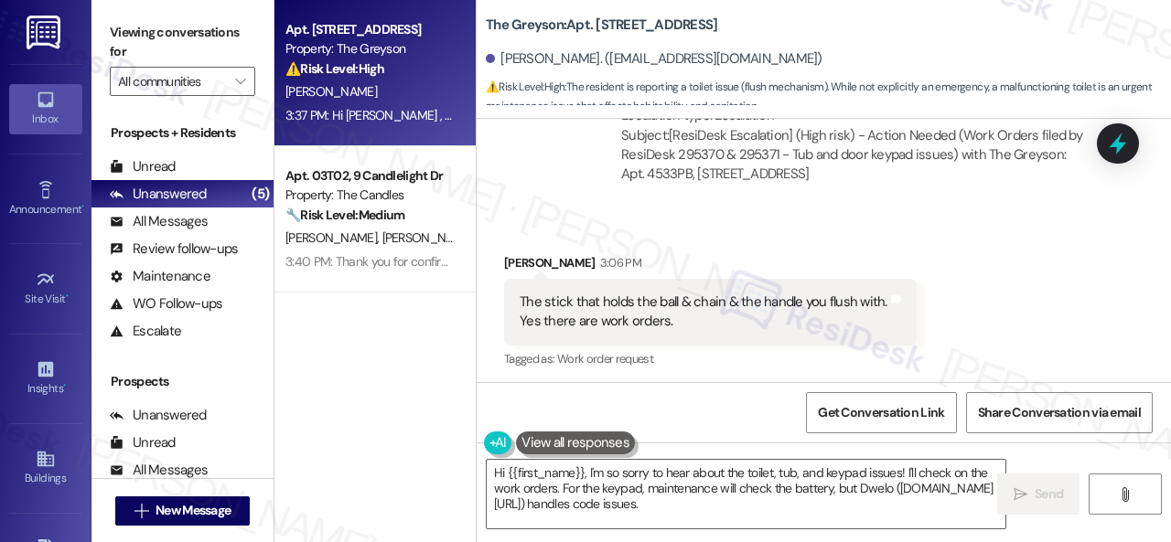
click at [1040, 268] on div "Received via SMS Sheri Verrilli 3:06 PM The stick that holds the ball & chain &…" at bounding box center [823, 299] width 694 height 174
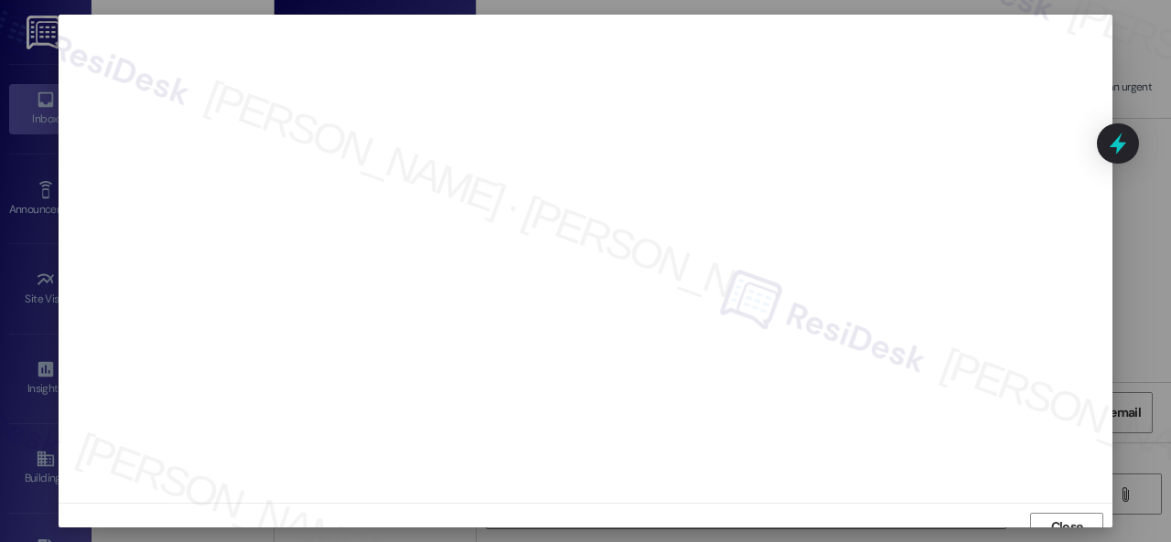
scroll to position [14, 0]
click at [1060, 517] on span "Close" at bounding box center [1067, 513] width 32 height 19
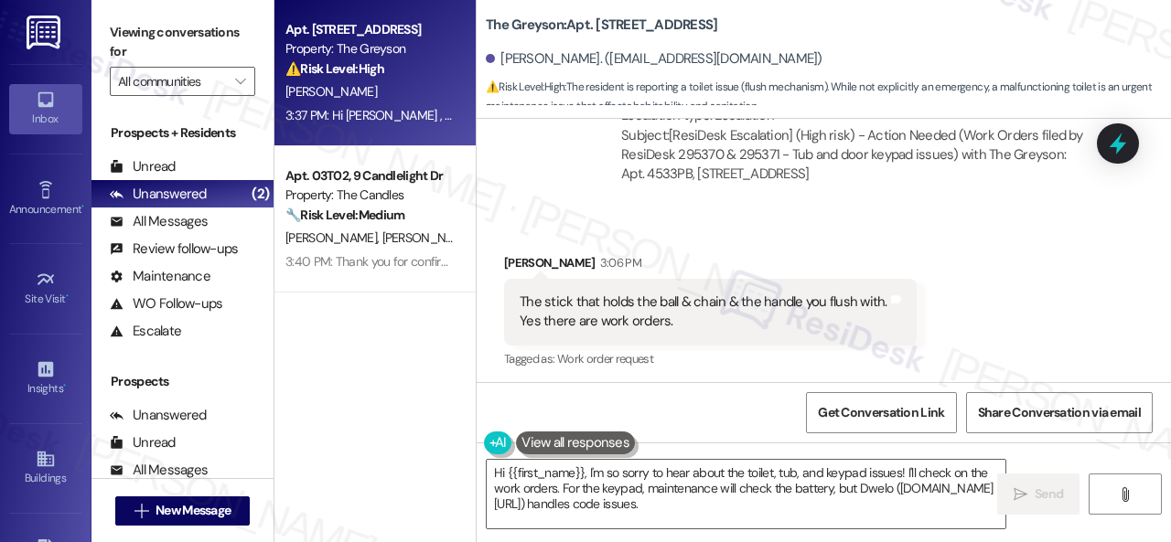
click at [986, 386] on div "Sent via SMS 3:07 PM Hi Sheri , thank you for bringing this important matter to…" at bounding box center [823, 483] width 694 height 194
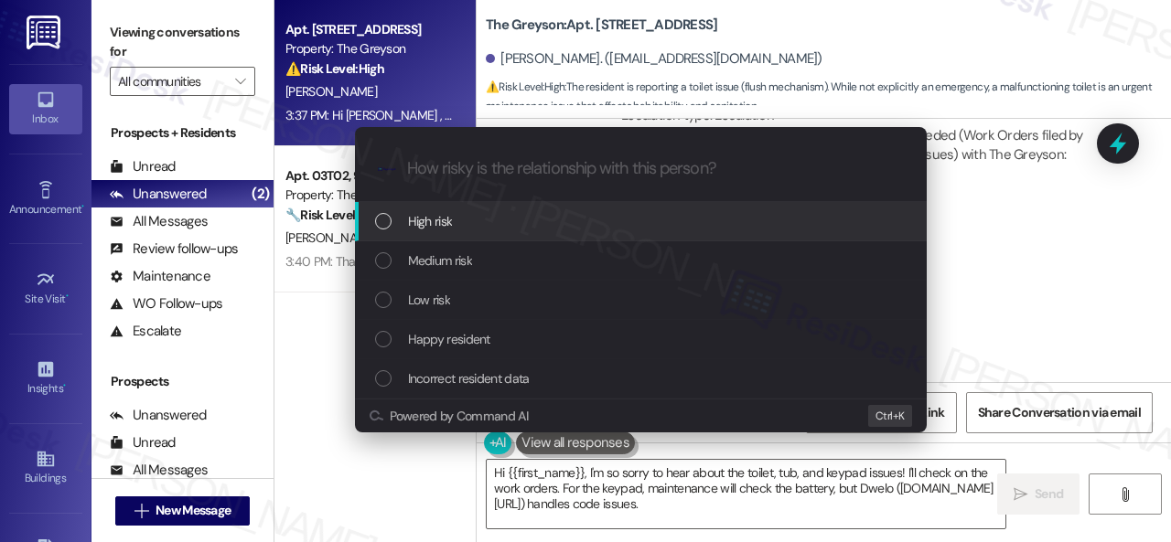
click at [434, 227] on span "High risk" at bounding box center [430, 221] width 45 height 20
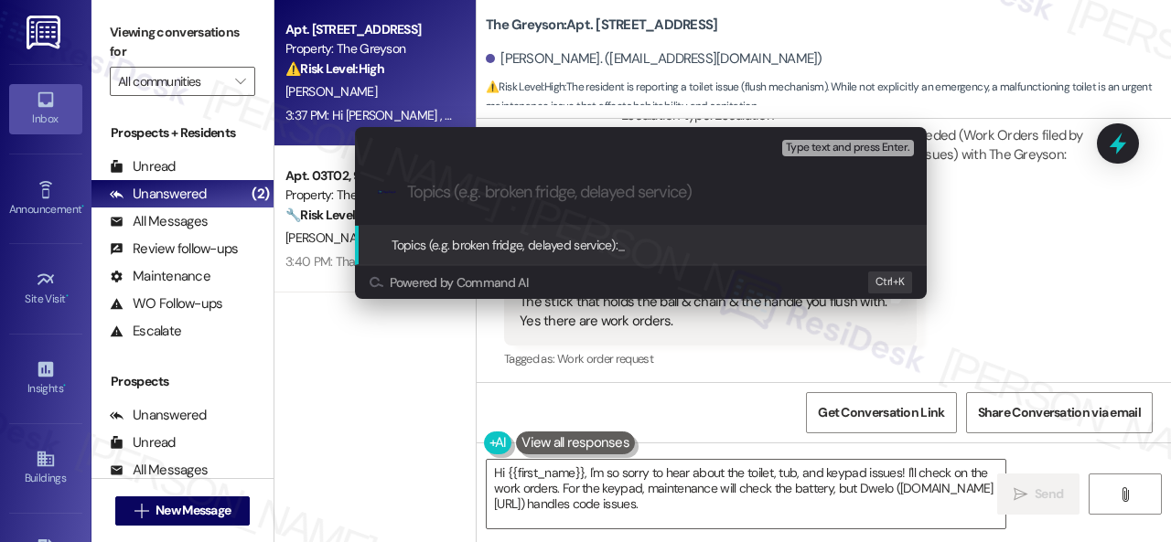
paste input "Work Order filed by ResiDesk 295382"
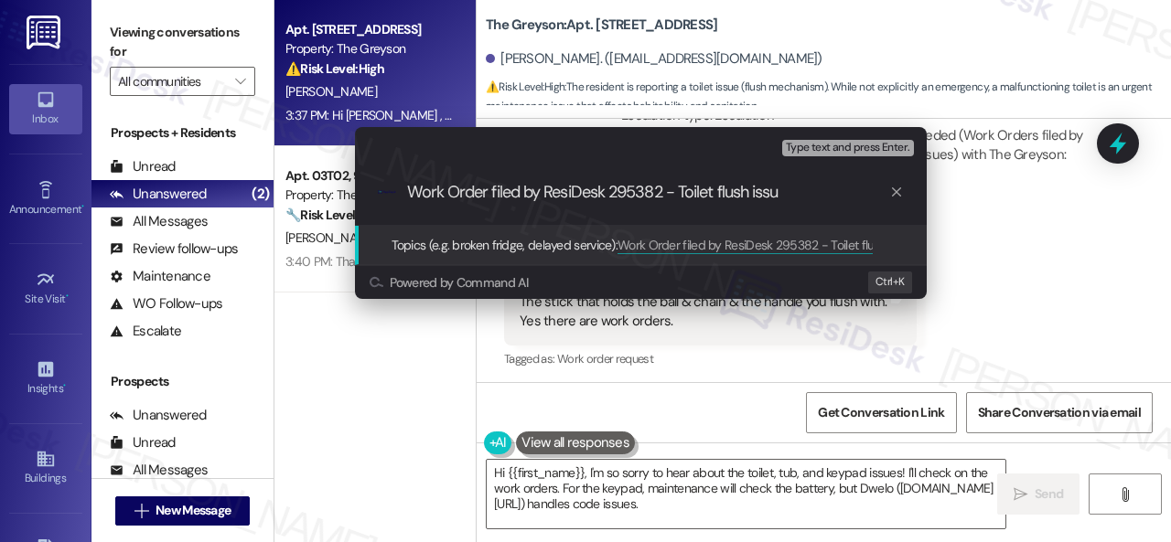
type input "Work Order filed by ResiDesk 295382 - Toilet flush issue"
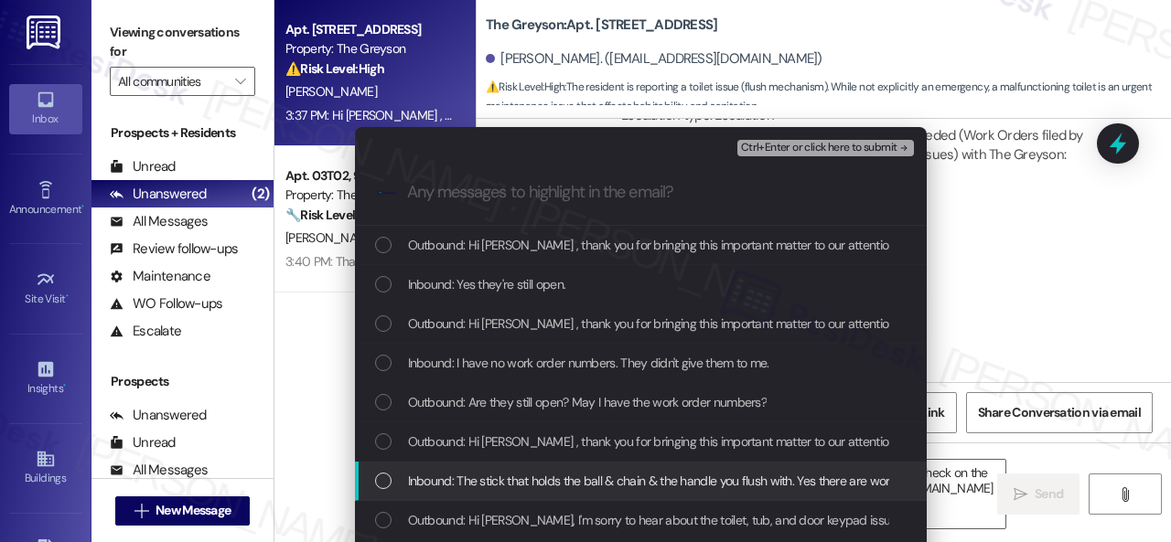
click at [481, 478] on span "Inbound: The stick that holds the ball & chain & the handle you flush with. Yes…" at bounding box center [672, 481] width 528 height 20
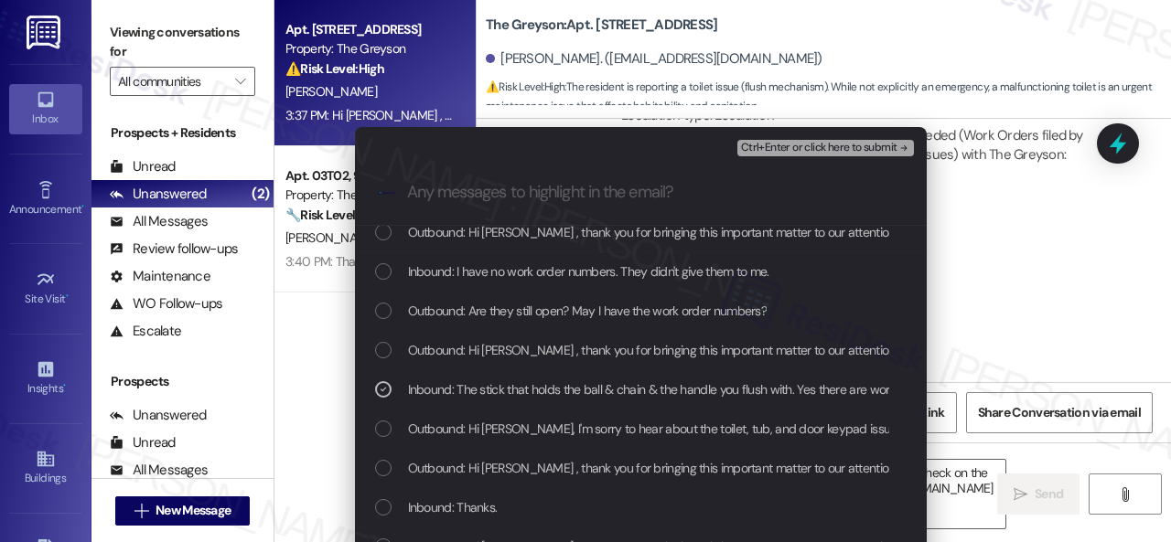
scroll to position [274, 0]
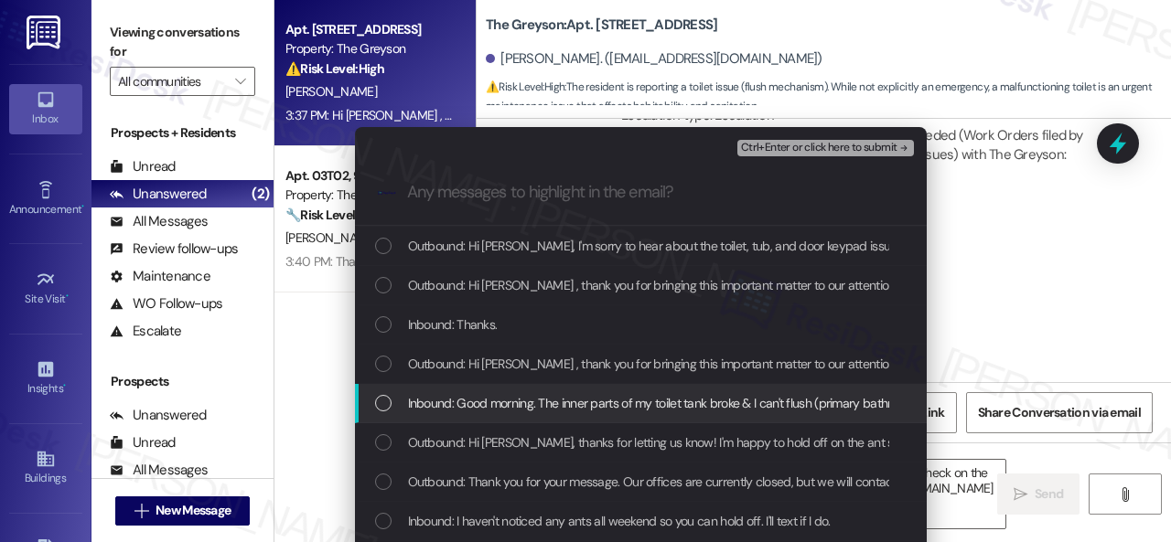
click at [658, 401] on span "Inbound: Good morning. The inner parts of my toilet tank broke & I can't flush …" at bounding box center [1108, 403] width 1400 height 20
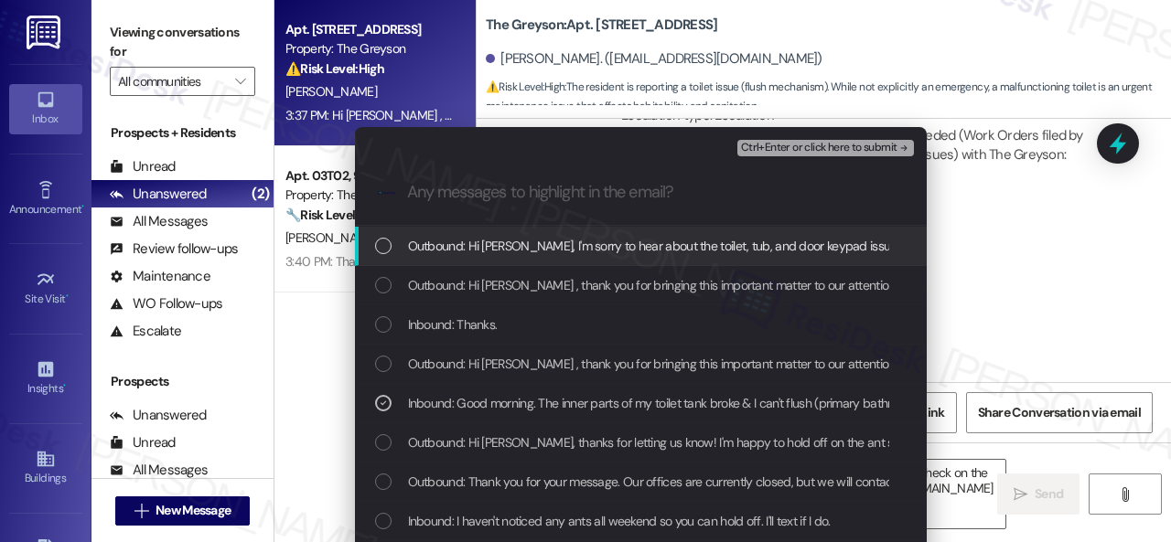
scroll to position [183, 0]
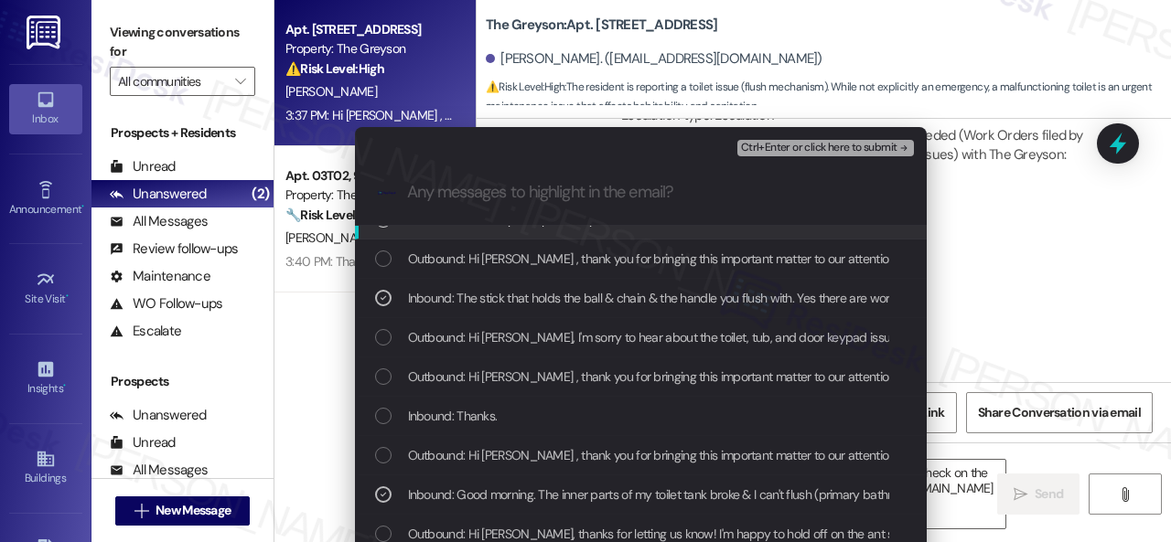
click at [802, 155] on span "Ctrl+Enter or click here to submit" at bounding box center [819, 148] width 156 height 13
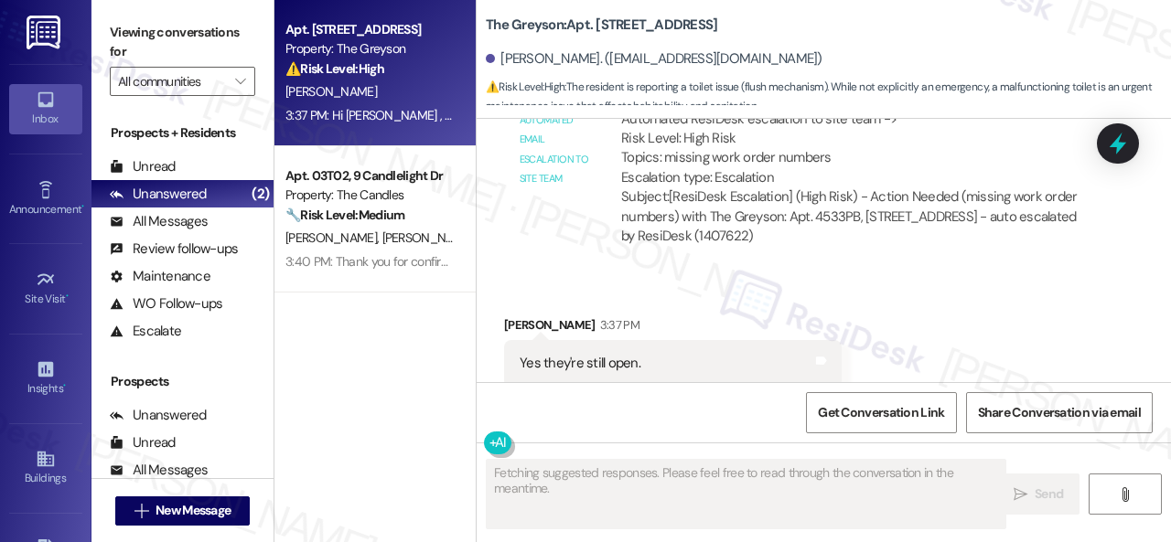
scroll to position [21669, 0]
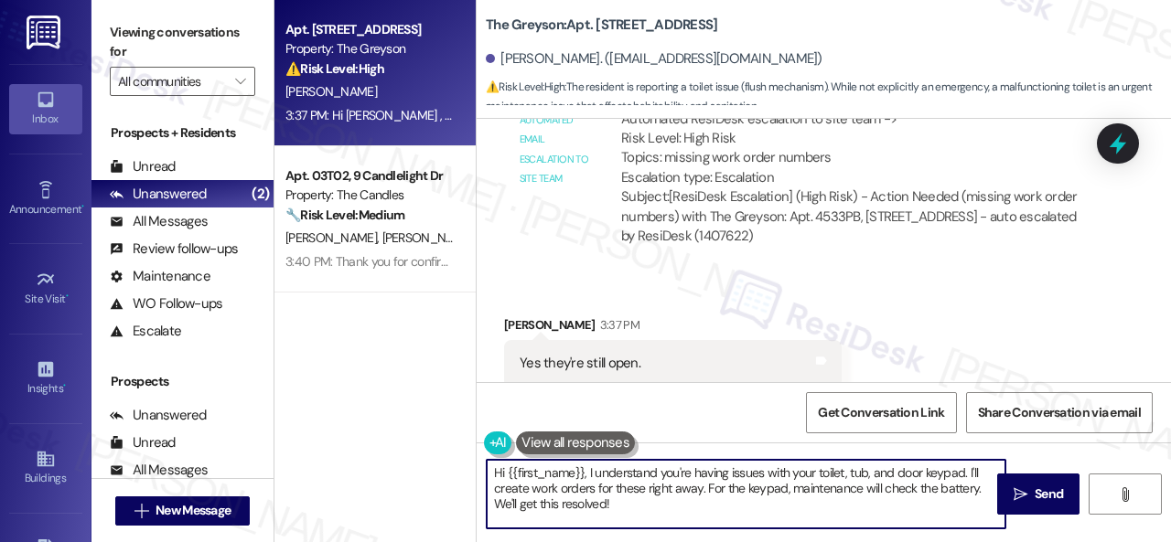
drag, startPoint x: 555, startPoint y: 476, endPoint x: 491, endPoint y: 473, distance: 64.1
click at [491, 473] on textarea "Hi {{first_name}}, I understand you're having issues with your toilet, tub, and…" at bounding box center [746, 494] width 519 height 69
drag, startPoint x: 632, startPoint y: 509, endPoint x: 414, endPoint y: 462, distance: 222.6
click at [414, 462] on div "Apt. 4533PB, 4460 Mountain Laurel Road Property: The Greyson ⚠️ Risk Level: Hig…" at bounding box center [722, 271] width 896 height 542
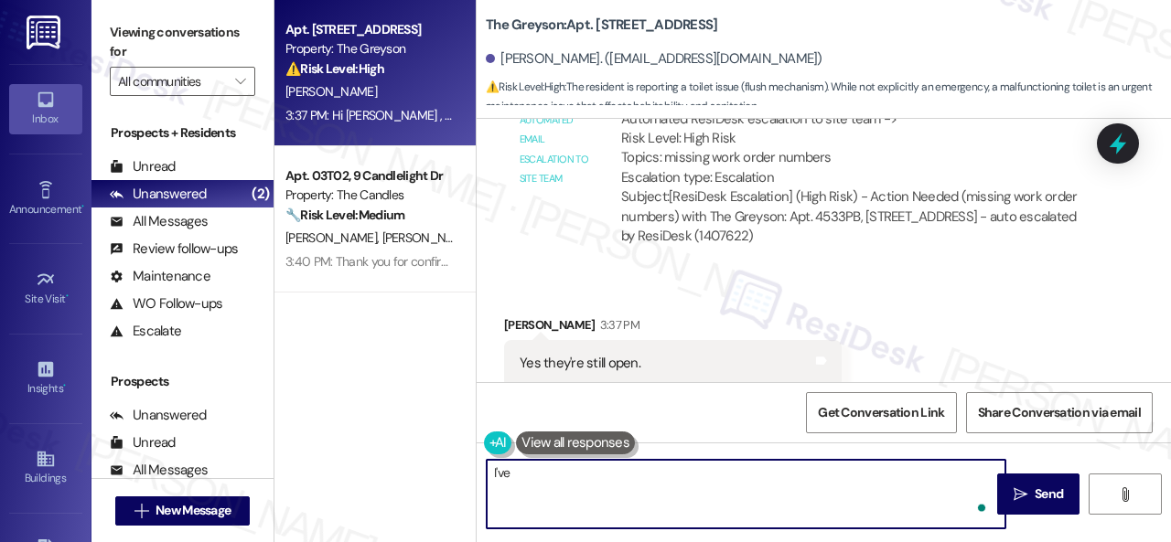
paste textarea "notified the site team. Please note that due to limited availability, our maint…"
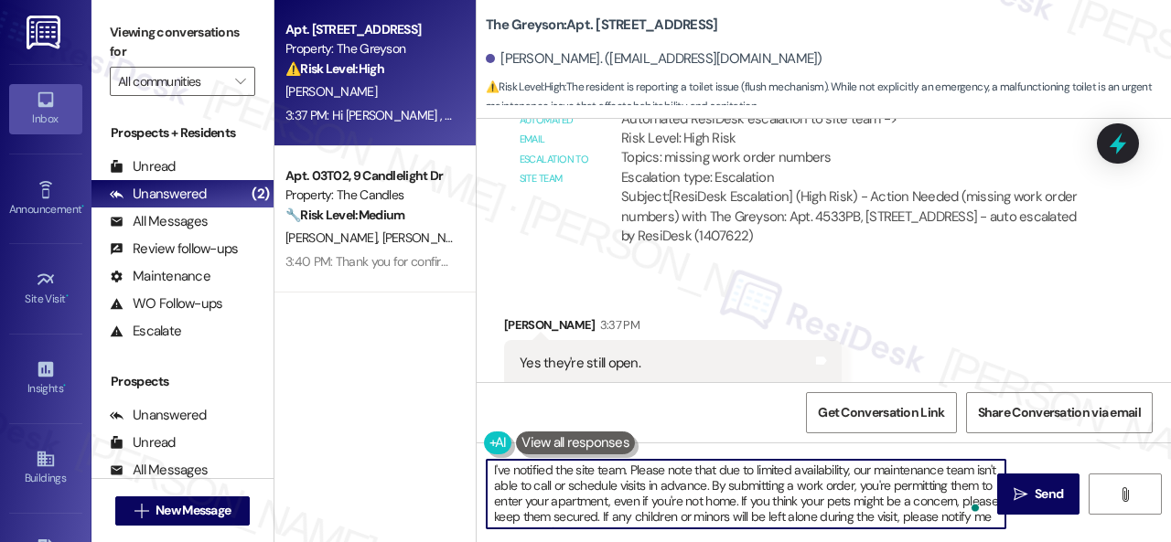
scroll to position [0, 0]
click at [626, 474] on textarea "I've notified the site team. Please note that due to limited availability, our …" at bounding box center [746, 494] width 519 height 69
click at [624, 472] on textarea "I've notified the site team. Please note that due to limited availability, our …" at bounding box center [746, 494] width 519 height 69
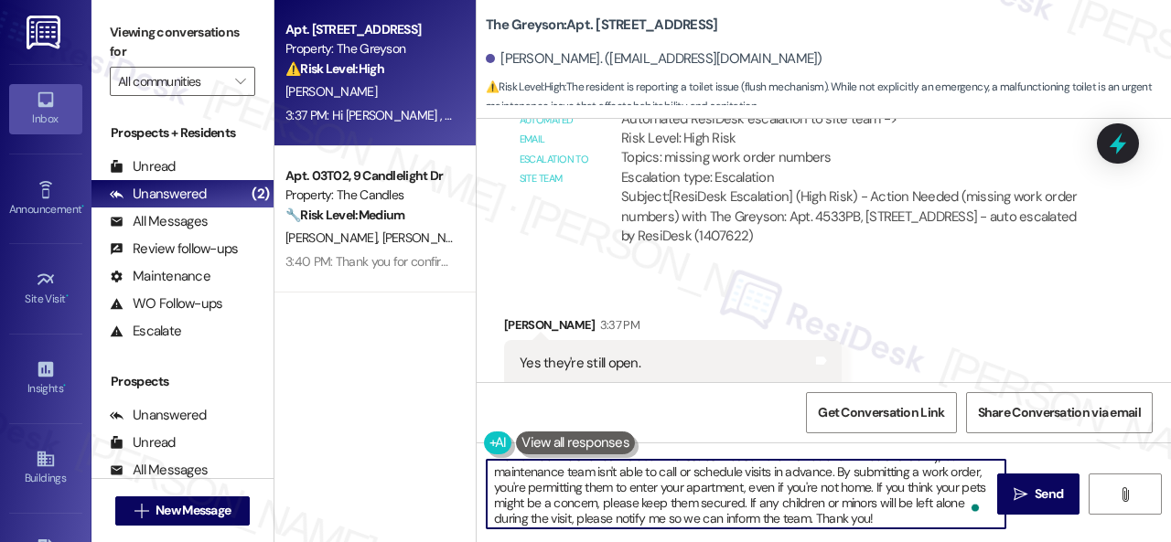
scroll to position [20, 0]
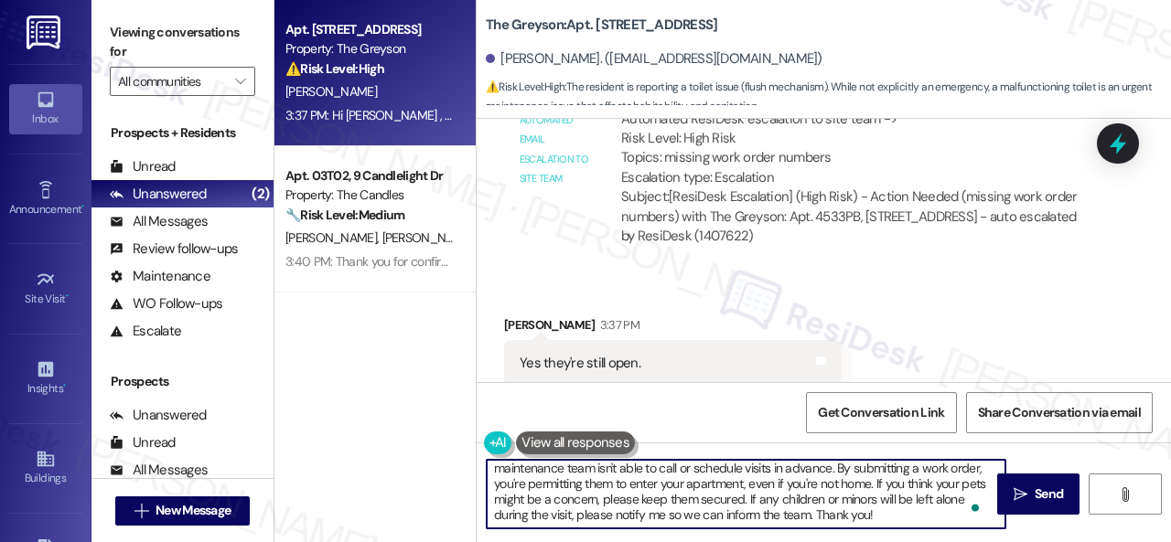
click at [926, 515] on textarea "I've notified the site team about the issues. Please note that due to limited a…" at bounding box center [746, 494] width 519 height 69
type textarea "I've notified the site team about the issues. Please note that due to limited a…"
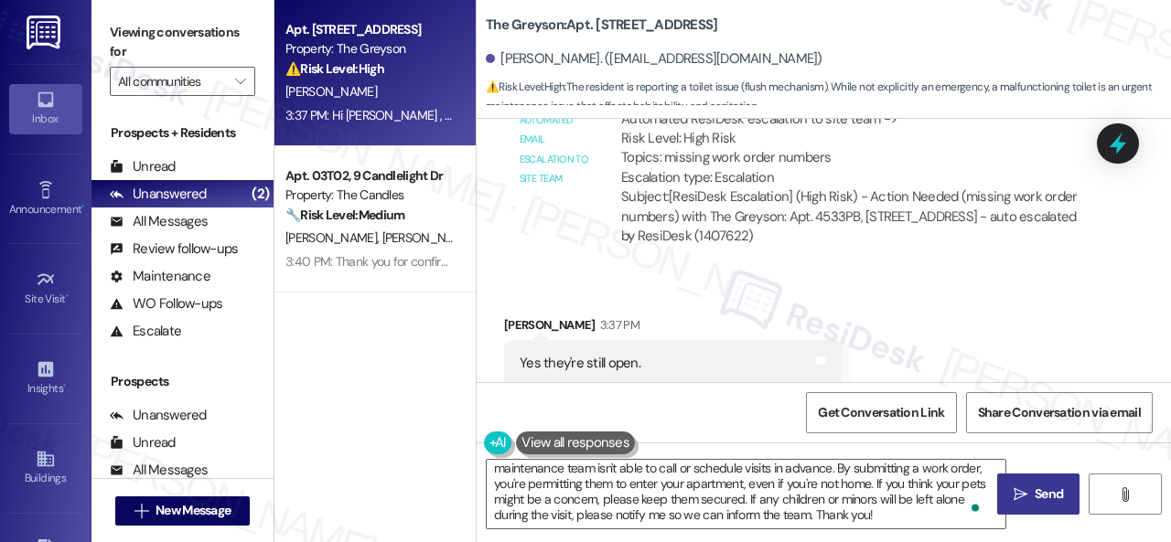
click at [1034, 489] on span "Send" at bounding box center [1048, 494] width 28 height 19
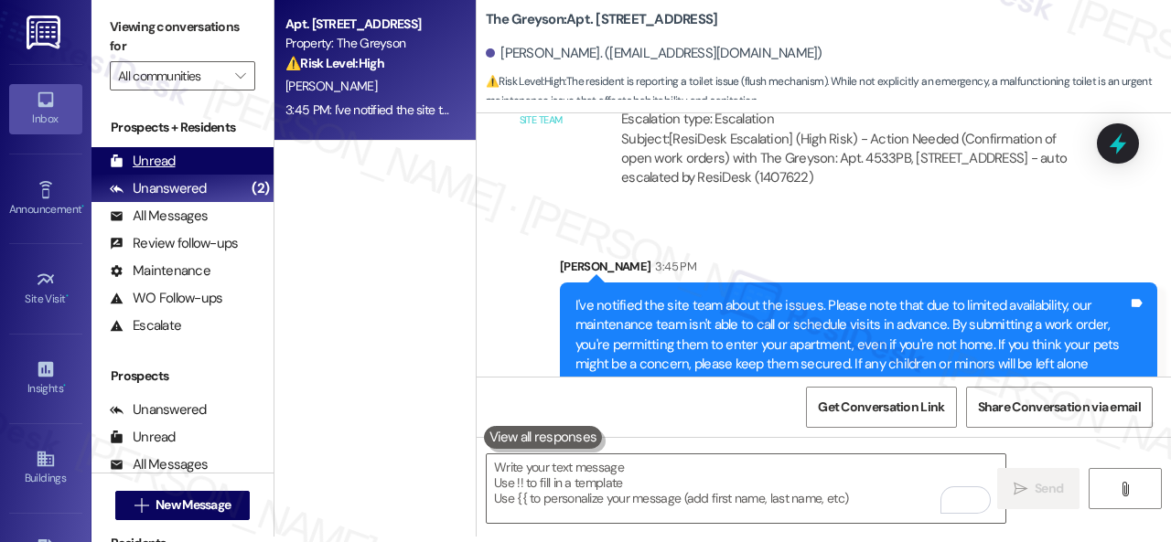
click at [163, 157] on div "Unread" at bounding box center [143, 161] width 66 height 19
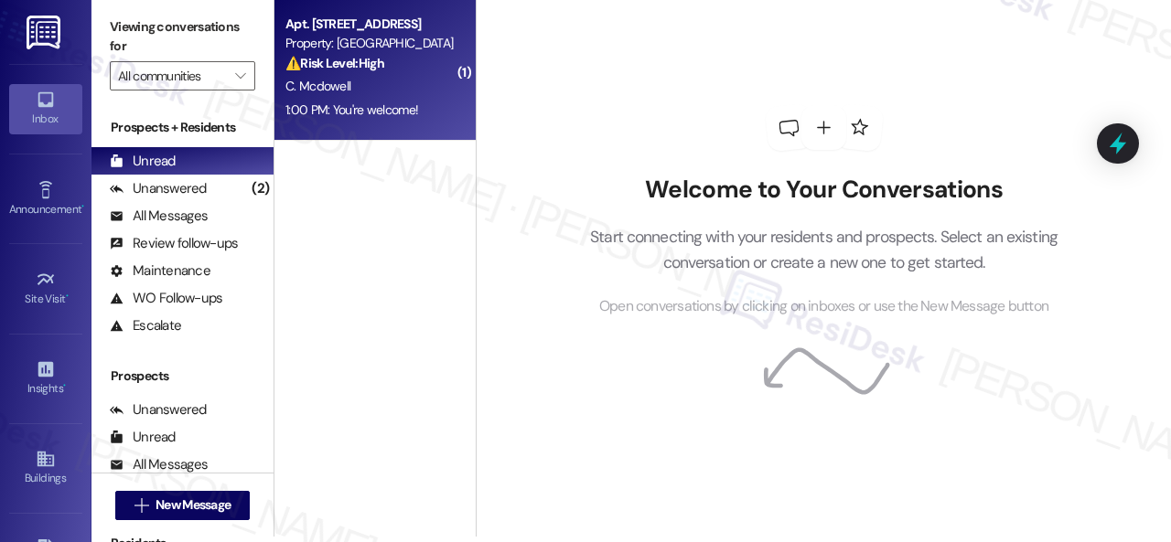
click at [391, 102] on div "1:00 PM: You're welcome! 1:00 PM: You're welcome!" at bounding box center [351, 110] width 133 height 16
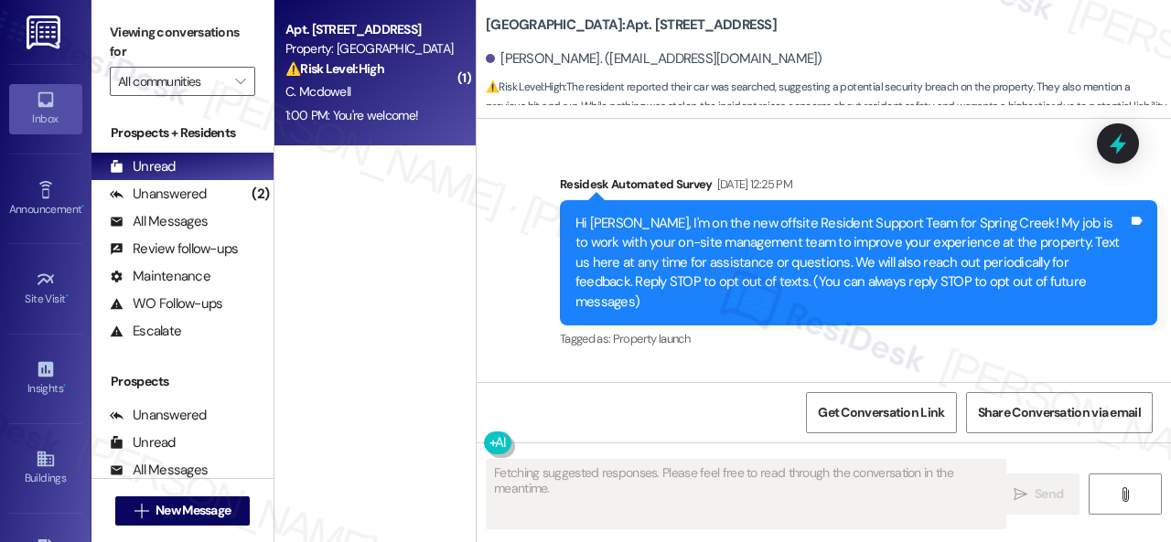
type textarea "Fetching suggested responses. Please feel free to read through the conversation…"
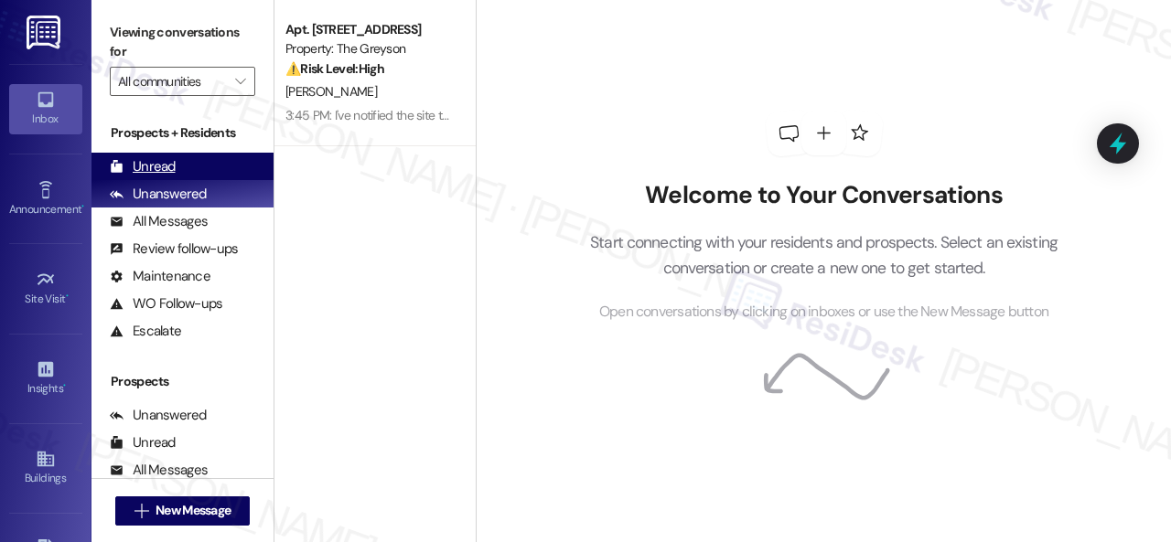
click at [158, 166] on div "Unread" at bounding box center [143, 166] width 66 height 19
